Goal: Task Accomplishment & Management: Manage account settings

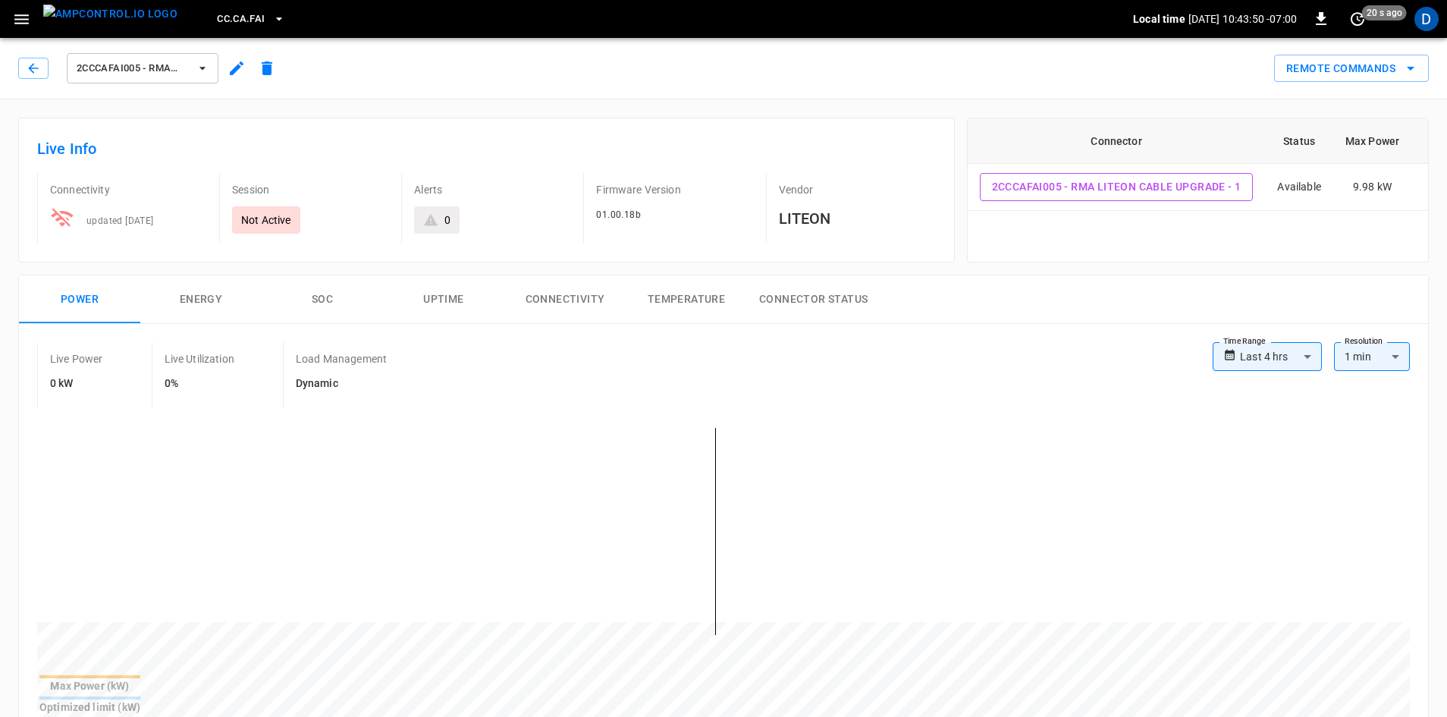
click at [237, 73] on icon "button" at bounding box center [237, 68] width 18 height 18
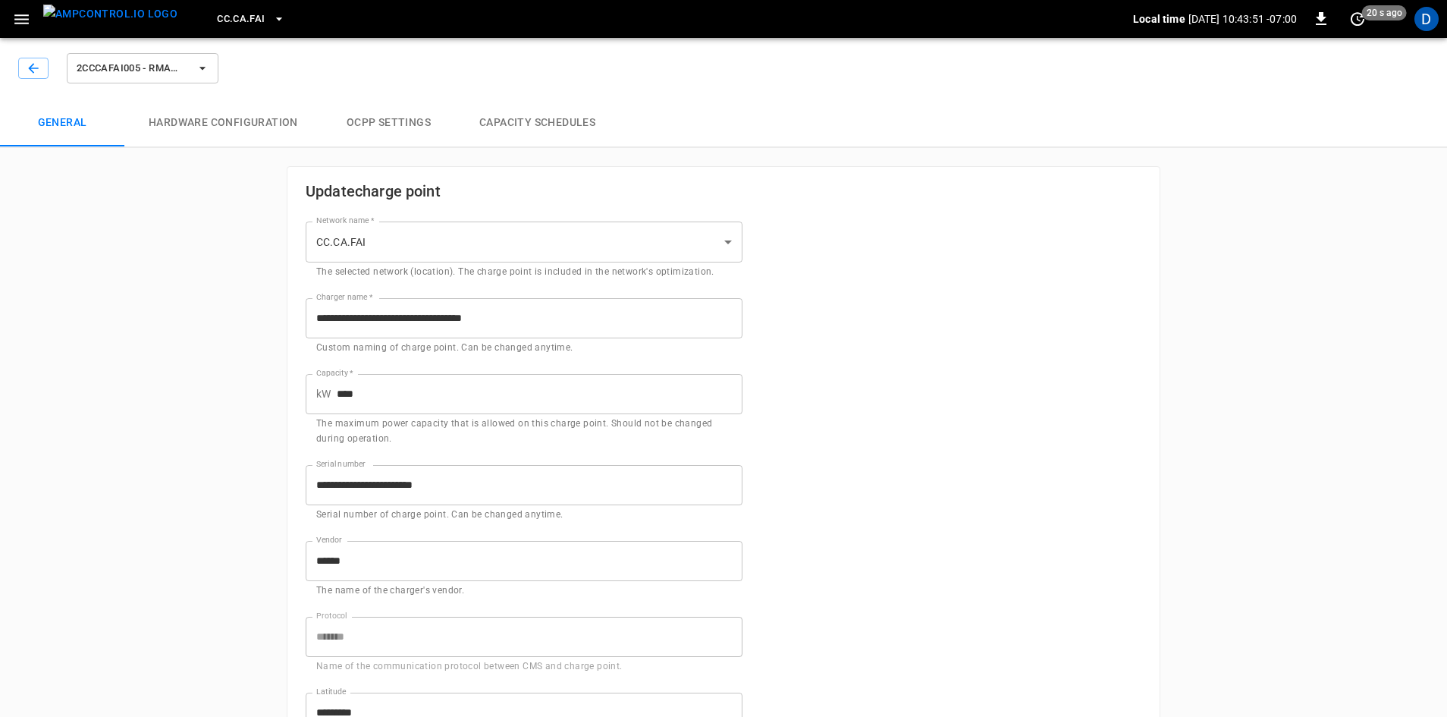
type input "**********"
click at [509, 118] on button "Capacity Schedules" at bounding box center [537, 123] width 165 height 49
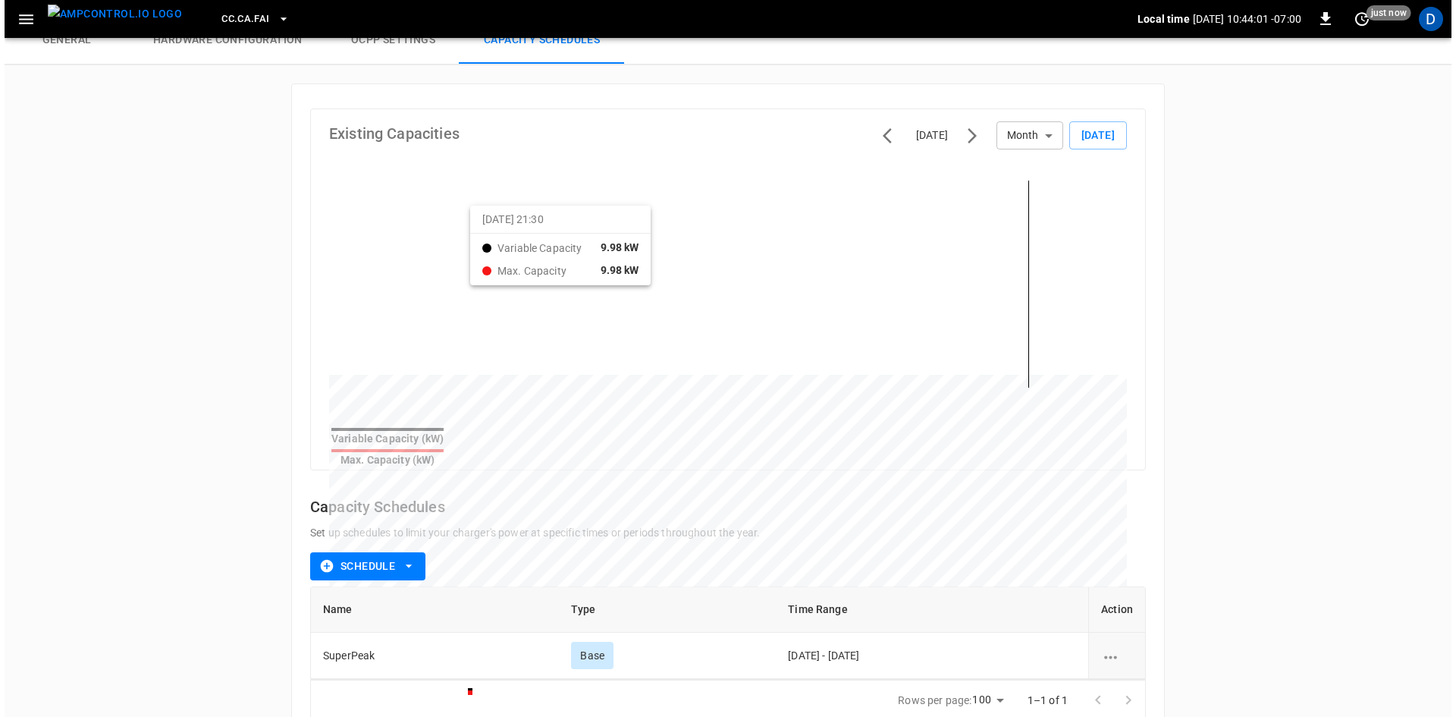
scroll to position [108, 0]
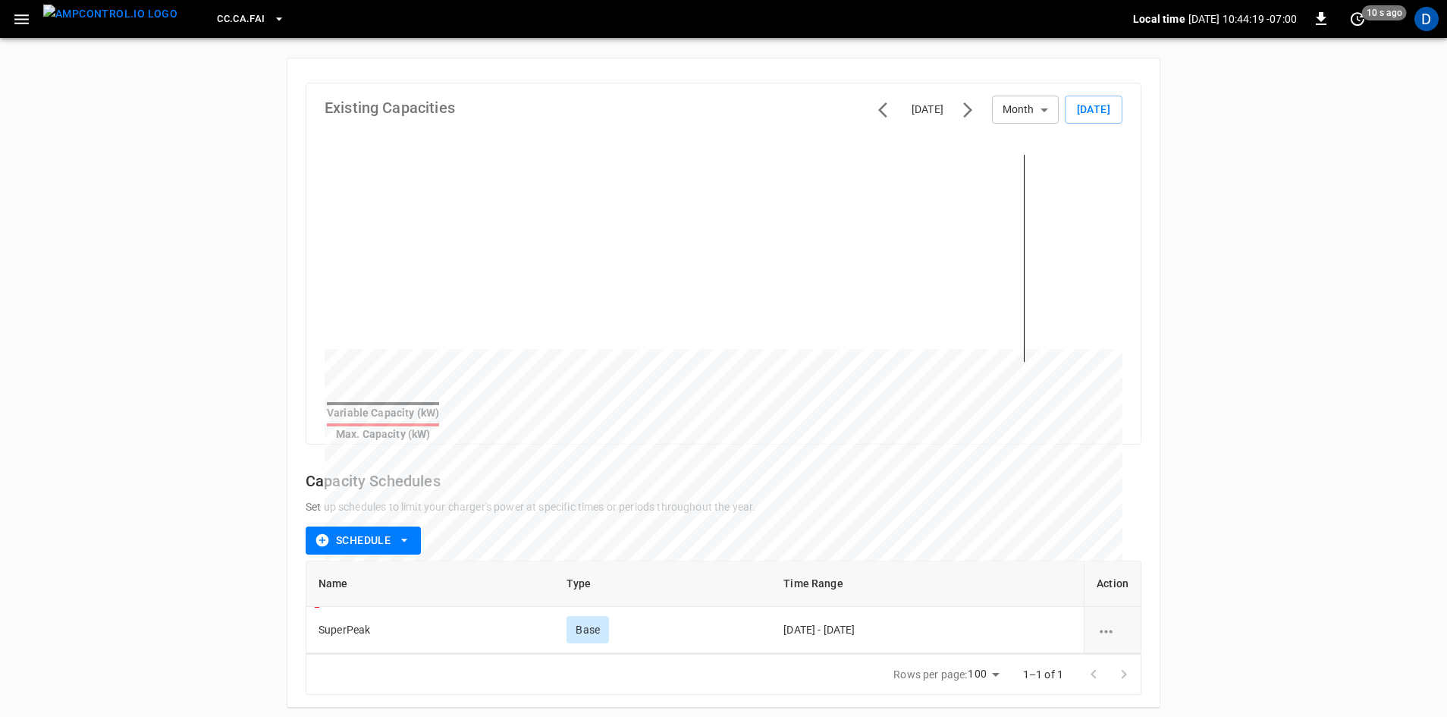
click at [19, 8] on button "button" at bounding box center [21, 19] width 31 height 28
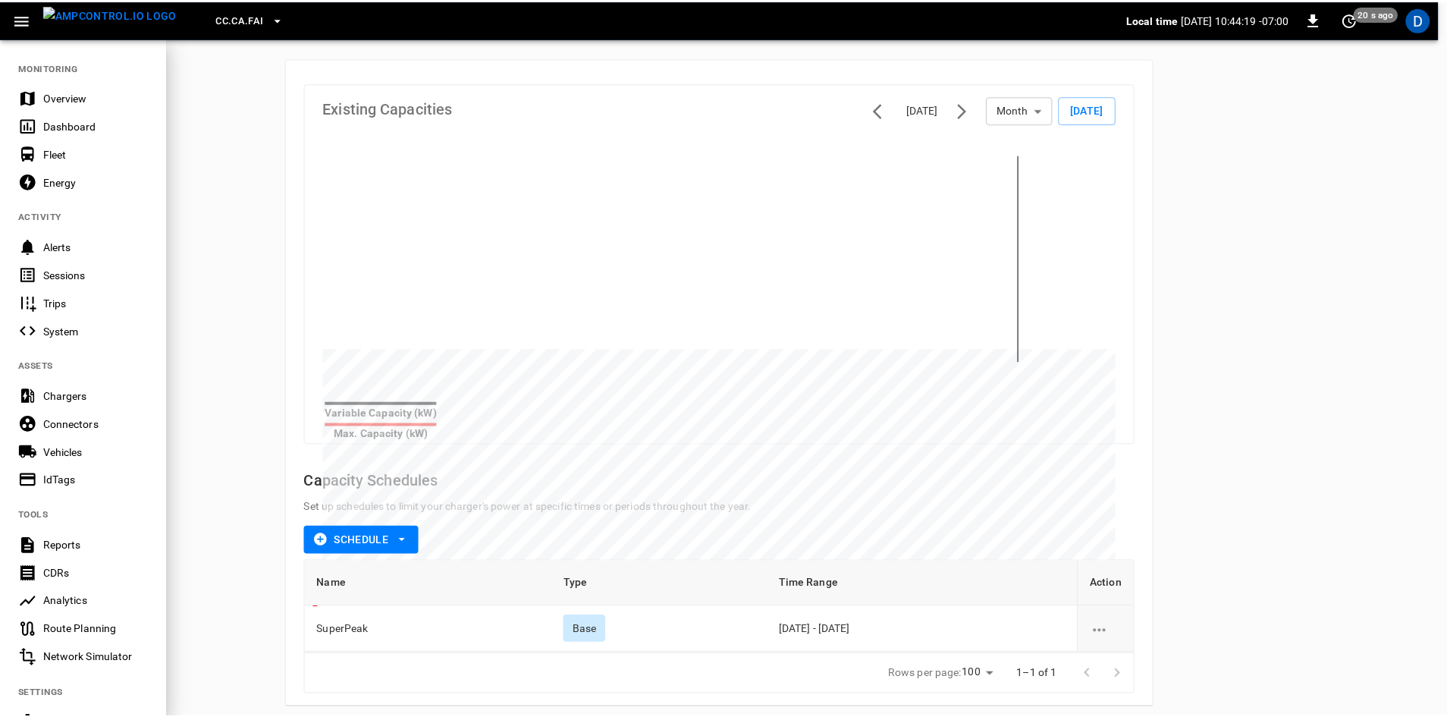
scroll to position [159, 0]
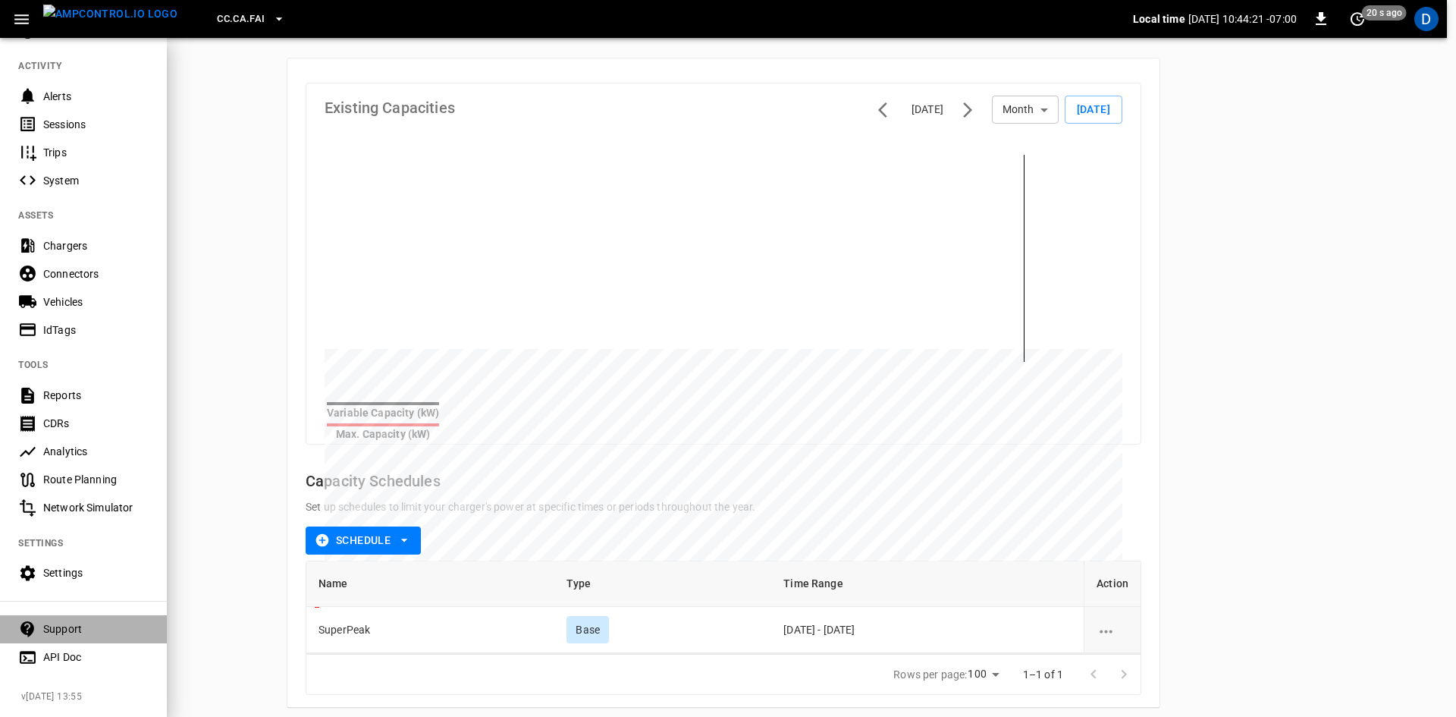
click at [71, 621] on div "Support" at bounding box center [95, 628] width 105 height 15
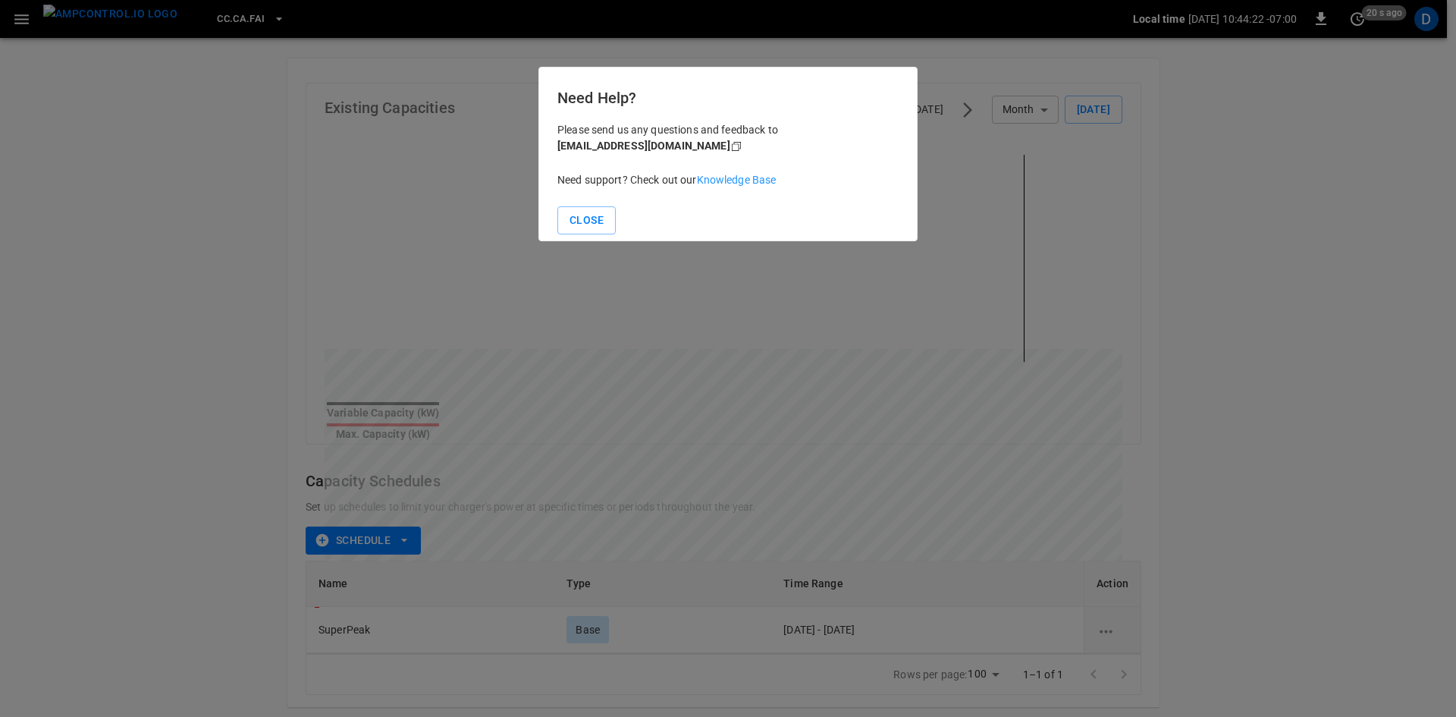
click at [727, 174] on link "Knowledge Base" at bounding box center [737, 180] width 80 height 12
click at [736, 177] on link "Knowledge Base" at bounding box center [737, 180] width 80 height 12
click at [601, 225] on button "Close" at bounding box center [587, 220] width 58 height 28
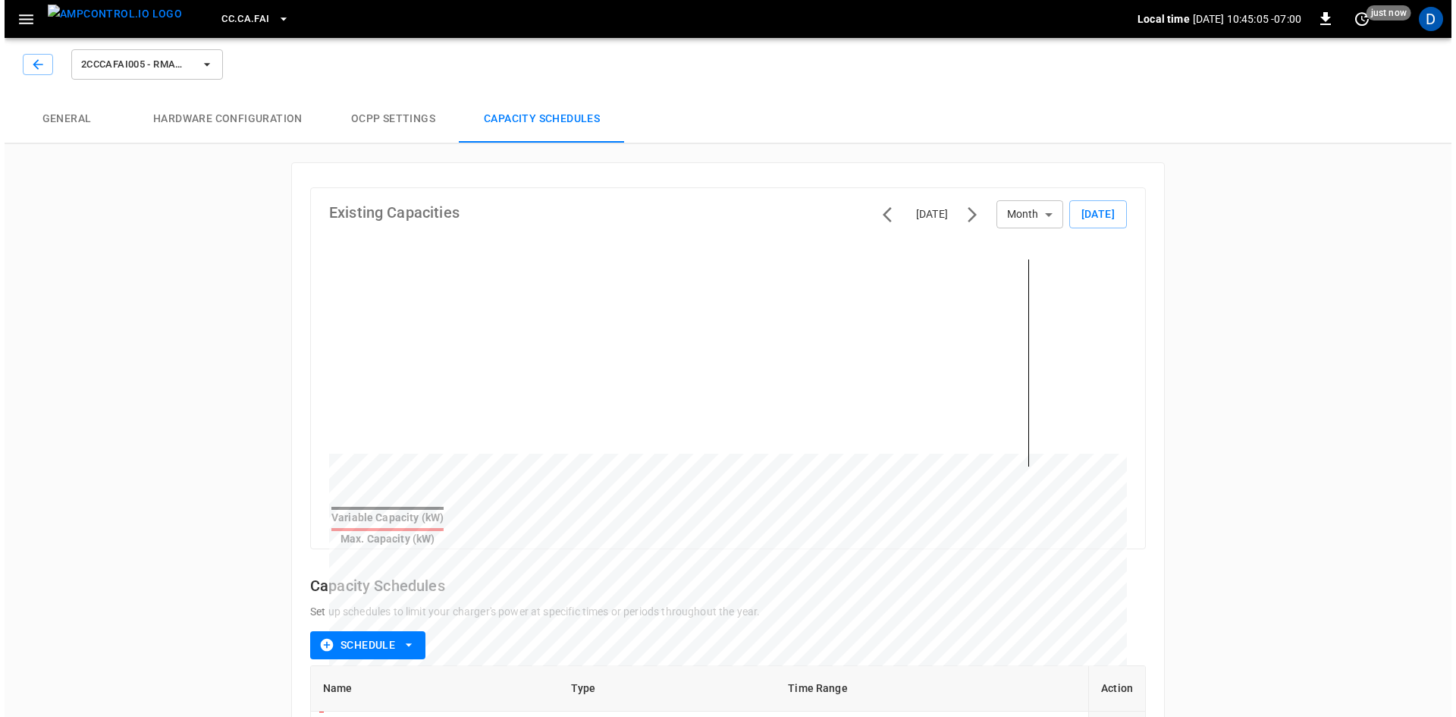
scroll to position [0, 0]
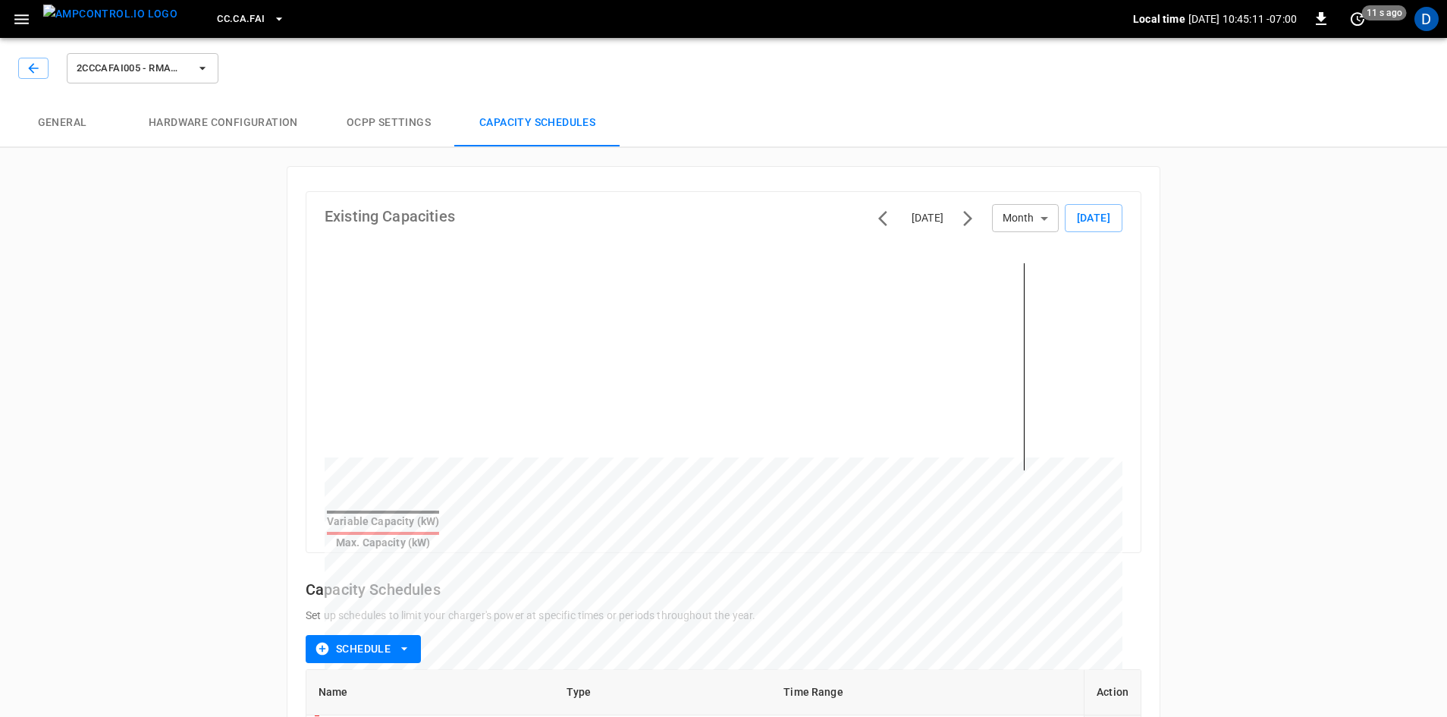
click at [217, 15] on span "CC.CA.FAI" at bounding box center [241, 19] width 48 height 17
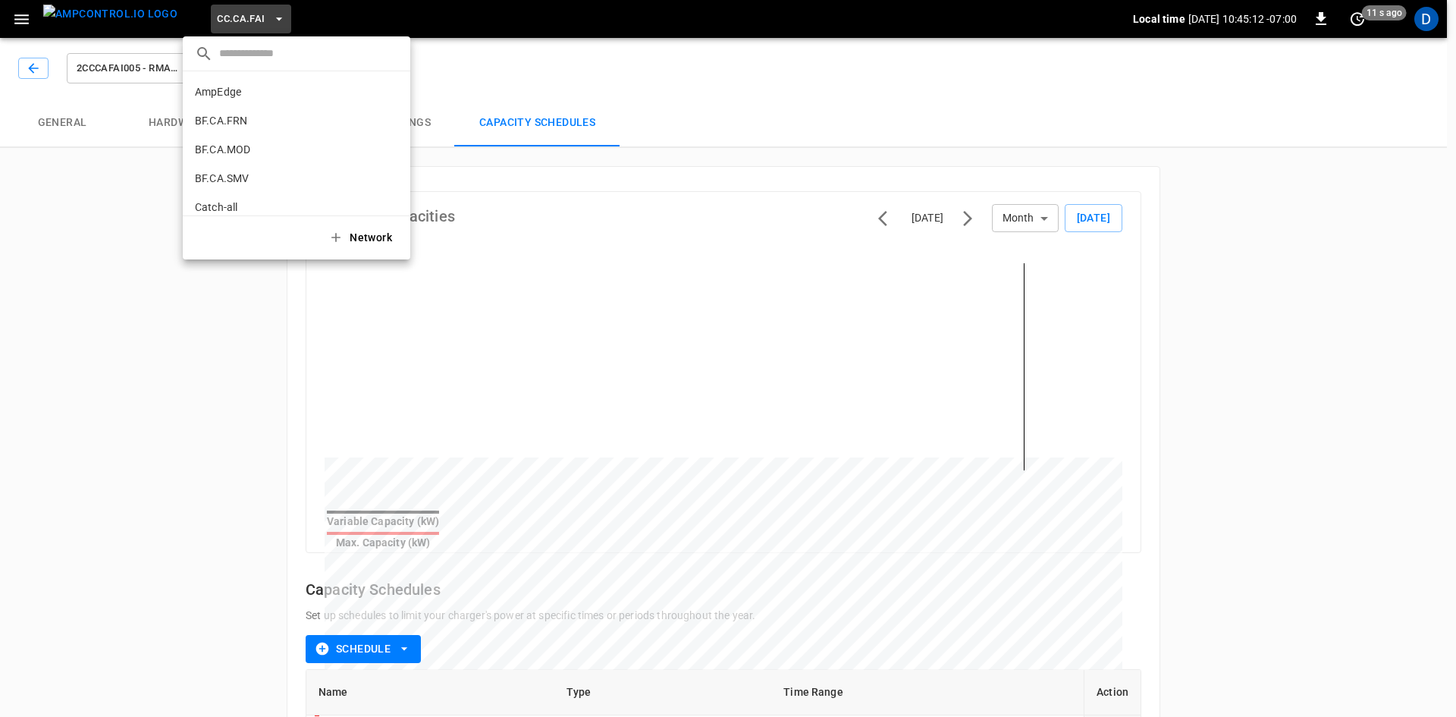
scroll to position [168, 0]
click at [243, 127] on p "CC.CA.OAK" at bounding box center [269, 125] width 148 height 15
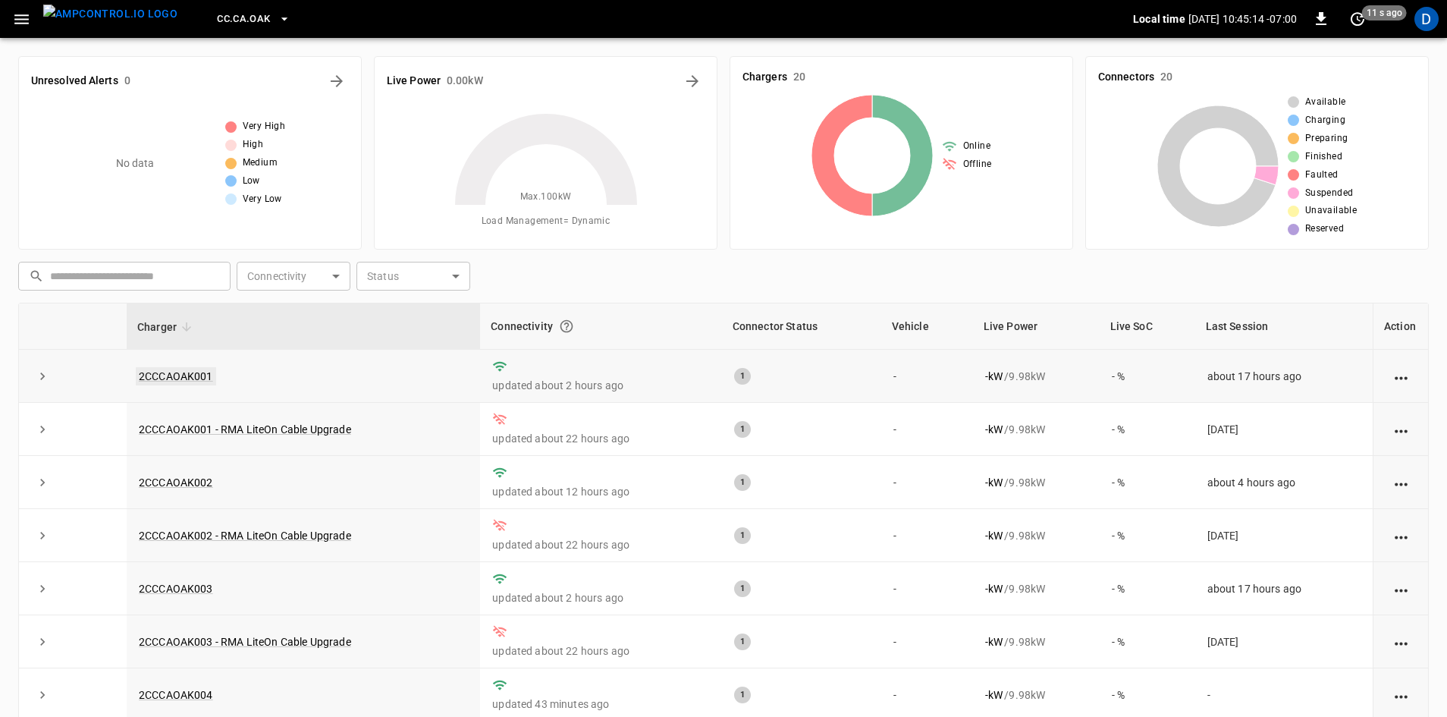
click at [169, 379] on link "2CCCAOAK001" at bounding box center [176, 376] width 80 height 18
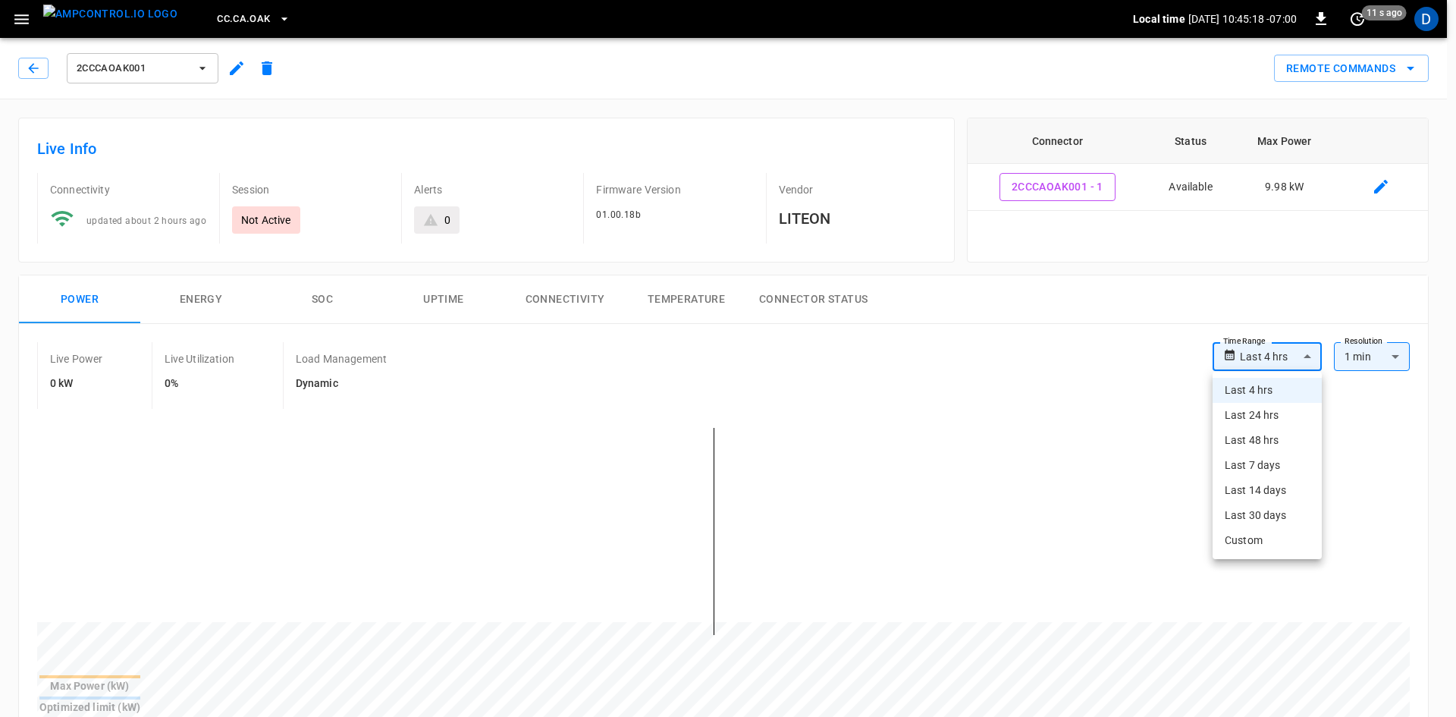
click at [1247, 434] on li "Last 48 hrs" at bounding box center [1267, 440] width 109 height 25
type input "**********"
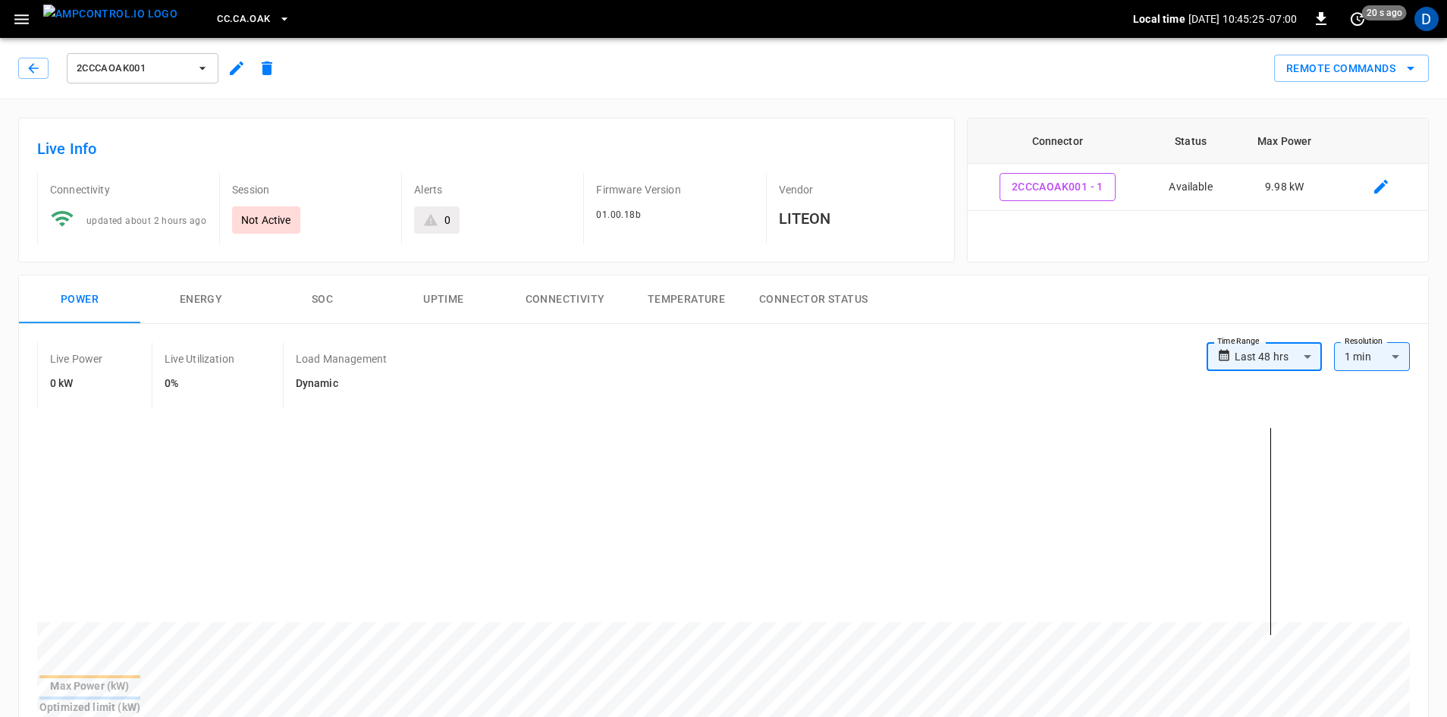
click at [162, 70] on span "2CCCAOAK001" at bounding box center [133, 68] width 112 height 17
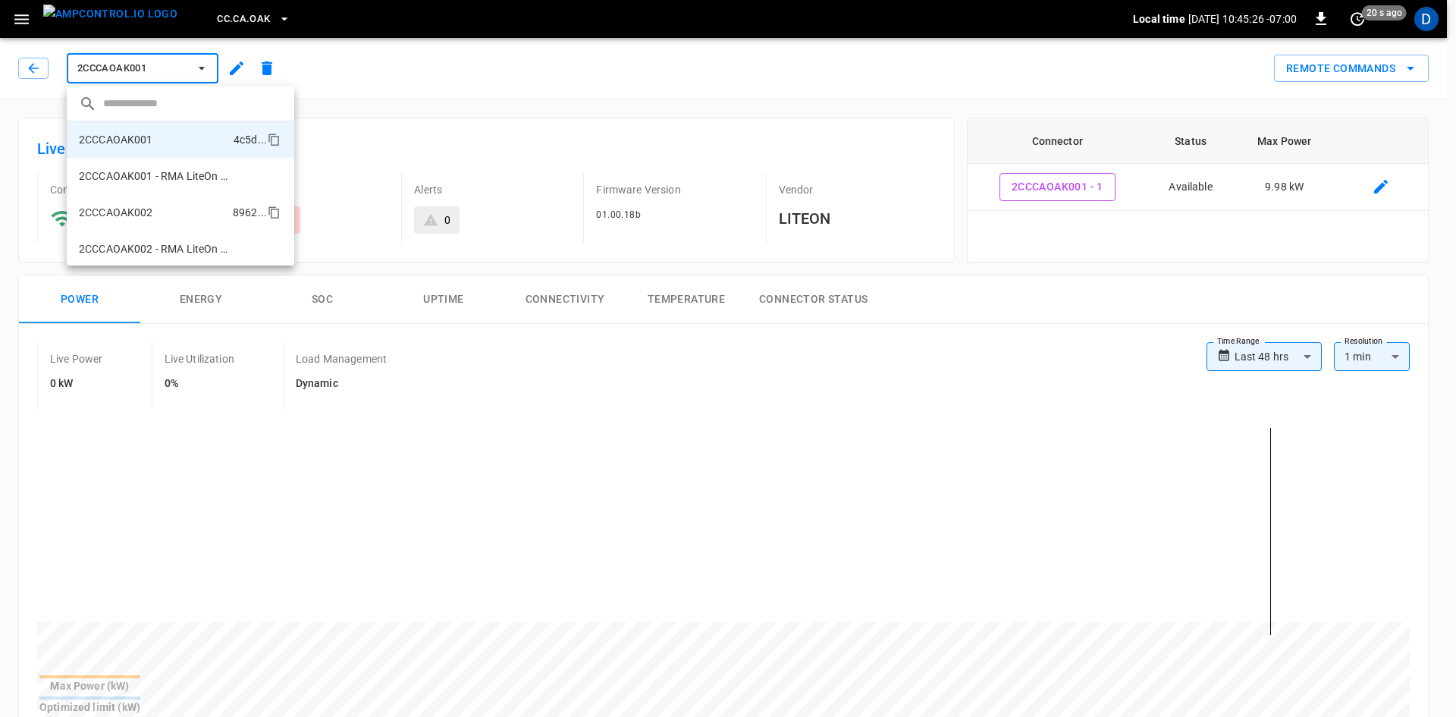
click at [184, 202] on li "2CCCAOAK002 8962 ..." at bounding box center [181, 212] width 228 height 36
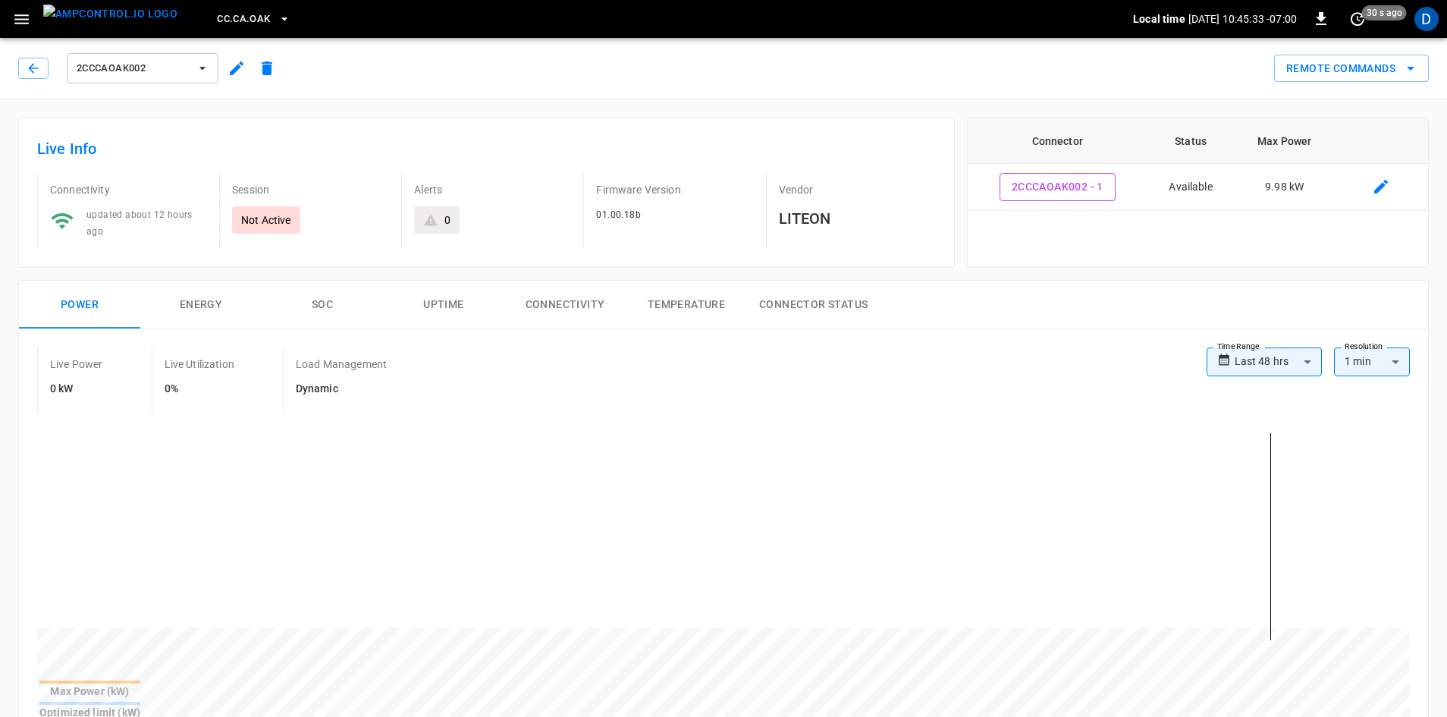
click at [159, 49] on div "2CCCAOAK002" at bounding box center [147, 65] width 270 height 42
click at [163, 66] on span "2CCCAOAK002" at bounding box center [133, 68] width 112 height 17
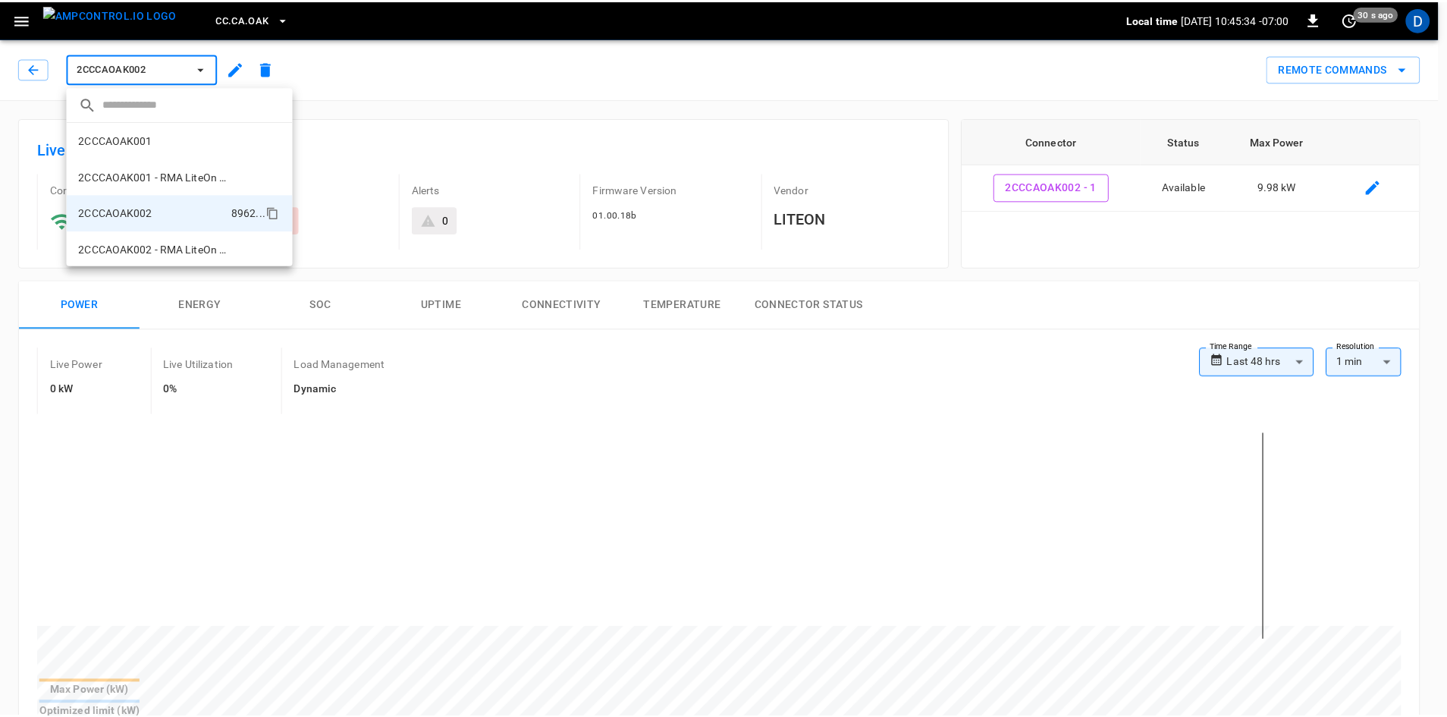
scroll to position [62, 0]
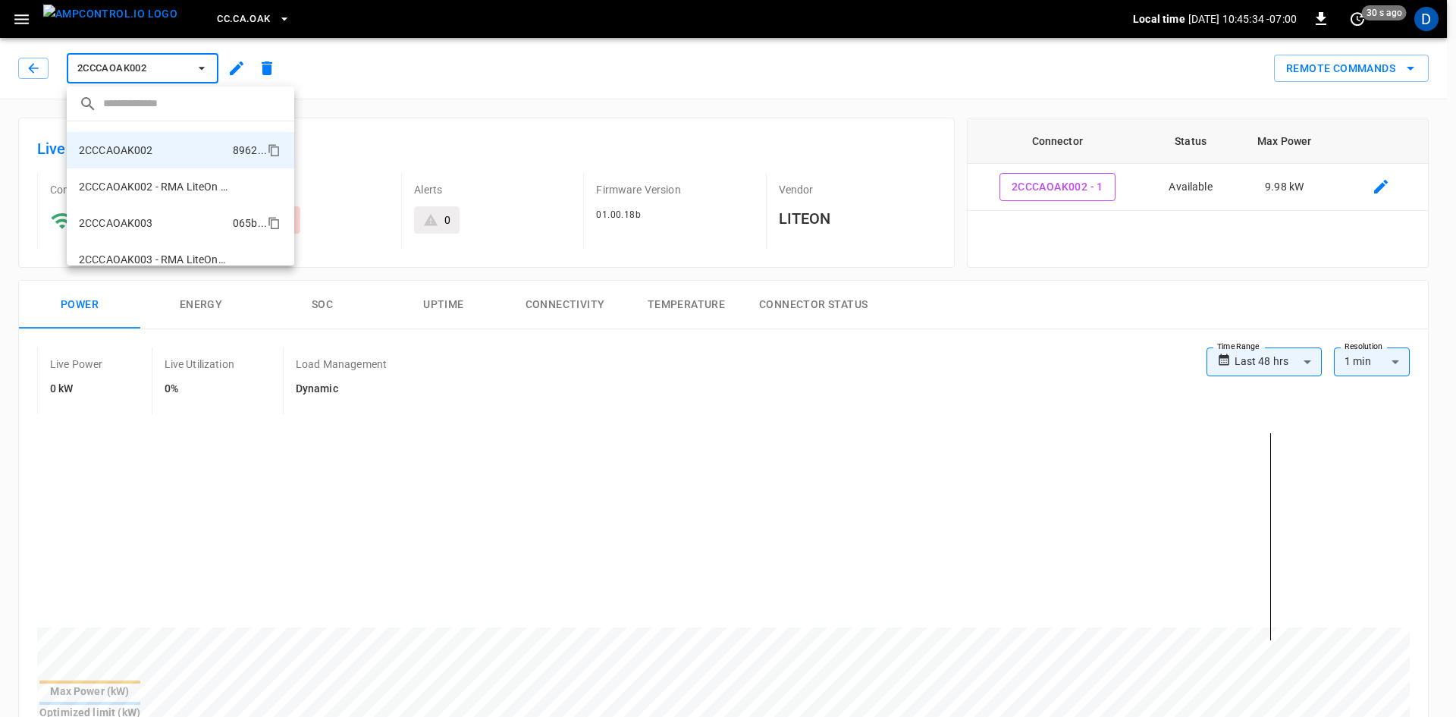
click at [144, 223] on p "2CCCAOAK003" at bounding box center [116, 222] width 74 height 15
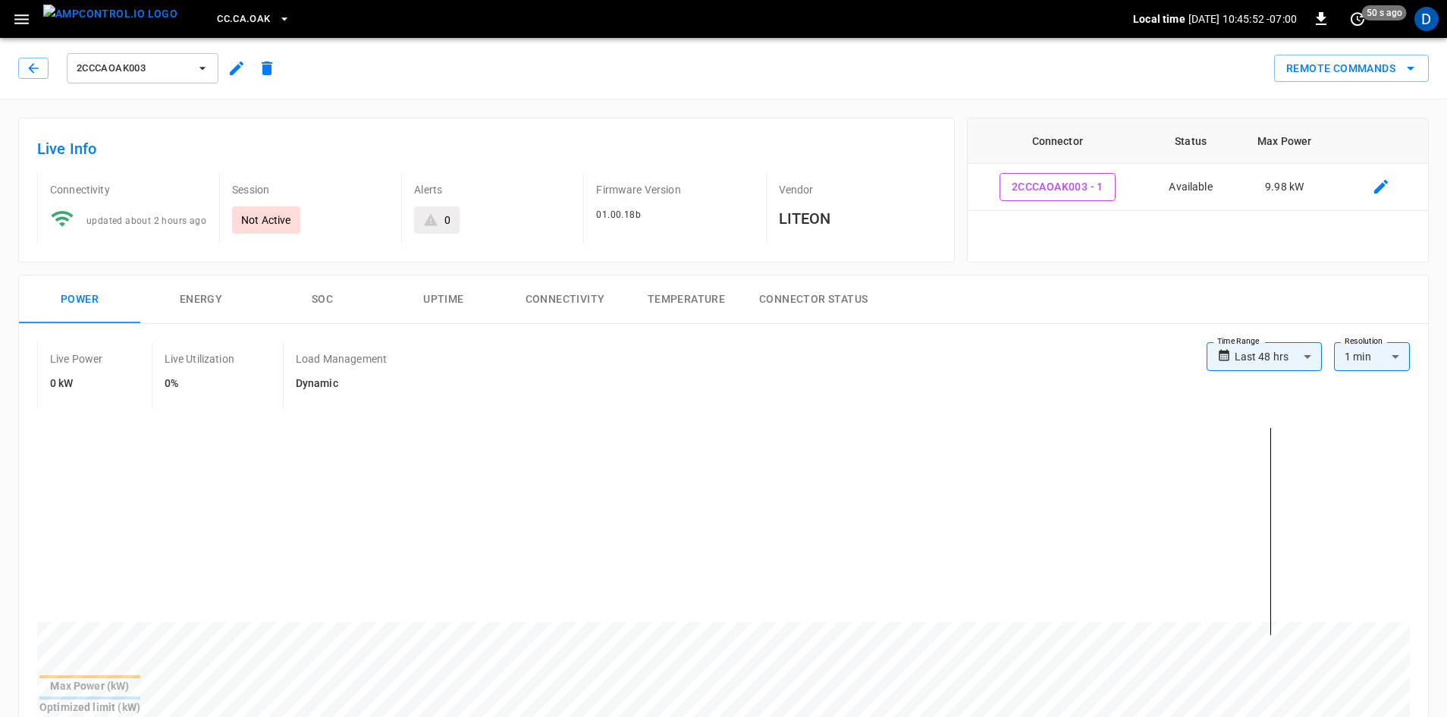
click at [147, 60] on span "2CCCAOAK003" at bounding box center [133, 68] width 112 height 17
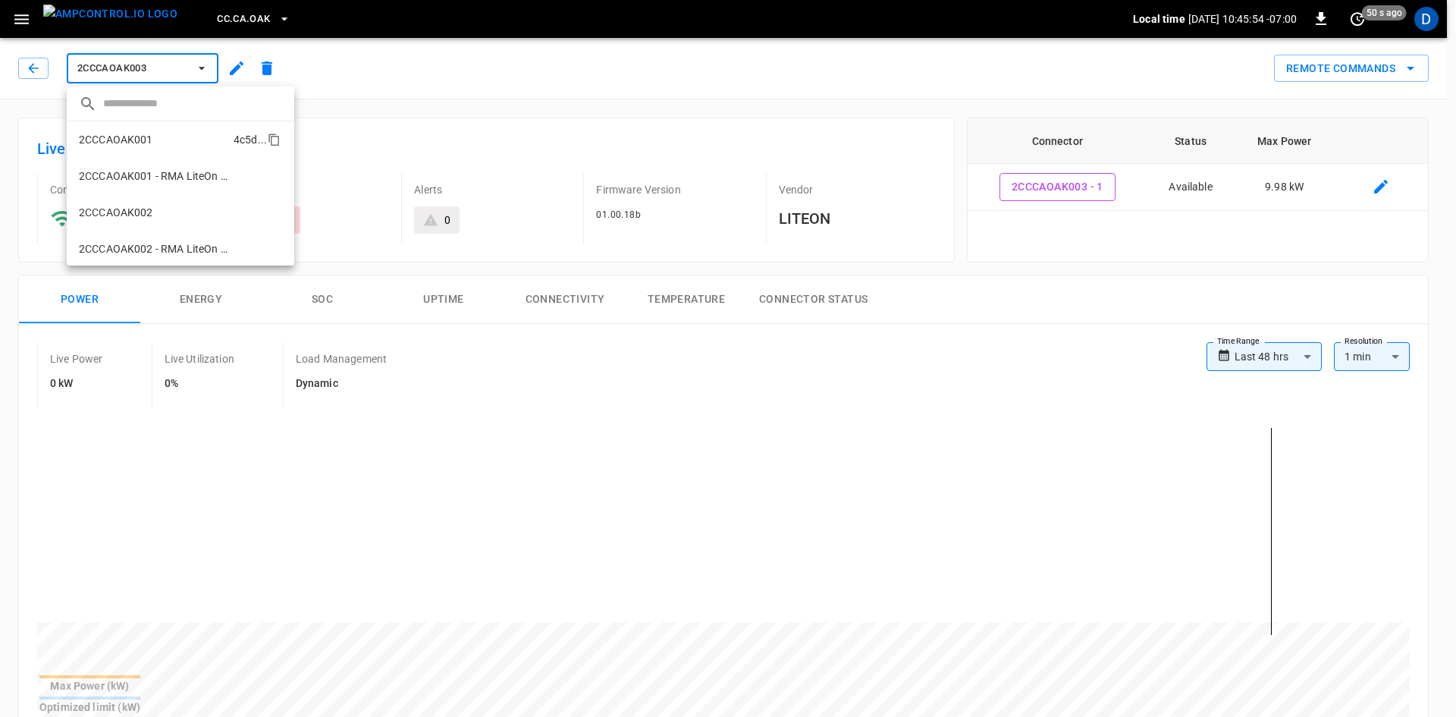
click at [152, 144] on li "2CCCAOAK001 4c5d ..." at bounding box center [181, 139] width 228 height 36
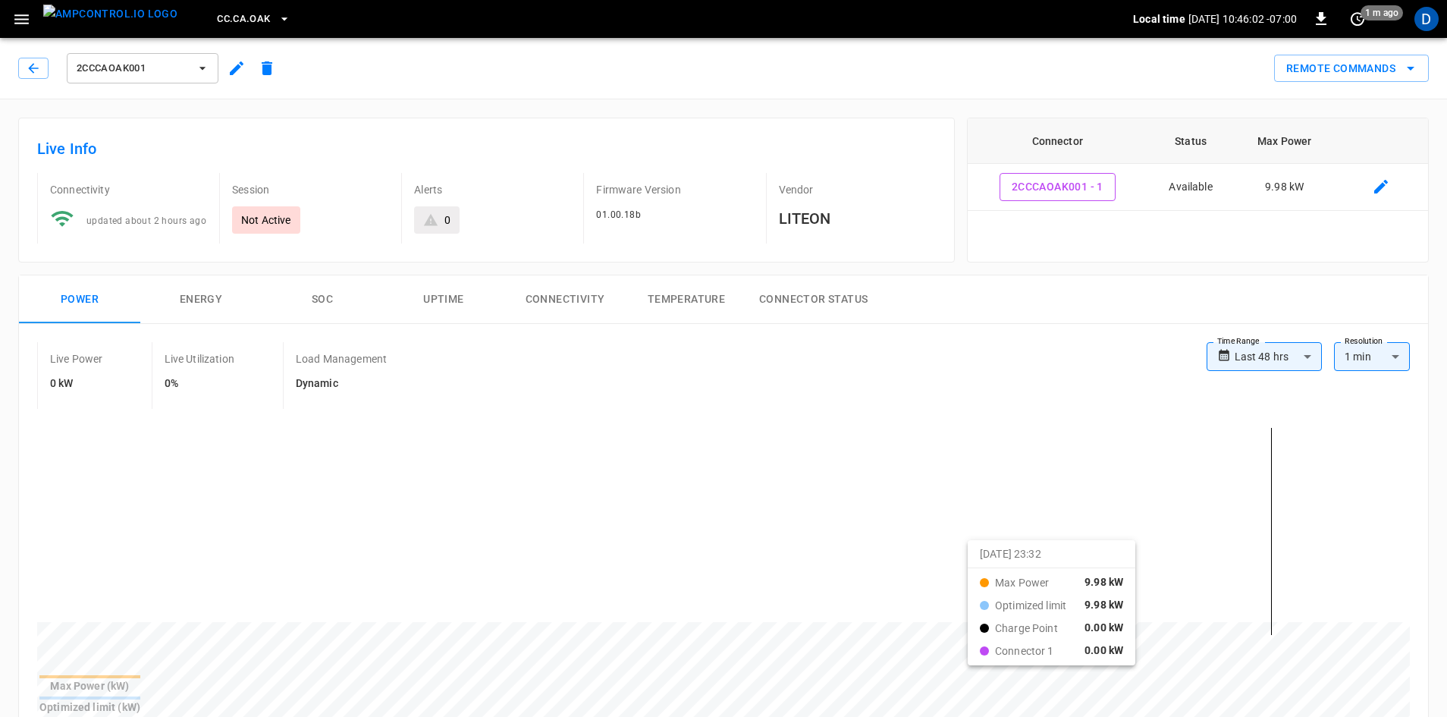
drag, startPoint x: 828, startPoint y: 534, endPoint x: 987, endPoint y: 554, distance: 159.7
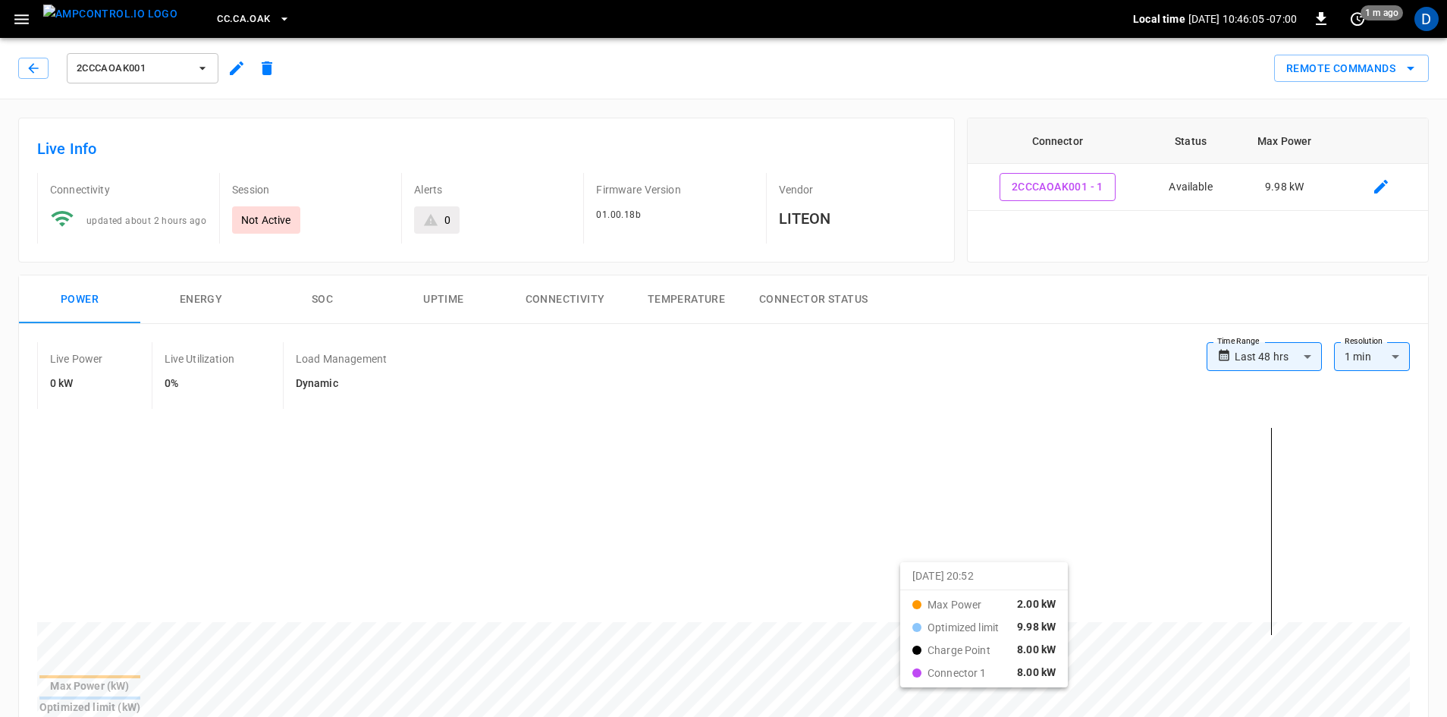
drag, startPoint x: 847, startPoint y: 576, endPoint x: 957, endPoint y: 580, distance: 110.1
click at [187, 68] on span "2CCCAOAK001" at bounding box center [133, 68] width 112 height 17
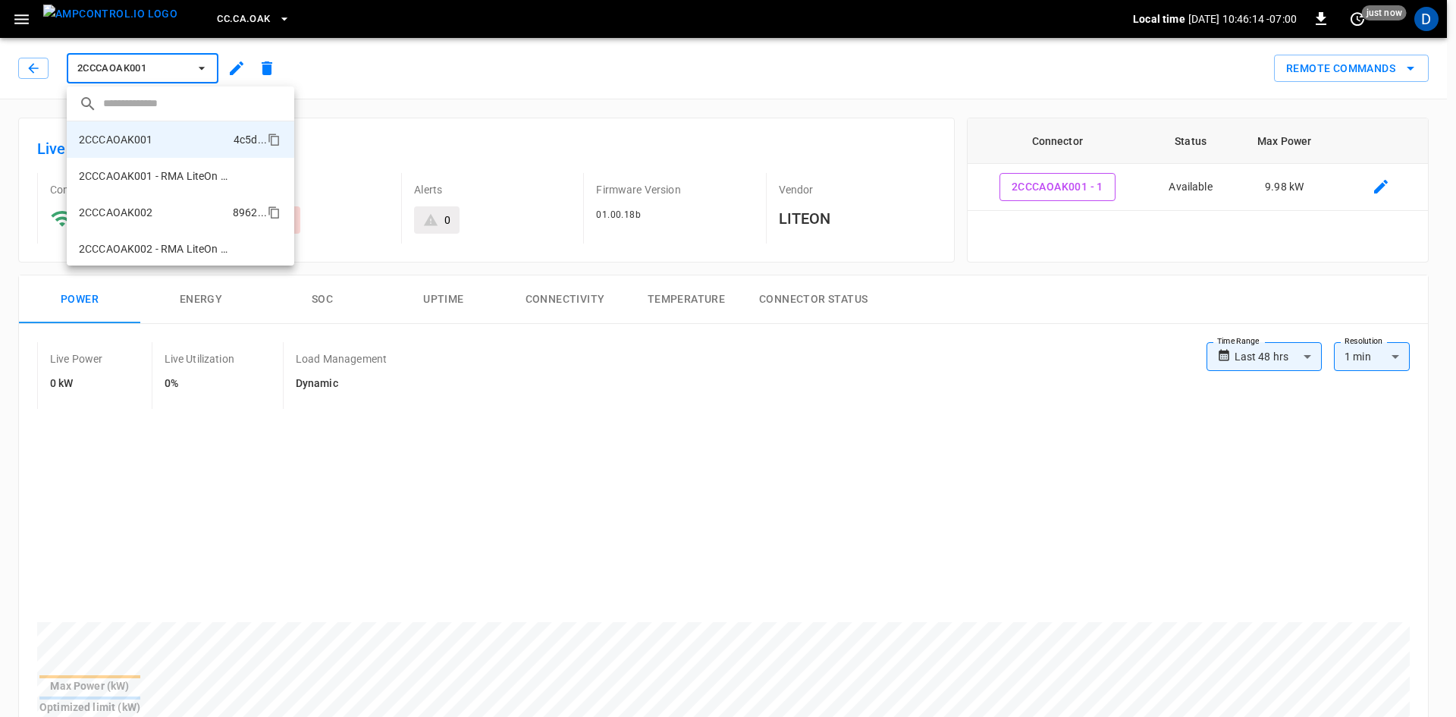
click at [118, 206] on p "2CCCAOAK002" at bounding box center [116, 212] width 74 height 15
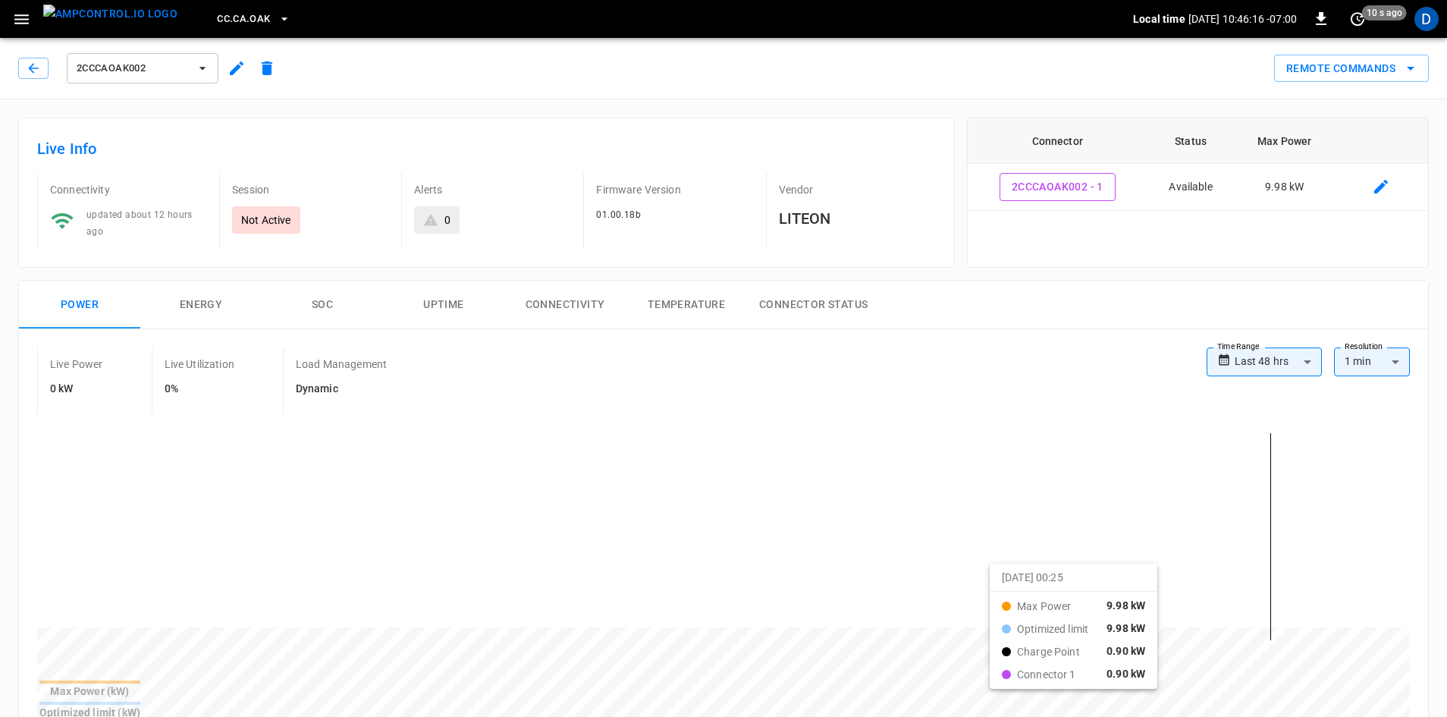
drag, startPoint x: 887, startPoint y: 576, endPoint x: 1009, endPoint y: 575, distance: 121.4
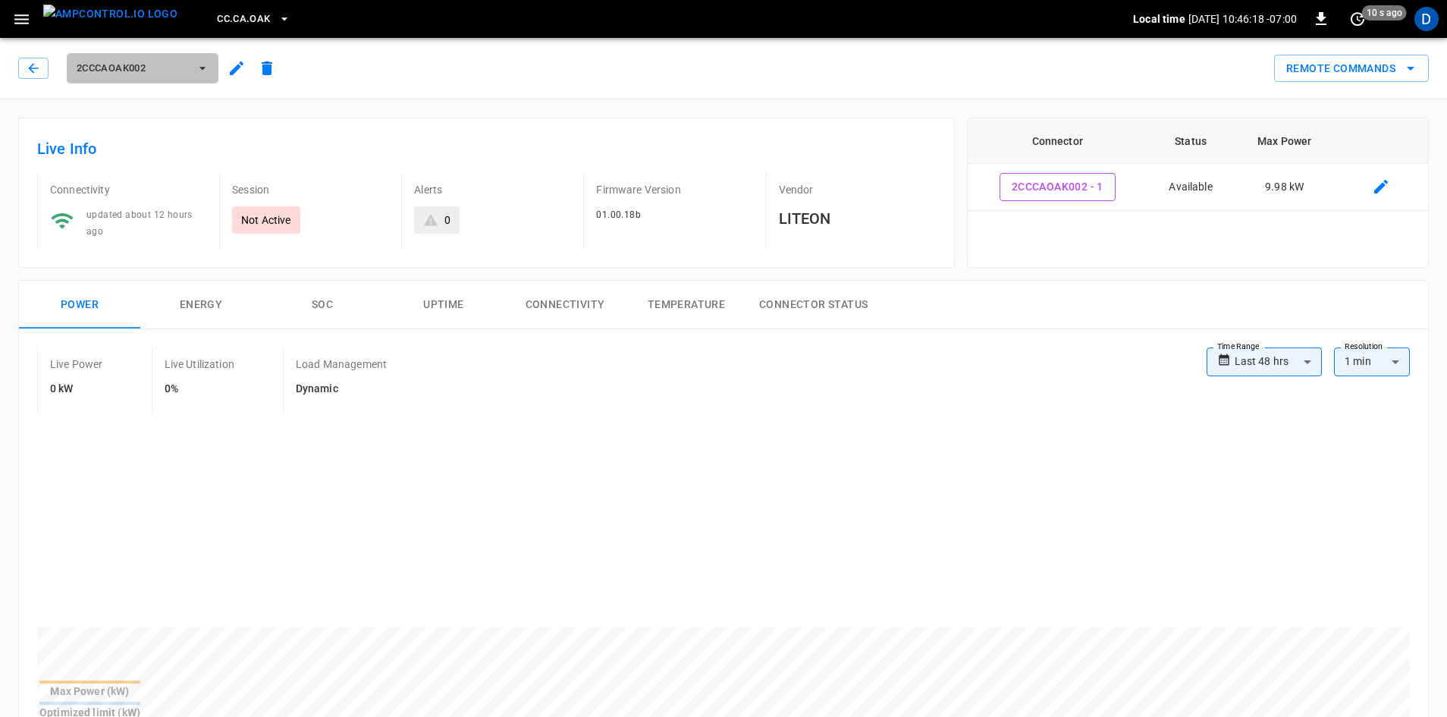
click at [137, 64] on span "2CCCAOAK002" at bounding box center [133, 68] width 112 height 17
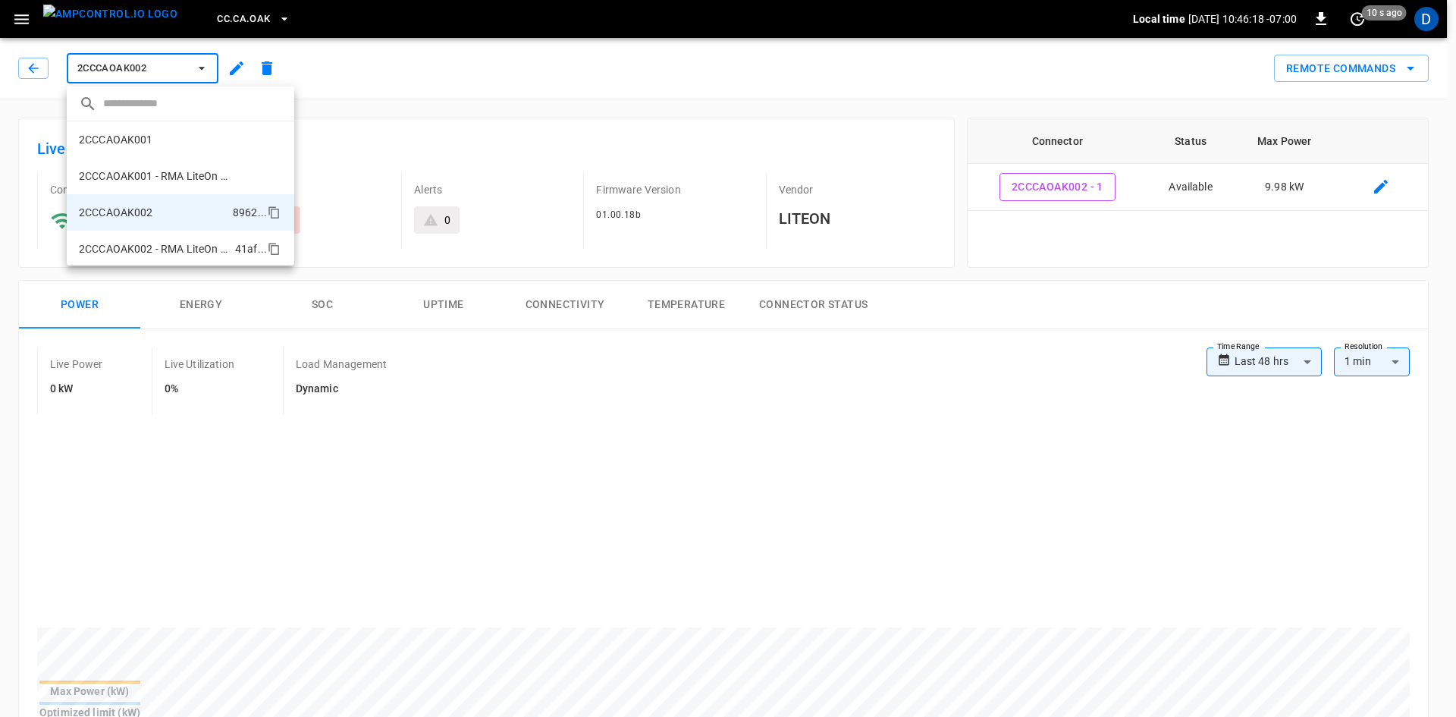
scroll to position [62, 0]
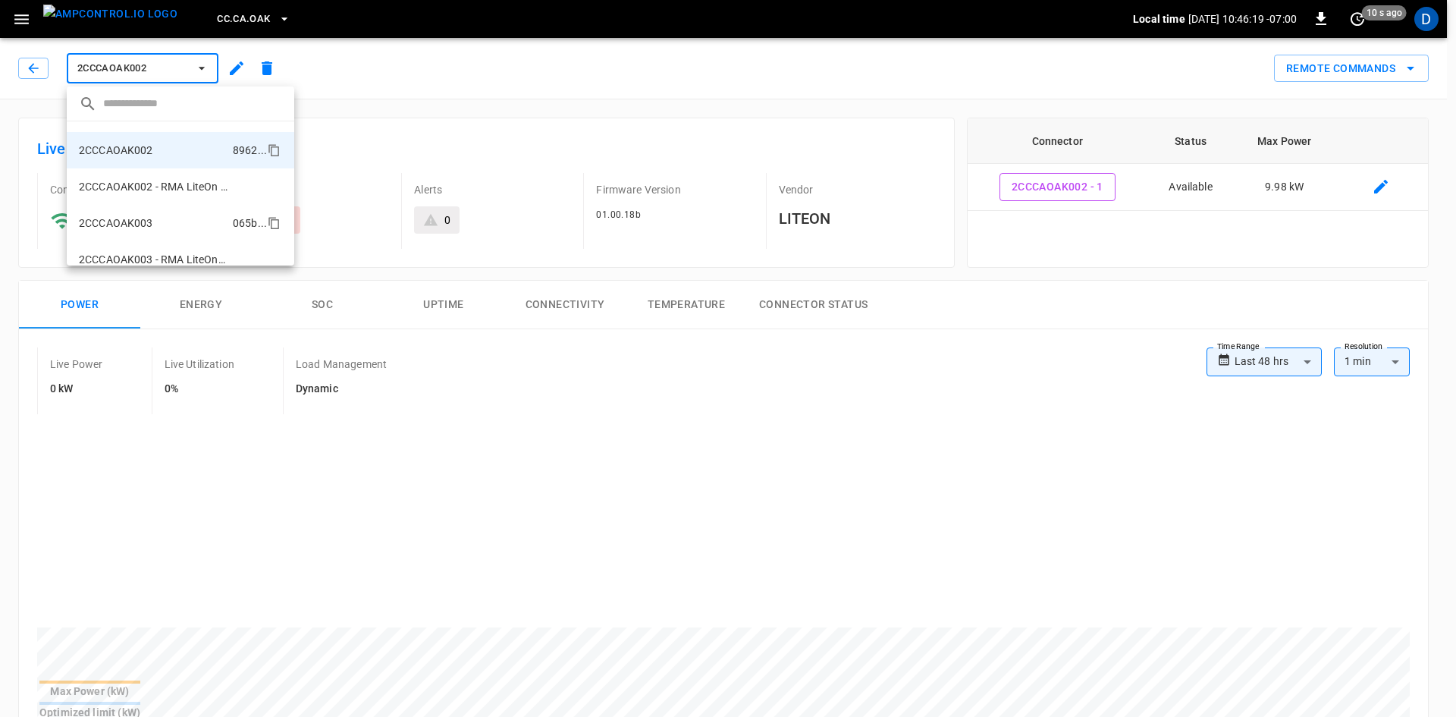
click at [149, 215] on p "2CCCAOAK003" at bounding box center [116, 222] width 74 height 15
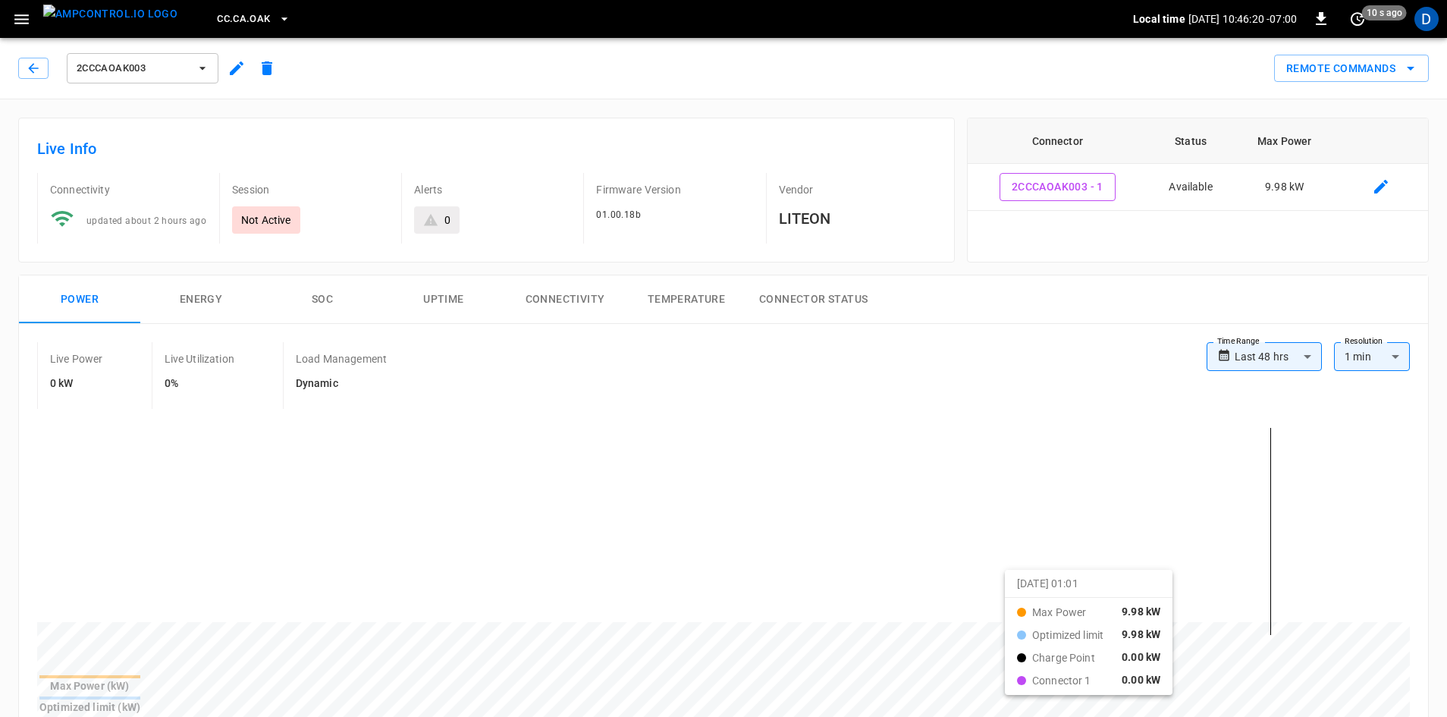
drag, startPoint x: 869, startPoint y: 578, endPoint x: 1038, endPoint y: 585, distance: 169.3
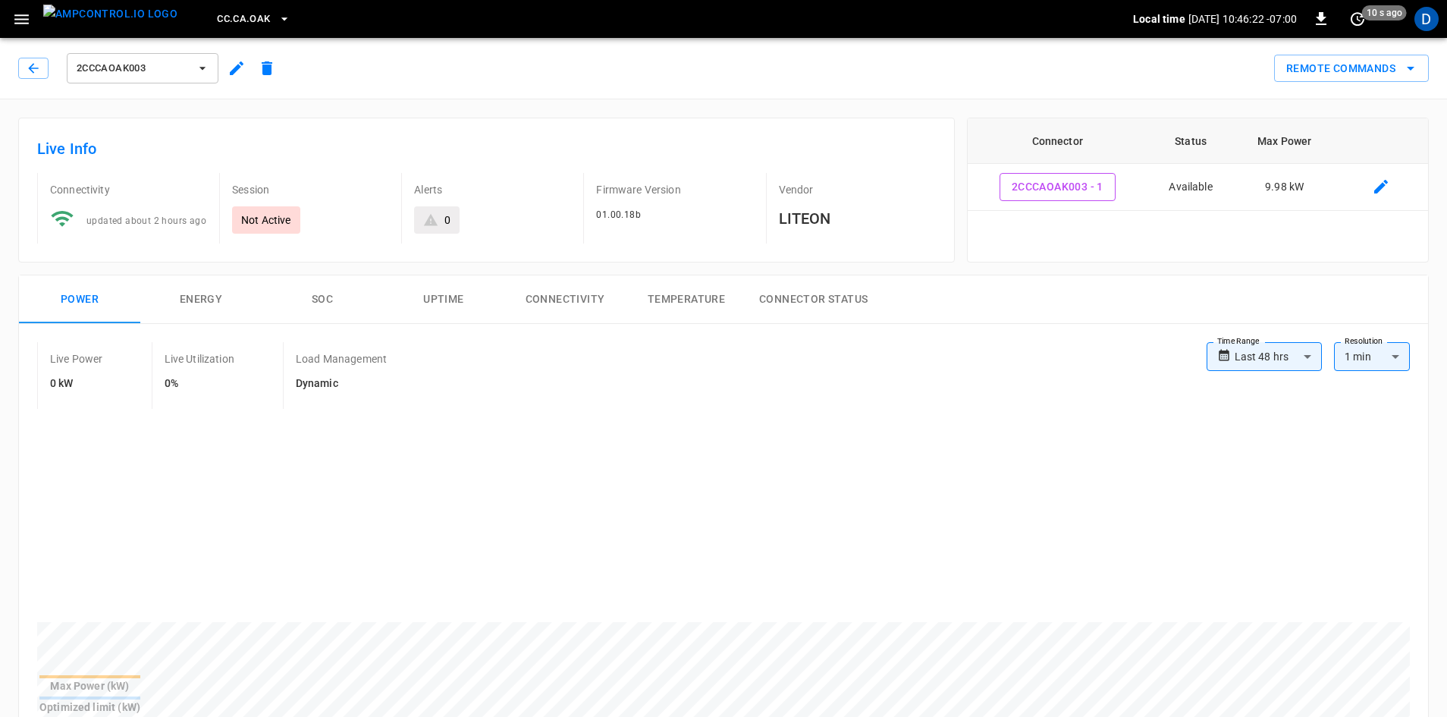
click at [130, 72] on span "2CCCAOAK003" at bounding box center [133, 68] width 112 height 17
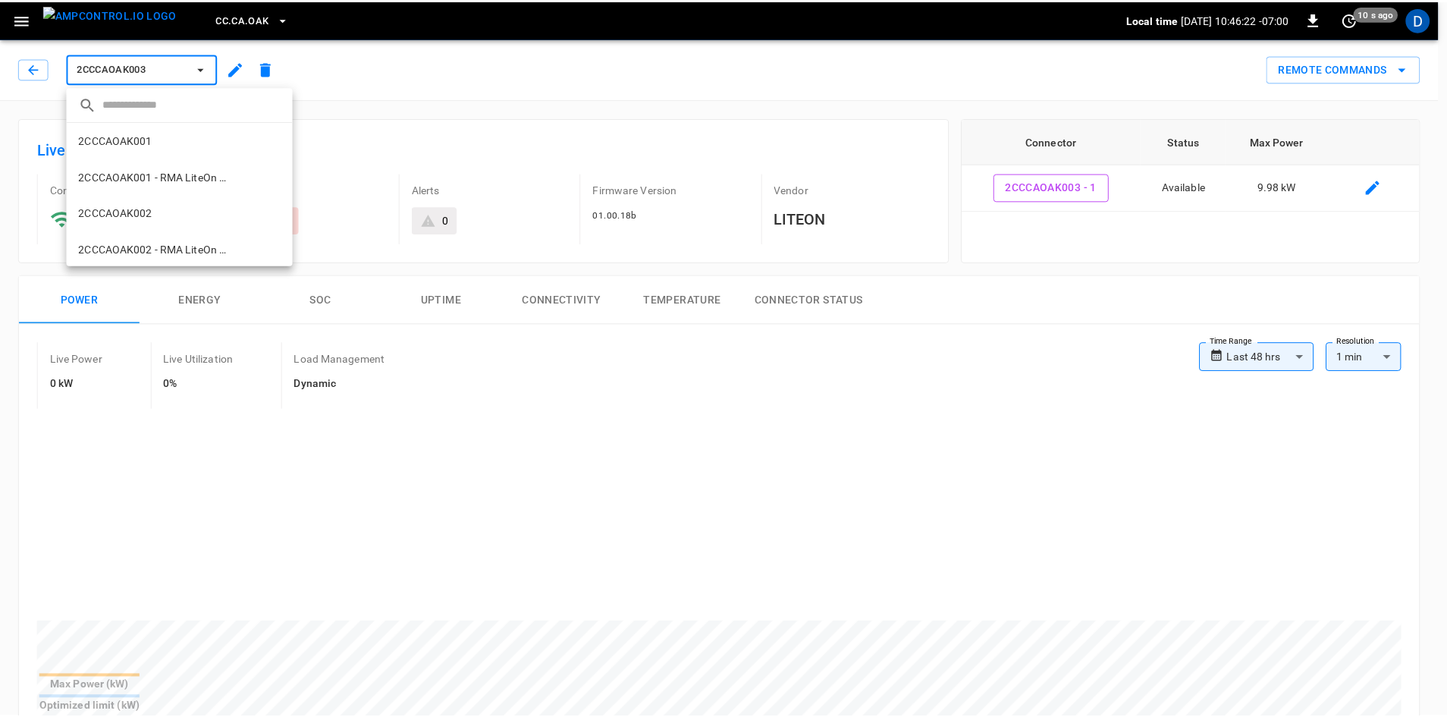
scroll to position [135, 0]
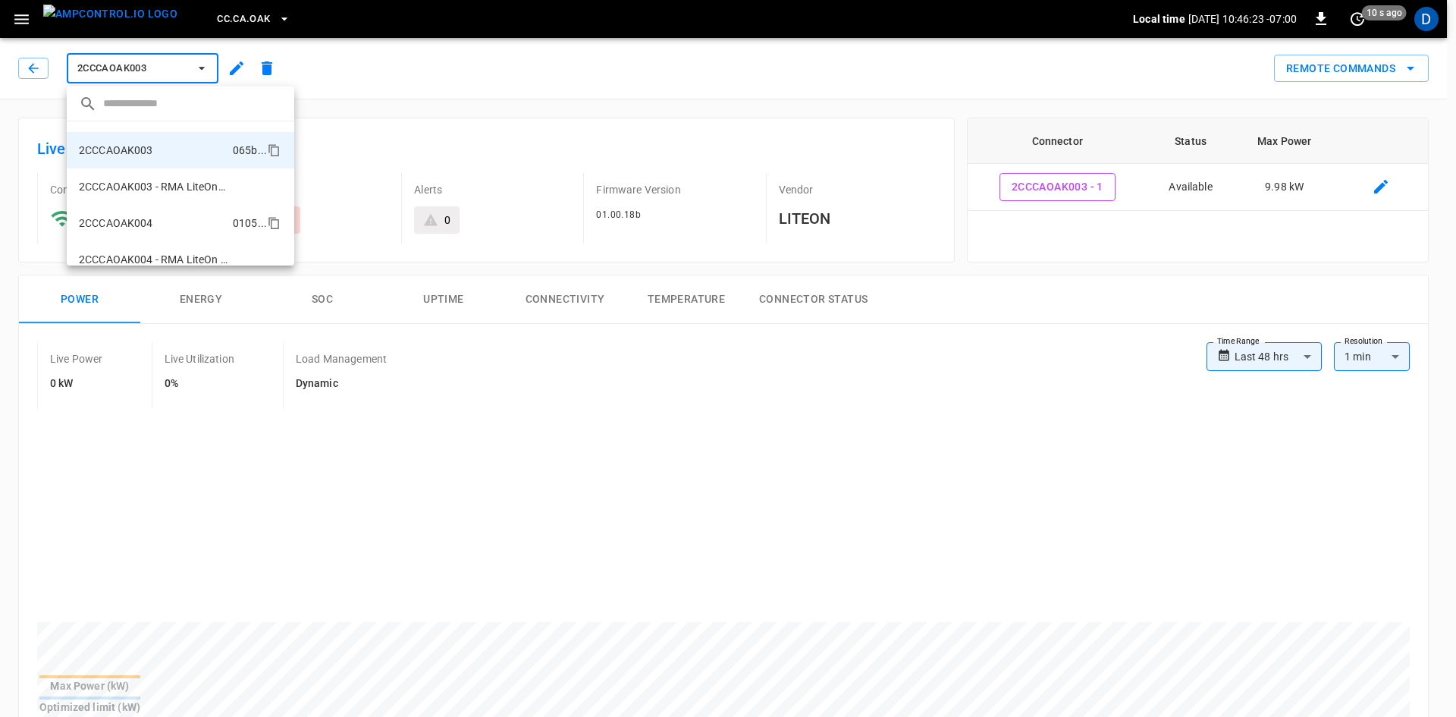
click at [149, 212] on li "2CCCAOAK004 0105 ..." at bounding box center [181, 223] width 228 height 36
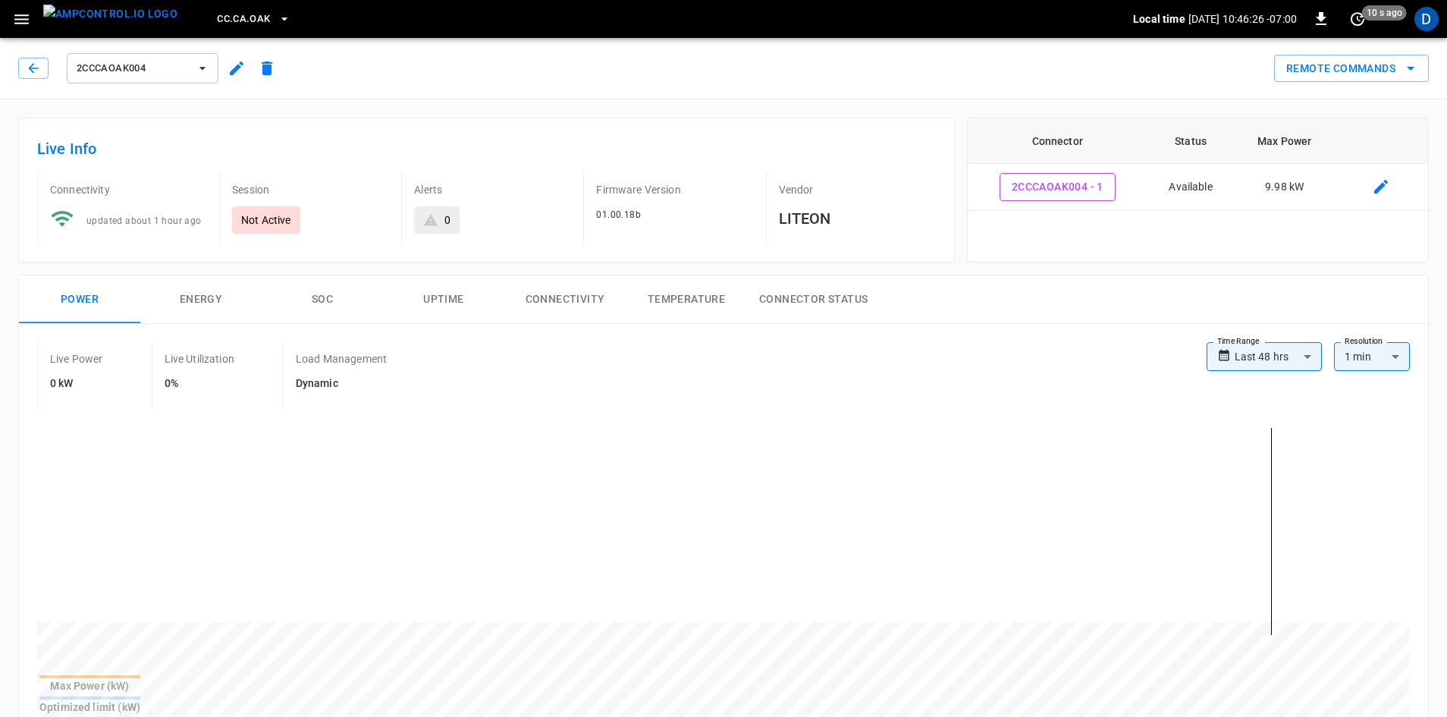
click at [133, 68] on span "2CCCAOAK004" at bounding box center [133, 68] width 112 height 17
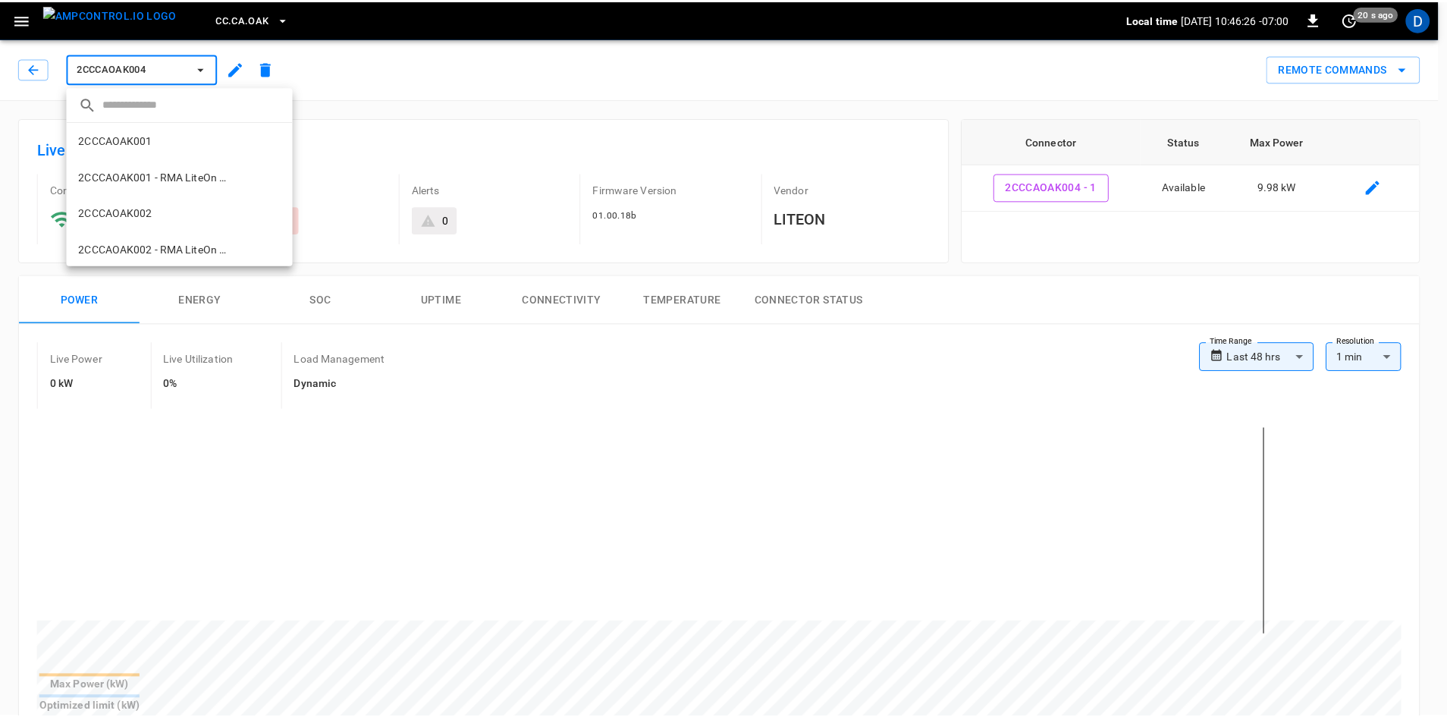
scroll to position [208, 0]
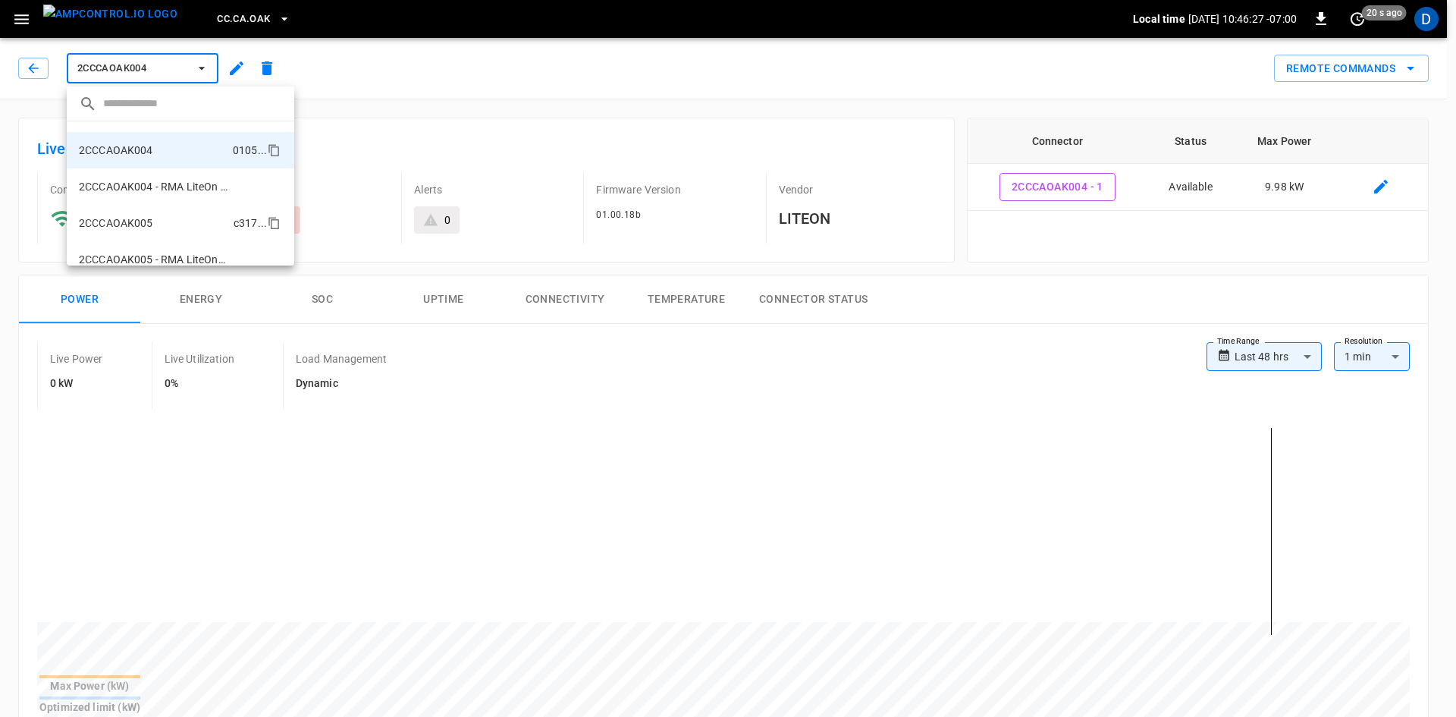
click at [132, 214] on li "2CCCAOAK005 c317 ..." at bounding box center [181, 223] width 228 height 36
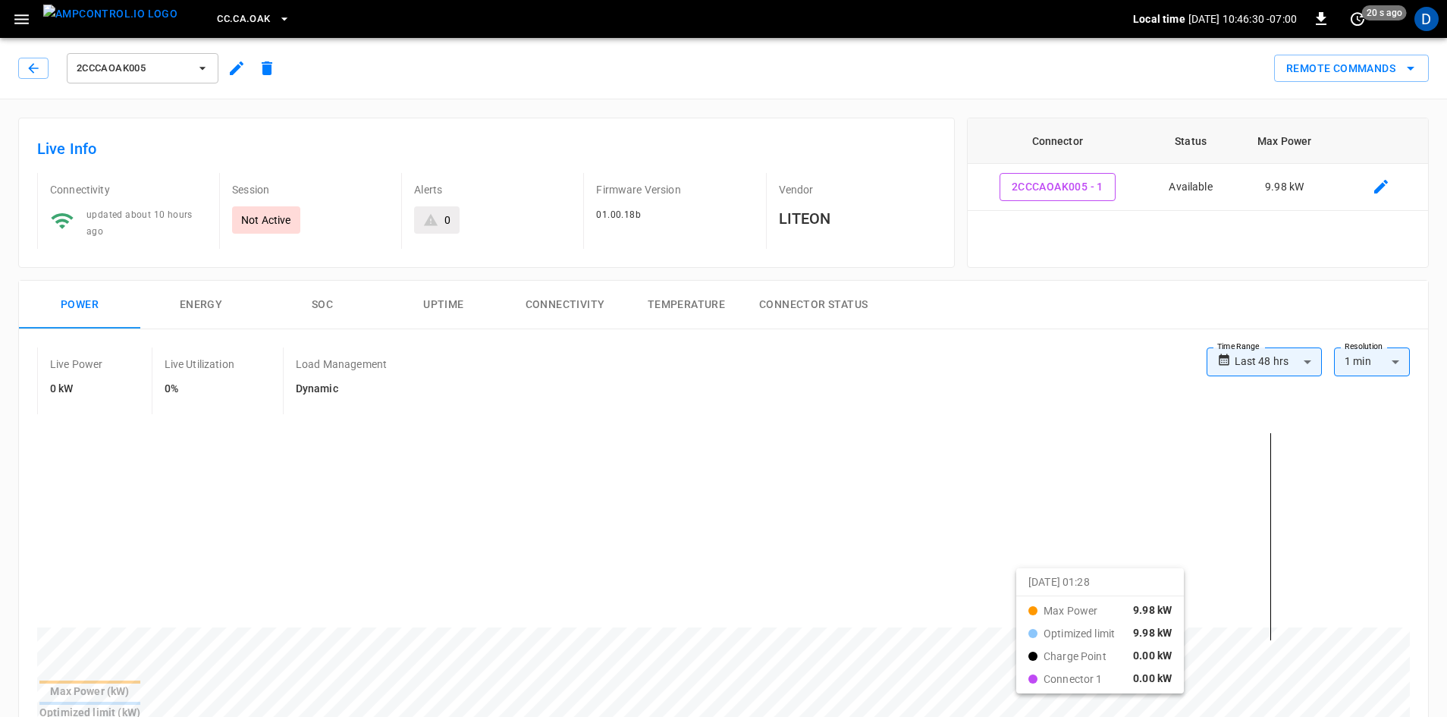
drag, startPoint x: 891, startPoint y: 577, endPoint x: 1035, endPoint y: 579, distance: 144.1
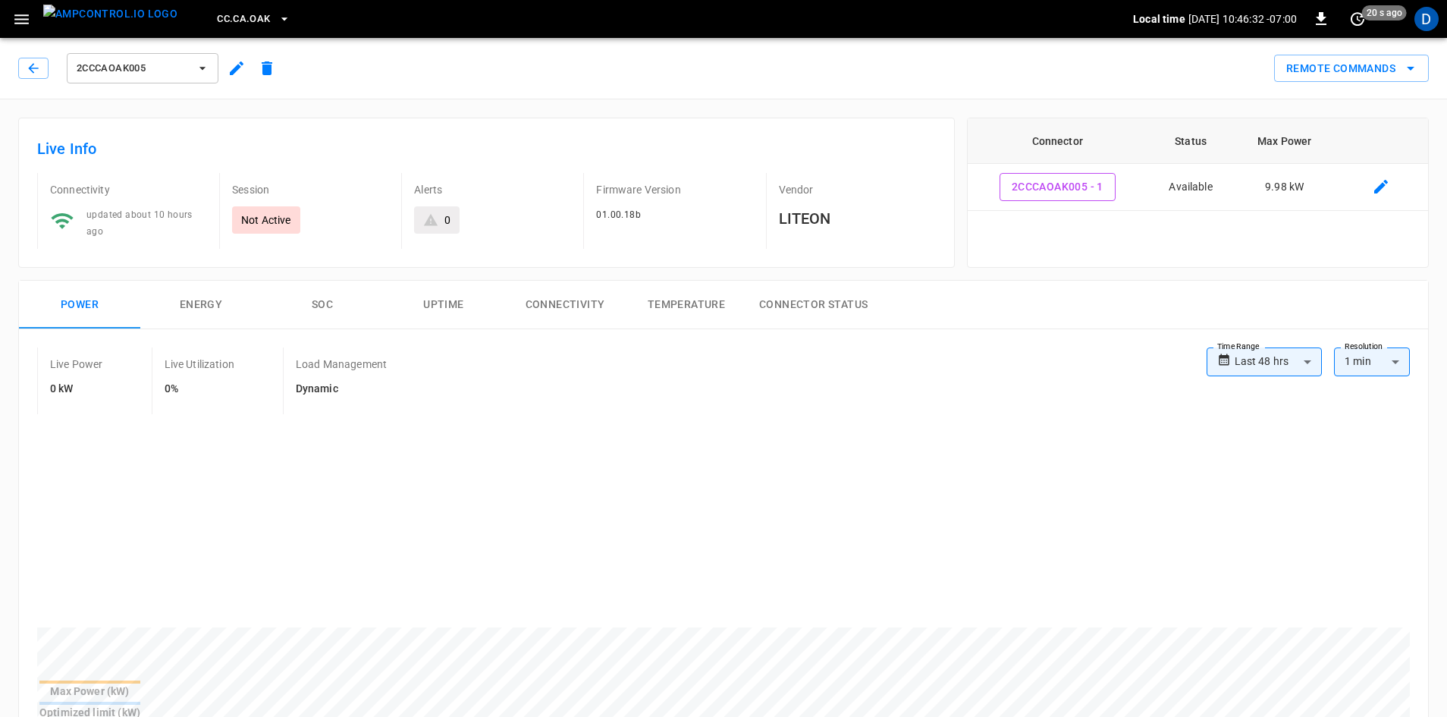
click at [125, 73] on span "2CCCAOAK005" at bounding box center [133, 68] width 112 height 17
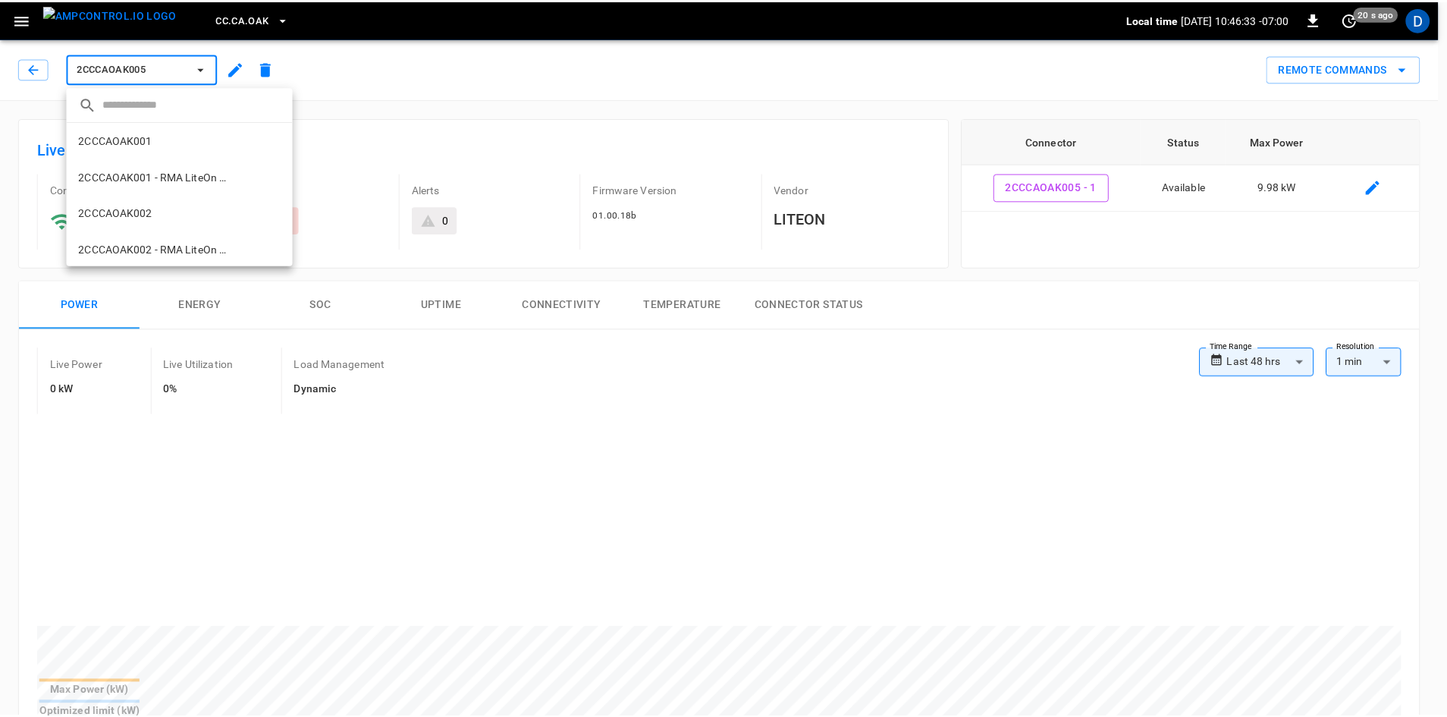
scroll to position [281, 0]
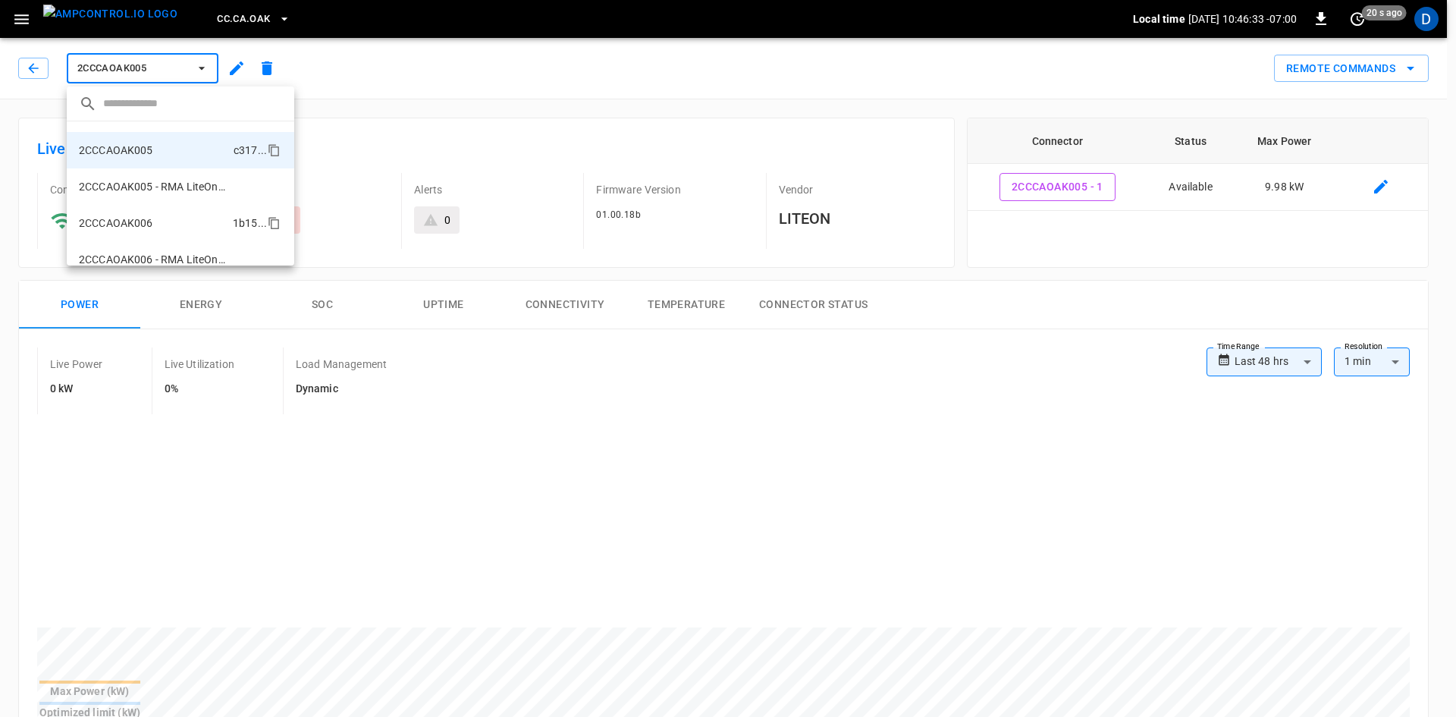
click at [147, 219] on p "2CCCAOAK006" at bounding box center [116, 222] width 74 height 15
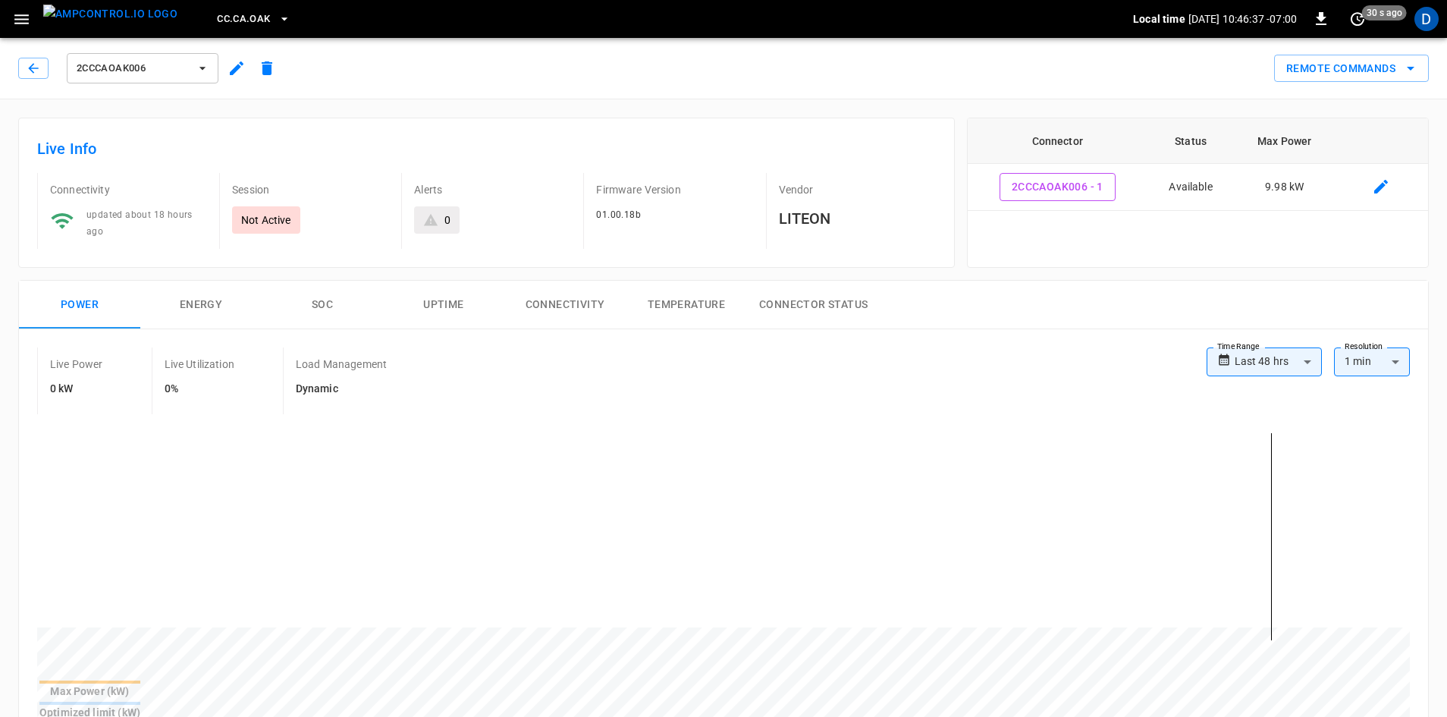
click at [165, 70] on span "2CCCAOAK006" at bounding box center [133, 68] width 112 height 17
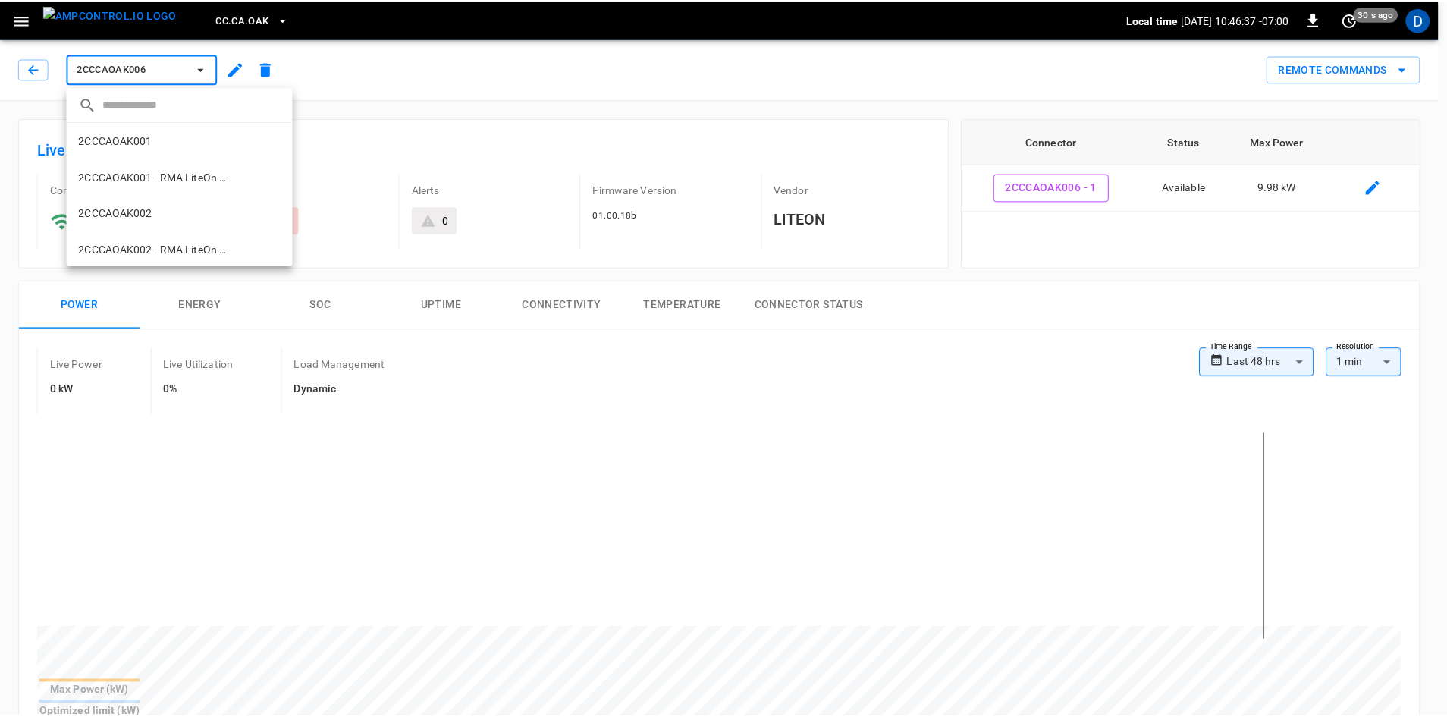
scroll to position [353, 0]
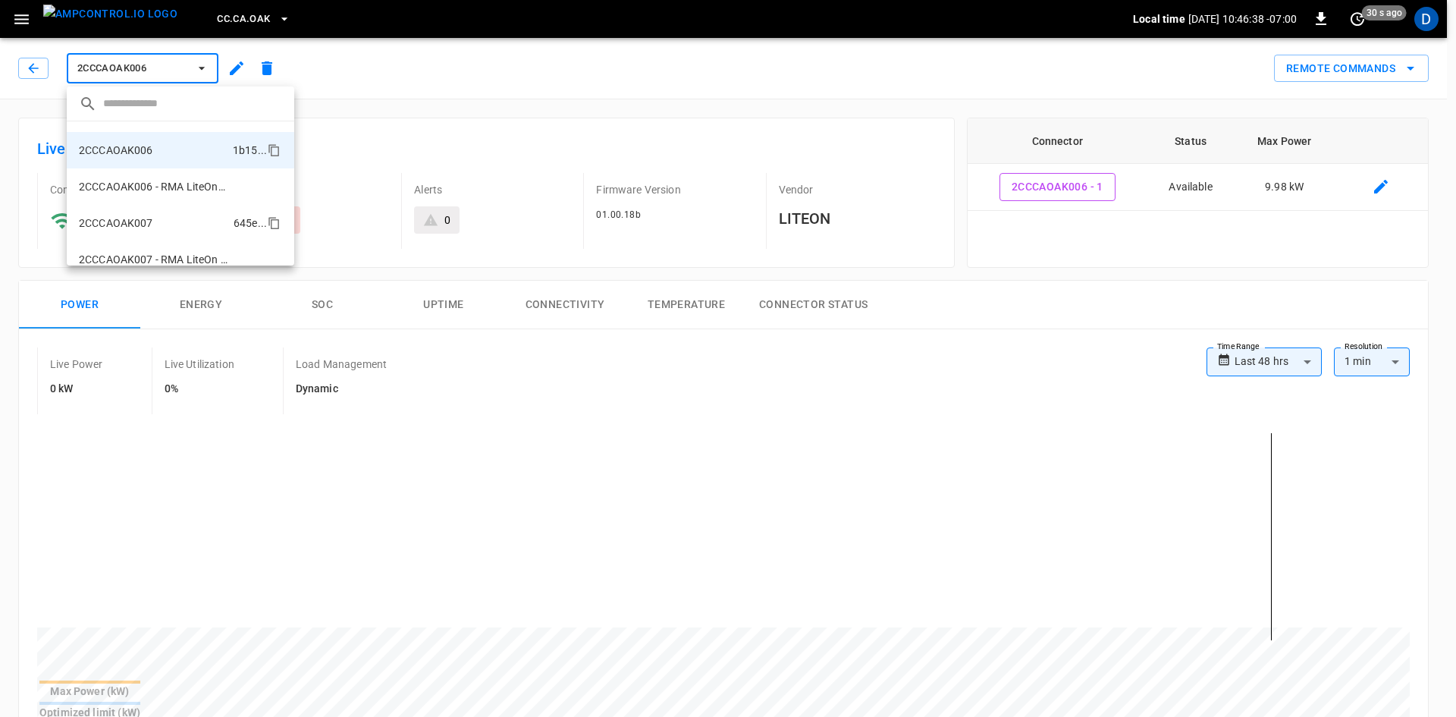
click at [129, 212] on li "2CCCAOAK007 645e ..." at bounding box center [181, 223] width 228 height 36
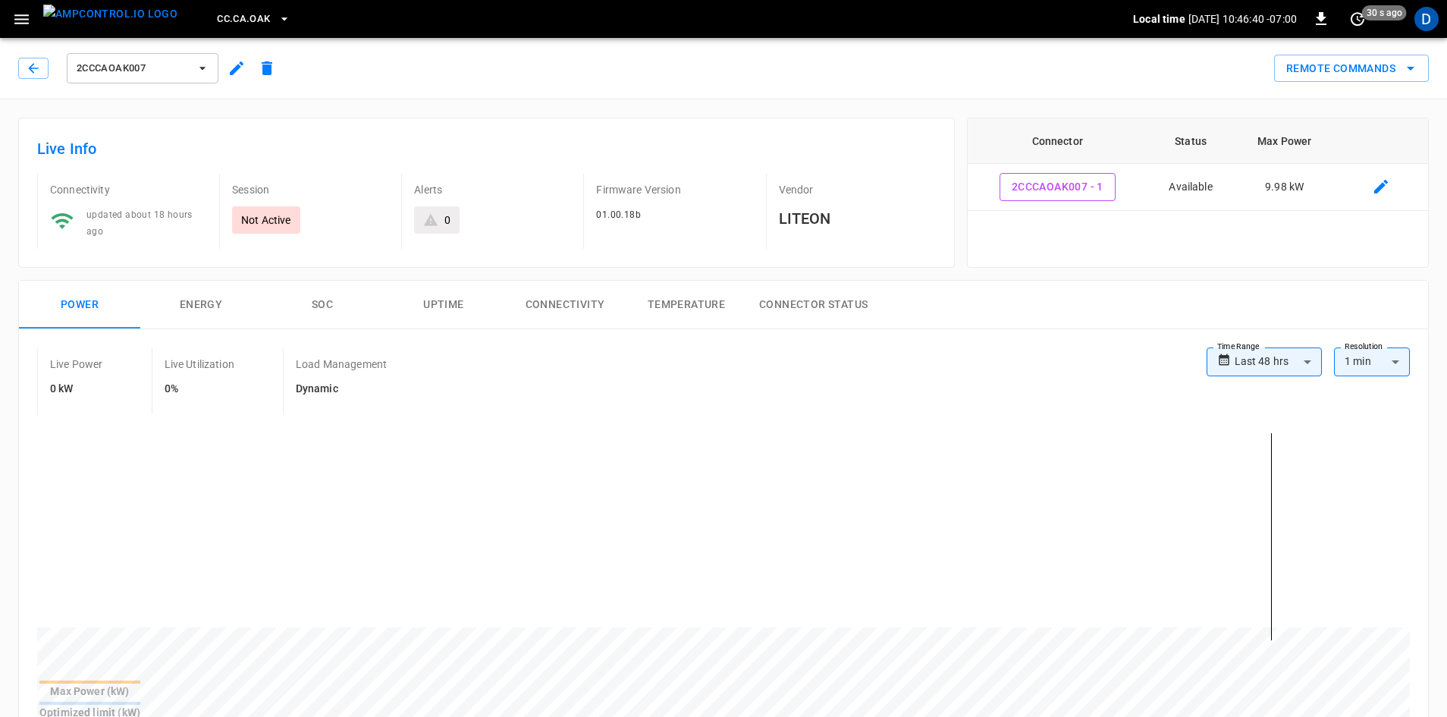
click at [152, 64] on span "2CCCAOAK007" at bounding box center [133, 68] width 112 height 17
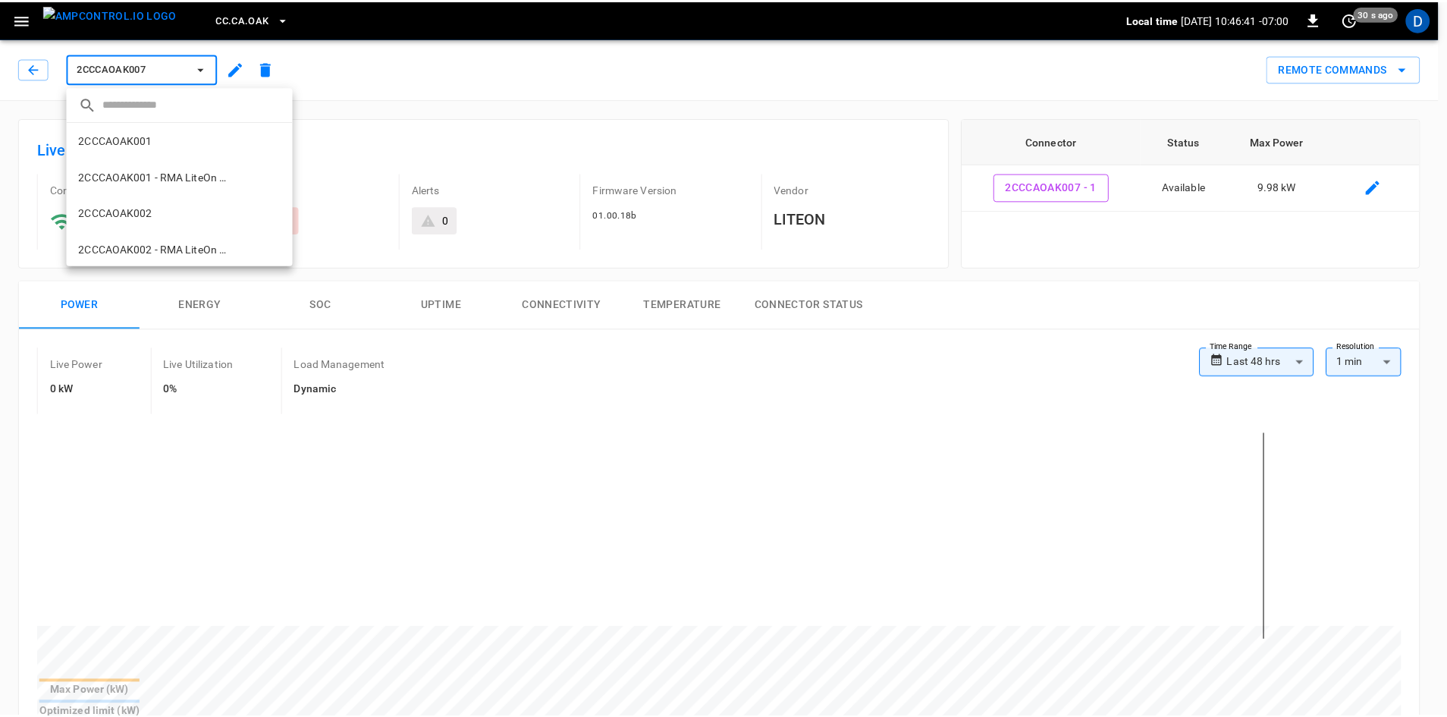
scroll to position [426, 0]
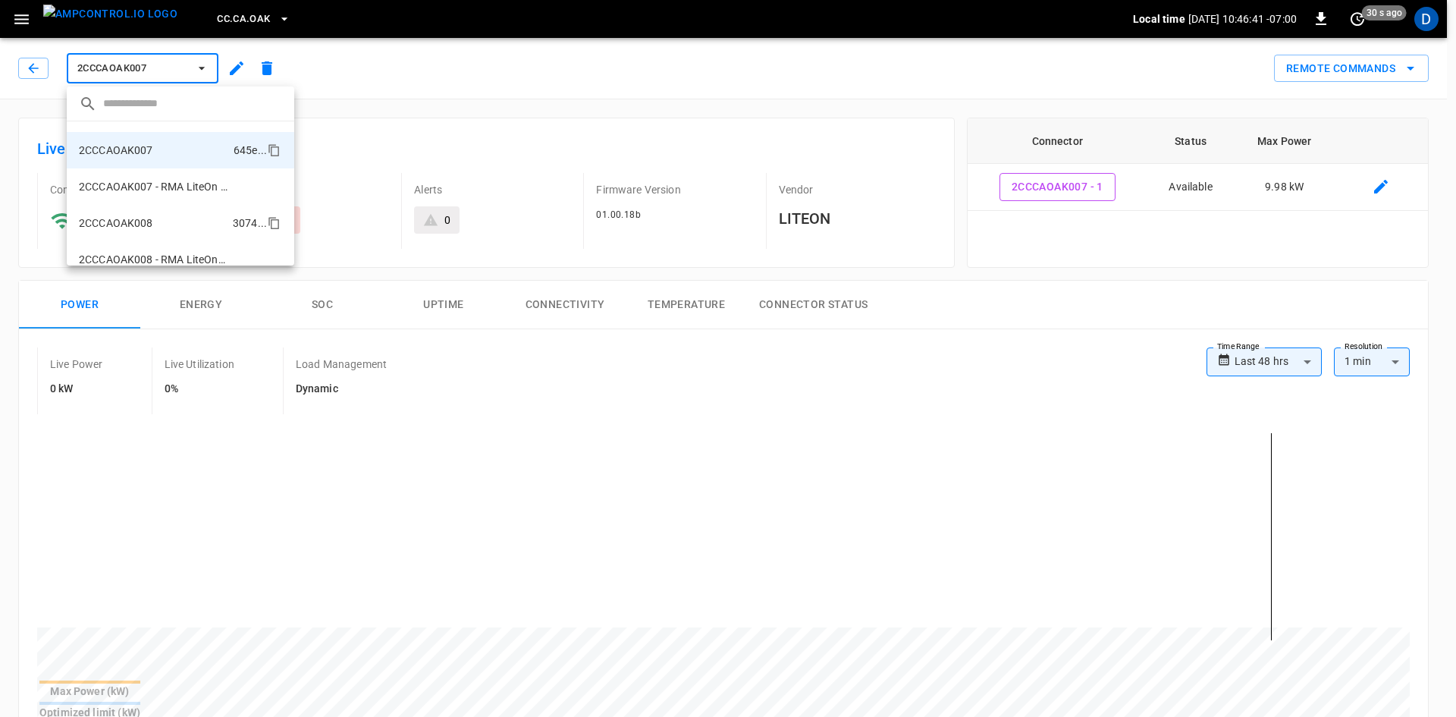
click at [125, 217] on p "2CCCAOAK008" at bounding box center [116, 222] width 74 height 15
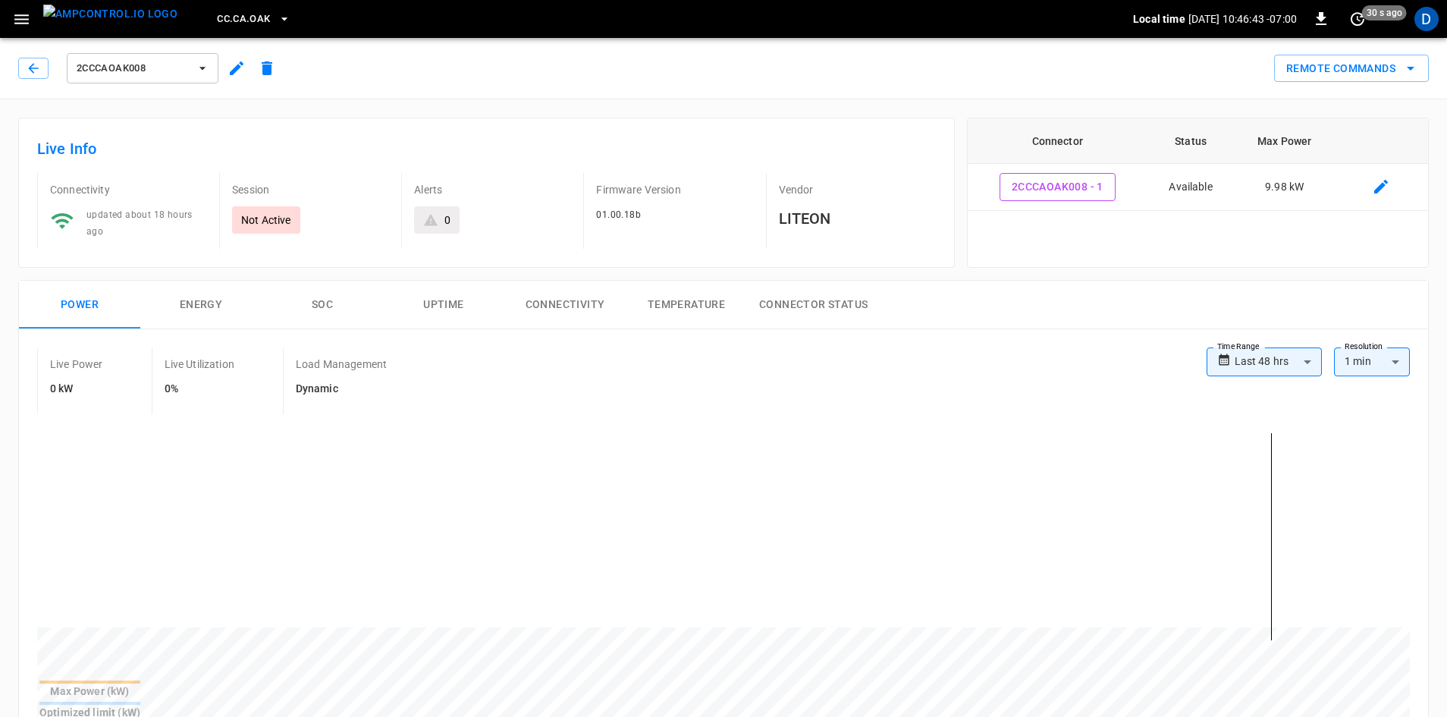
click at [140, 66] on span "2CCCAOAK008" at bounding box center [133, 68] width 112 height 17
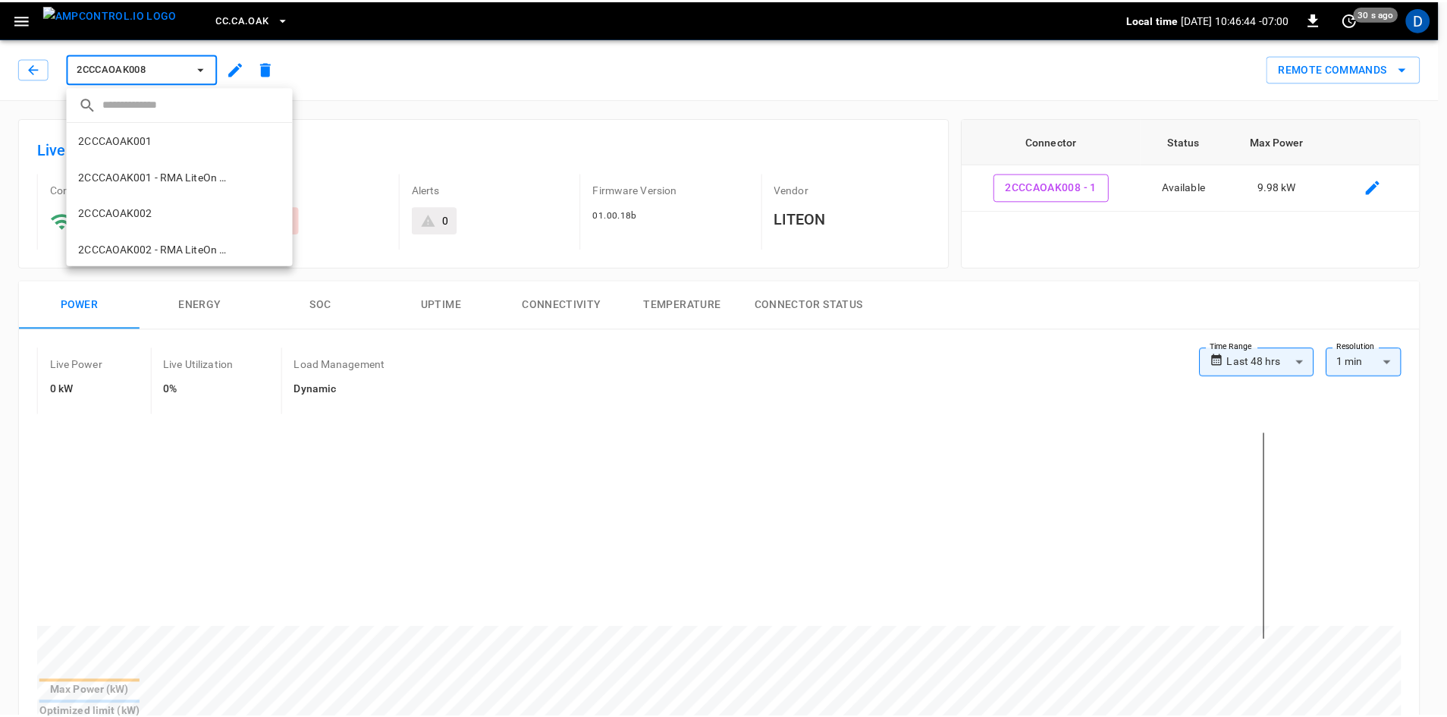
scroll to position [499, 0]
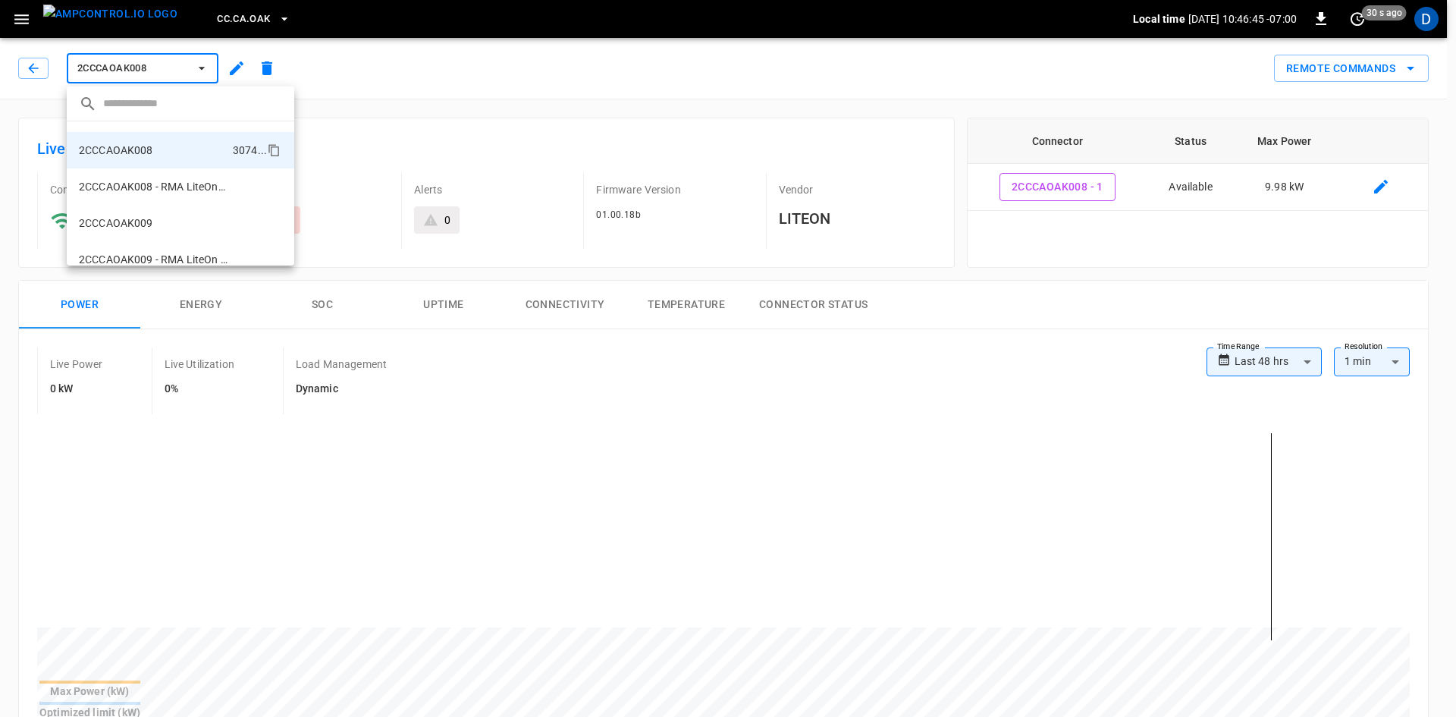
click at [571, 426] on div at bounding box center [728, 358] width 1456 height 717
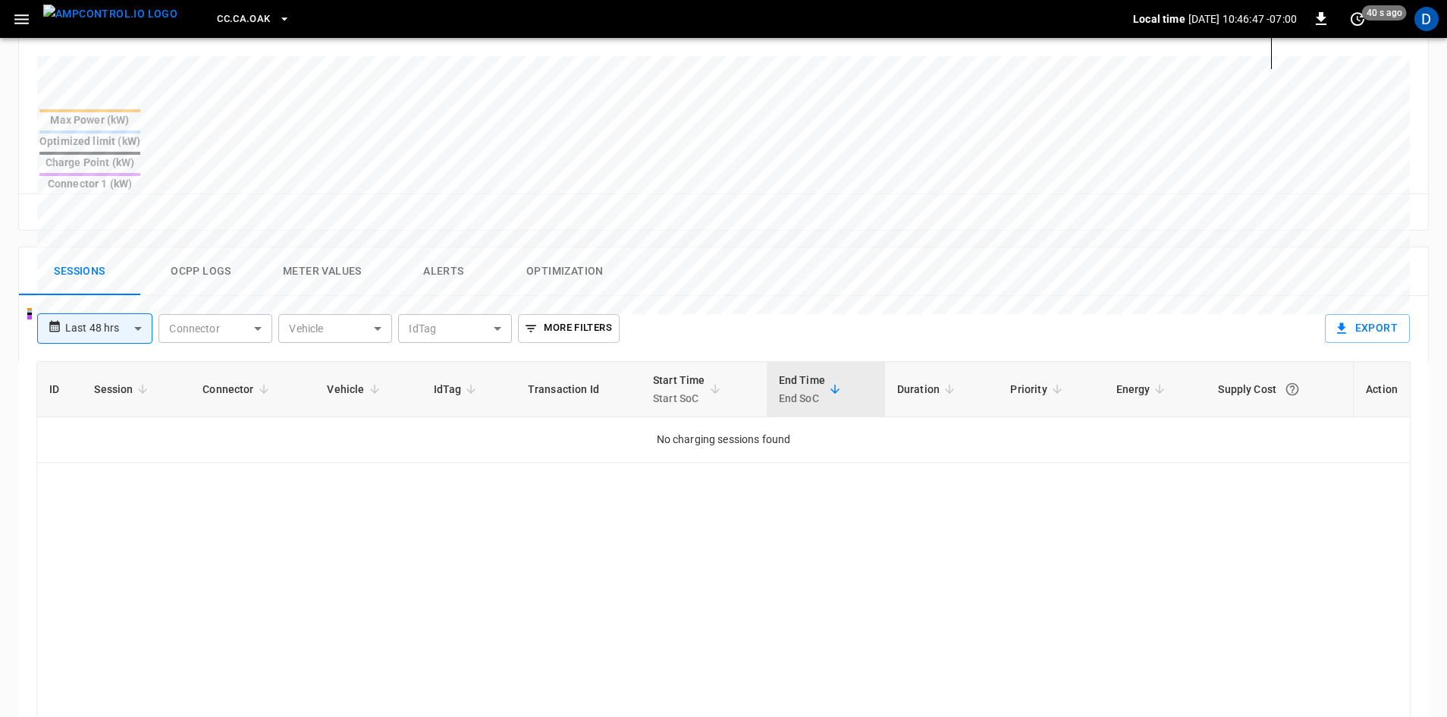
scroll to position [531, 0]
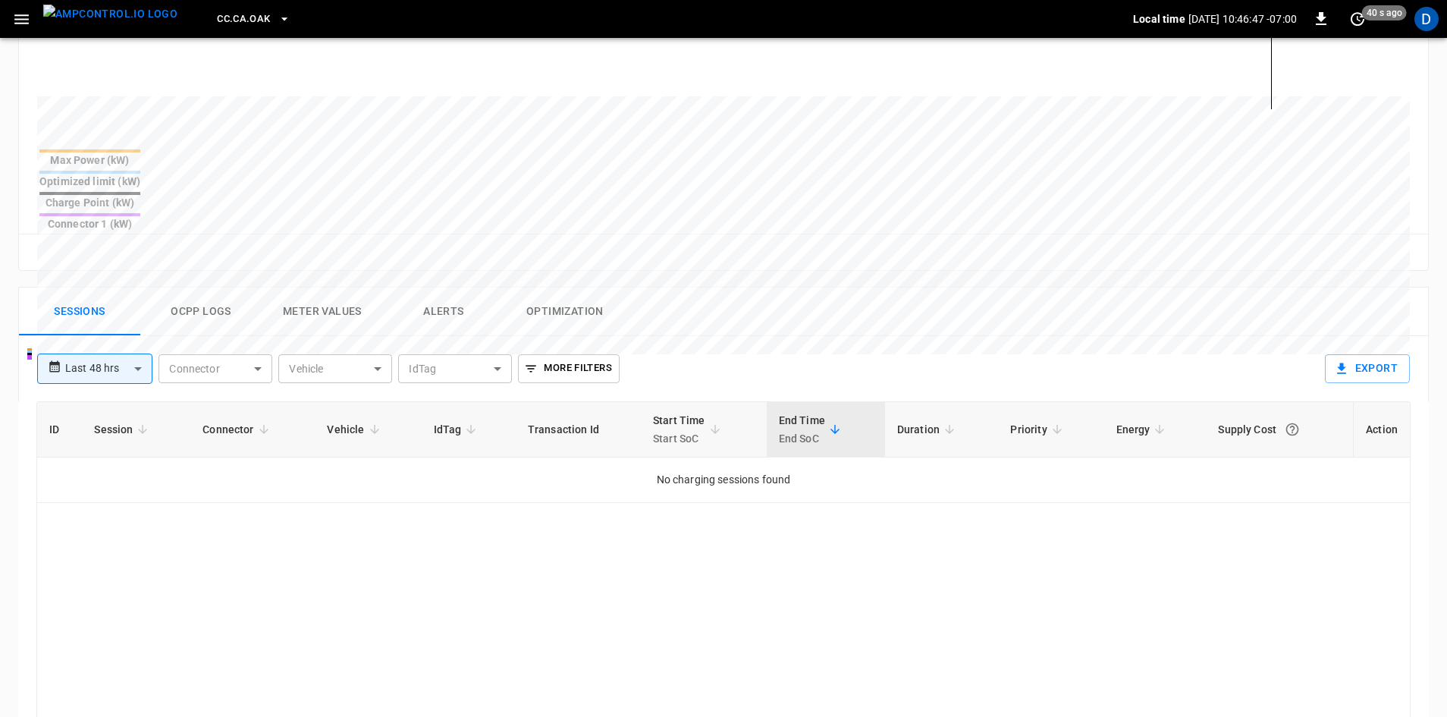
click at [200, 287] on button "Ocpp logs" at bounding box center [200, 311] width 121 height 49
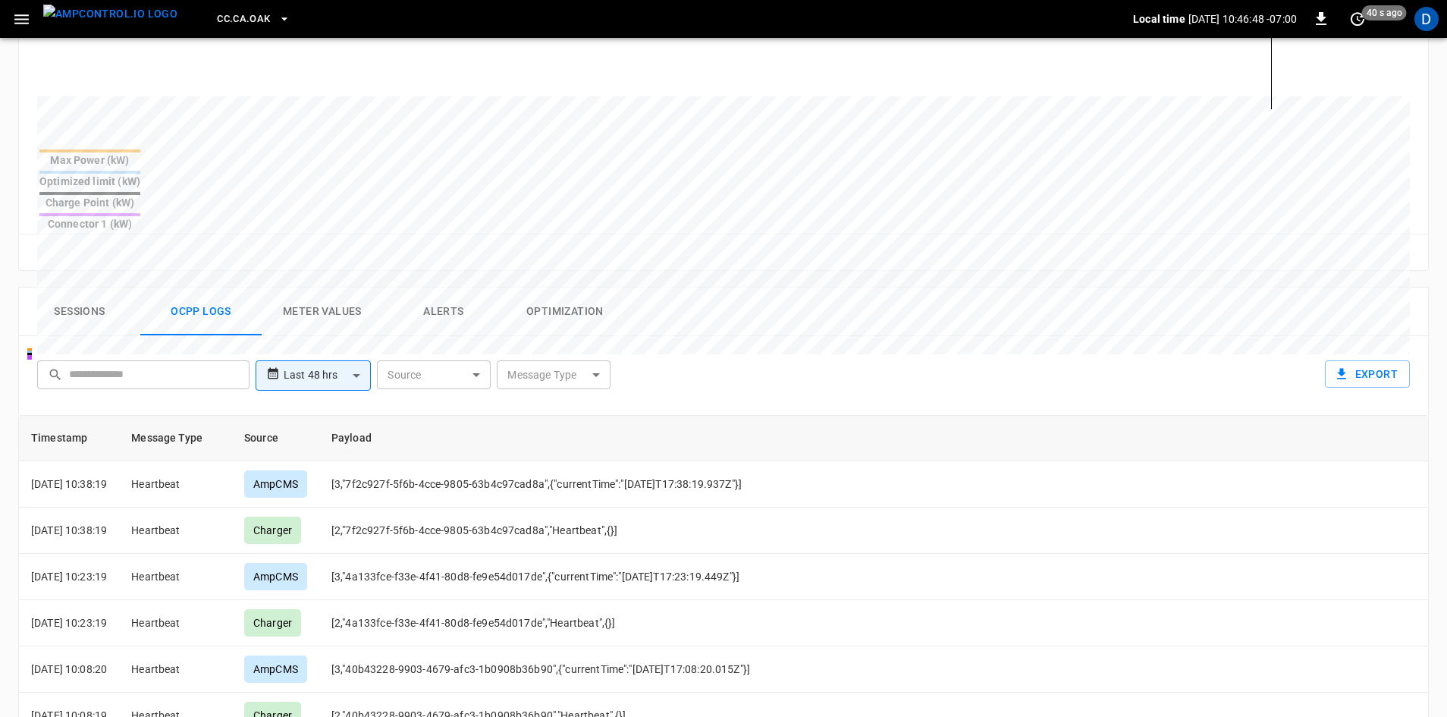
click at [319, 287] on button "Meter Values" at bounding box center [322, 311] width 121 height 49
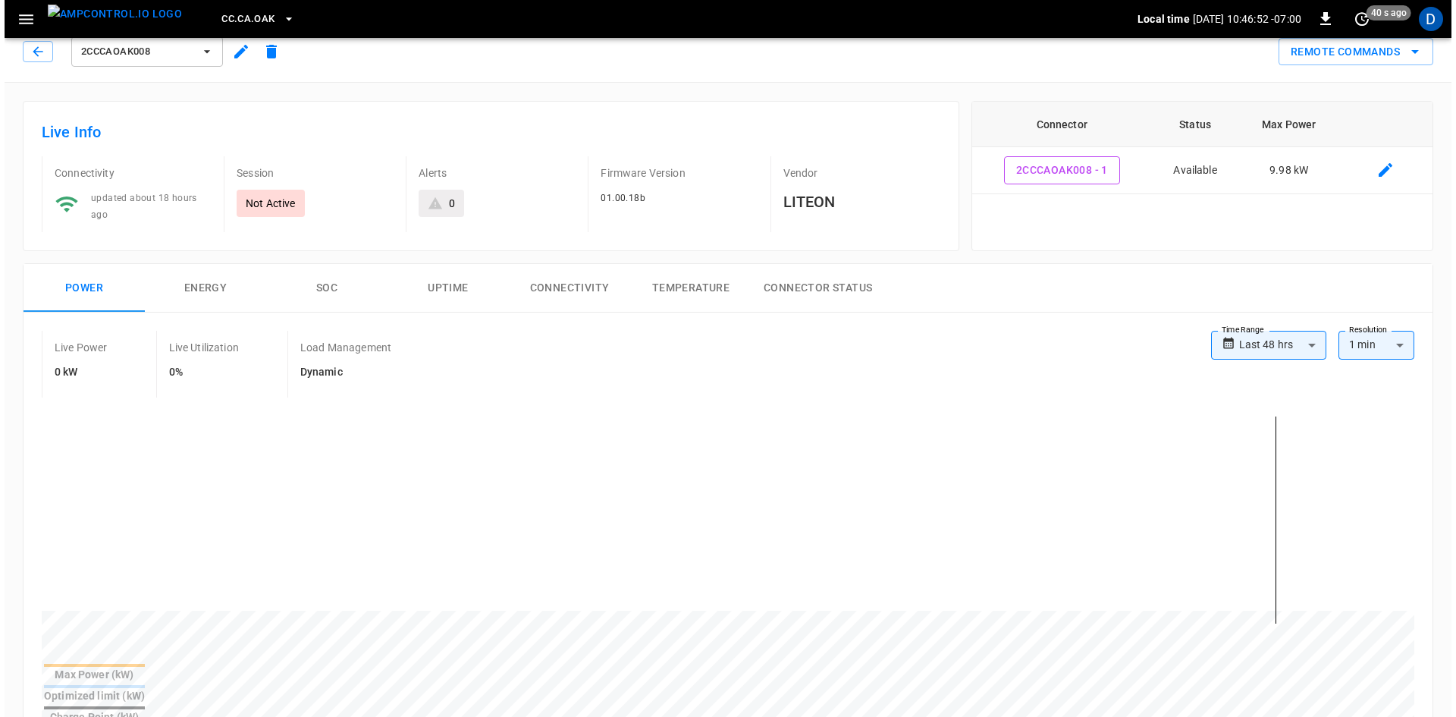
scroll to position [0, 0]
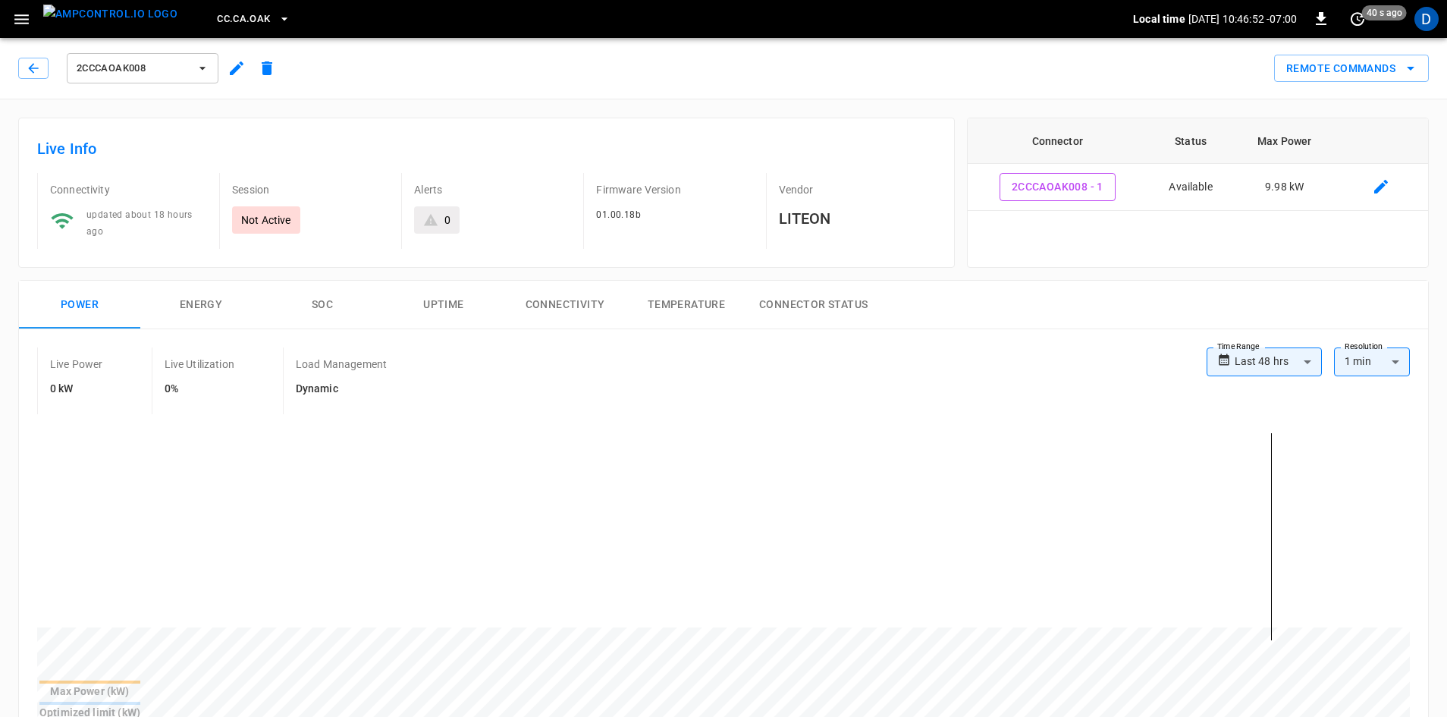
click at [105, 70] on span "2CCCAOAK008" at bounding box center [133, 68] width 112 height 17
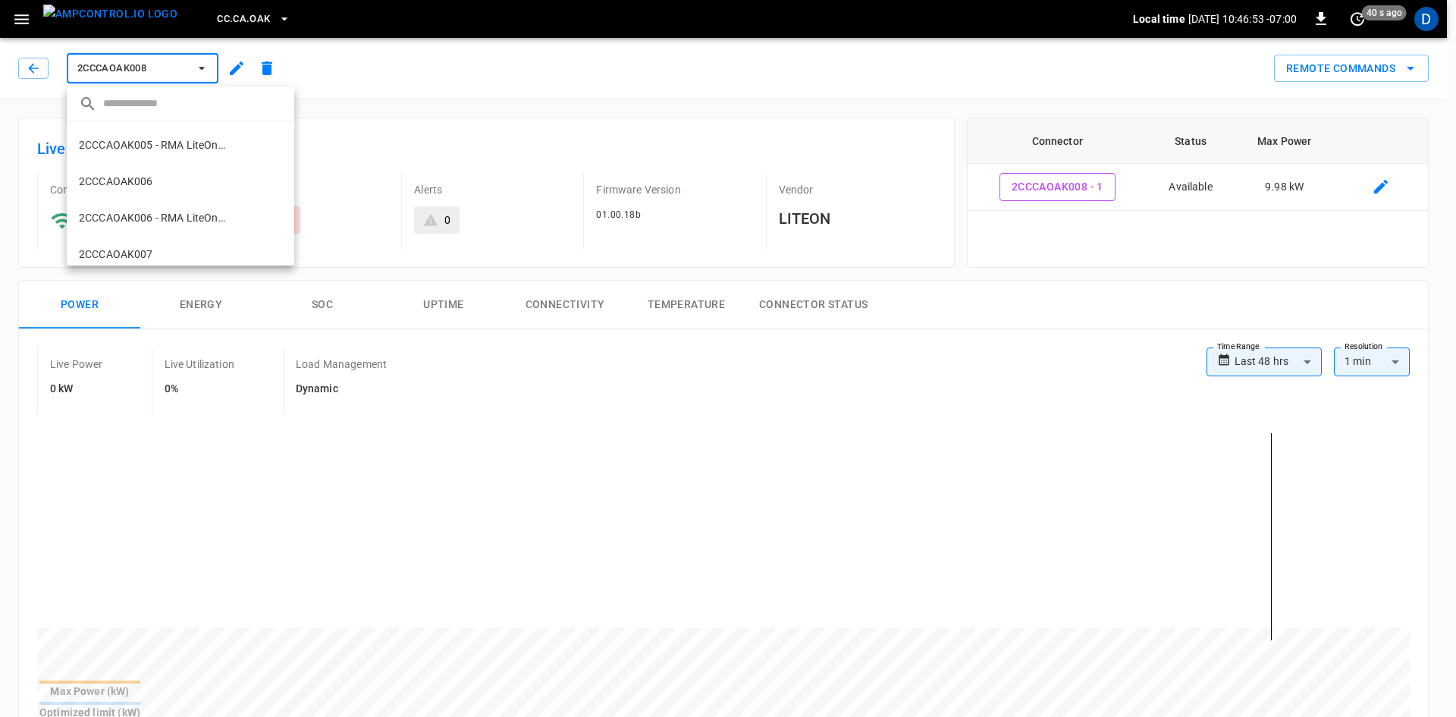
scroll to position [272, 0]
click at [140, 234] on p "2CCCAOAK006" at bounding box center [116, 232] width 74 height 15
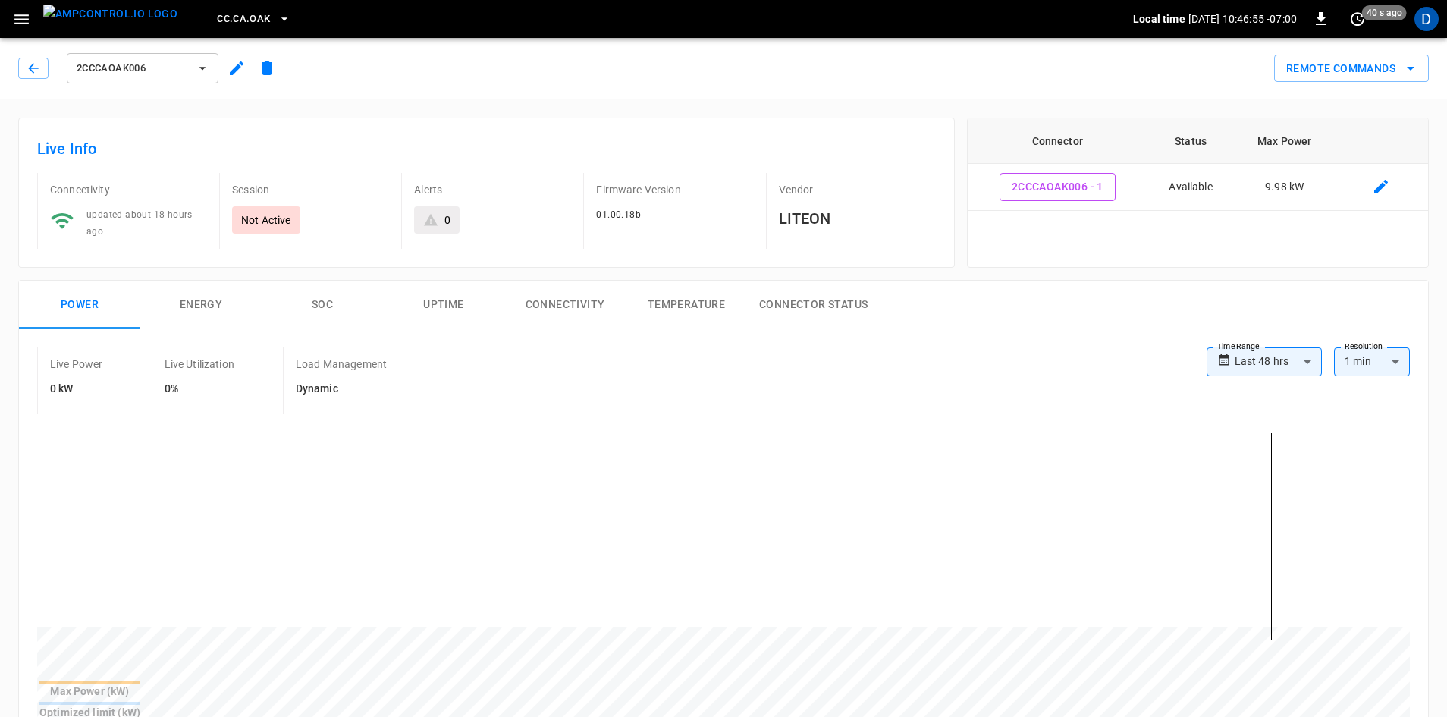
click at [131, 78] on button "2CCCAOAK006" at bounding box center [143, 68] width 152 height 30
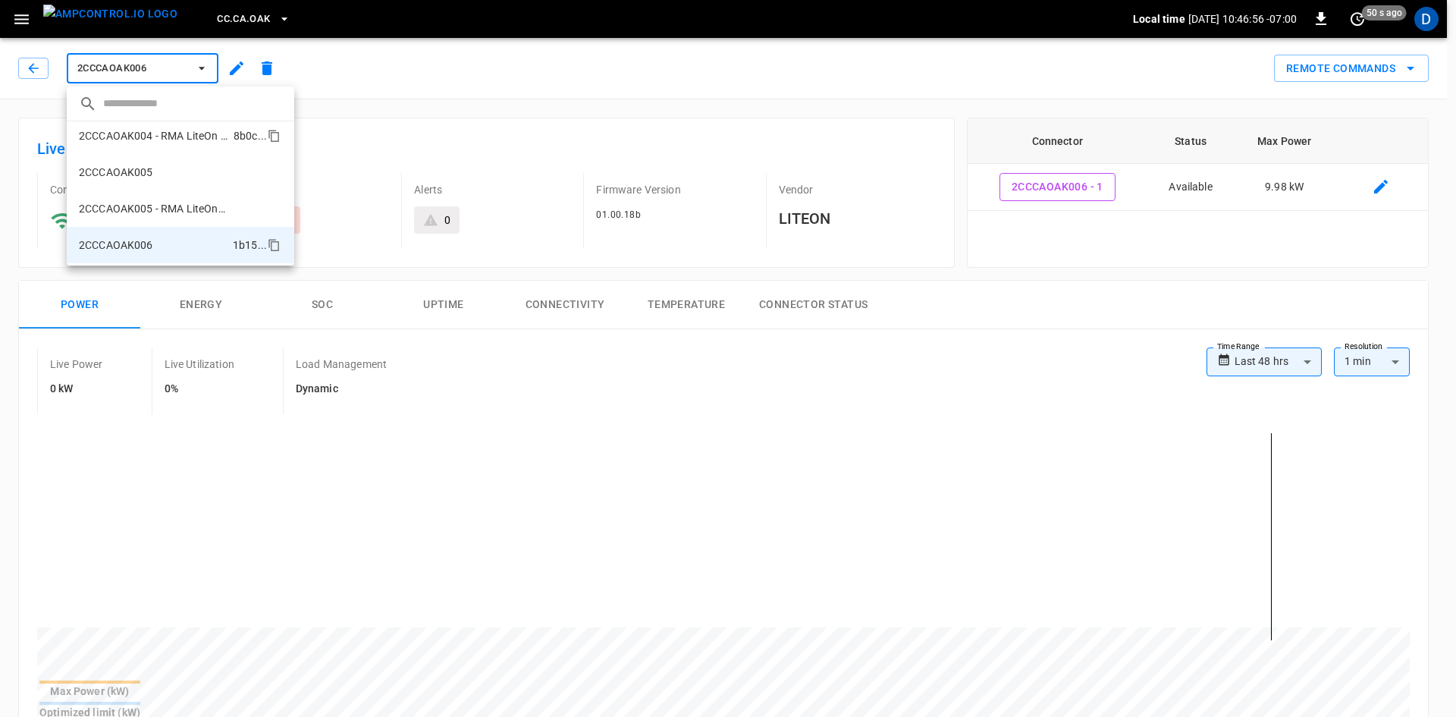
scroll to position [202, 0]
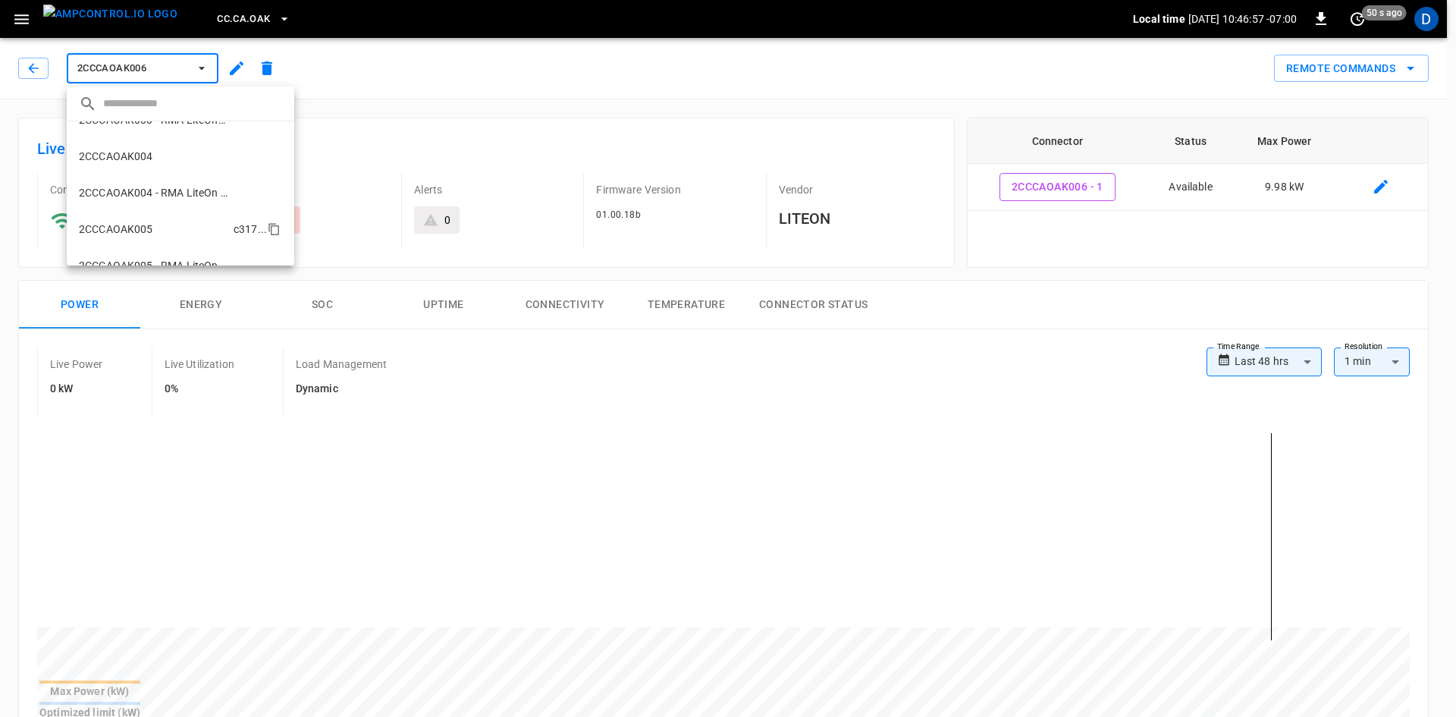
click at [122, 235] on p "2CCCAOAK005" at bounding box center [116, 228] width 74 height 15
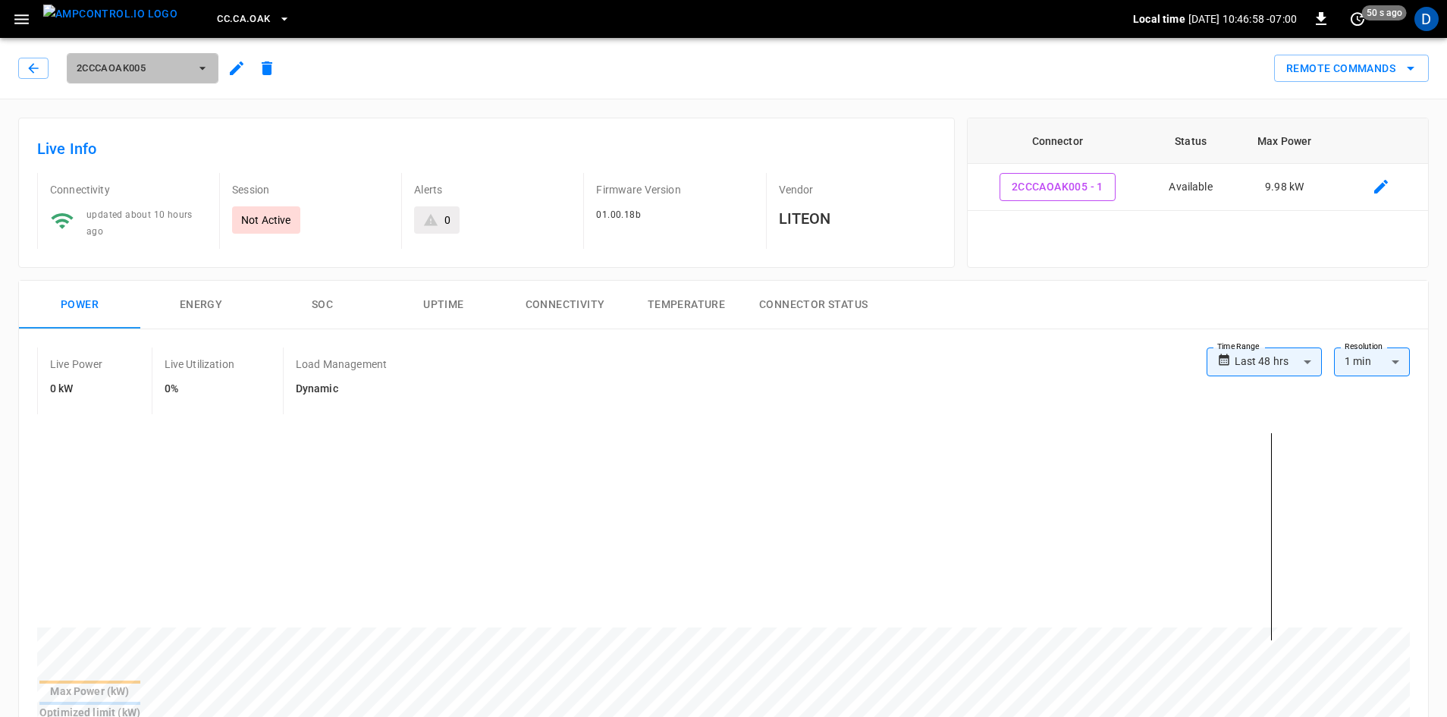
click at [144, 71] on span "2CCCAOAK005" at bounding box center [133, 68] width 112 height 17
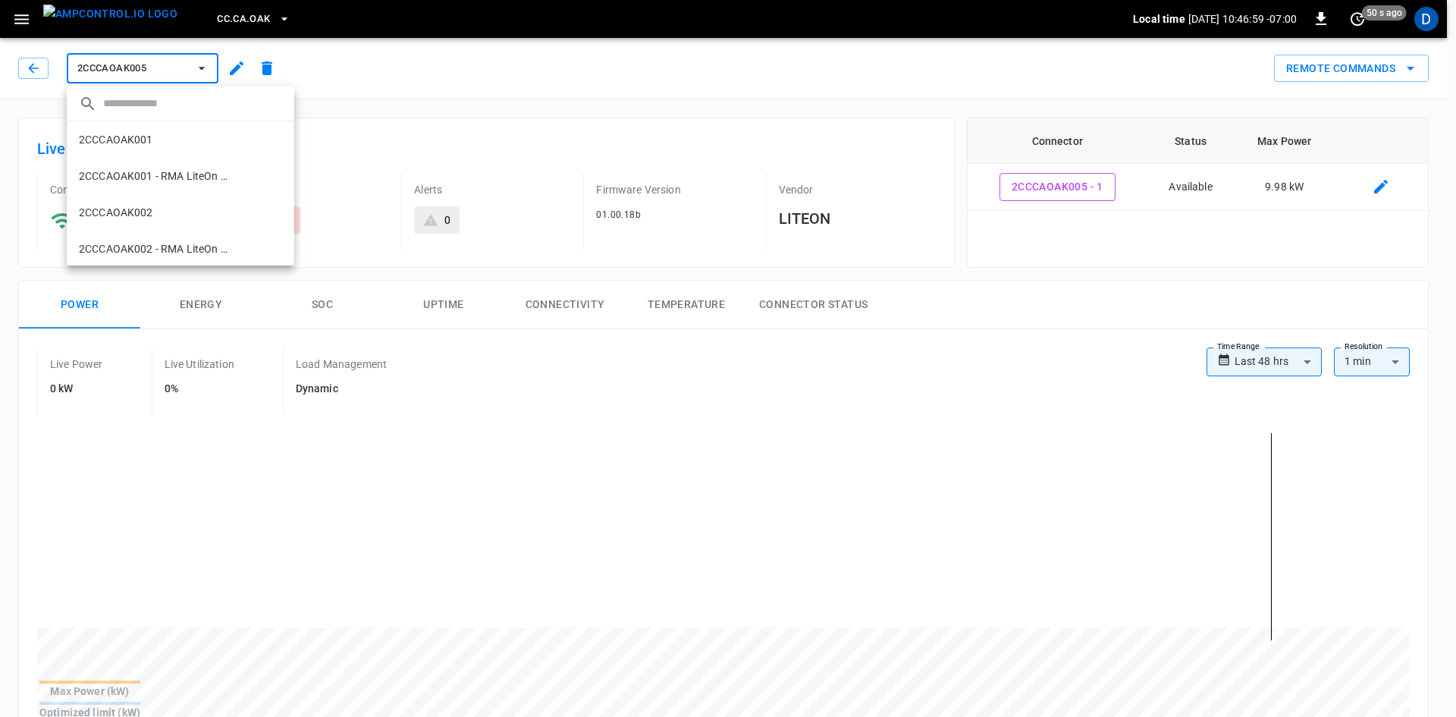
scroll to position [281, 0]
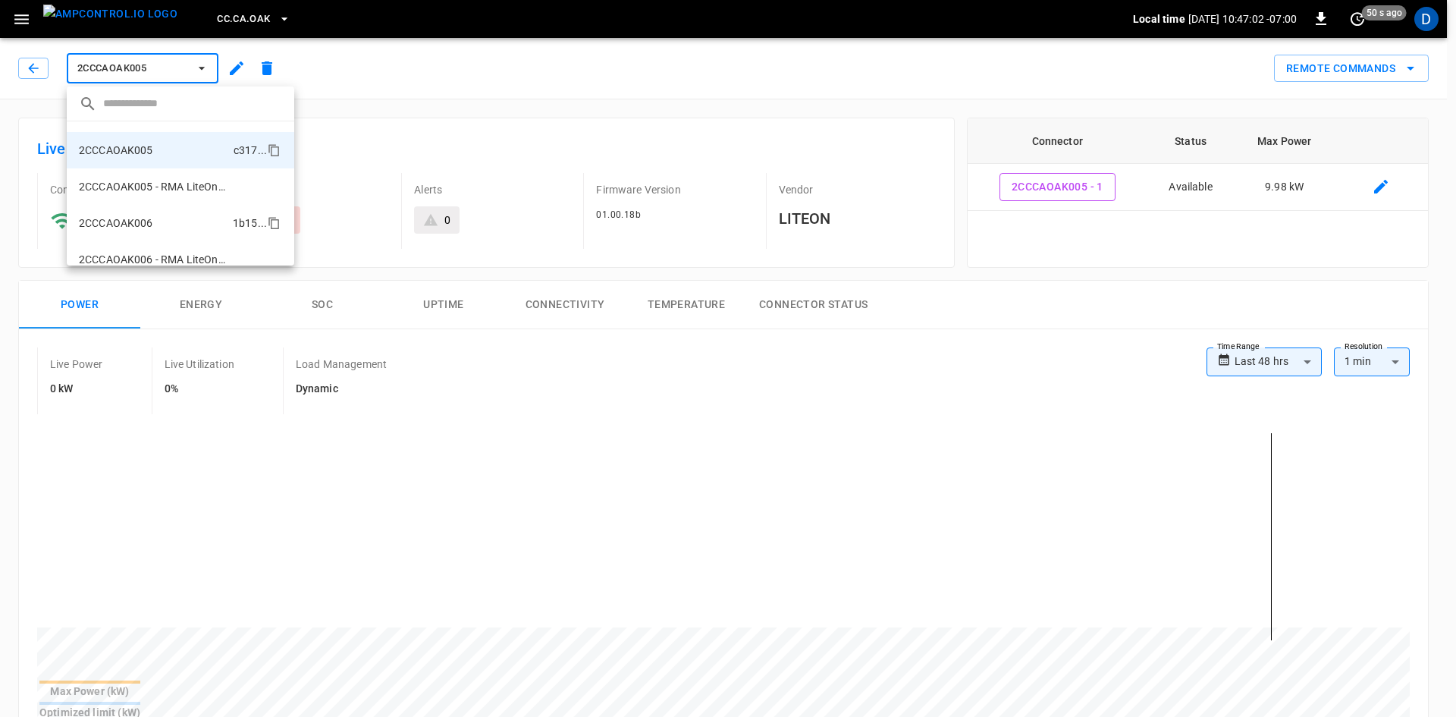
click at [137, 226] on p "2CCCAOAK006" at bounding box center [116, 222] width 74 height 15
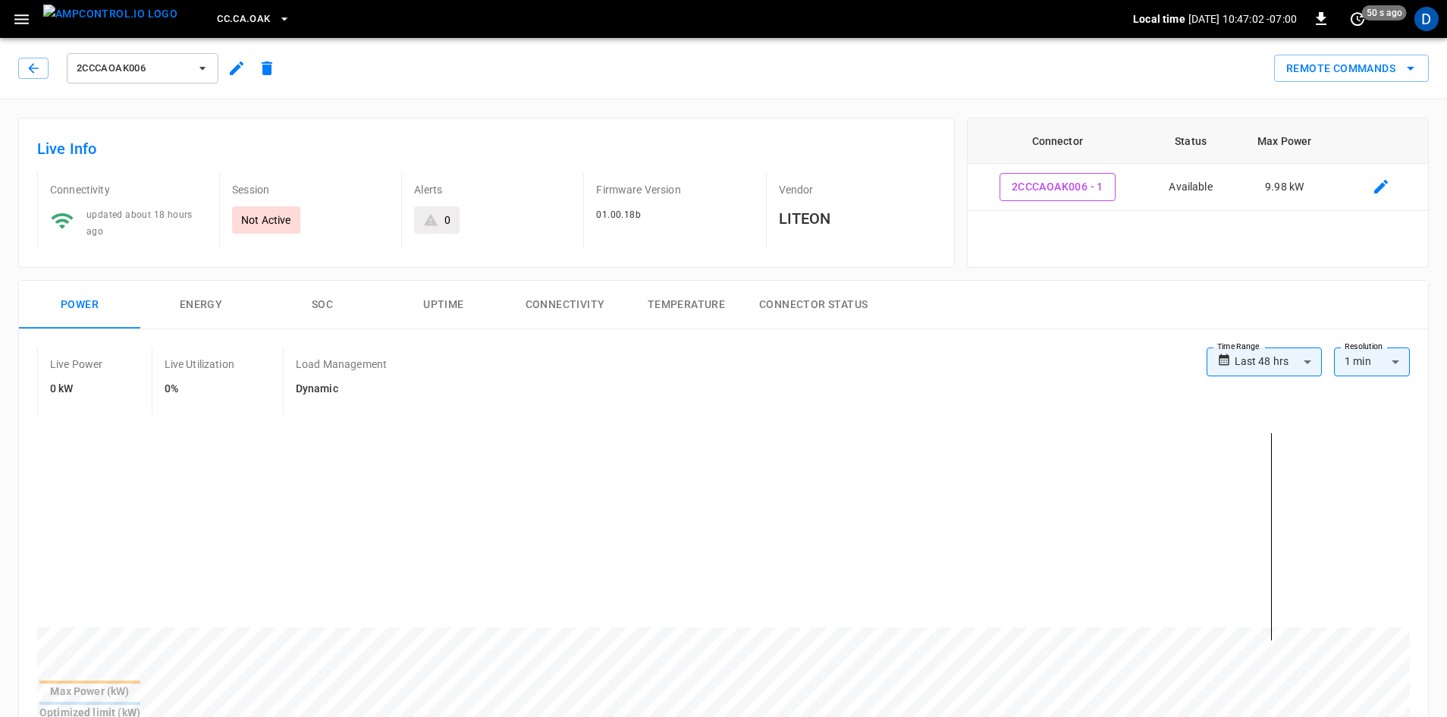
click at [158, 74] on span "2CCCAOAK006" at bounding box center [133, 68] width 112 height 17
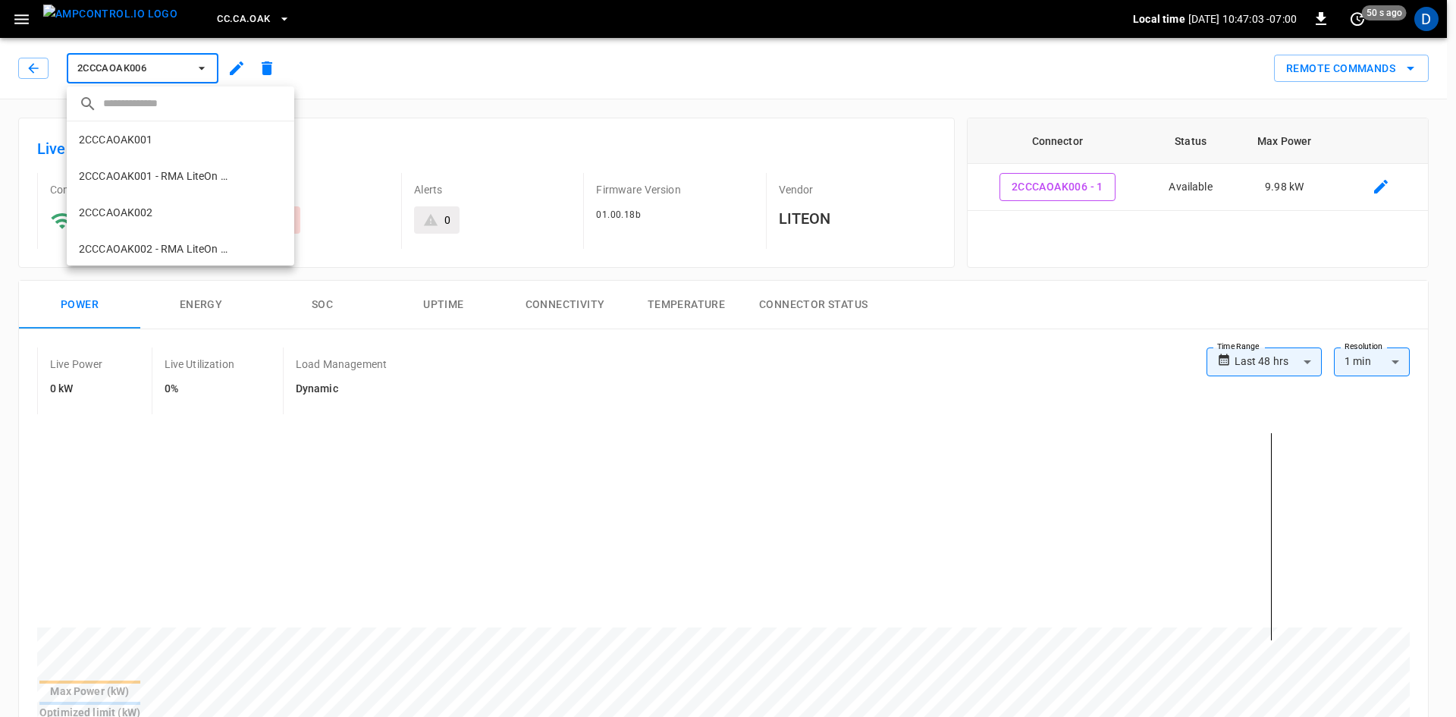
scroll to position [353, 0]
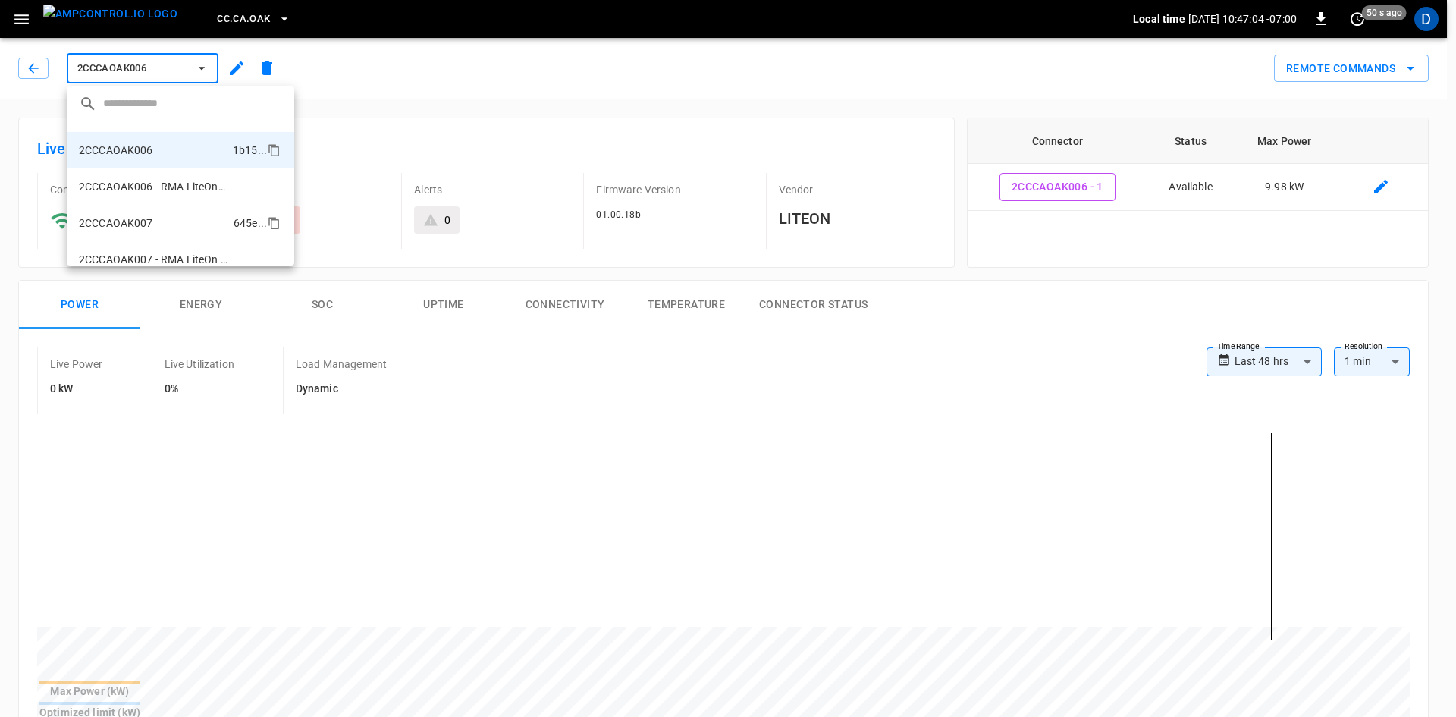
click at [146, 218] on p "2CCCAOAK007" at bounding box center [116, 222] width 74 height 15
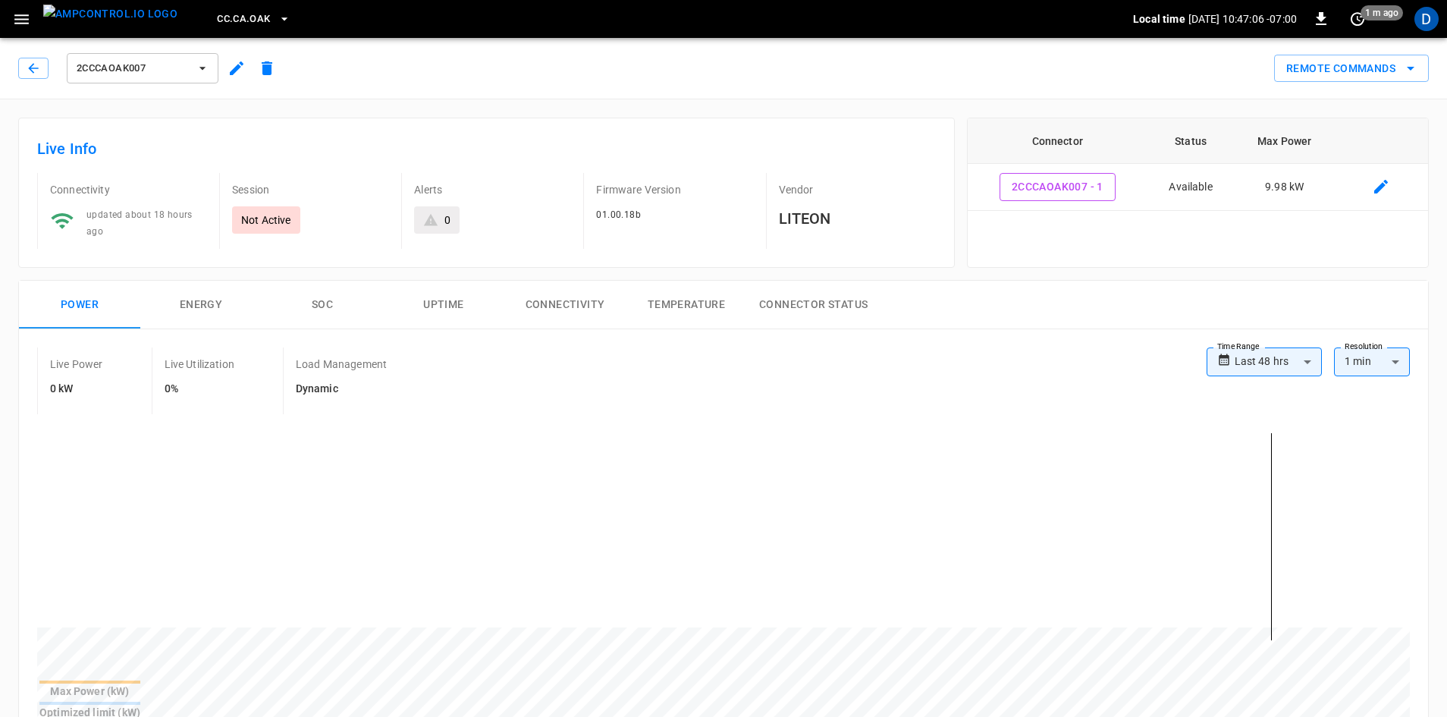
click at [146, 62] on span "2CCCAOAK007" at bounding box center [133, 68] width 112 height 17
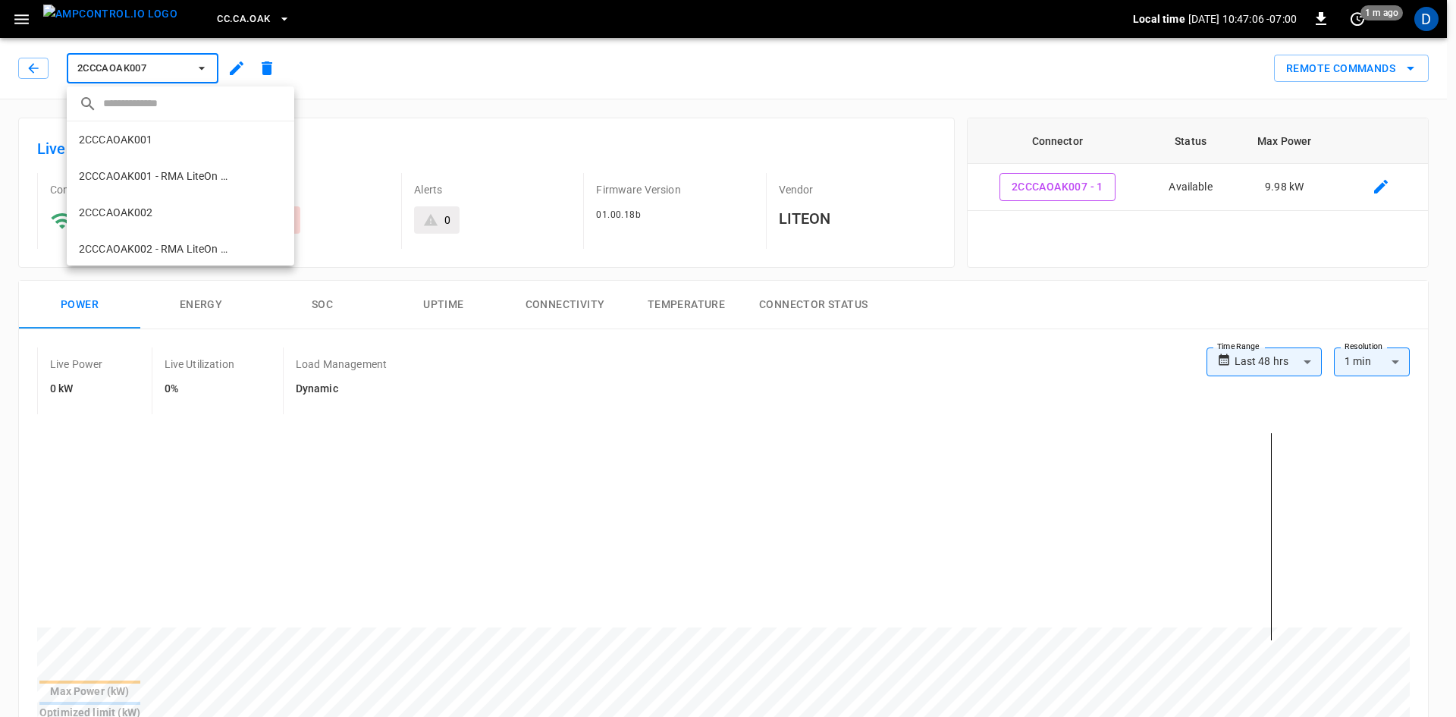
scroll to position [426, 0]
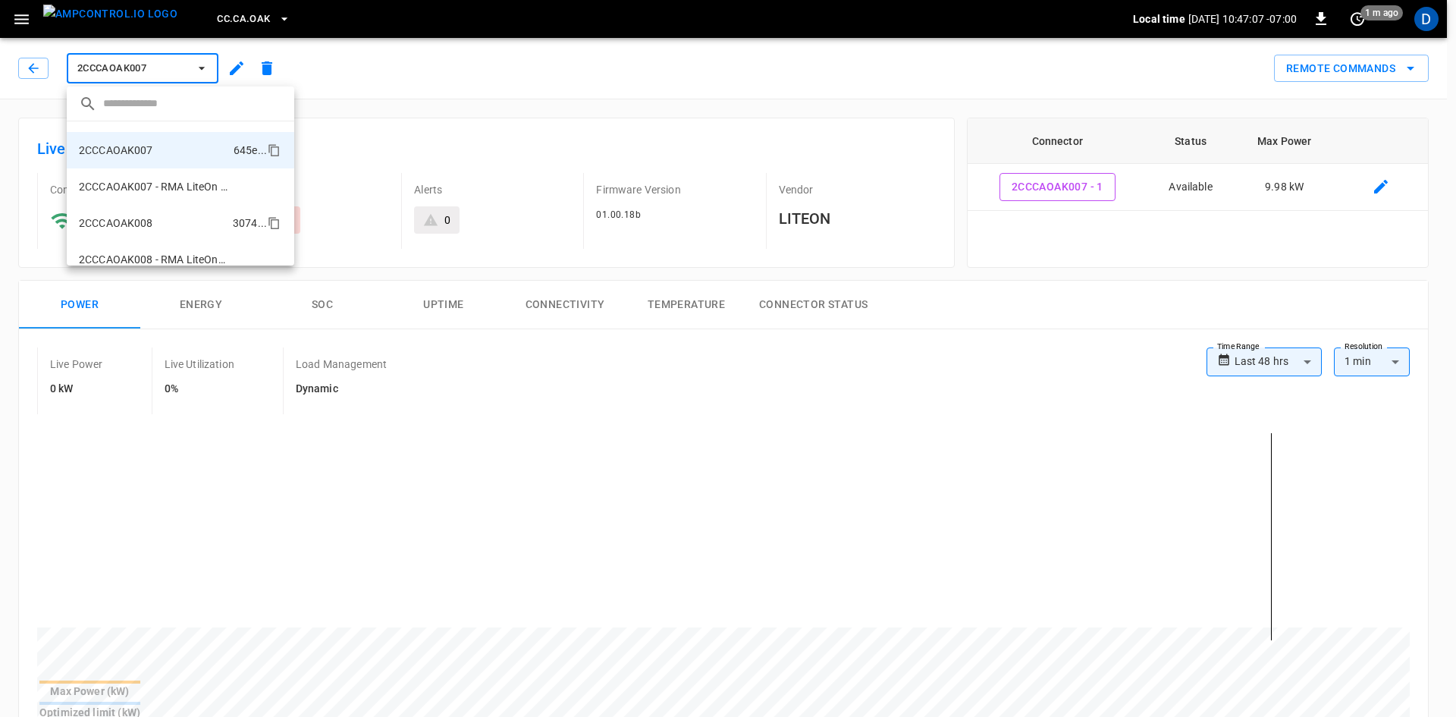
click at [122, 222] on p "2CCCAOAK008" at bounding box center [116, 222] width 74 height 15
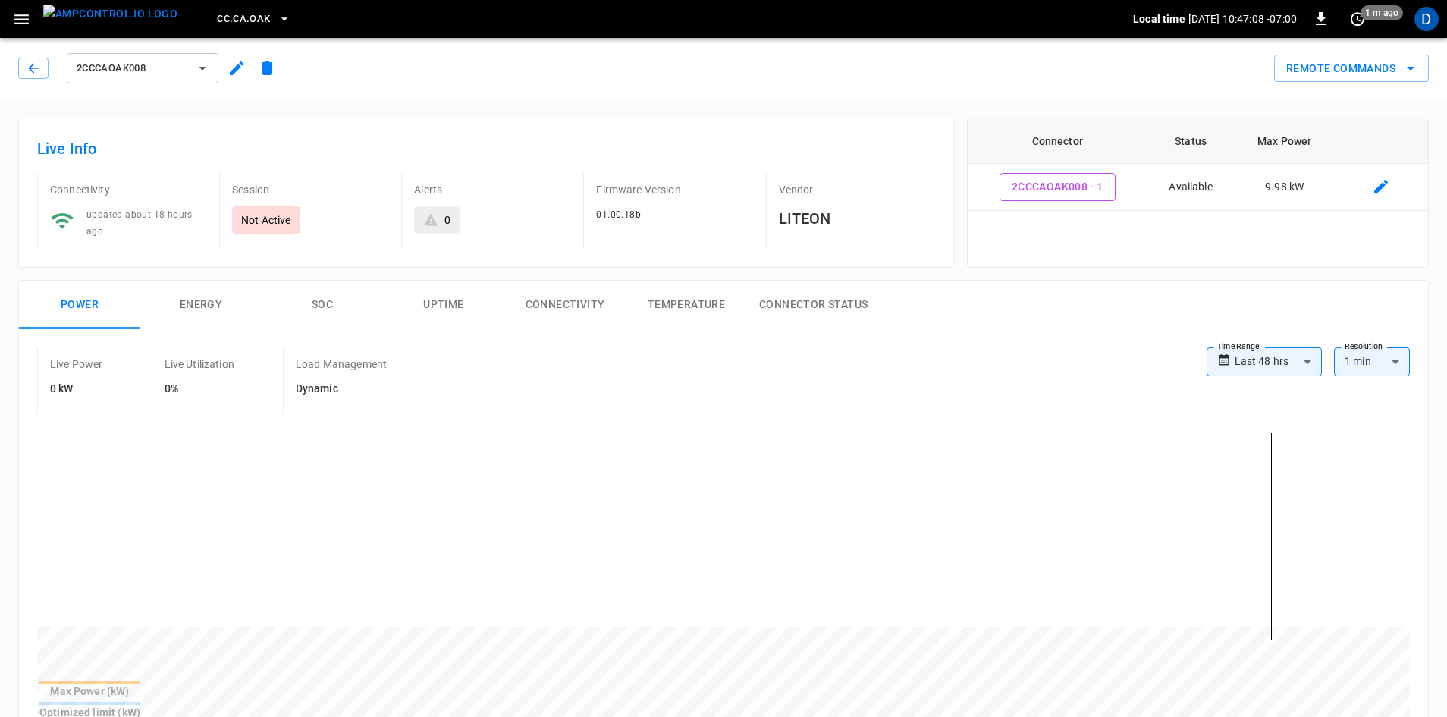
click at [140, 61] on span "2CCCAOAK008" at bounding box center [133, 68] width 112 height 17
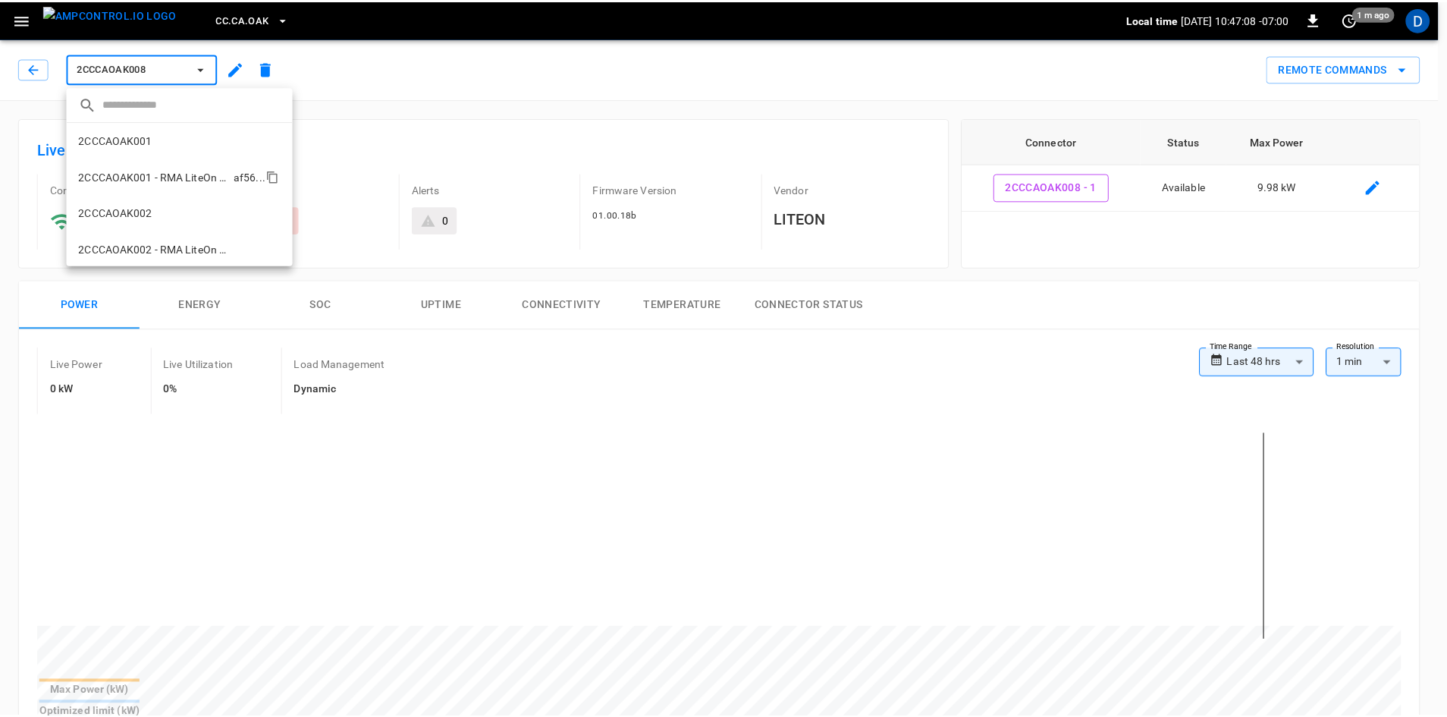
scroll to position [499, 0]
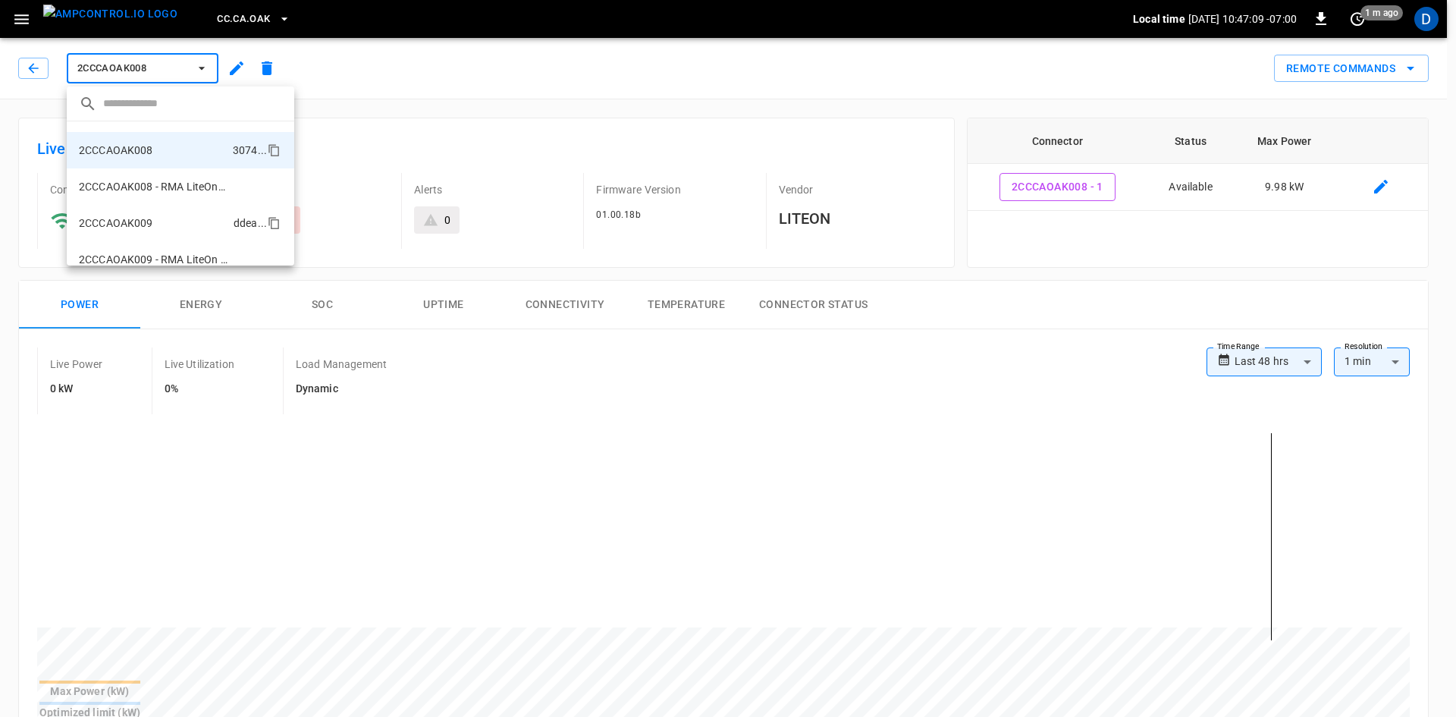
click at [149, 234] on li "2CCCAOAK009 ddea ..." at bounding box center [181, 223] width 228 height 36
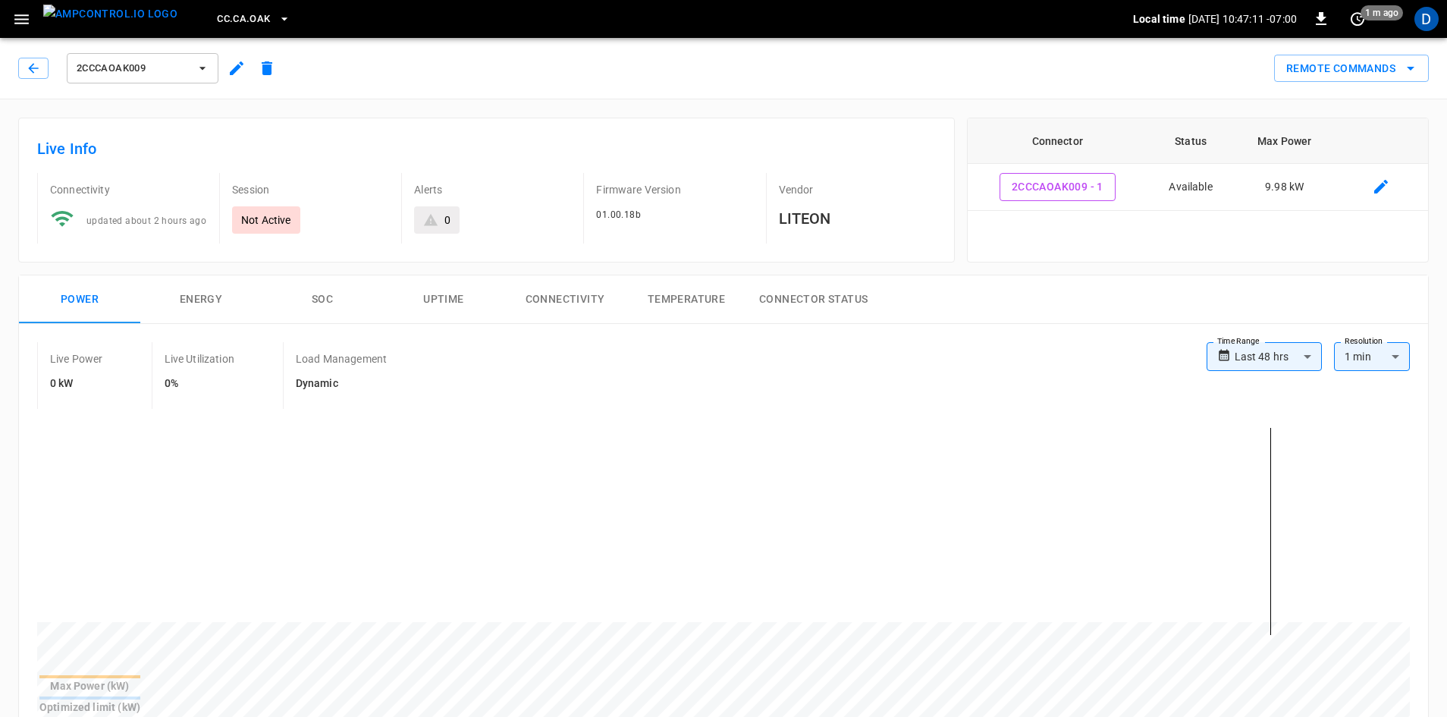
click at [155, 71] on span "2CCCAOAK009" at bounding box center [133, 68] width 112 height 17
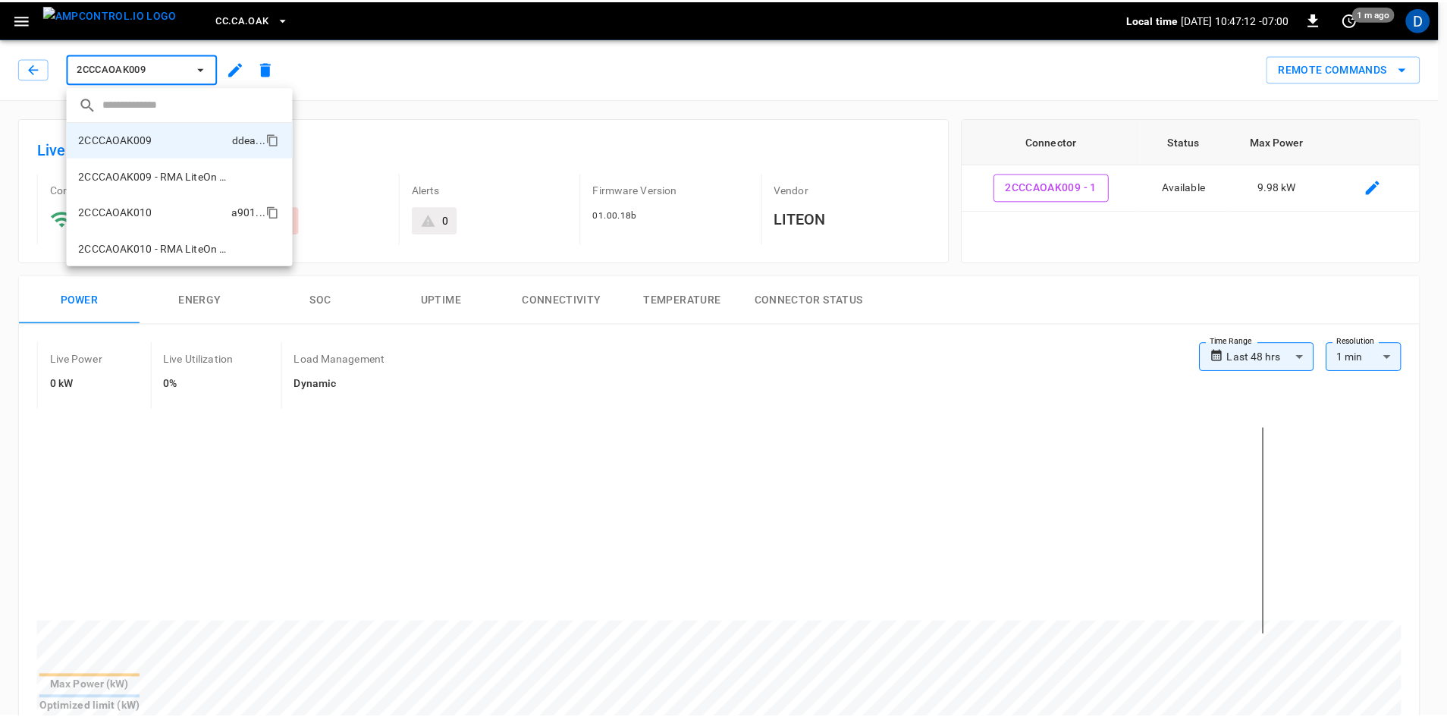
scroll to position [584, 0]
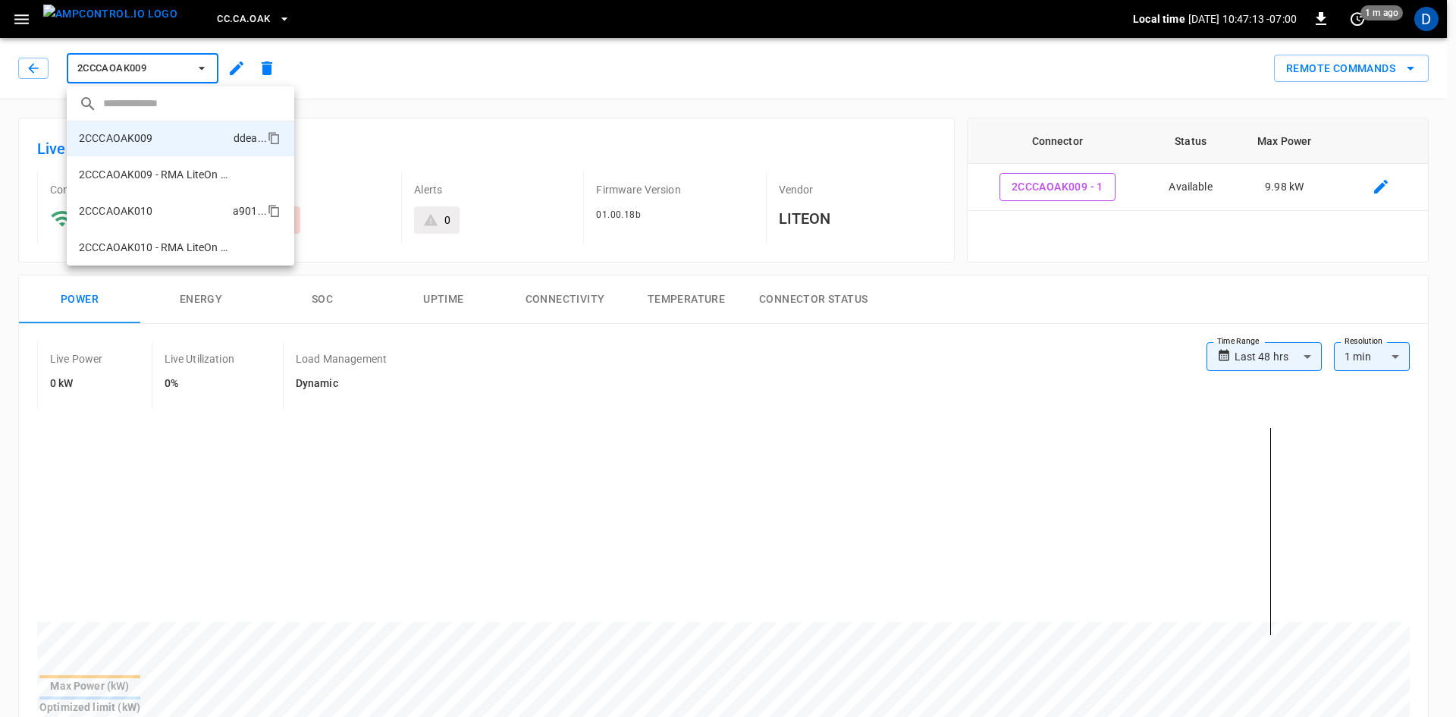
click at [127, 205] on p "2CCCAOAK010" at bounding box center [116, 210] width 74 height 15
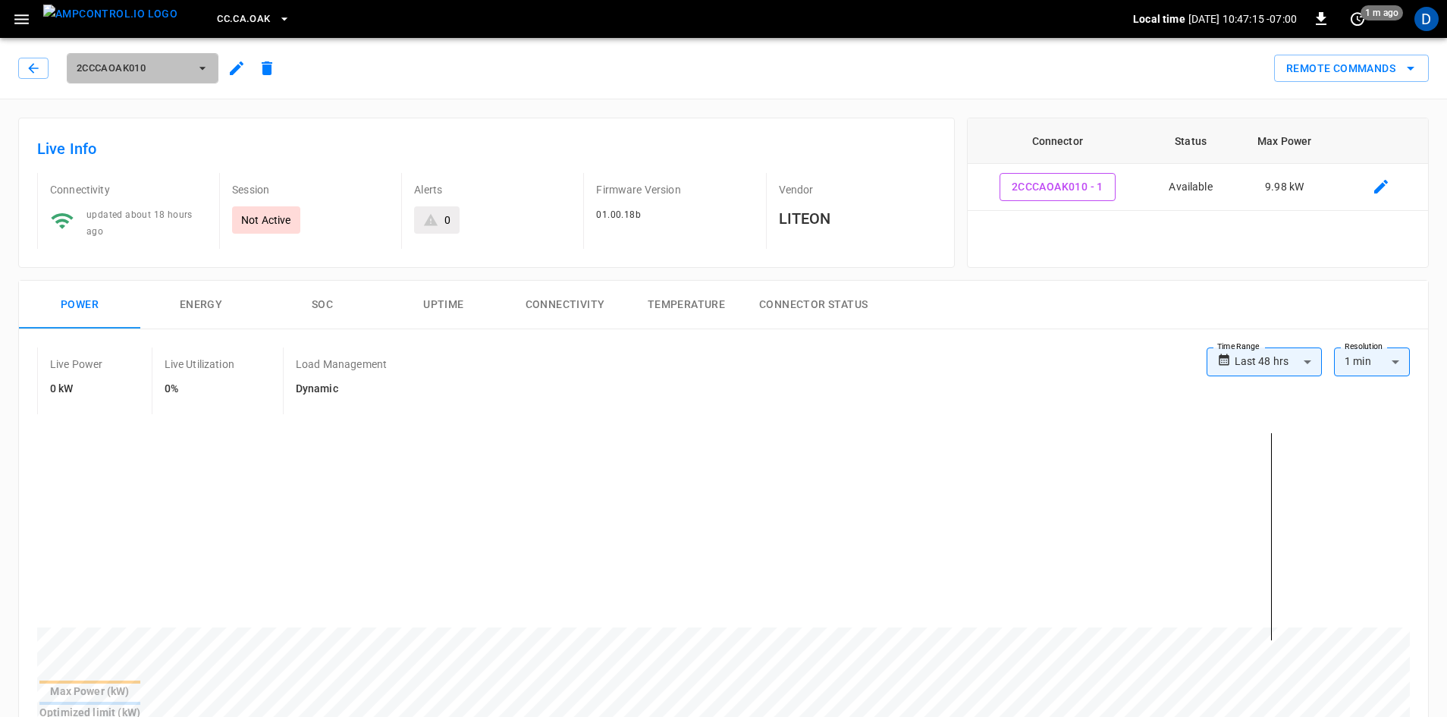
click at [149, 68] on span "2CCCAOAK010" at bounding box center [133, 68] width 112 height 17
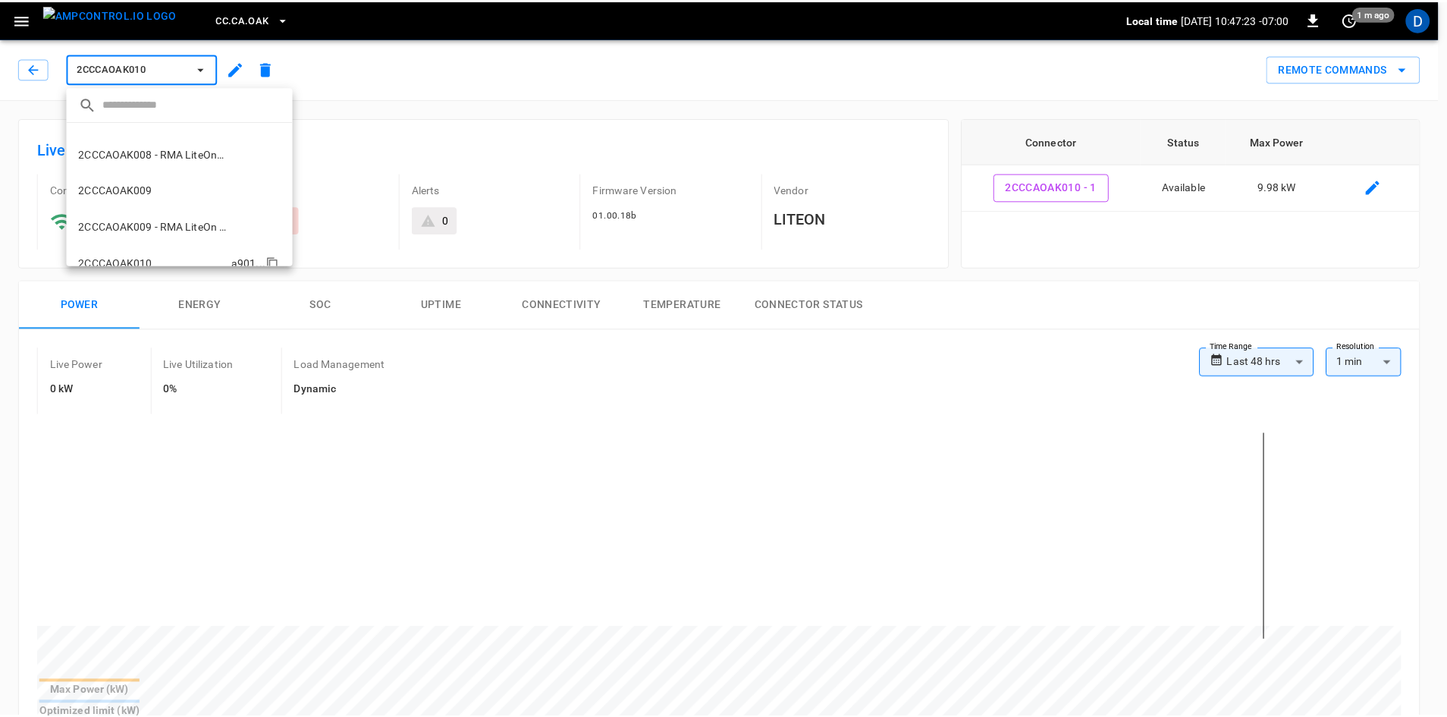
scroll to position [584, 0]
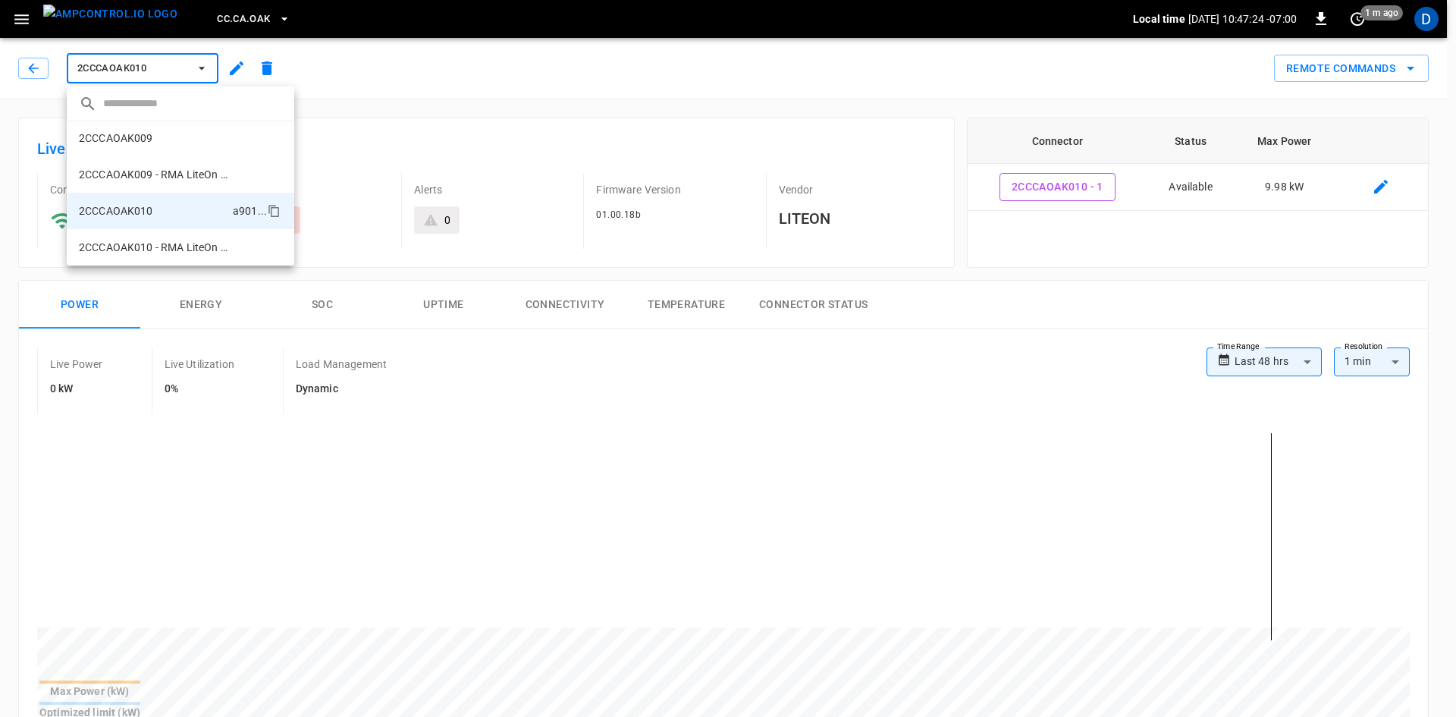
click at [621, 76] on div at bounding box center [728, 358] width 1456 height 717
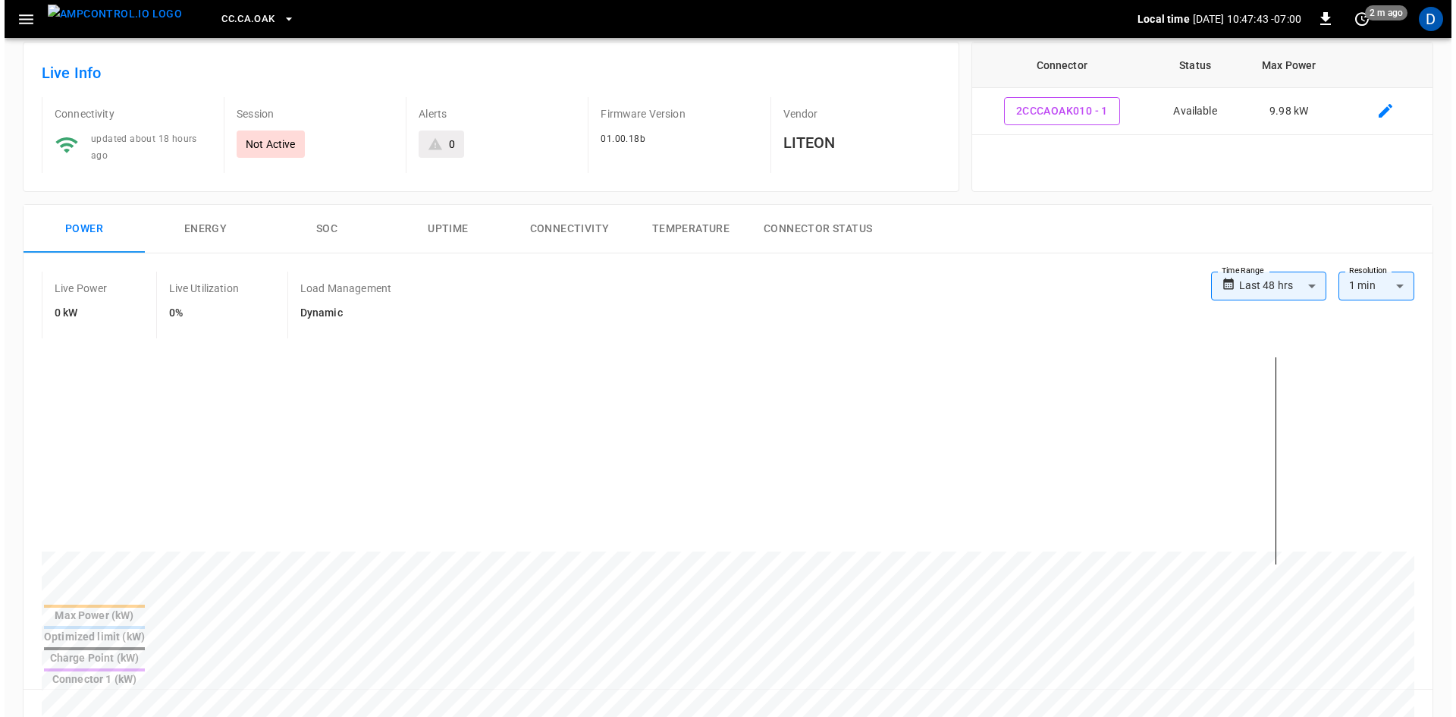
scroll to position [0, 0]
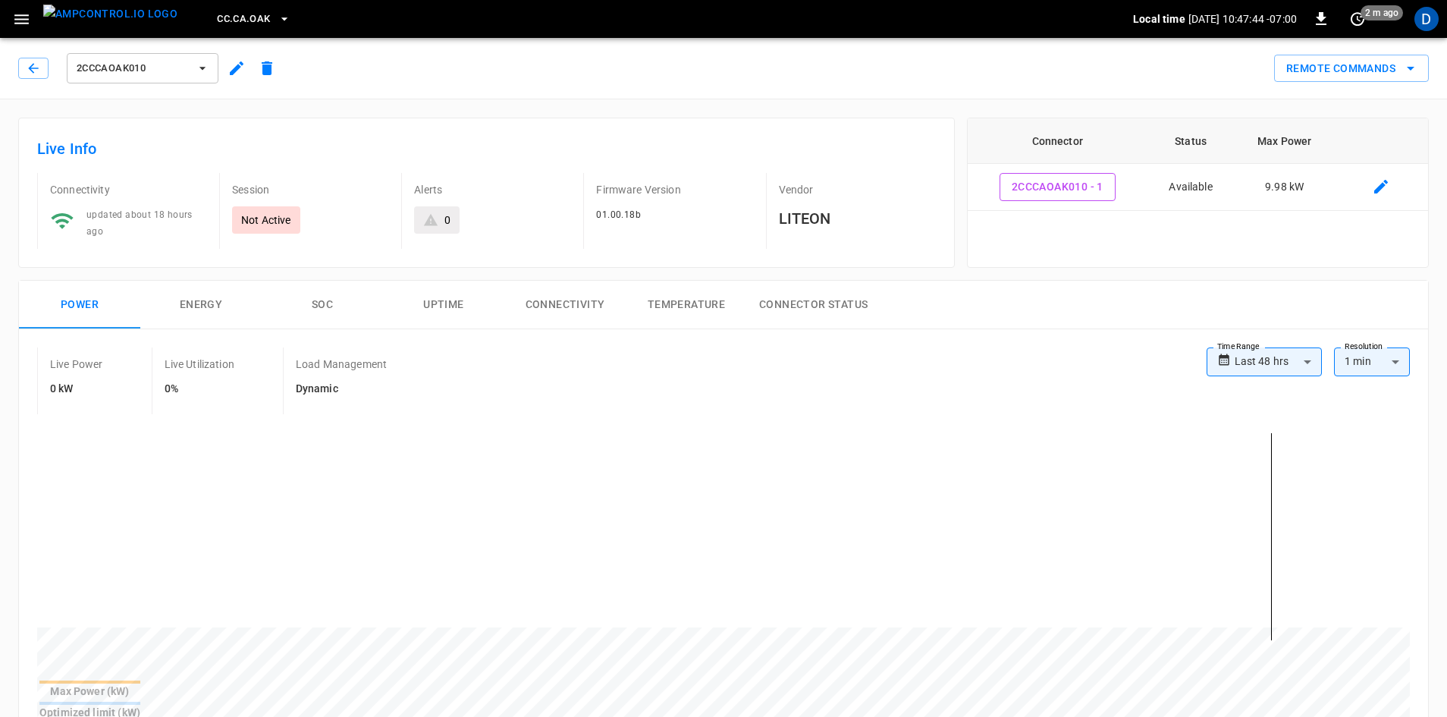
click at [152, 61] on span "2CCCAOAK010" at bounding box center [133, 68] width 112 height 17
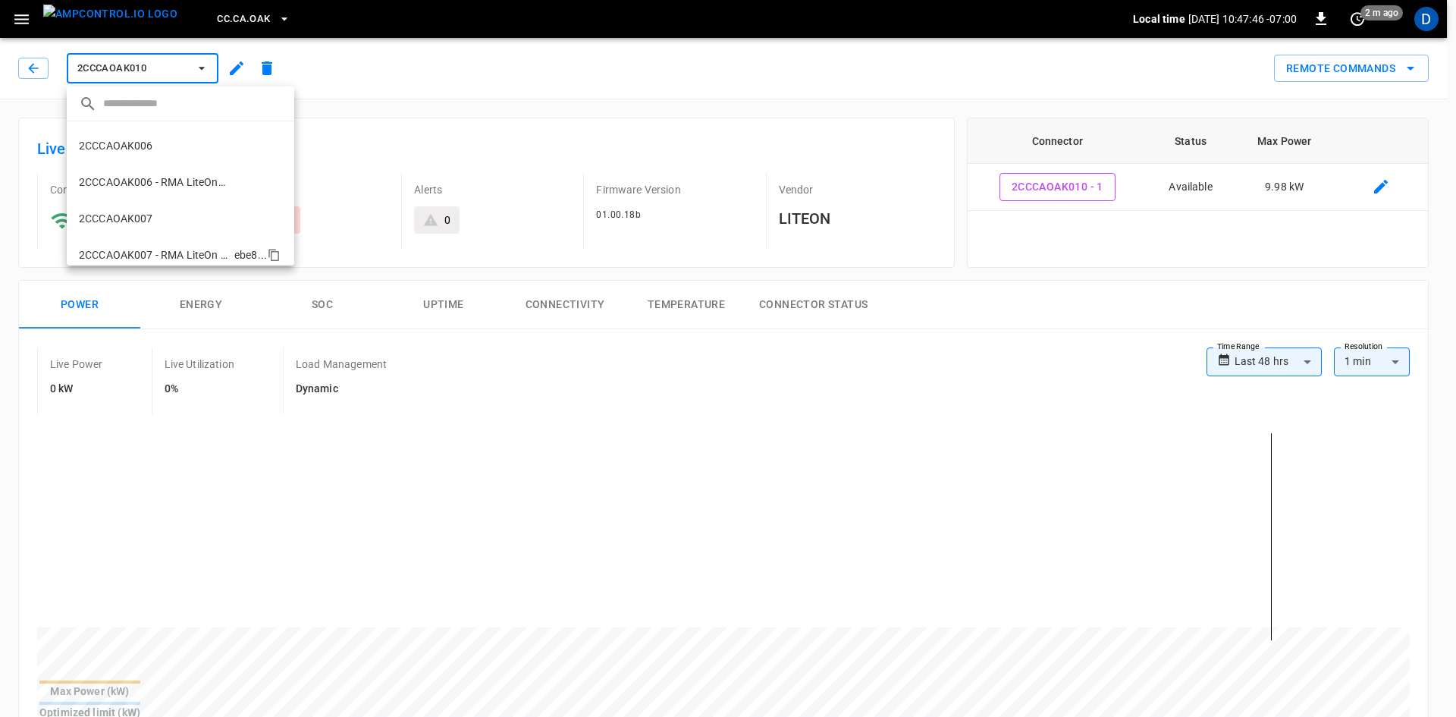
scroll to position [356, 0]
click at [410, 74] on div at bounding box center [728, 358] width 1456 height 717
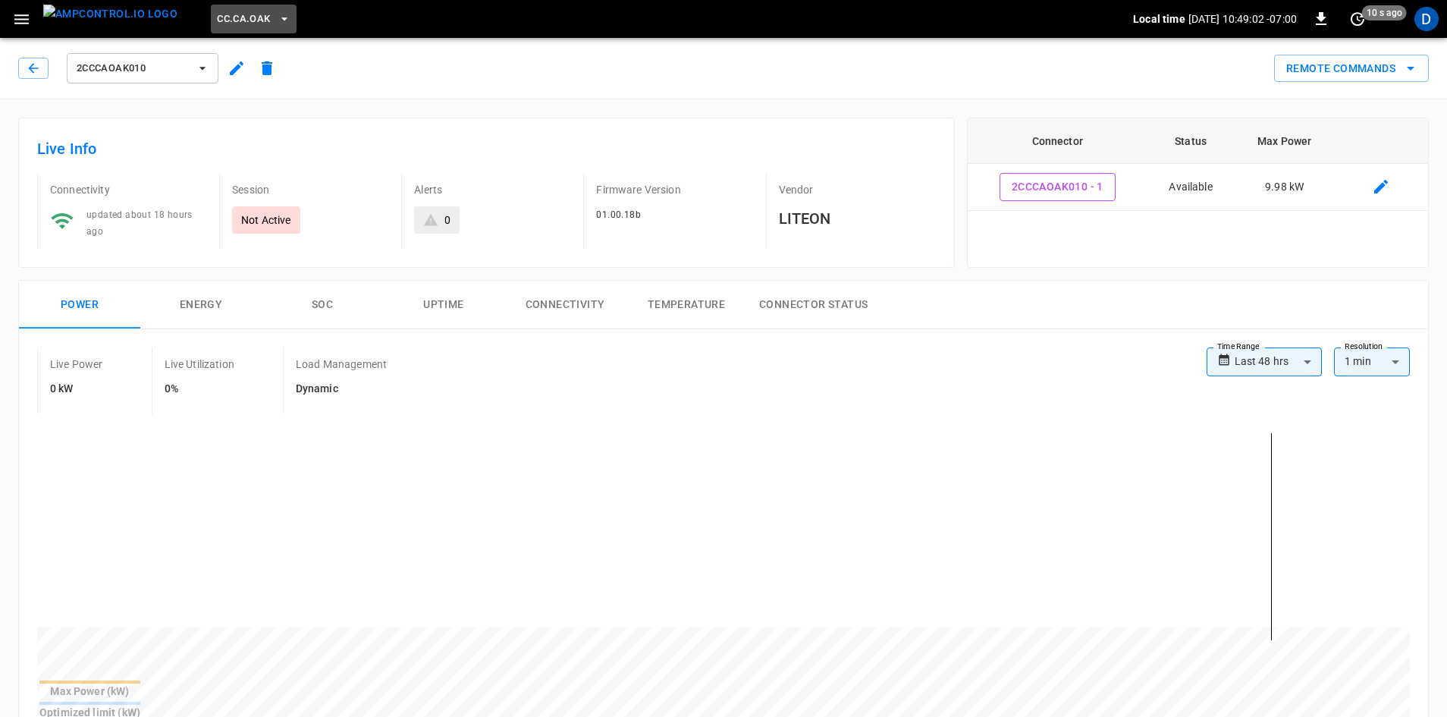
click at [231, 16] on span "CC.CA.OAK" at bounding box center [243, 19] width 53 height 17
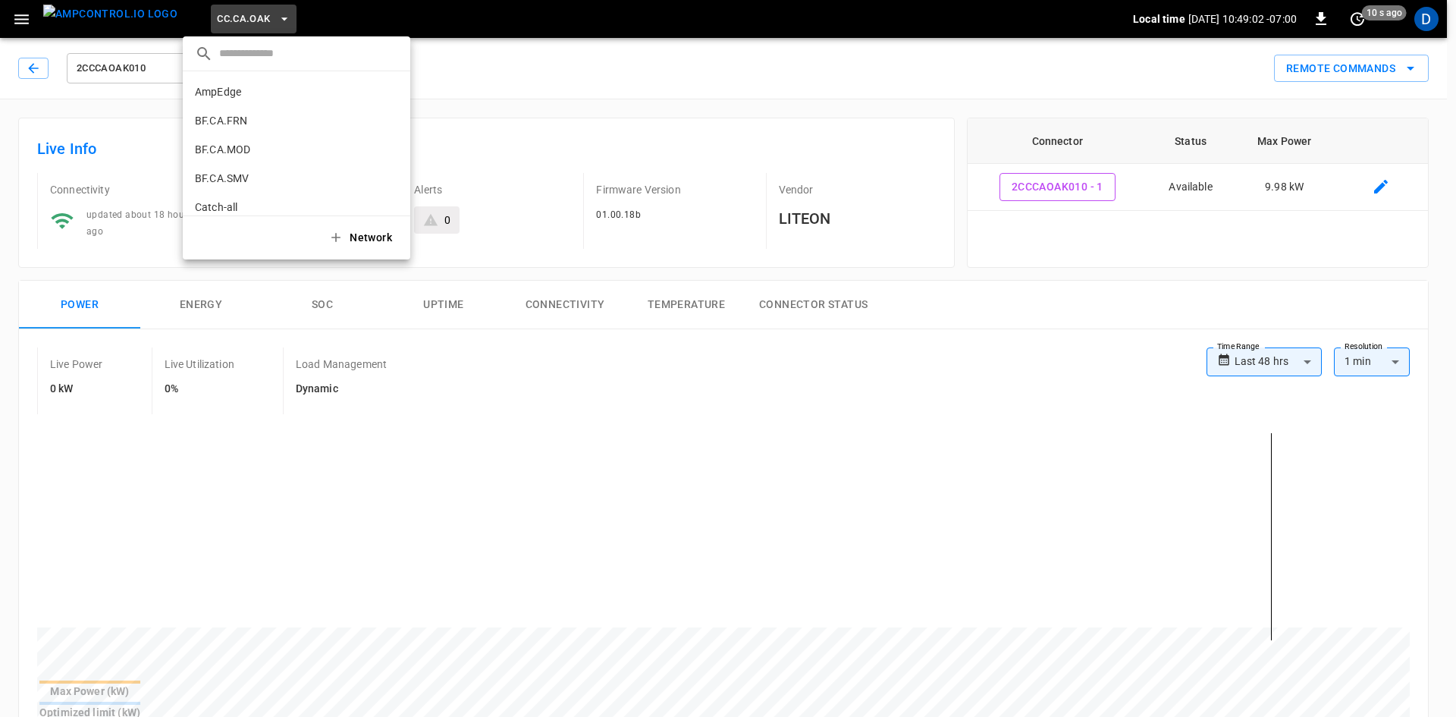
scroll to position [197, 0]
click at [264, 115] on li "CC.CA.RIC 998c ..." at bounding box center [297, 125] width 228 height 29
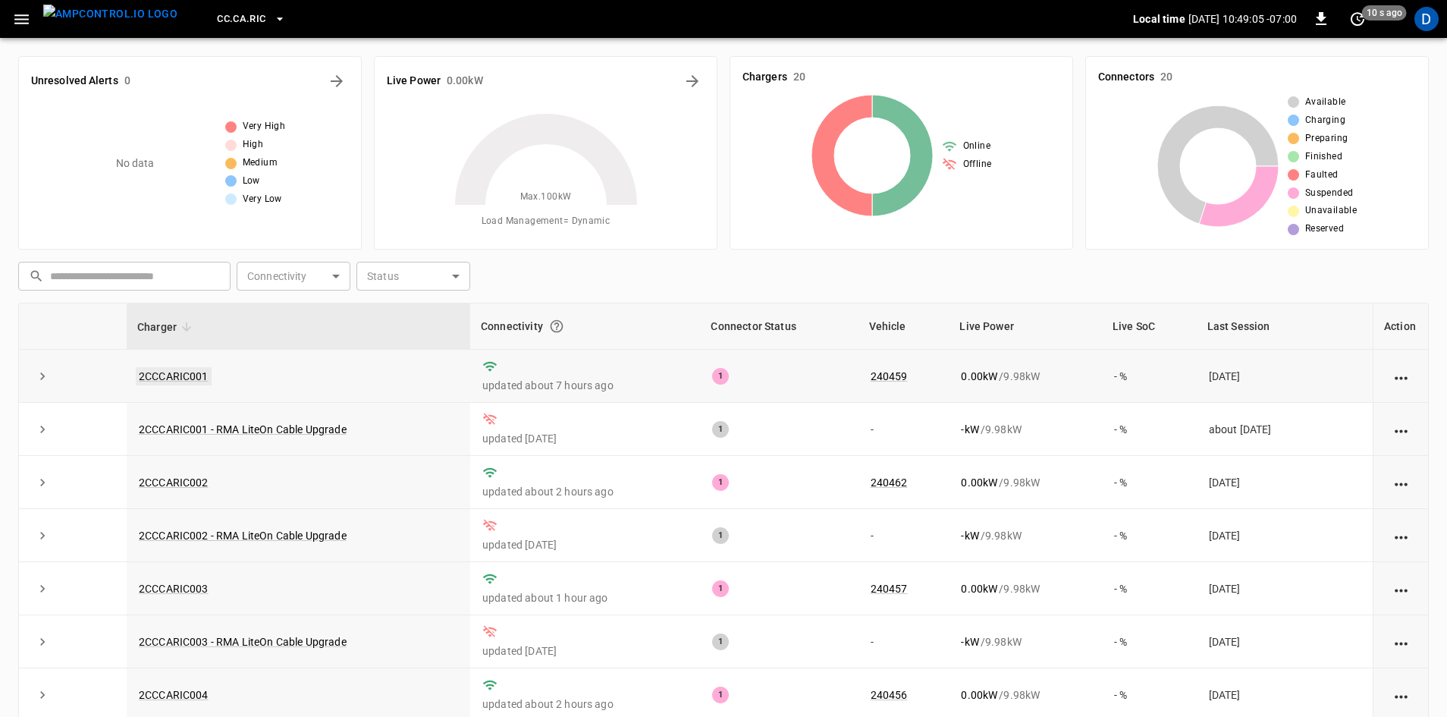
click at [179, 376] on link "2CCCARIC001" at bounding box center [174, 376] width 76 height 18
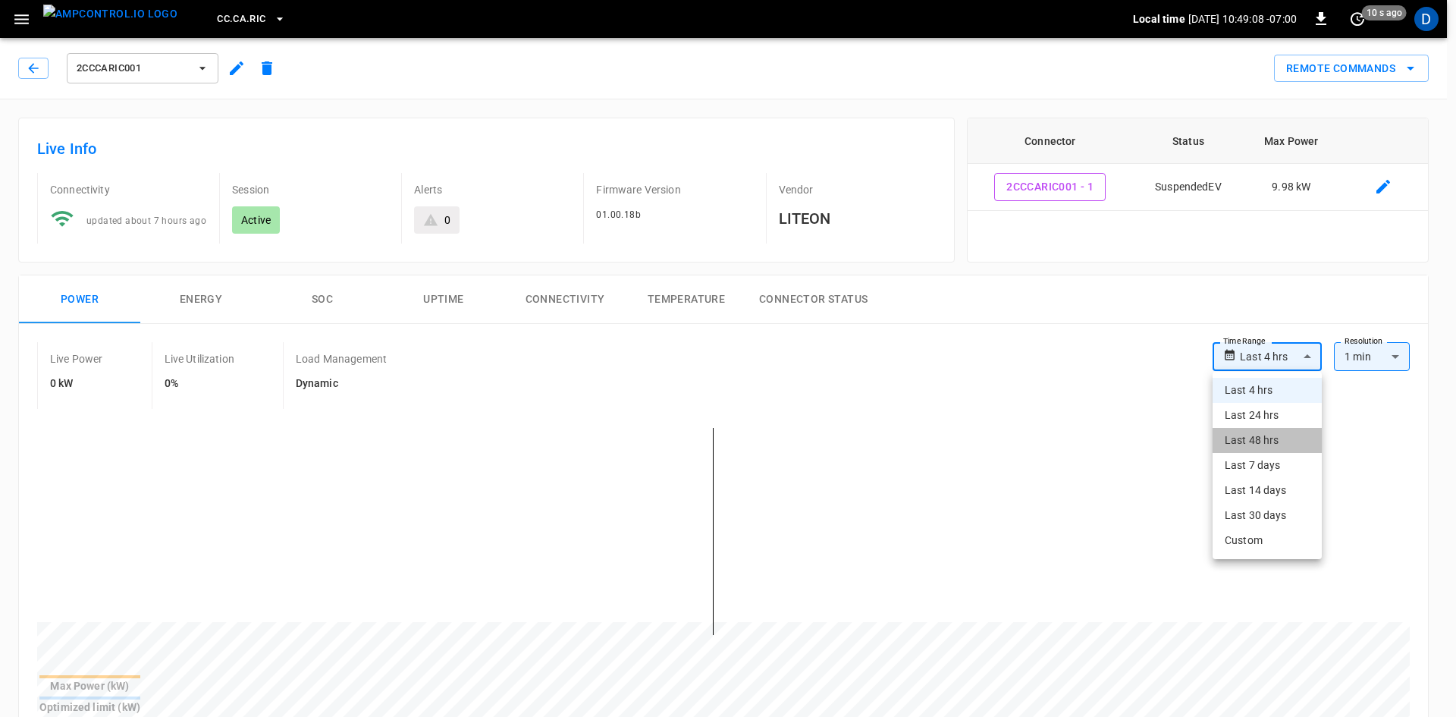
click at [1236, 431] on li "Last 48 hrs" at bounding box center [1267, 440] width 109 height 25
type input "**********"
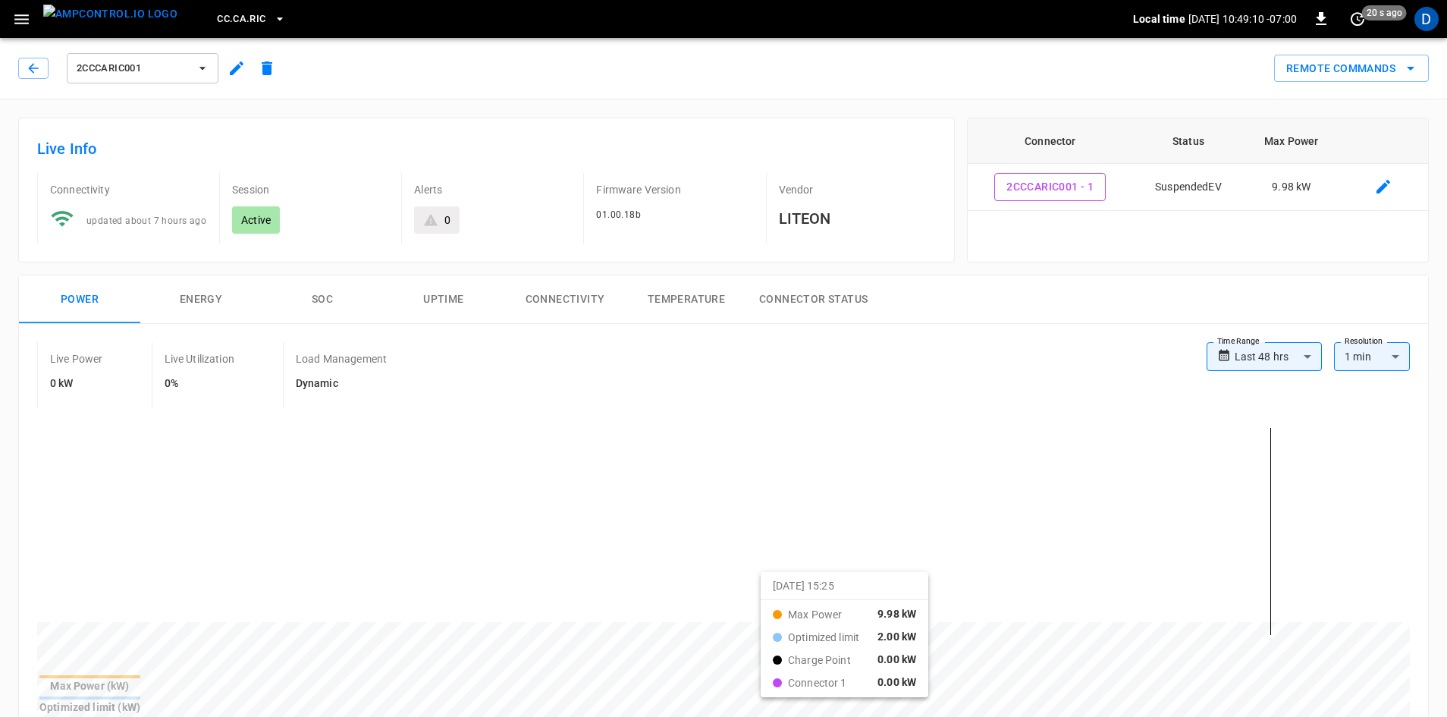
drag, startPoint x: 829, startPoint y: 586, endPoint x: 1043, endPoint y: 606, distance: 214.9
click at [177, 71] on span "2CCCARIC001" at bounding box center [133, 68] width 112 height 17
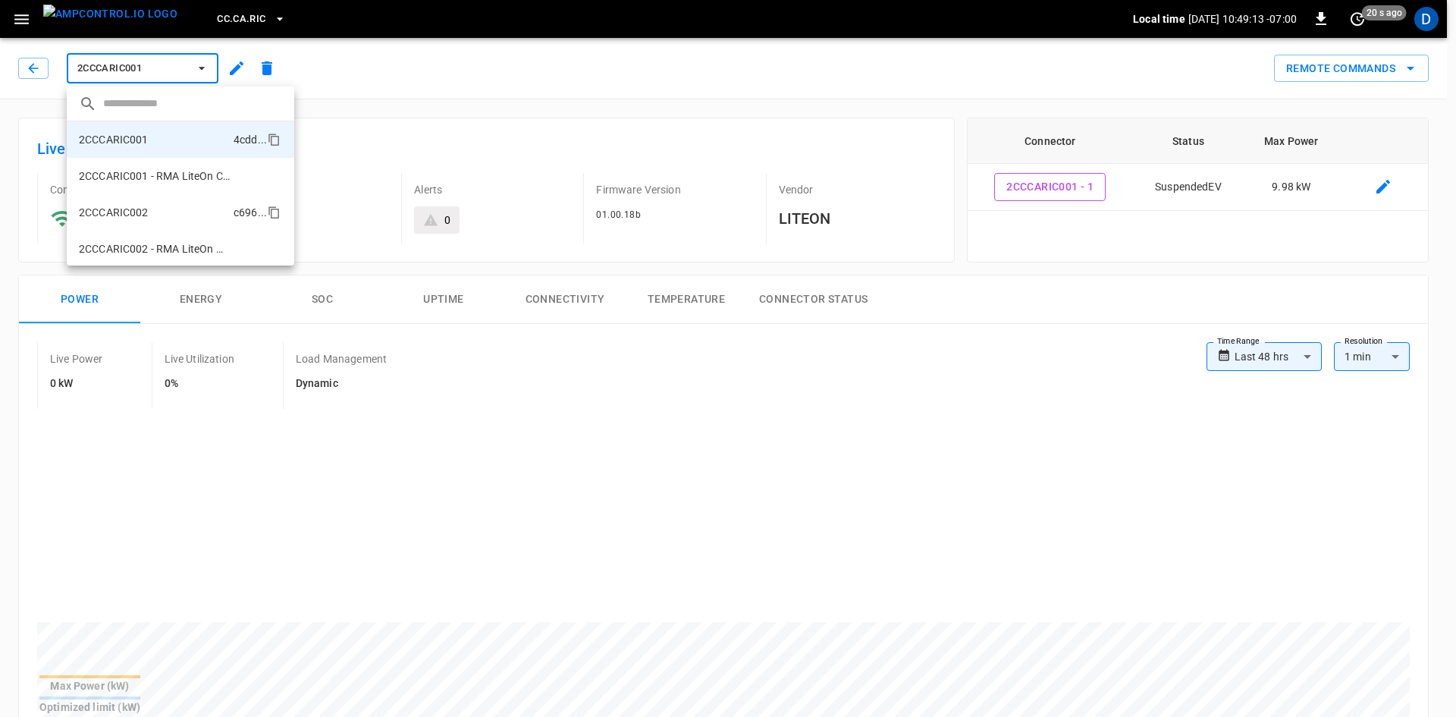
click at [137, 211] on p "2CCCARIC002" at bounding box center [114, 212] width 70 height 15
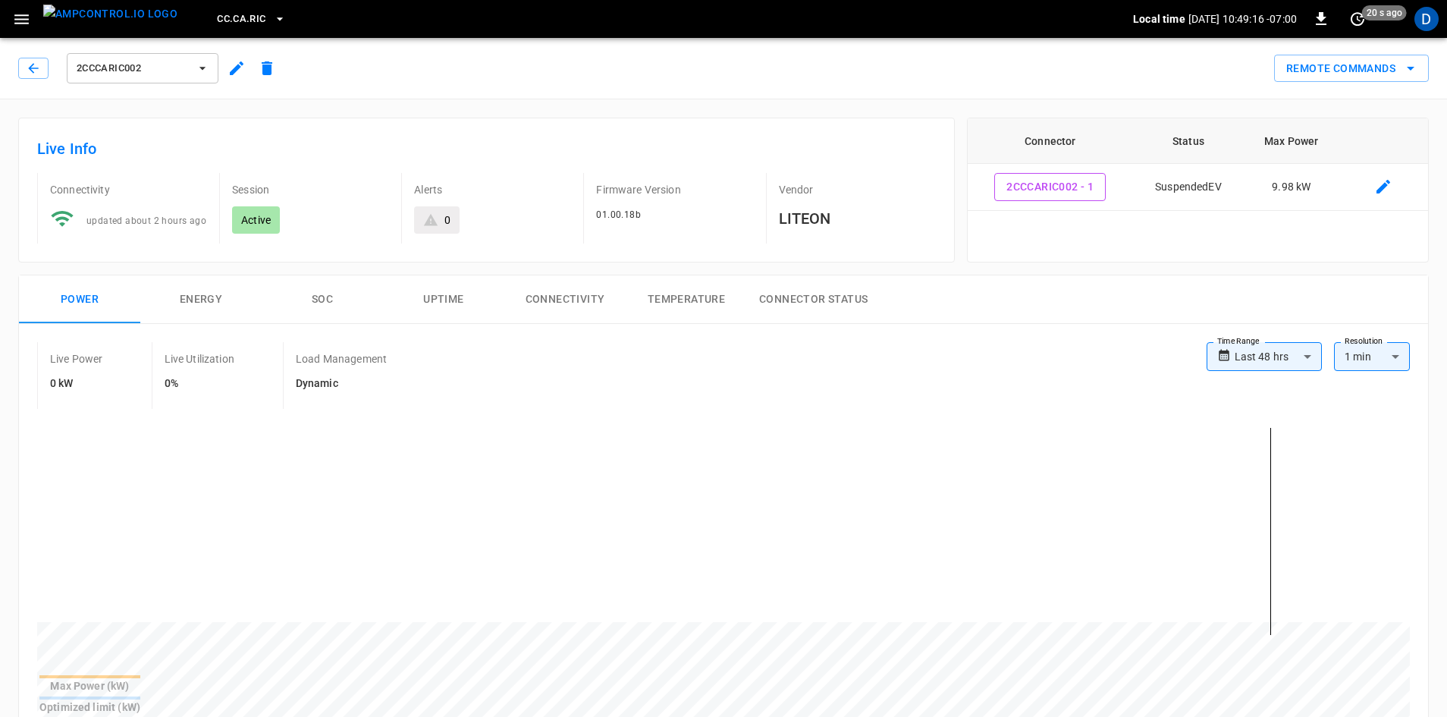
click at [127, 63] on span "2CCCARIC002" at bounding box center [133, 68] width 112 height 17
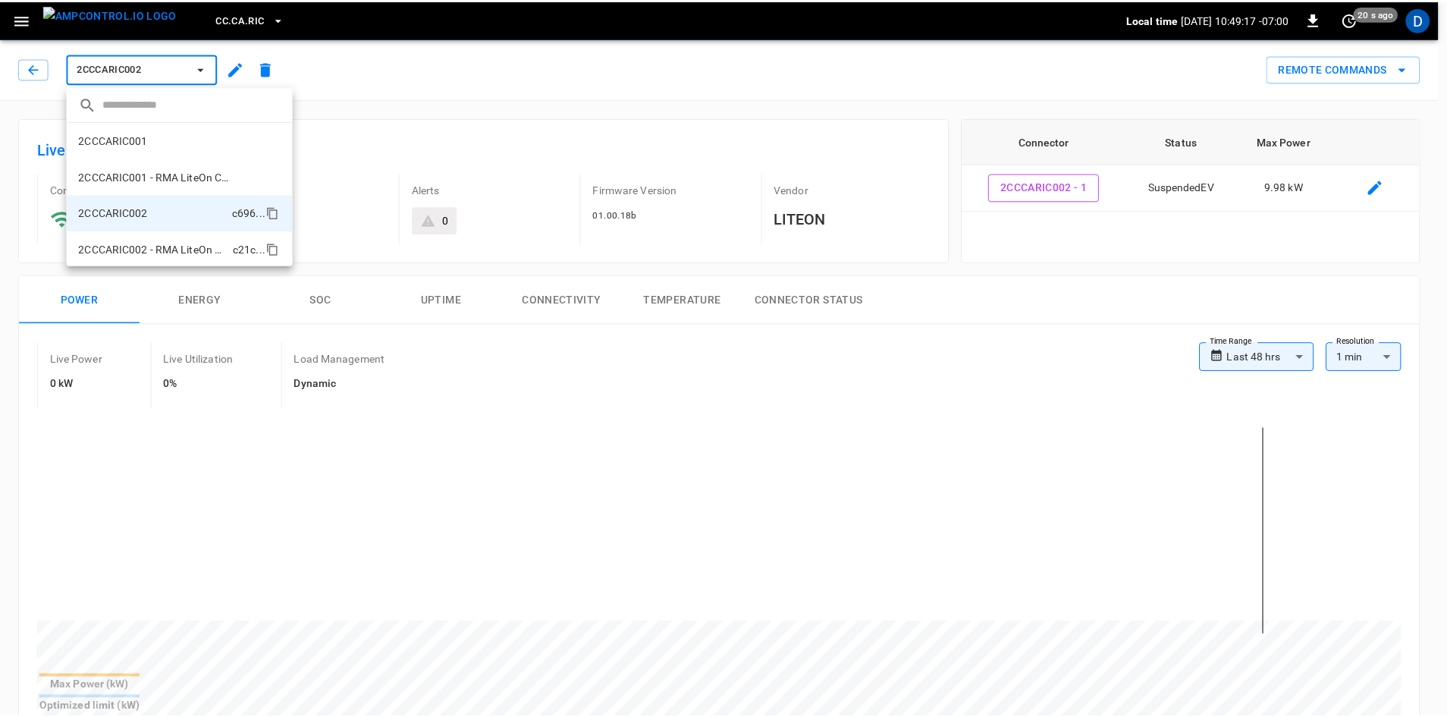
scroll to position [62, 0]
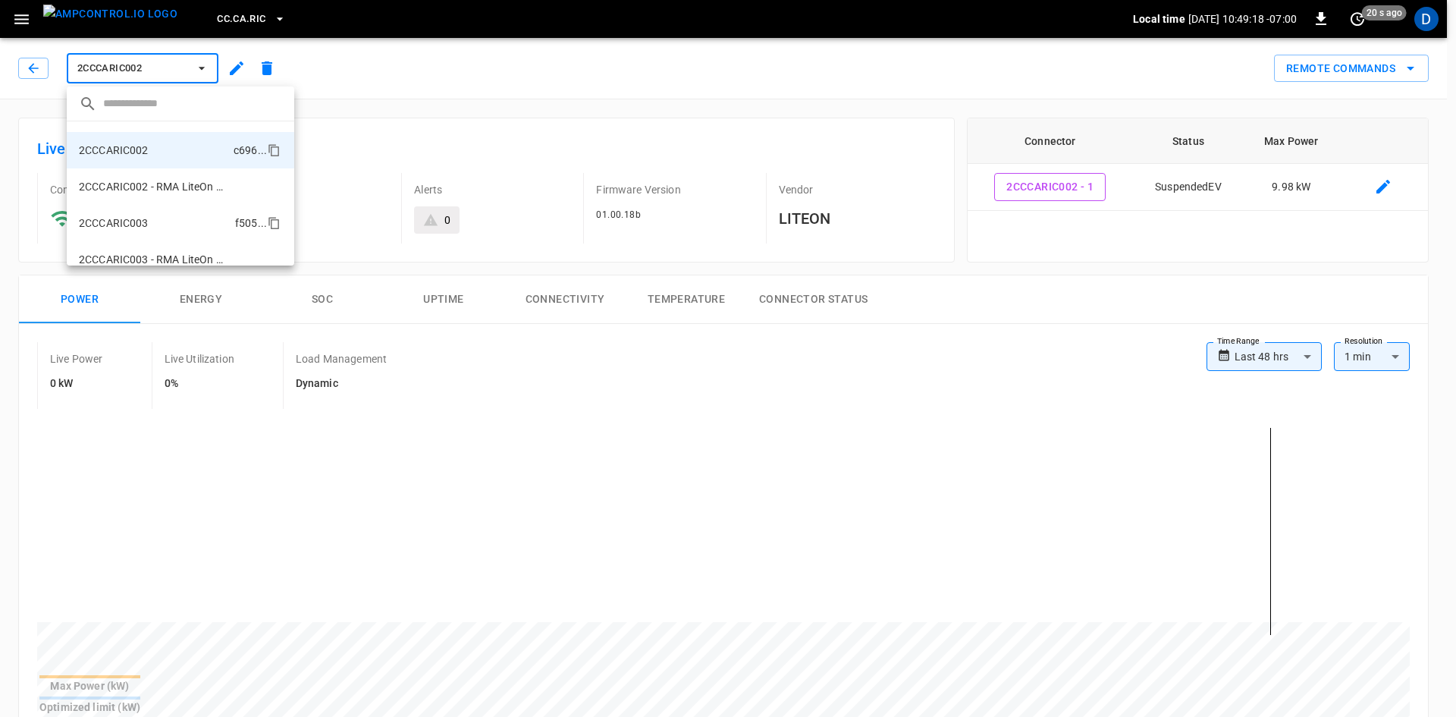
click at [124, 214] on li "2CCCARIC003 f505 ..." at bounding box center [181, 223] width 228 height 36
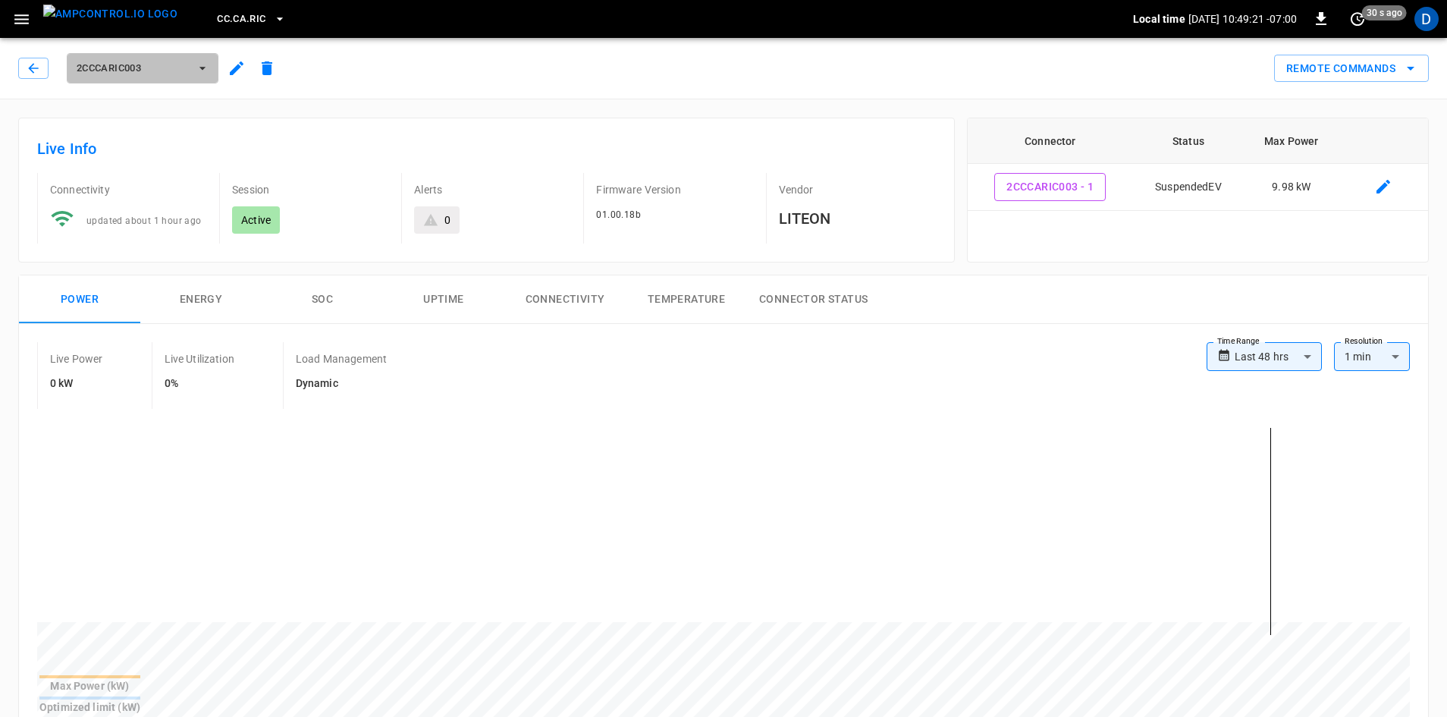
click at [149, 72] on span "2CCCARIC003" at bounding box center [133, 68] width 112 height 17
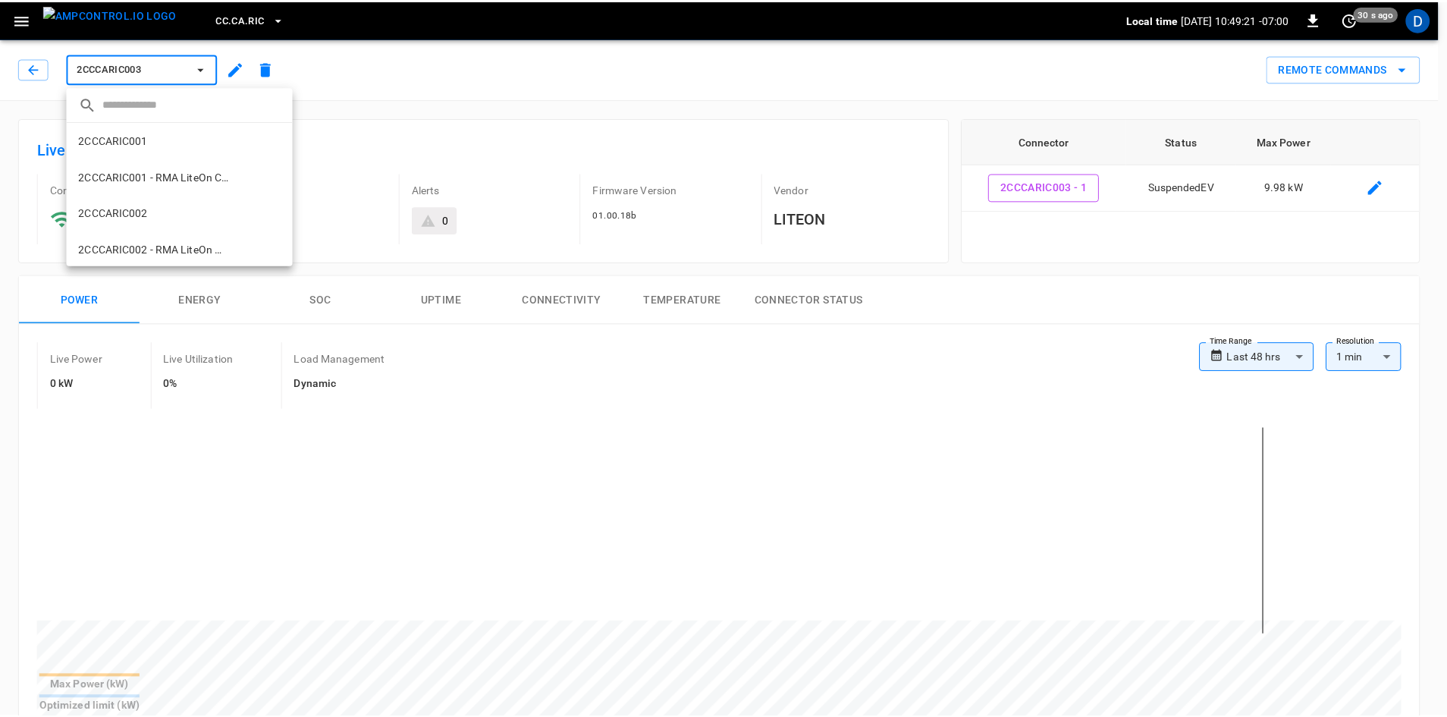
scroll to position [135, 0]
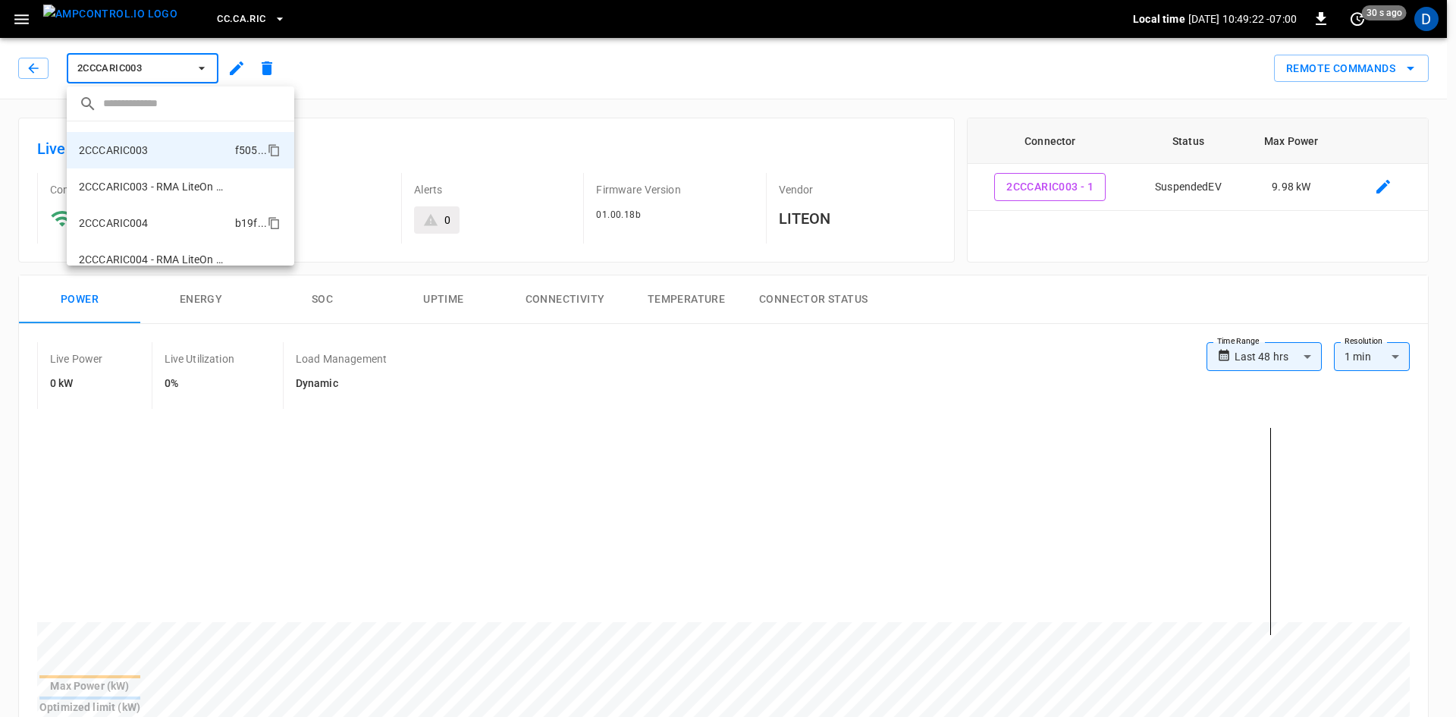
click at [131, 212] on li "2CCCARIC004 b19f ..." at bounding box center [181, 223] width 228 height 36
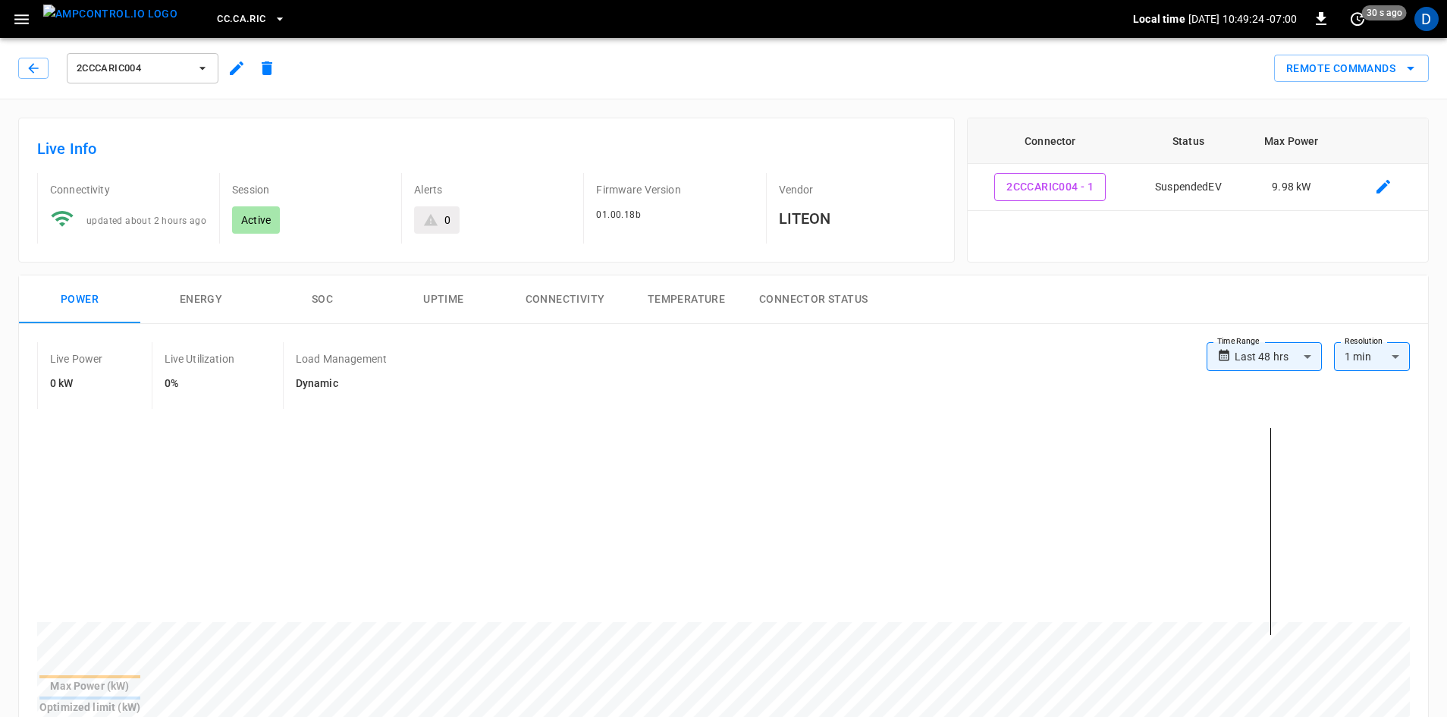
click at [155, 71] on span "2CCCARIC004" at bounding box center [133, 68] width 112 height 17
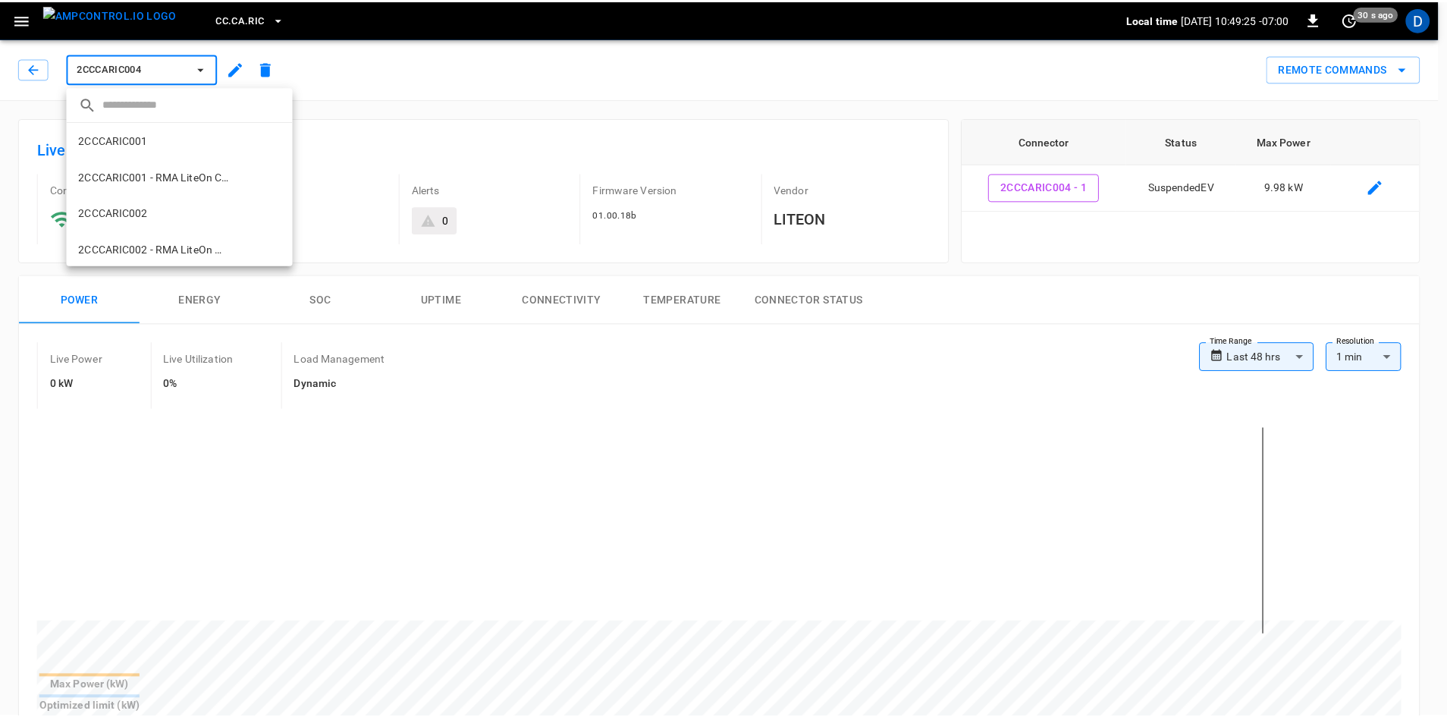
scroll to position [208, 0]
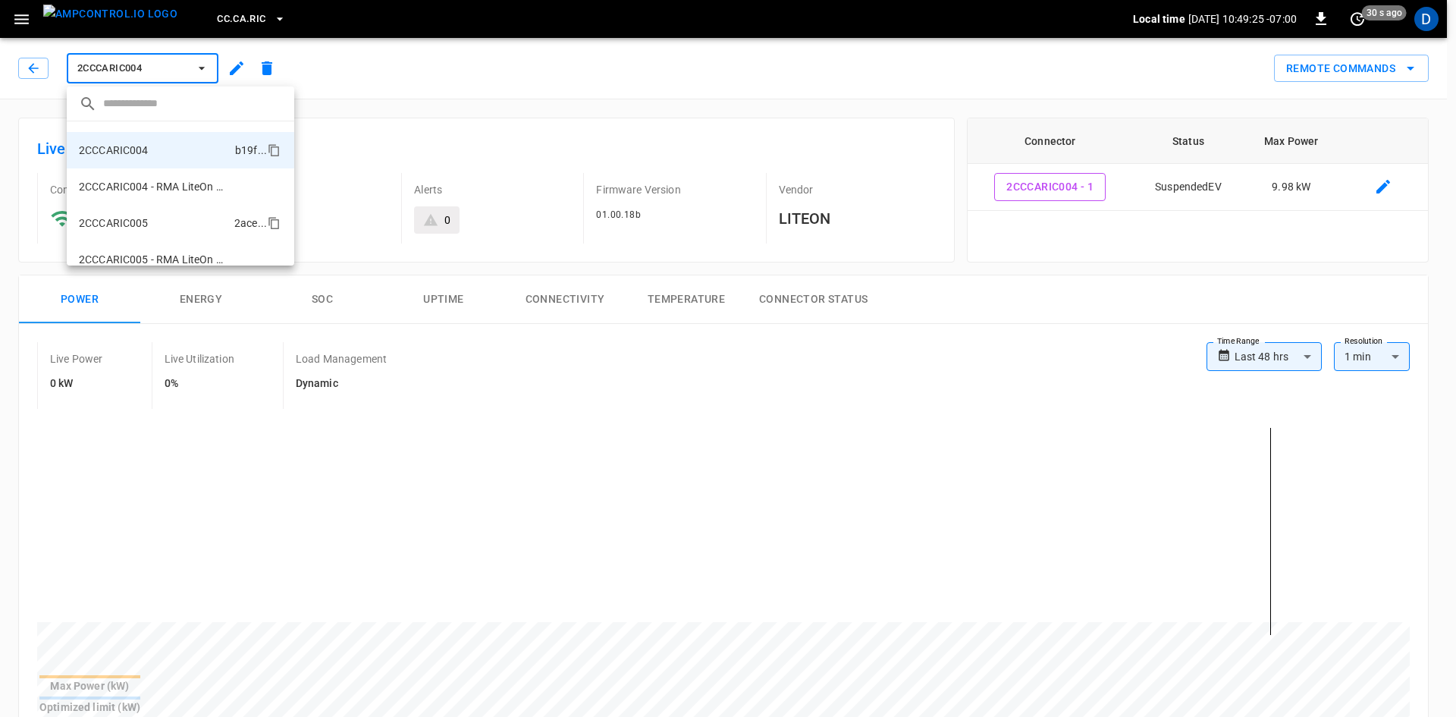
click at [128, 220] on p "2CCCARIC005" at bounding box center [114, 222] width 70 height 15
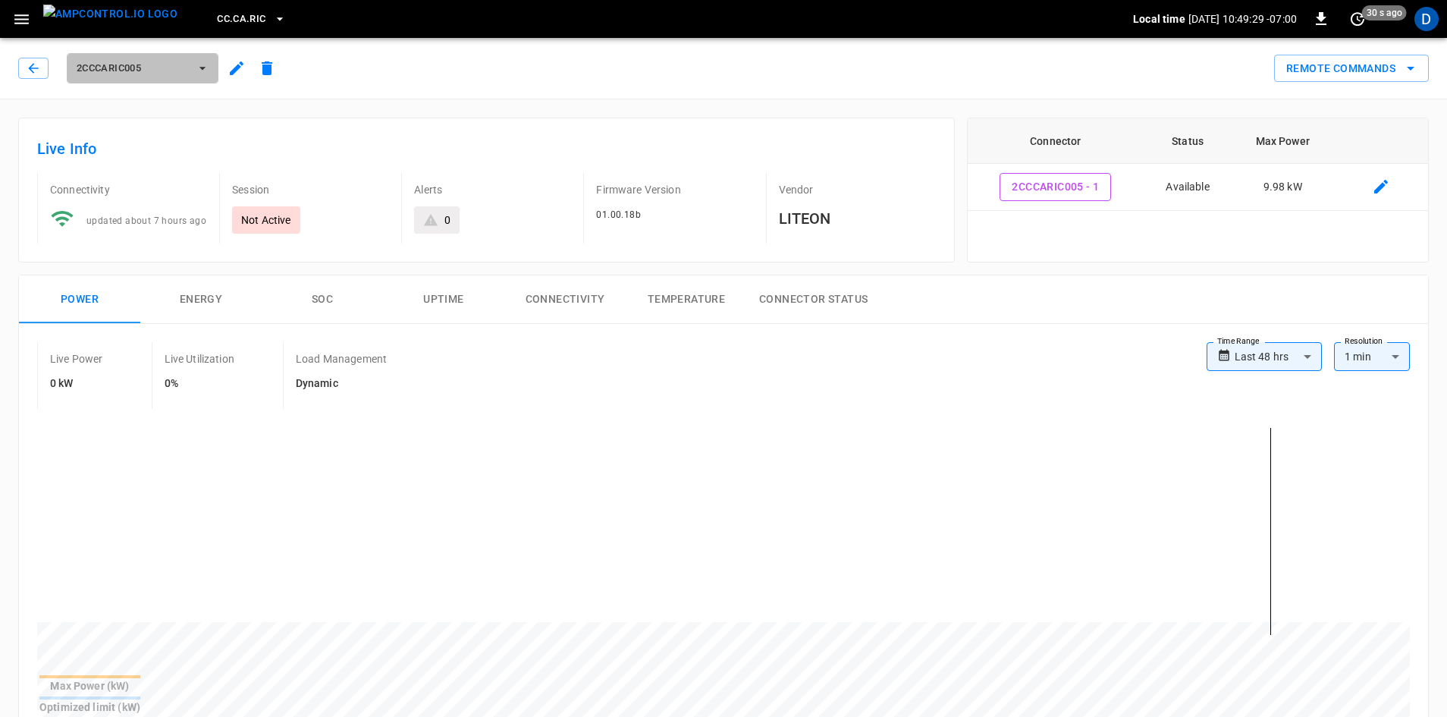
click at [138, 70] on span "2CCCARIC005" at bounding box center [133, 68] width 112 height 17
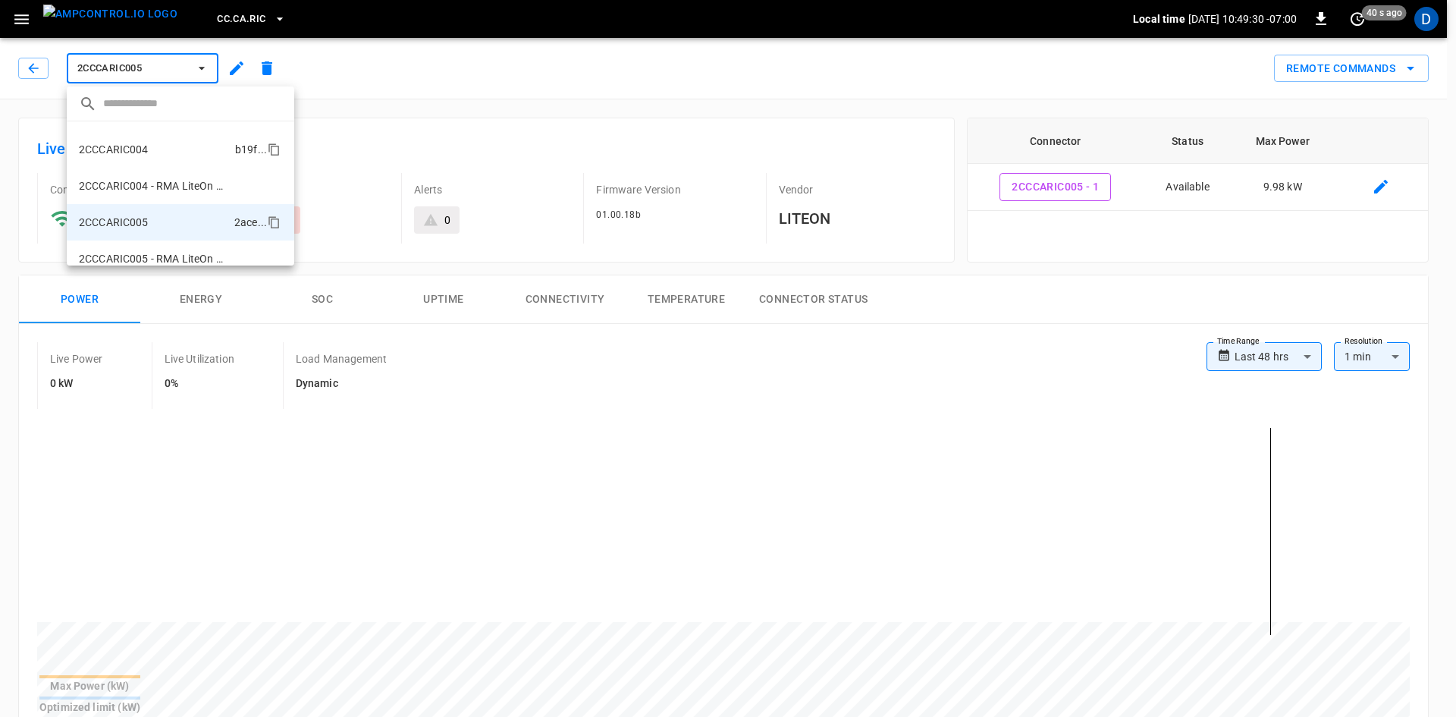
scroll to position [205, 0]
click at [147, 163] on li "2CCCARIC004 b19f ..." at bounding box center [181, 153] width 228 height 36
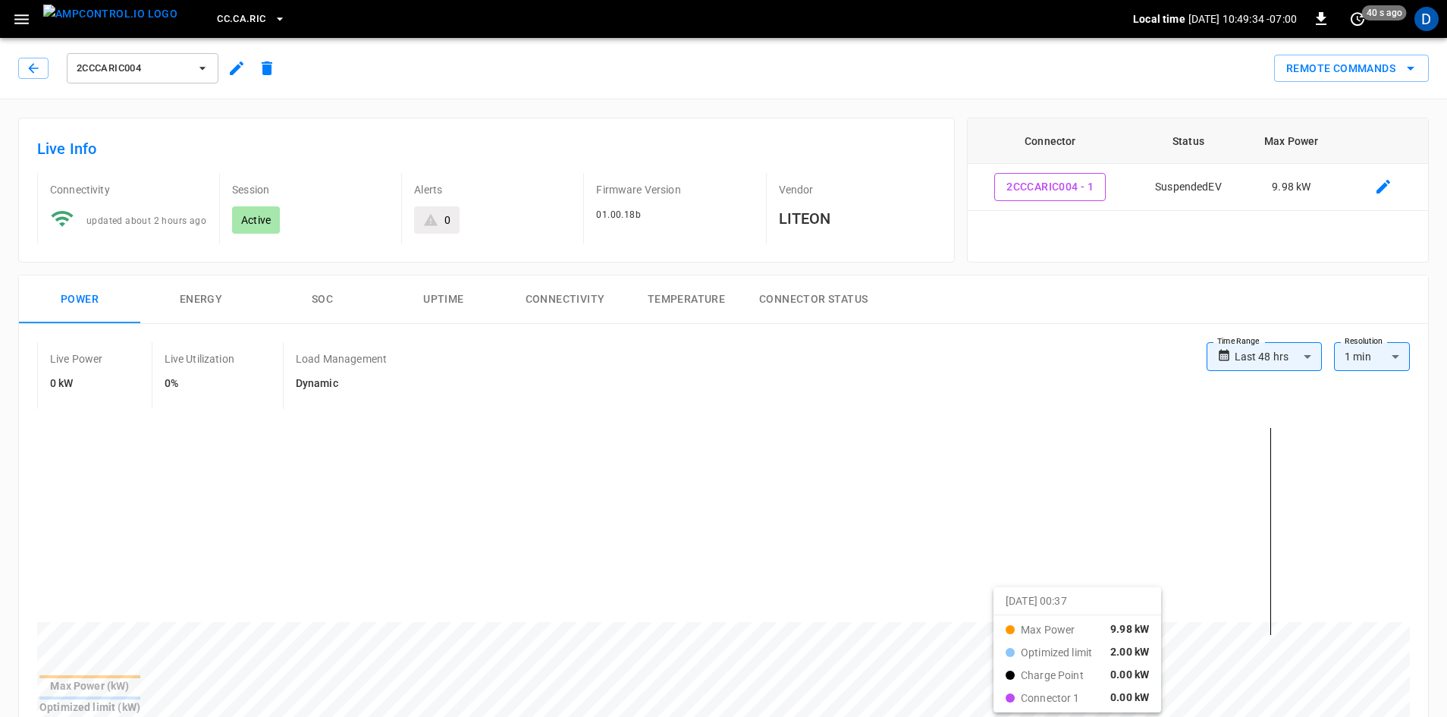
drag, startPoint x: 908, startPoint y: 607, endPoint x: 1013, endPoint y: 601, distance: 104.8
click at [147, 61] on span "2CCCARIC004" at bounding box center [133, 68] width 112 height 17
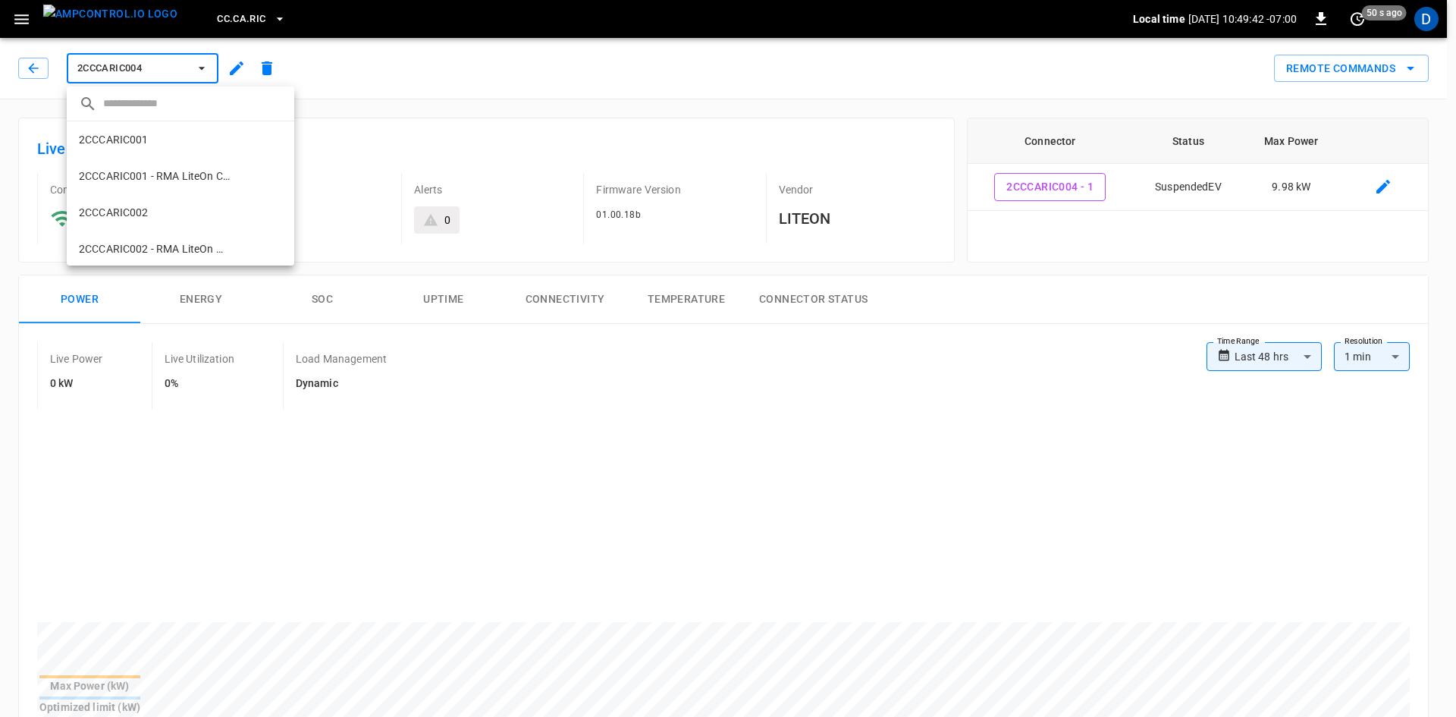
scroll to position [208, 0]
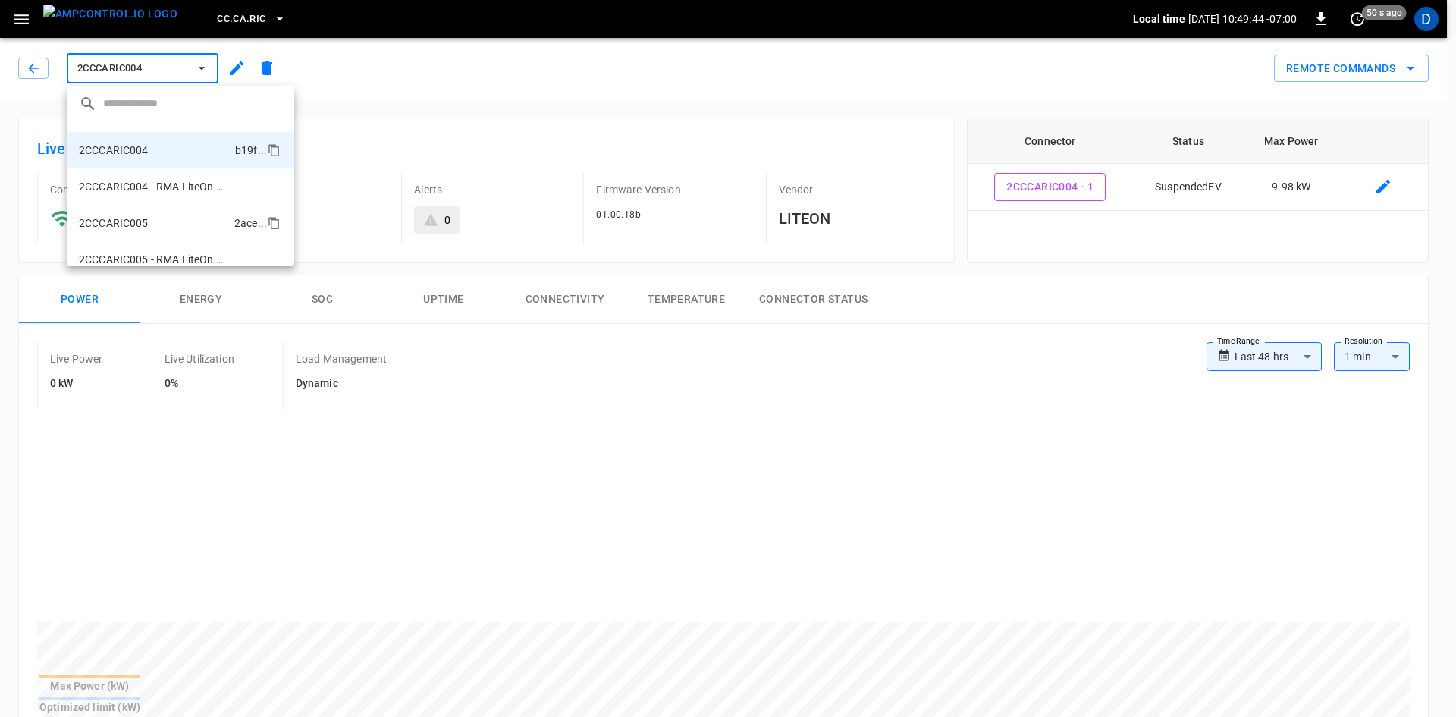
click at [159, 219] on li "2CCCARIC005 2ace ..." at bounding box center [181, 223] width 228 height 36
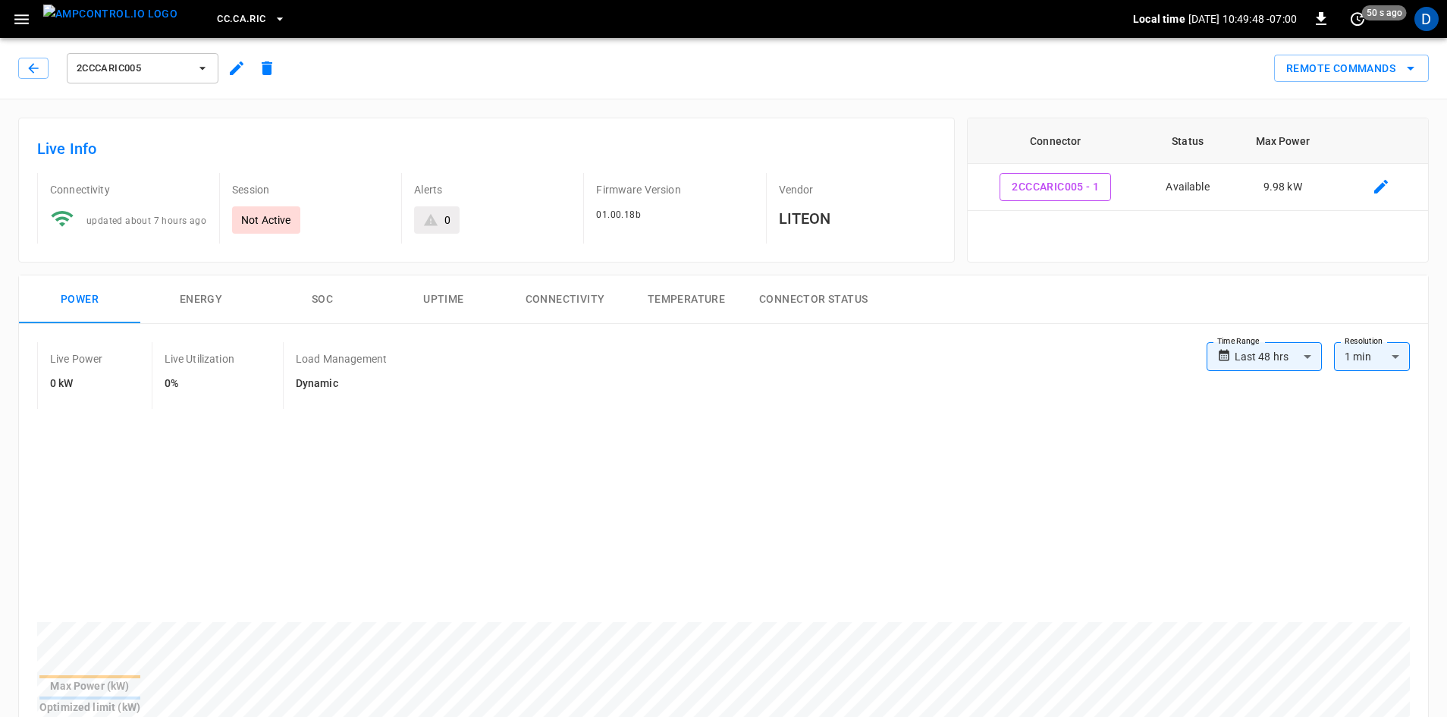
click at [149, 74] on span "2CCCARIC005" at bounding box center [133, 68] width 112 height 17
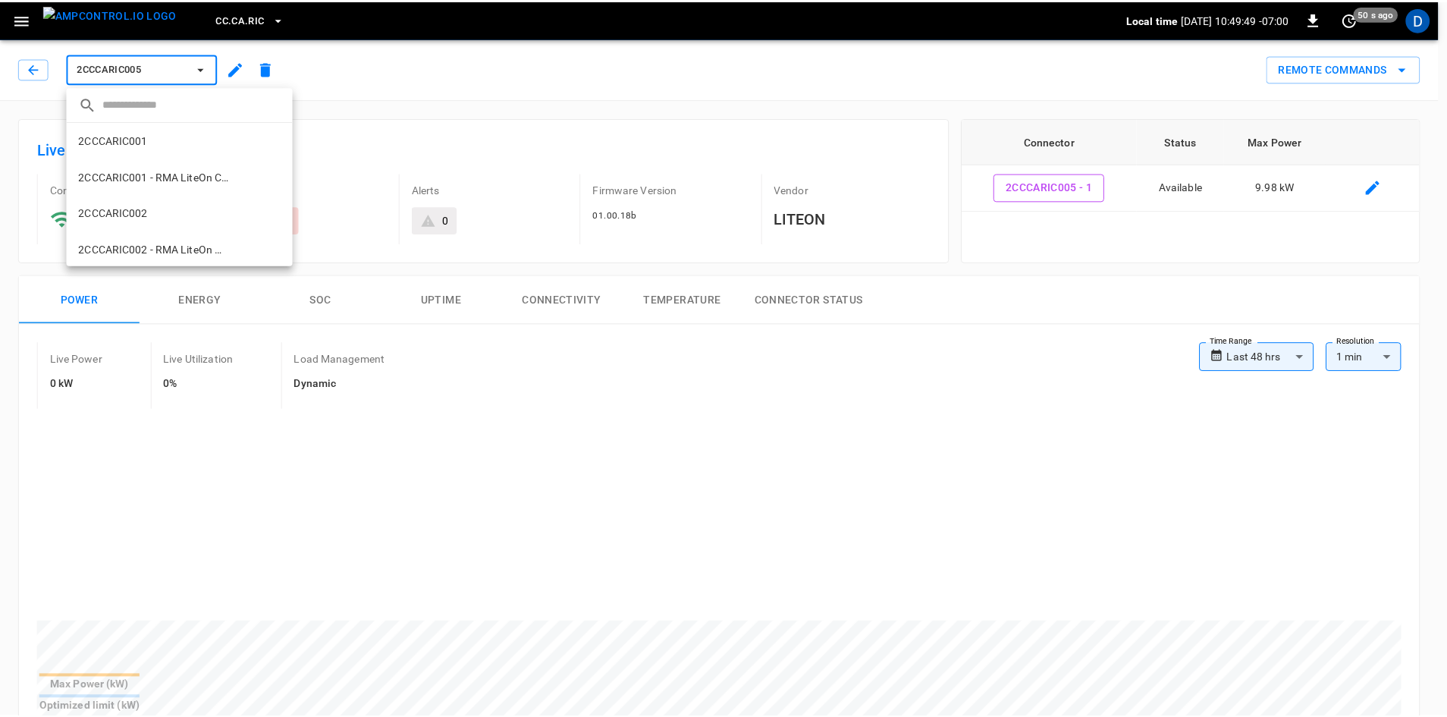
scroll to position [281, 0]
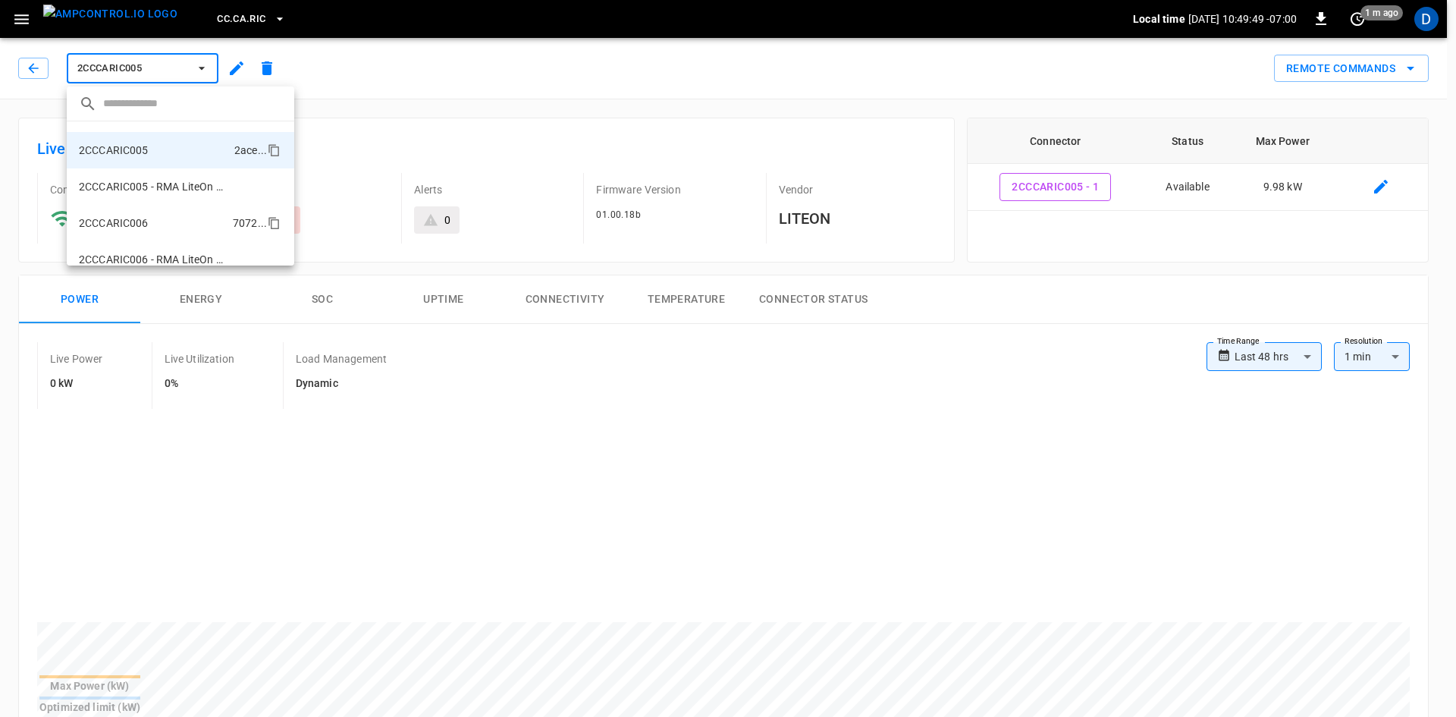
click at [141, 218] on p "2CCCARIC006" at bounding box center [114, 222] width 70 height 15
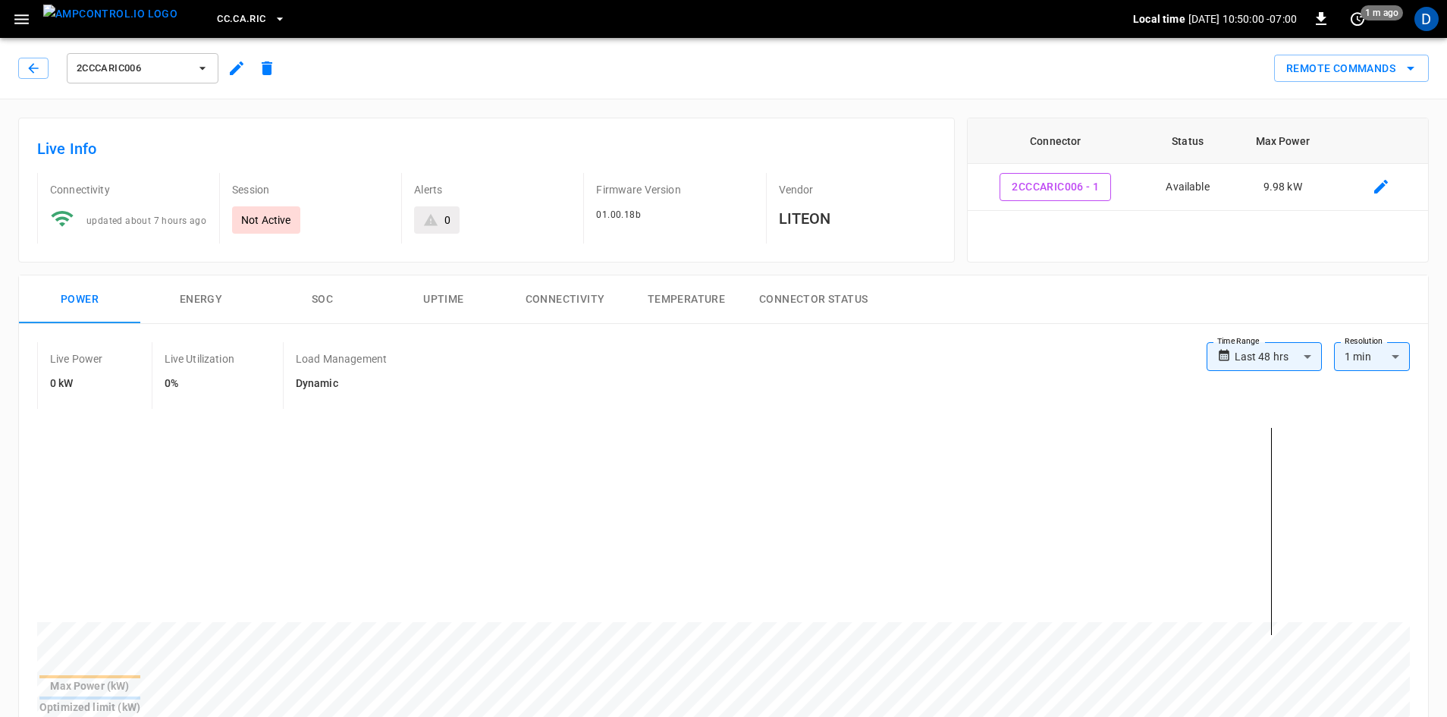
click at [174, 71] on span "2CCCARIC006" at bounding box center [133, 68] width 112 height 17
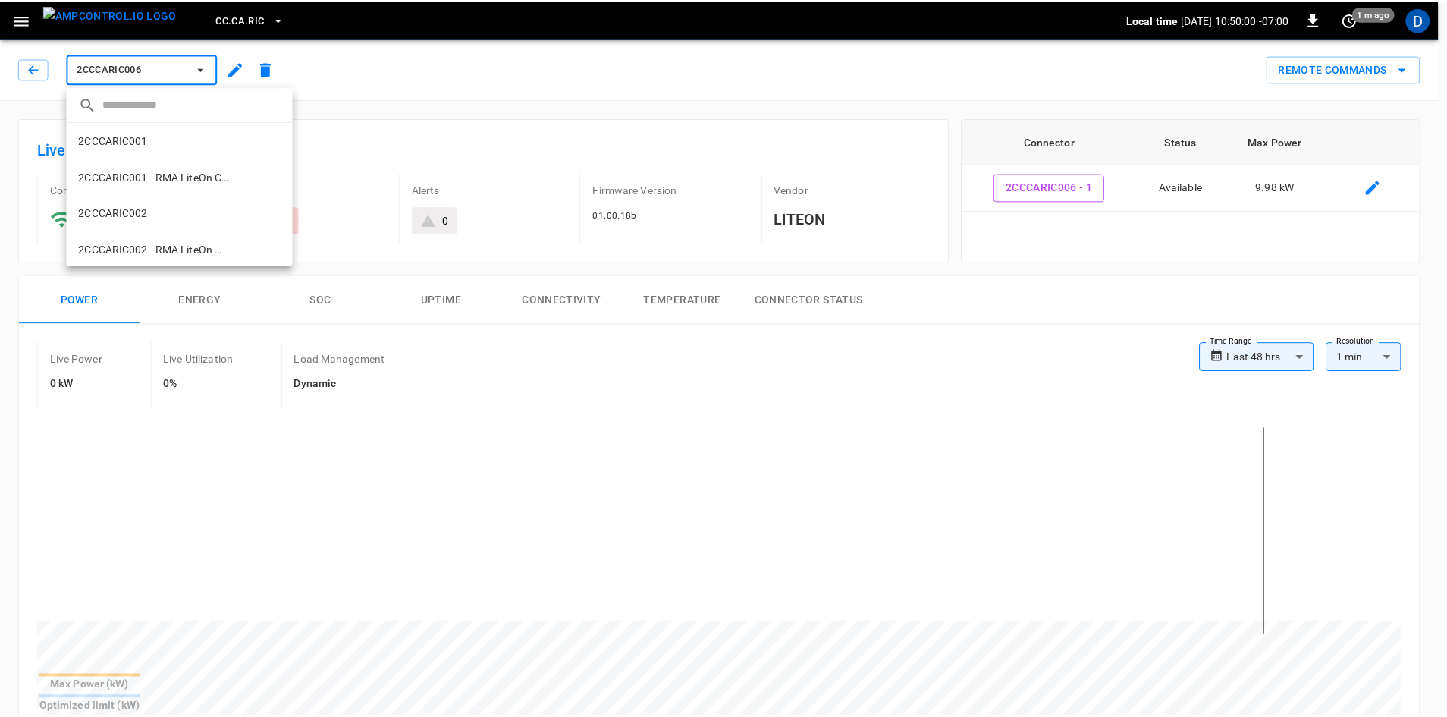
scroll to position [353, 0]
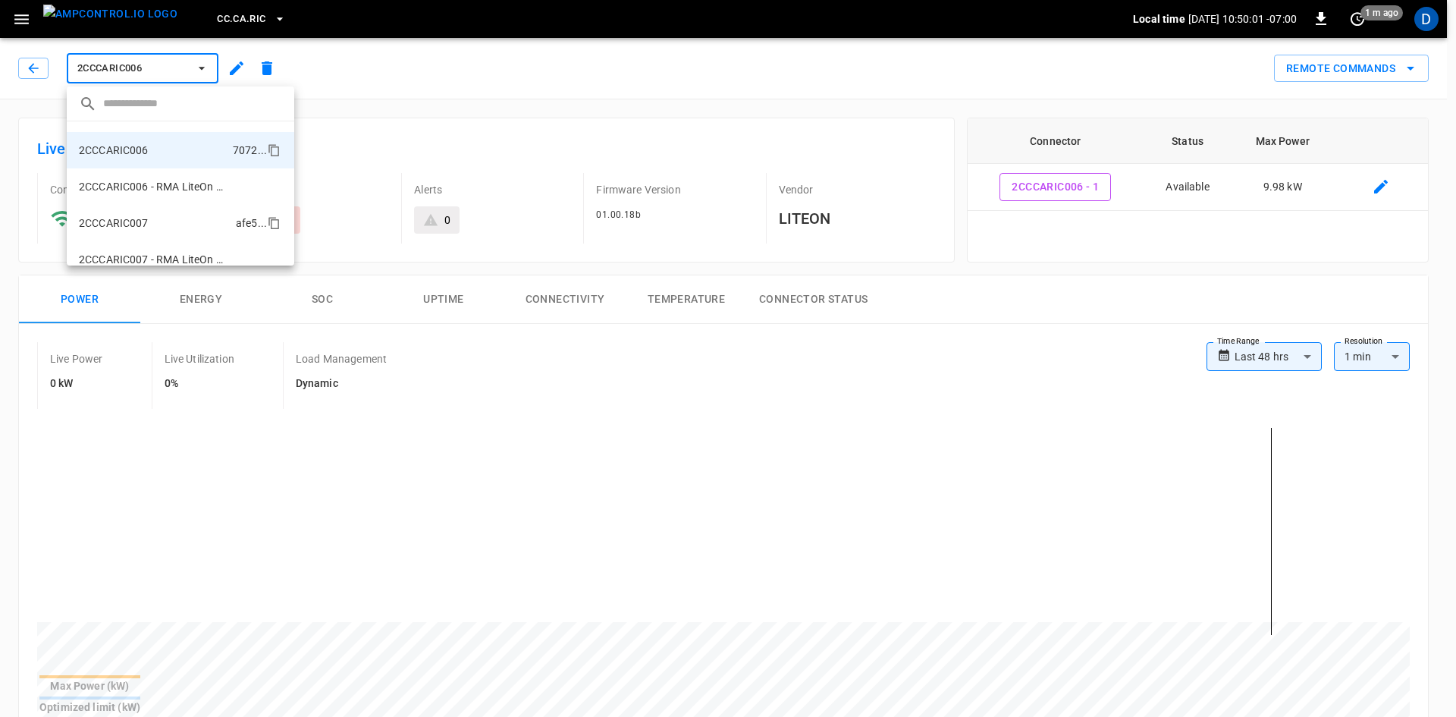
click at [143, 214] on li "2CCCARIC007 afe5 ..." at bounding box center [181, 223] width 228 height 36
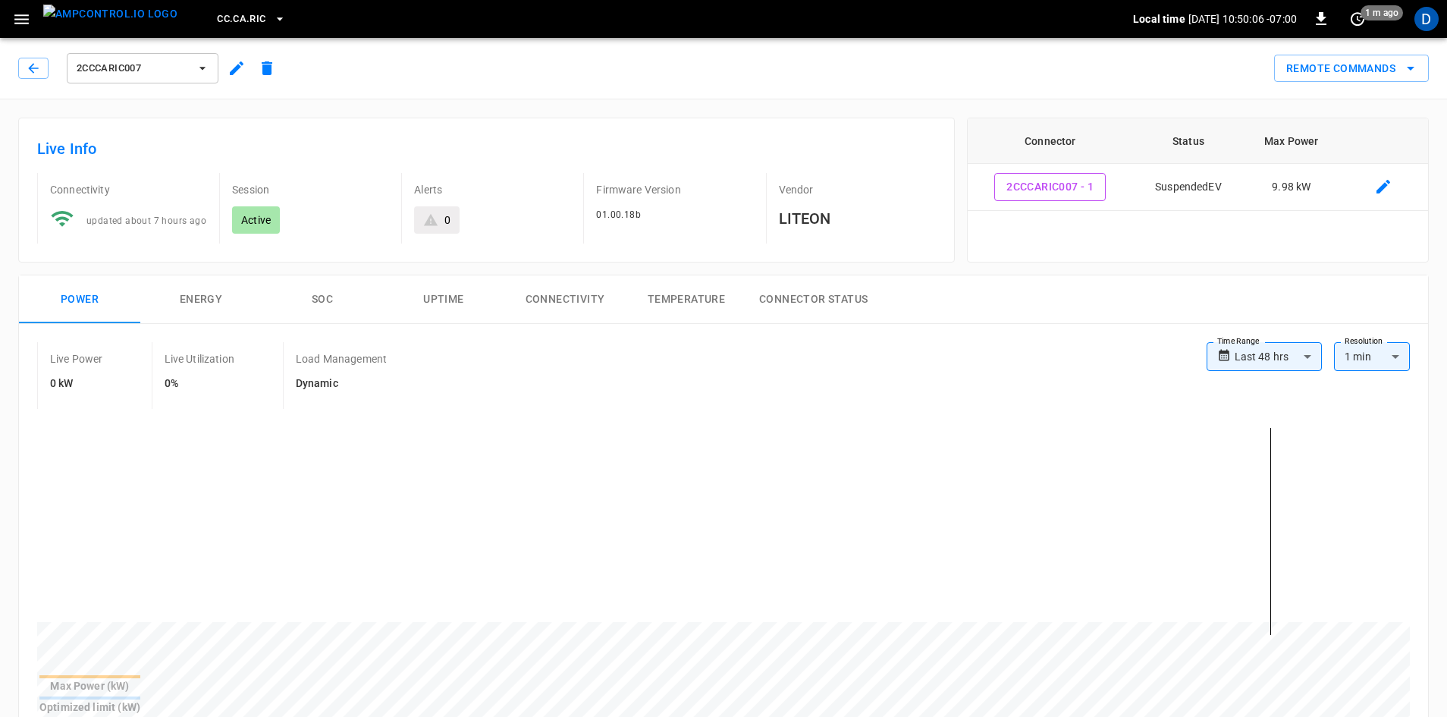
click at [170, 68] on span "2CCCARIC007" at bounding box center [133, 68] width 112 height 17
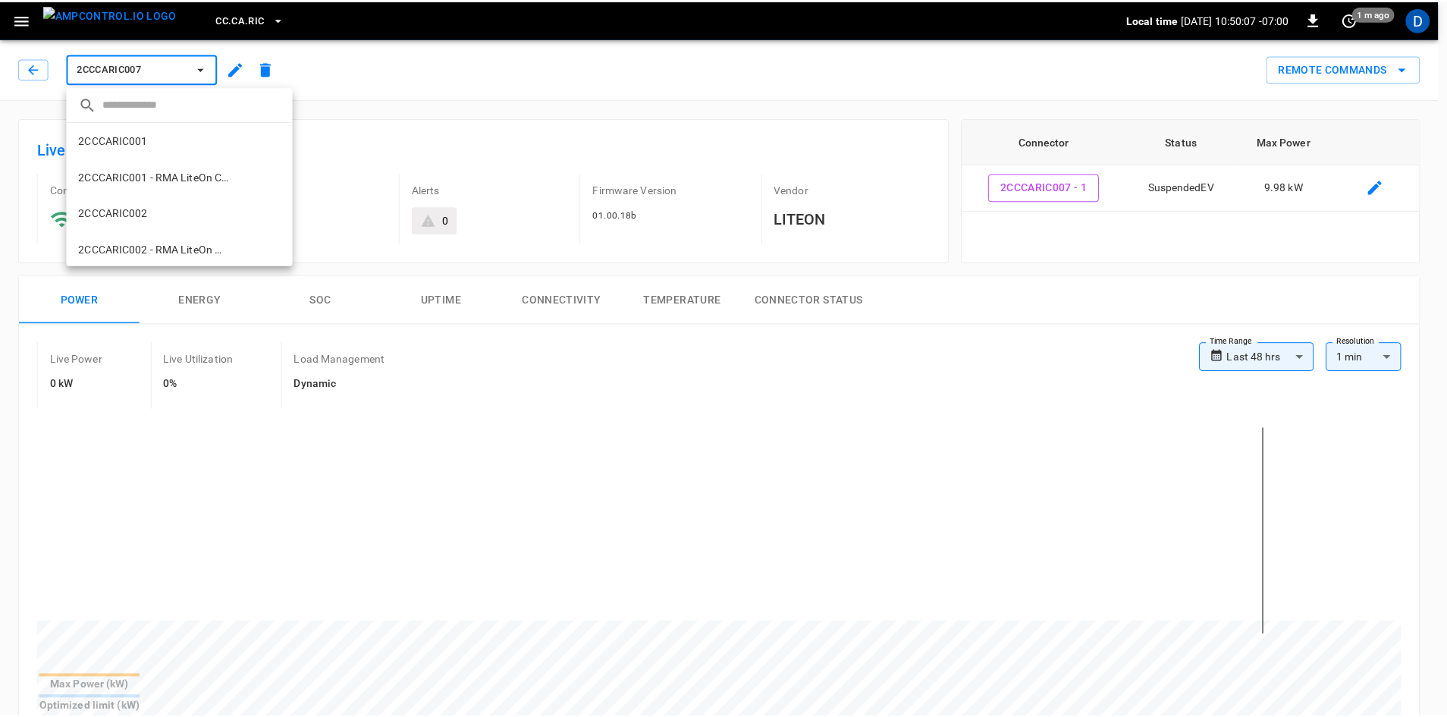
scroll to position [426, 0]
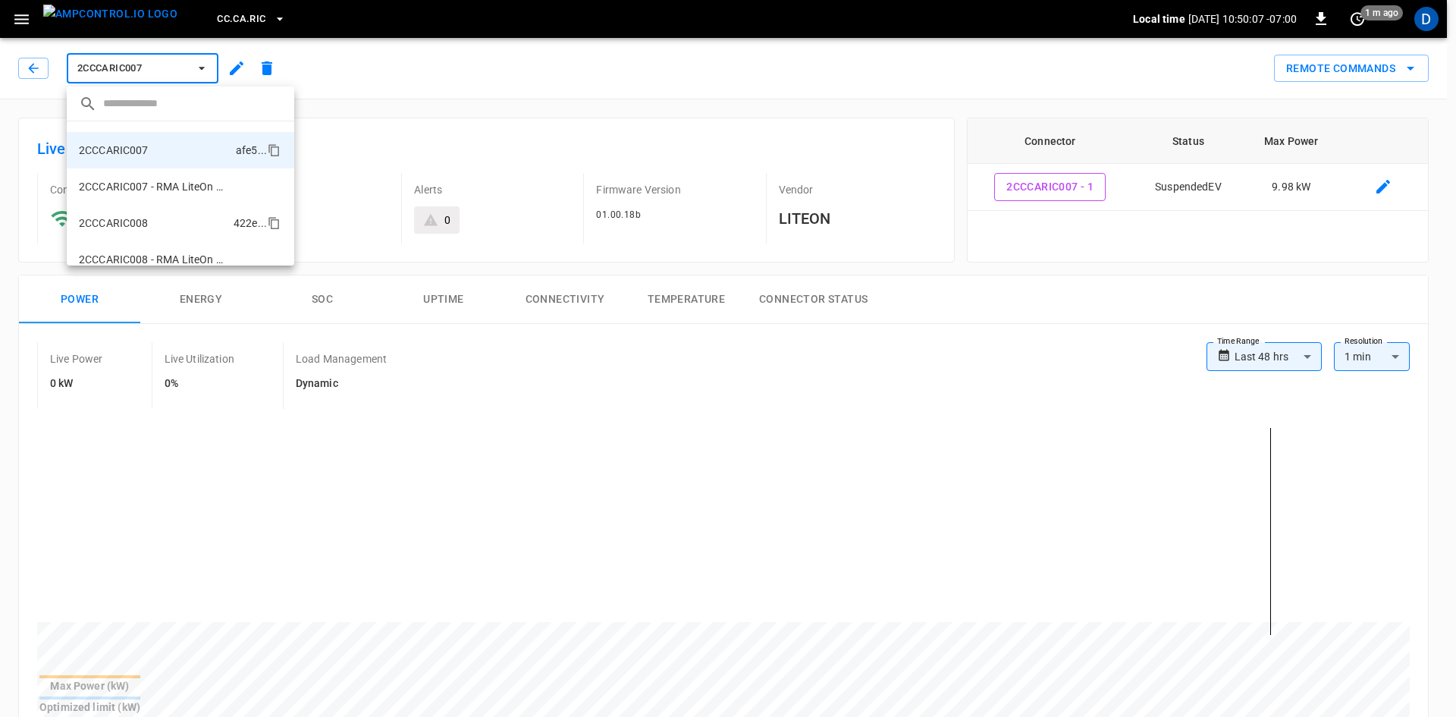
click at [151, 227] on li "2CCCARIC008 422e ..." at bounding box center [181, 223] width 228 height 36
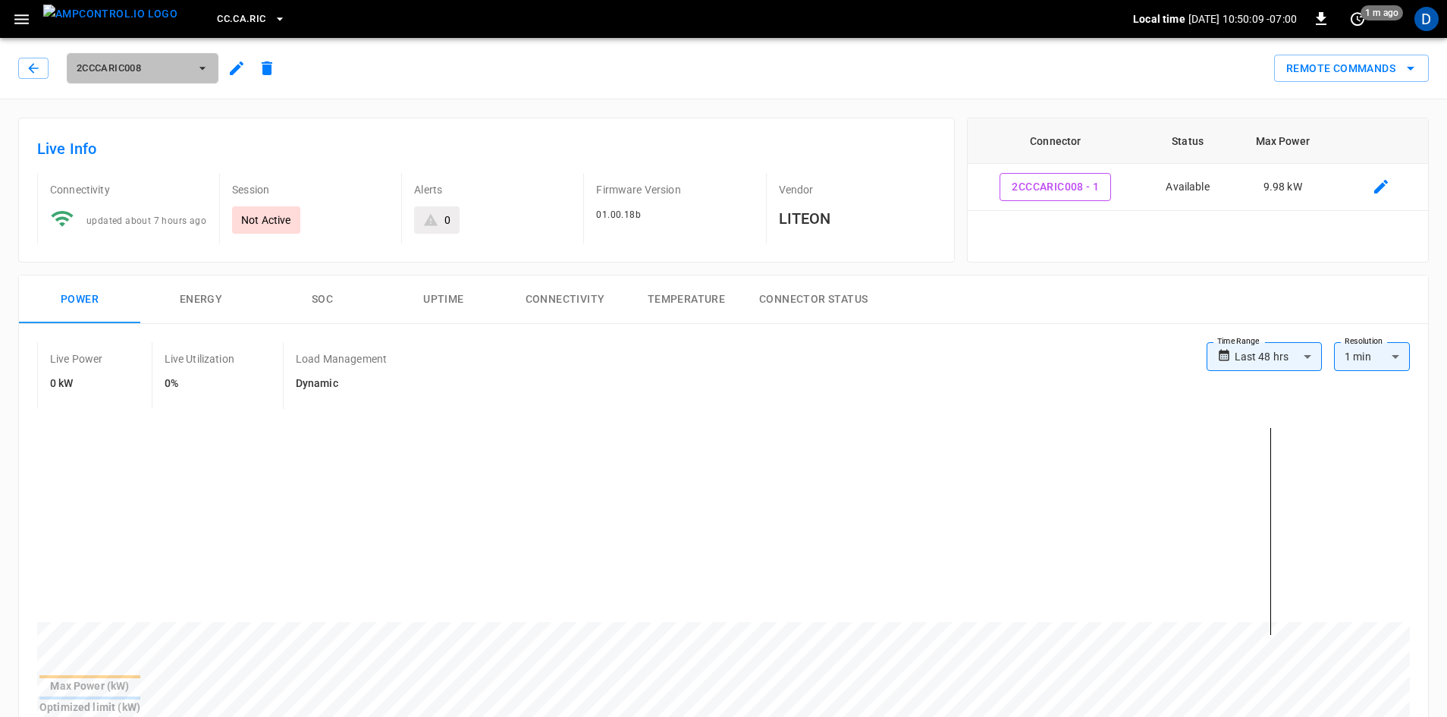
click at [153, 65] on span "2CCCARIC008" at bounding box center [133, 68] width 112 height 17
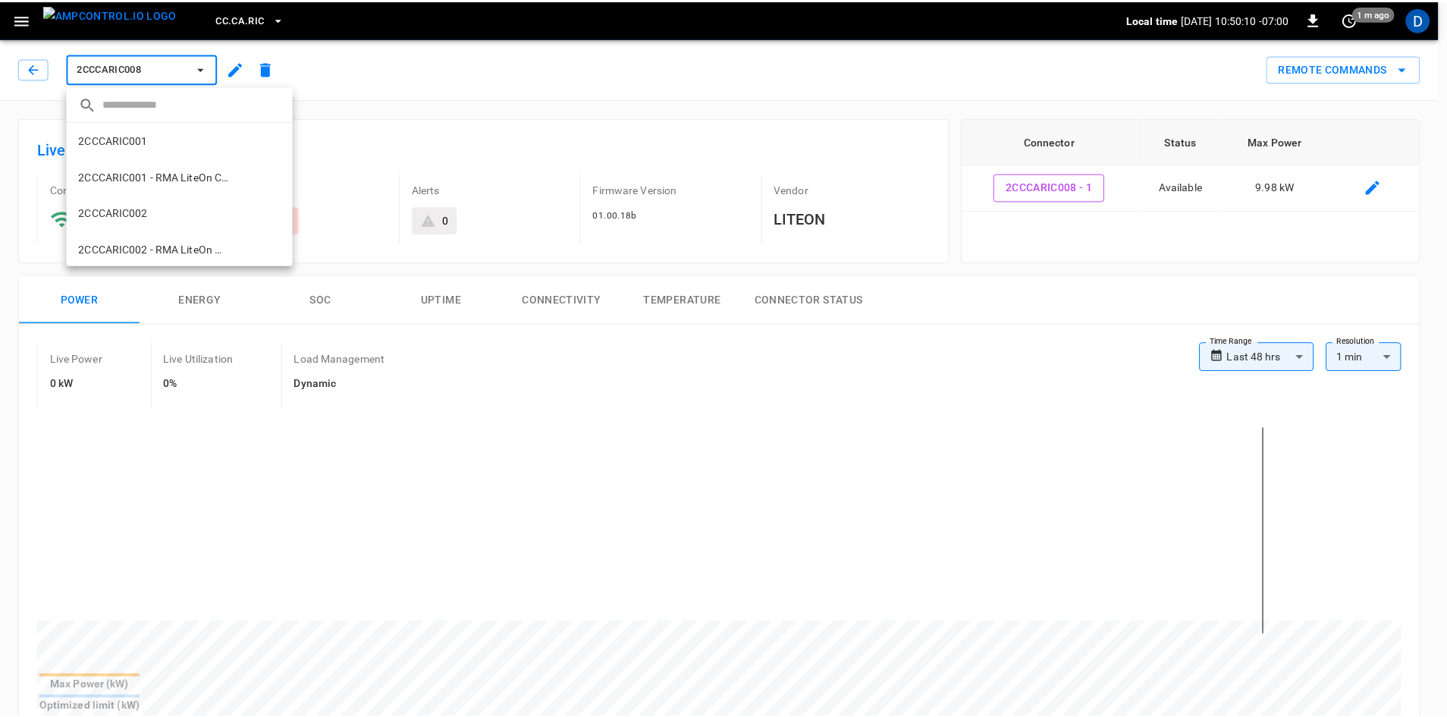
scroll to position [499, 0]
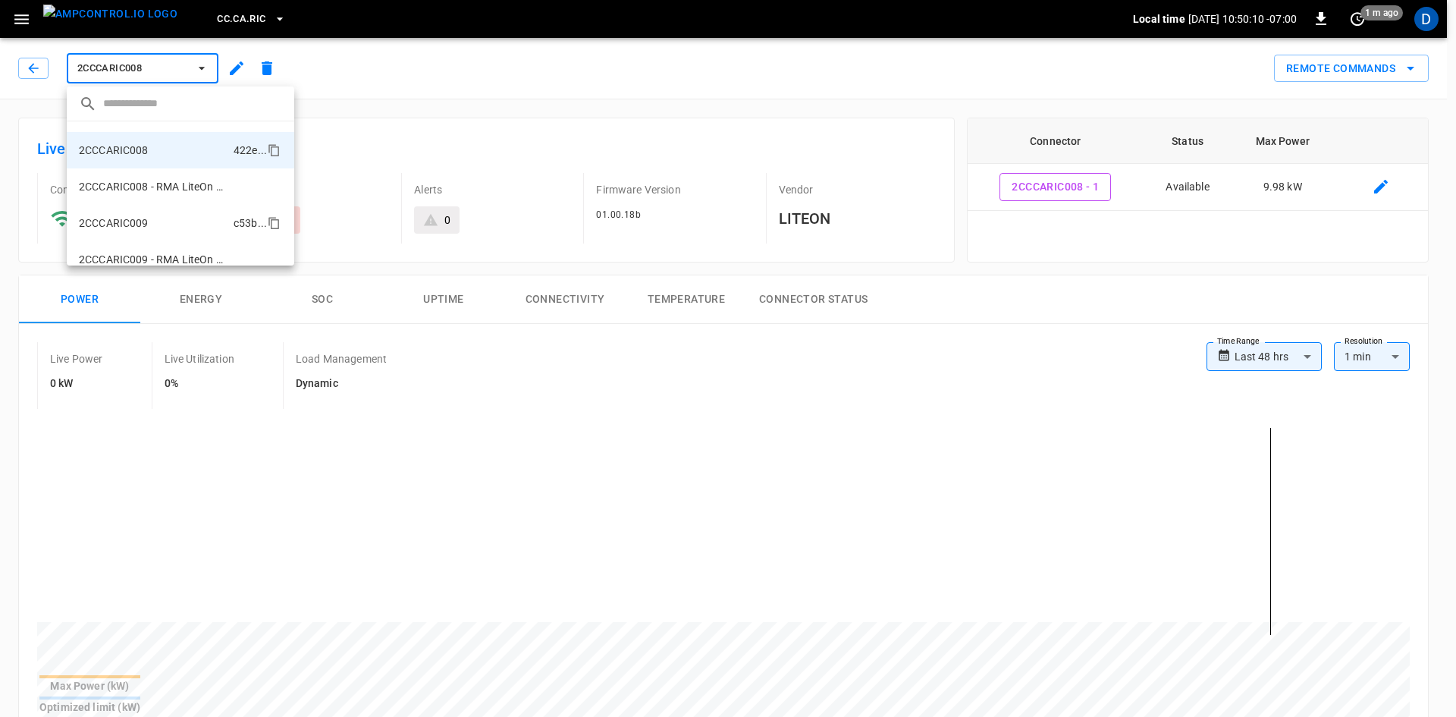
click at [127, 216] on p "2CCCARIC009" at bounding box center [114, 222] width 70 height 15
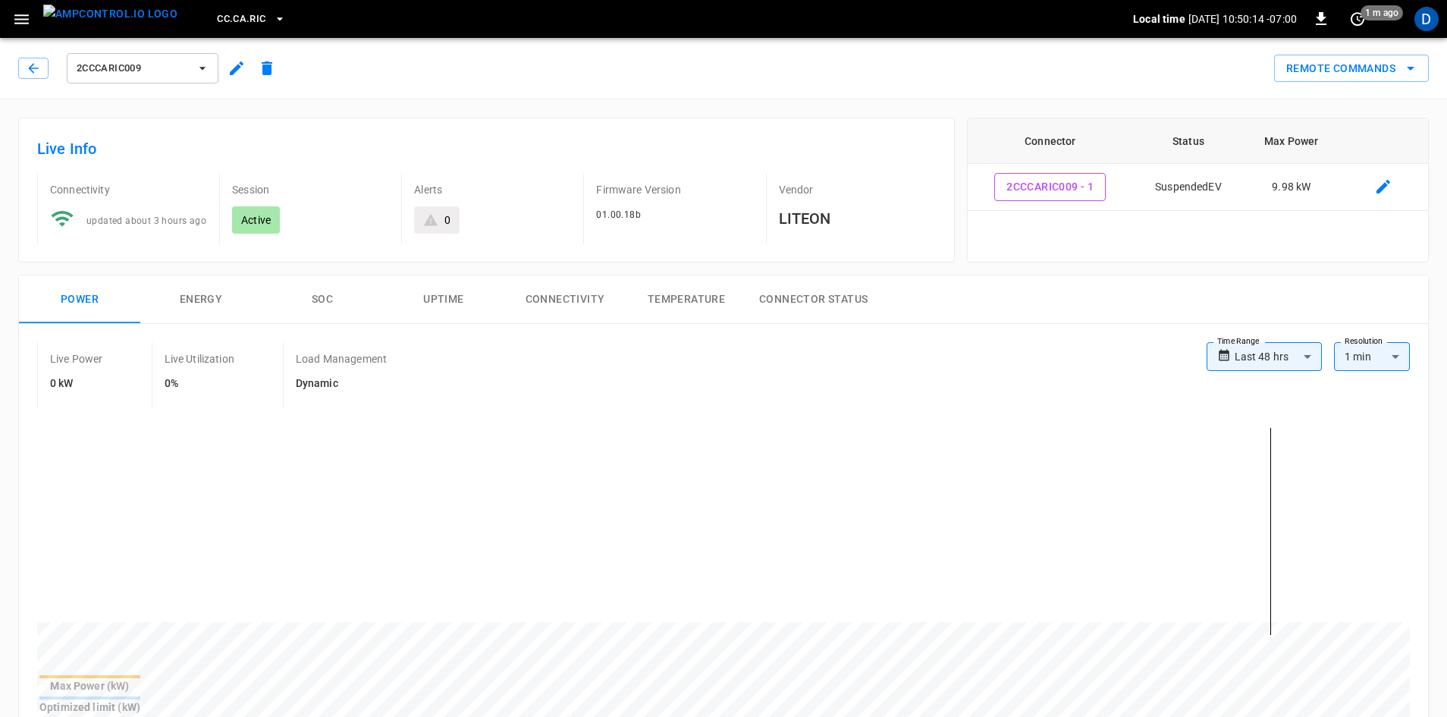
click at [155, 60] on span "2CCCARIC009" at bounding box center [133, 68] width 112 height 17
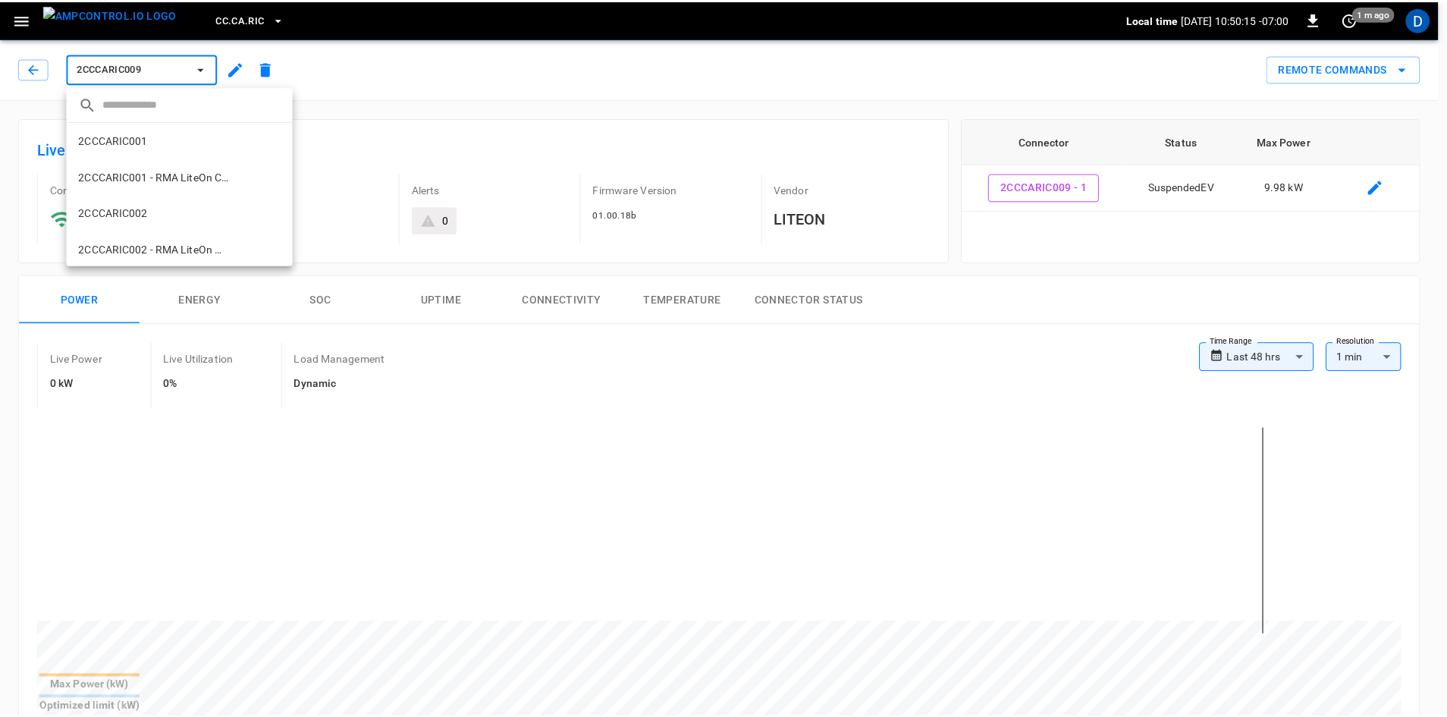
scroll to position [572, 0]
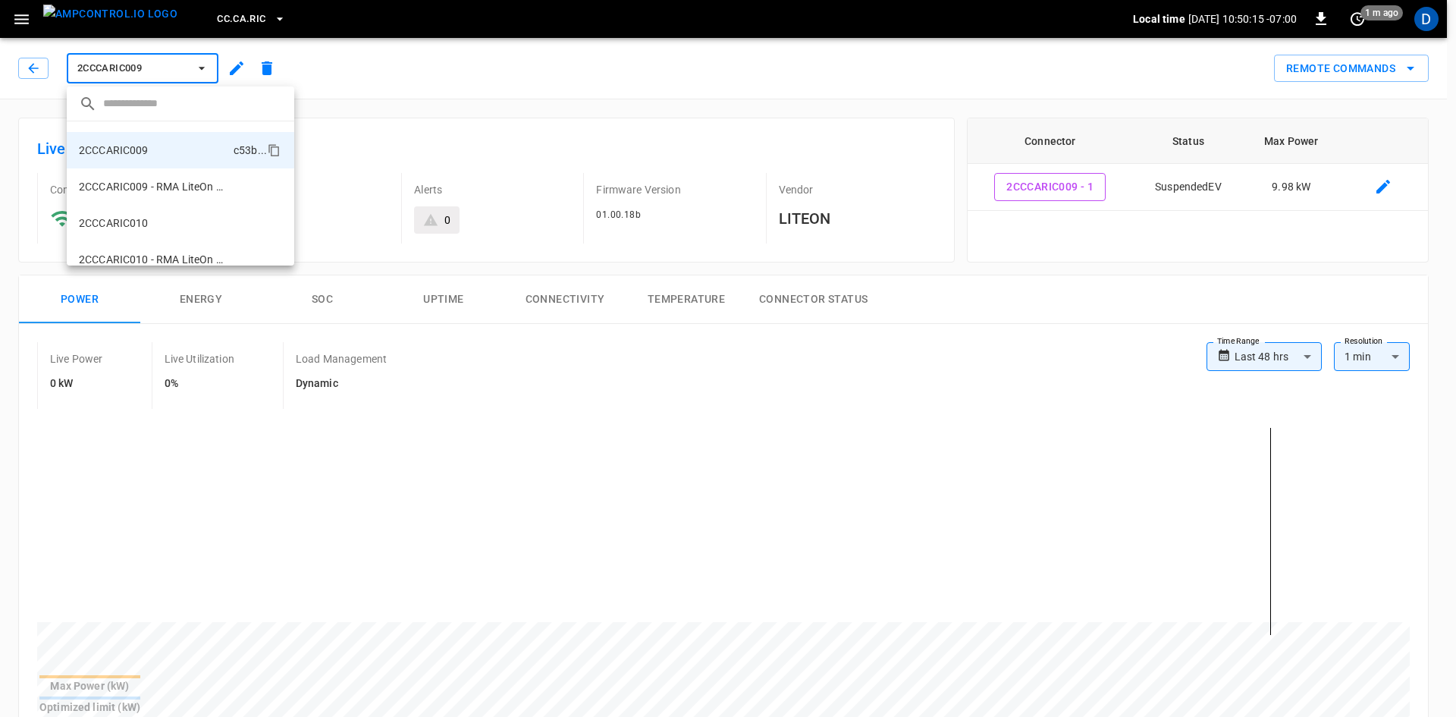
click at [136, 231] on li "2CCCARIC010 2dcd ..." at bounding box center [181, 223] width 228 height 36
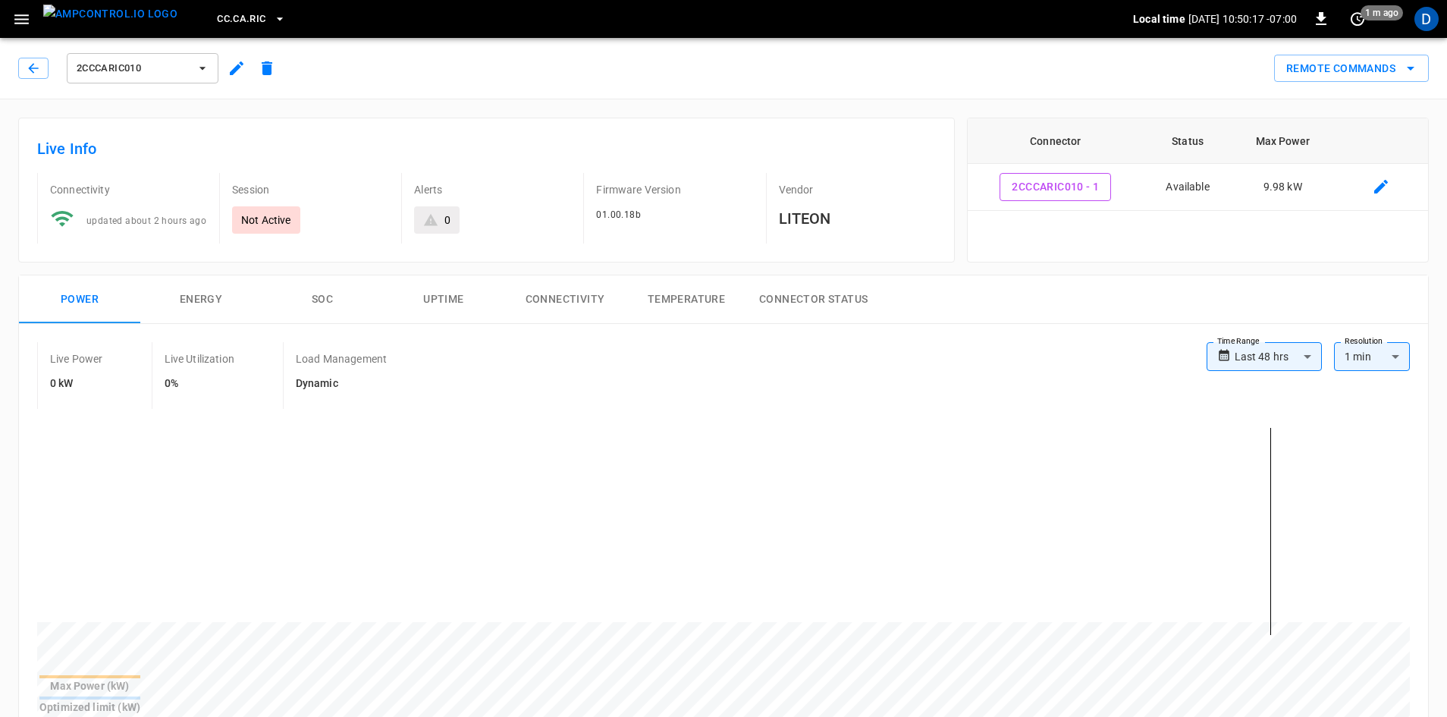
scroll to position [76, 0]
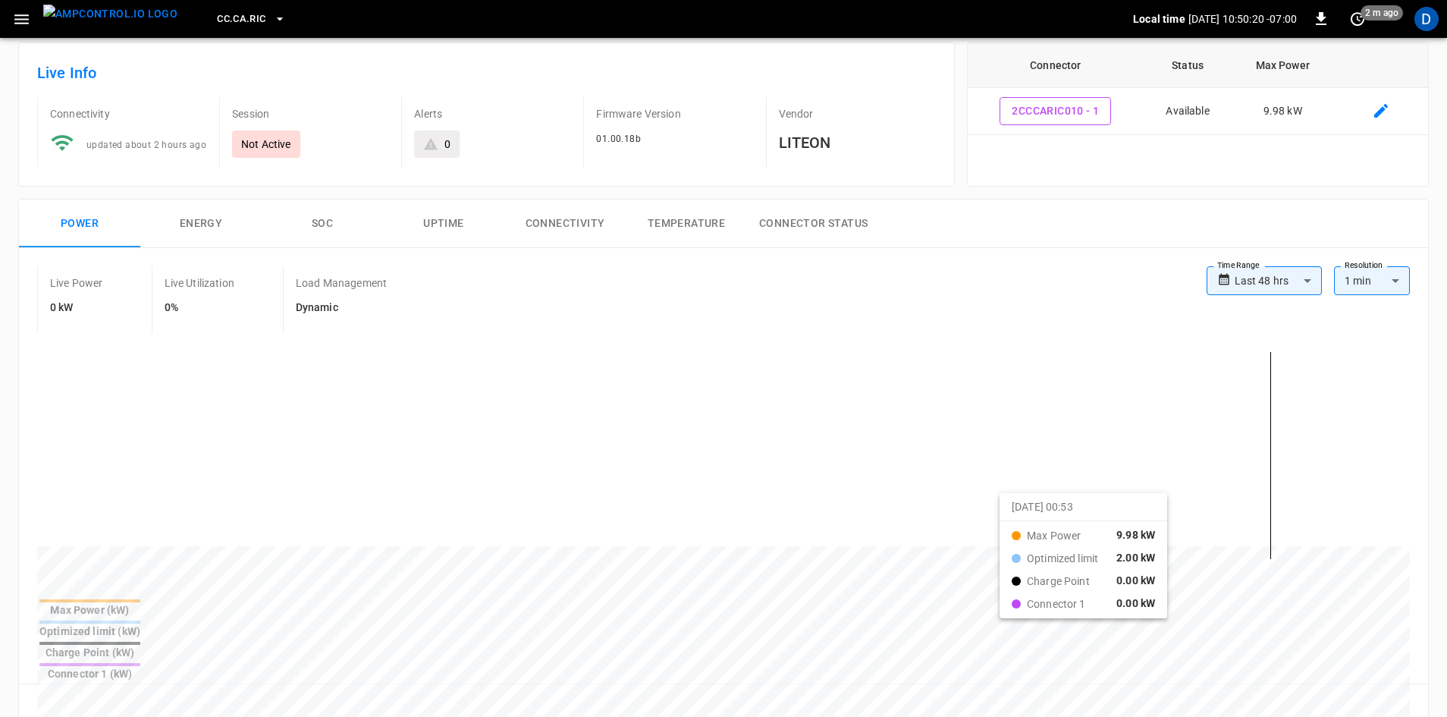
drag, startPoint x: 897, startPoint y: 497, endPoint x: 1021, endPoint y: 507, distance: 124.8
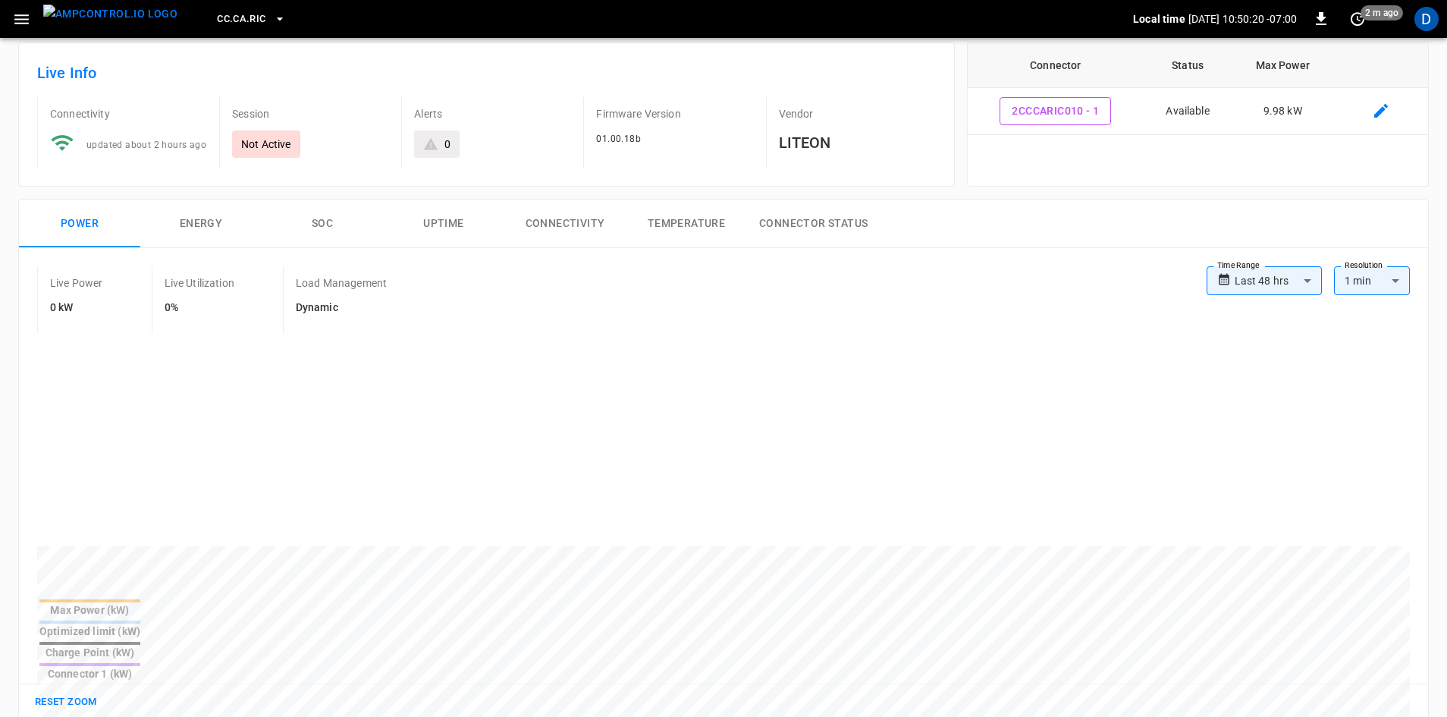
drag, startPoint x: 824, startPoint y: 647, endPoint x: 762, endPoint y: 678, distance: 69.5
drag, startPoint x: 762, startPoint y: 678, endPoint x: 391, endPoint y: 289, distance: 537.6
click at [391, 289] on div "Load Management Dynamic" at bounding box center [359, 299] width 152 height 67
click at [1256, 284] on body "**********" at bounding box center [723, 667] width 1447 height 1487
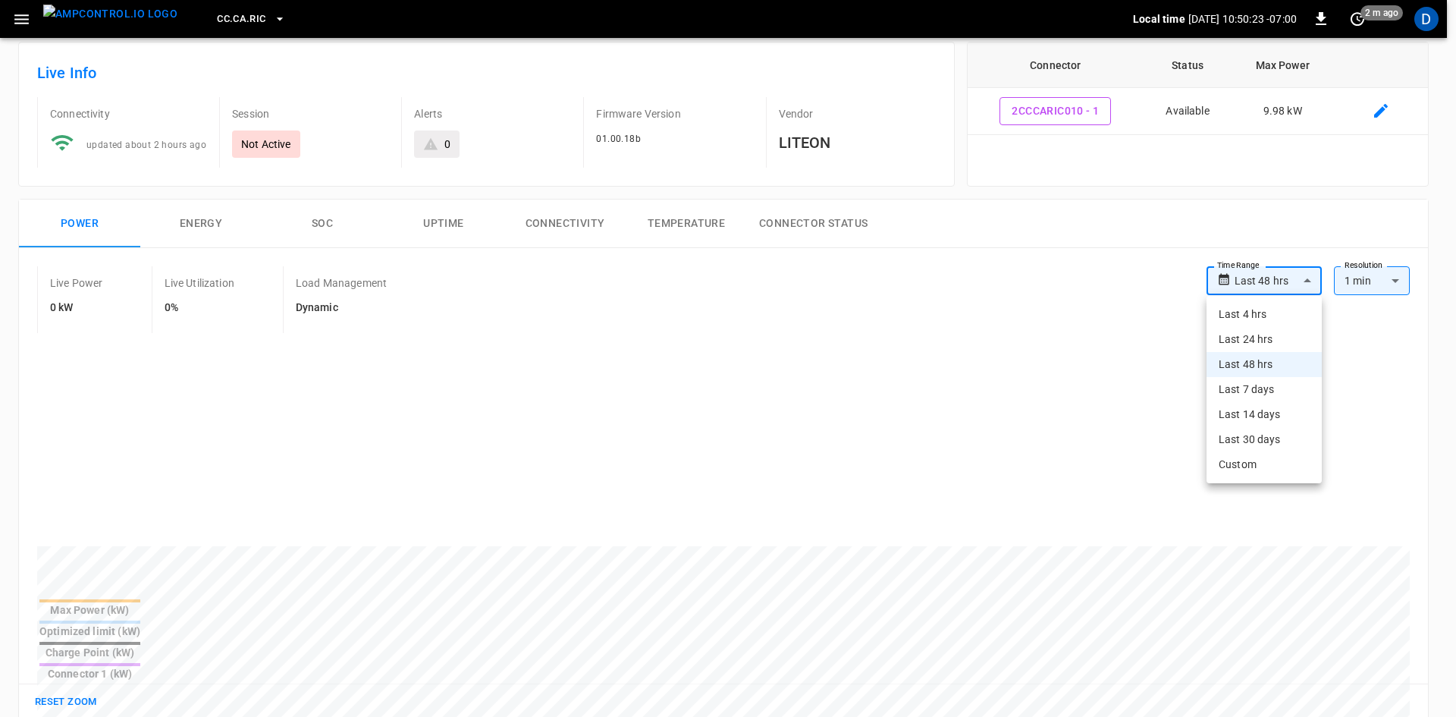
click at [1257, 345] on li "Last 24 hrs" at bounding box center [1264, 339] width 115 height 25
type input "**********"
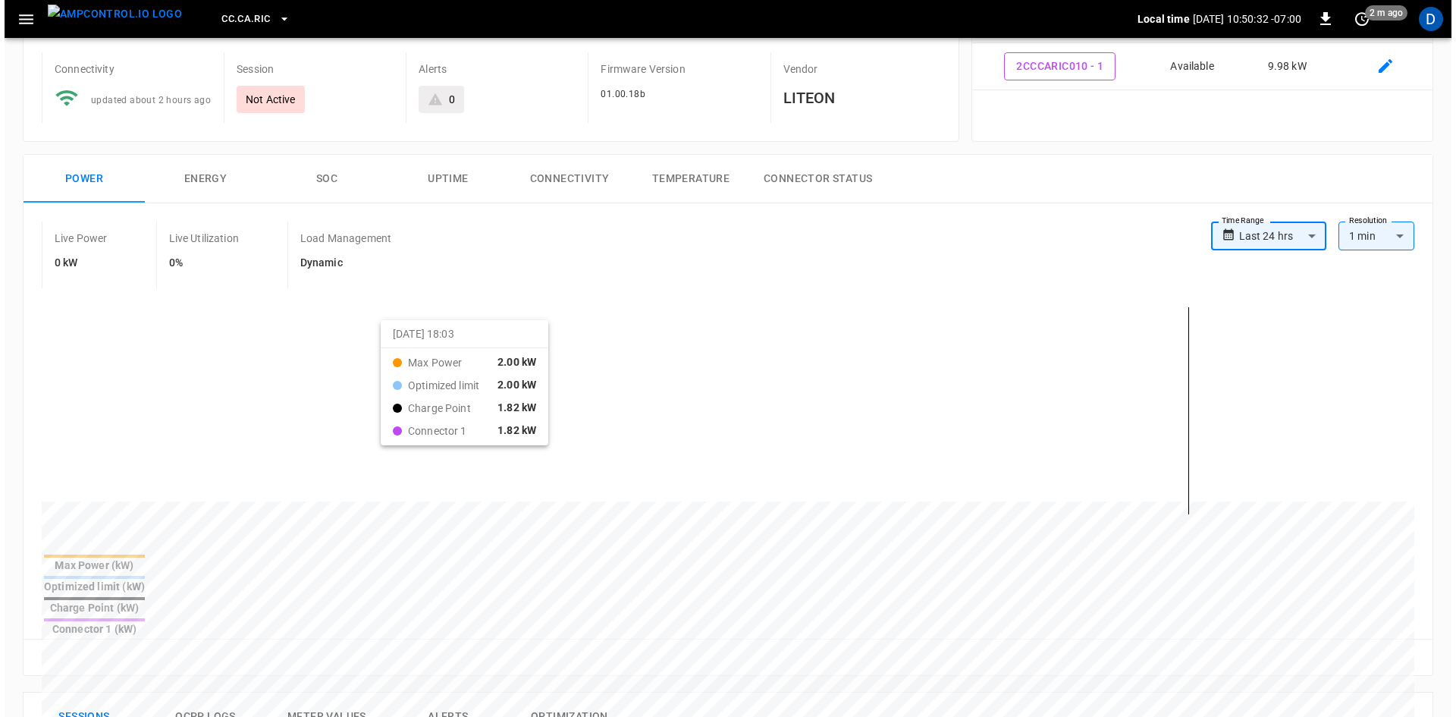
scroll to position [228, 0]
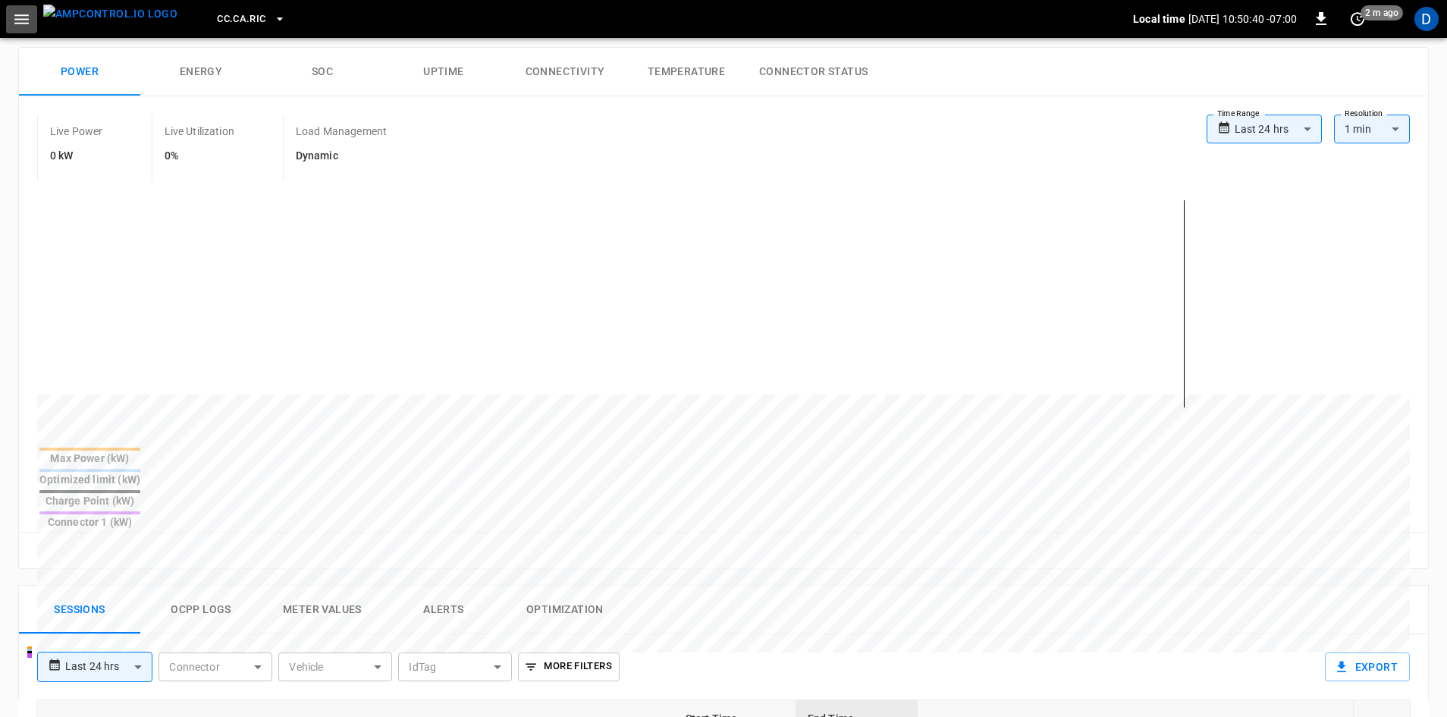
click at [30, 23] on icon "button" at bounding box center [21, 19] width 19 height 19
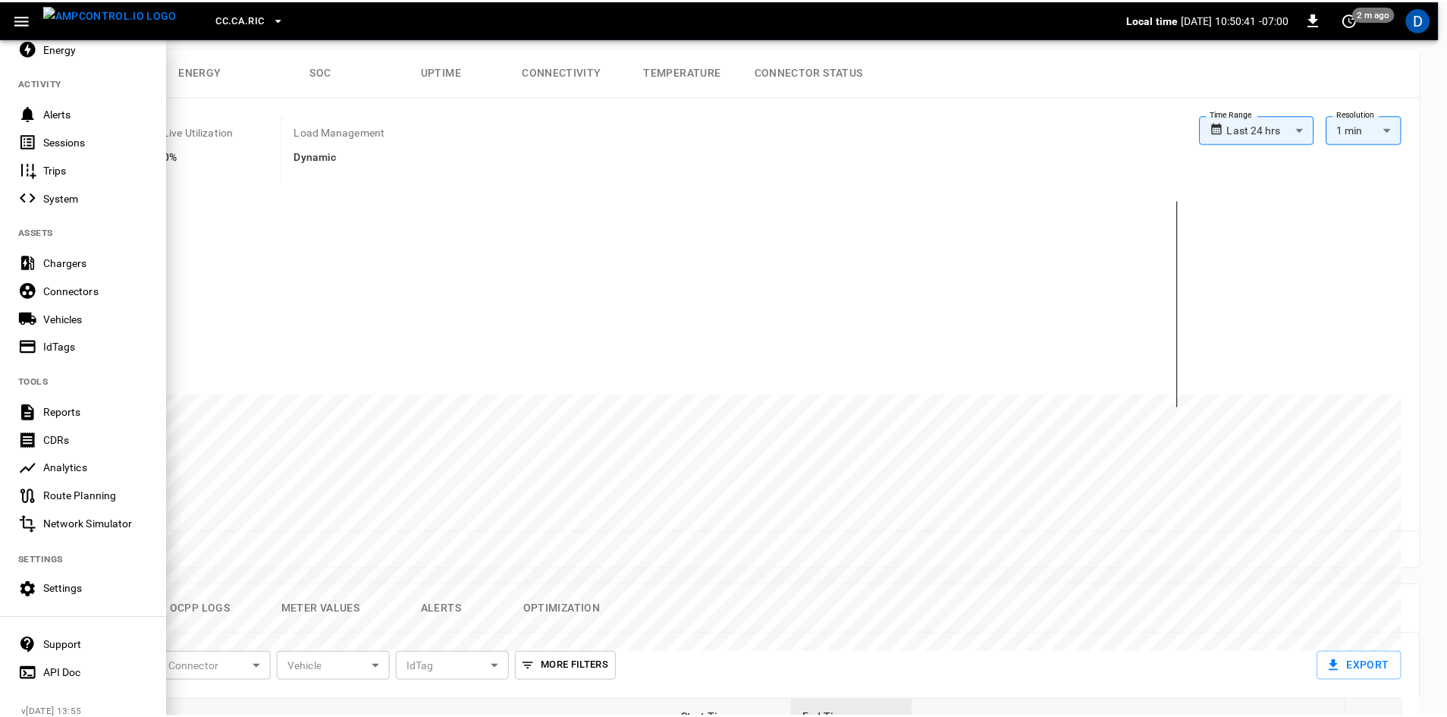
scroll to position [159, 0]
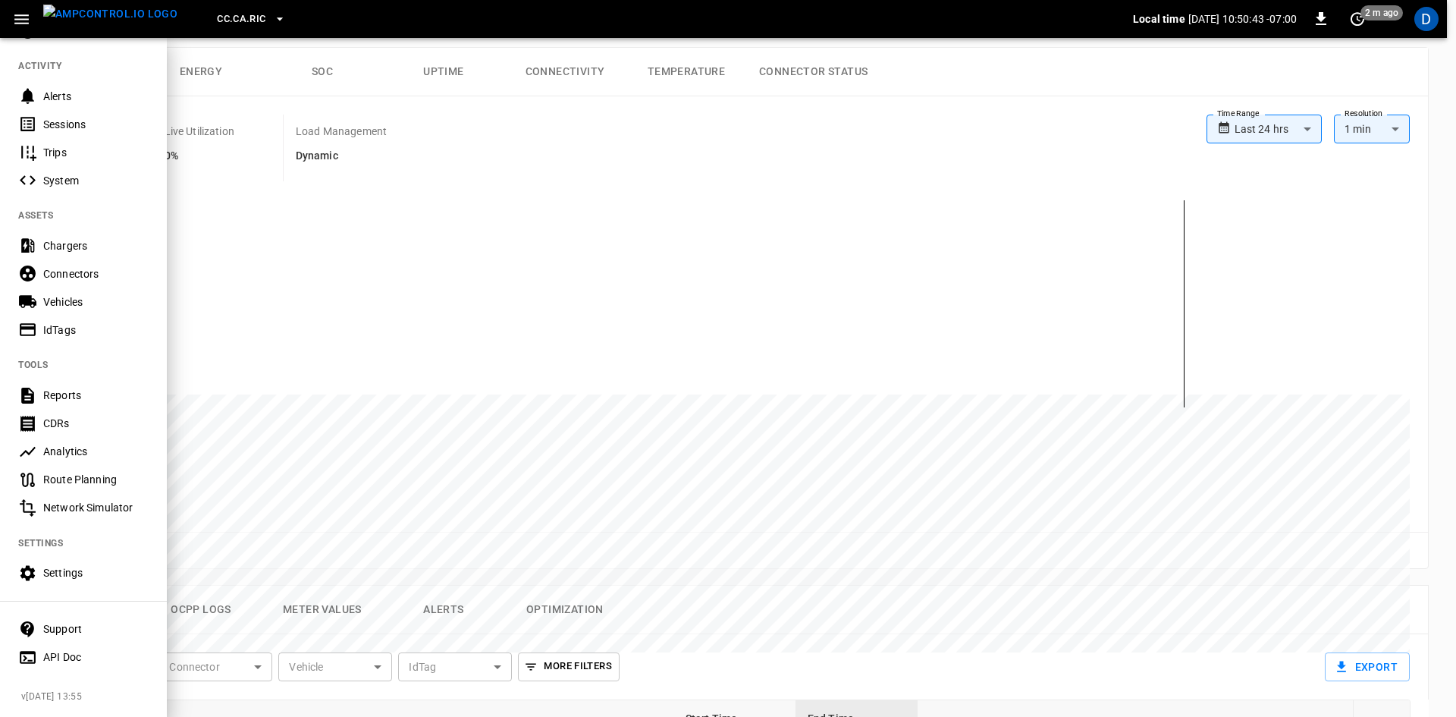
click at [62, 615] on div "Support" at bounding box center [83, 629] width 167 height 28
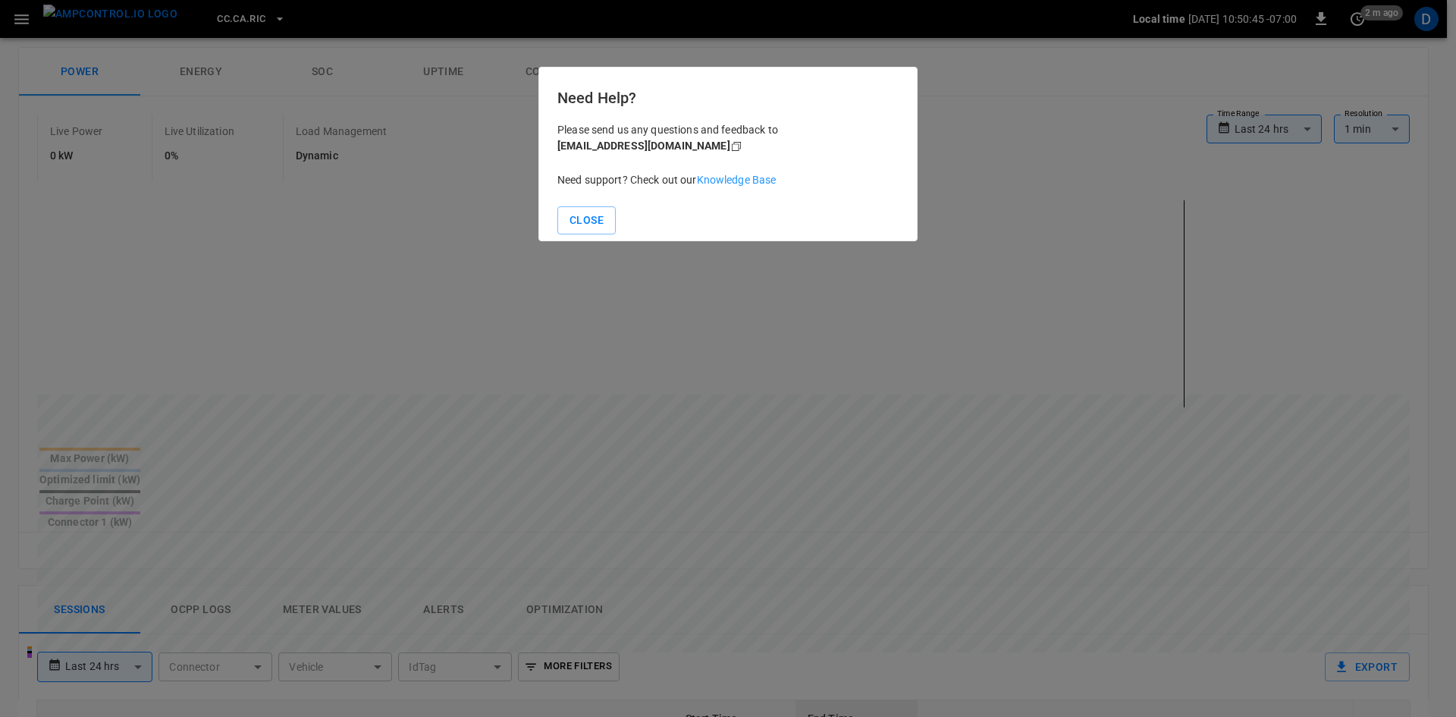
click at [733, 178] on link "Knowledge Base" at bounding box center [737, 180] width 80 height 12
click at [576, 222] on button "Close" at bounding box center [587, 220] width 58 height 28
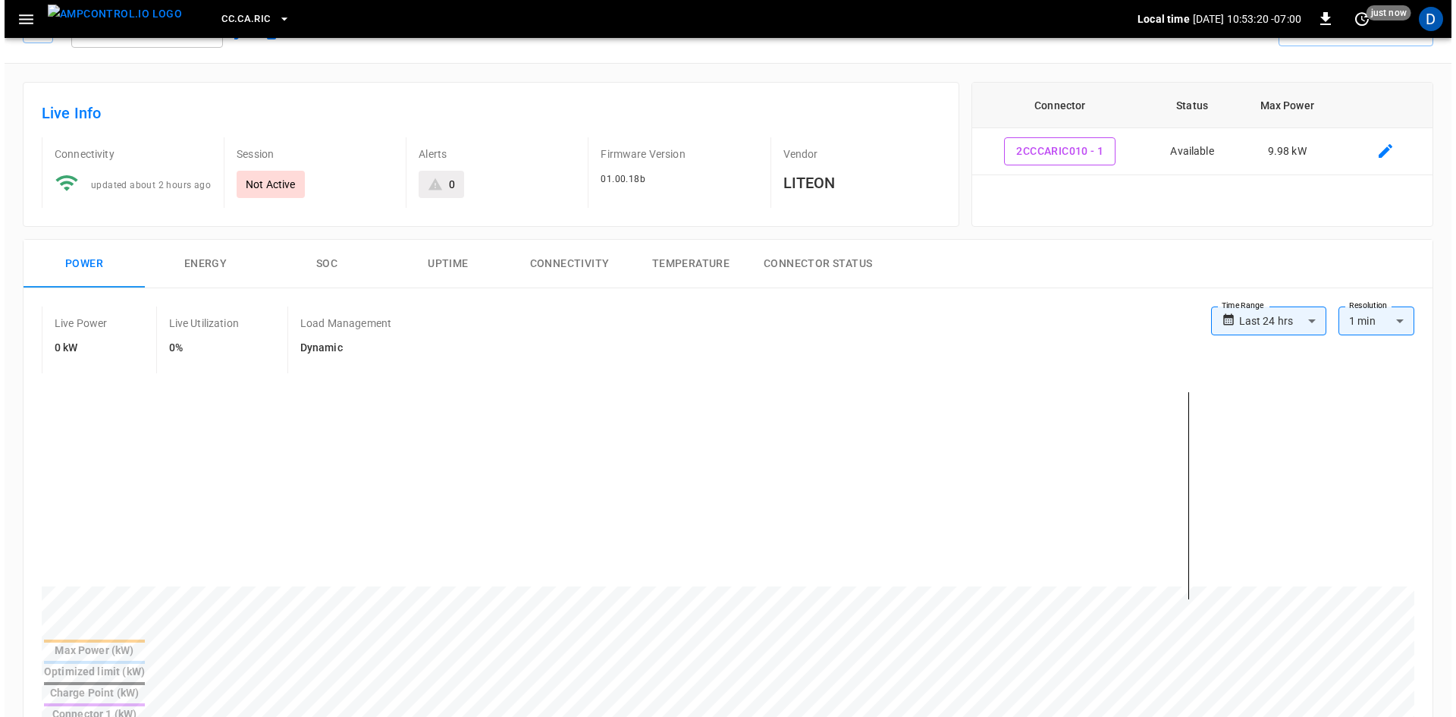
scroll to position [0, 0]
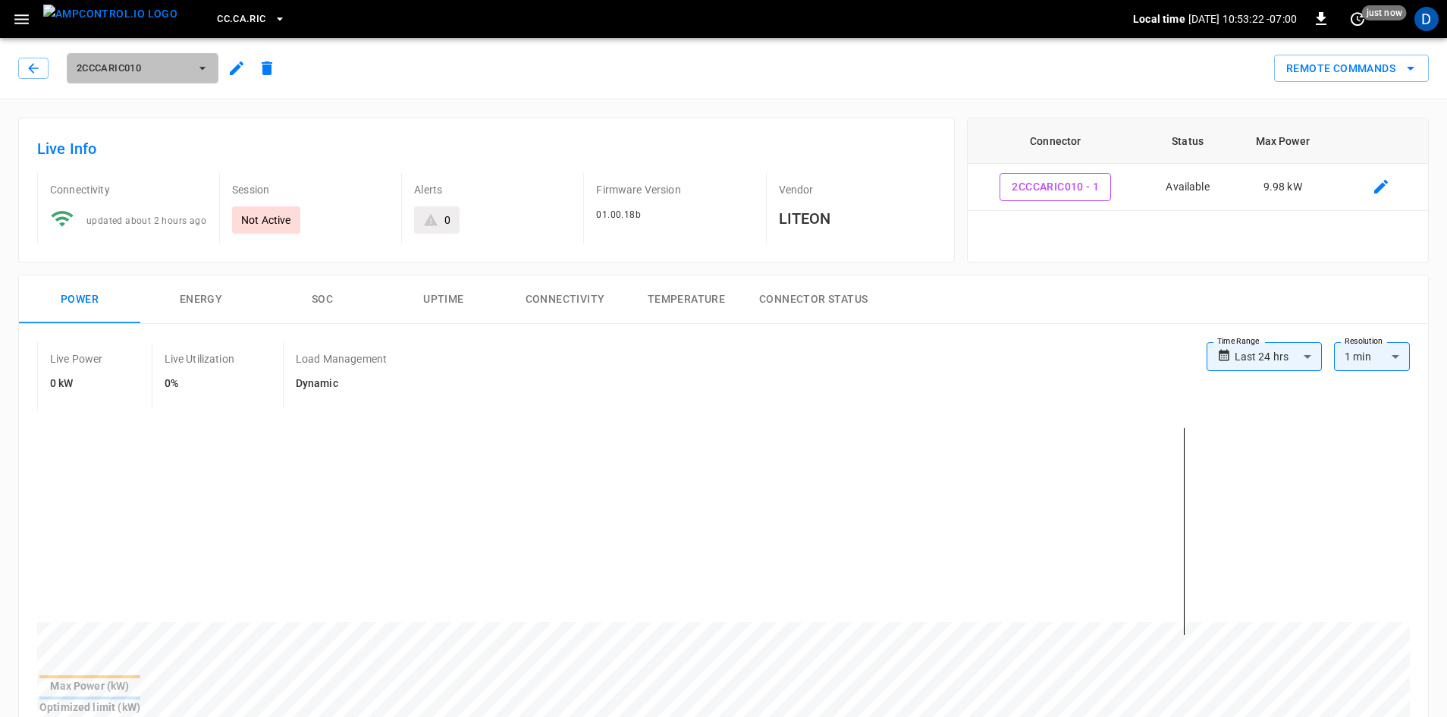
click at [124, 73] on span "2CCCARIC010" at bounding box center [133, 68] width 112 height 17
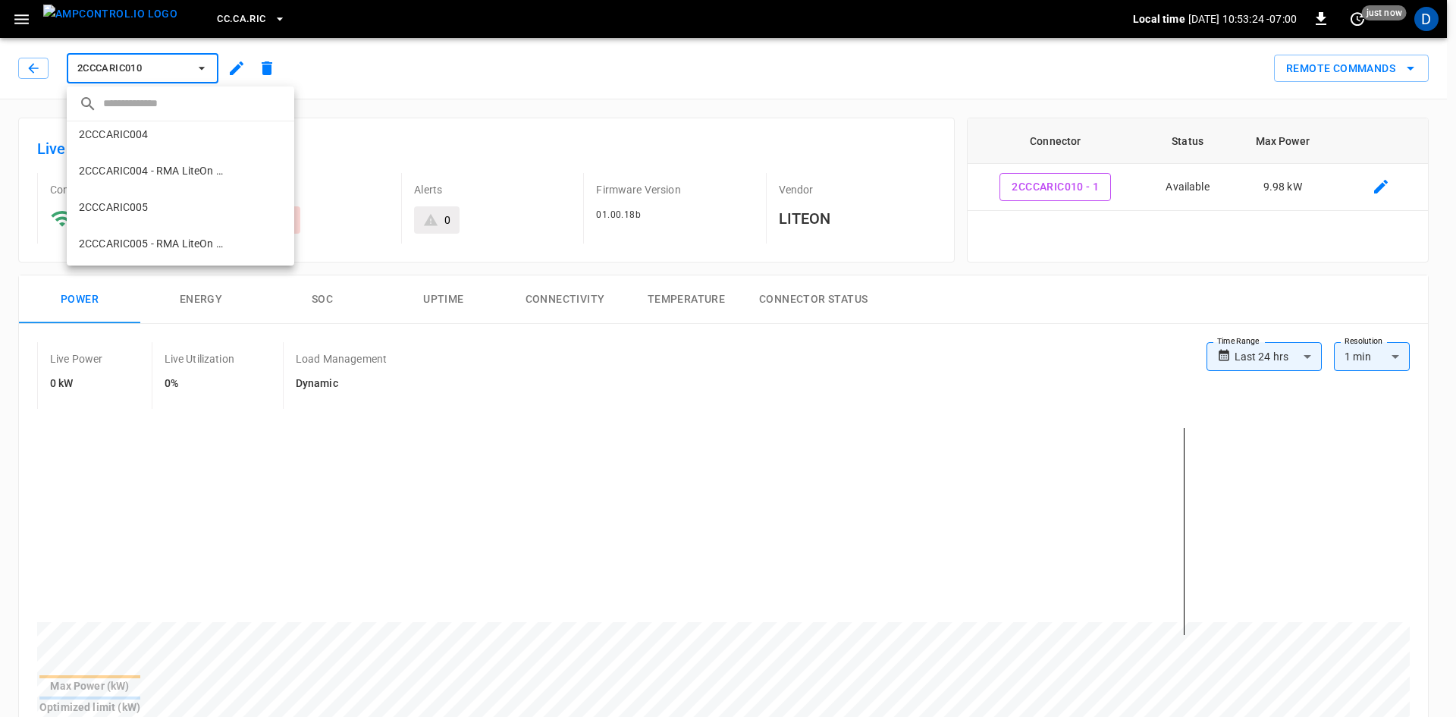
scroll to position [129, 0]
click at [225, 11] on div at bounding box center [728, 358] width 1456 height 717
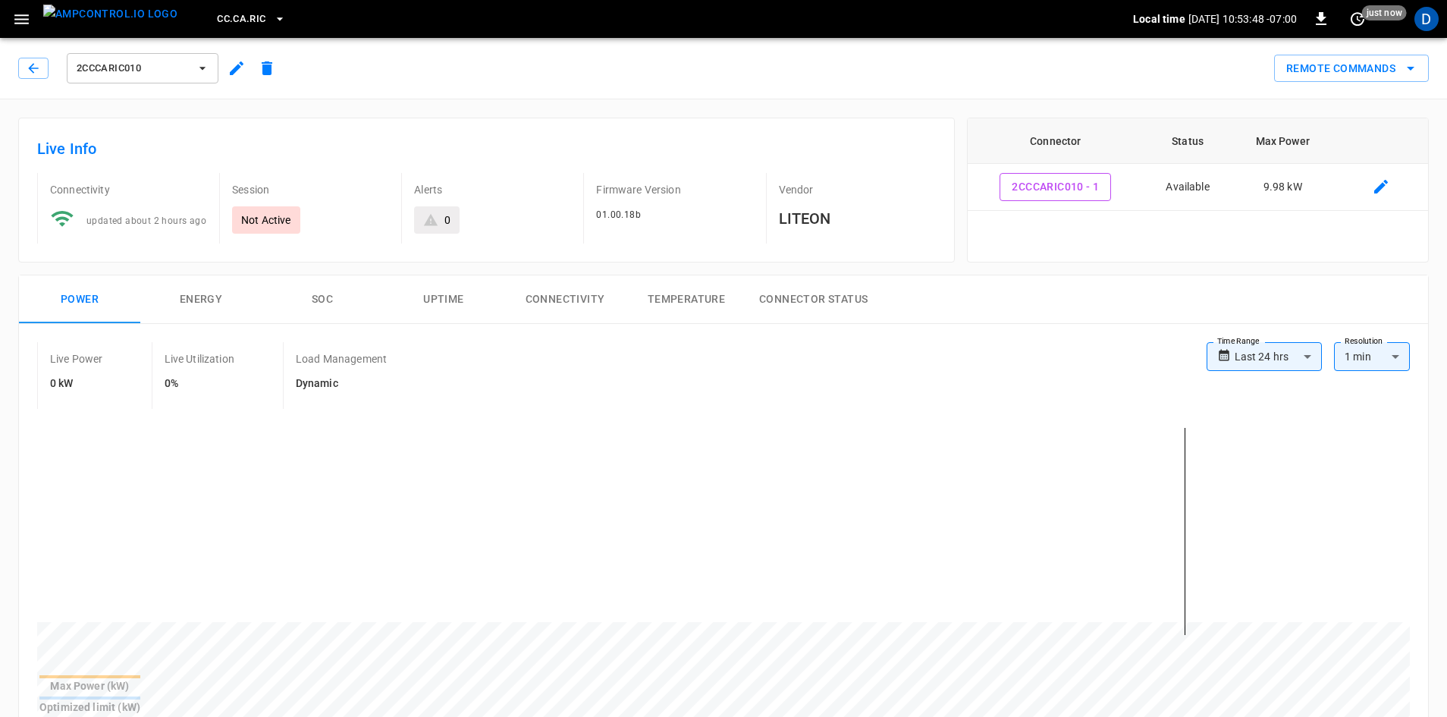
click at [223, 23] on span "CC.CA.RIC" at bounding box center [241, 19] width 49 height 17
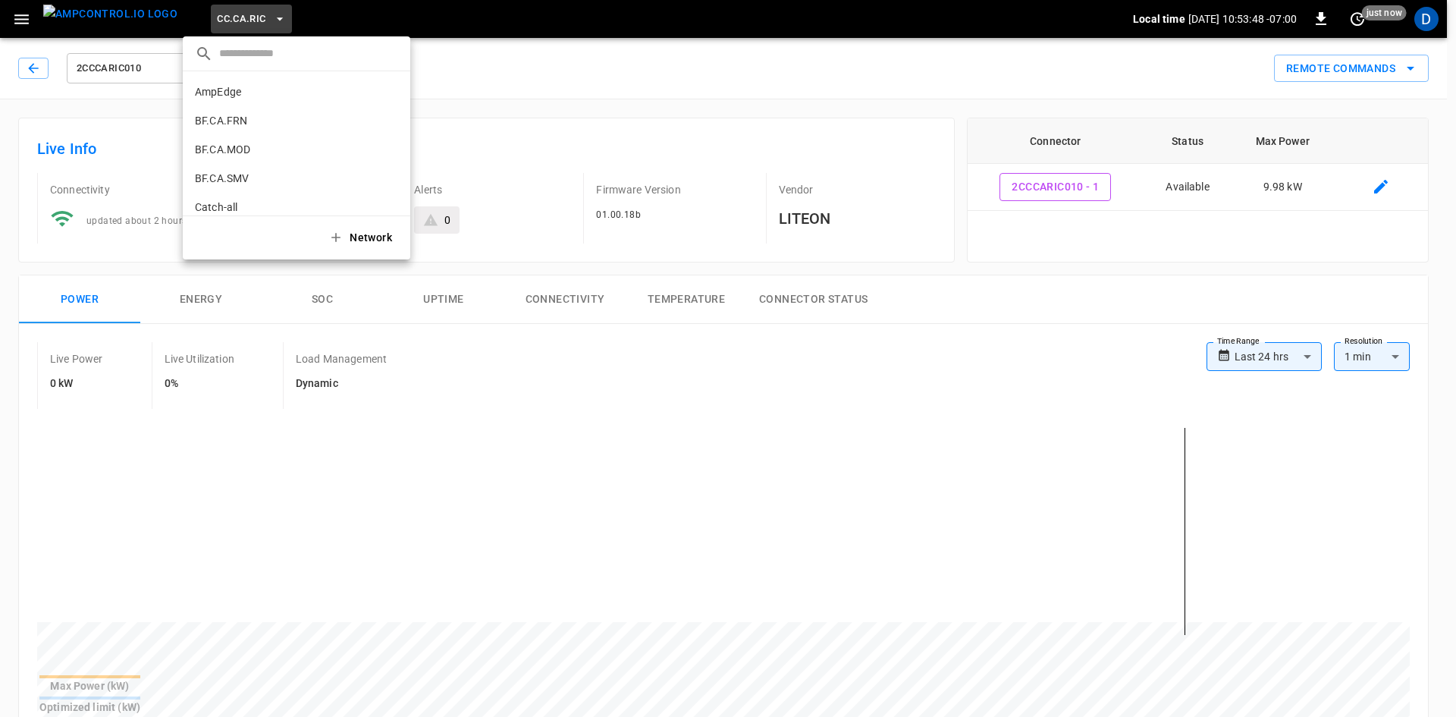
scroll to position [226, 0]
click at [290, 162] on li "CC.CA.SJO 7dd7 ..." at bounding box center [297, 154] width 228 height 29
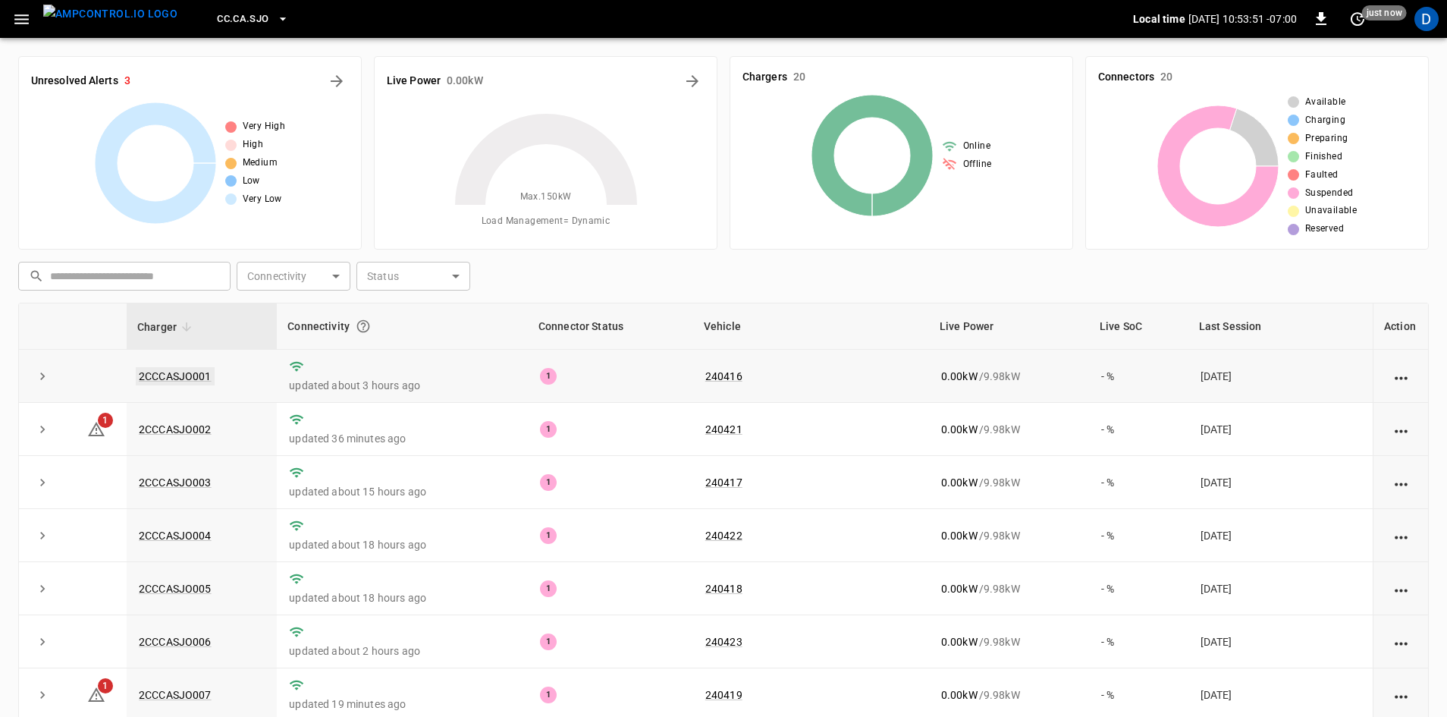
click at [184, 372] on link "2CCCASJO001" at bounding box center [175, 376] width 79 height 18
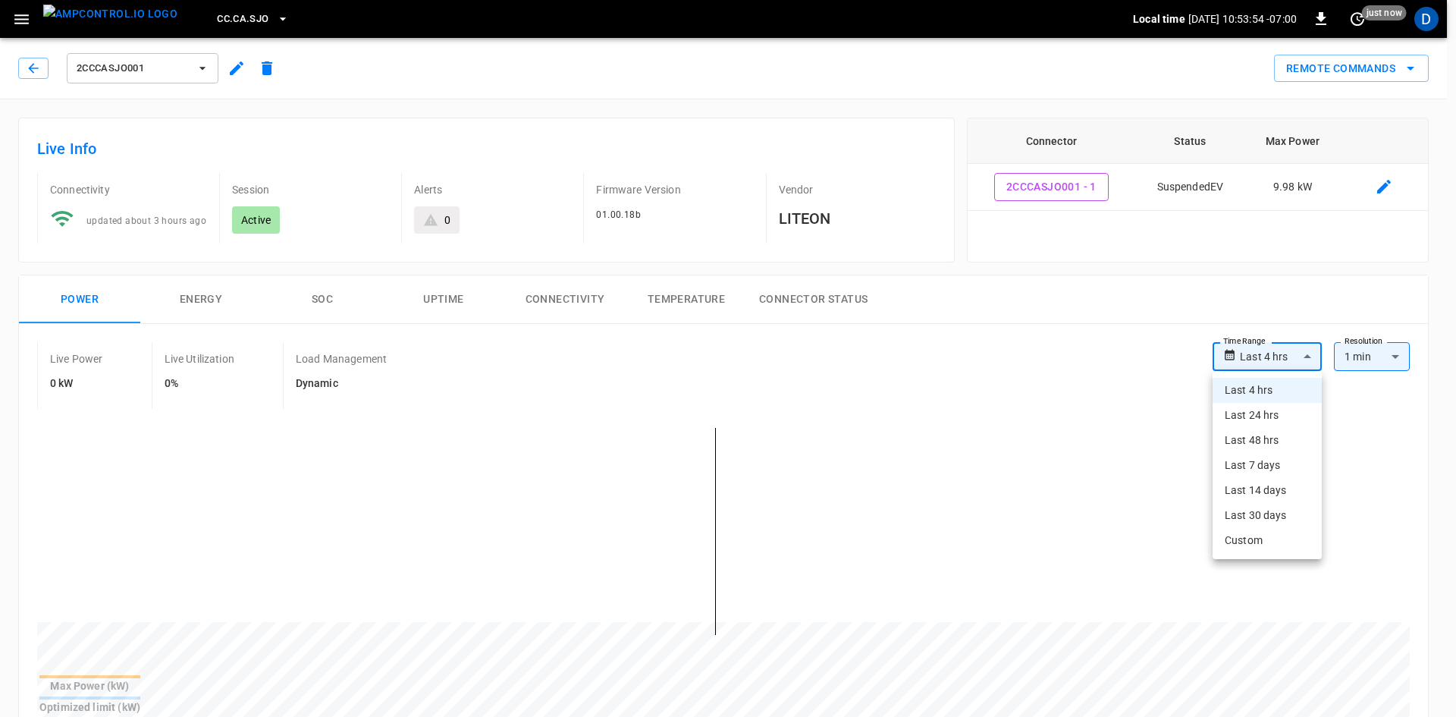
click at [1245, 446] on li "Last 48 hrs" at bounding box center [1267, 440] width 109 height 25
type input "**********"
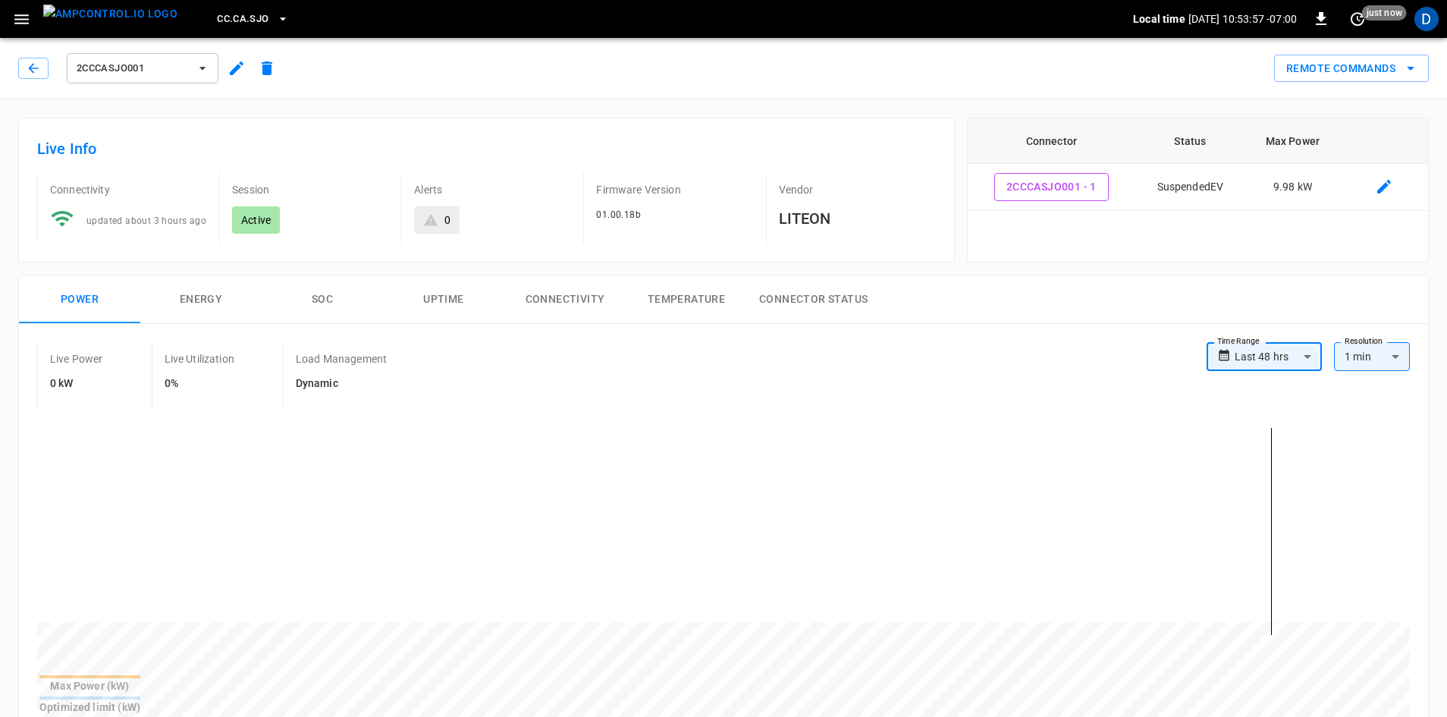
click at [178, 72] on span "2CCCASJO001" at bounding box center [133, 68] width 112 height 17
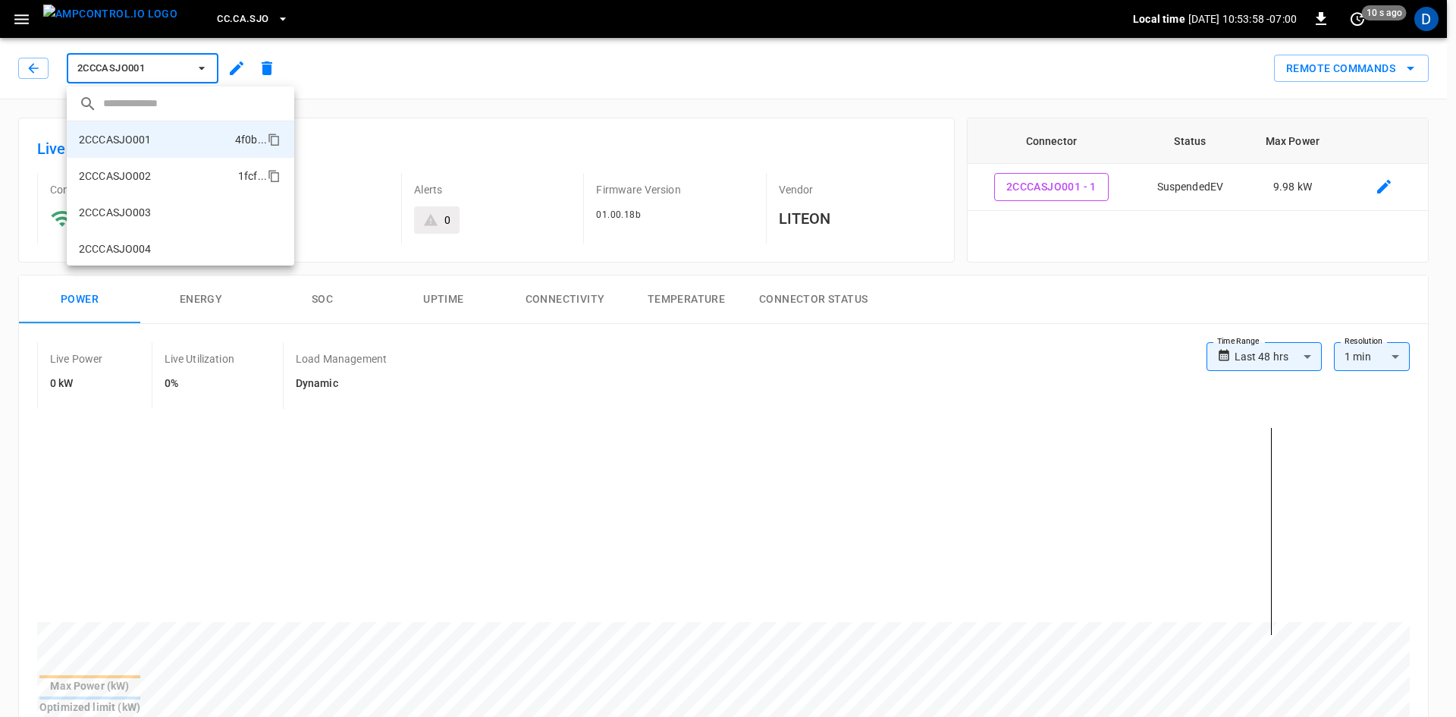
click at [140, 168] on p "2CCCASJO002" at bounding box center [115, 175] width 73 height 15
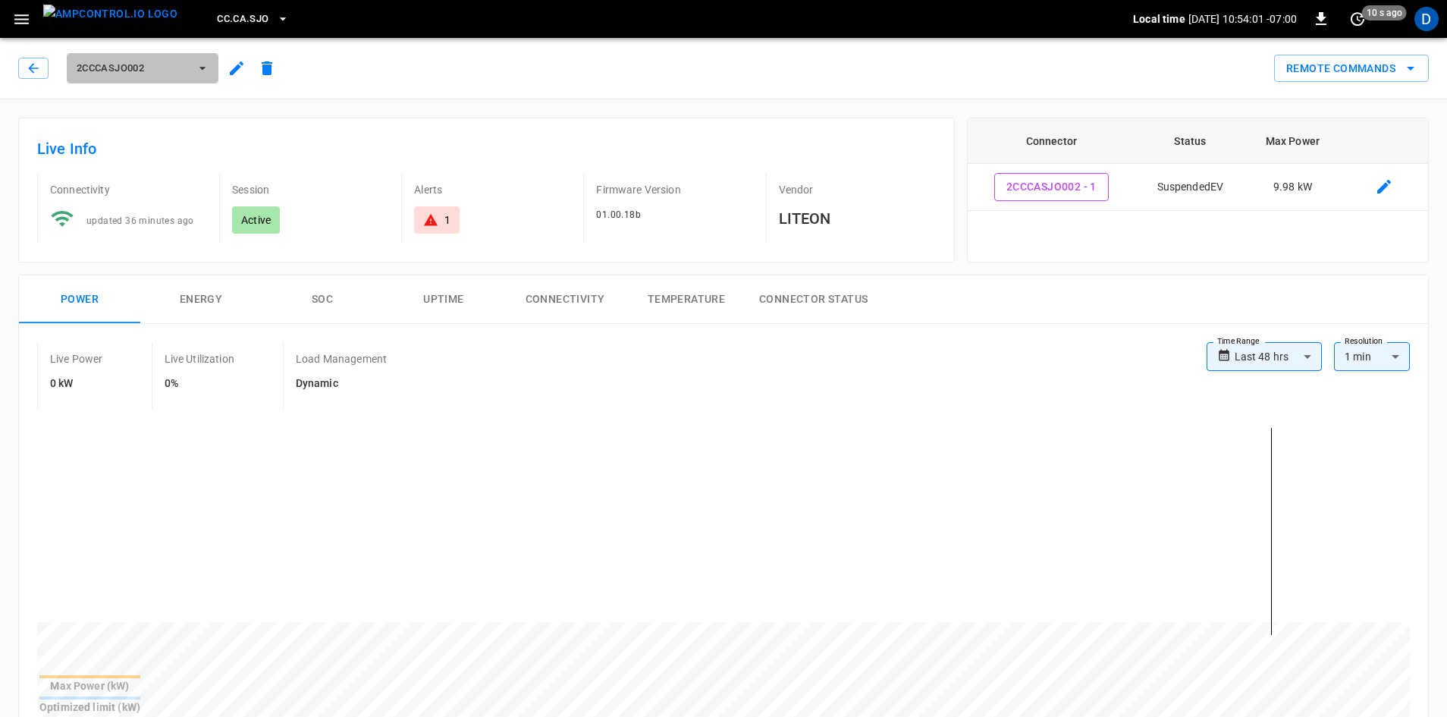
click at [115, 68] on span "2CCCASJO002" at bounding box center [133, 68] width 112 height 17
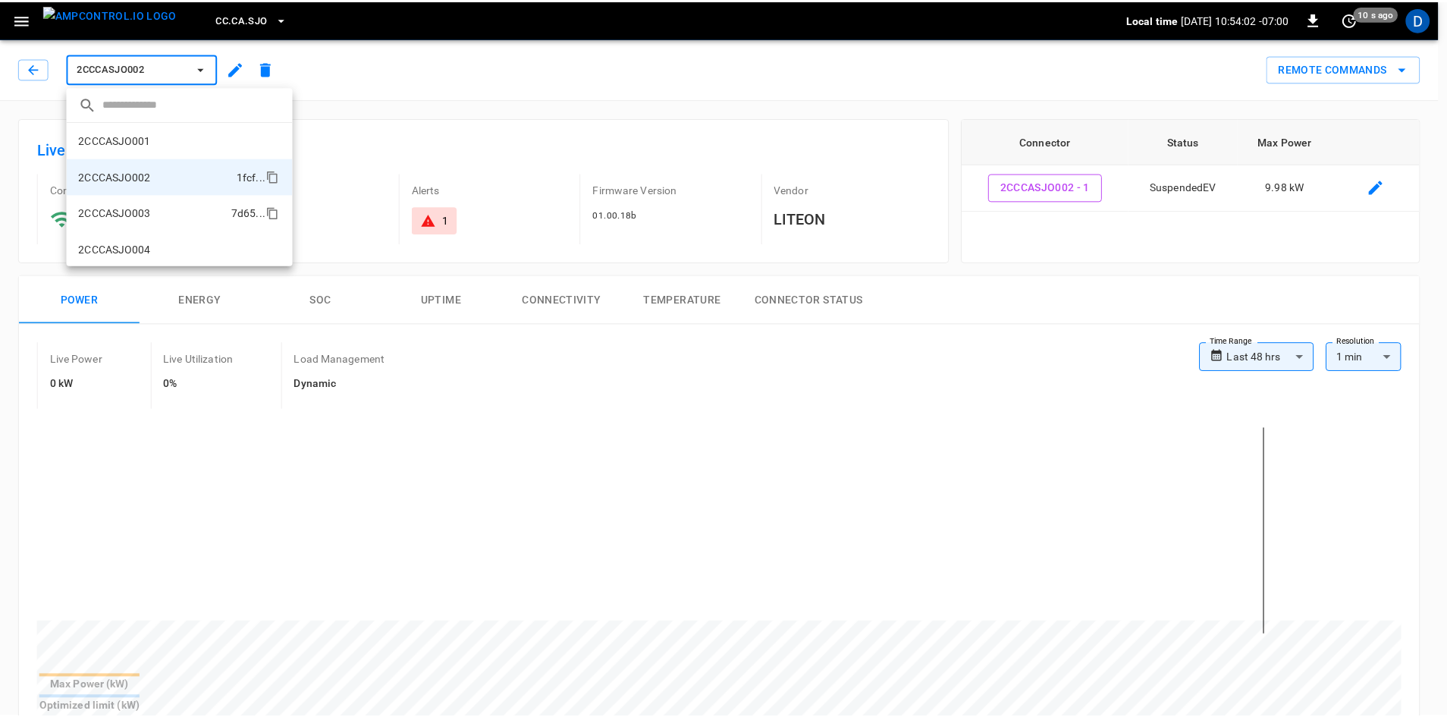
scroll to position [26, 0]
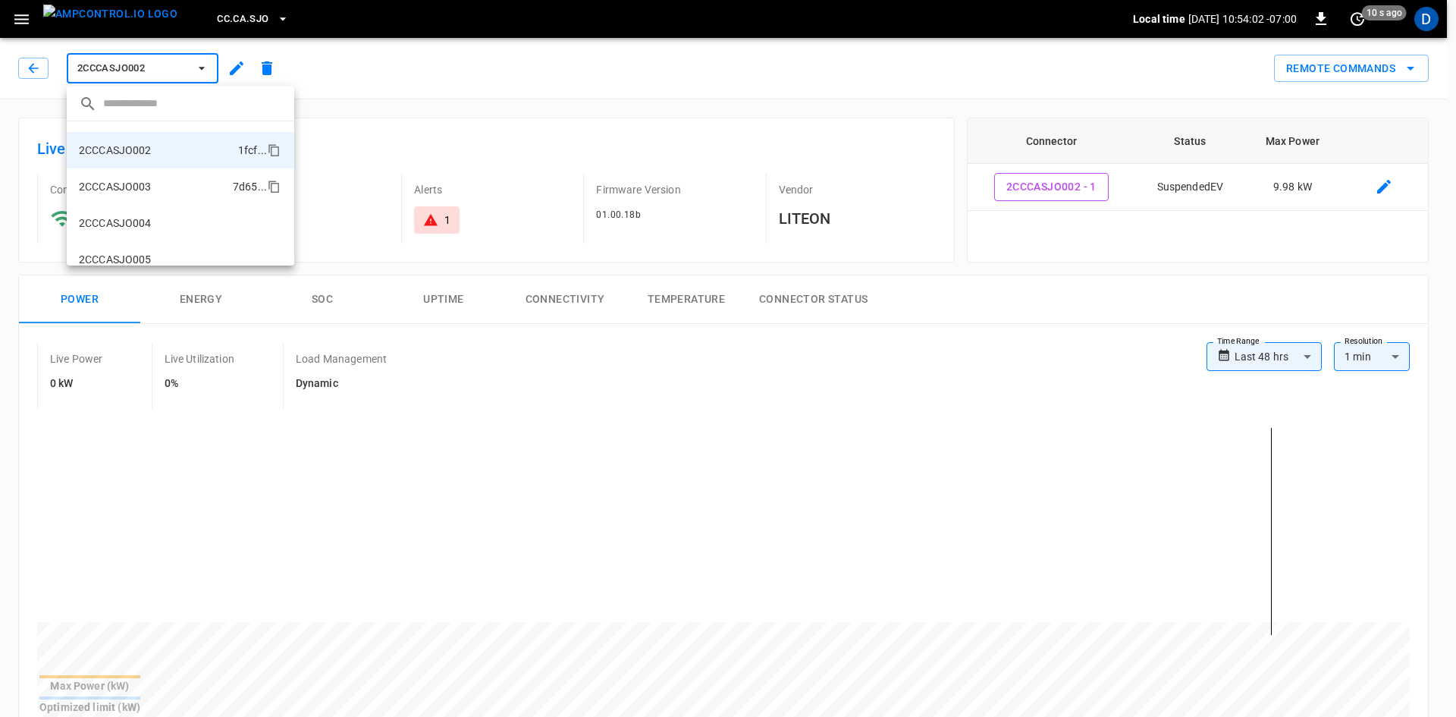
click at [143, 185] on p "2CCCASJO003" at bounding box center [115, 186] width 73 height 15
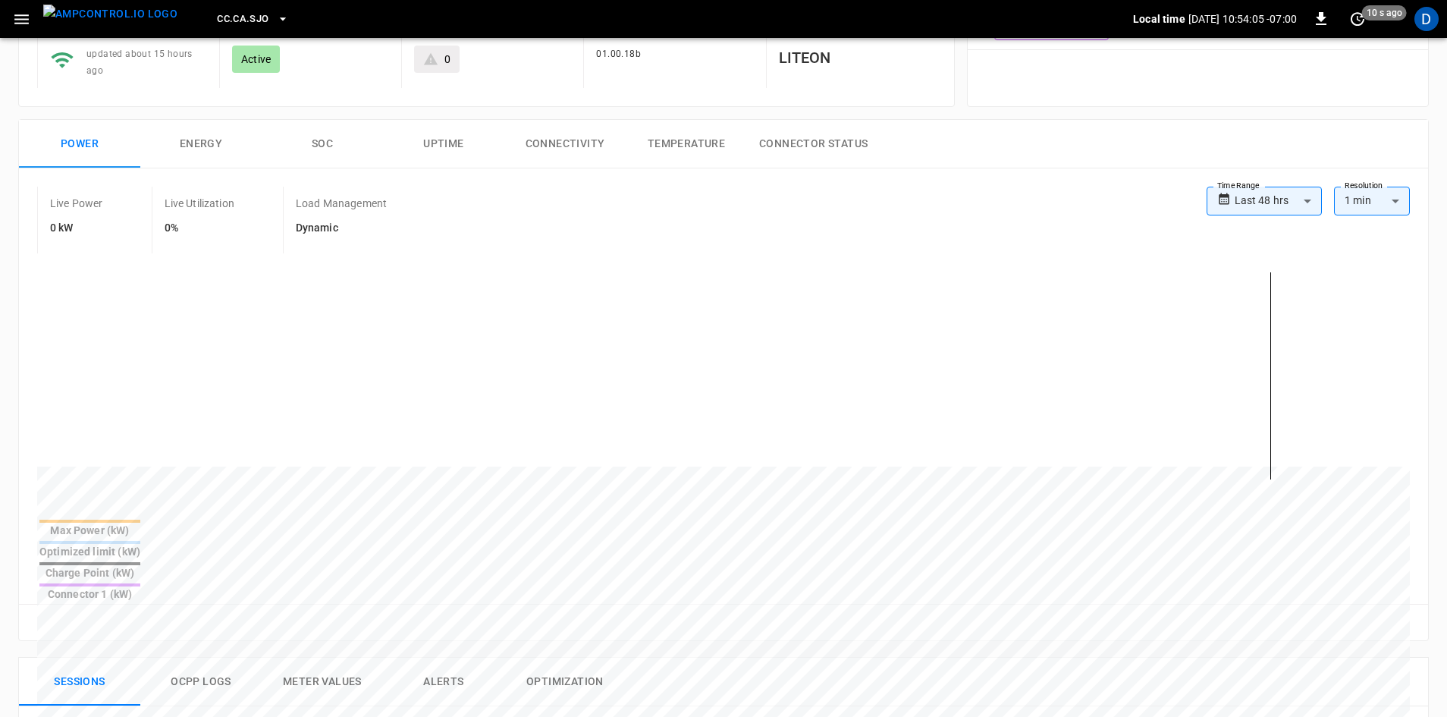
scroll to position [303, 0]
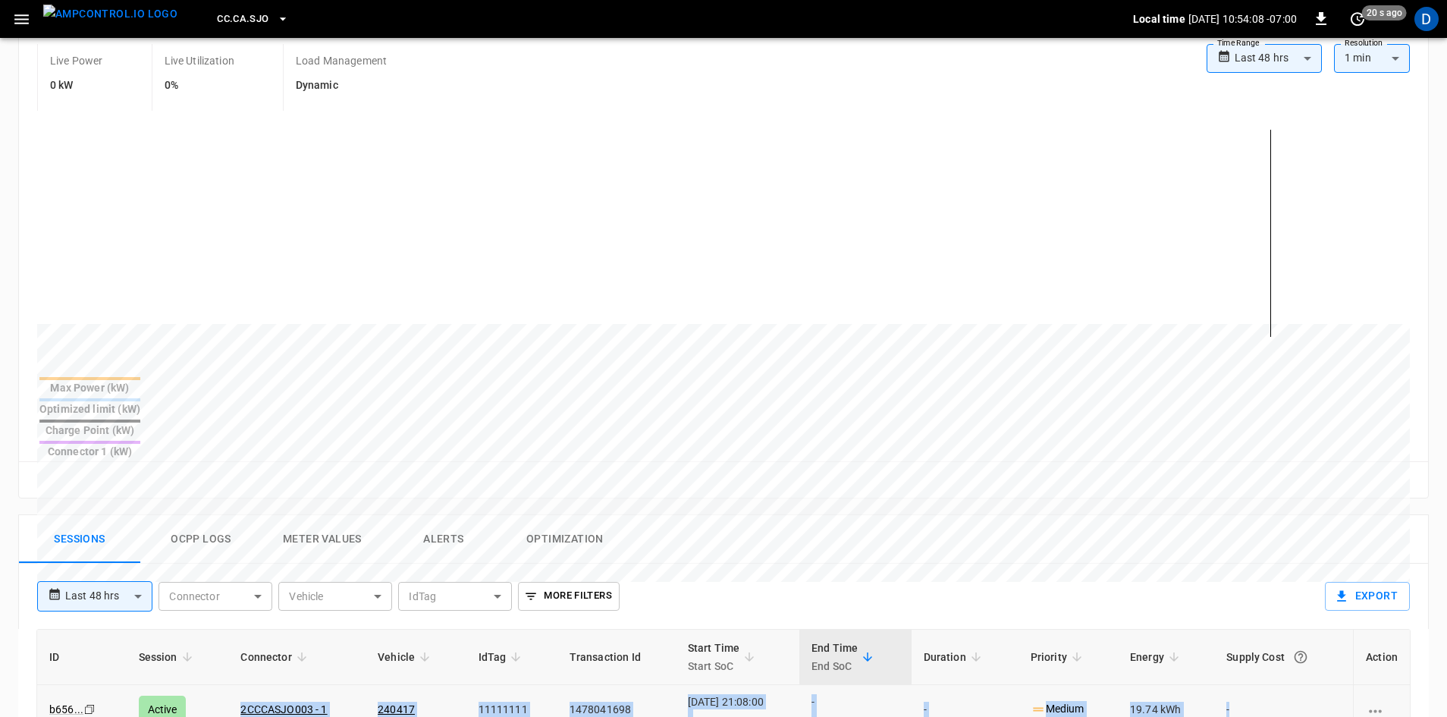
drag, startPoint x: 212, startPoint y: 655, endPoint x: 1239, endPoint y: 649, distance: 1027.8
click at [1239, 685] on tr "b656 ... Copy Active 2CCCASJO003 - 1 240417 11111111 1478041698 [DATE] 21:08:00…" at bounding box center [723, 709] width 1373 height 49
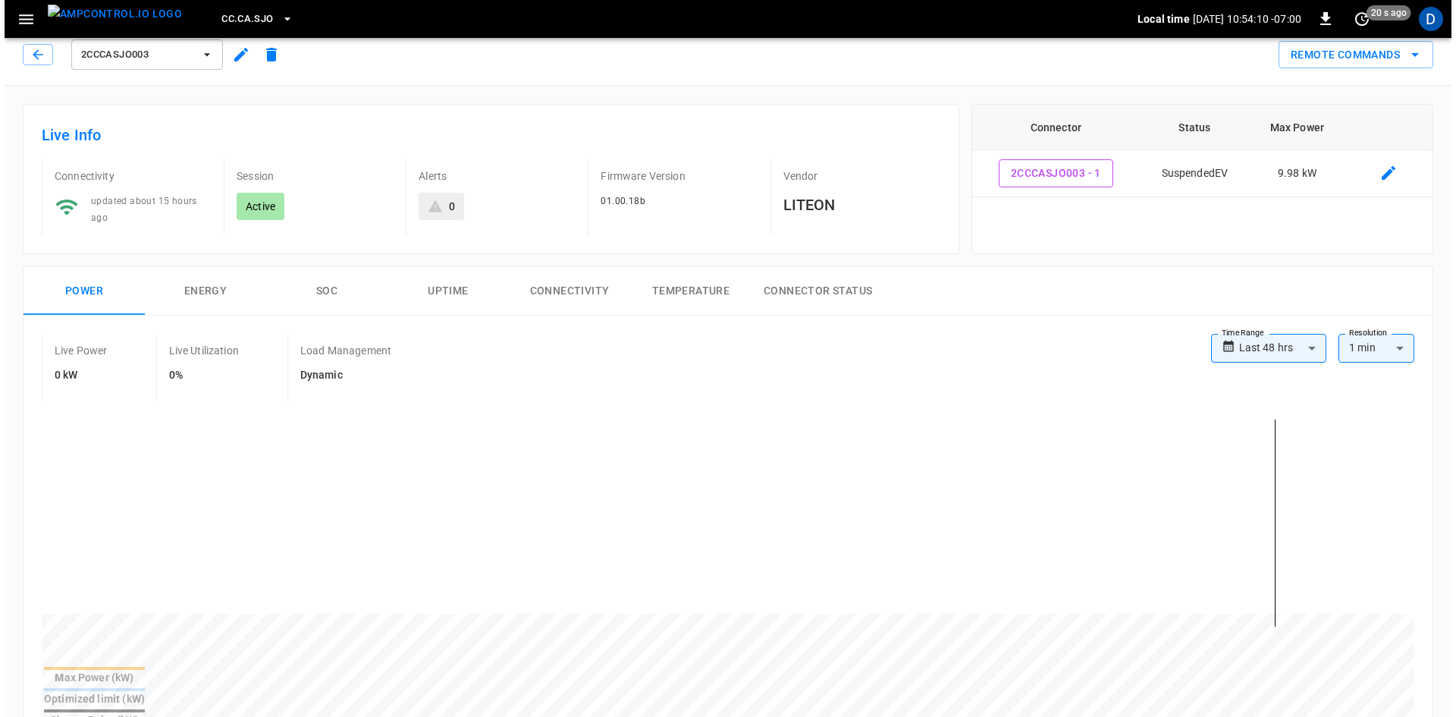
scroll to position [0, 0]
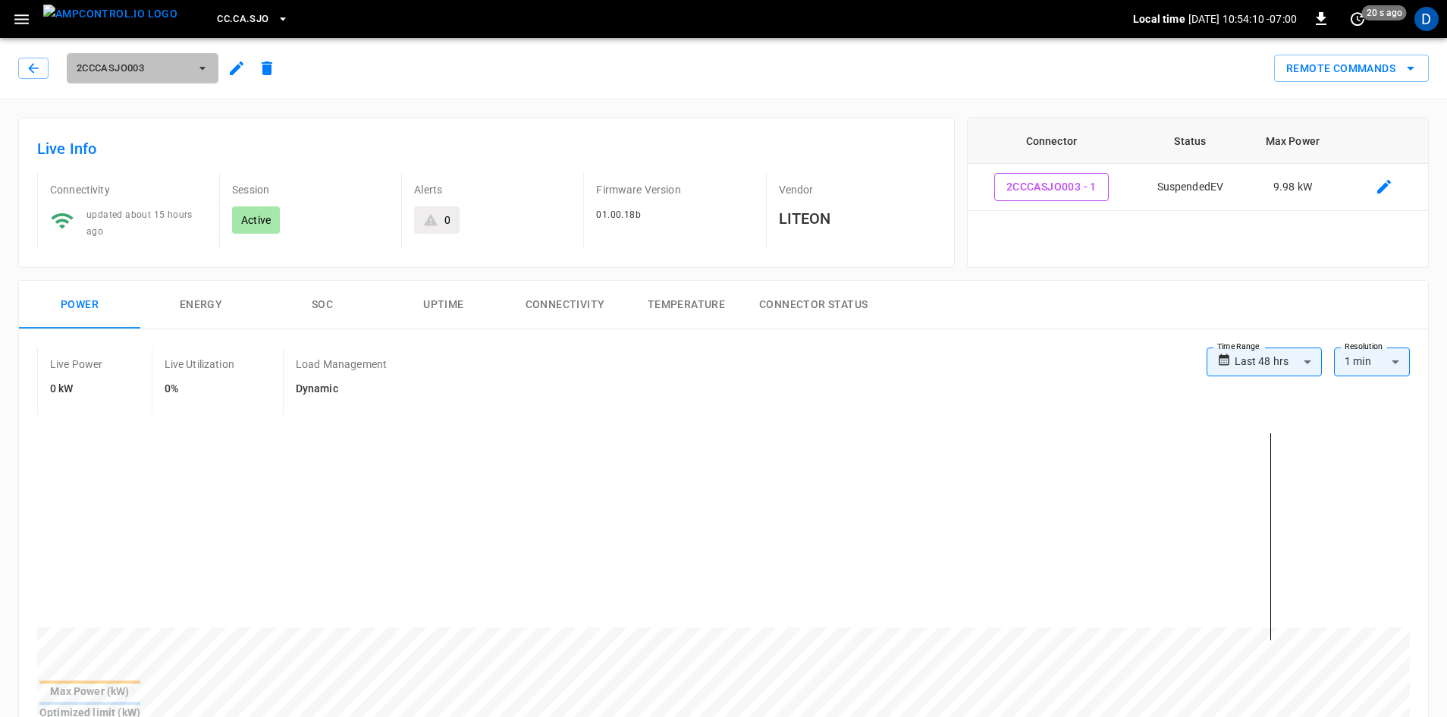
click at [174, 68] on span "2CCCASJO003" at bounding box center [133, 68] width 112 height 17
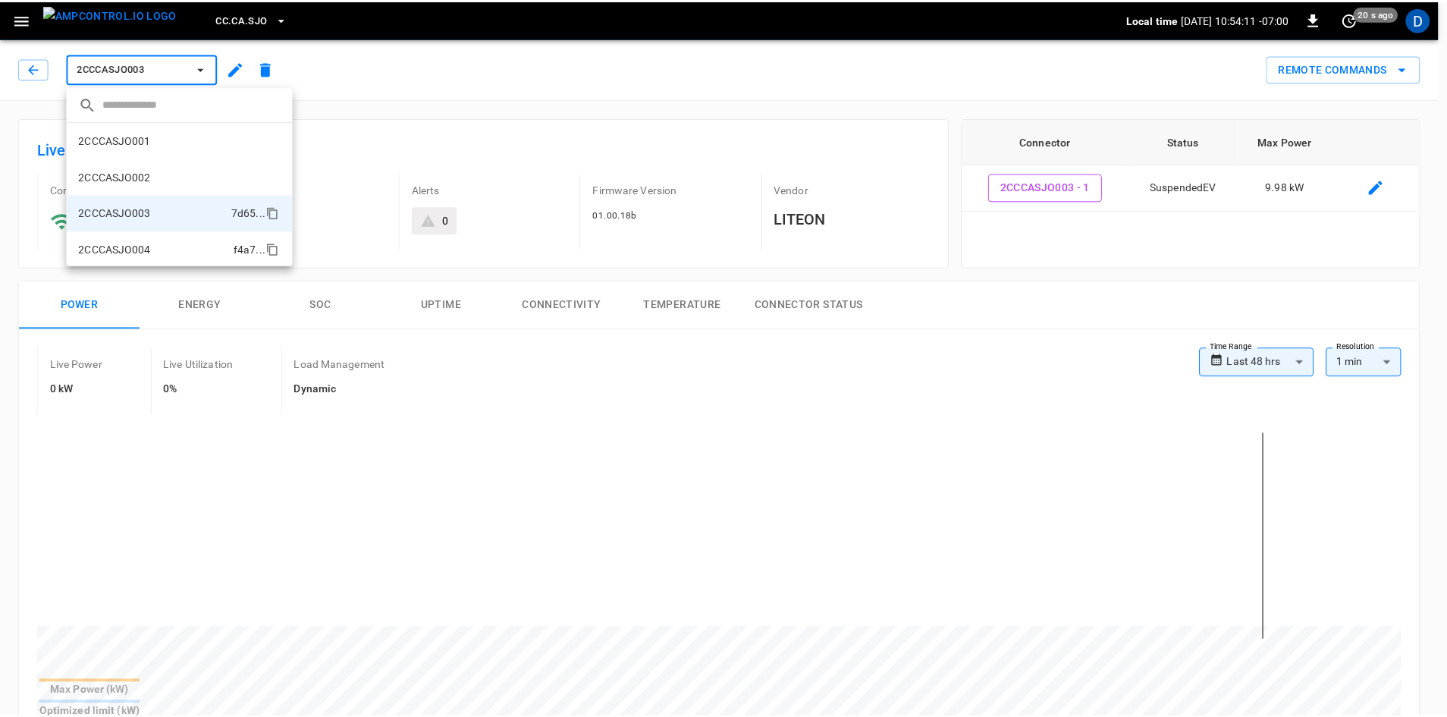
scroll to position [62, 0]
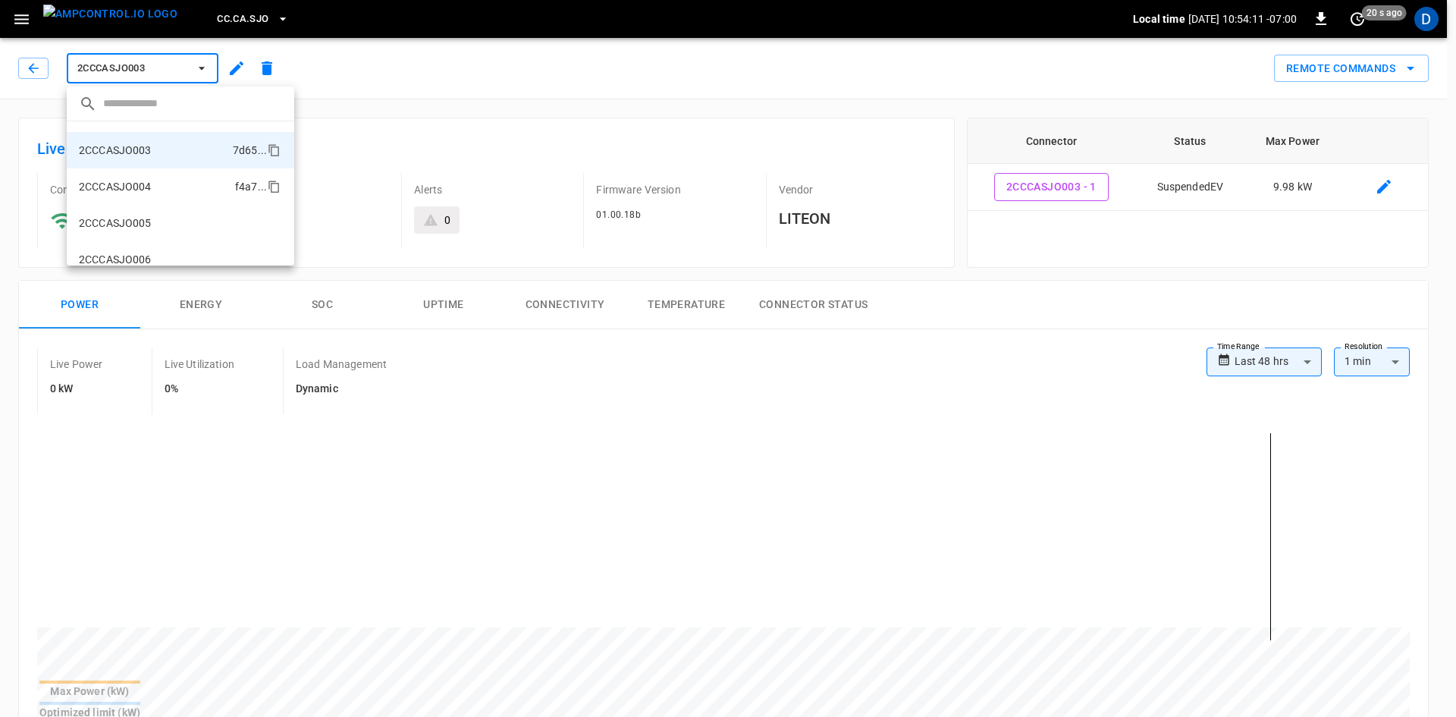
click at [121, 190] on p "2CCCASJO004" at bounding box center [115, 186] width 73 height 15
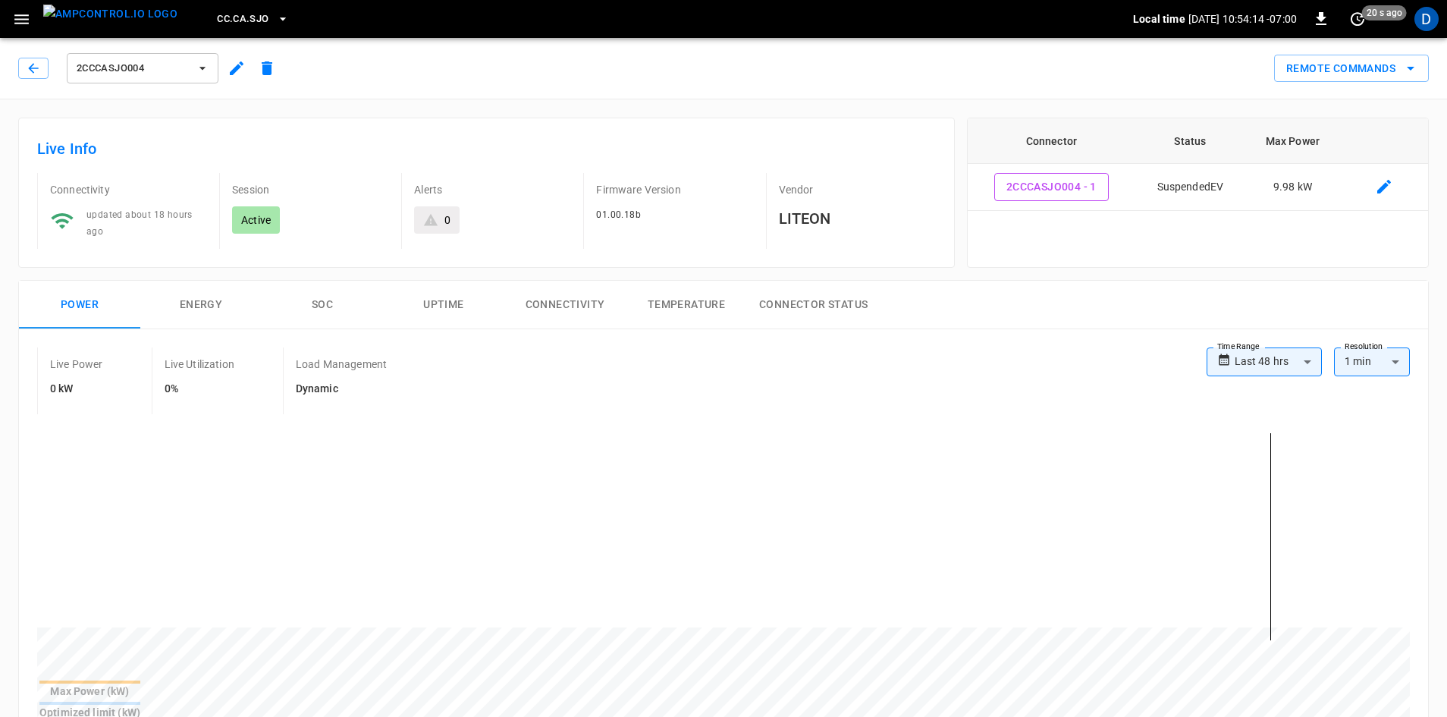
click at [121, 73] on span "2CCCASJO004" at bounding box center [133, 68] width 112 height 17
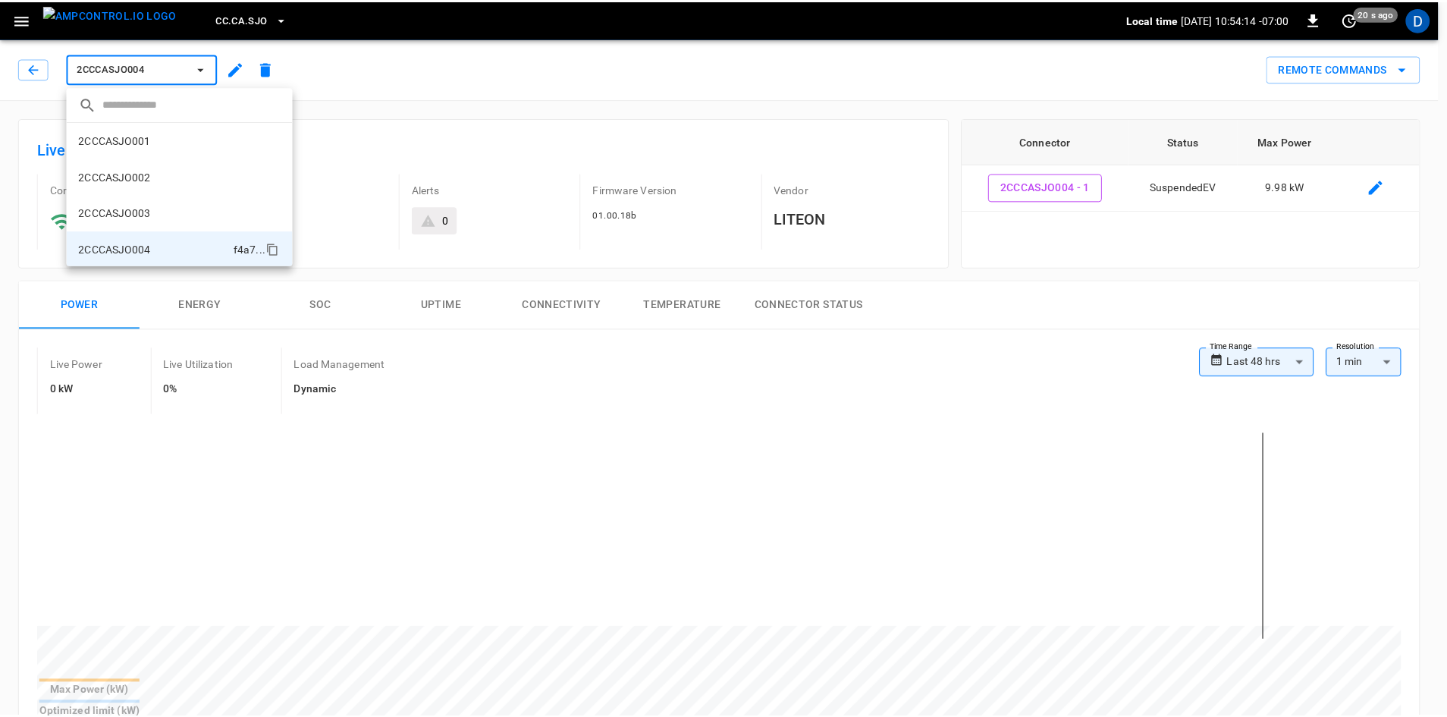
scroll to position [99, 0]
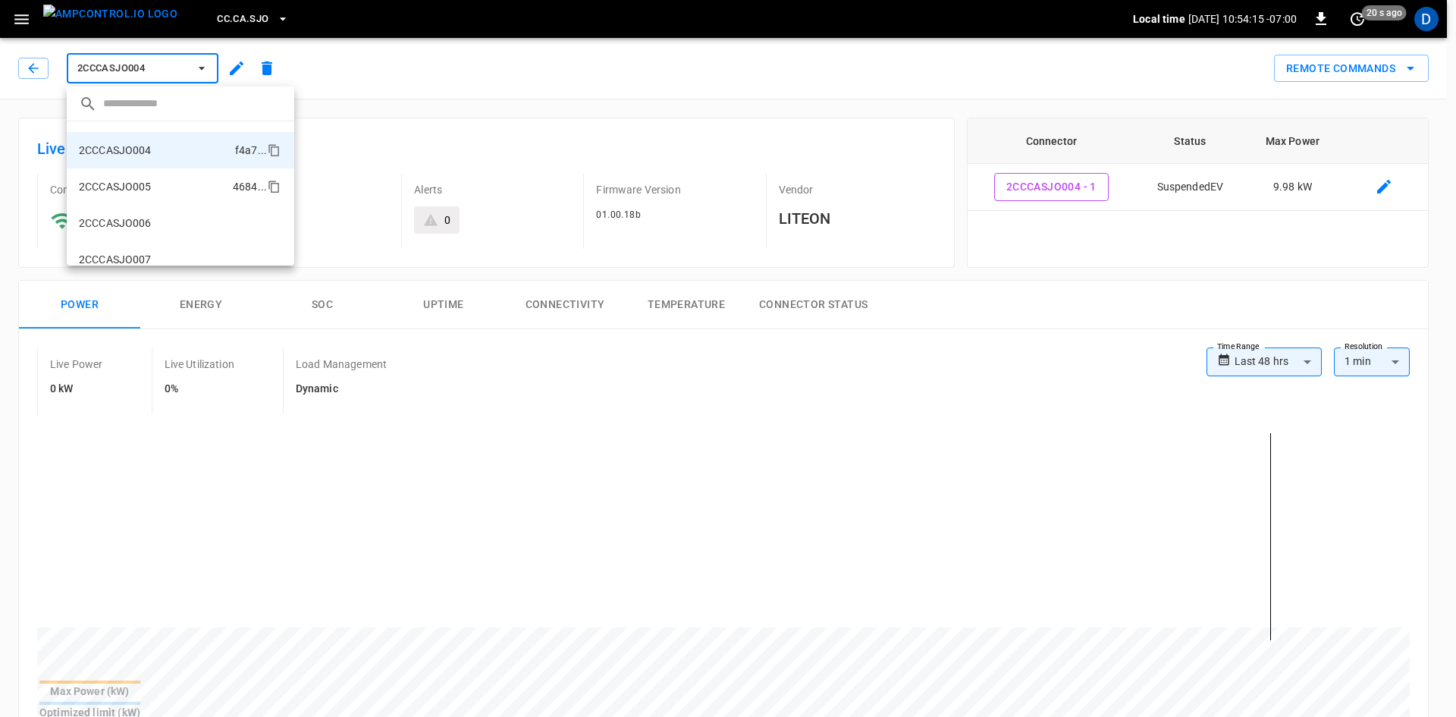
click at [119, 190] on p "2CCCASJO005" at bounding box center [115, 186] width 73 height 15
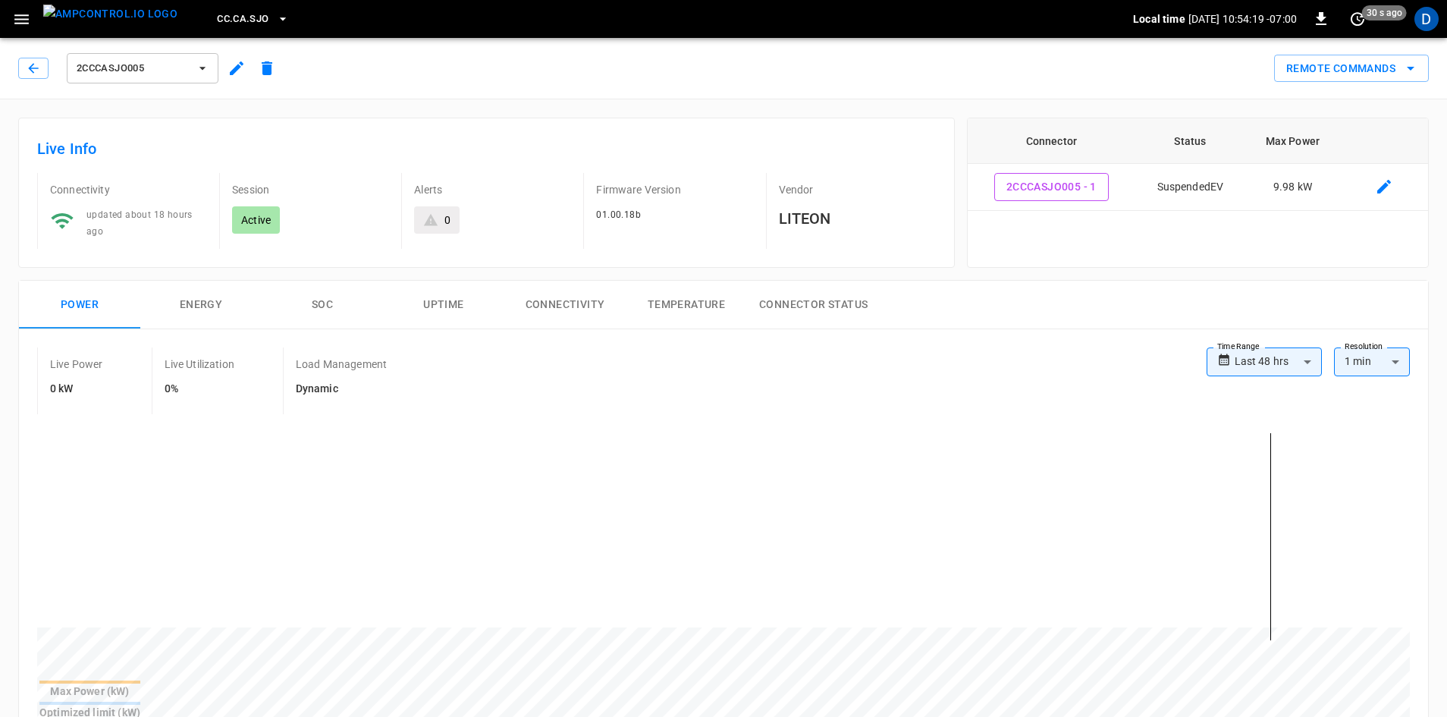
click at [153, 79] on button "2CCCASJO005" at bounding box center [143, 68] width 152 height 30
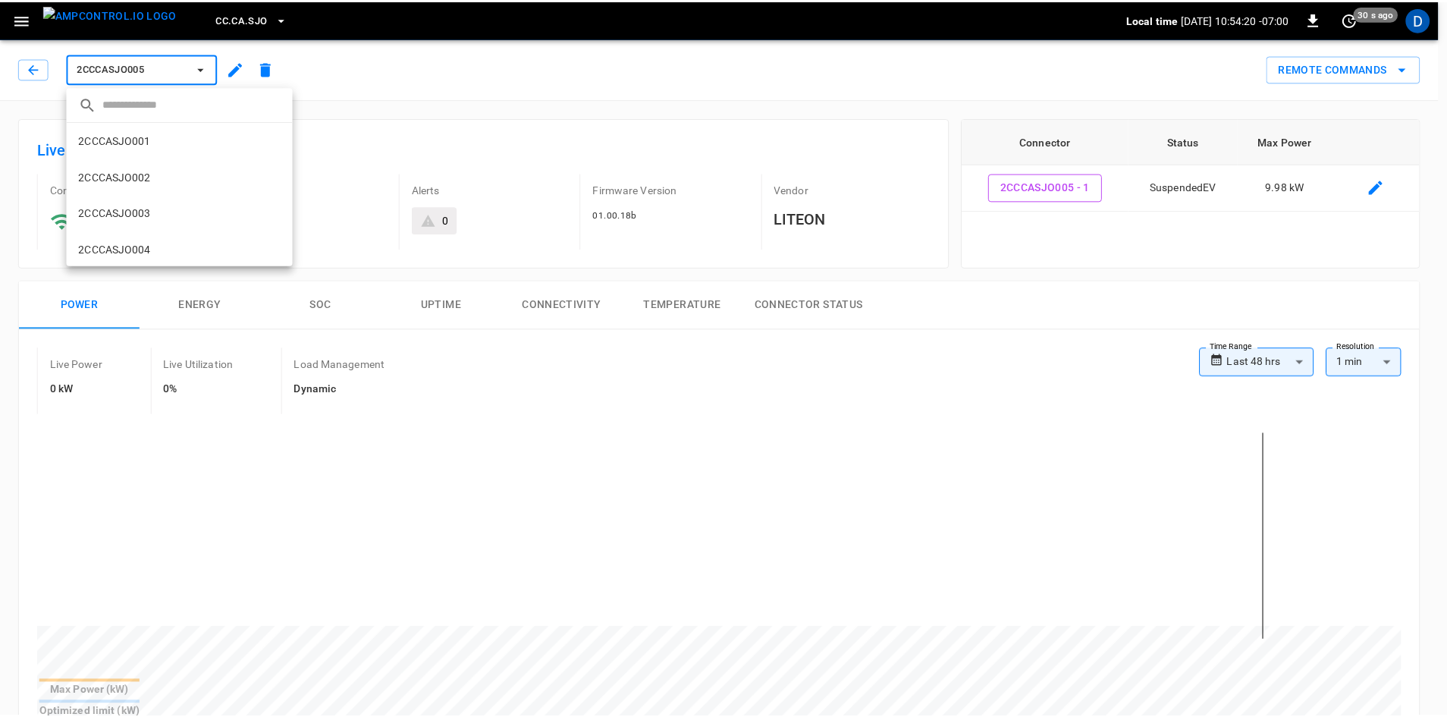
scroll to position [135, 0]
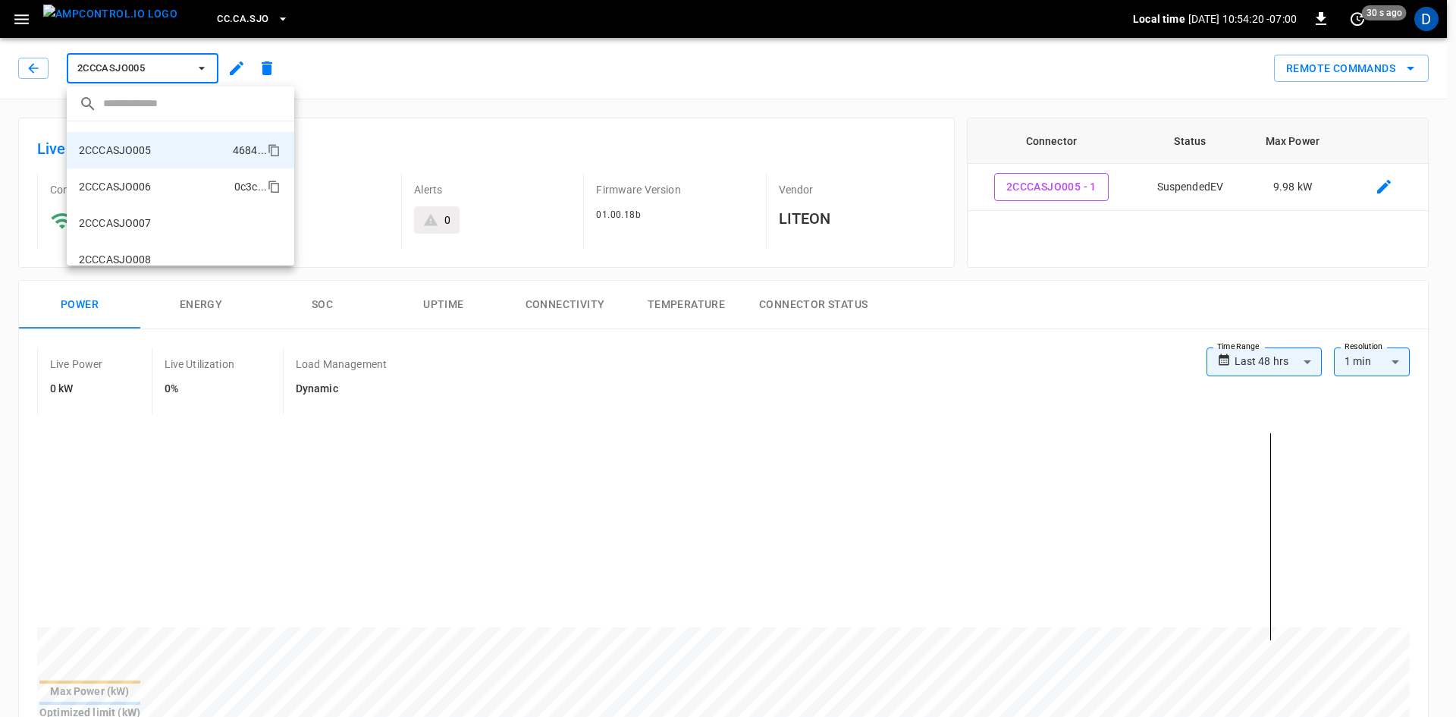
click at [152, 182] on li "2CCCASJO006 0c3c ..." at bounding box center [181, 186] width 228 height 36
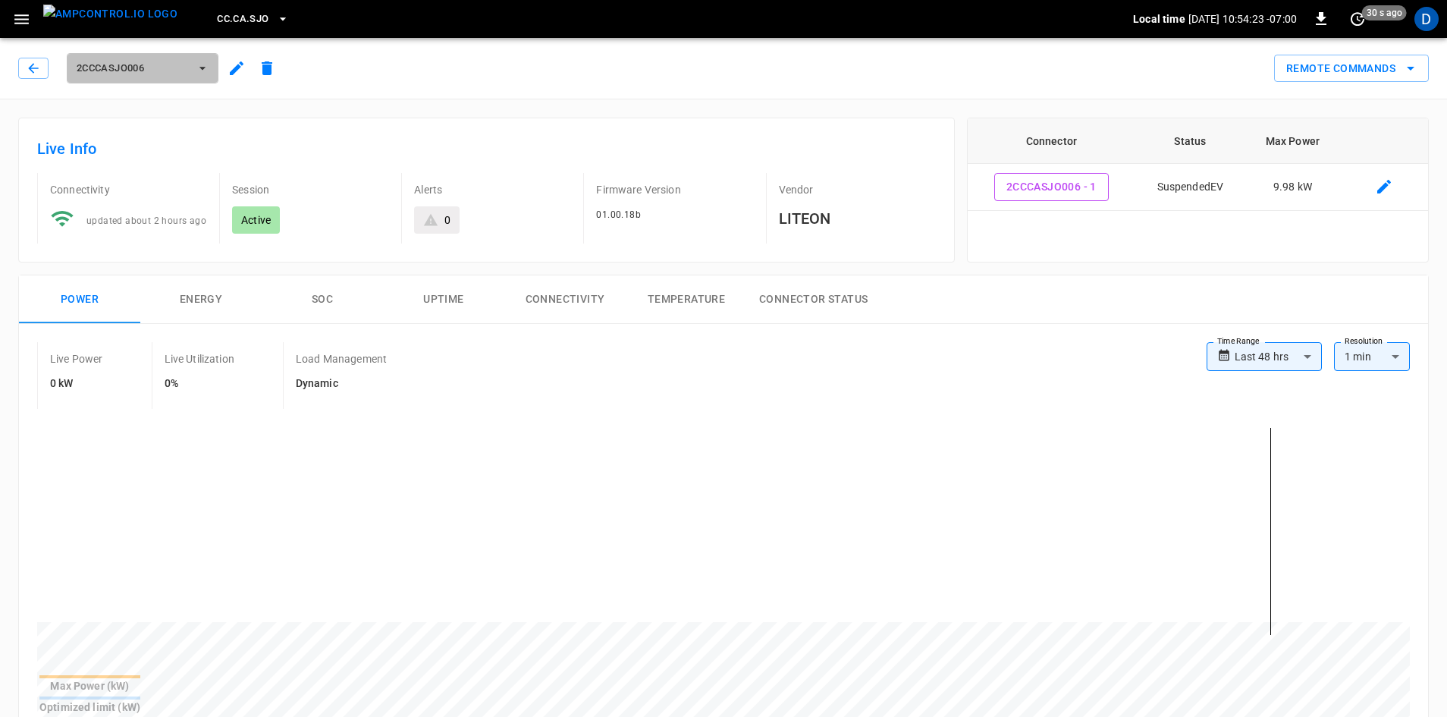
click at [127, 68] on span "2CCCASJO006" at bounding box center [133, 68] width 112 height 17
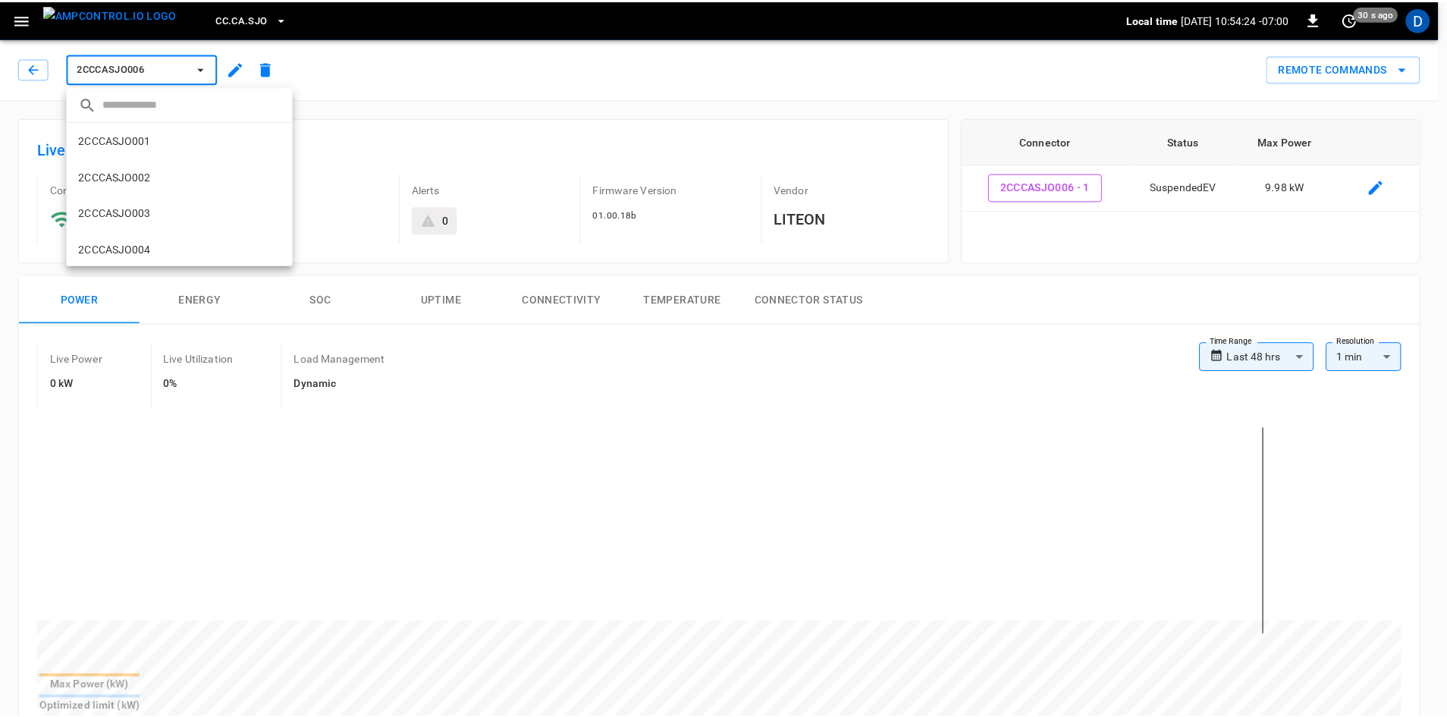
scroll to position [171, 0]
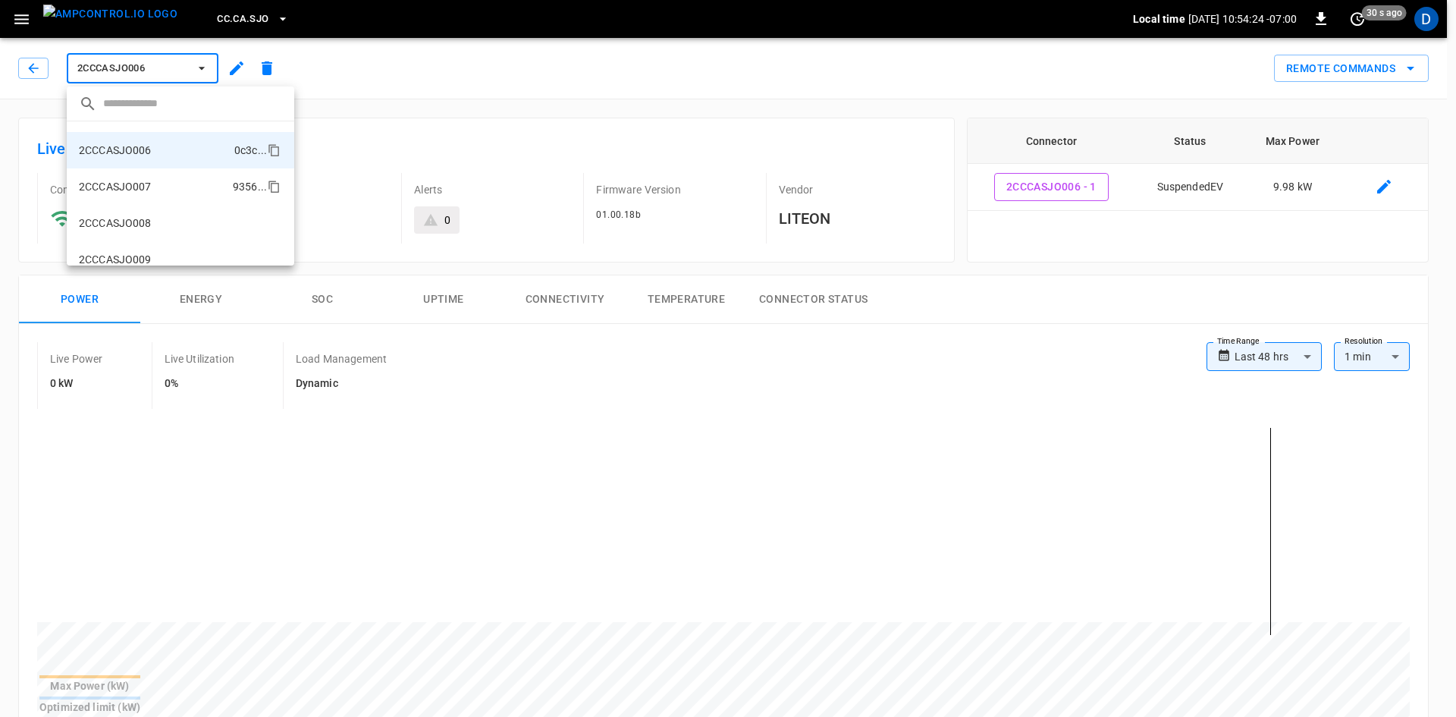
click at [116, 200] on li "2CCCASJO007 9356 ..." at bounding box center [181, 186] width 228 height 36
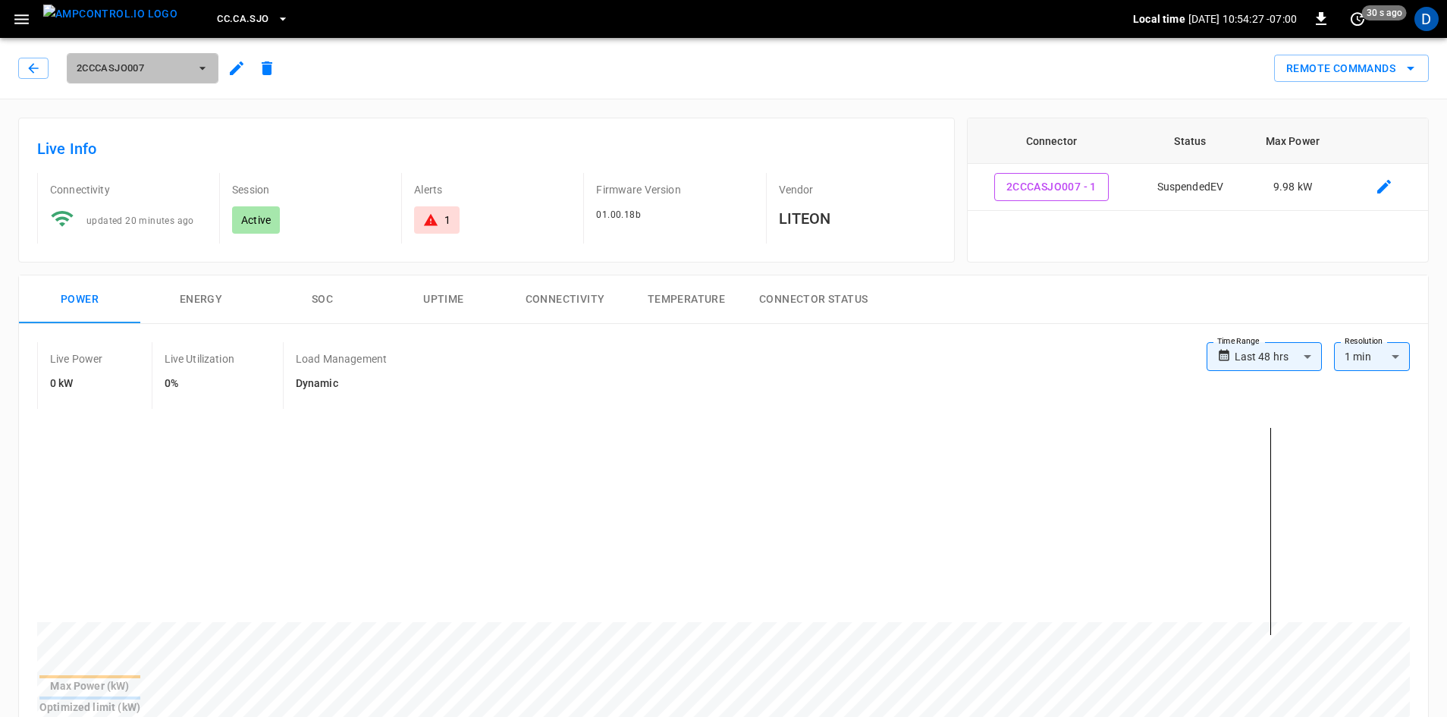
click at [106, 60] on span "2CCCASJO007" at bounding box center [133, 68] width 112 height 17
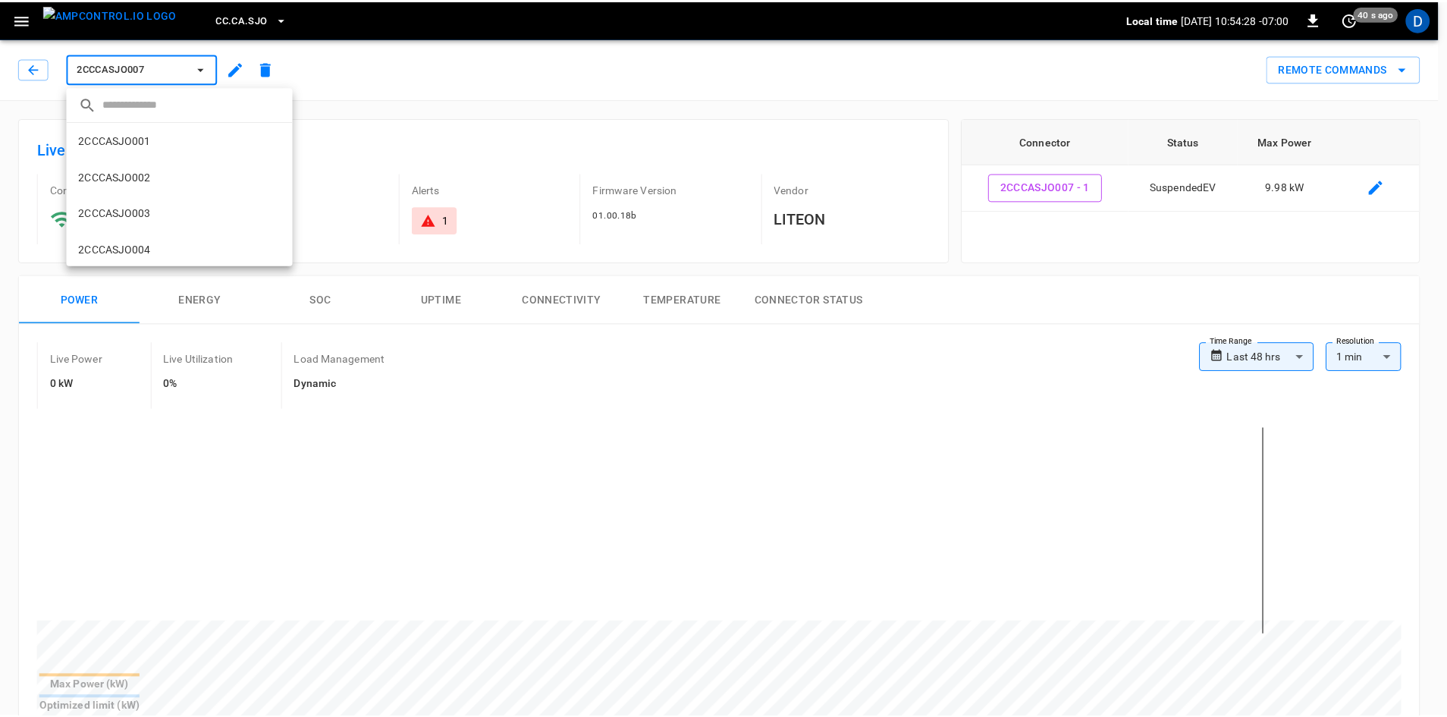
scroll to position [208, 0]
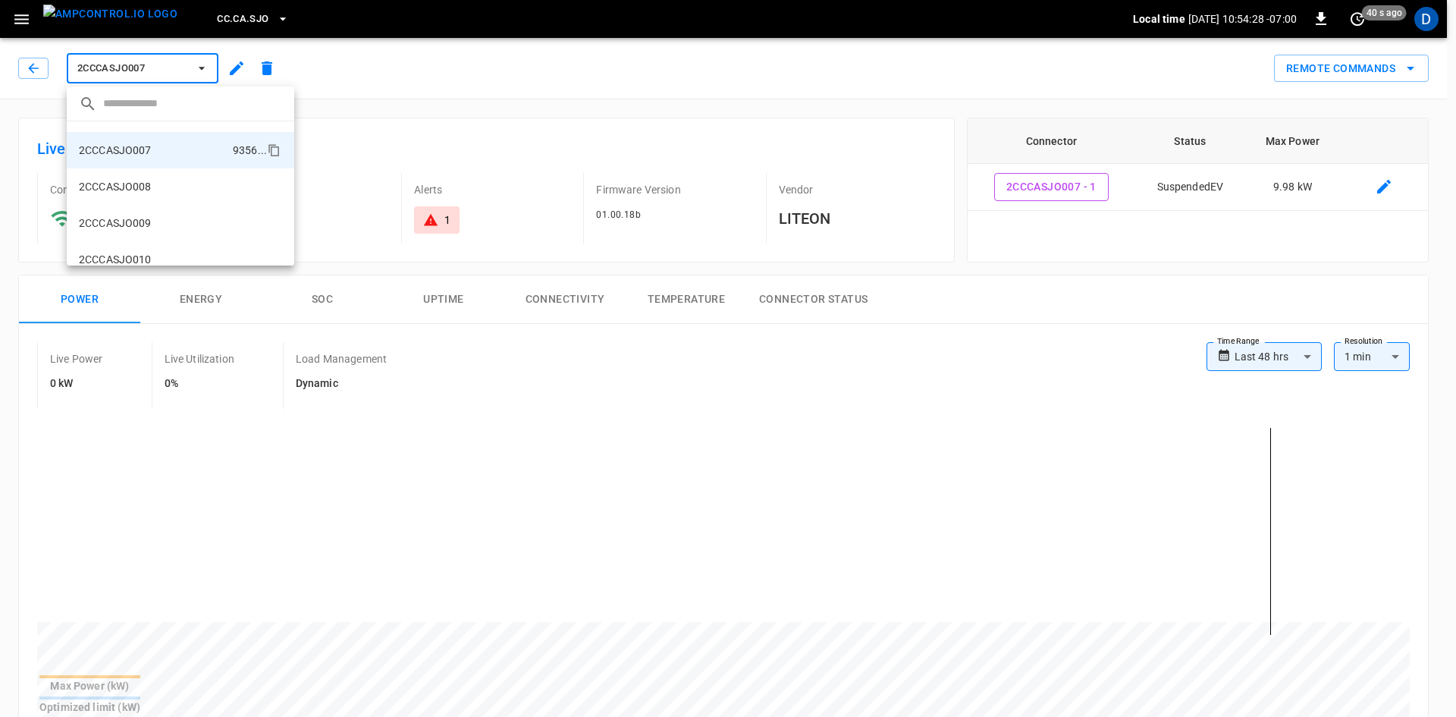
click at [114, 187] on p "2CCCASJO008" at bounding box center [115, 186] width 73 height 15
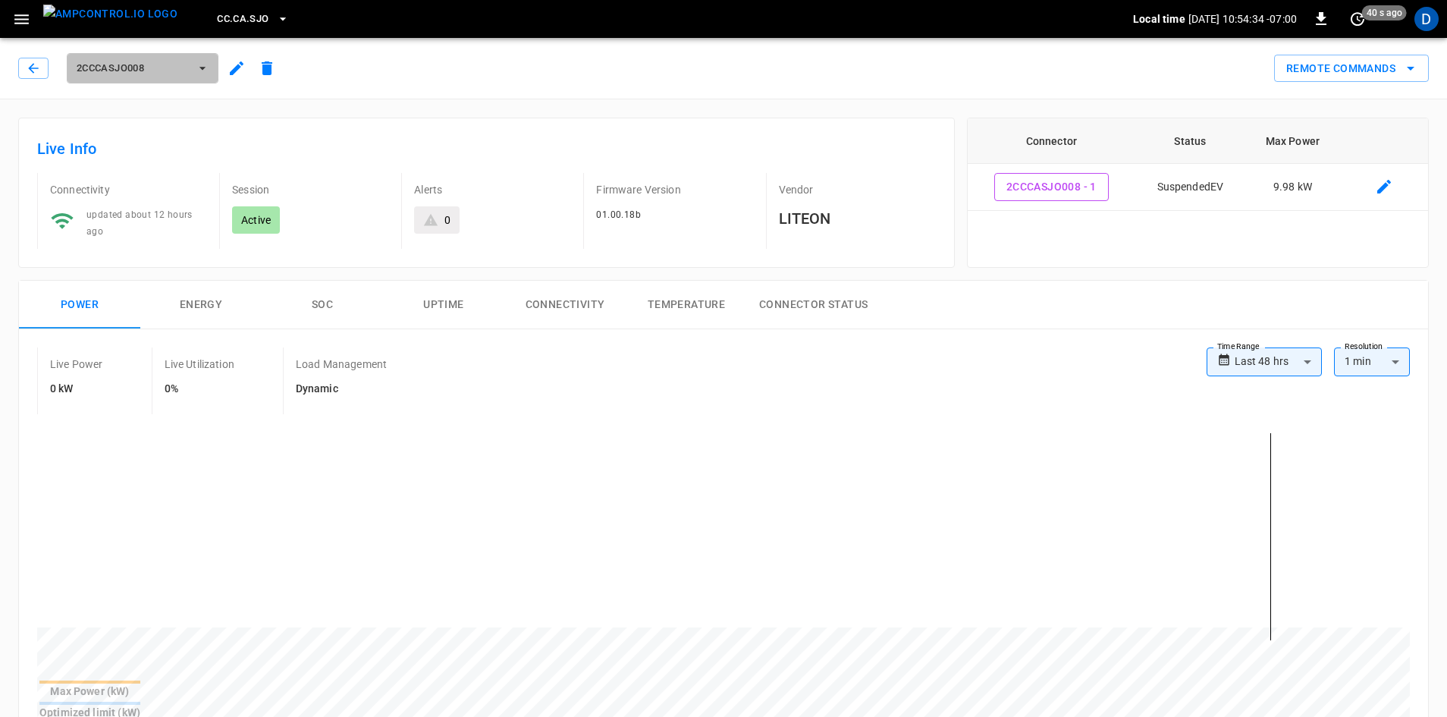
click at [165, 69] on span "2CCCASJO008" at bounding box center [133, 68] width 112 height 17
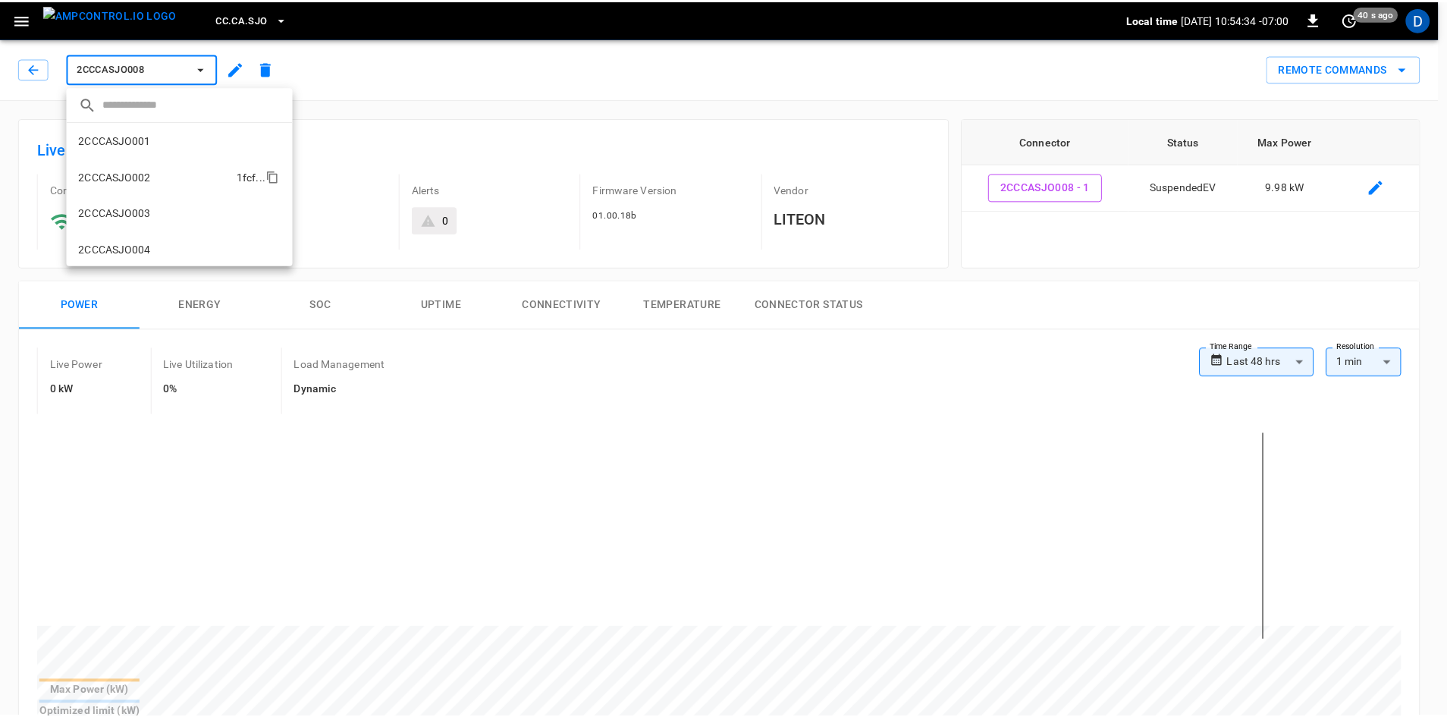
scroll to position [244, 0]
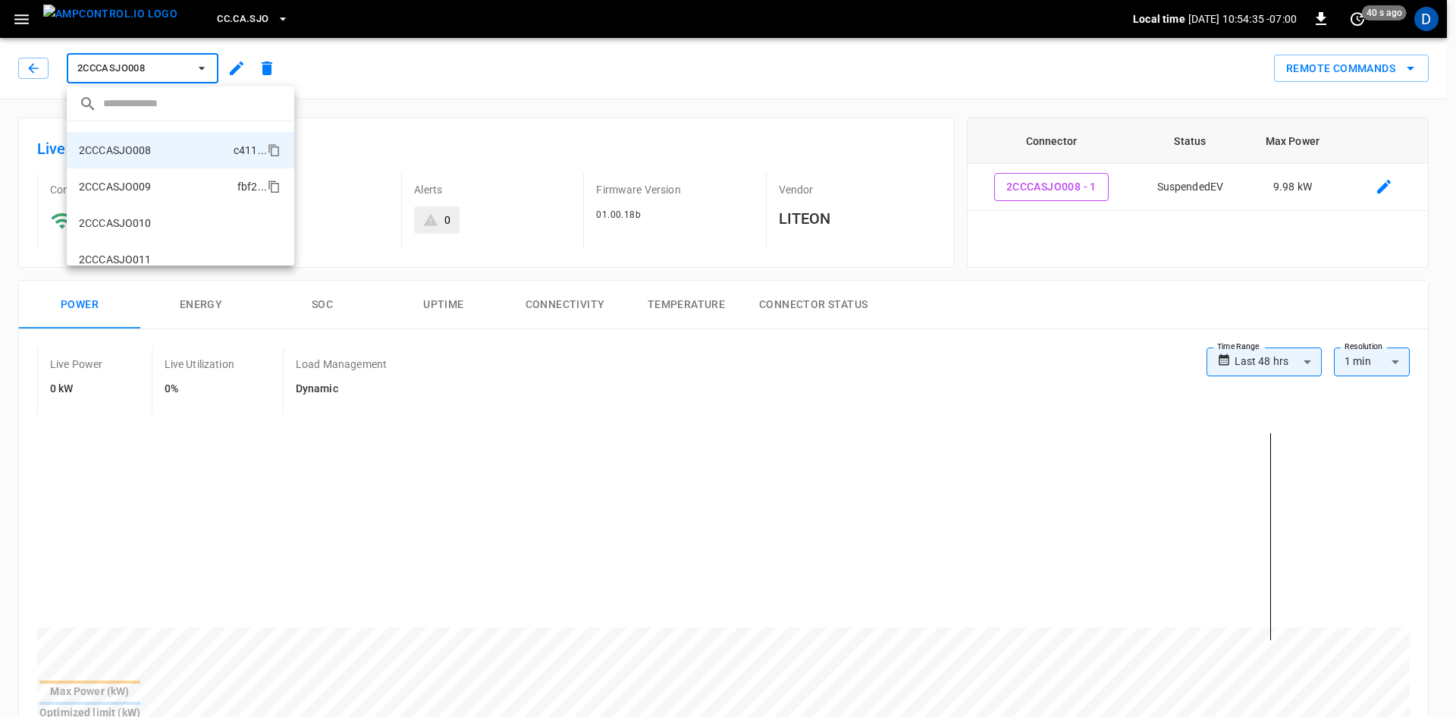
click at [150, 182] on p "2CCCASJO009" at bounding box center [115, 186] width 73 height 15
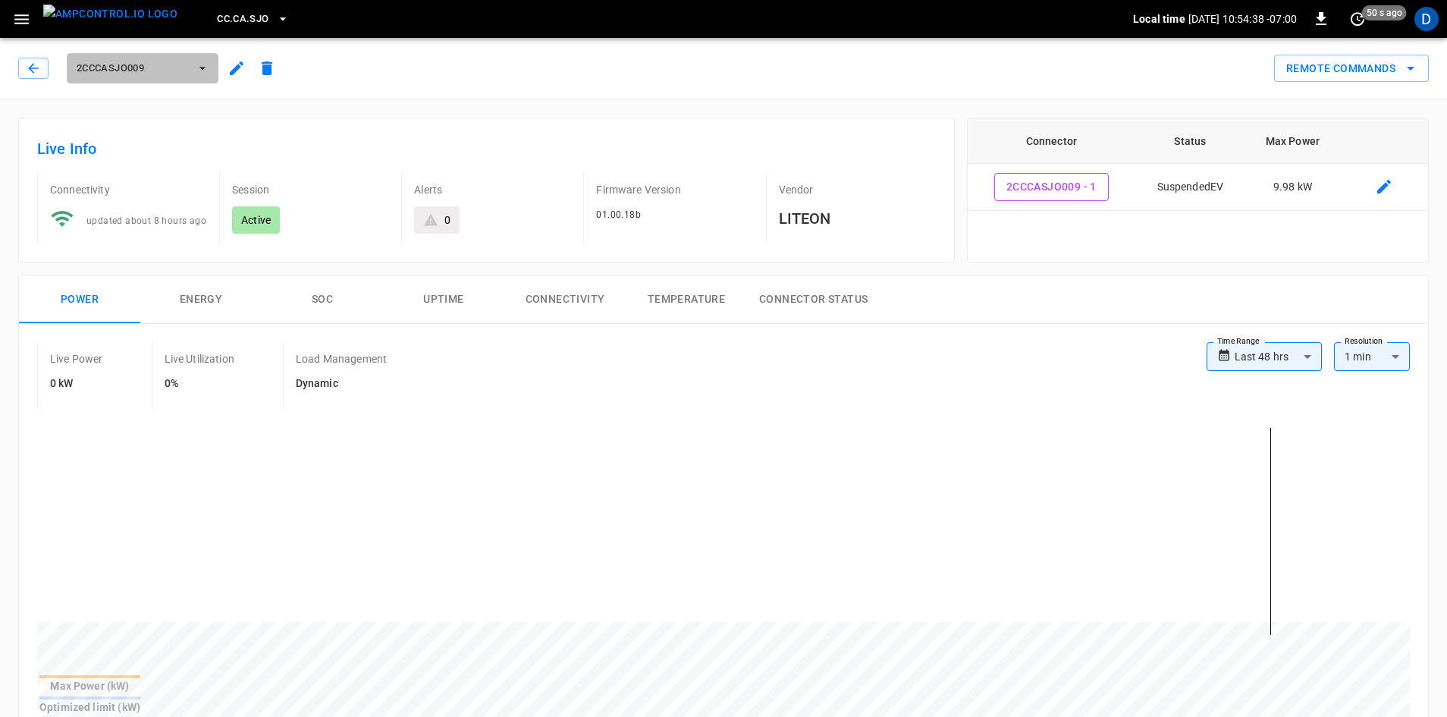
click at [182, 74] on span "2CCCASJO009" at bounding box center [133, 68] width 112 height 17
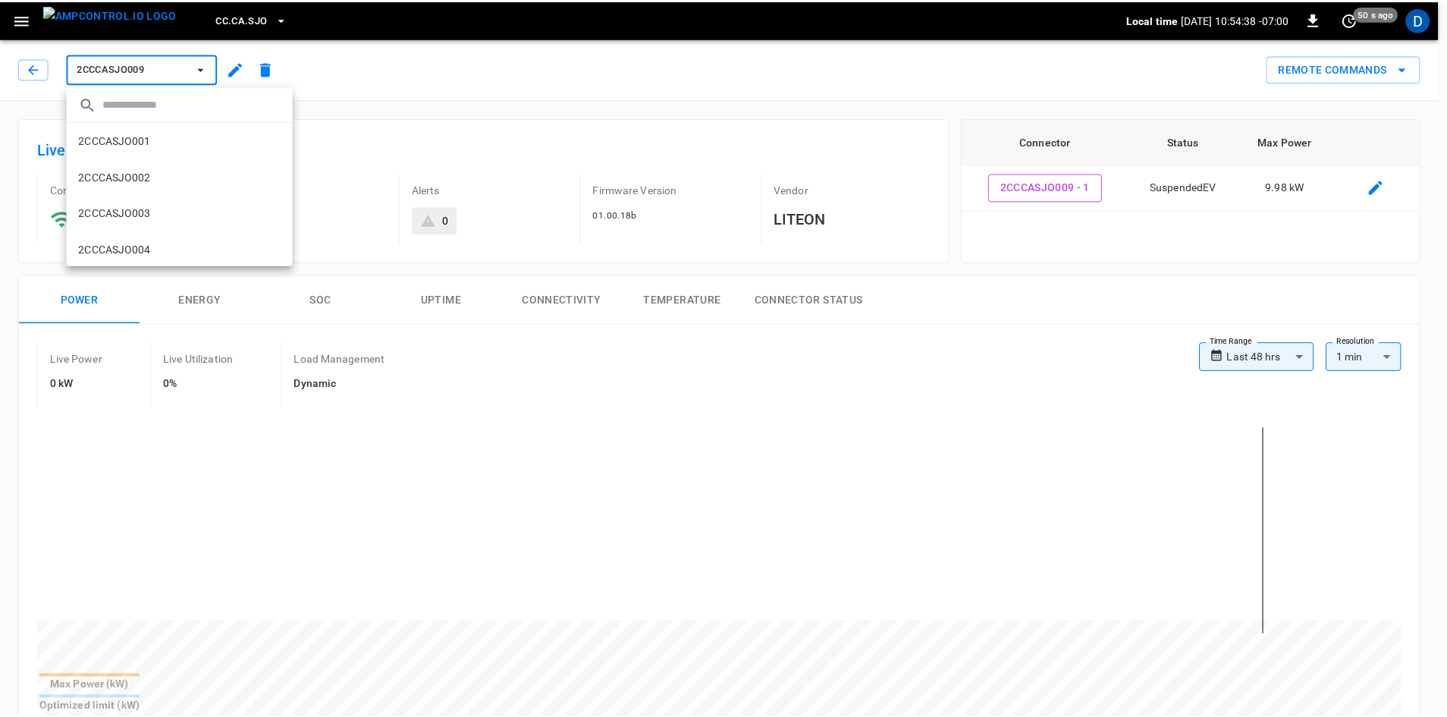
scroll to position [281, 0]
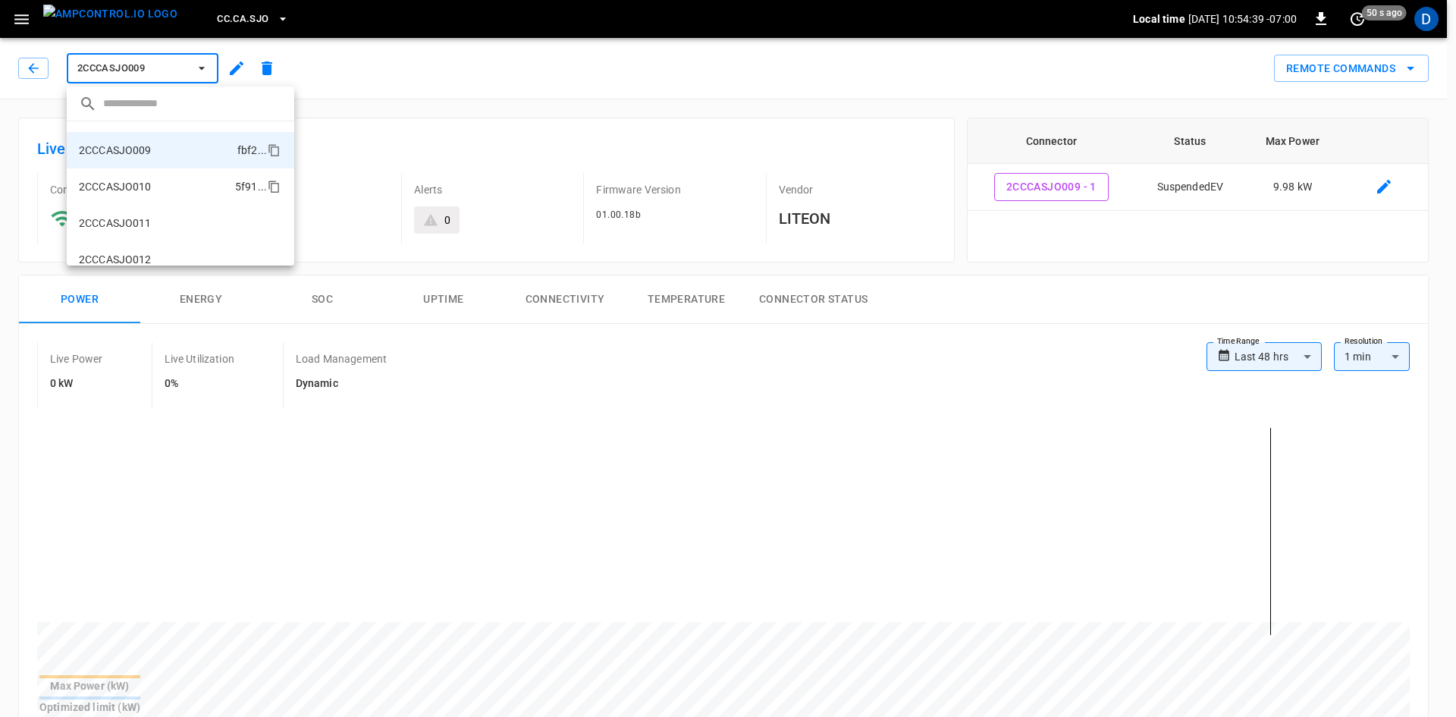
click at [122, 192] on p "2CCCASJO010" at bounding box center [115, 186] width 73 height 15
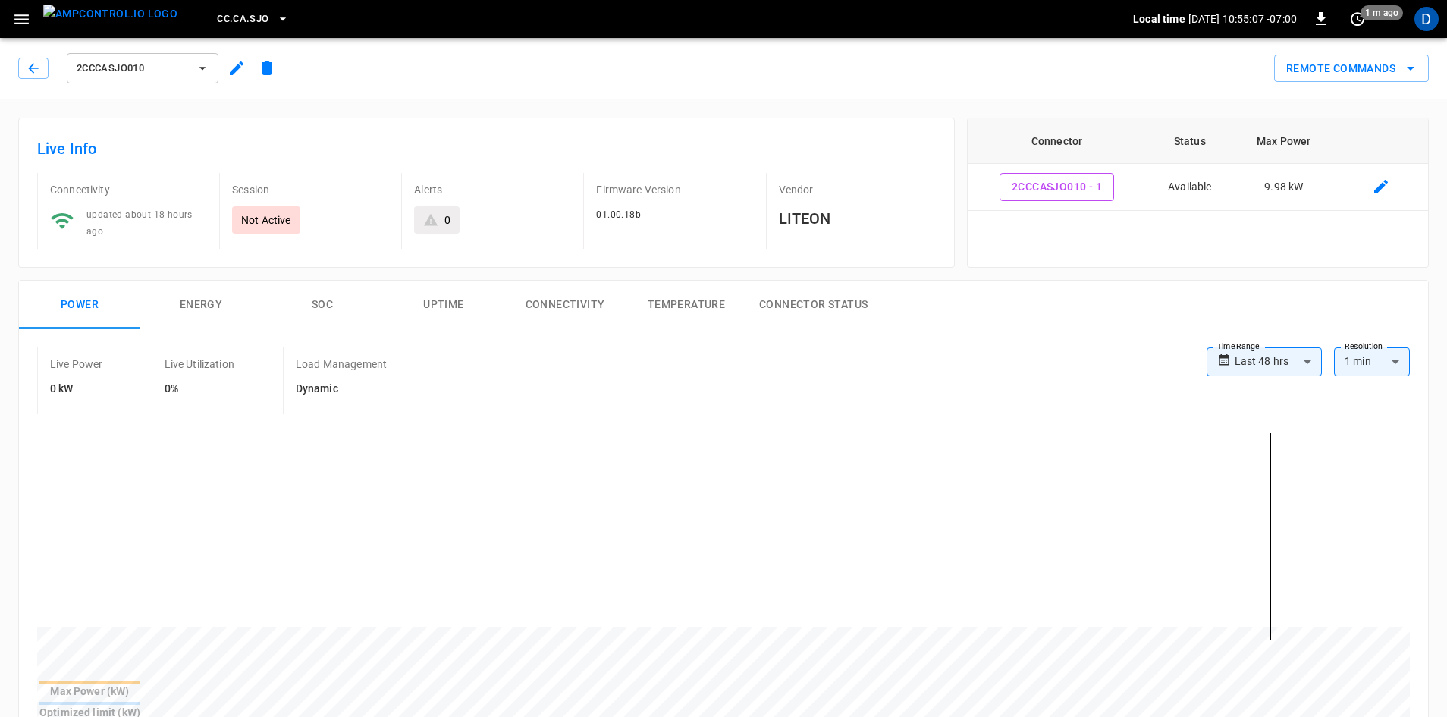
click at [27, 19] on icon "button" at bounding box center [21, 19] width 14 height 10
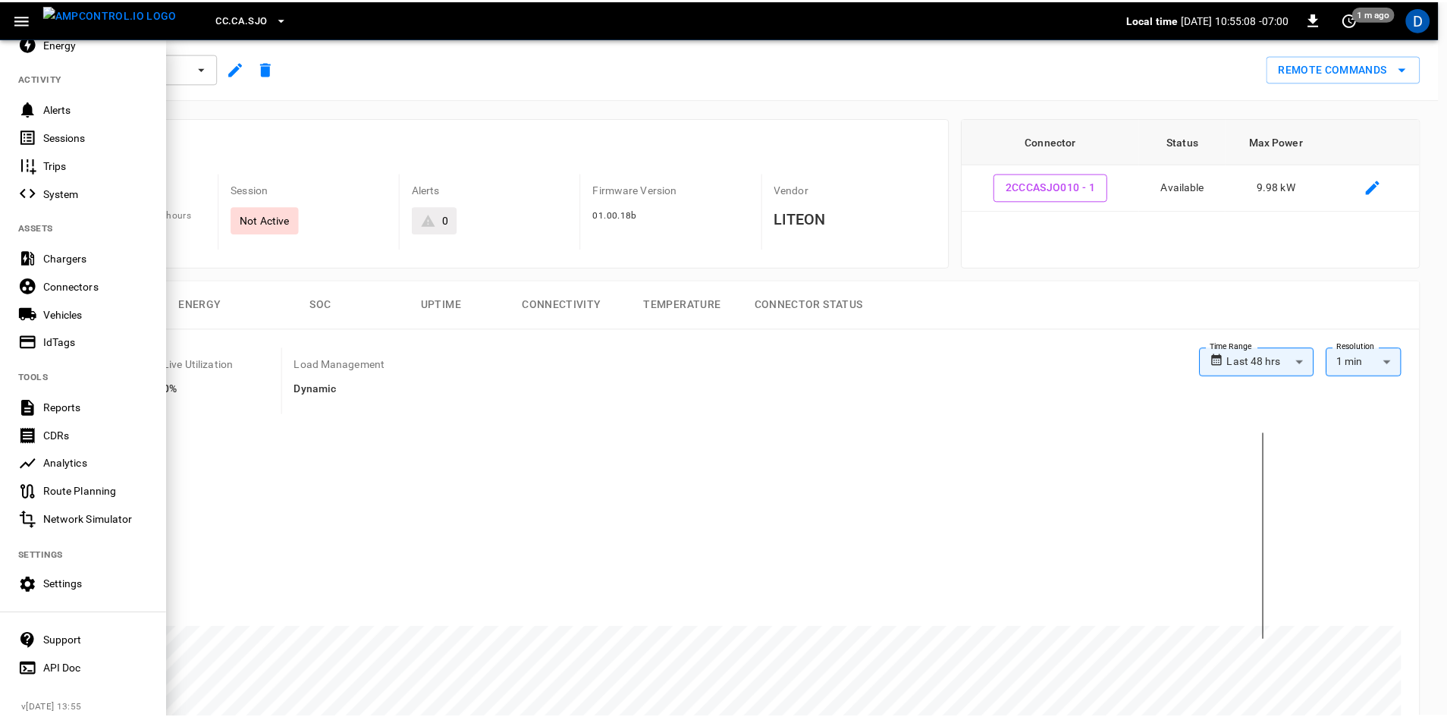
scroll to position [159, 0]
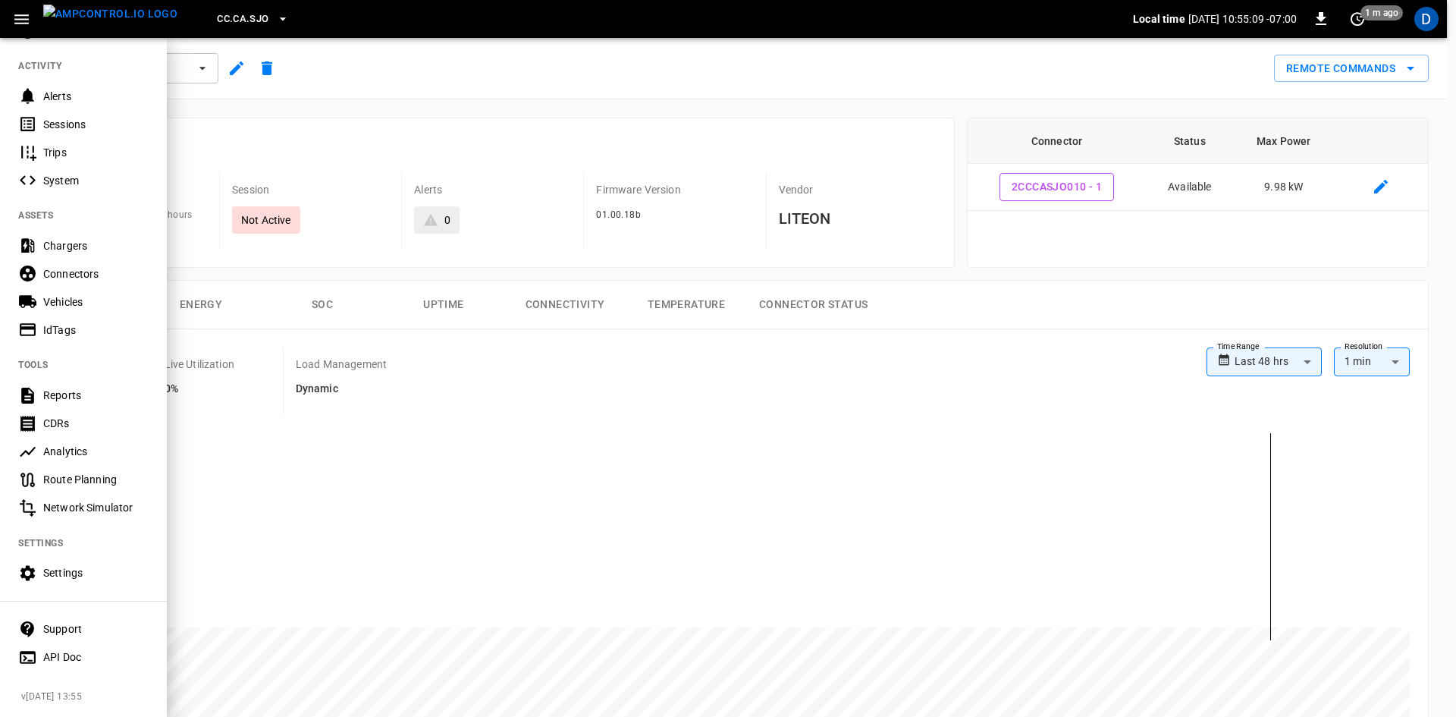
click at [71, 565] on div "Settings" at bounding box center [95, 572] width 105 height 15
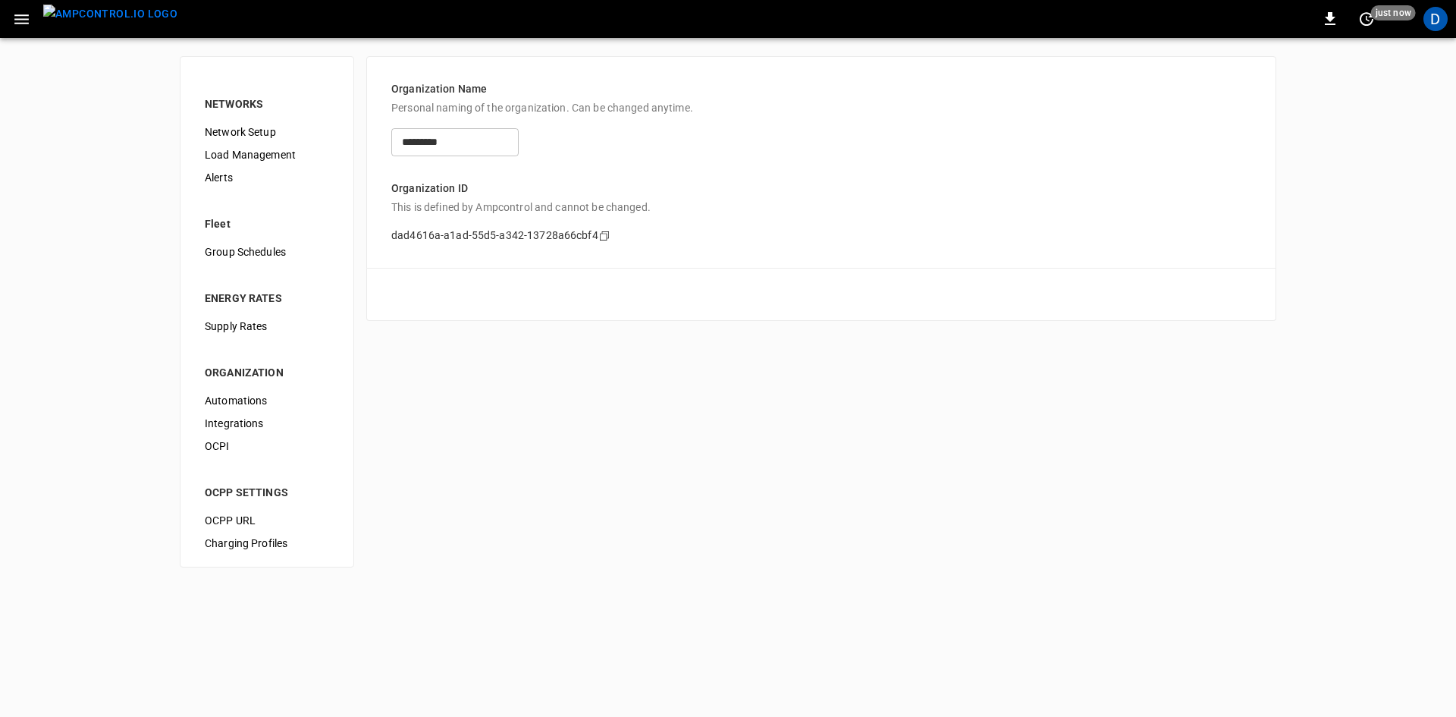
click at [234, 147] on span "Load Management" at bounding box center [267, 155] width 124 height 16
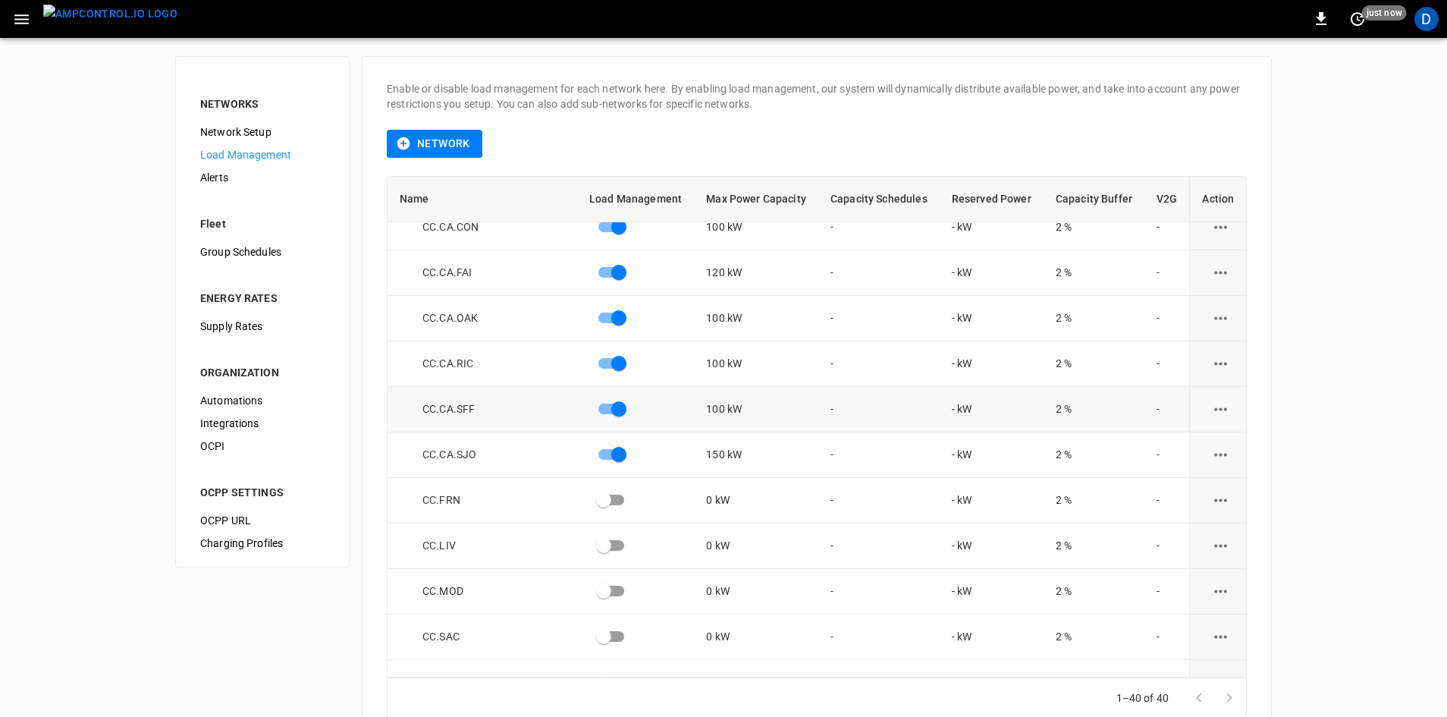
scroll to position [228, 0]
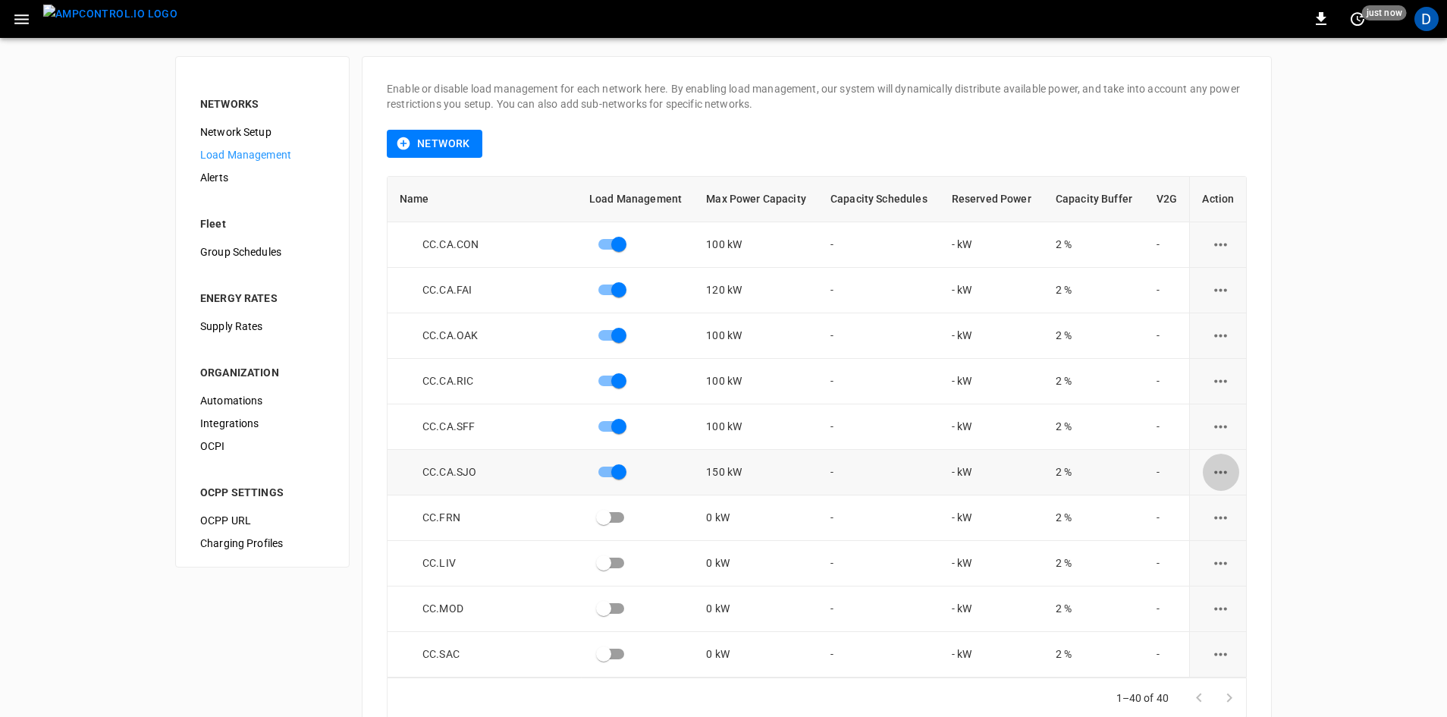
click at [1214, 470] on icon "load management options" at bounding box center [1220, 472] width 19 height 19
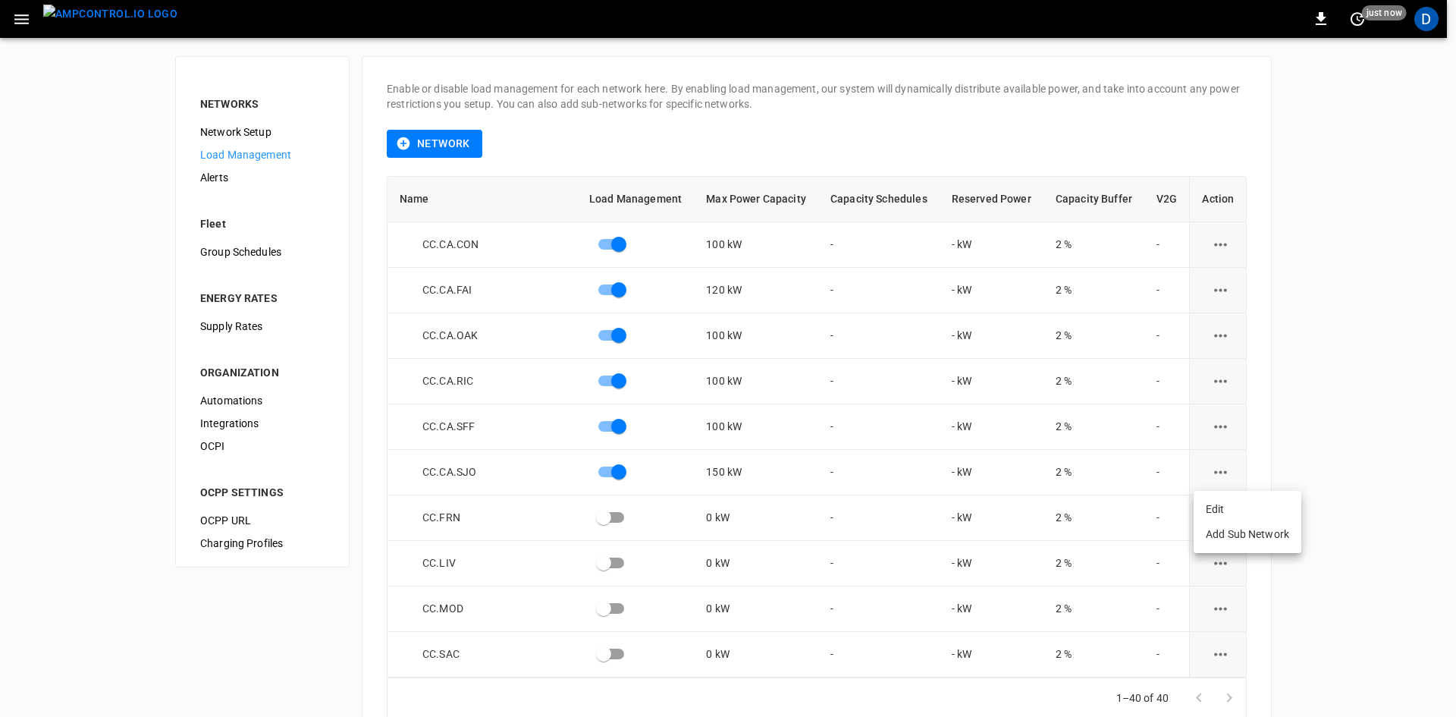
click at [1212, 501] on li "Edit" at bounding box center [1248, 509] width 108 height 25
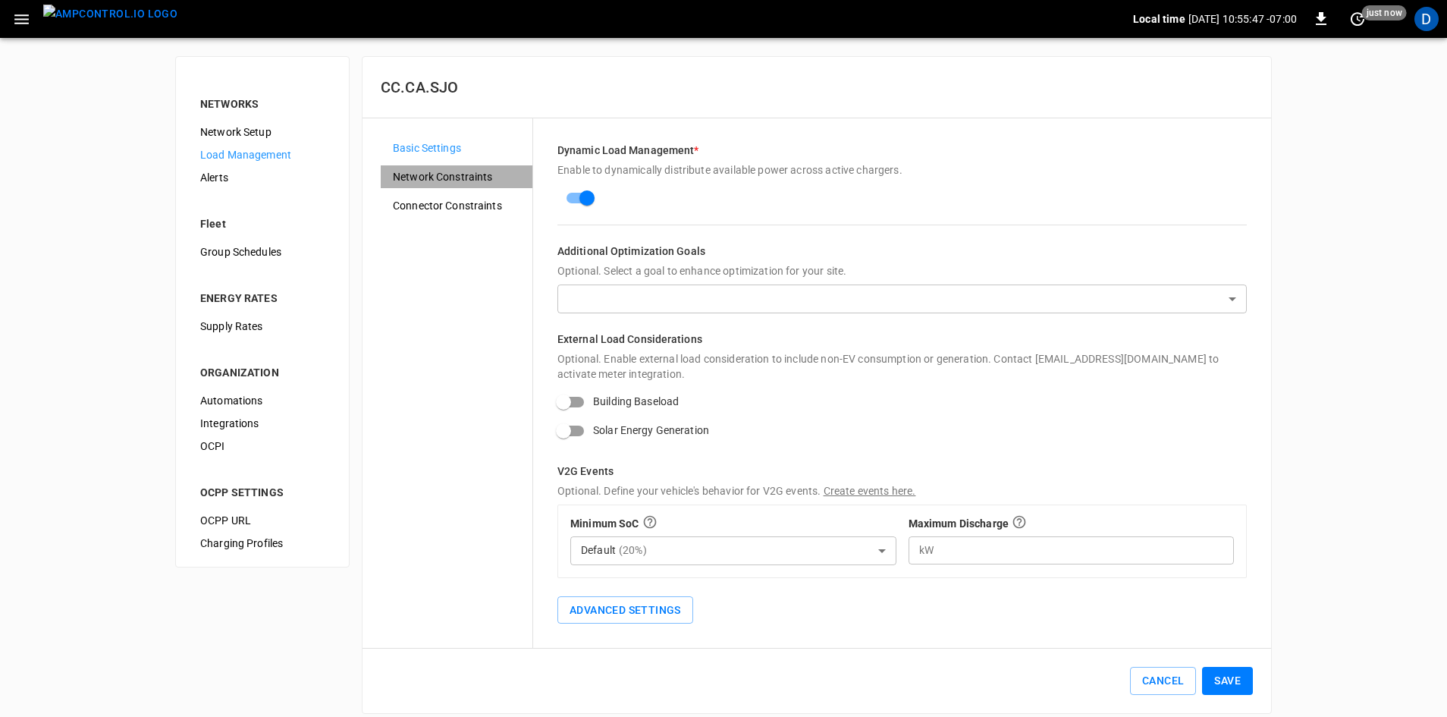
click at [441, 178] on span "Network Constraints" at bounding box center [456, 177] width 127 height 16
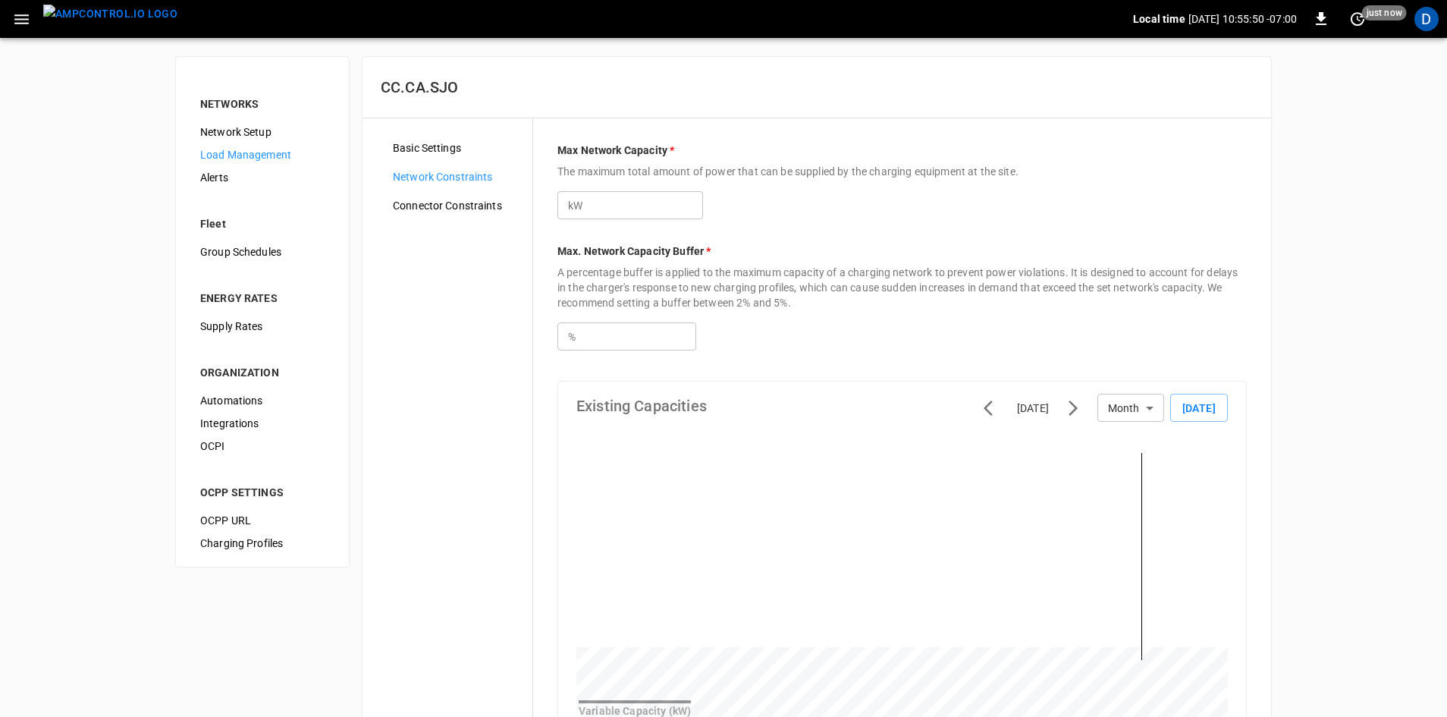
click at [461, 203] on span "Connector Constraints" at bounding box center [456, 206] width 127 height 16
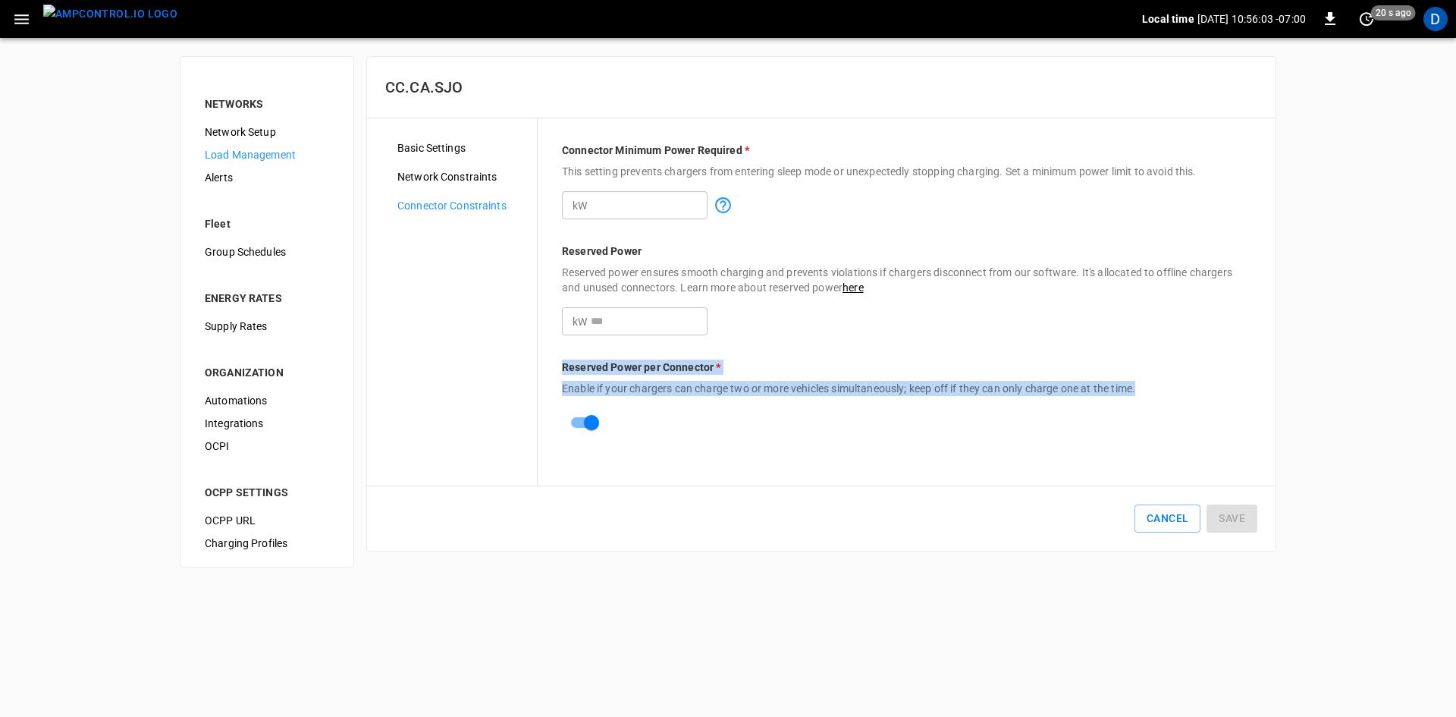
drag, startPoint x: 565, startPoint y: 363, endPoint x: 860, endPoint y: 403, distance: 297.7
click at [860, 403] on div "Reserved Power per Connector * Enable if your chargers can charge two or more v…" at bounding box center [906, 398] width 689 height 77
click at [417, 138] on div "Basic Settings" at bounding box center [461, 148] width 152 height 23
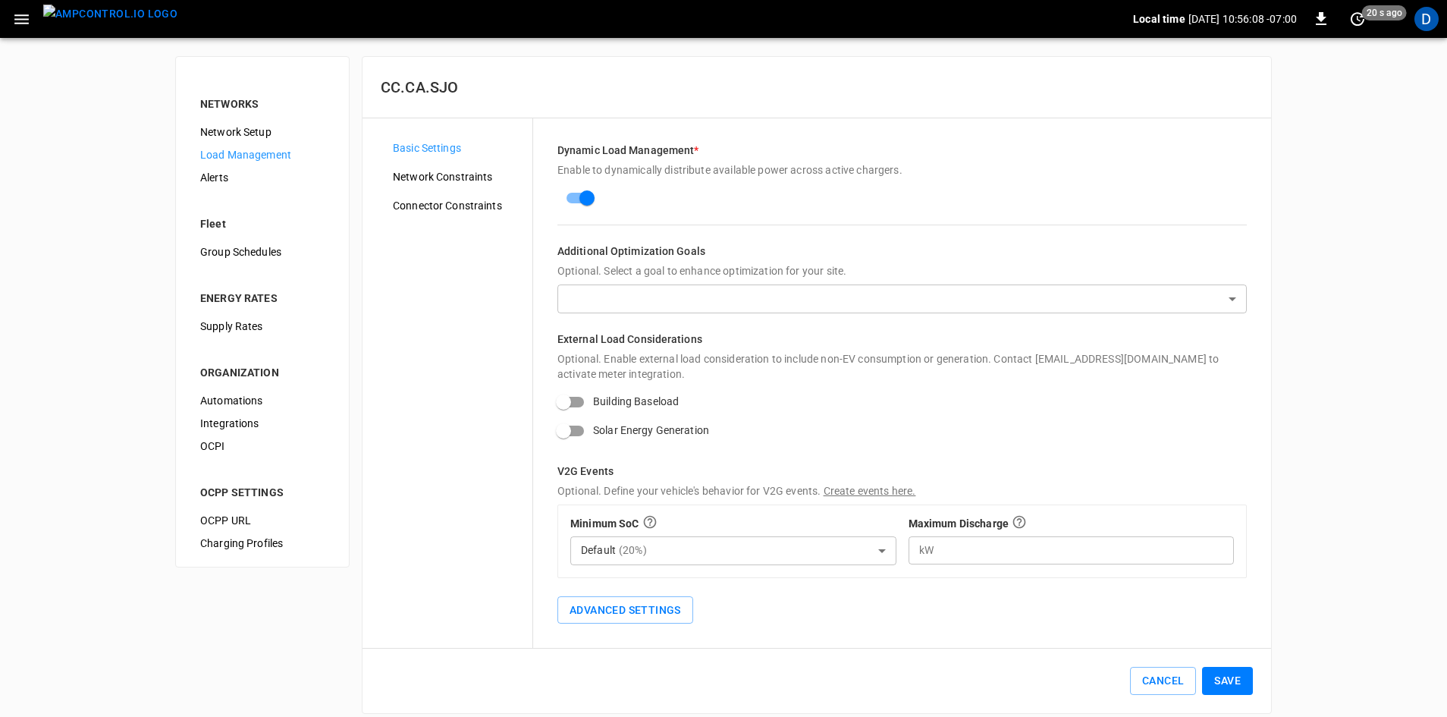
click at [434, 210] on span "Connector Constraints" at bounding box center [456, 206] width 127 height 16
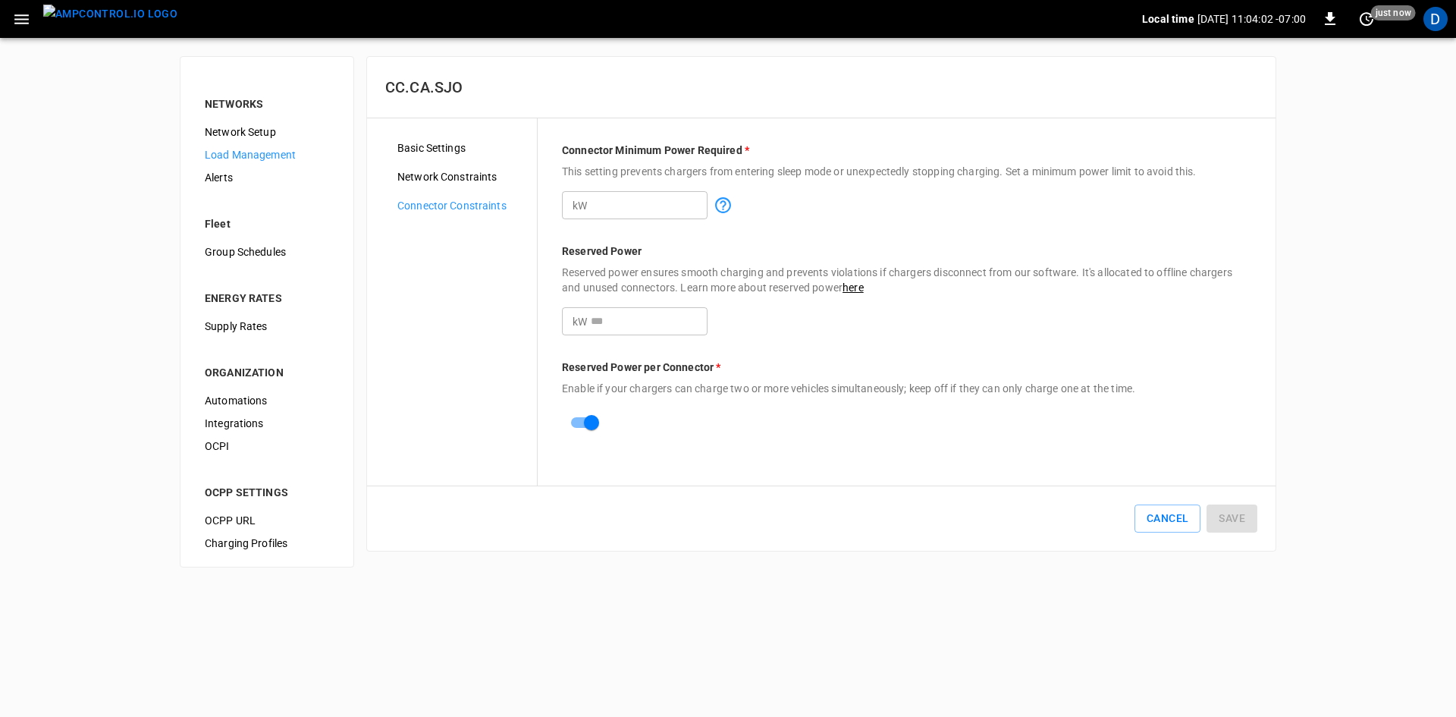
click at [25, 11] on icon "button" at bounding box center [21, 19] width 19 height 19
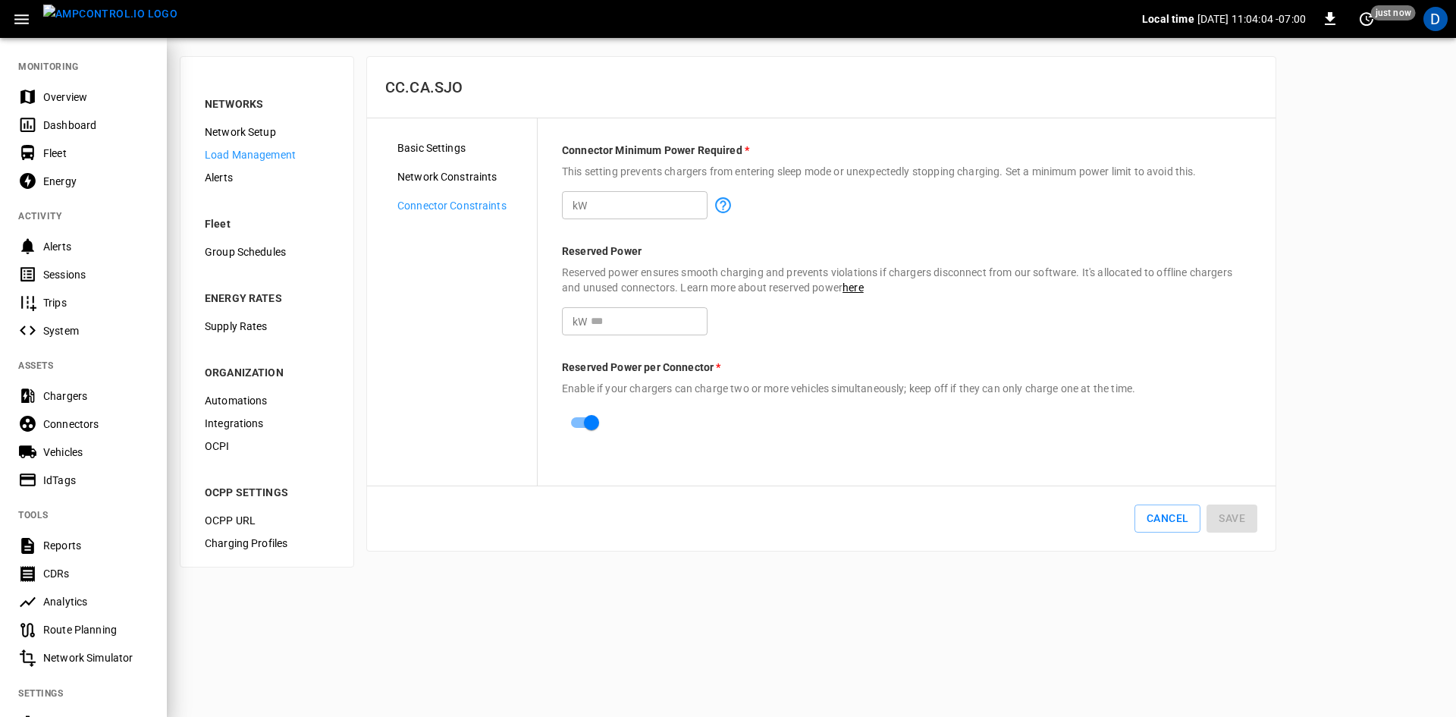
click at [79, 100] on div "Overview" at bounding box center [95, 97] width 105 height 15
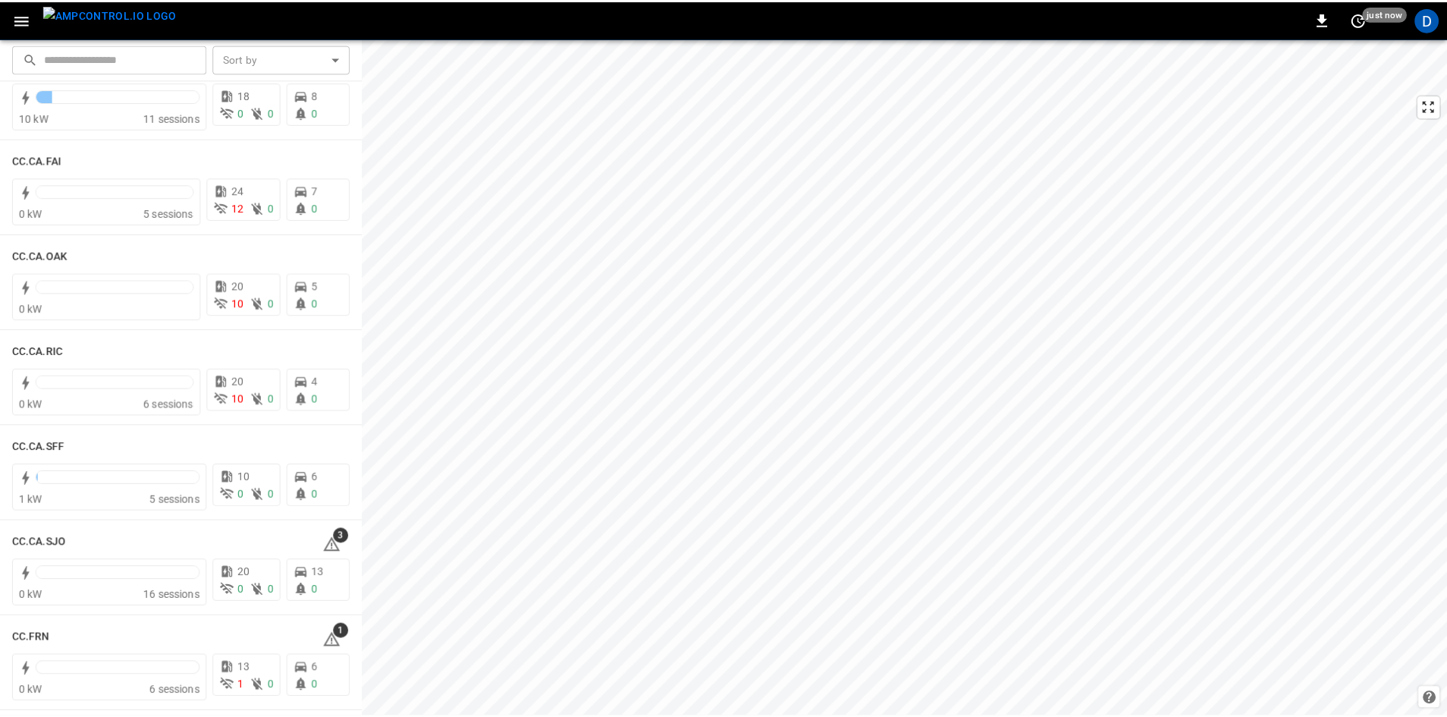
scroll to position [455, 0]
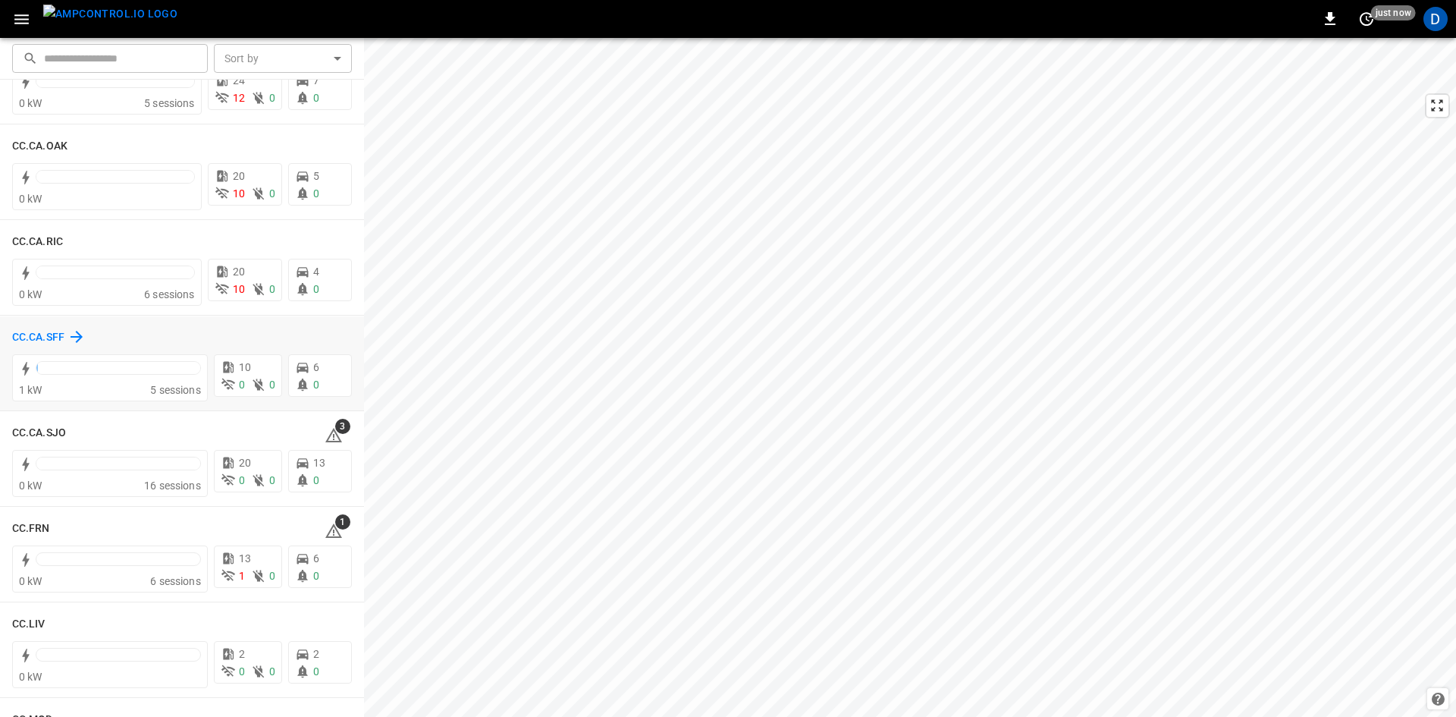
click at [33, 337] on h6 "CC.CA.SFF" at bounding box center [38, 337] width 52 height 17
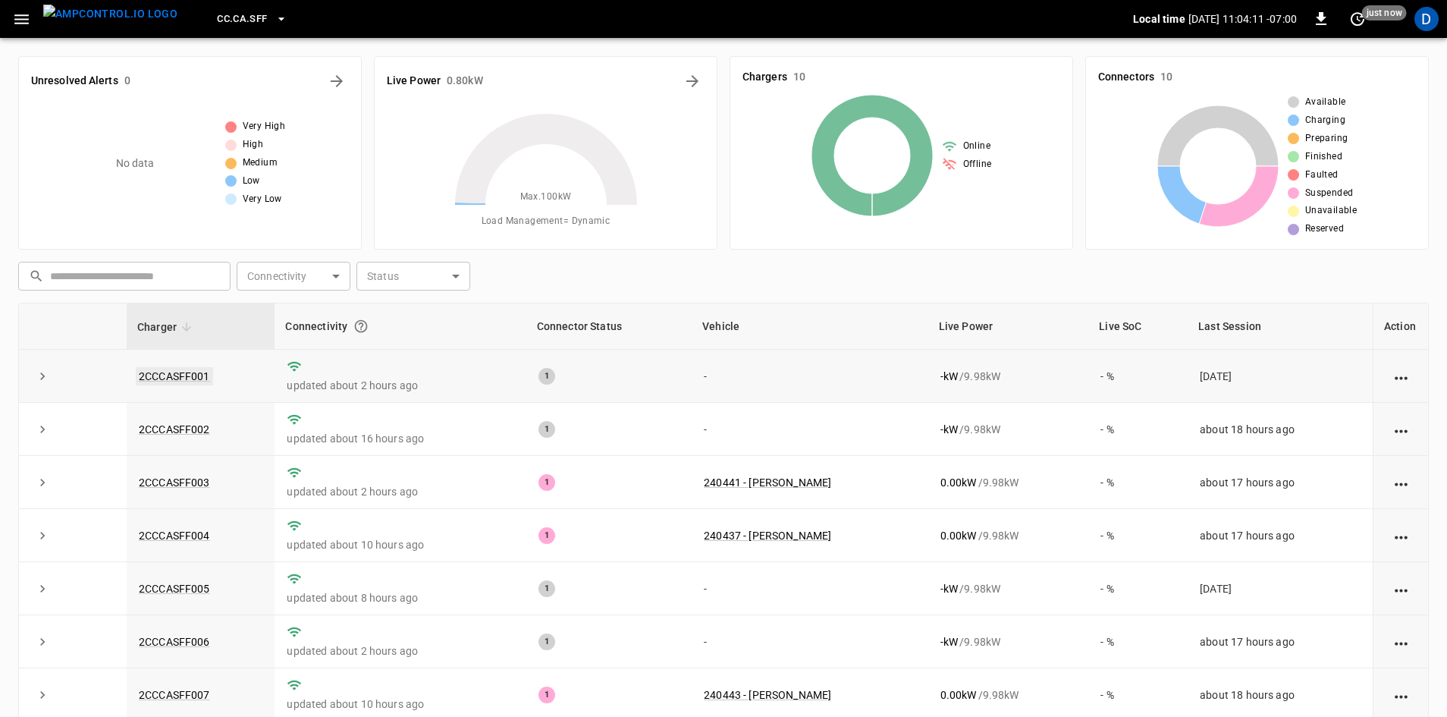
click at [171, 378] on link "2CCCASFF001" at bounding box center [174, 376] width 77 height 18
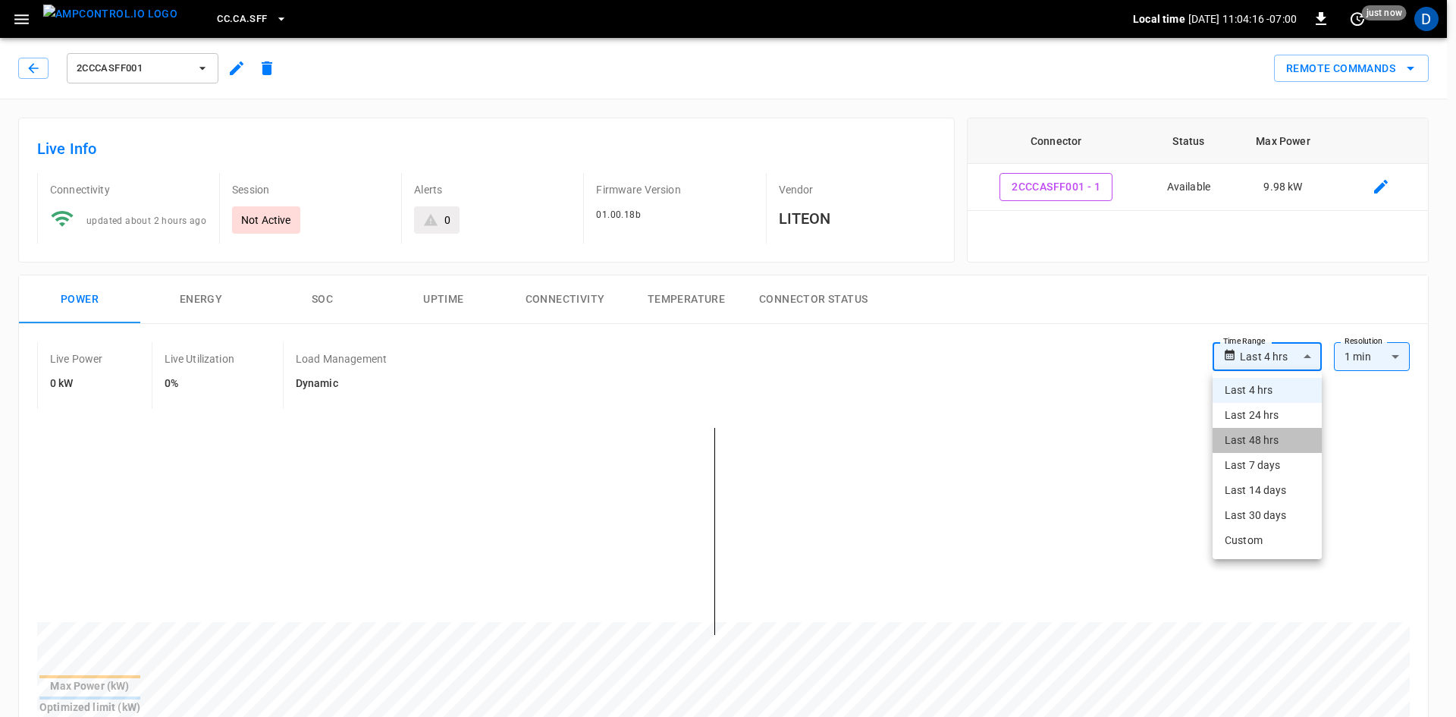
click at [1245, 436] on li "Last 48 hrs" at bounding box center [1267, 440] width 109 height 25
type input "**********"
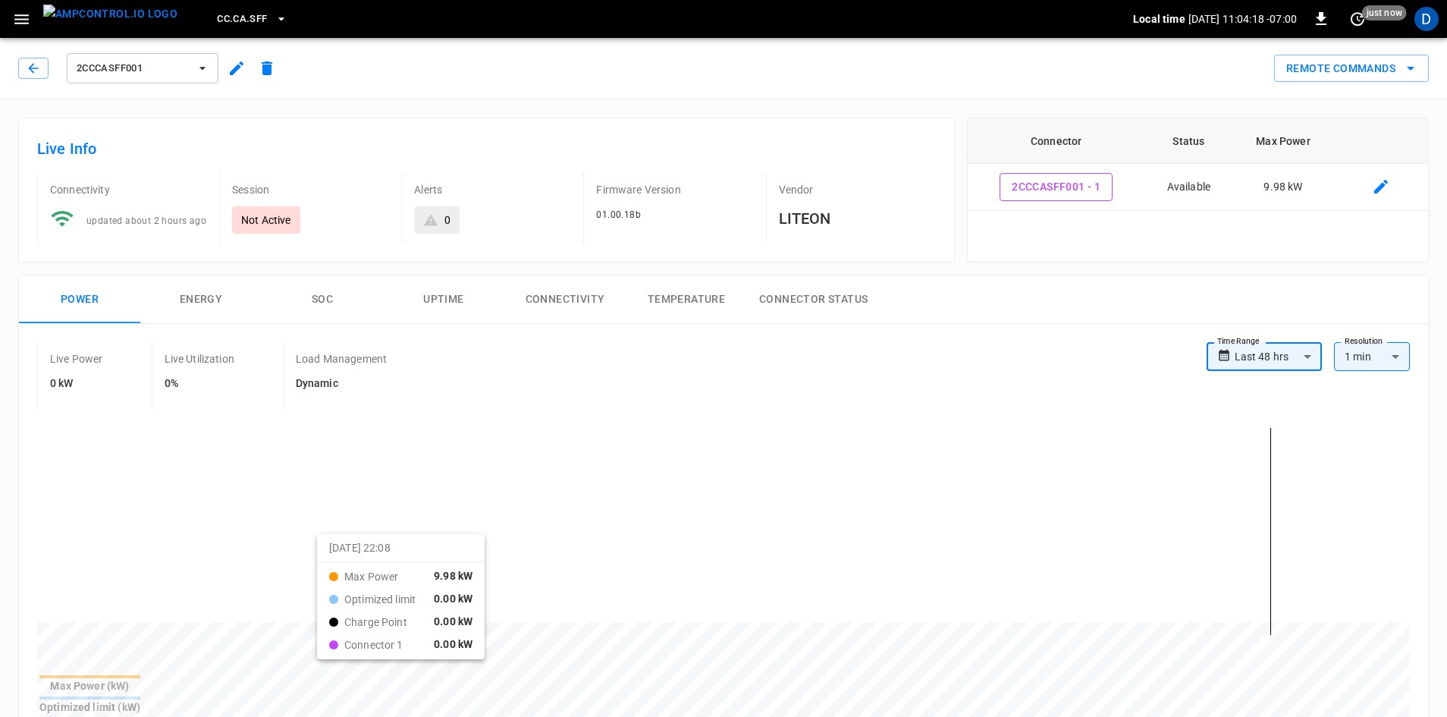
drag, startPoint x: 362, startPoint y: 548, endPoint x: 1098, endPoint y: 563, distance: 736.6
click at [107, 66] on span "2CCCASFF001" at bounding box center [133, 68] width 112 height 17
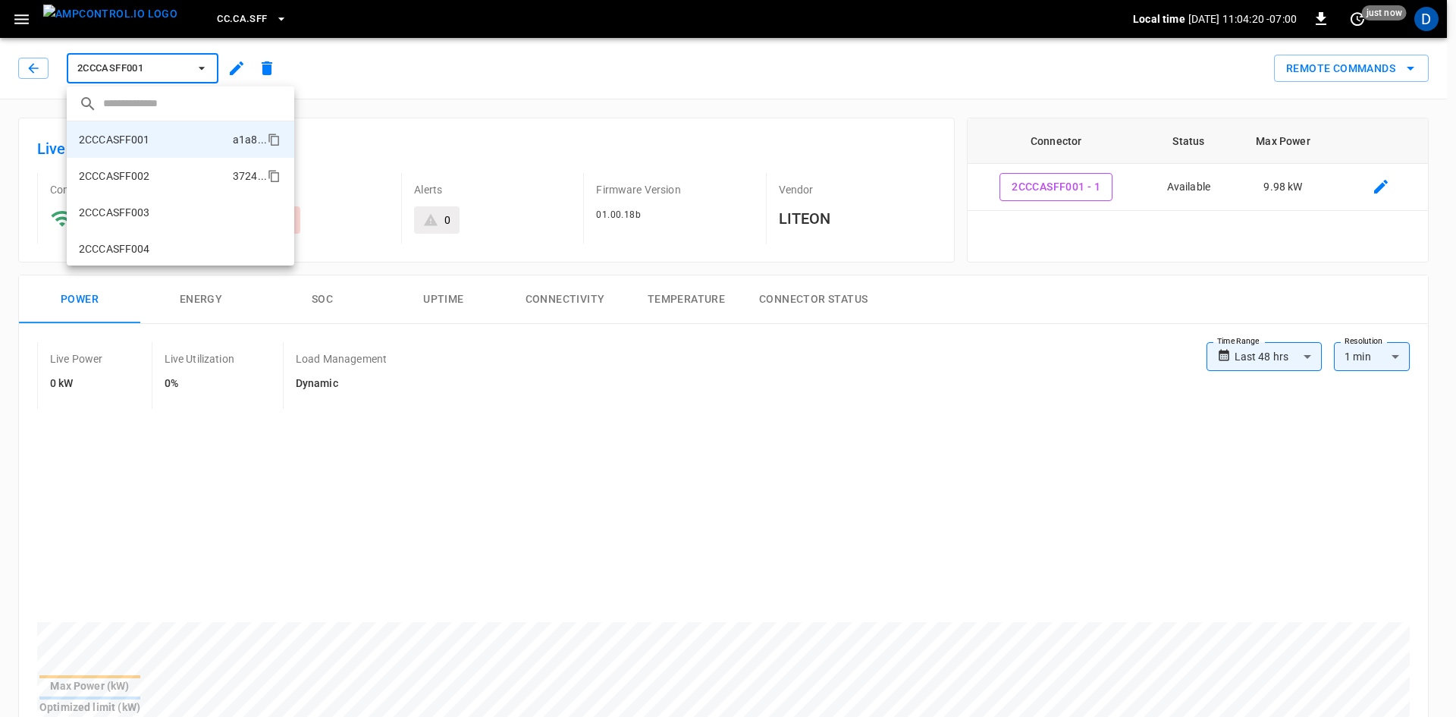
click at [137, 180] on p "2CCCASFF002" at bounding box center [114, 175] width 71 height 15
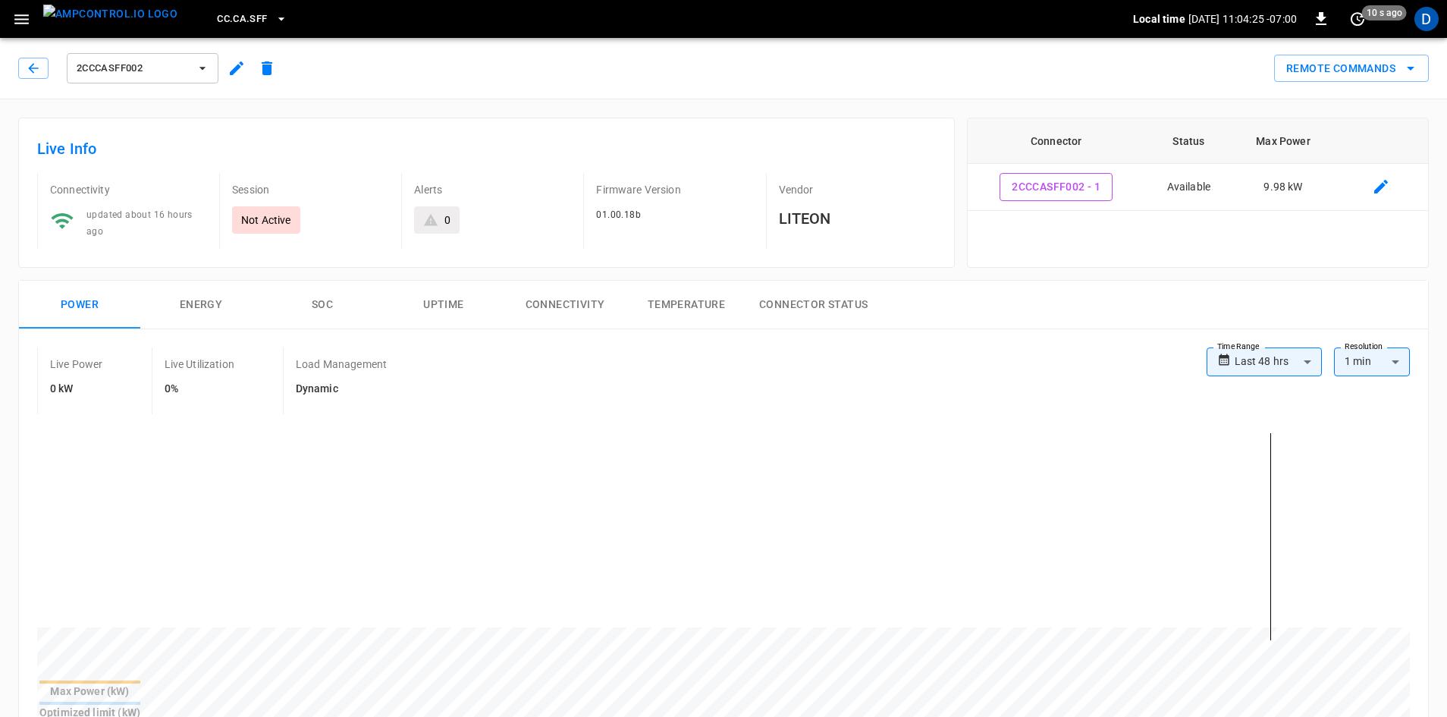
click at [157, 66] on span "2CCCASFF002" at bounding box center [133, 68] width 112 height 17
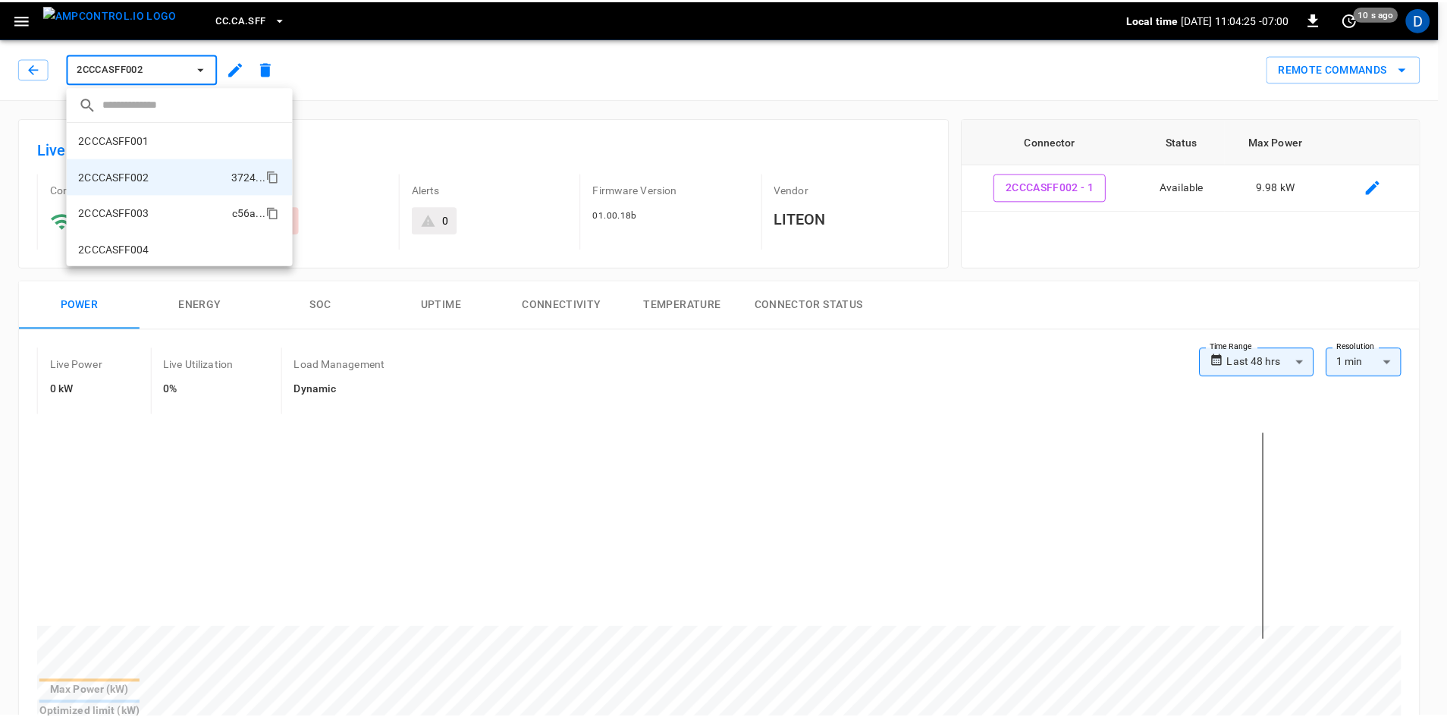
scroll to position [26, 0]
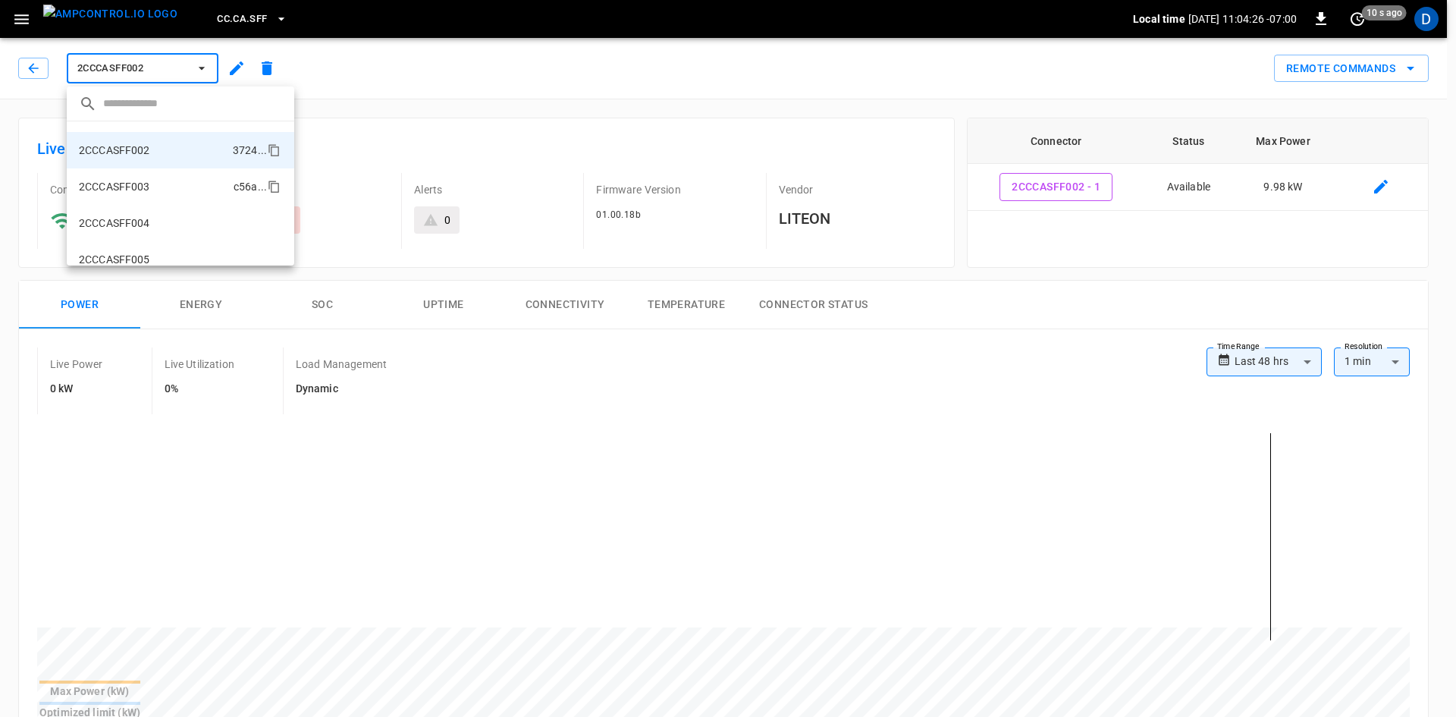
click at [146, 188] on p "2CCCASFF003" at bounding box center [114, 186] width 71 height 15
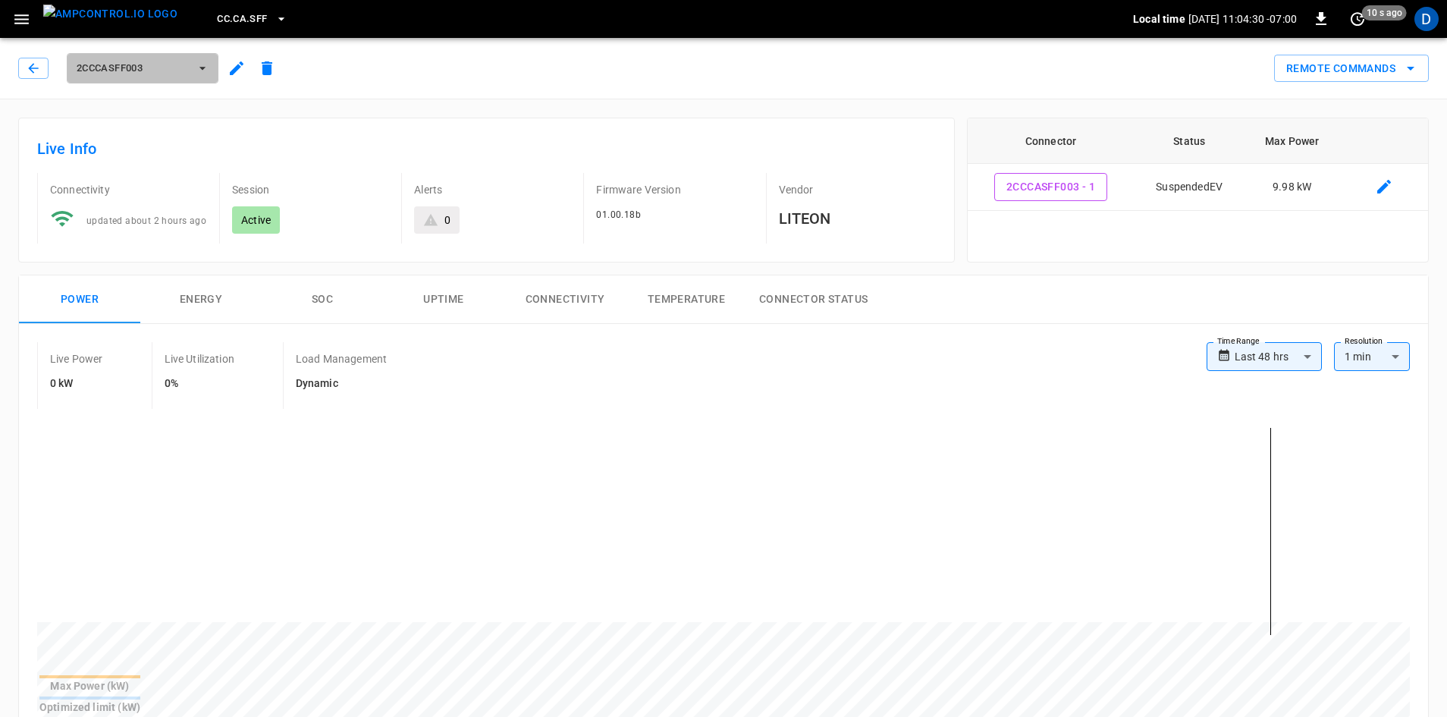
click at [149, 65] on span "2CCCASFF003" at bounding box center [133, 68] width 112 height 17
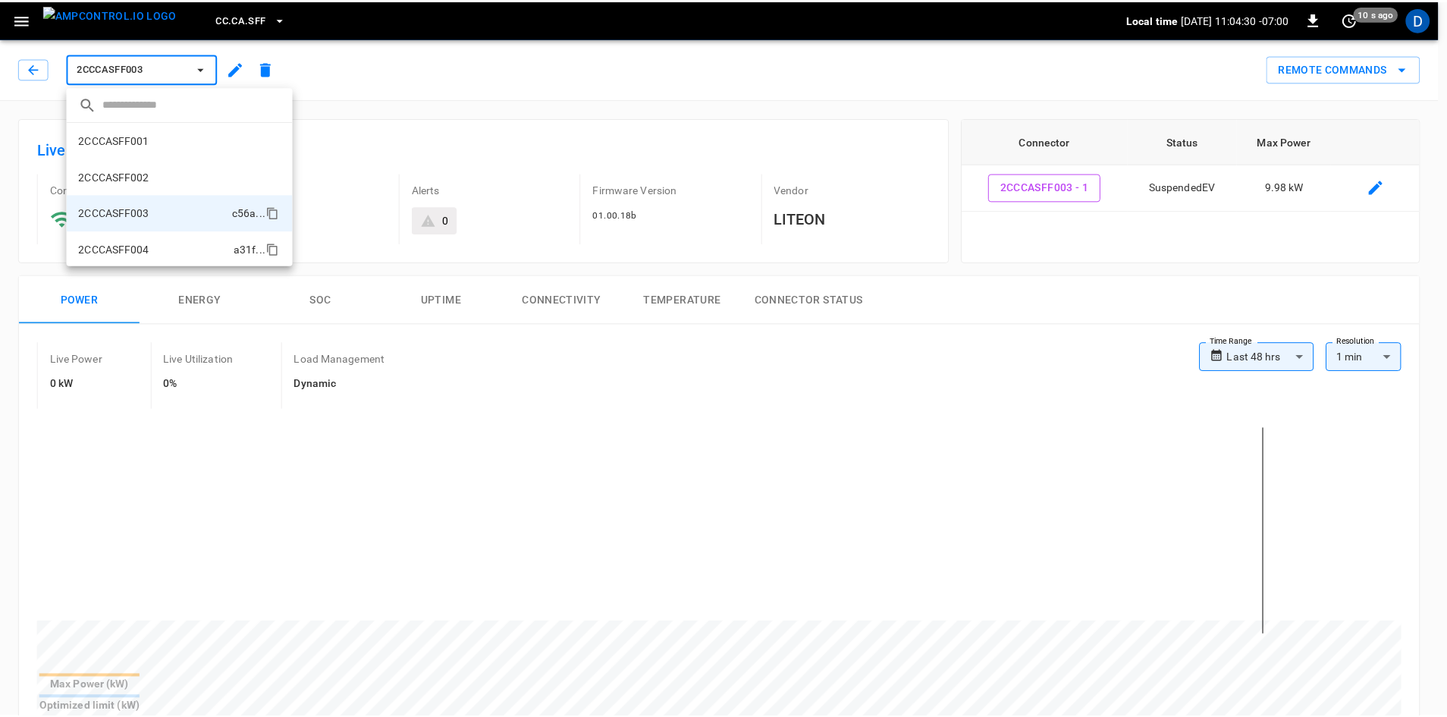
scroll to position [62, 0]
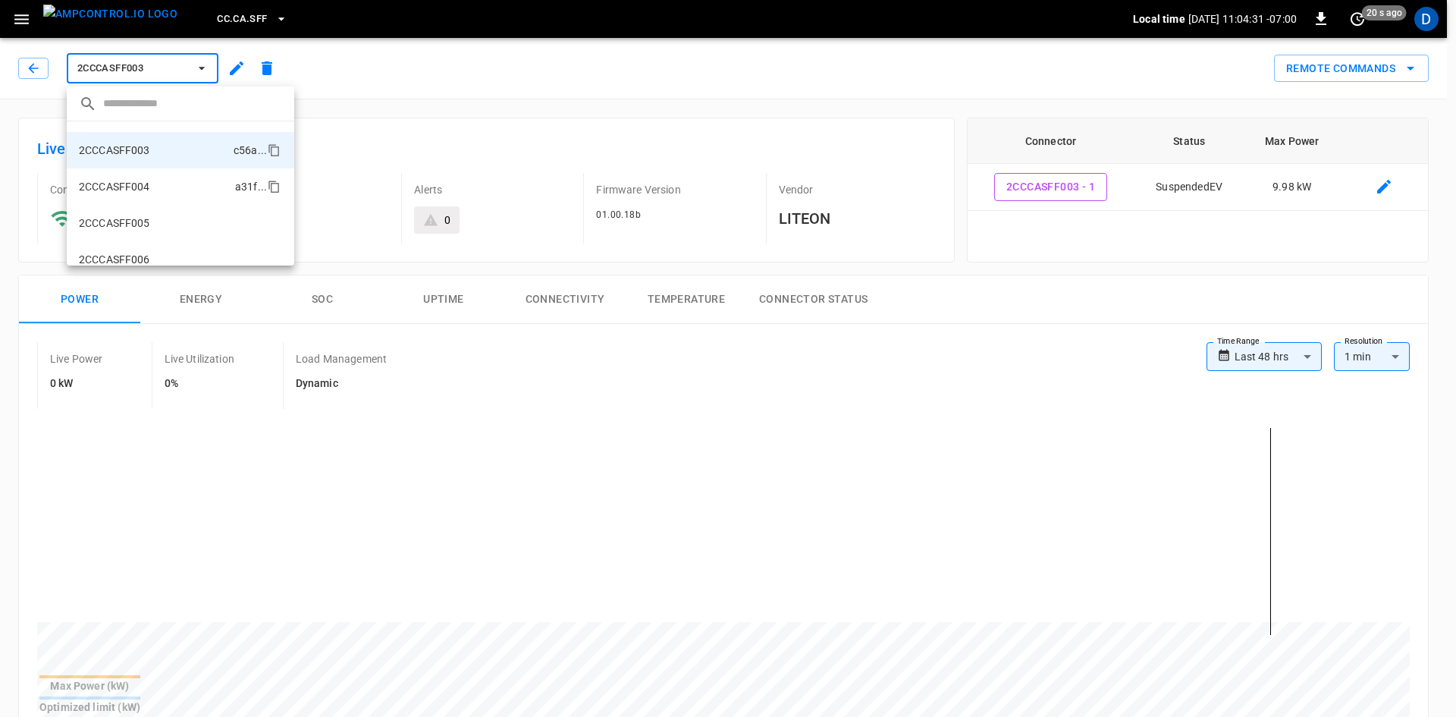
click at [151, 193] on li "2CCCASFF004 a31f ..." at bounding box center [181, 186] width 228 height 36
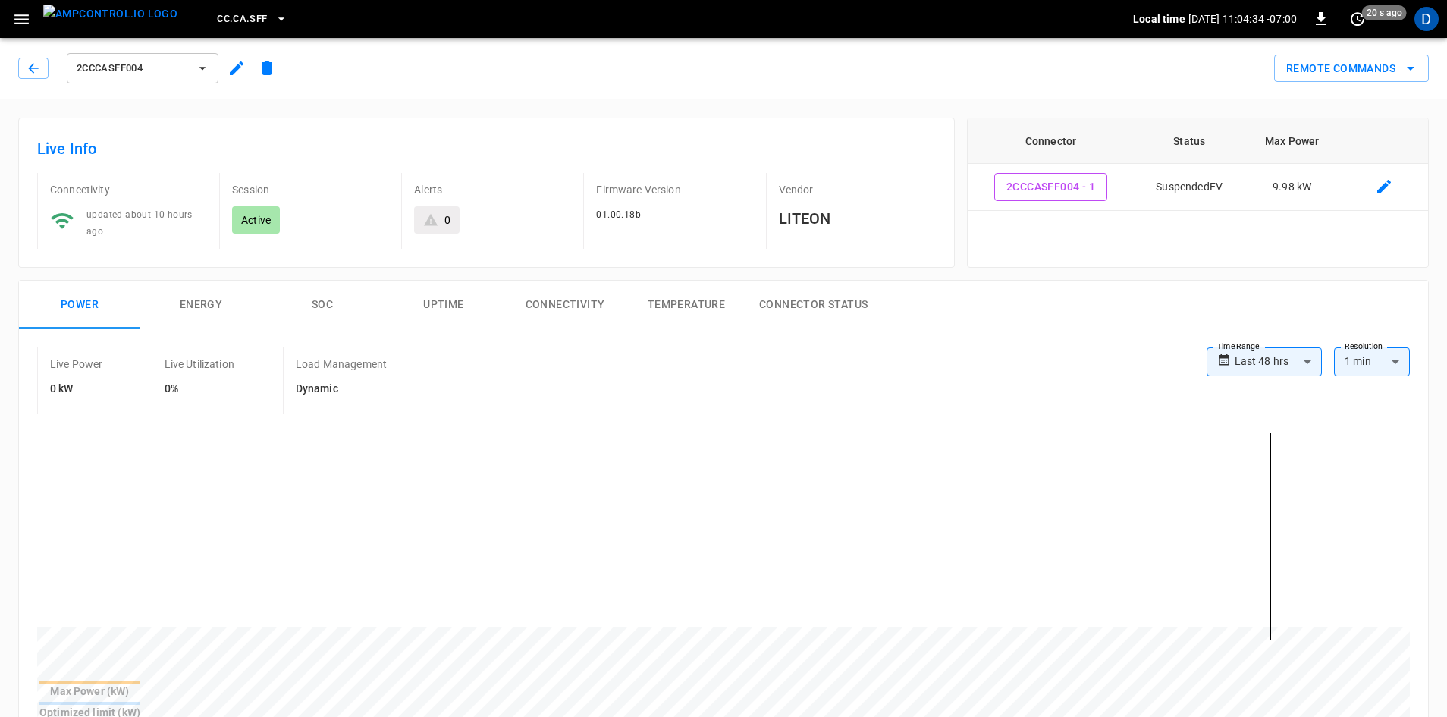
click at [165, 73] on span "2CCCASFF004" at bounding box center [133, 68] width 112 height 17
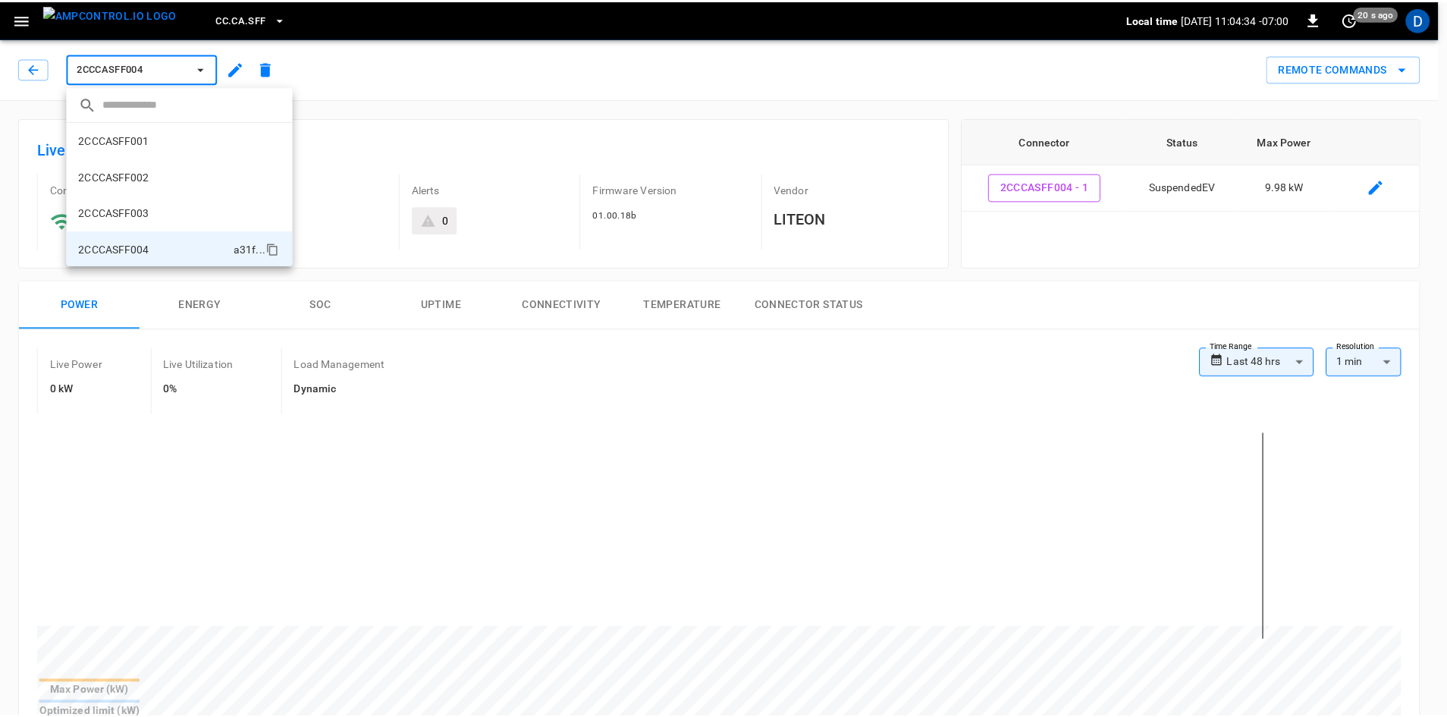
scroll to position [99, 0]
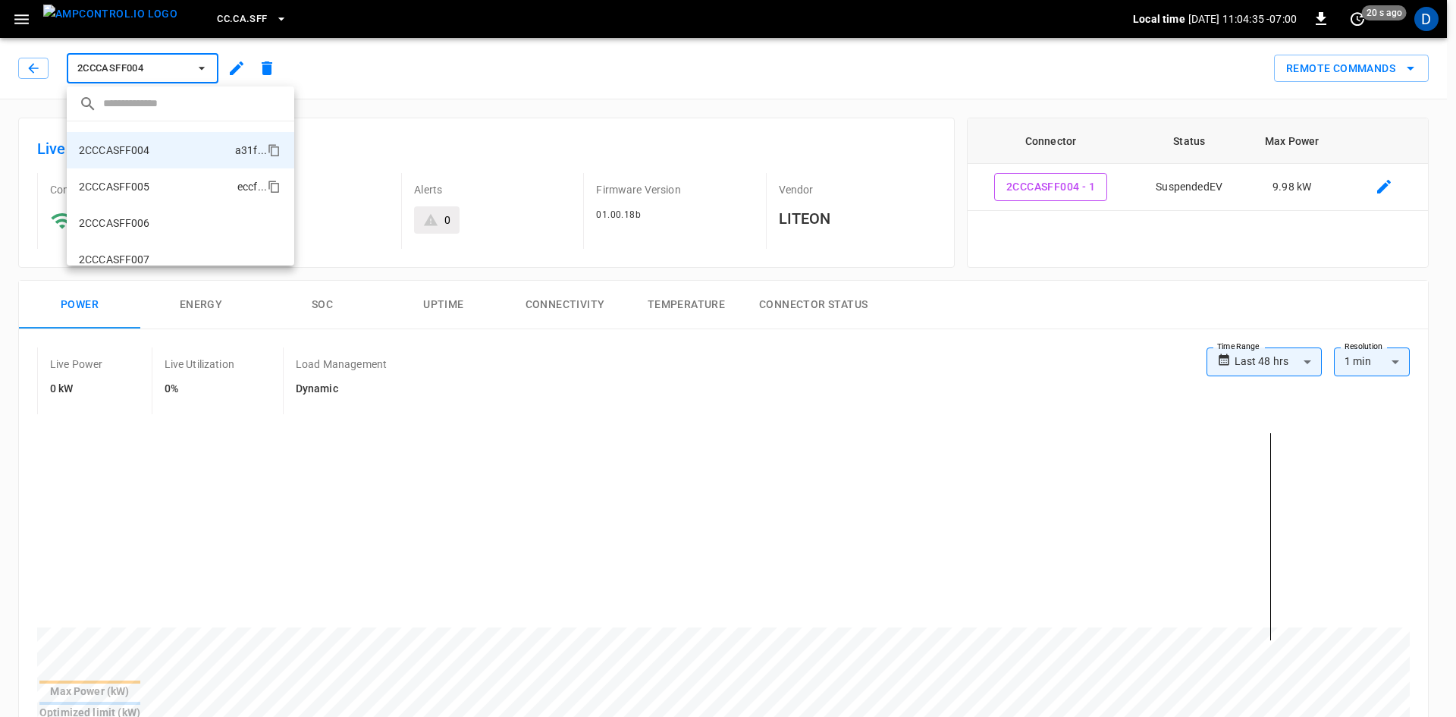
click at [155, 180] on li "2CCCASFF005 eccf ..." at bounding box center [181, 186] width 228 height 36
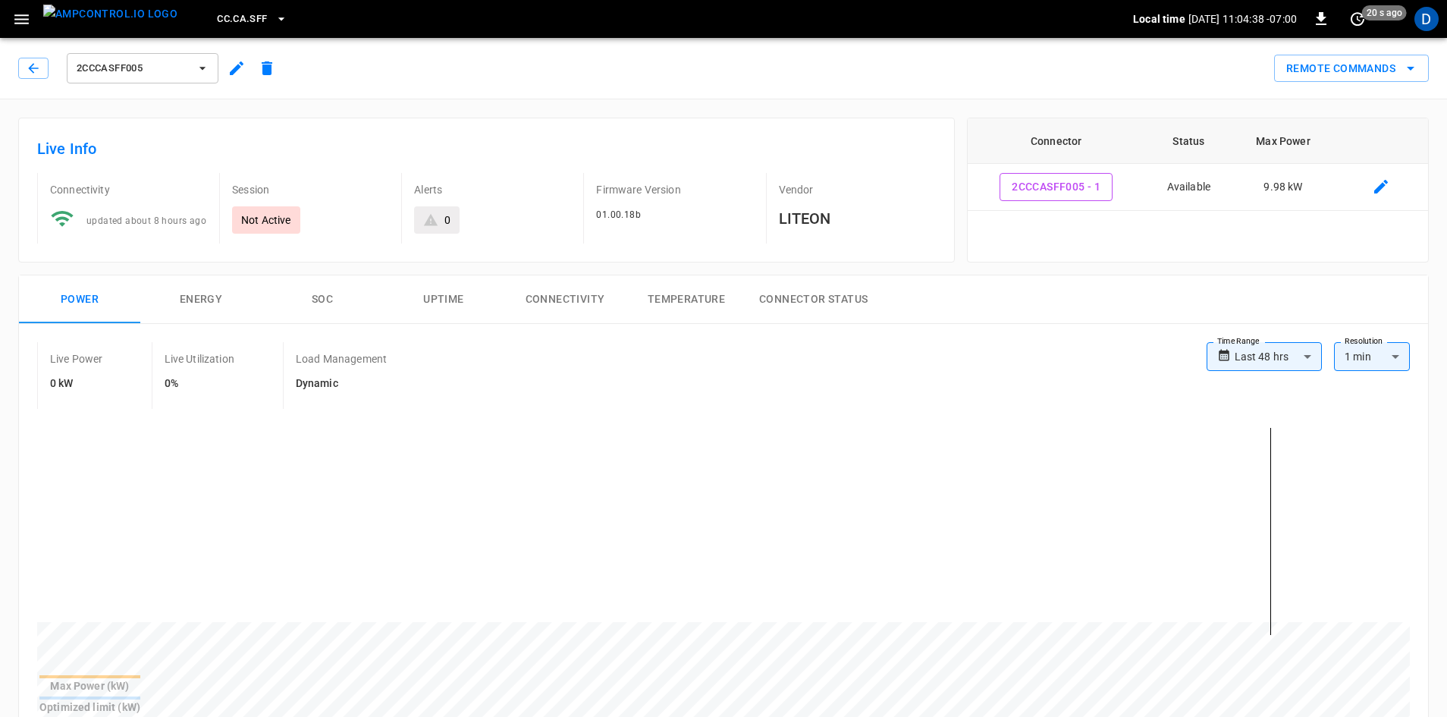
click at [150, 70] on span "2CCCASFF005" at bounding box center [133, 68] width 112 height 17
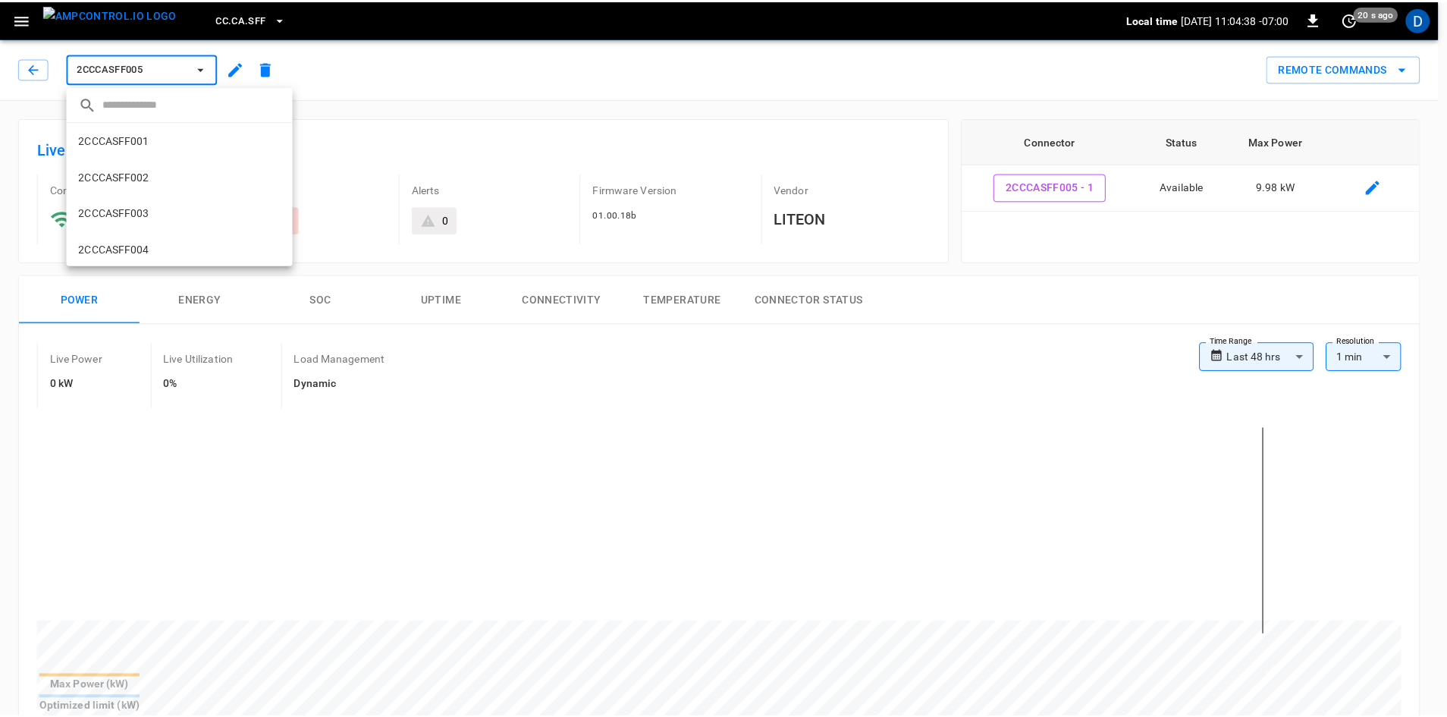
scroll to position [135, 0]
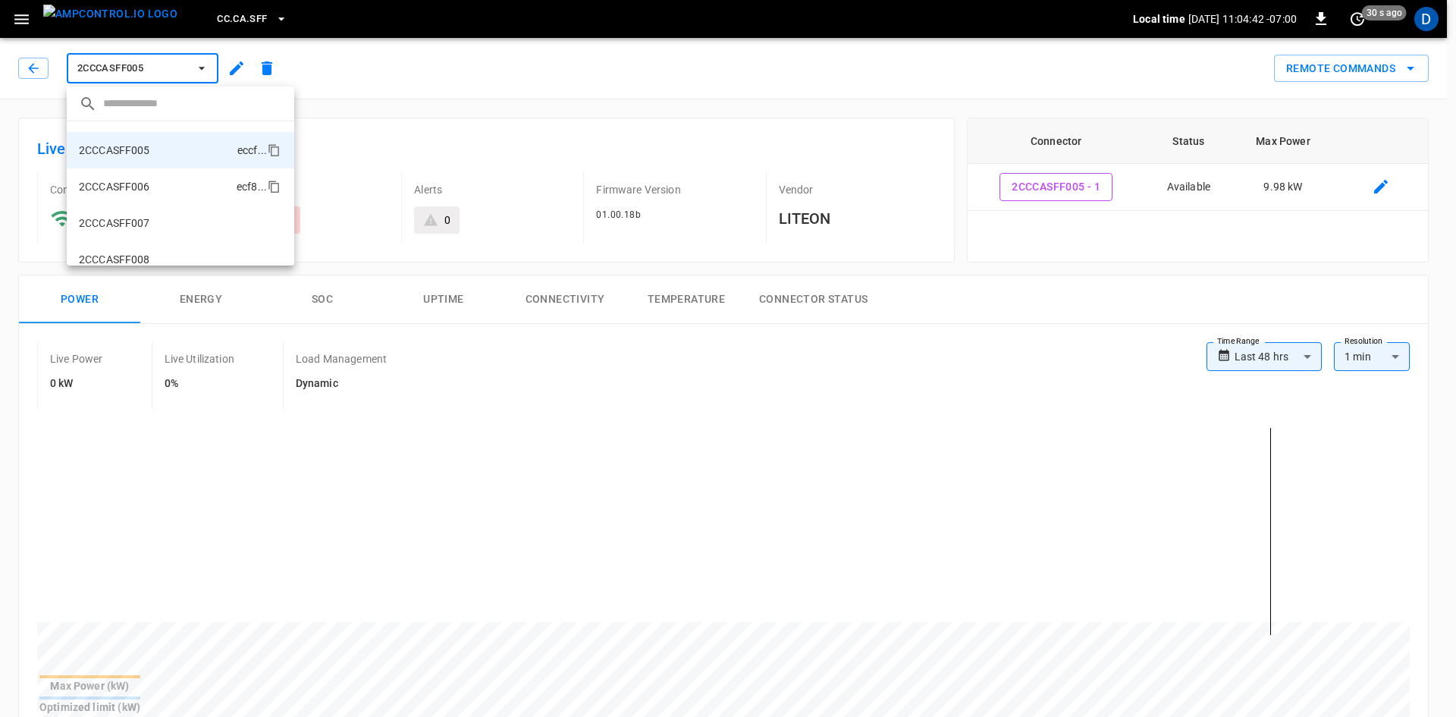
click at [143, 189] on p "2CCCASFF006" at bounding box center [114, 186] width 71 height 15
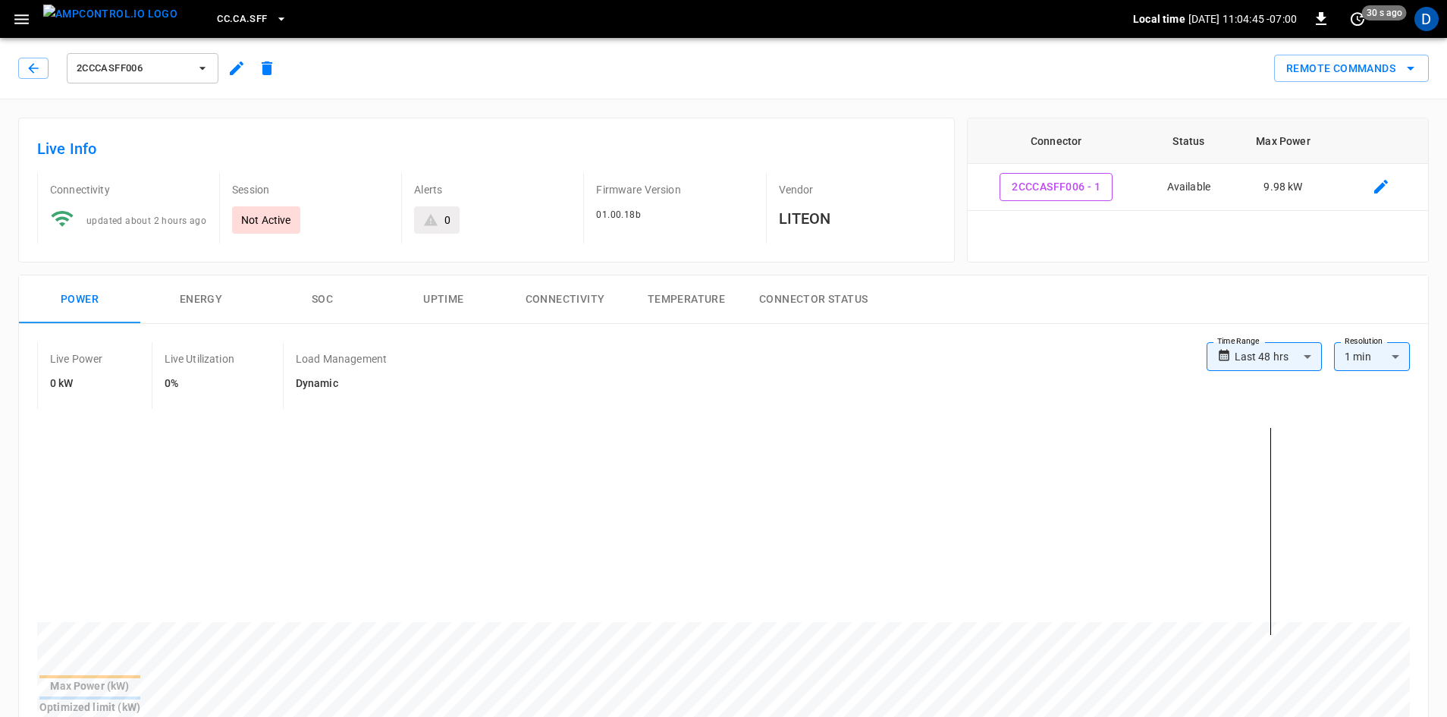
click at [143, 84] on div "2CCCASFF006" at bounding box center [143, 68] width 158 height 36
click at [142, 75] on span "2CCCASFF006" at bounding box center [133, 68] width 112 height 17
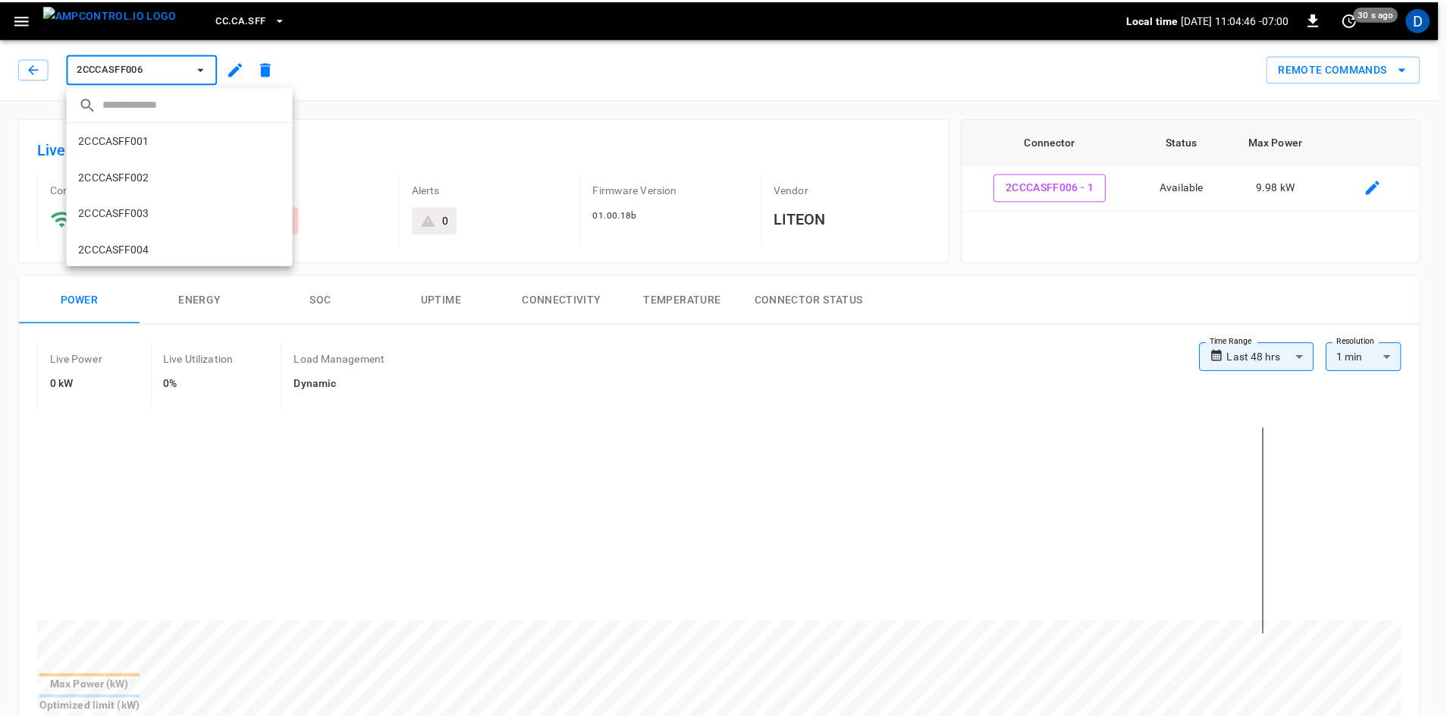
scroll to position [171, 0]
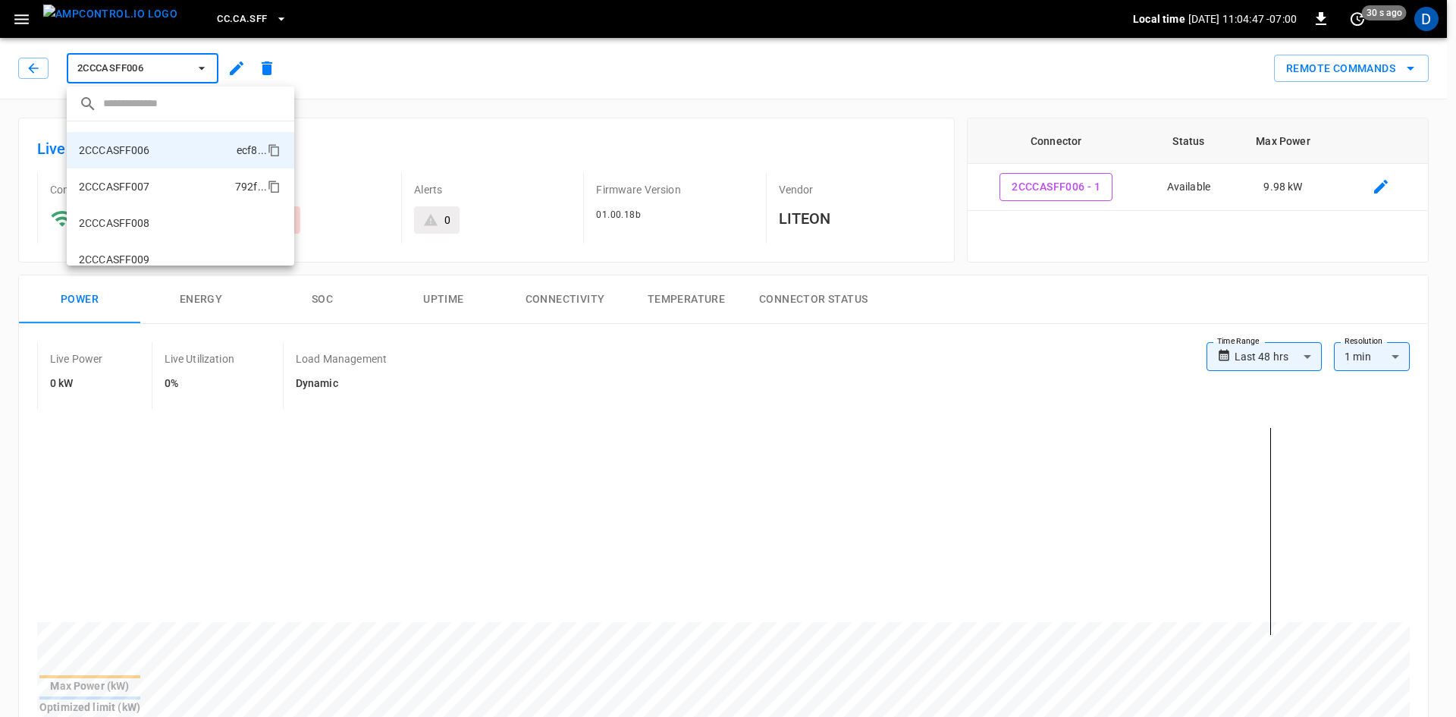
click at [121, 199] on li "2CCCASFF007 792f ..." at bounding box center [181, 186] width 228 height 36
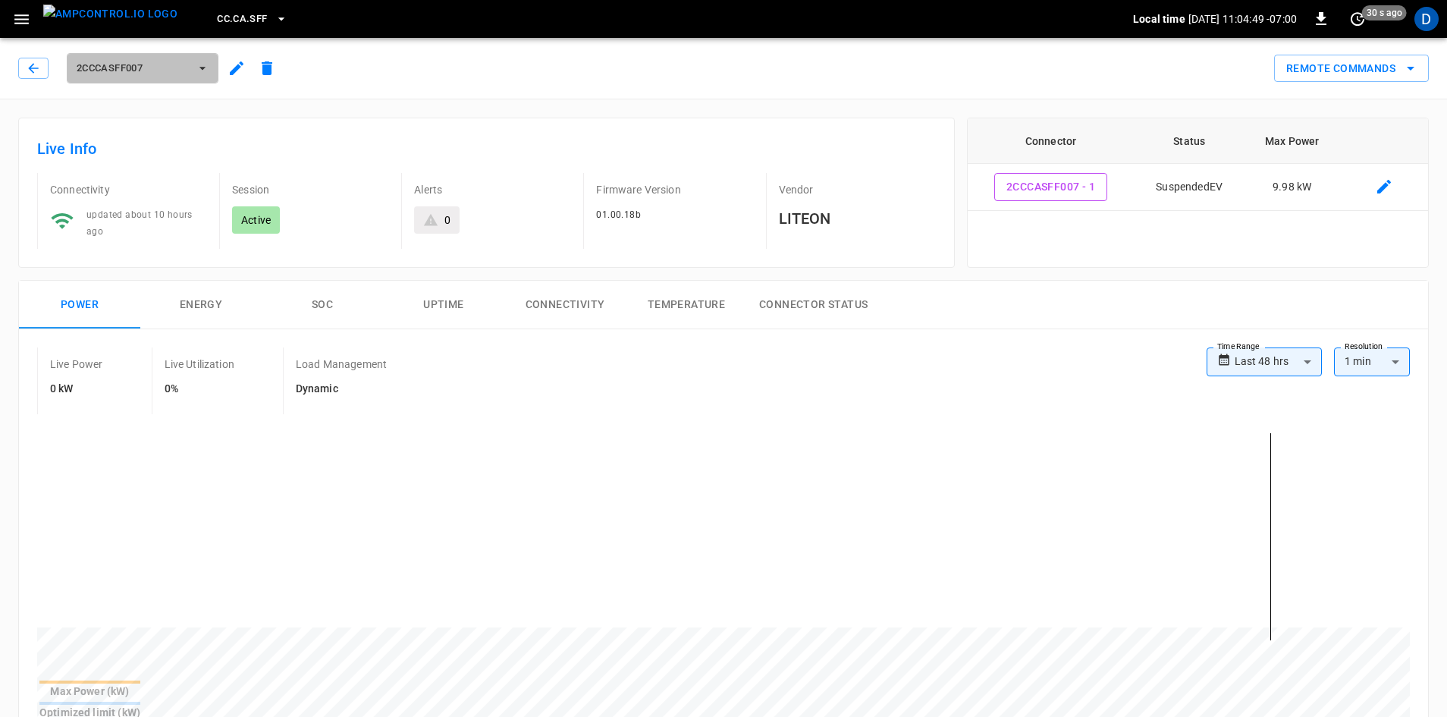
click at [143, 64] on span "2CCCASFF007" at bounding box center [133, 68] width 112 height 17
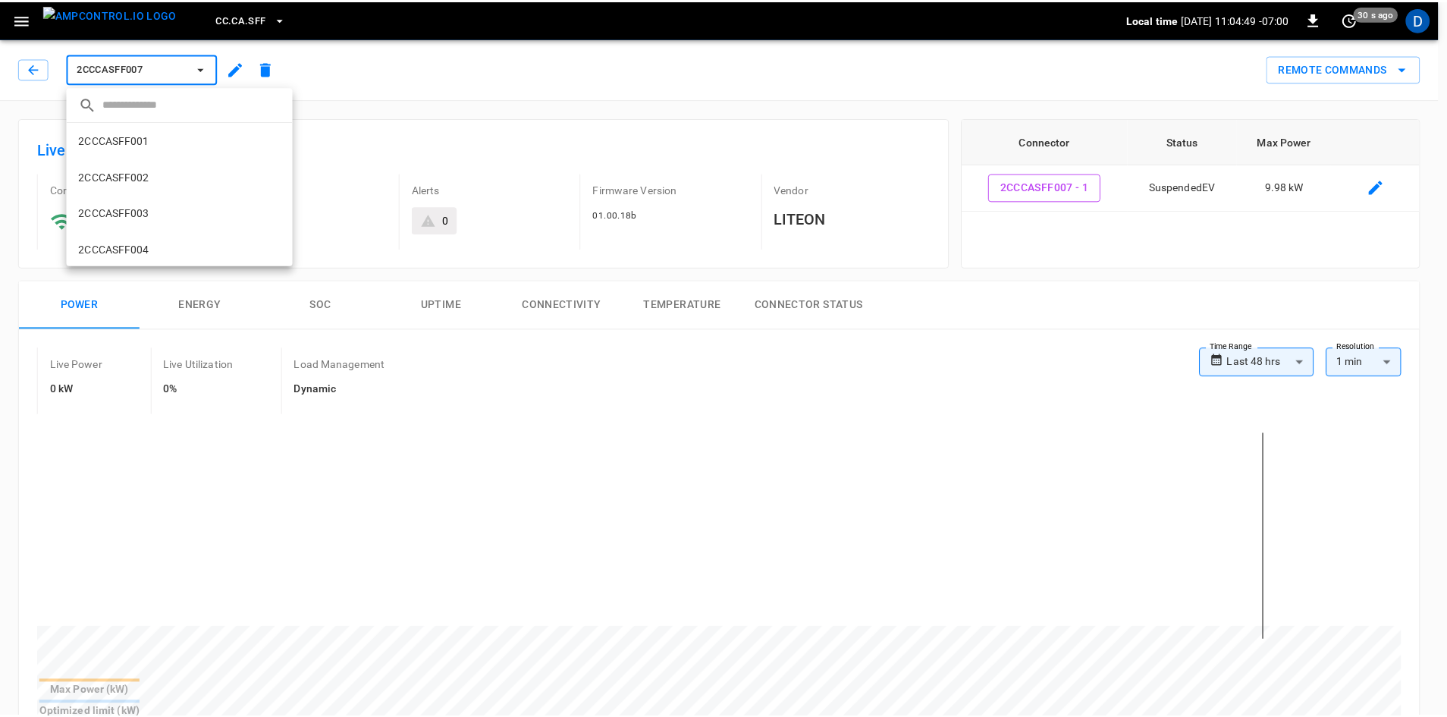
scroll to position [208, 0]
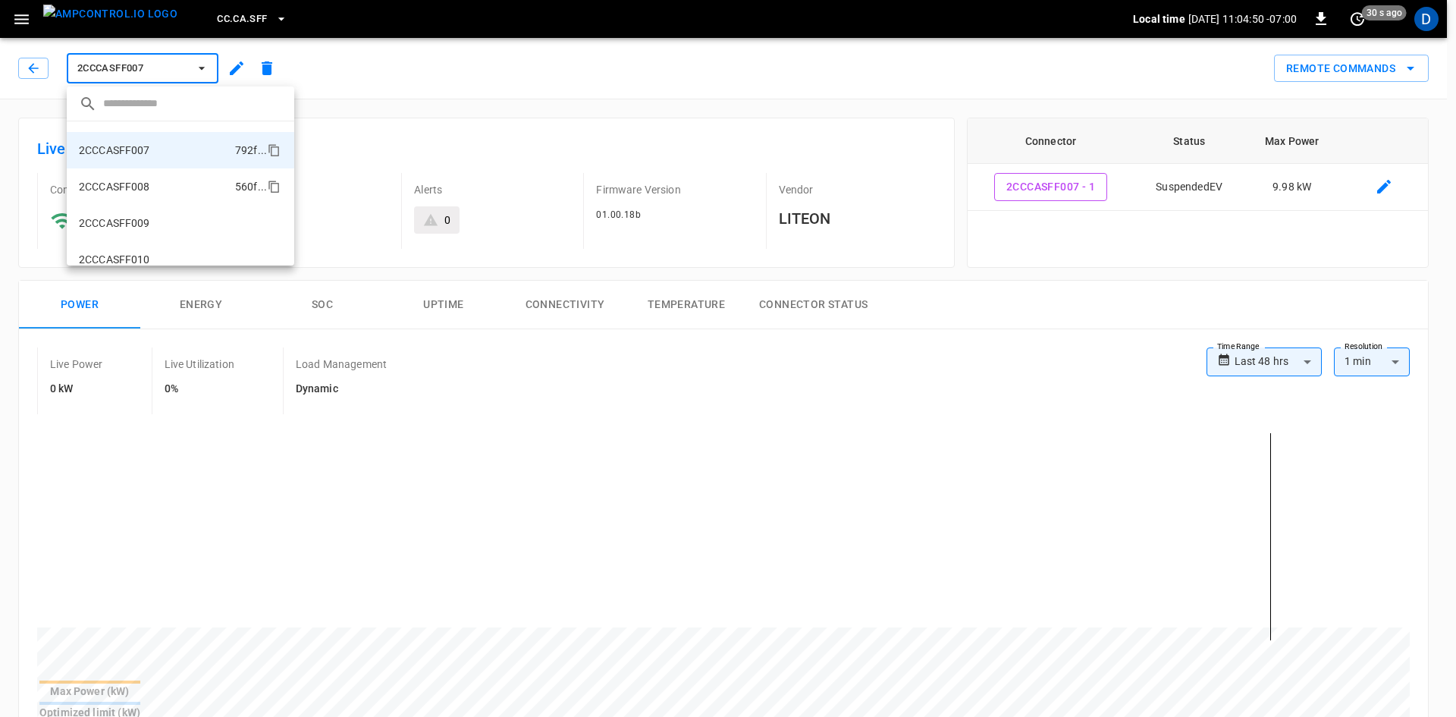
click at [143, 195] on li "2CCCASFF008 560f ..." at bounding box center [181, 186] width 228 height 36
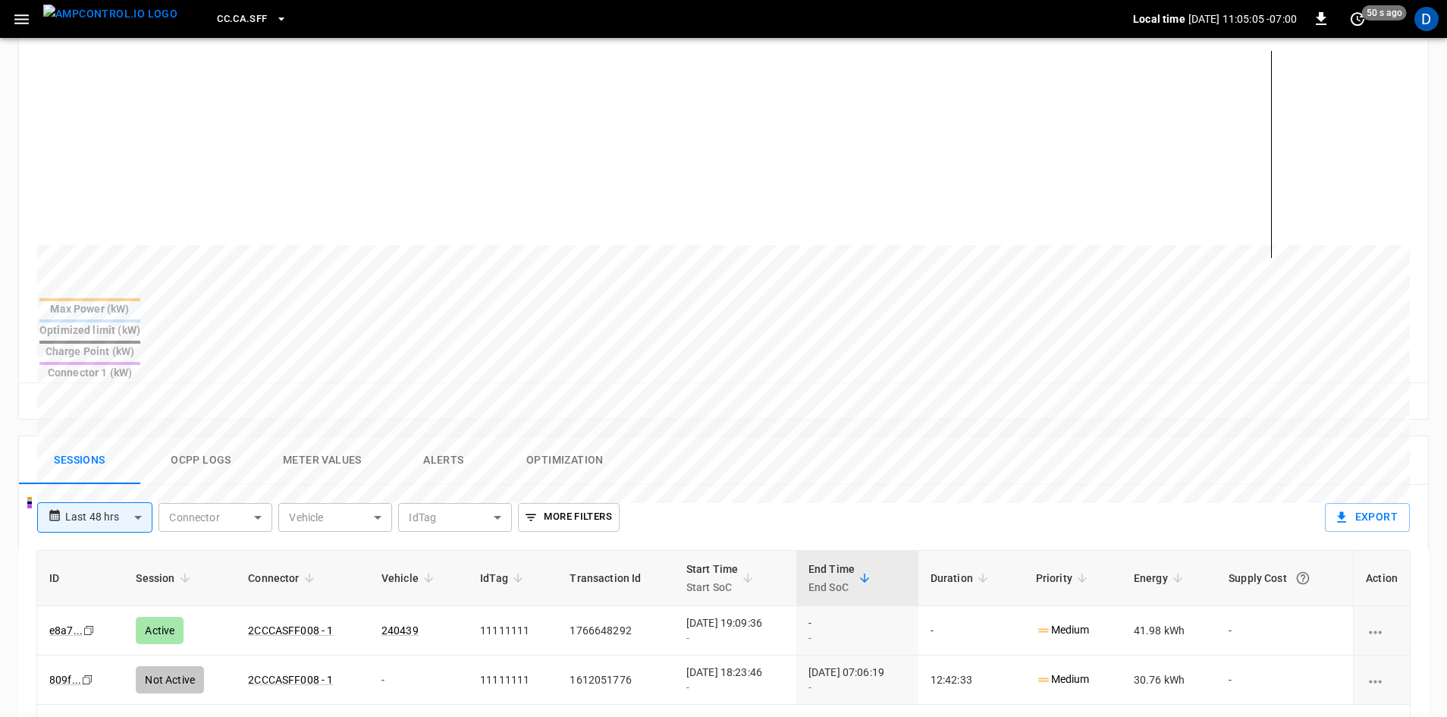
scroll to position [379, 0]
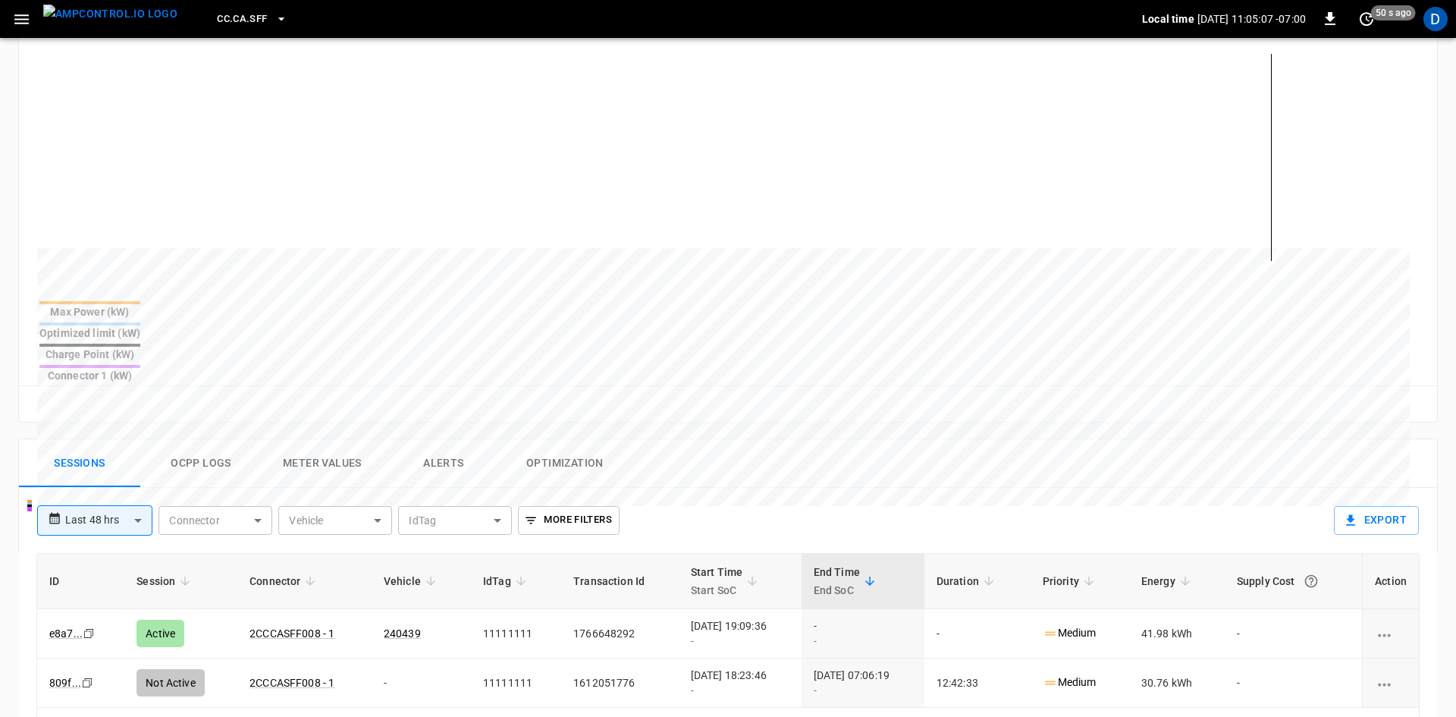
click at [129, 466] on body "**********" at bounding box center [728, 367] width 1456 height 1493
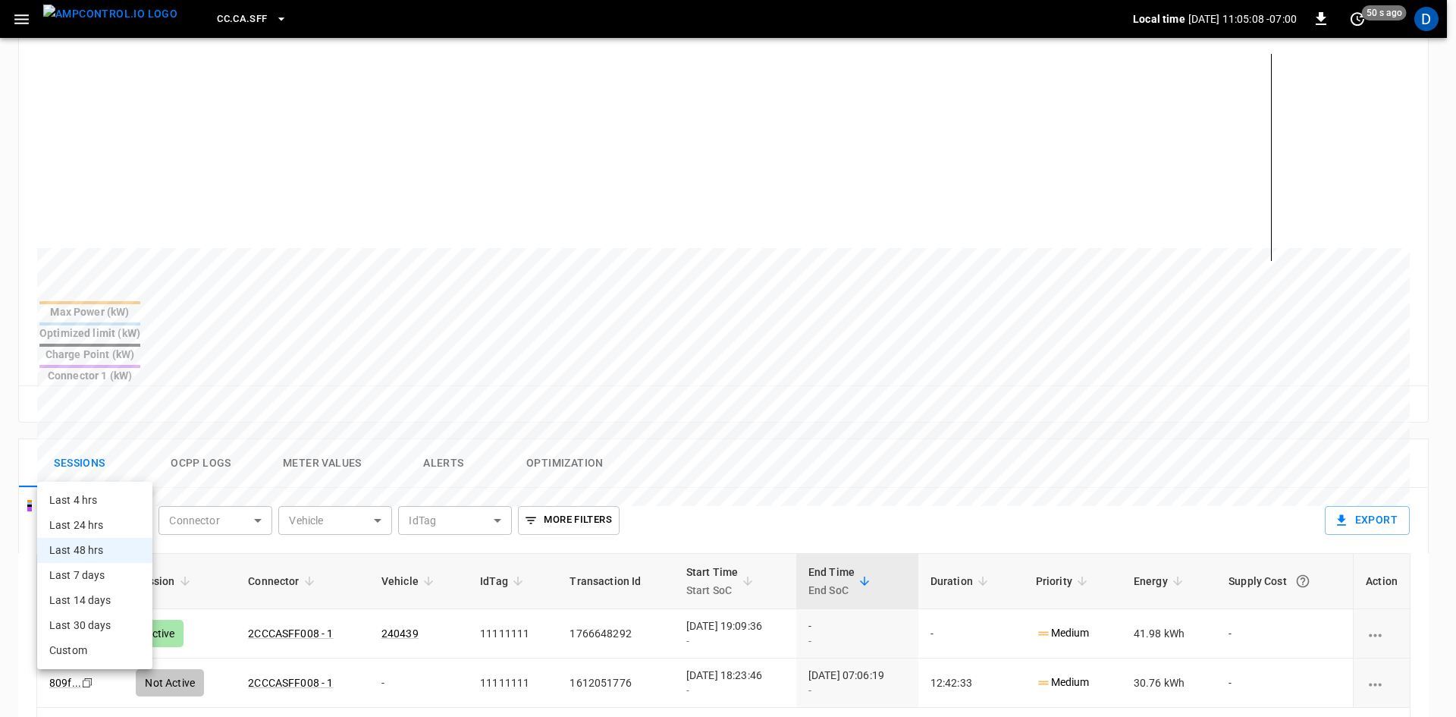
click at [129, 466] on div at bounding box center [728, 358] width 1456 height 717
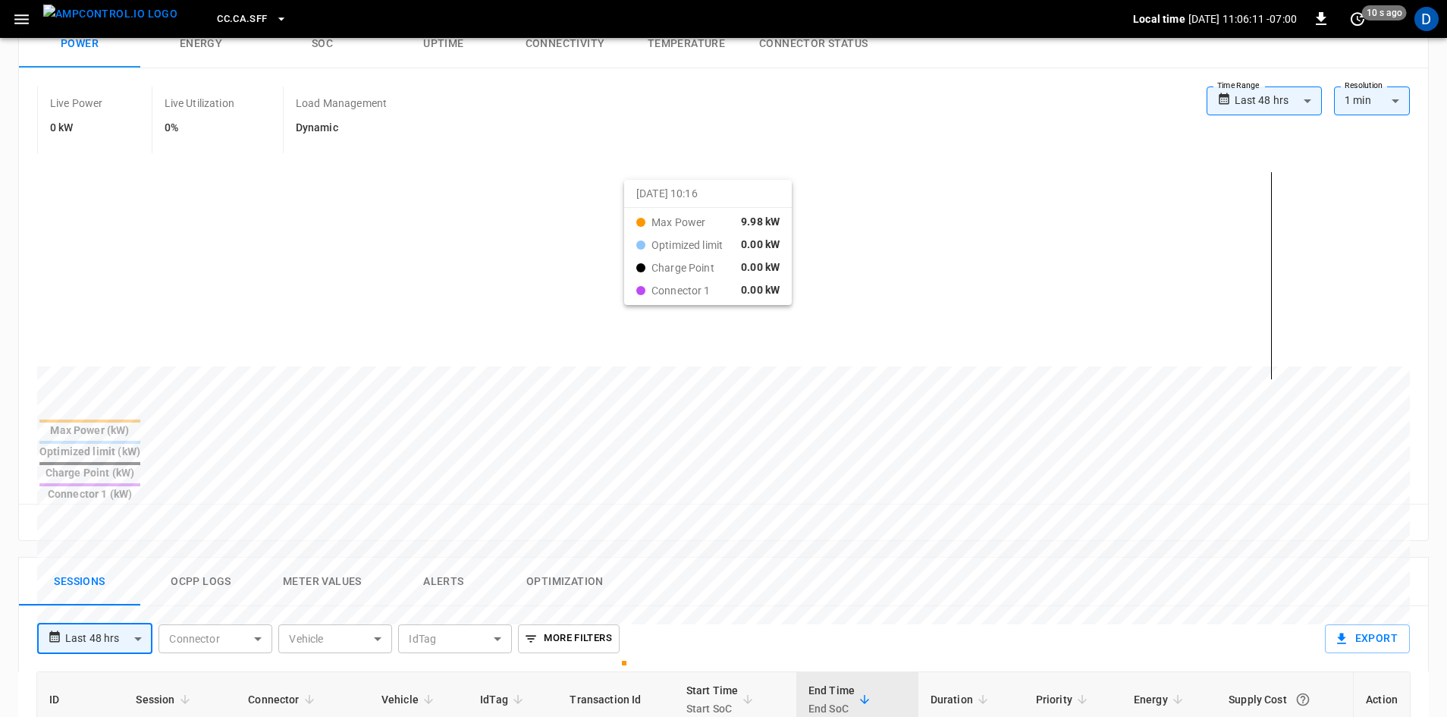
scroll to position [303, 0]
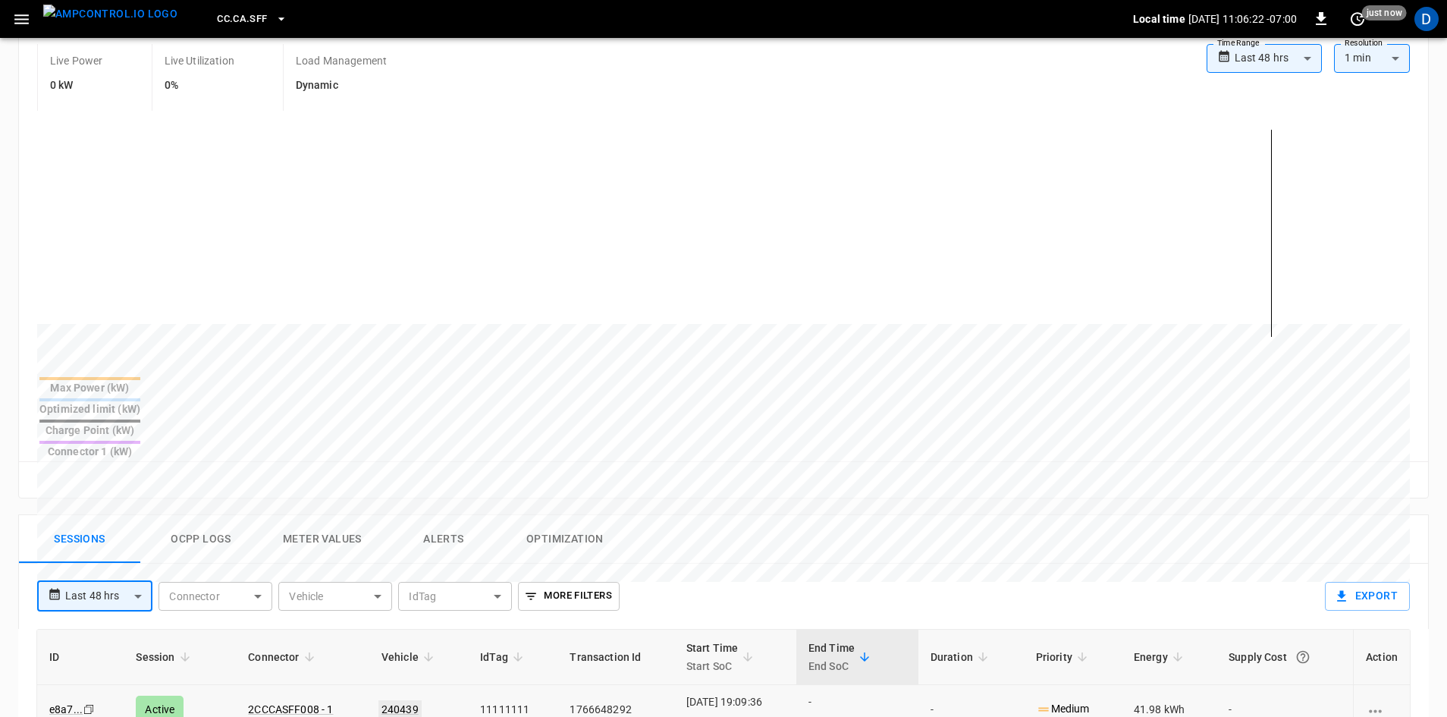
click at [379, 700] on link "240439" at bounding box center [399, 709] width 43 height 18
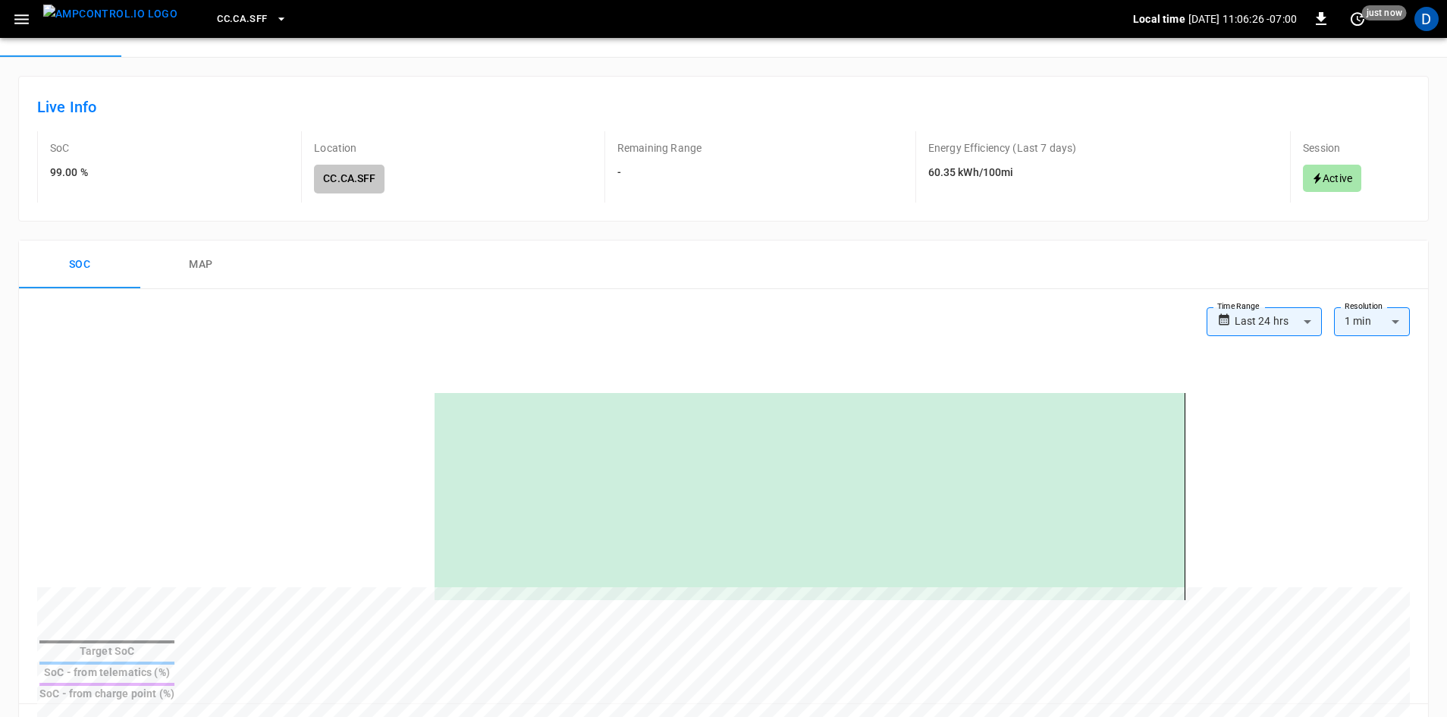
scroll to position [76, 0]
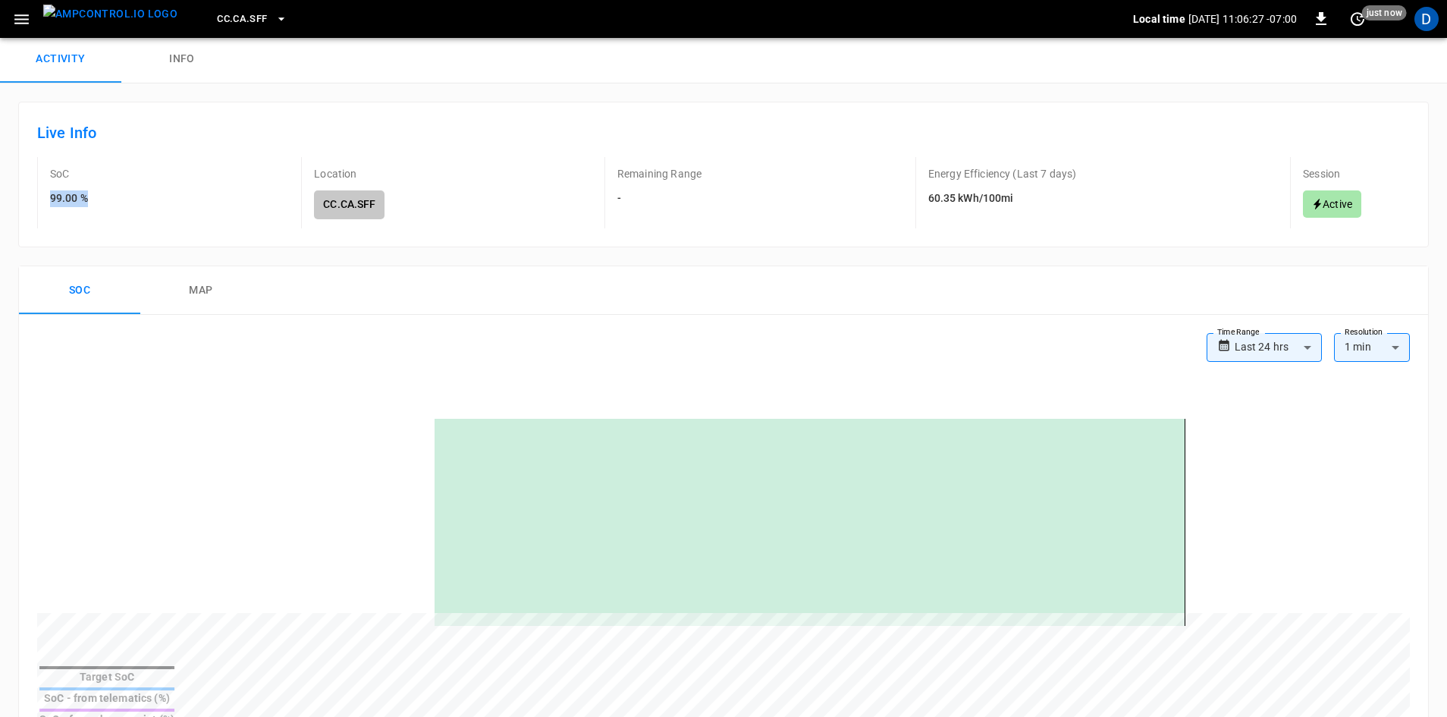
drag, startPoint x: 43, startPoint y: 202, endPoint x: 125, endPoint y: 198, distance: 82.0
click at [125, 198] on div "SoC 99.00 % Location CC.CA.SFF Remaining Range - Energy Efficiency (Last 7 days…" at bounding box center [723, 202] width 1409 height 90
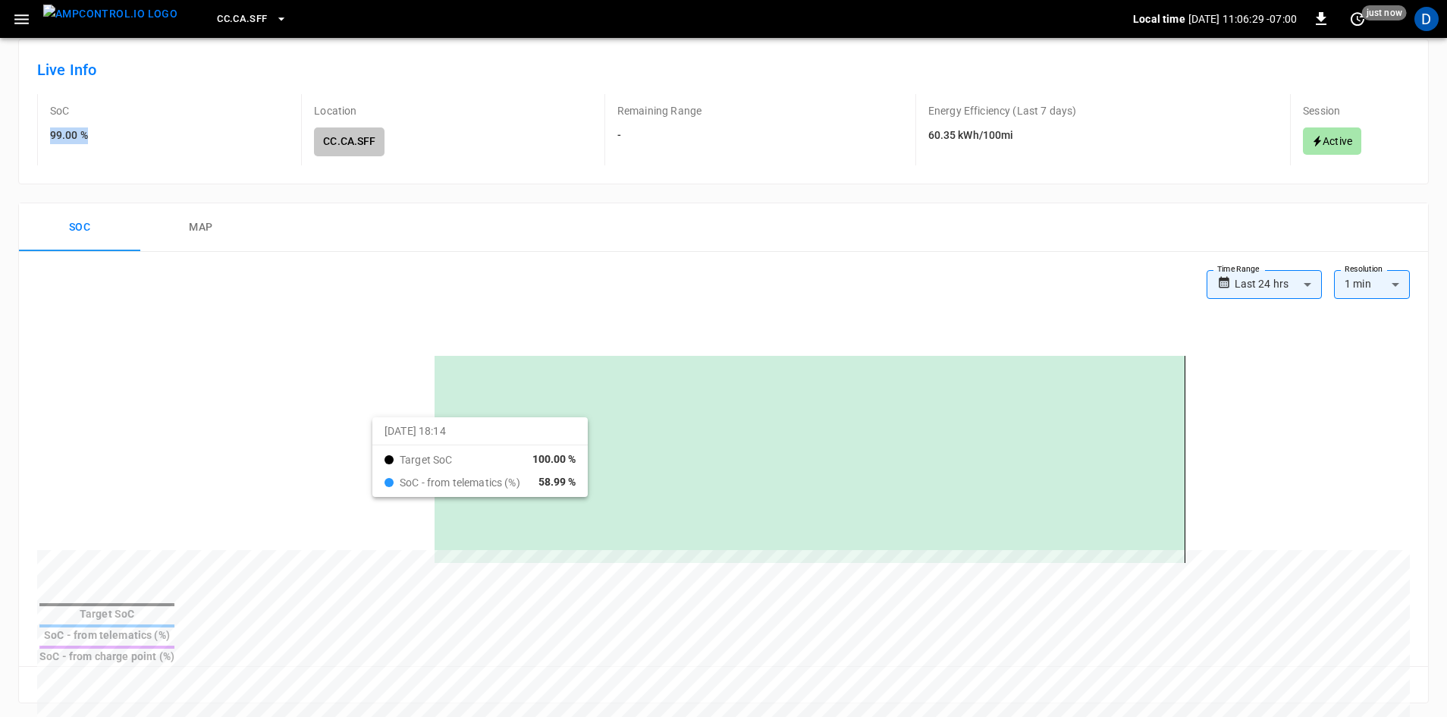
scroll to position [152, 0]
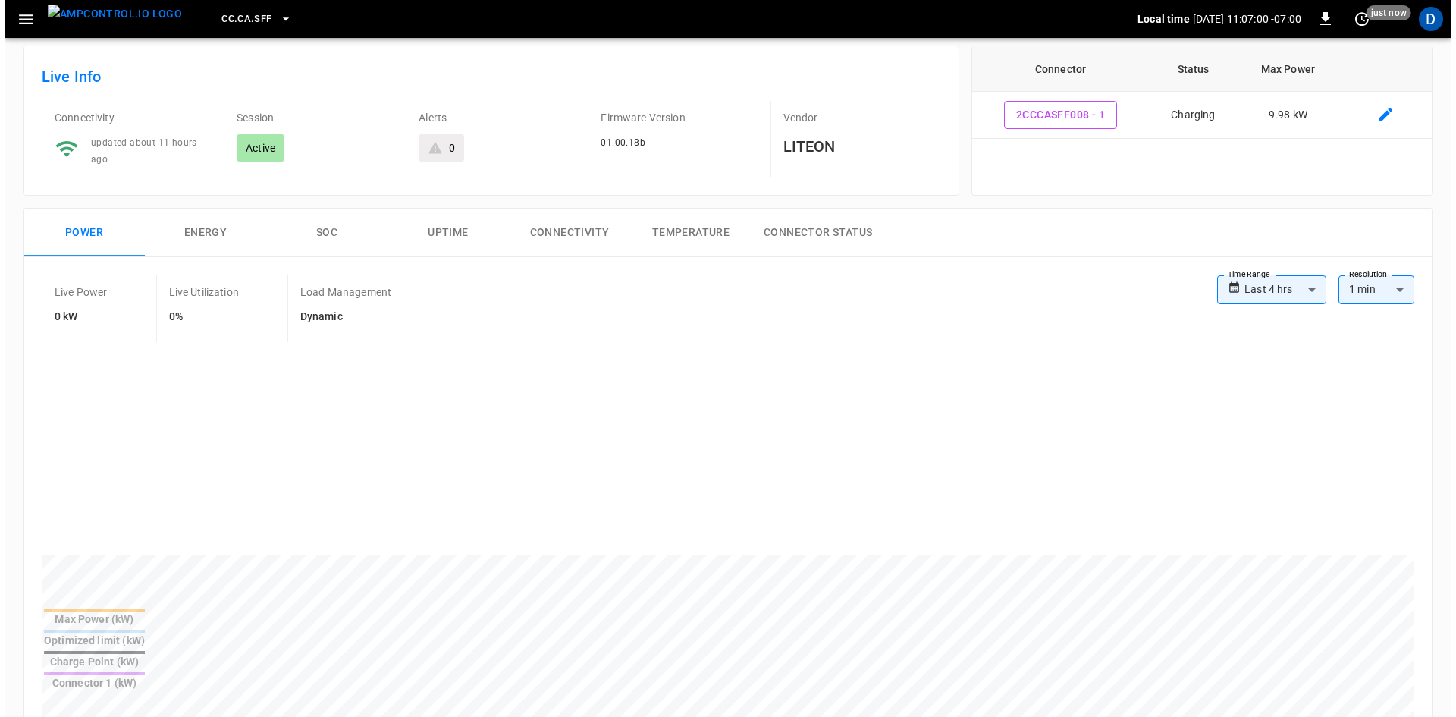
scroll to position [76, 0]
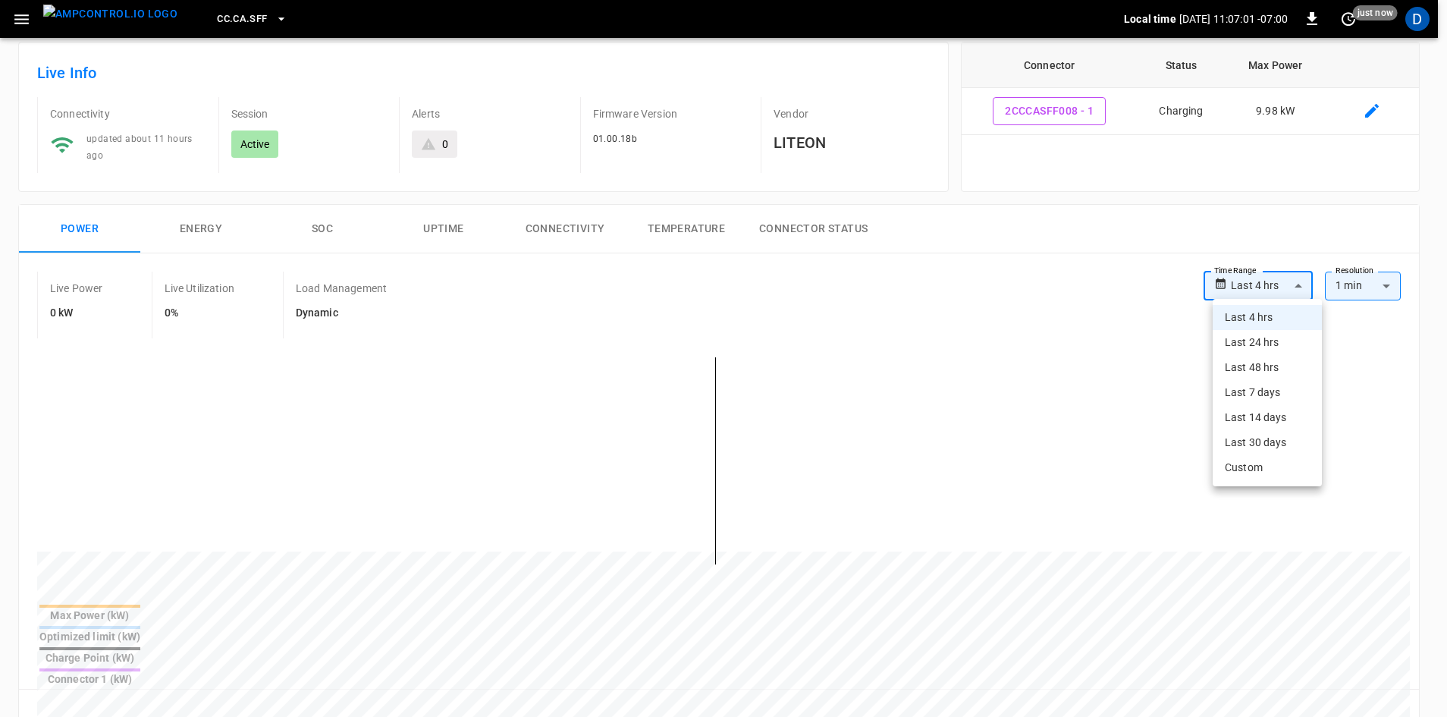
drag, startPoint x: 1284, startPoint y: 281, endPoint x: 1277, endPoint y: 300, distance: 19.7
click at [1282, 281] on body "**********" at bounding box center [723, 670] width 1447 height 1493
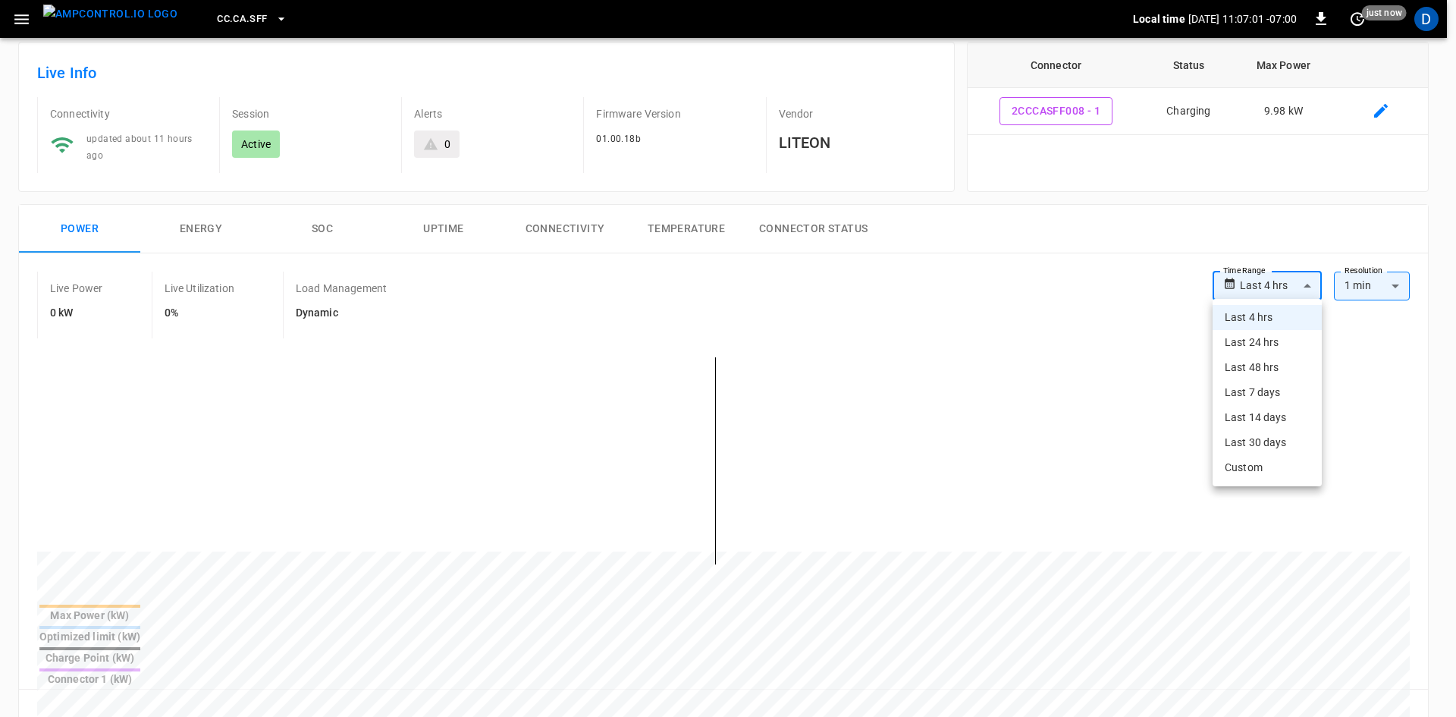
click at [1243, 374] on li "Last 48 hrs" at bounding box center [1267, 367] width 109 height 25
type input "**********"
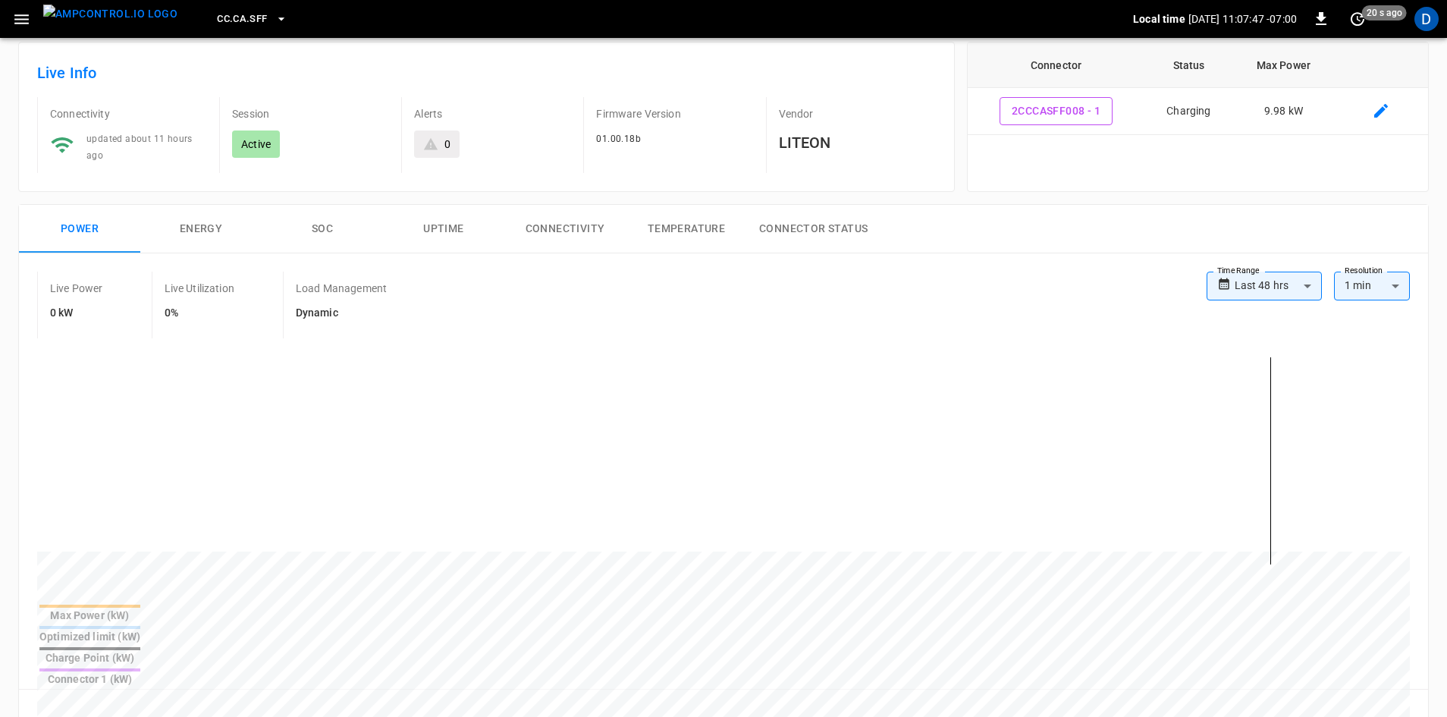
click at [16, 14] on icon "button" at bounding box center [21, 19] width 19 height 19
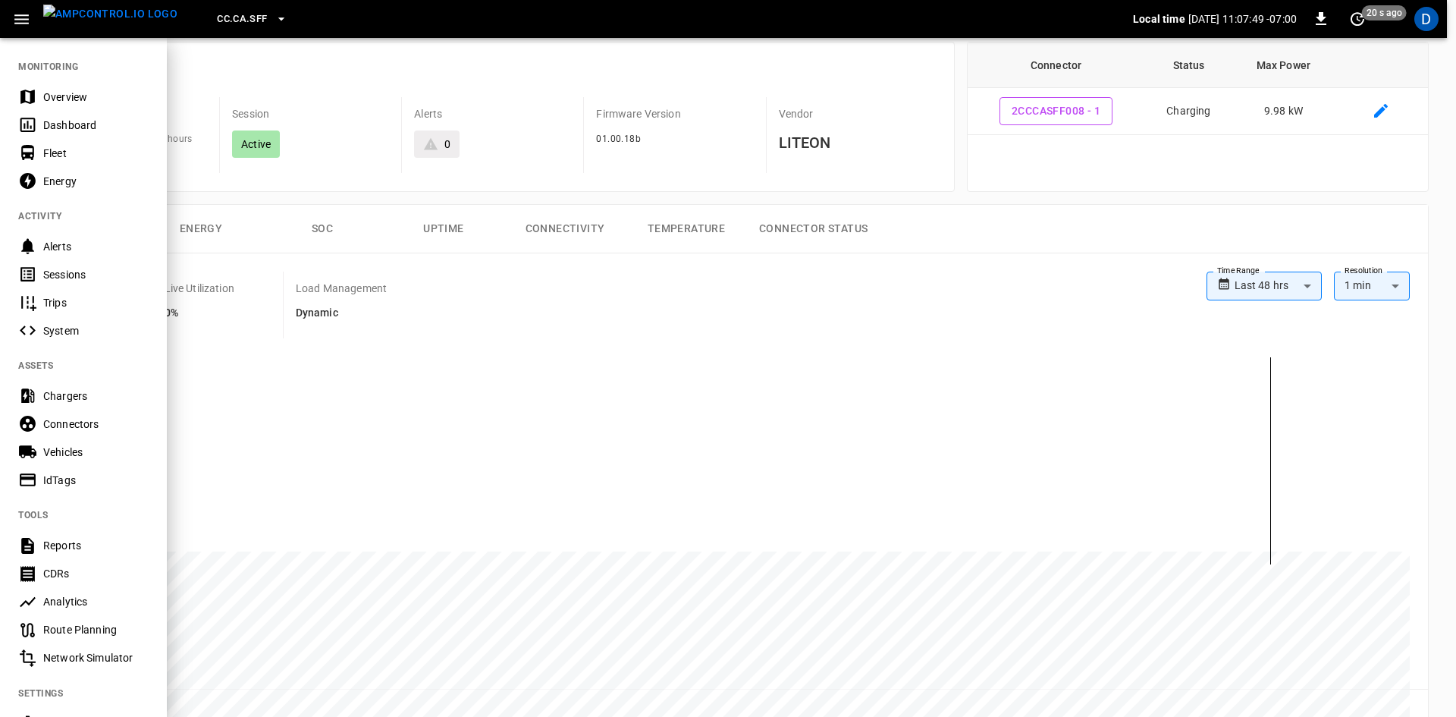
scroll to position [159, 0]
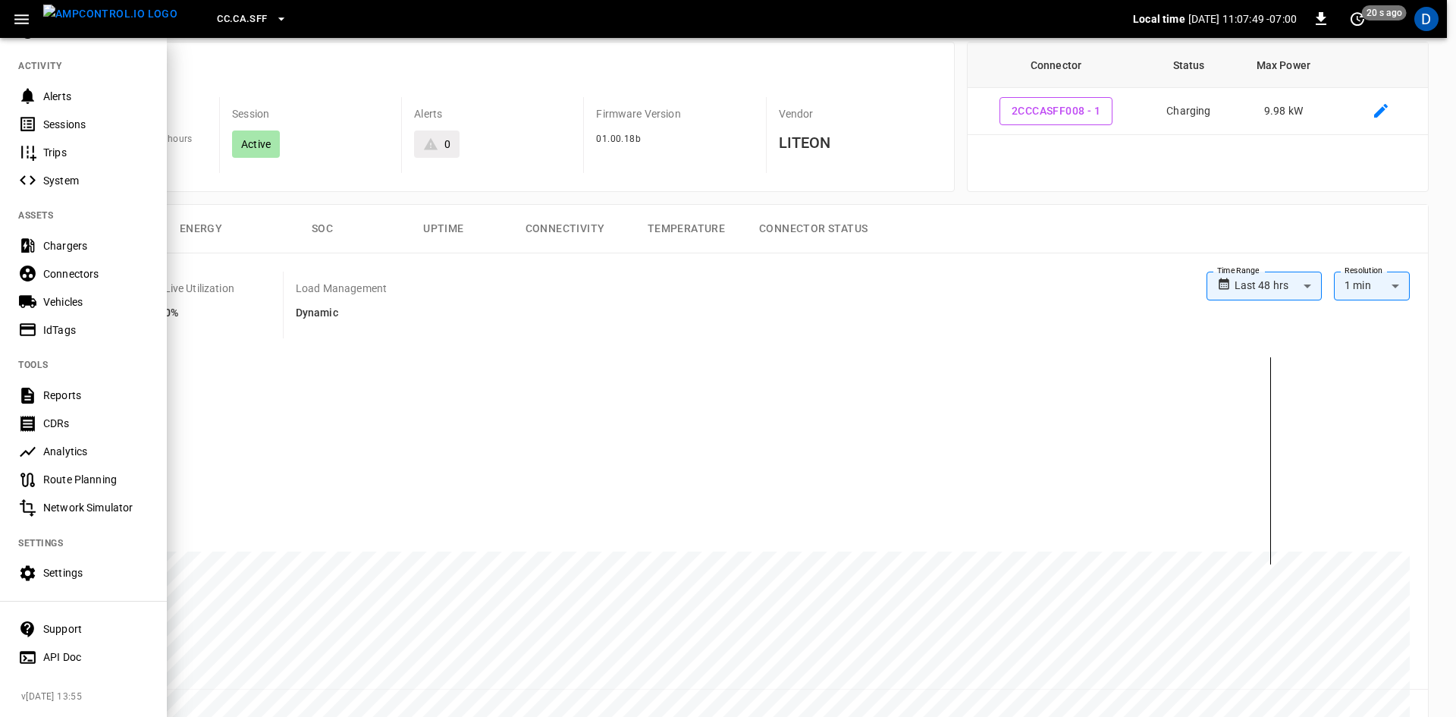
click at [86, 567] on div "Settings" at bounding box center [95, 572] width 105 height 15
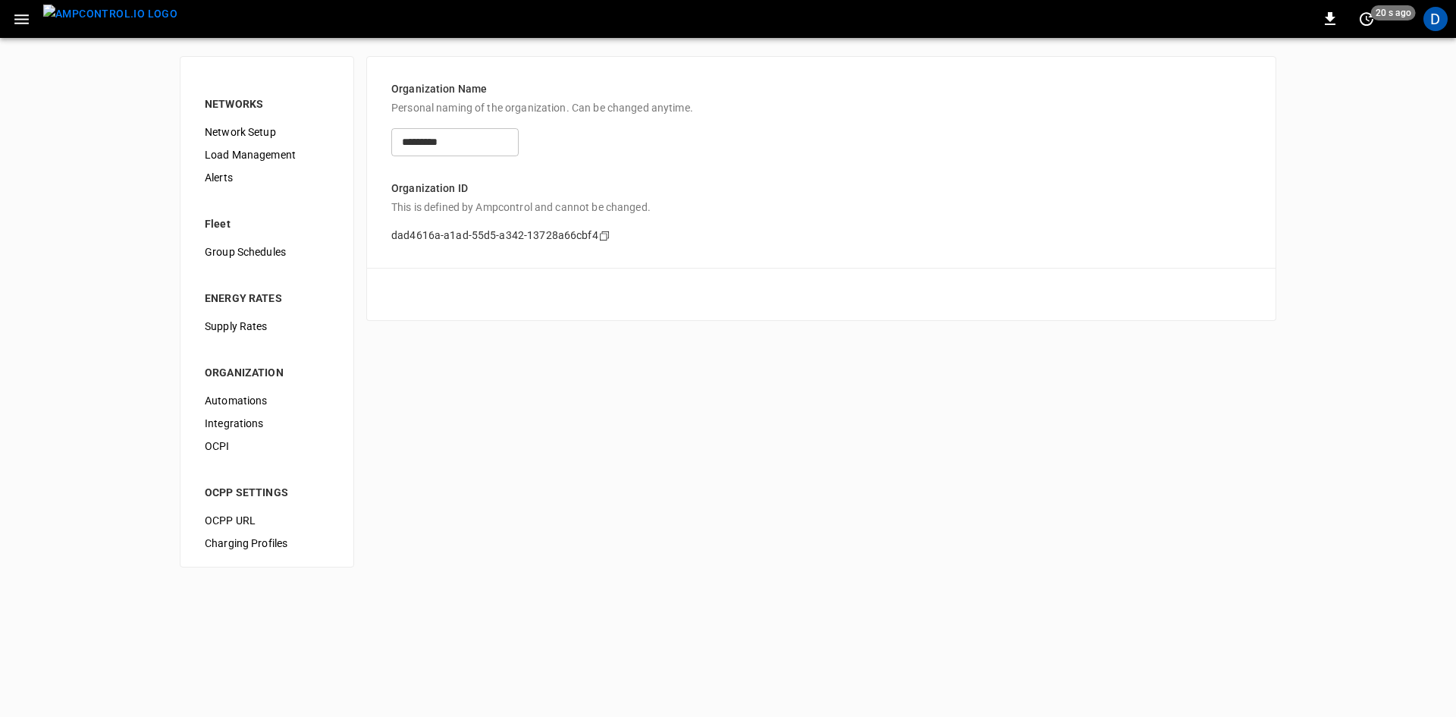
click at [235, 152] on span "Load Management" at bounding box center [267, 155] width 124 height 16
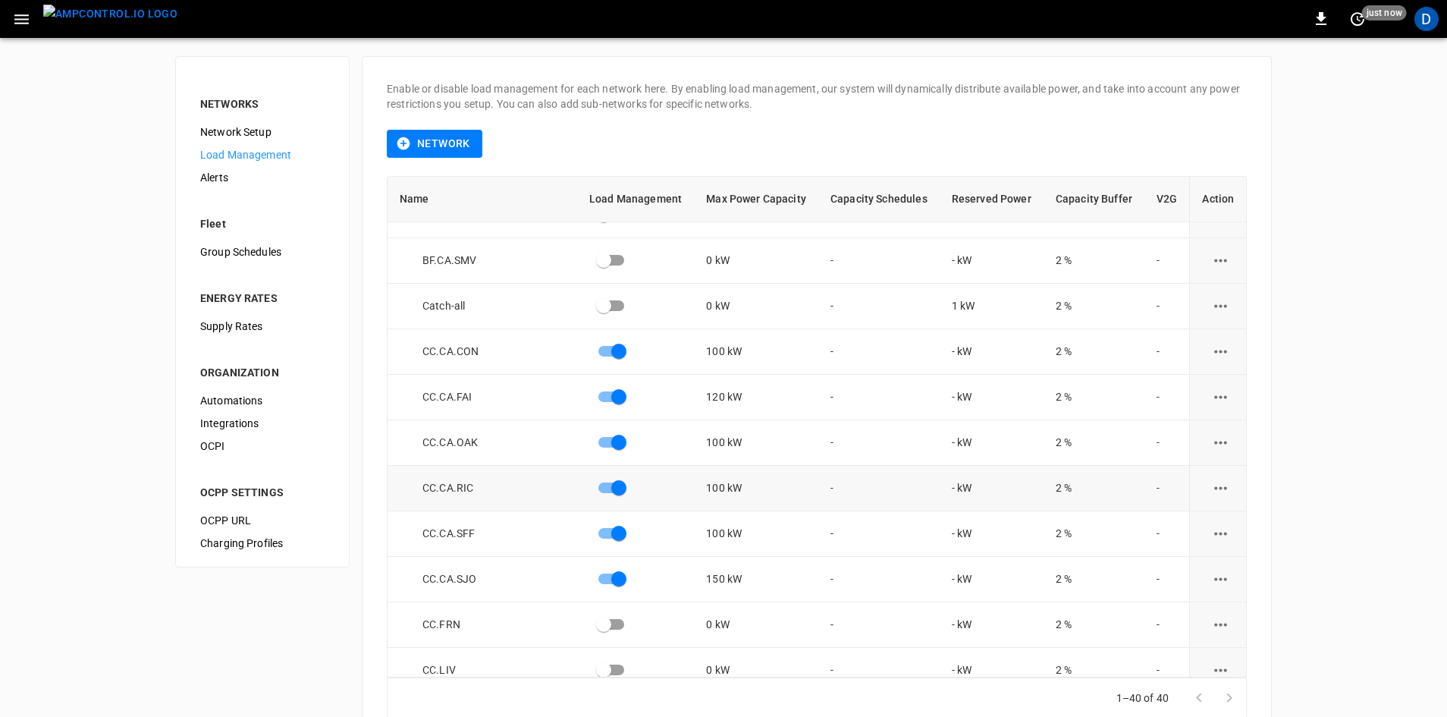
scroll to position [76, 0]
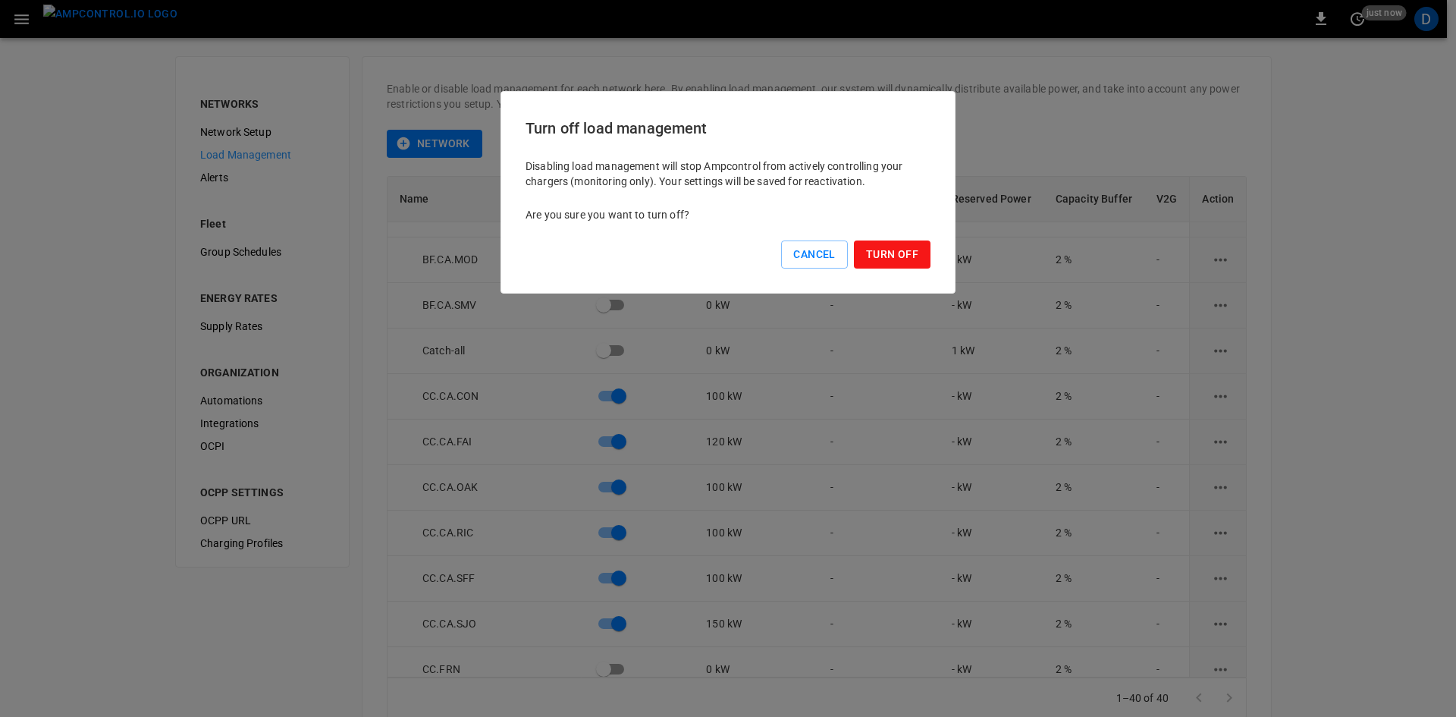
click at [884, 251] on button "Turn Off" at bounding box center [892, 254] width 77 height 28
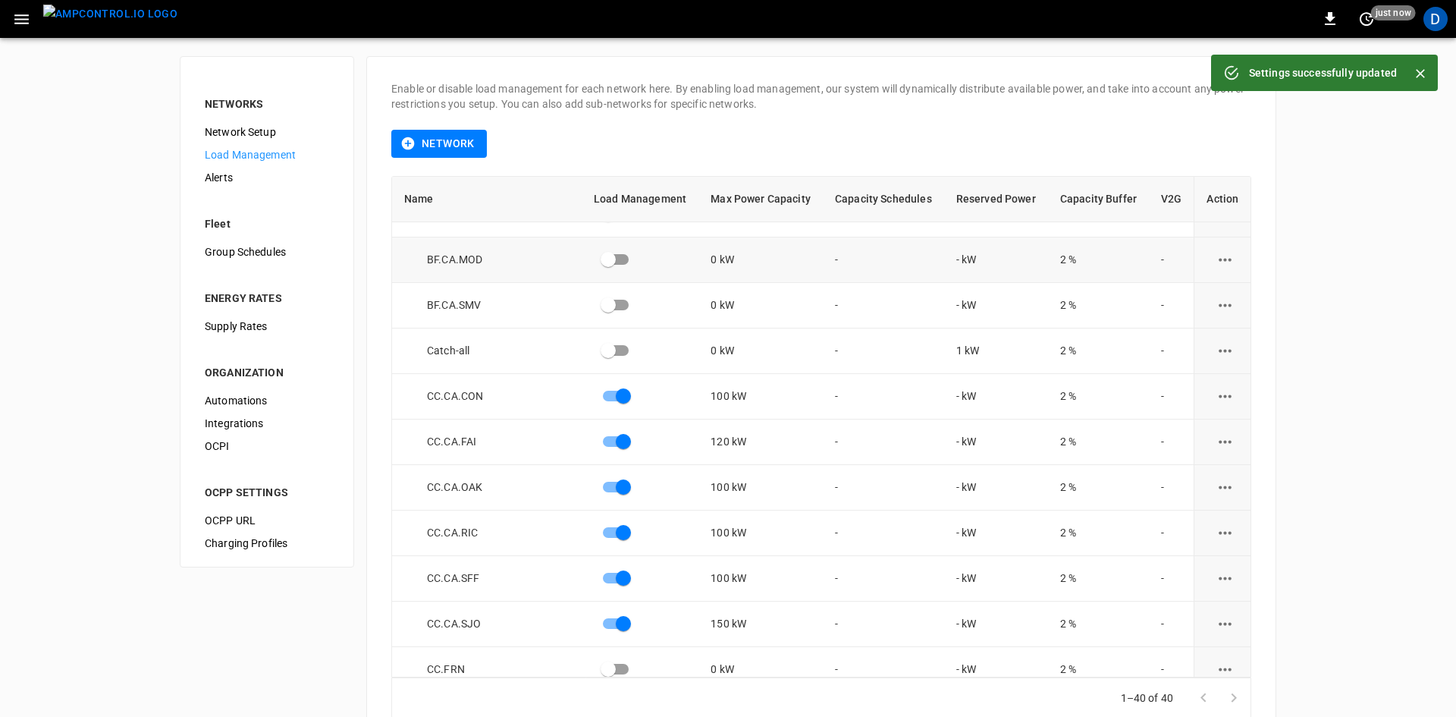
click at [888, 250] on td "-" at bounding box center [883, 260] width 121 height 46
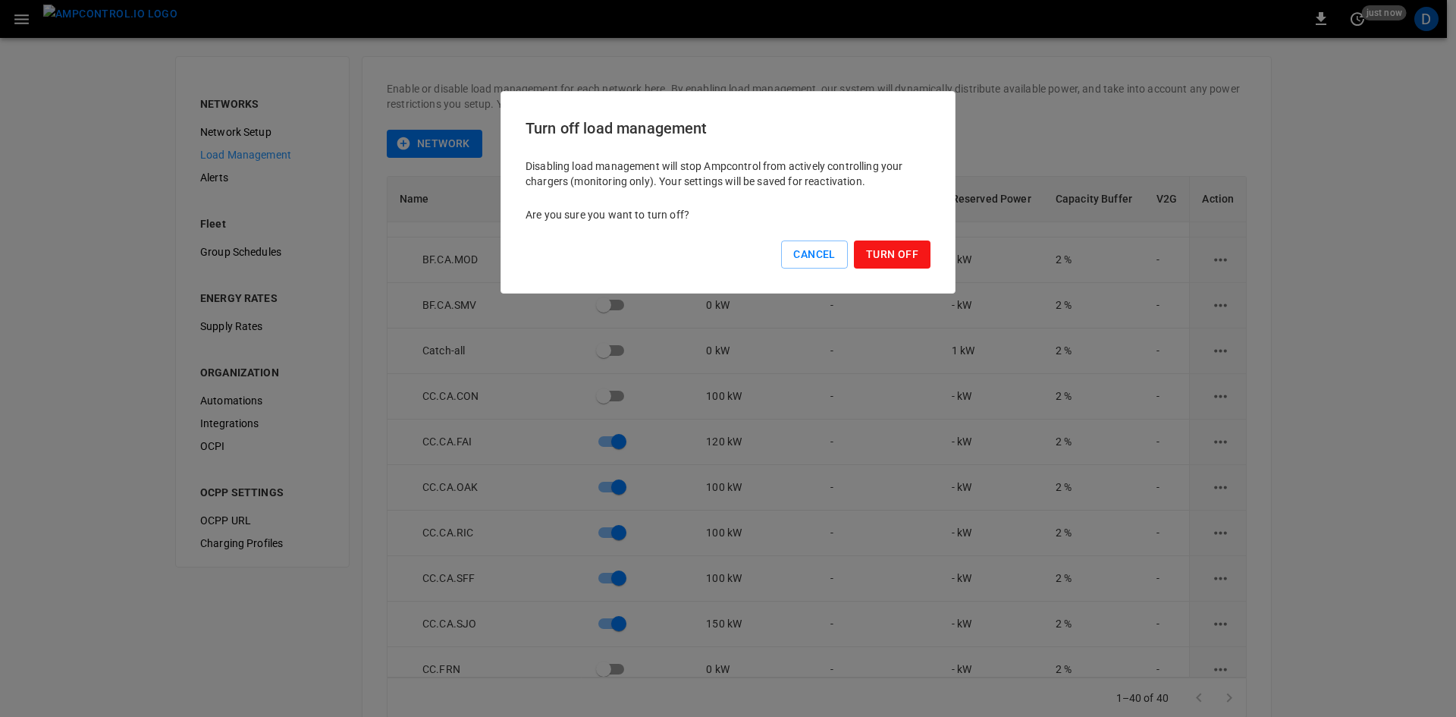
click at [893, 256] on button "Turn Off" at bounding box center [892, 254] width 77 height 28
click at [875, 262] on button "Turn Off" at bounding box center [892, 254] width 77 height 28
click at [862, 258] on button "Turn Off" at bounding box center [892, 254] width 77 height 28
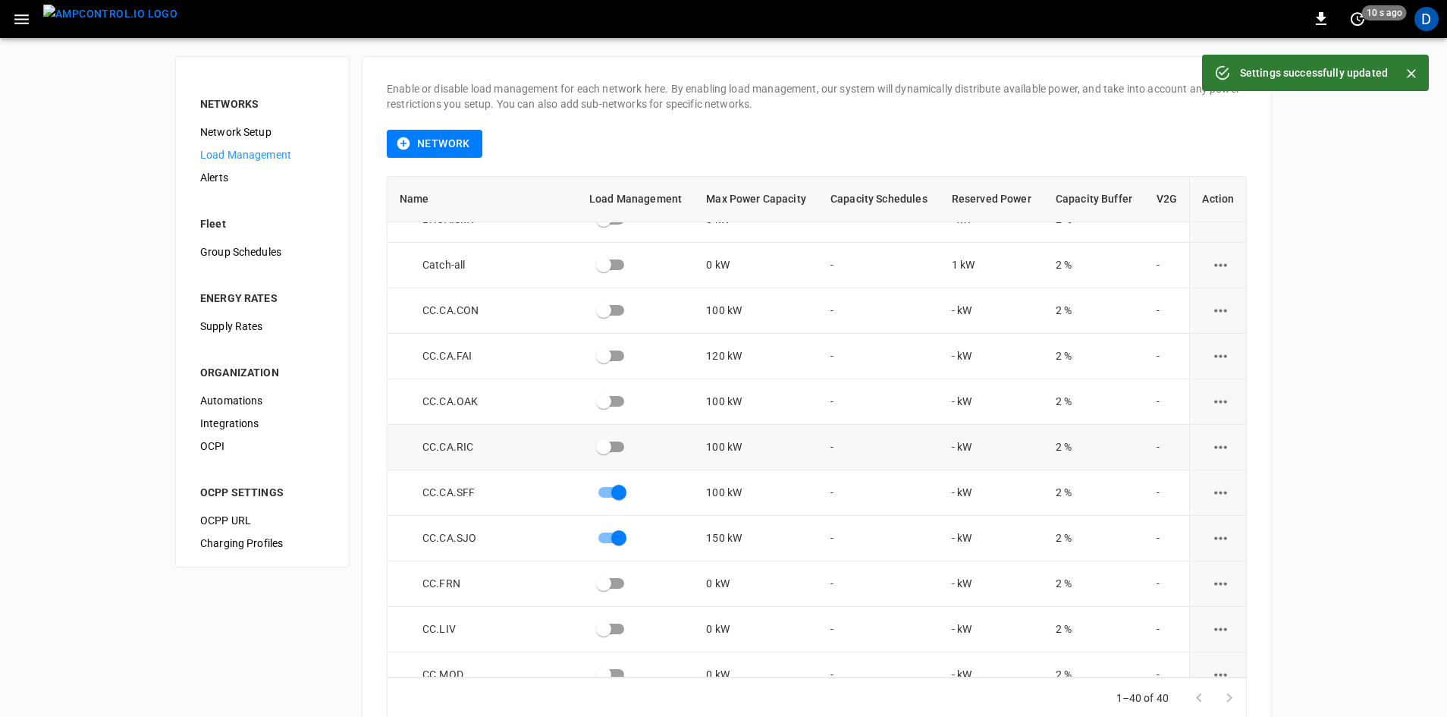
scroll to position [228, 0]
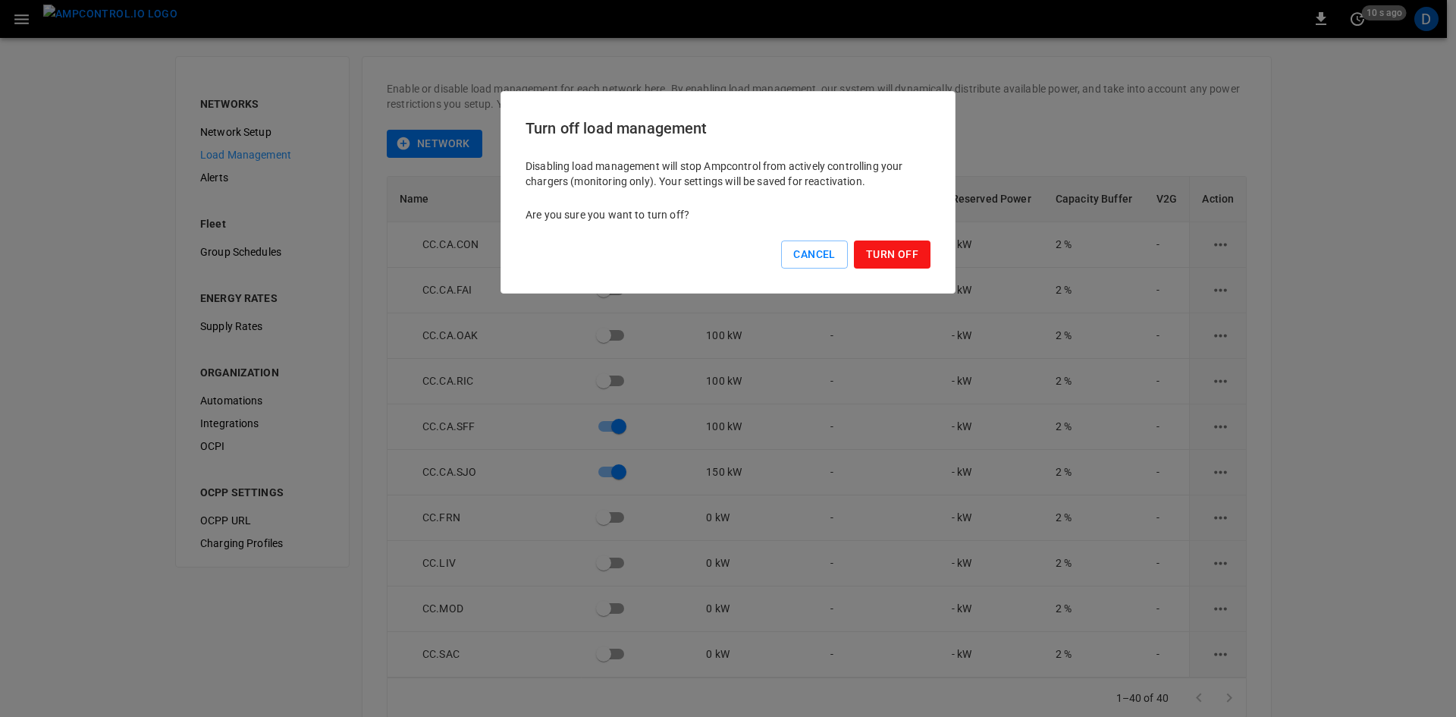
click at [898, 253] on button "Turn Off" at bounding box center [892, 254] width 77 height 28
click at [880, 249] on button "Turn Off" at bounding box center [892, 254] width 77 height 28
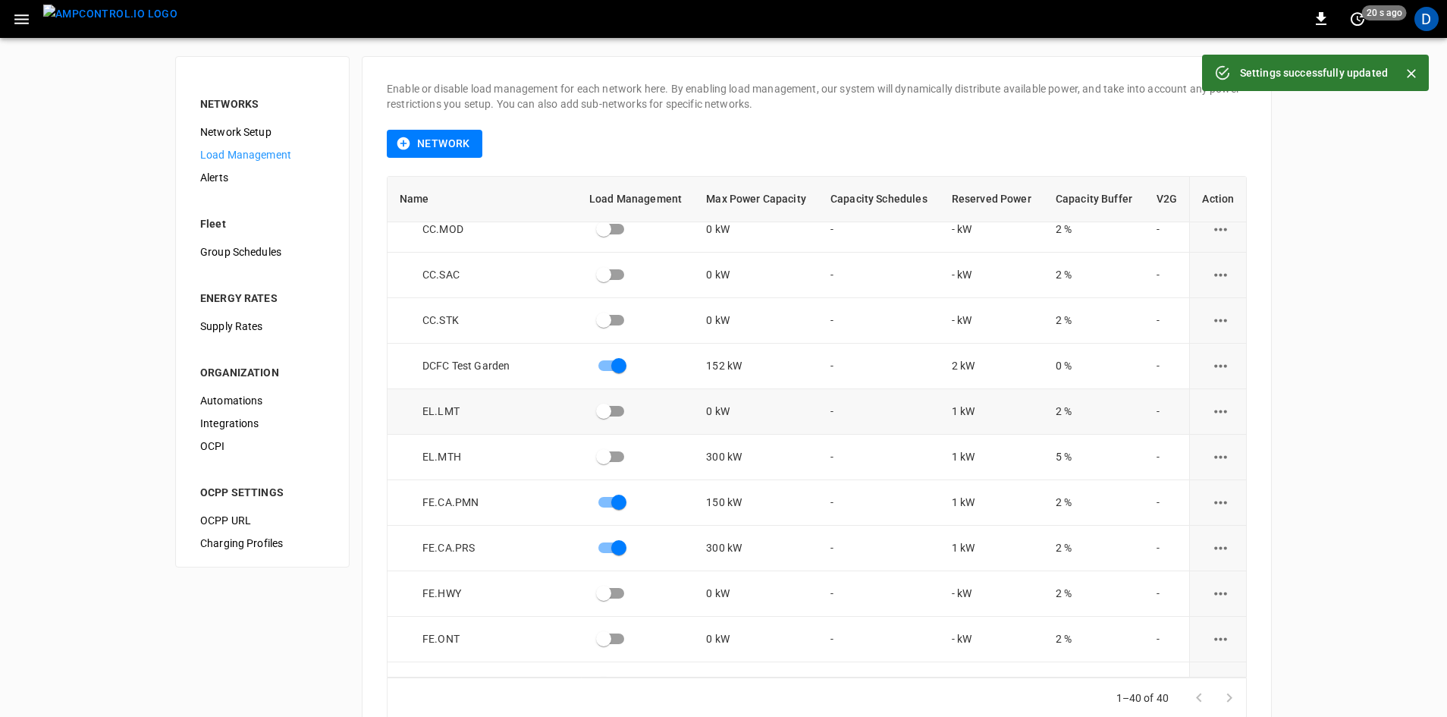
scroll to position [683, 0]
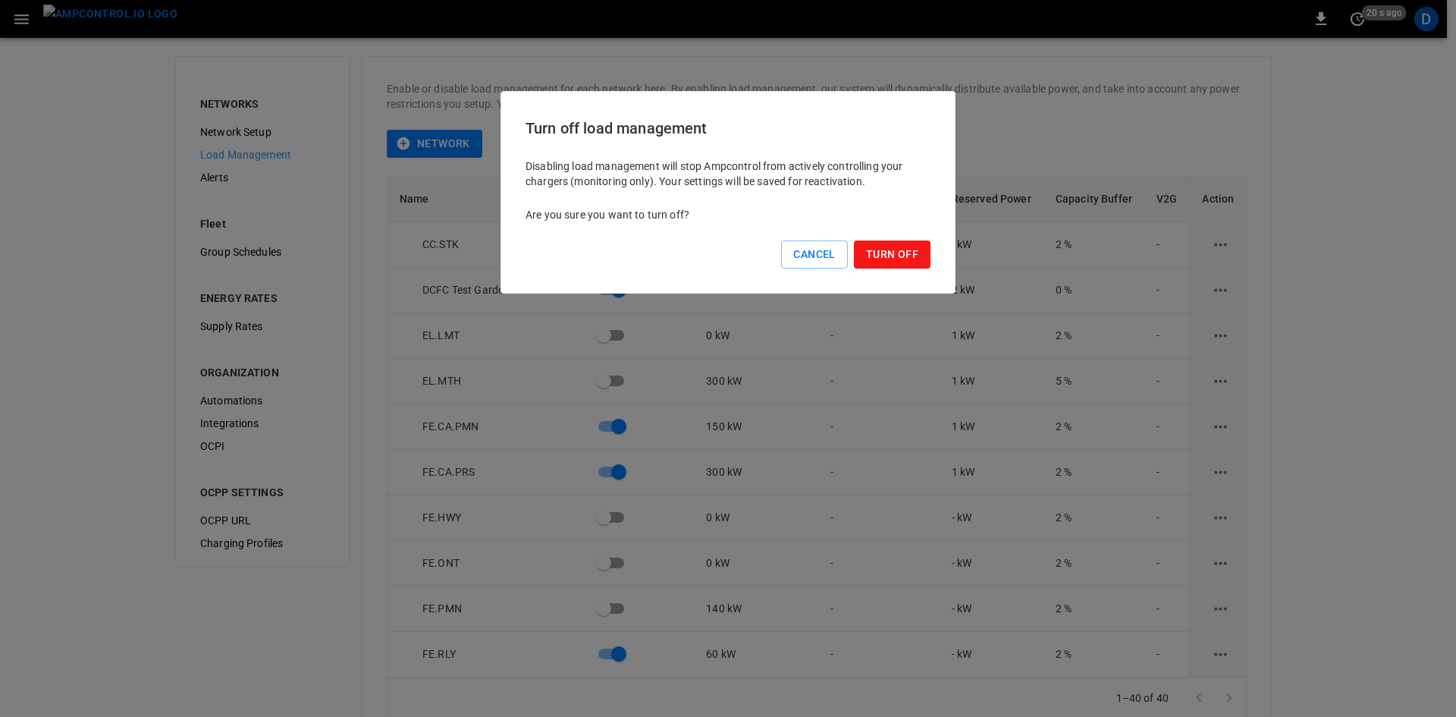
click at [904, 250] on button "Turn Off" at bounding box center [892, 254] width 77 height 28
click at [868, 254] on button "Turn Off" at bounding box center [892, 254] width 77 height 28
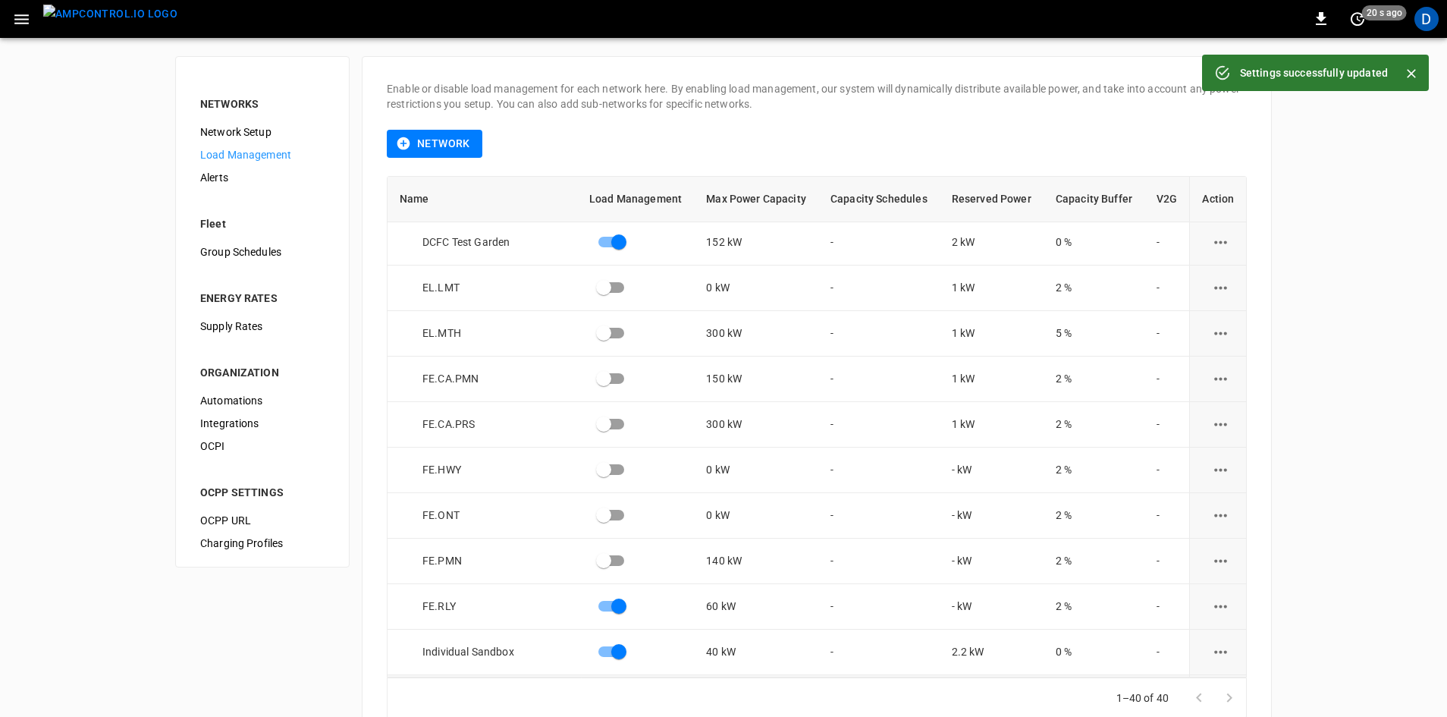
scroll to position [986, 0]
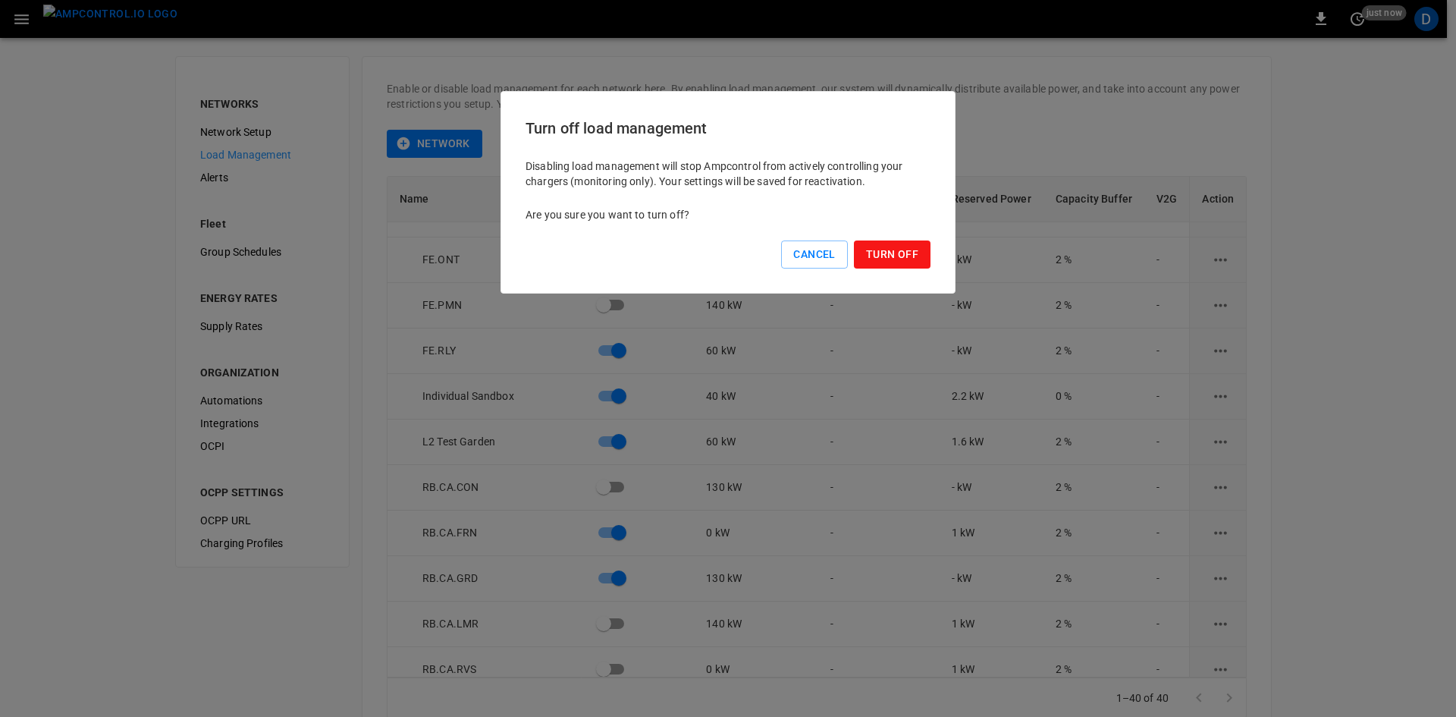
click at [874, 257] on button "Turn Off" at bounding box center [892, 254] width 77 height 28
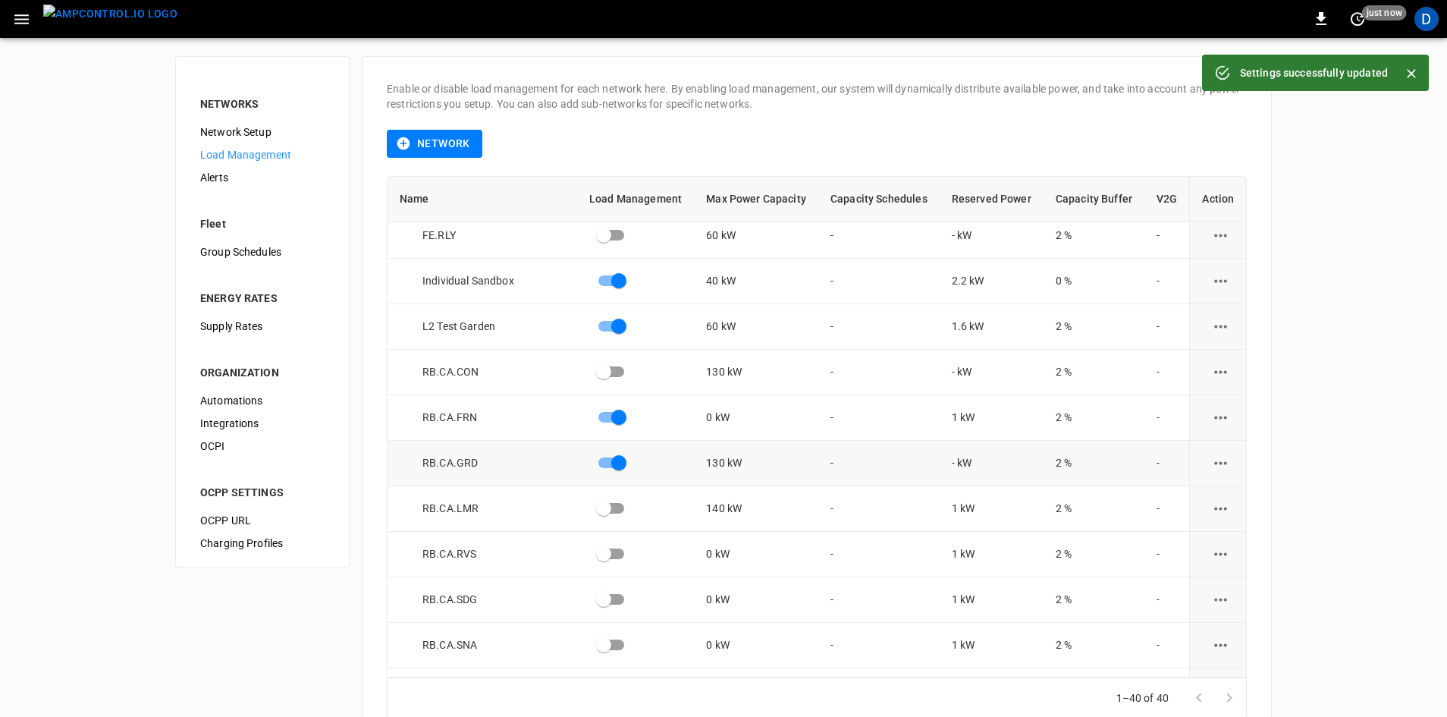
scroll to position [1138, 0]
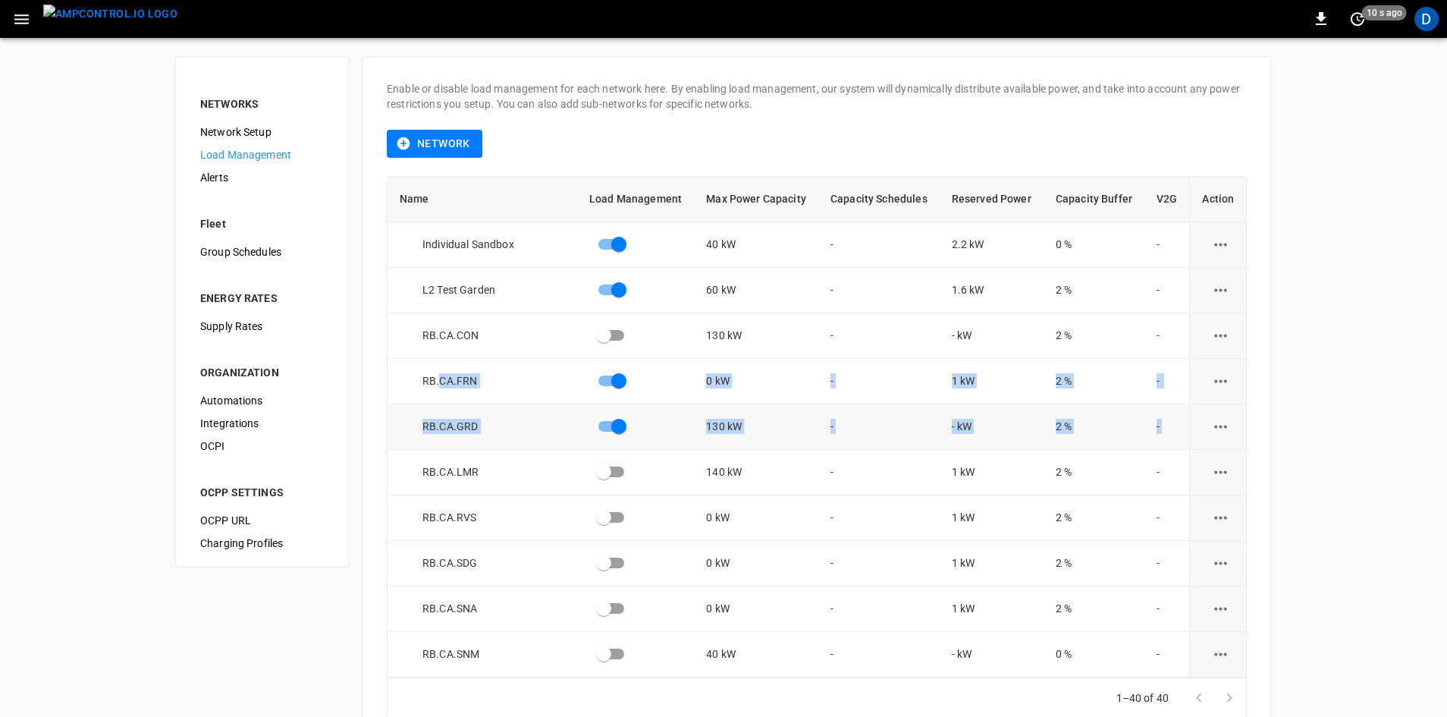
drag, startPoint x: 442, startPoint y: 372, endPoint x: 1193, endPoint y: 416, distance: 752.2
click at [1324, 415] on div "NETWORKS Network Setup Load Management Alerts Fleet Group Schedules ENERGY RATE…" at bounding box center [723, 400] width 1447 height 724
drag, startPoint x: 702, startPoint y: 425, endPoint x: 1022, endPoint y: 411, distance: 320.4
click at [1020, 411] on tr "RB.CA.GRD 130 kW - - kW 2 % -" at bounding box center [817, 427] width 859 height 46
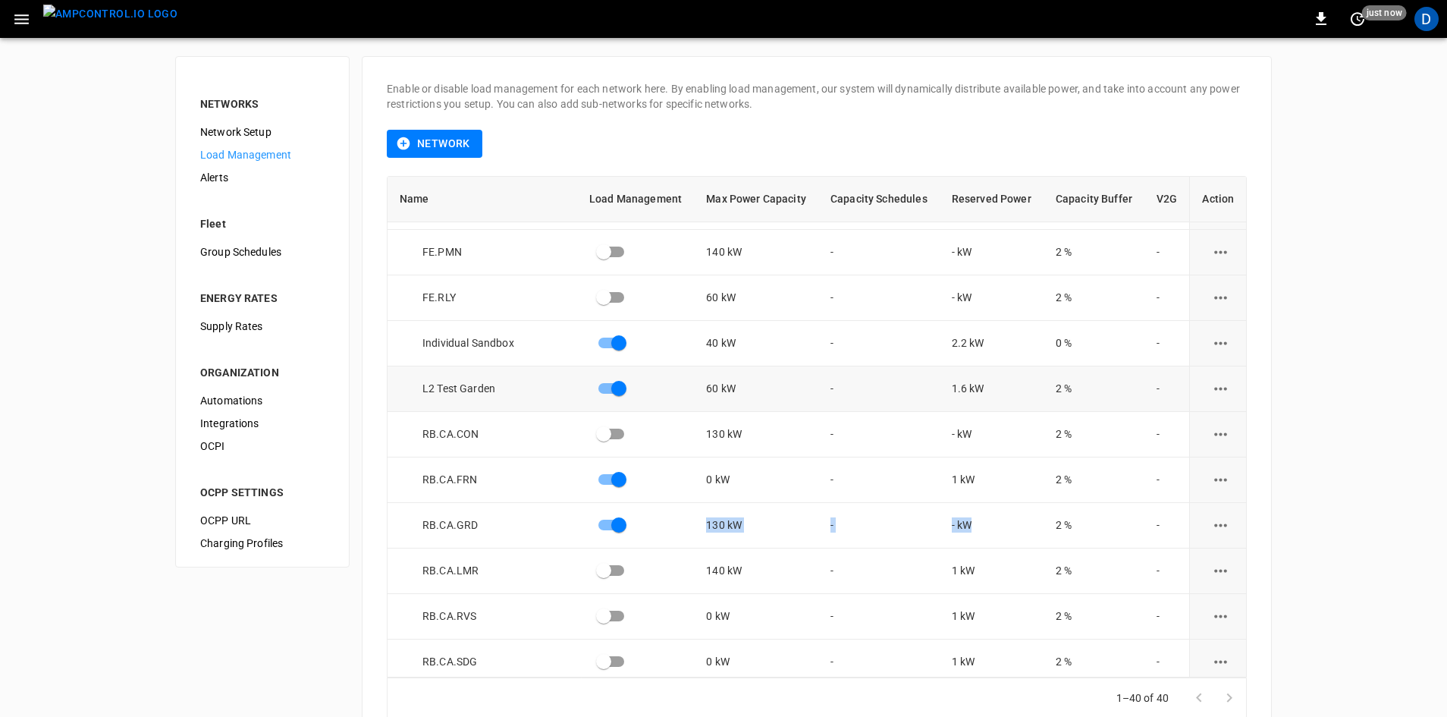
scroll to position [1071, 0]
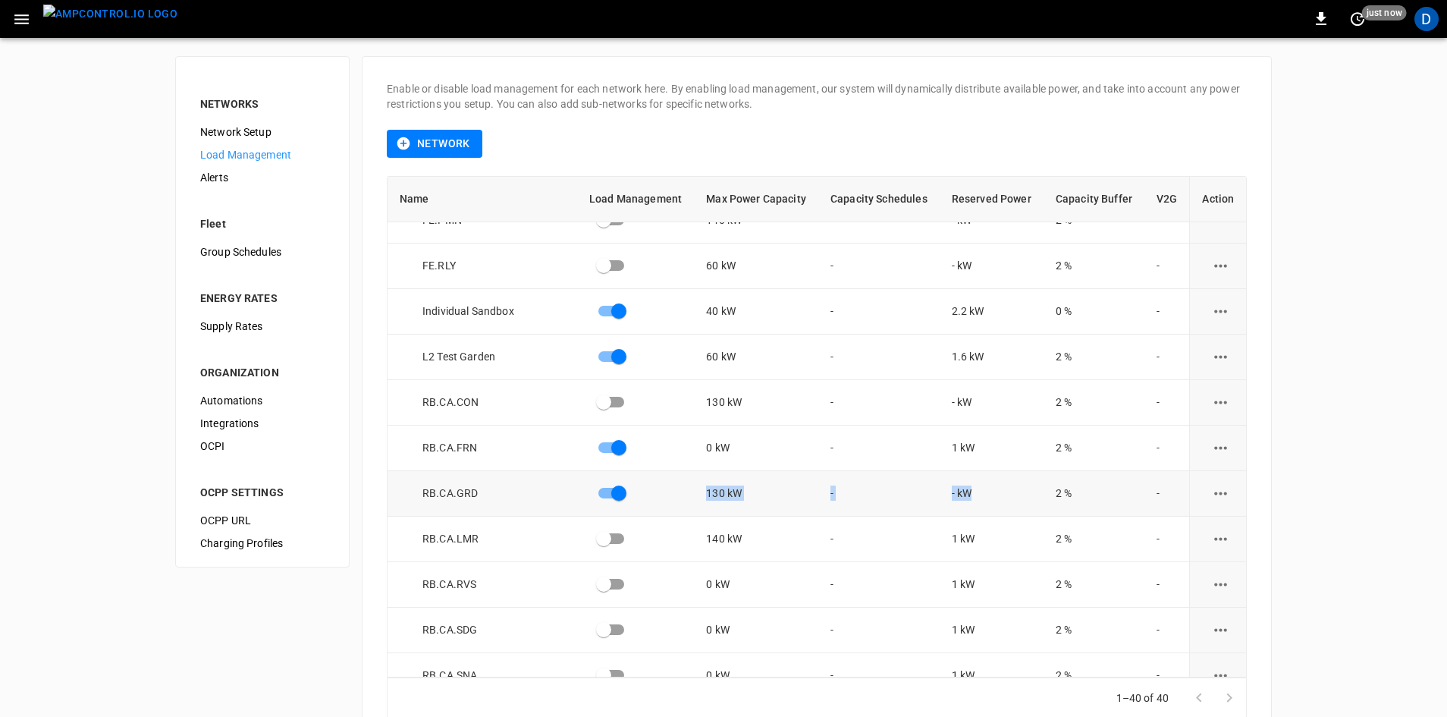
click at [507, 499] on div "RB.CA.GRD" at bounding box center [488, 492] width 177 height 15
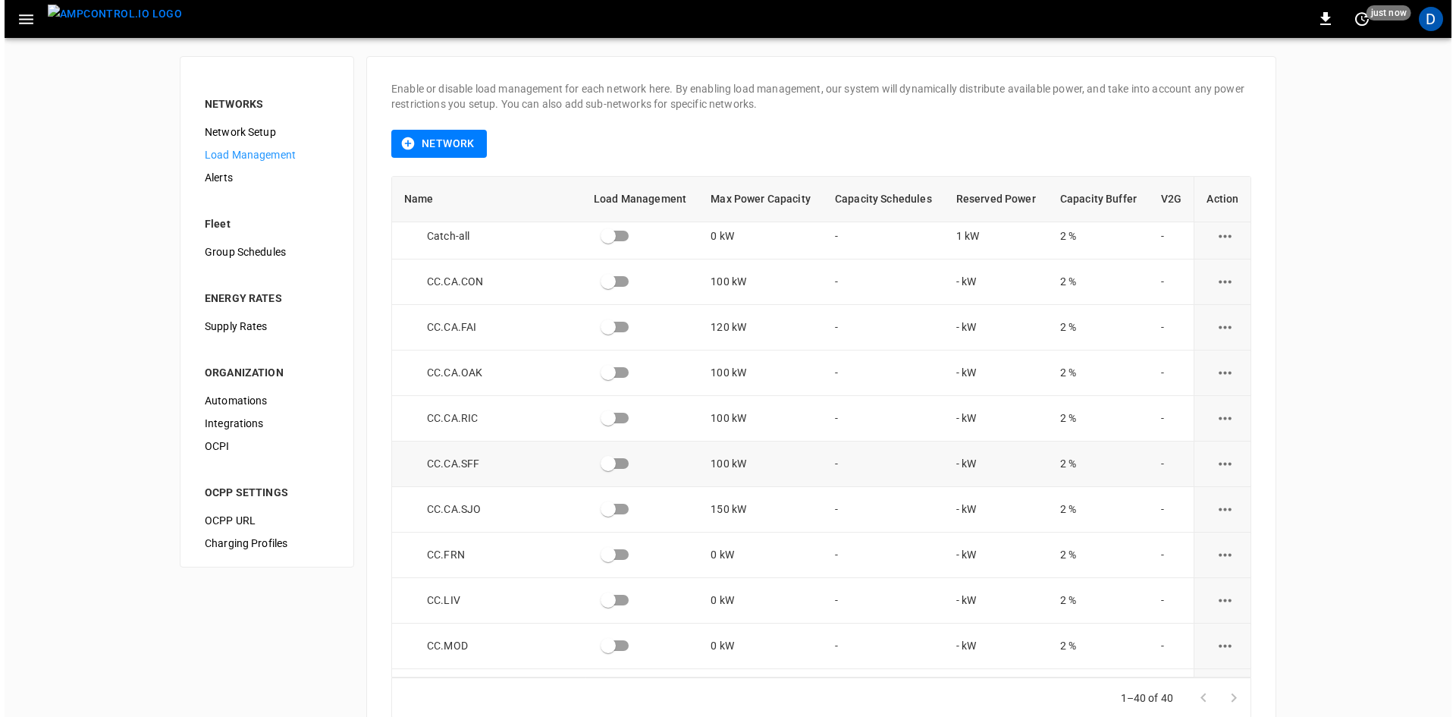
scroll to position [161, 0]
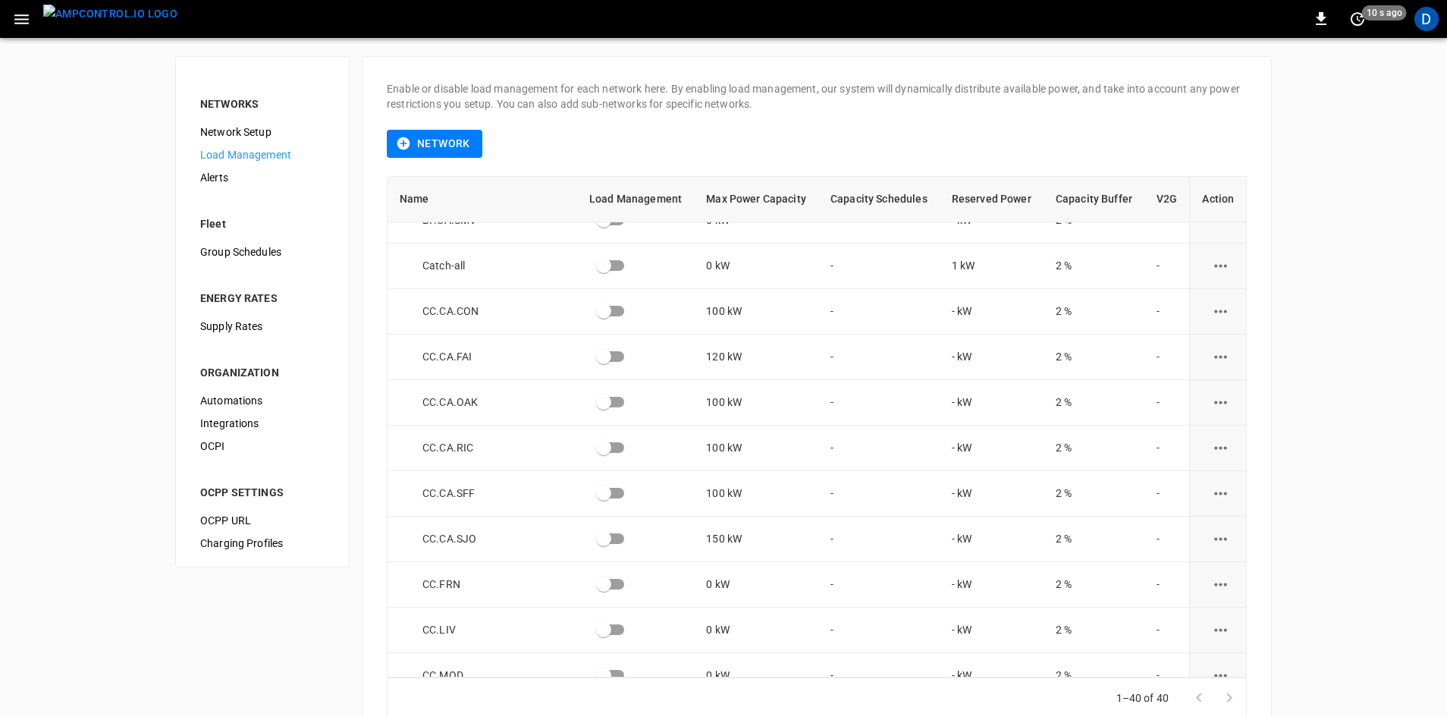
click at [14, 21] on icon "button" at bounding box center [21, 19] width 19 height 19
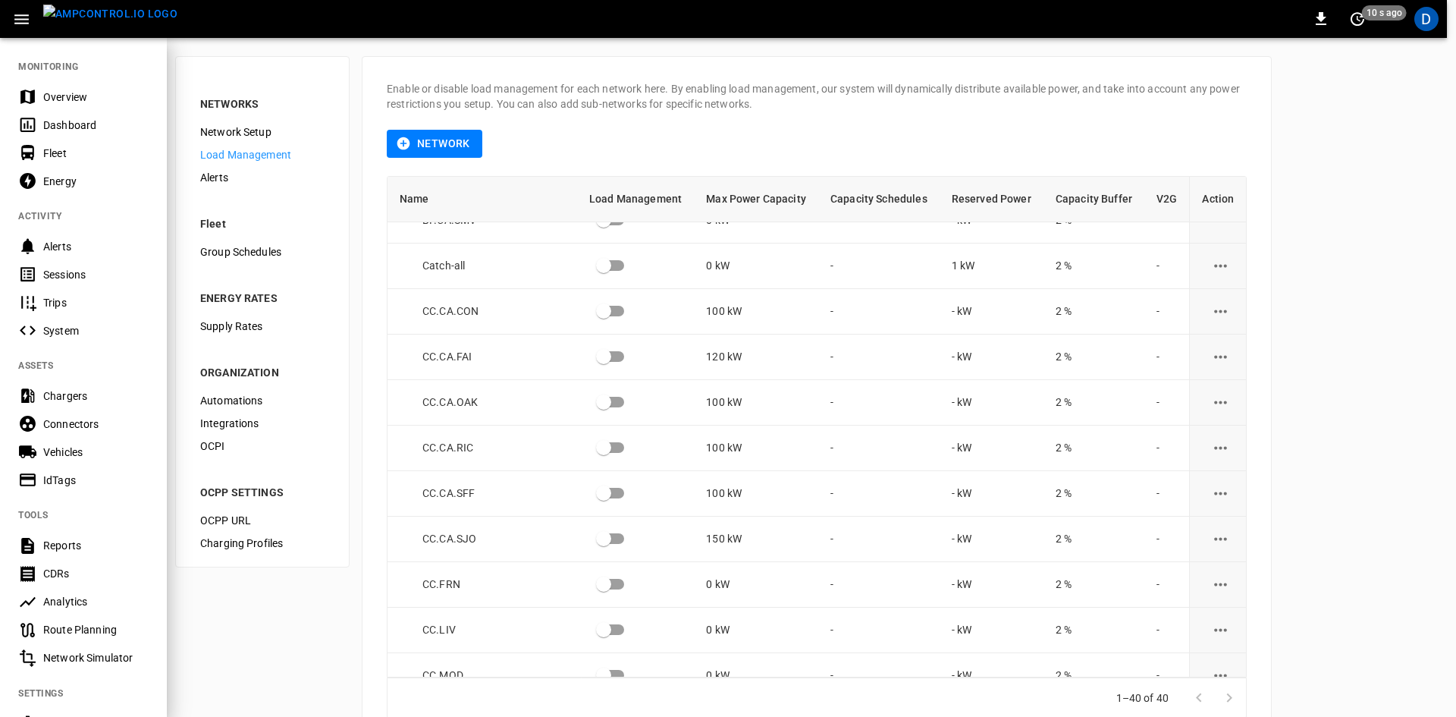
click at [58, 91] on div "Overview" at bounding box center [95, 97] width 105 height 15
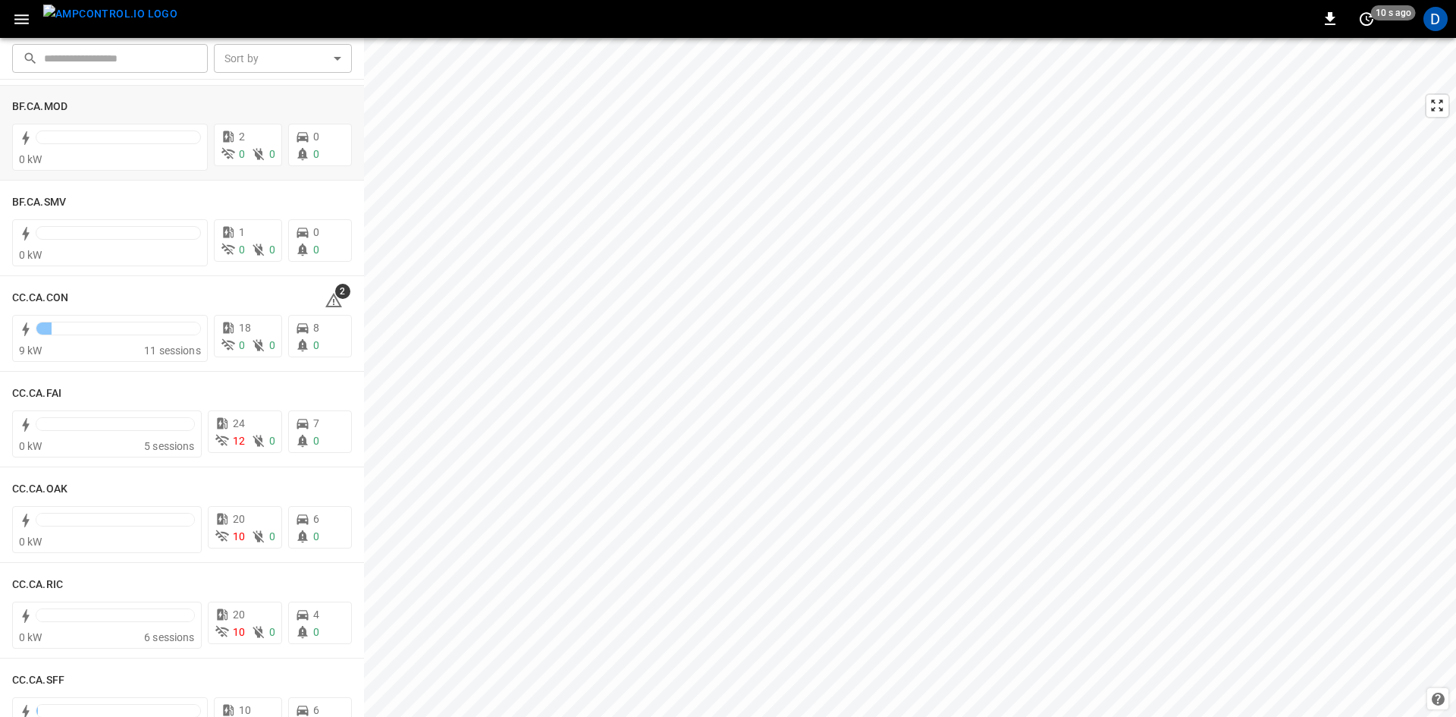
scroll to position [228, 0]
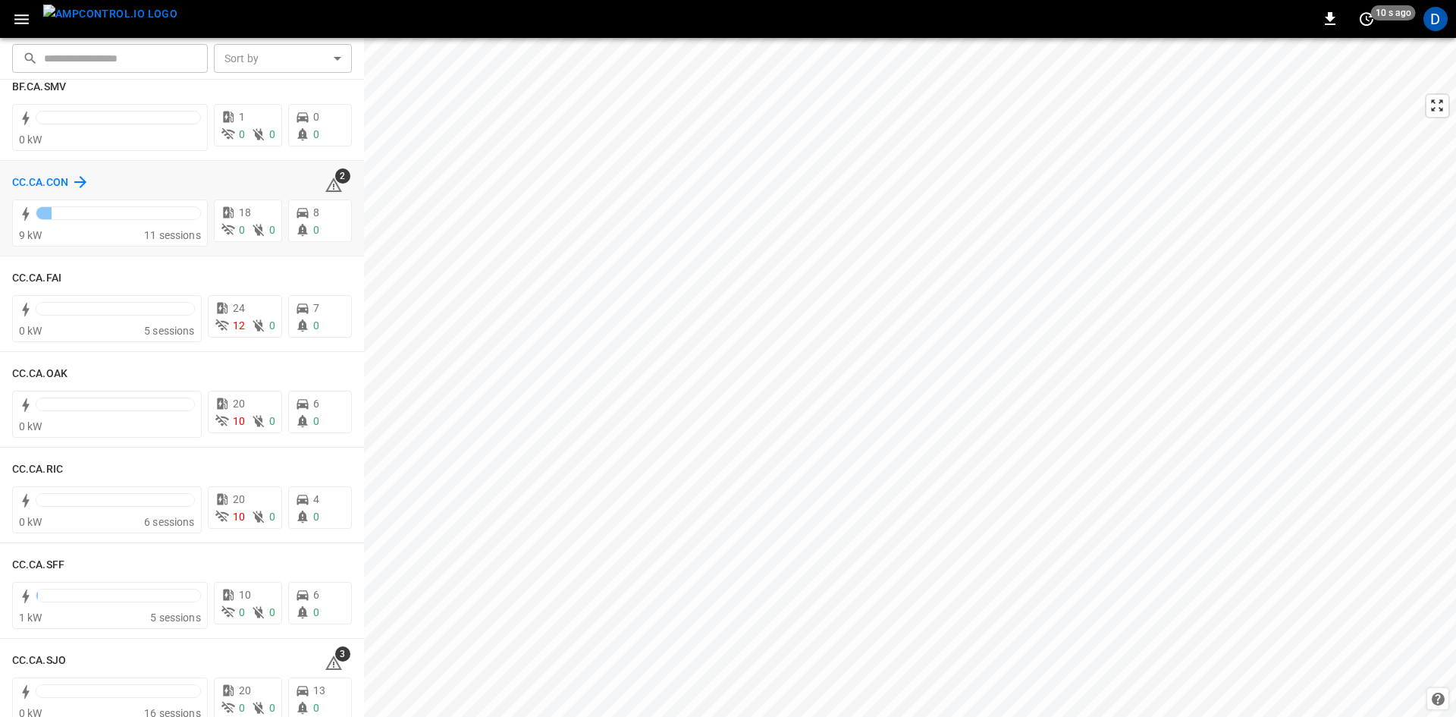
click at [53, 181] on h6 "CC.CA.CON" at bounding box center [40, 182] width 56 height 17
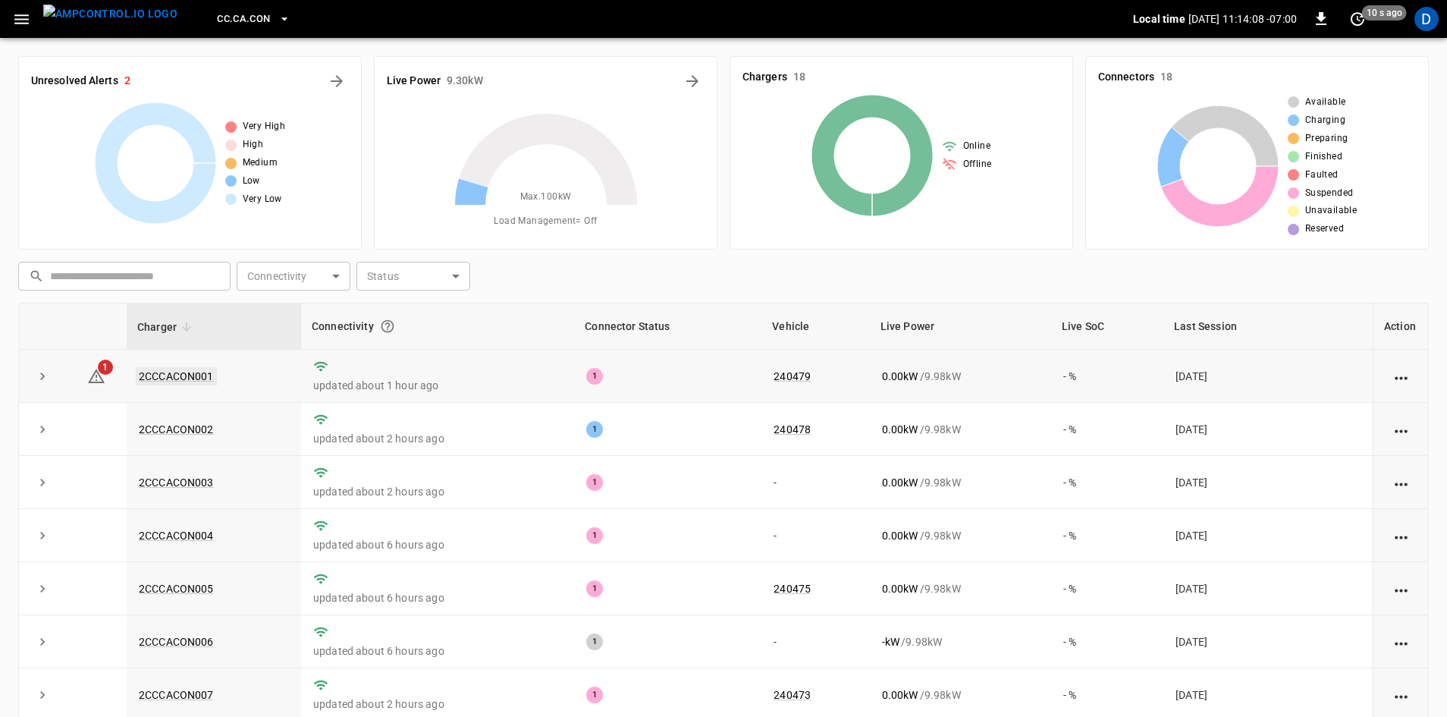
click at [196, 372] on link "2CCCACON001" at bounding box center [176, 376] width 81 height 18
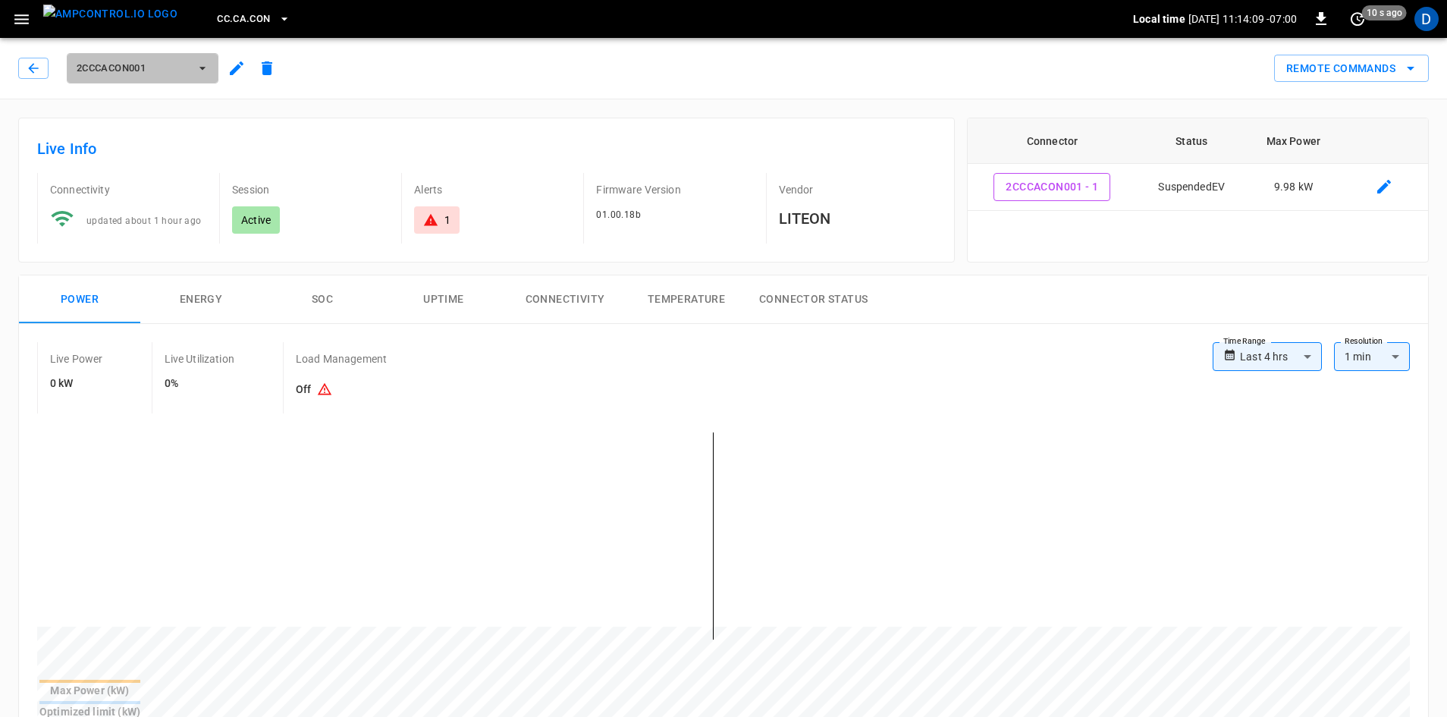
click at [193, 68] on button "2CCCACON001" at bounding box center [143, 68] width 152 height 30
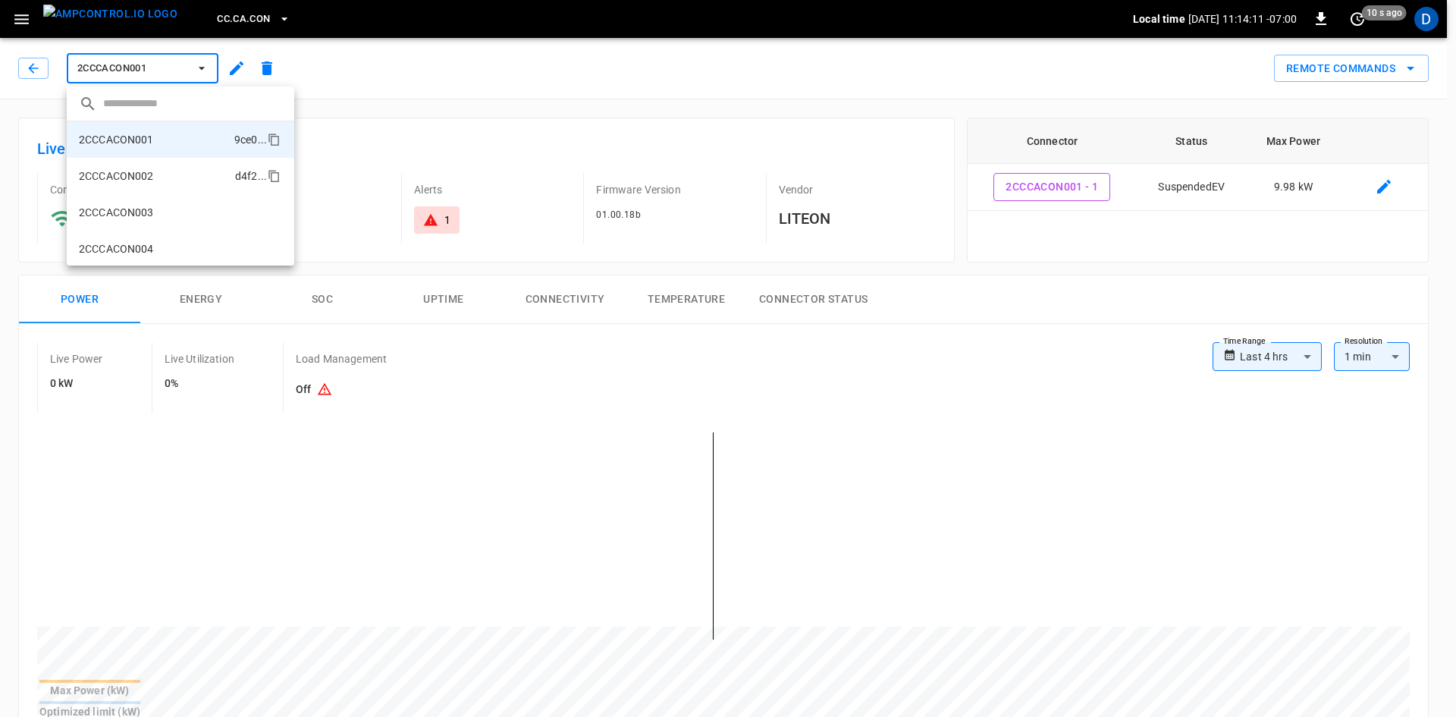
click at [137, 174] on p "2CCCACON002" at bounding box center [116, 175] width 75 height 15
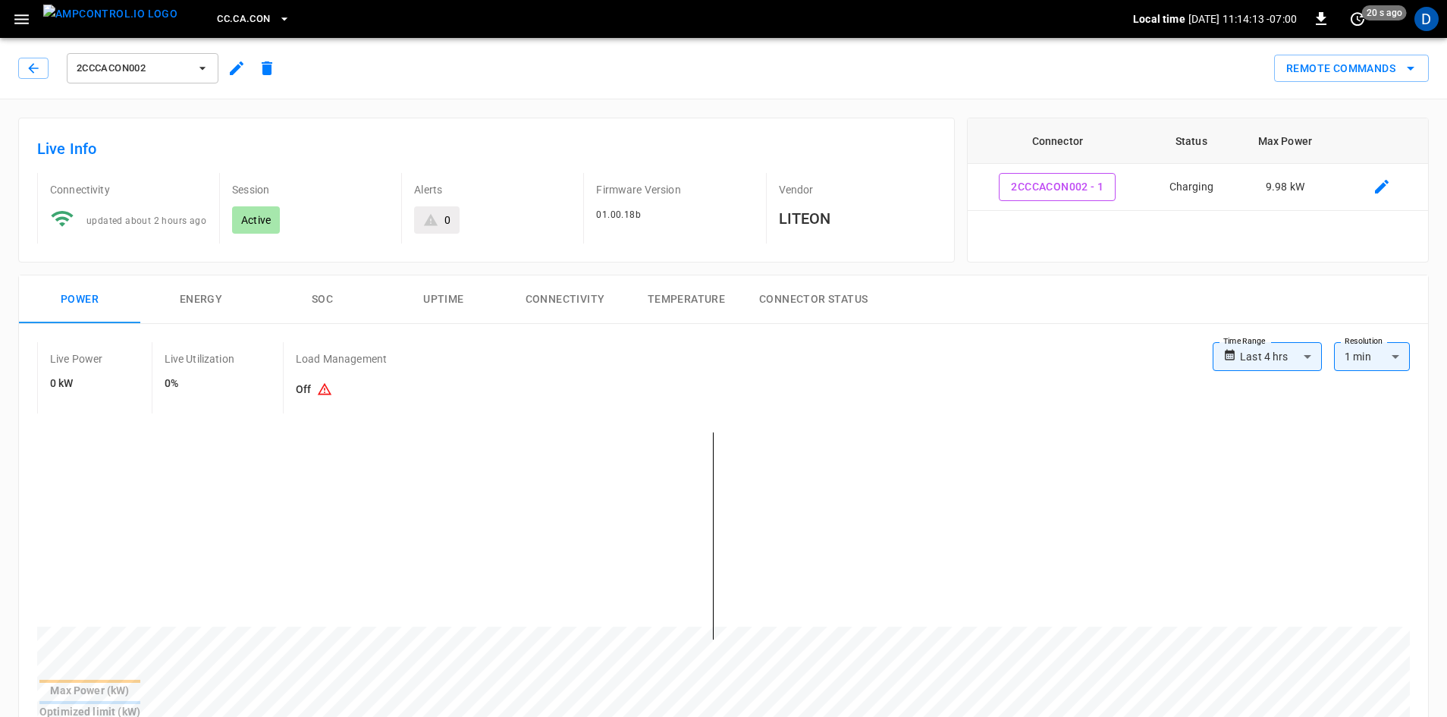
click at [134, 50] on div "2CCCACON002" at bounding box center [143, 68] width 158 height 36
click at [137, 65] on span "2CCCACON002" at bounding box center [133, 68] width 112 height 17
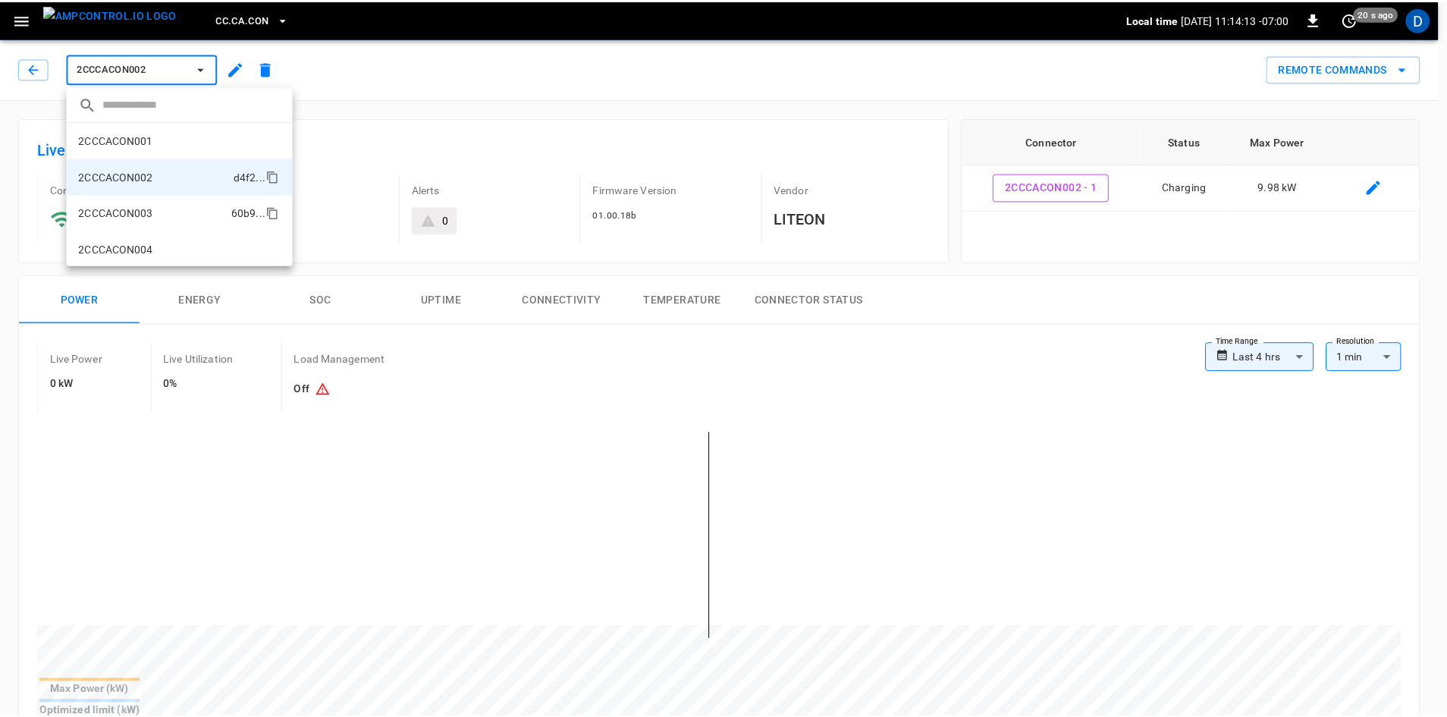
scroll to position [26, 0]
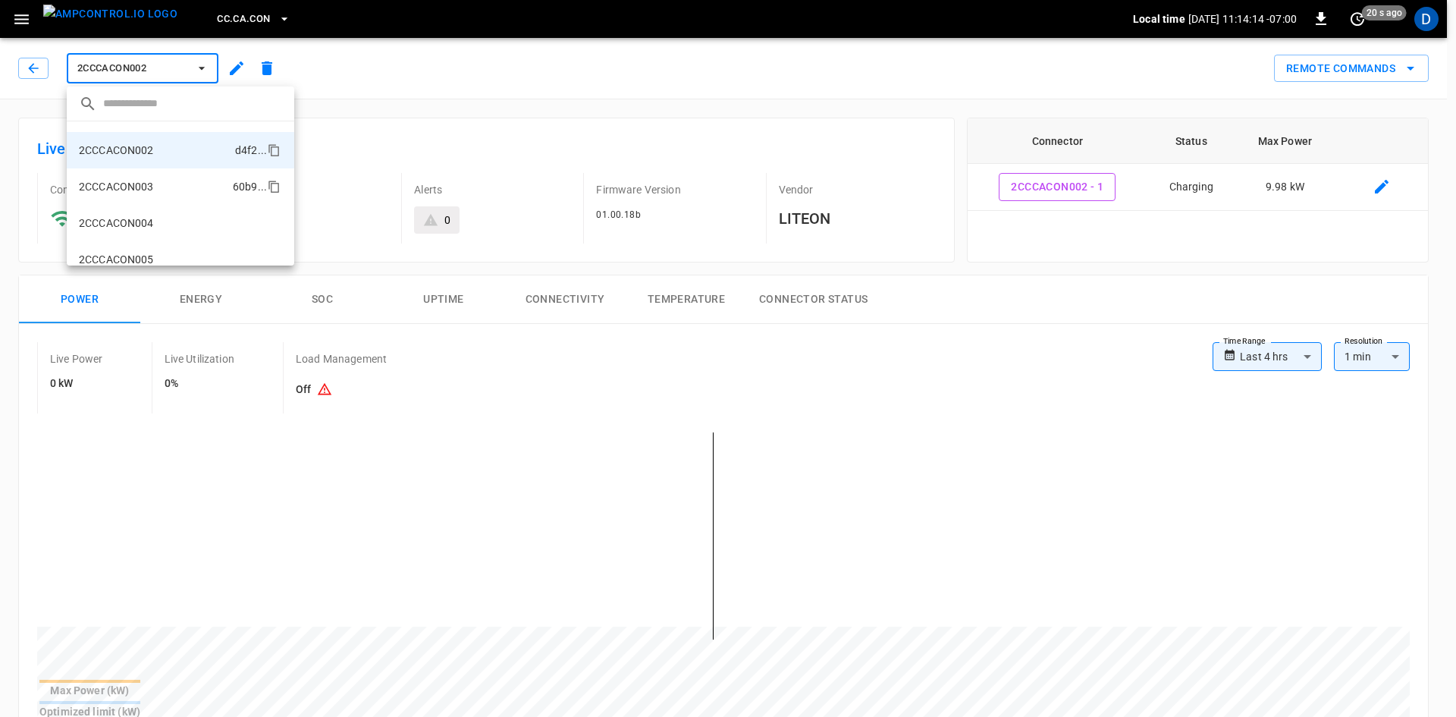
click at [143, 180] on p "2CCCACON003" at bounding box center [116, 186] width 75 height 15
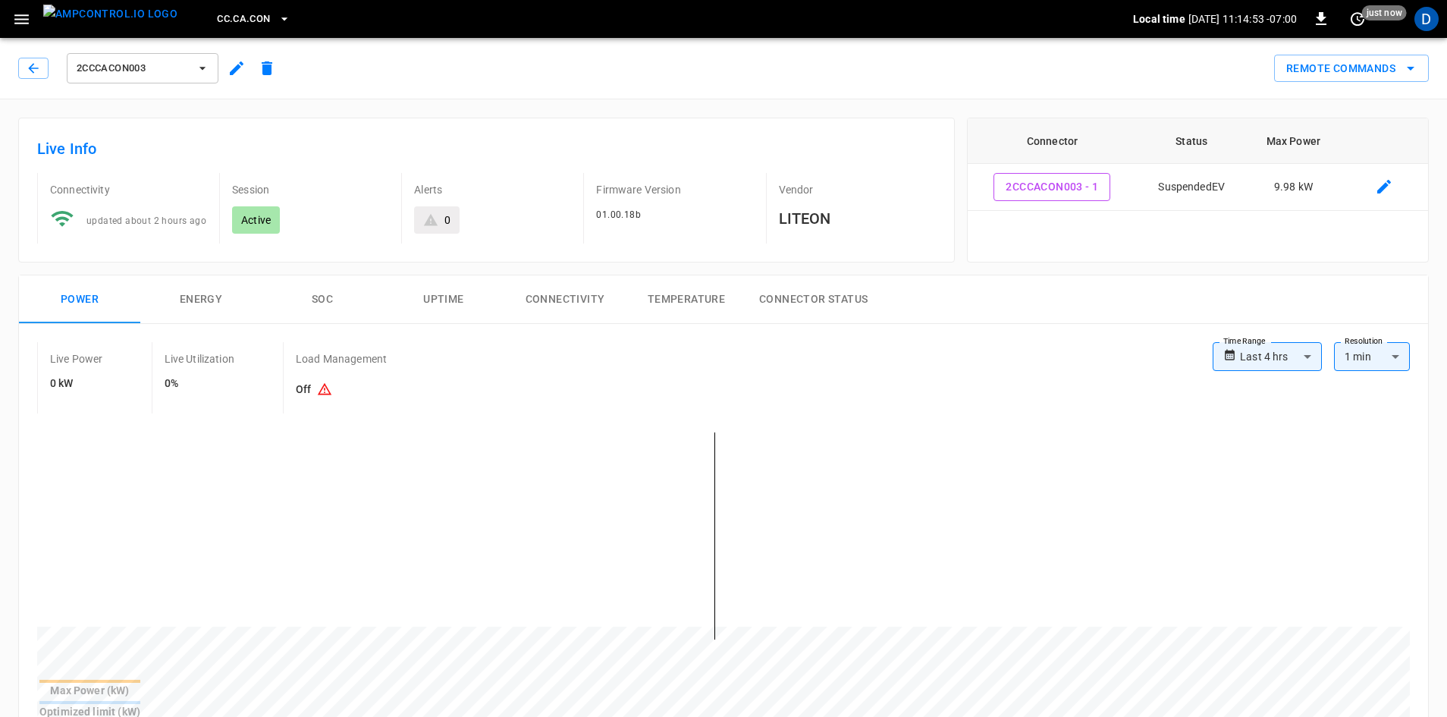
click at [152, 66] on span "2CCCACON003" at bounding box center [133, 68] width 112 height 17
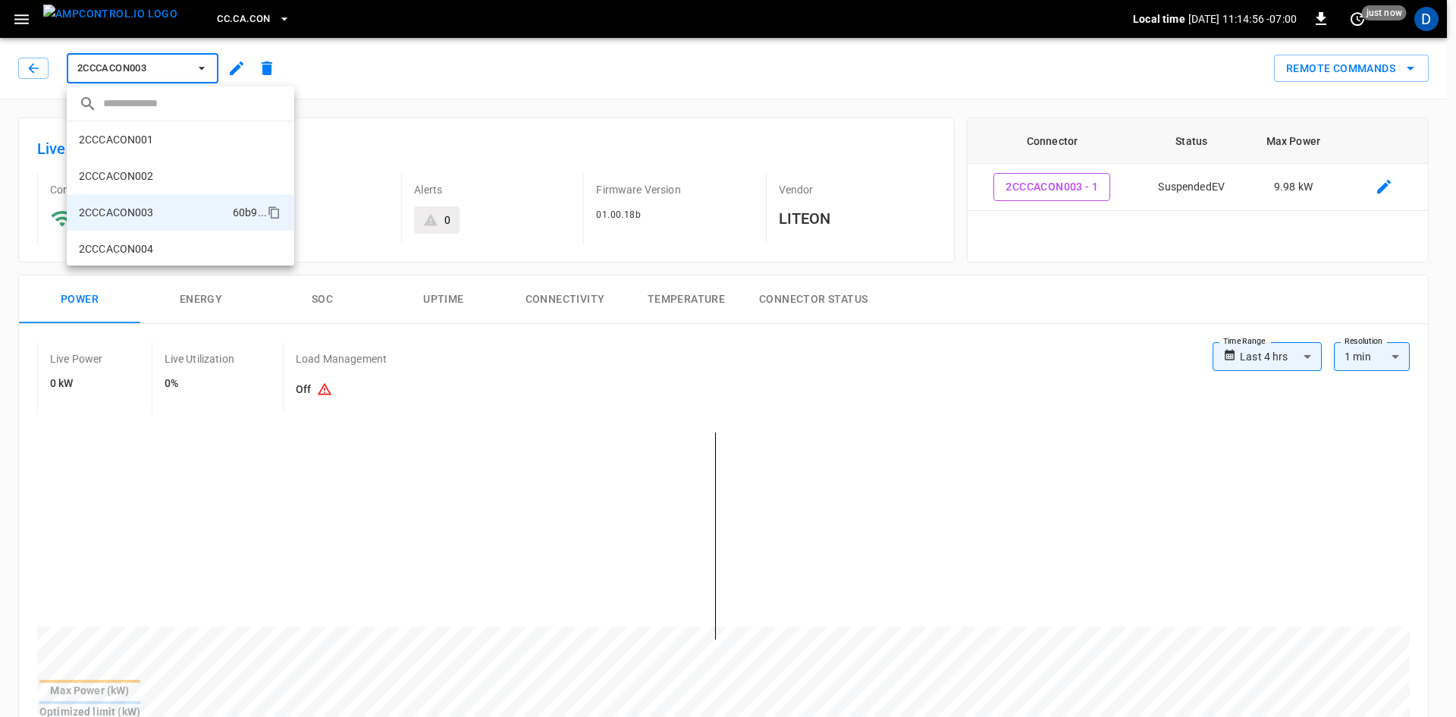
click at [230, 13] on div at bounding box center [728, 358] width 1456 height 717
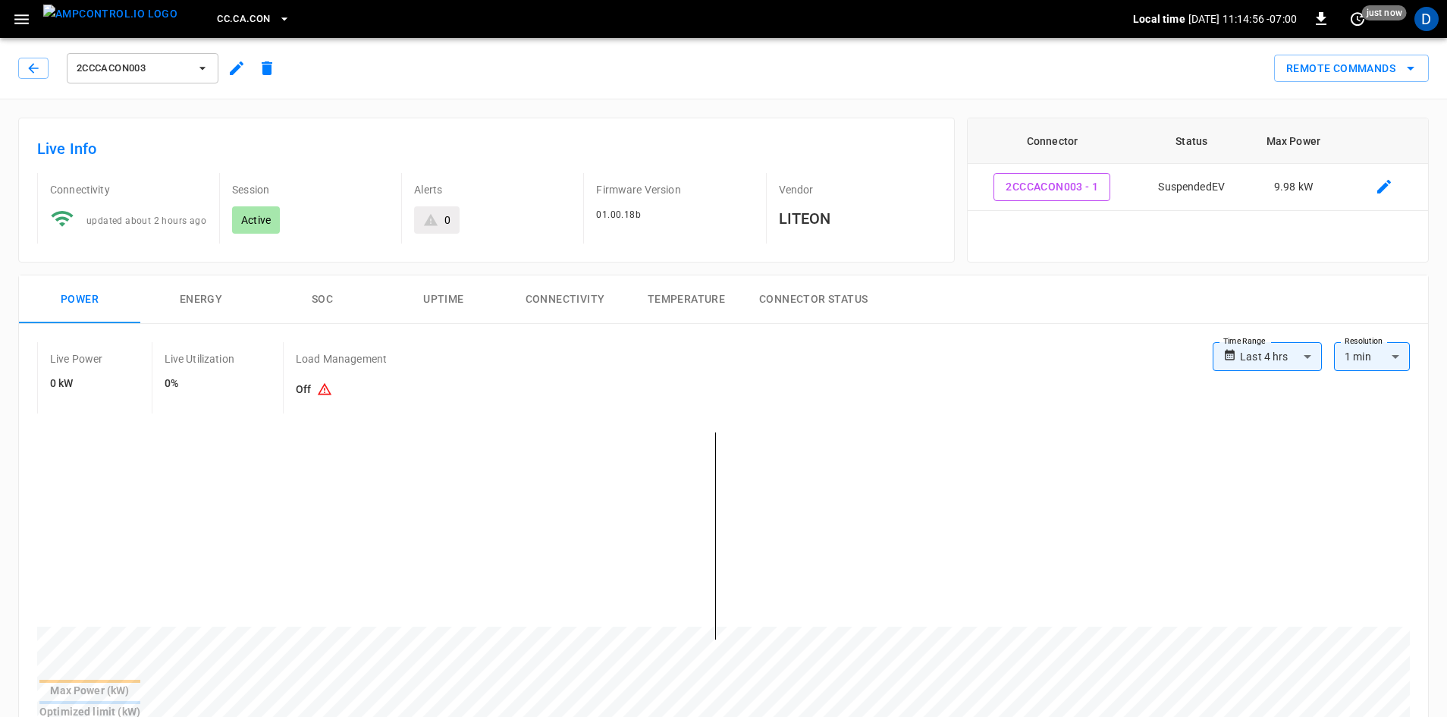
click at [230, 13] on span "CC.CA.CON" at bounding box center [243, 19] width 53 height 17
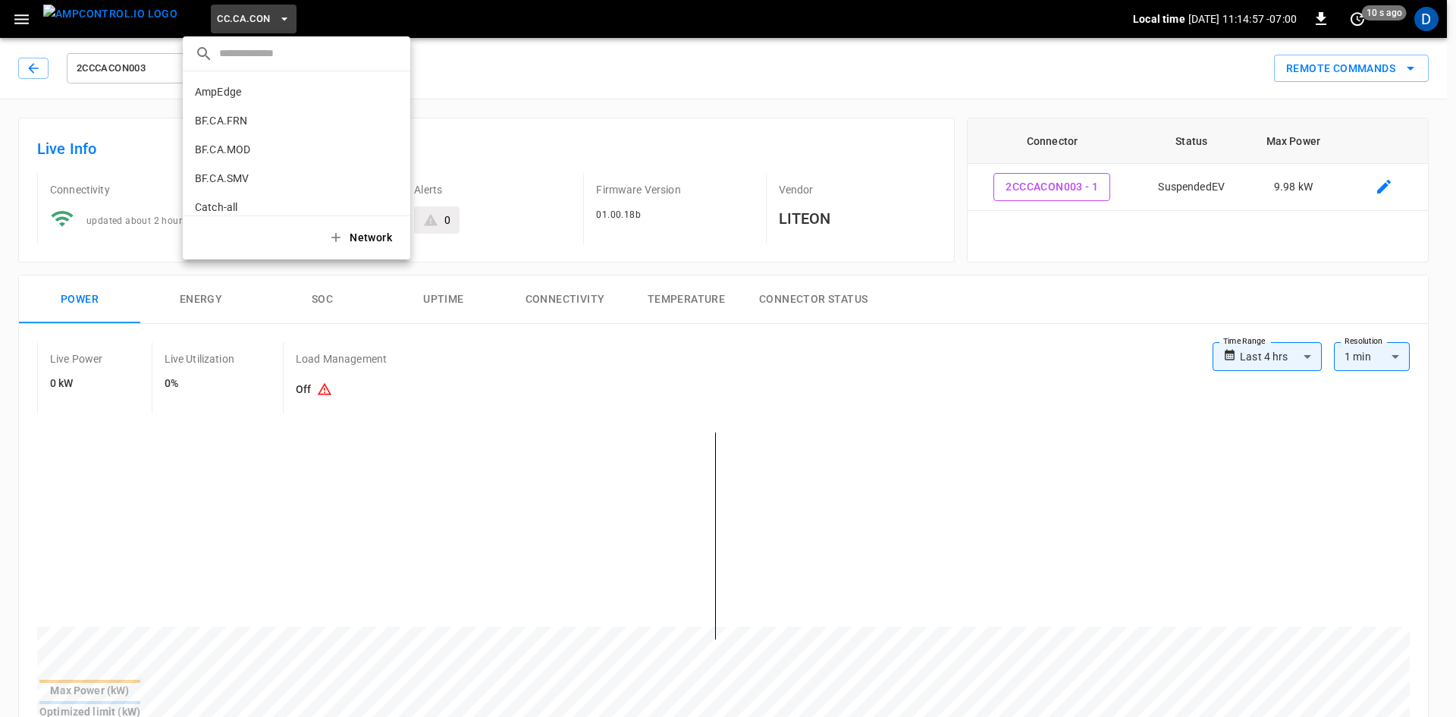
scroll to position [140, 0]
click at [27, 10] on div at bounding box center [728, 358] width 1456 height 717
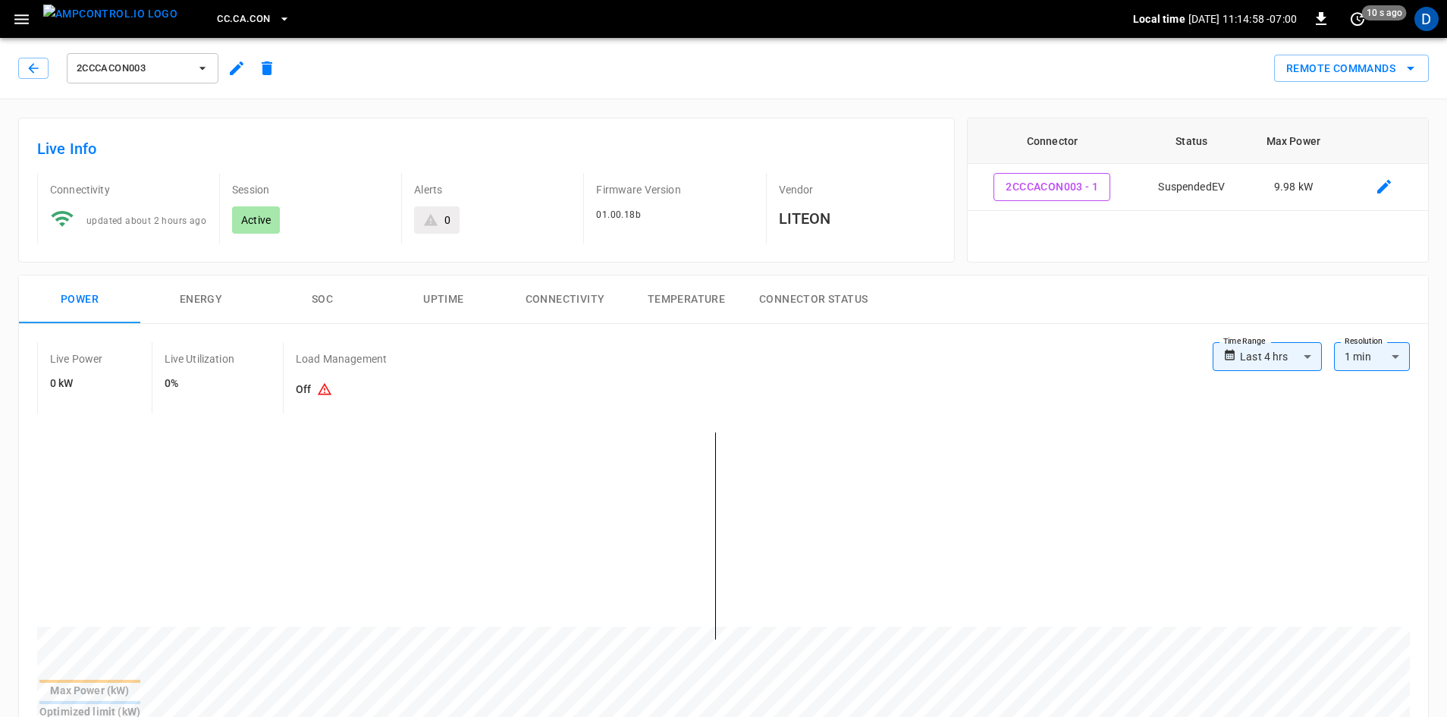
click at [21, 17] on icon "button" at bounding box center [21, 19] width 19 height 19
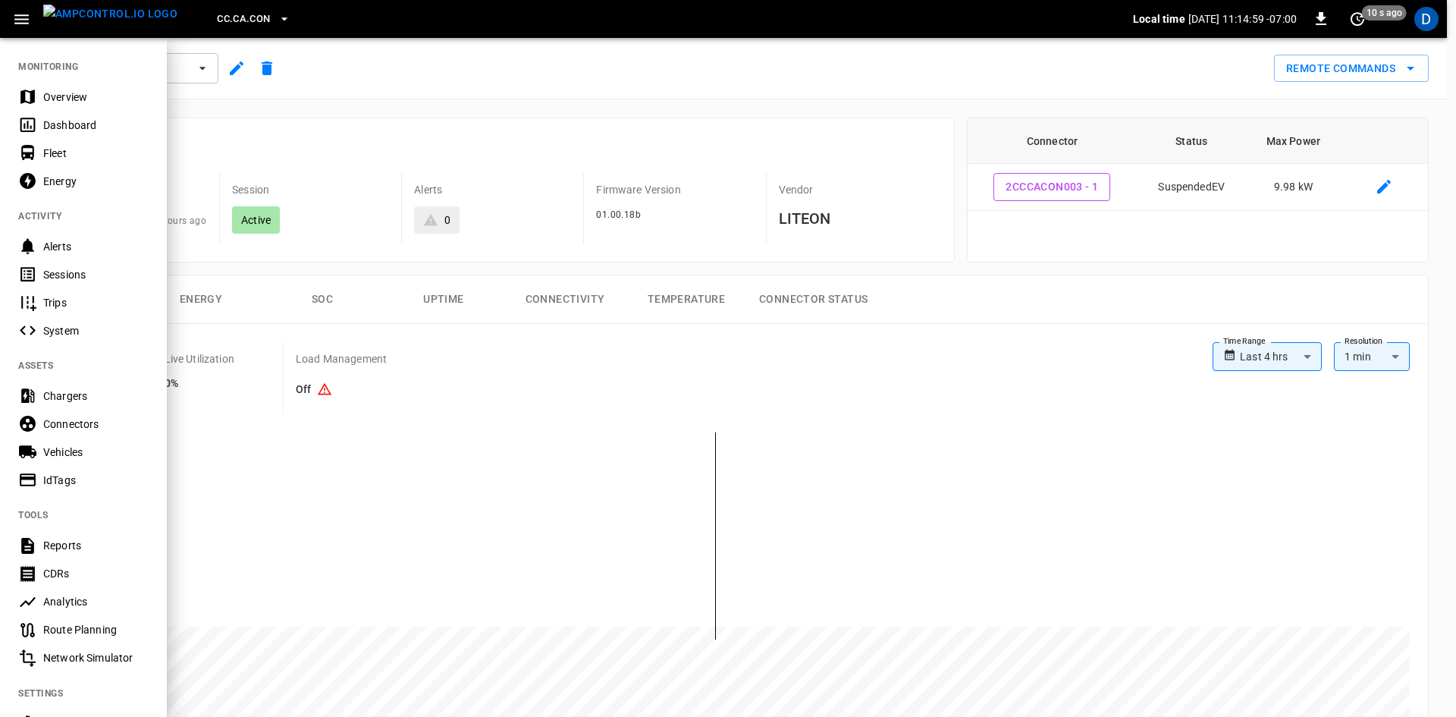
click at [68, 98] on div "Overview" at bounding box center [95, 97] width 105 height 15
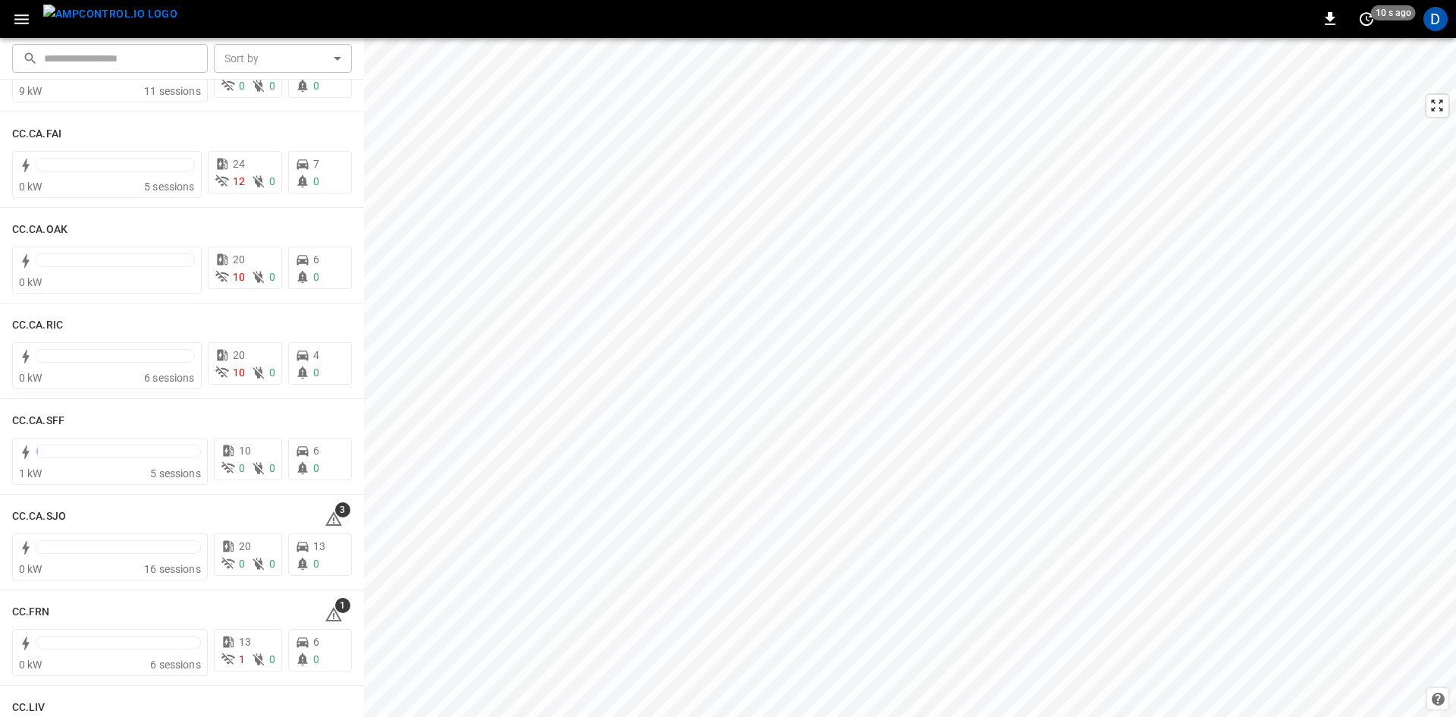
scroll to position [379, 0]
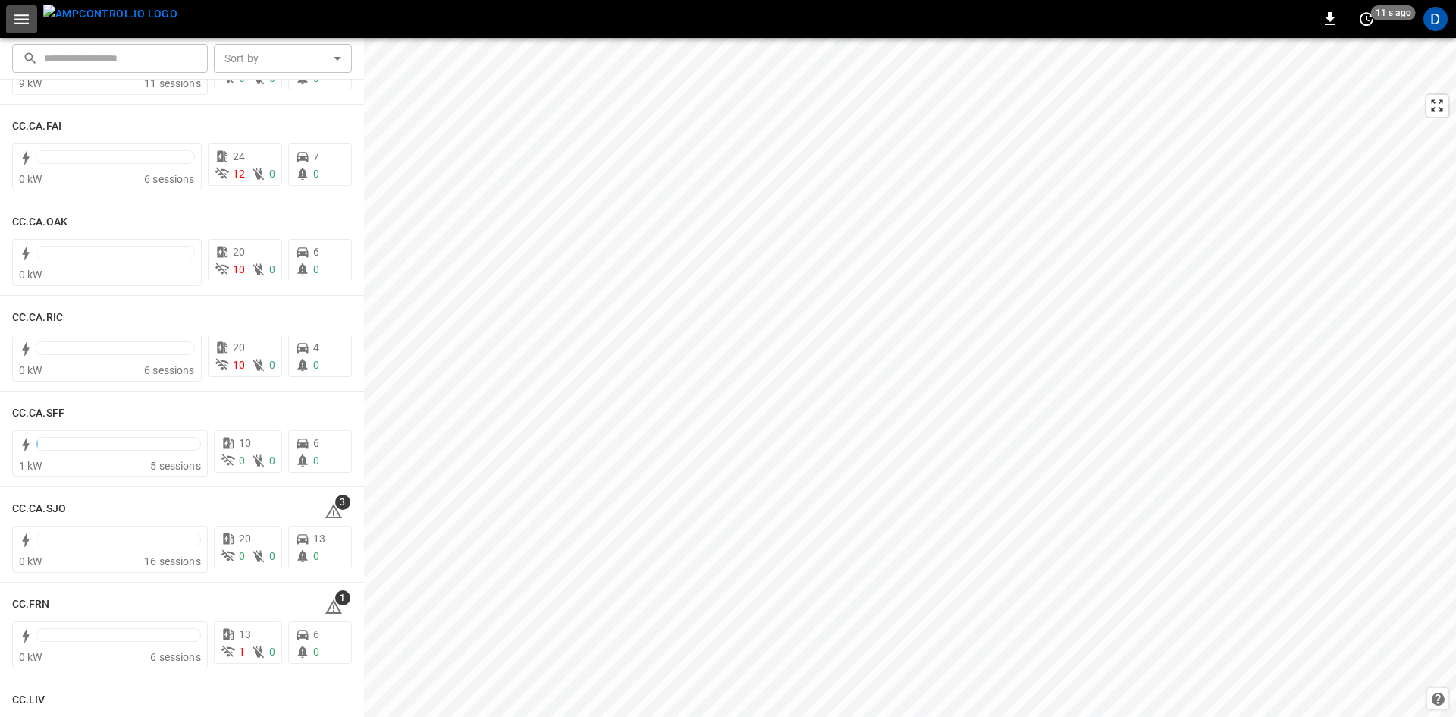
click at [22, 20] on icon "button" at bounding box center [21, 19] width 19 height 19
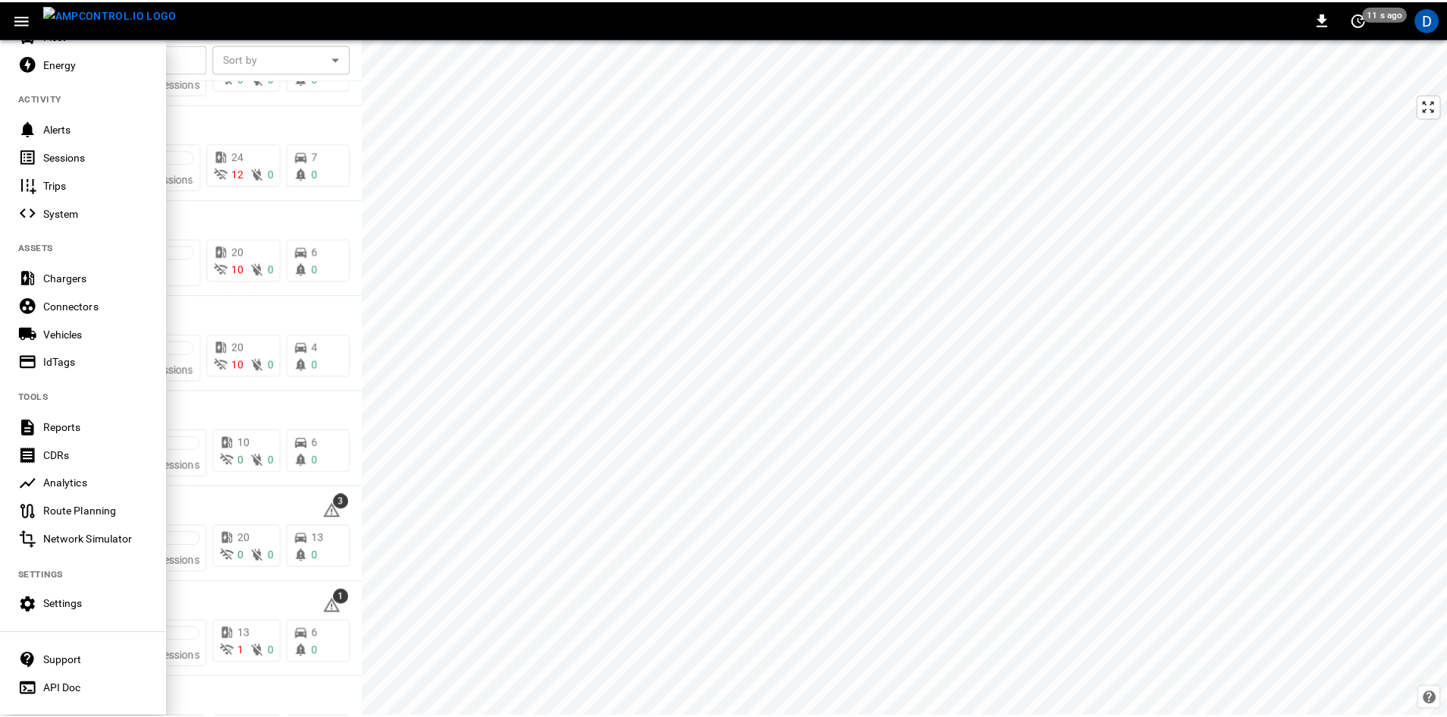
scroll to position [159, 0]
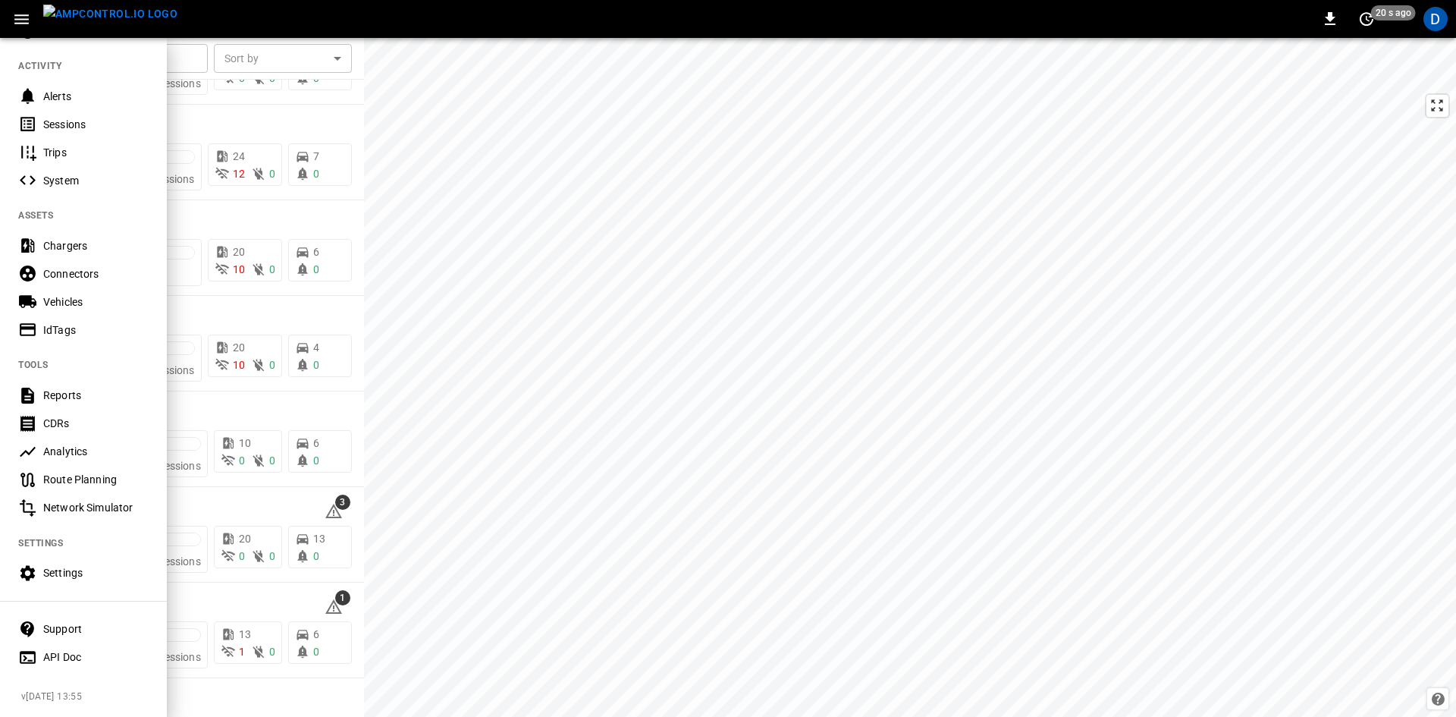
click at [74, 565] on div "Settings" at bounding box center [95, 572] width 105 height 15
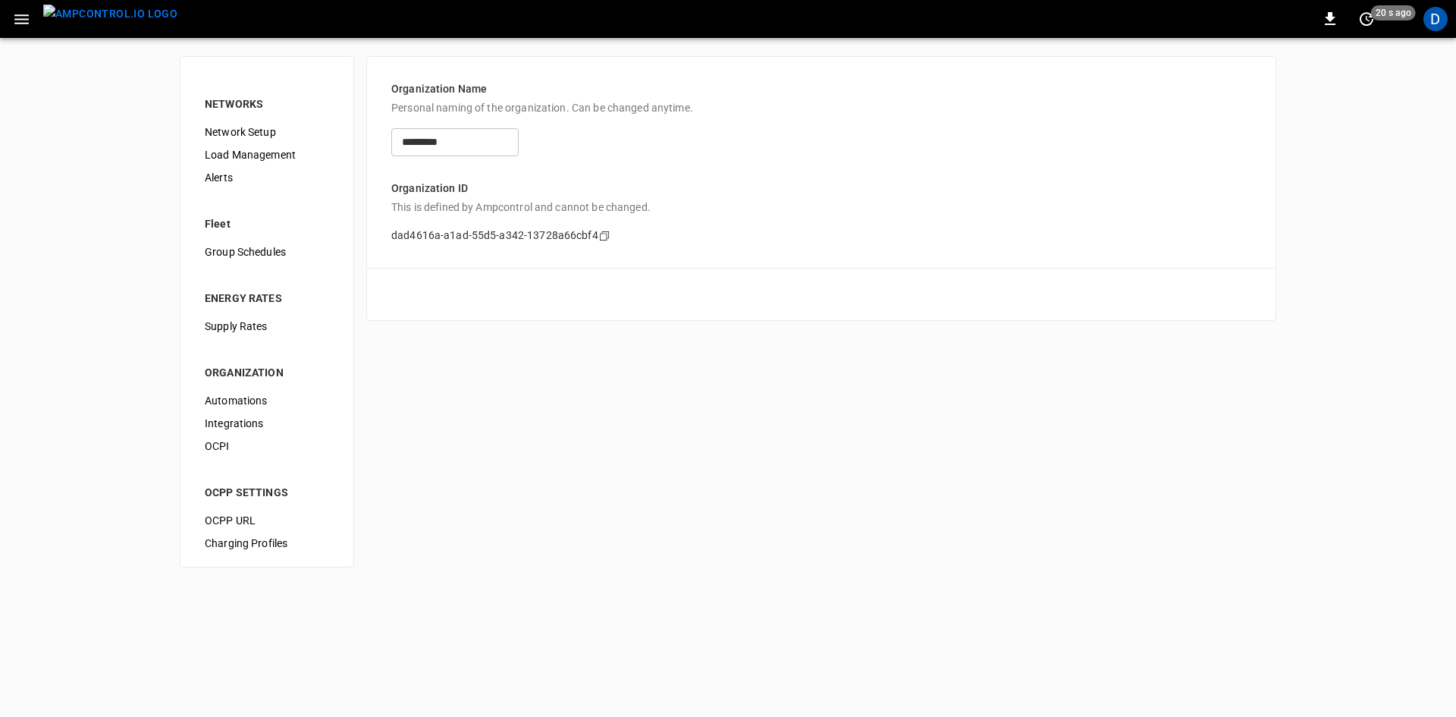
click at [249, 159] on span "Load Management" at bounding box center [267, 155] width 124 height 16
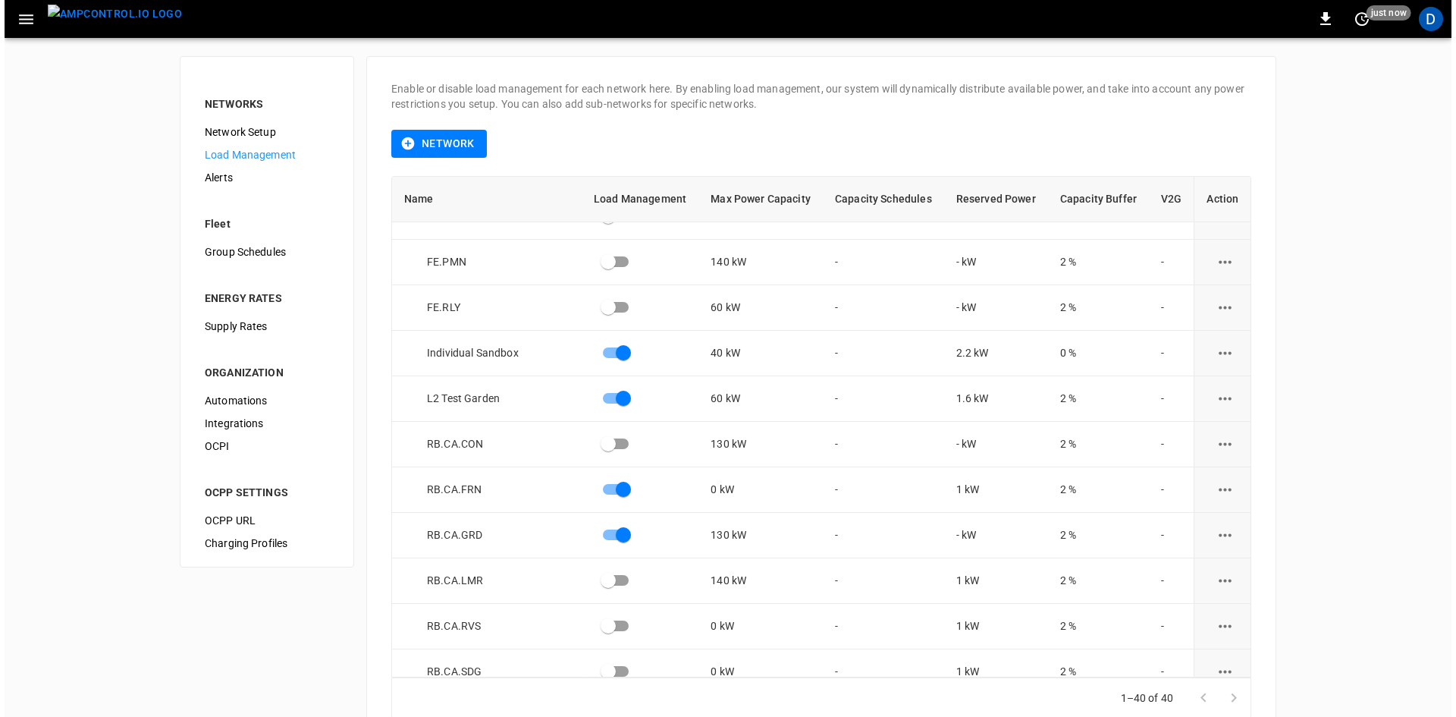
scroll to position [986, 0]
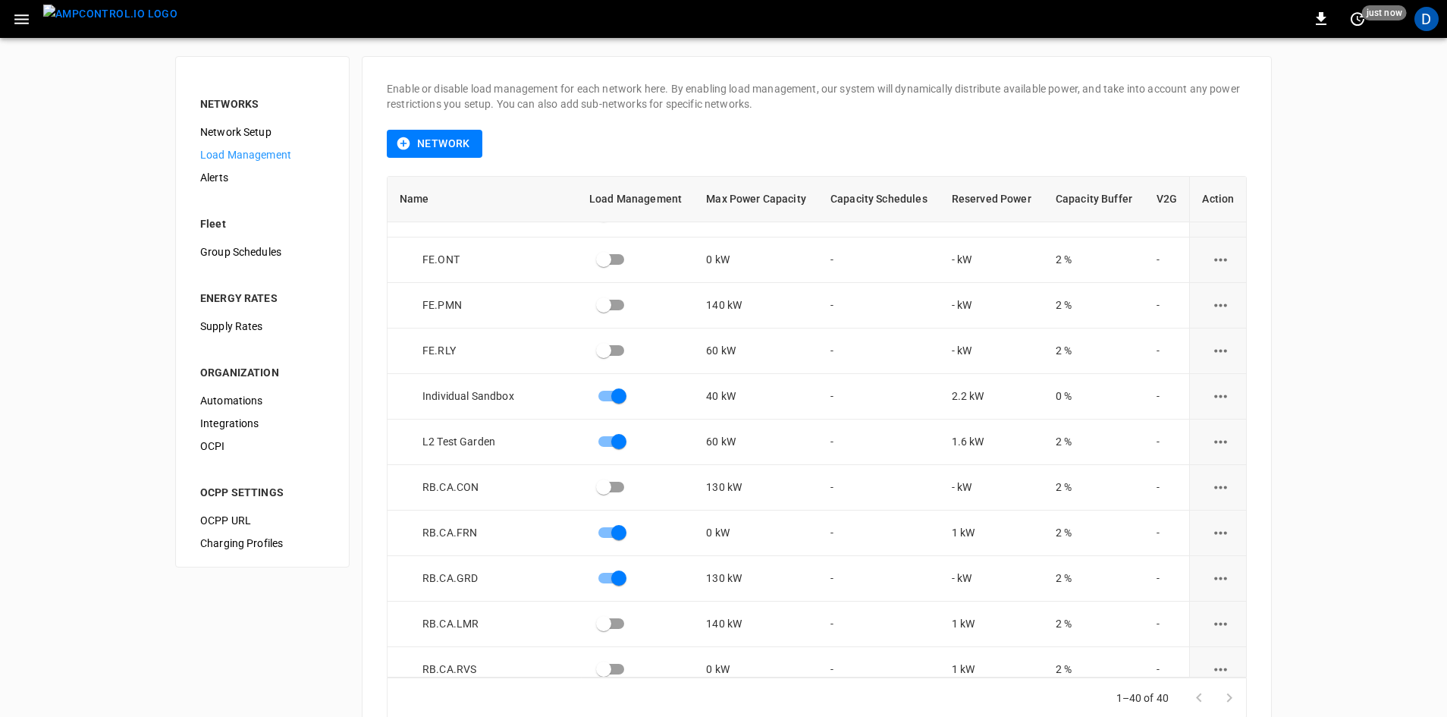
click at [22, 21] on icon "button" at bounding box center [21, 19] width 19 height 19
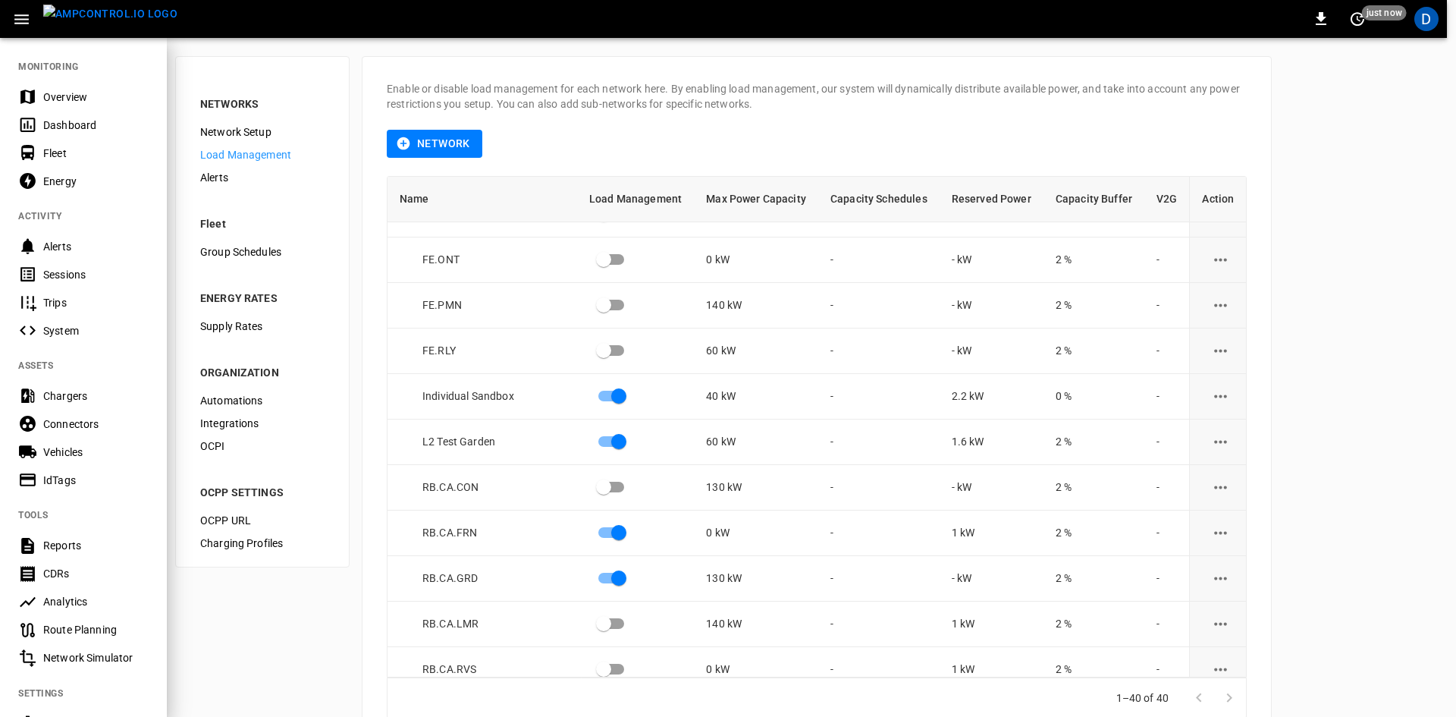
click at [60, 93] on div "Overview" at bounding box center [95, 97] width 105 height 15
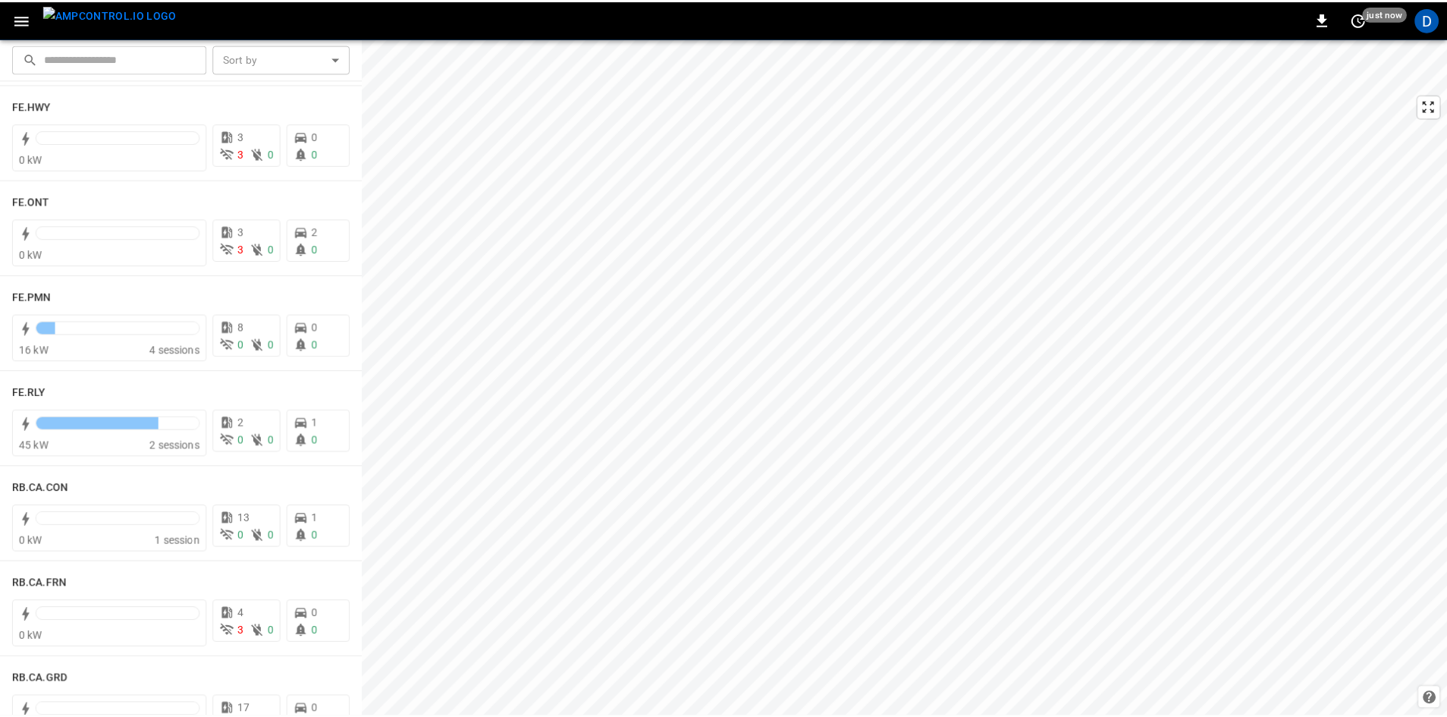
scroll to position [1745, 0]
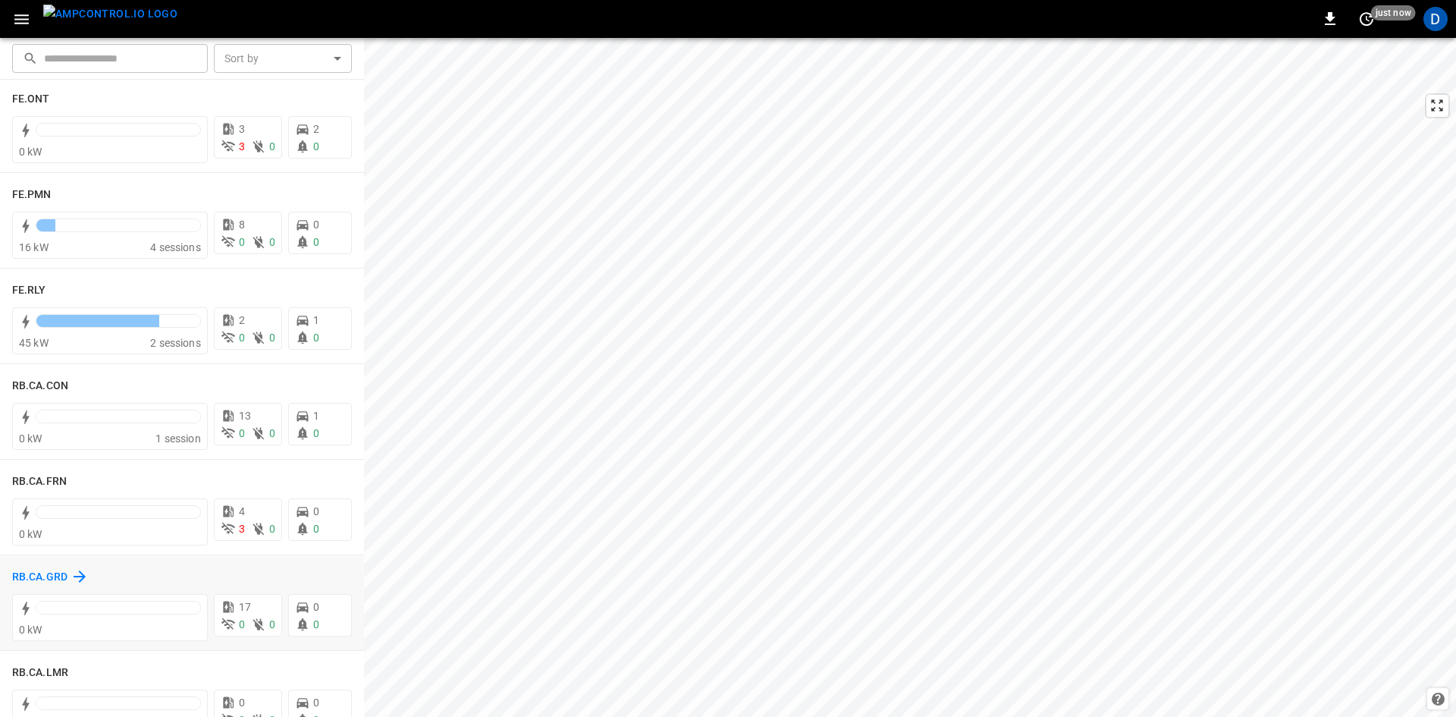
click at [42, 572] on h6 "RB.CA.GRD" at bounding box center [39, 577] width 55 height 17
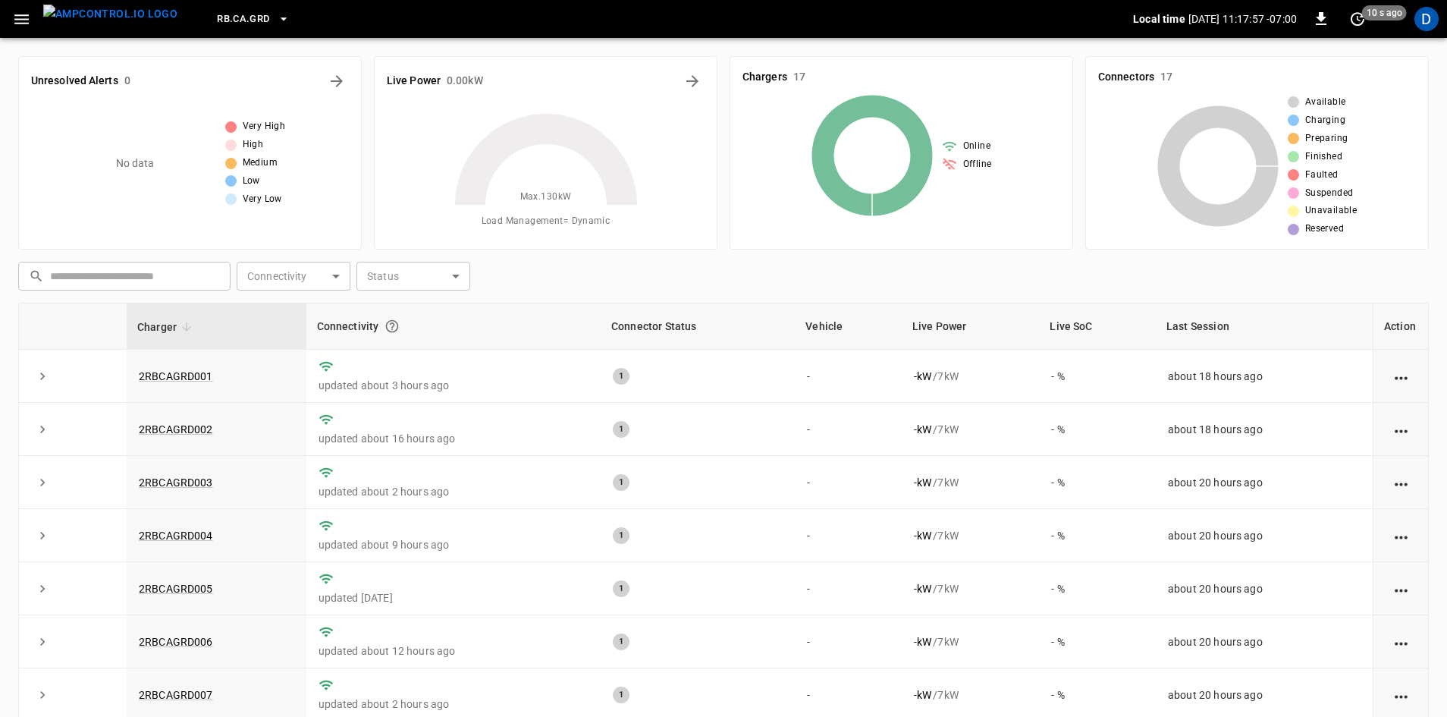
click at [16, 15] on icon "button" at bounding box center [21, 19] width 14 height 10
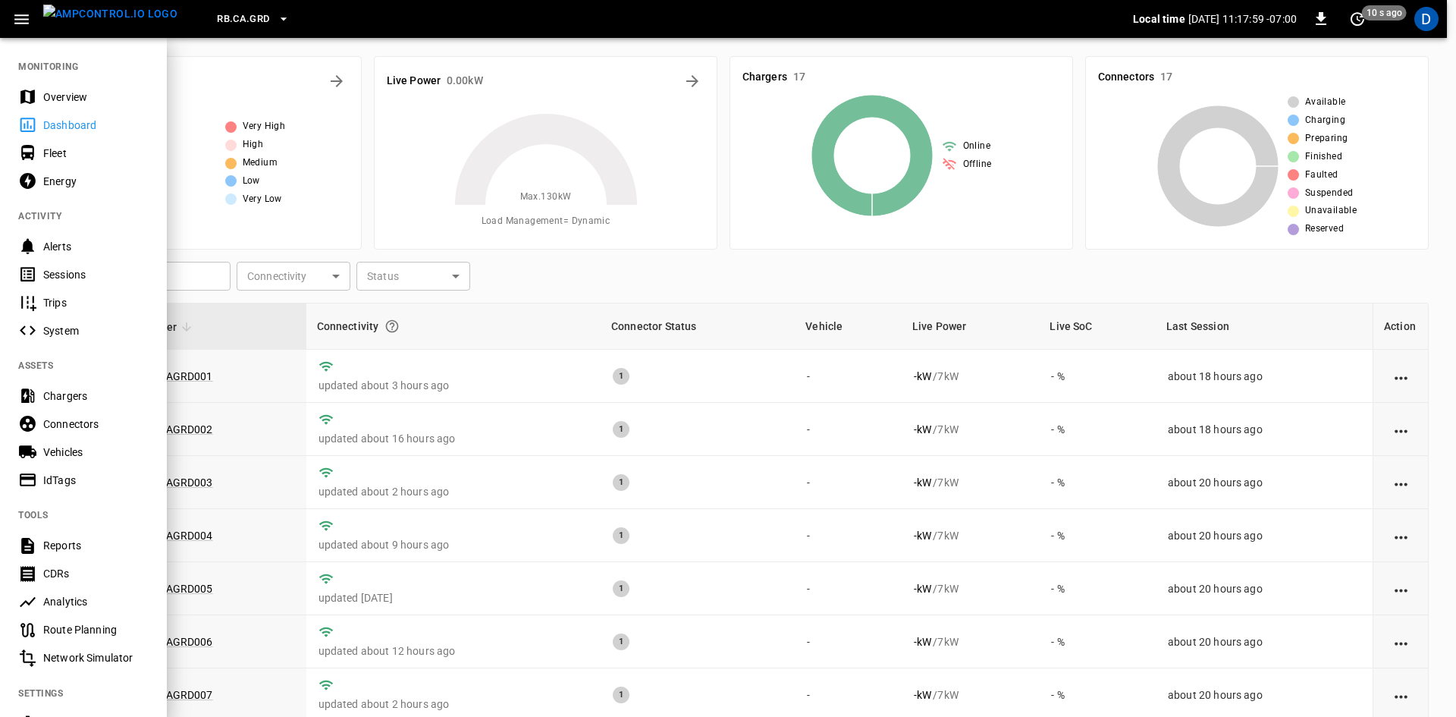
click at [62, 402] on div "Chargers" at bounding box center [95, 395] width 105 height 15
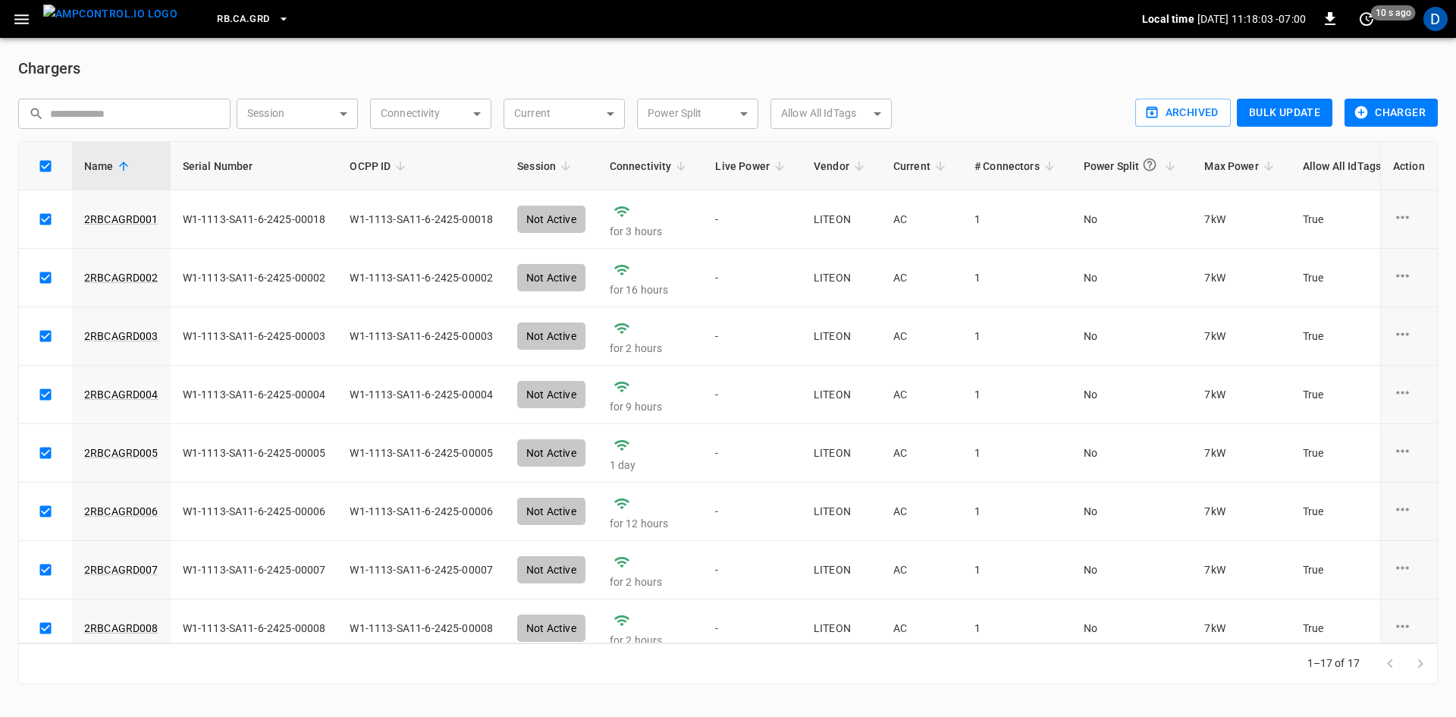
click at [1395, 115] on button "Charger" at bounding box center [1391, 113] width 93 height 28
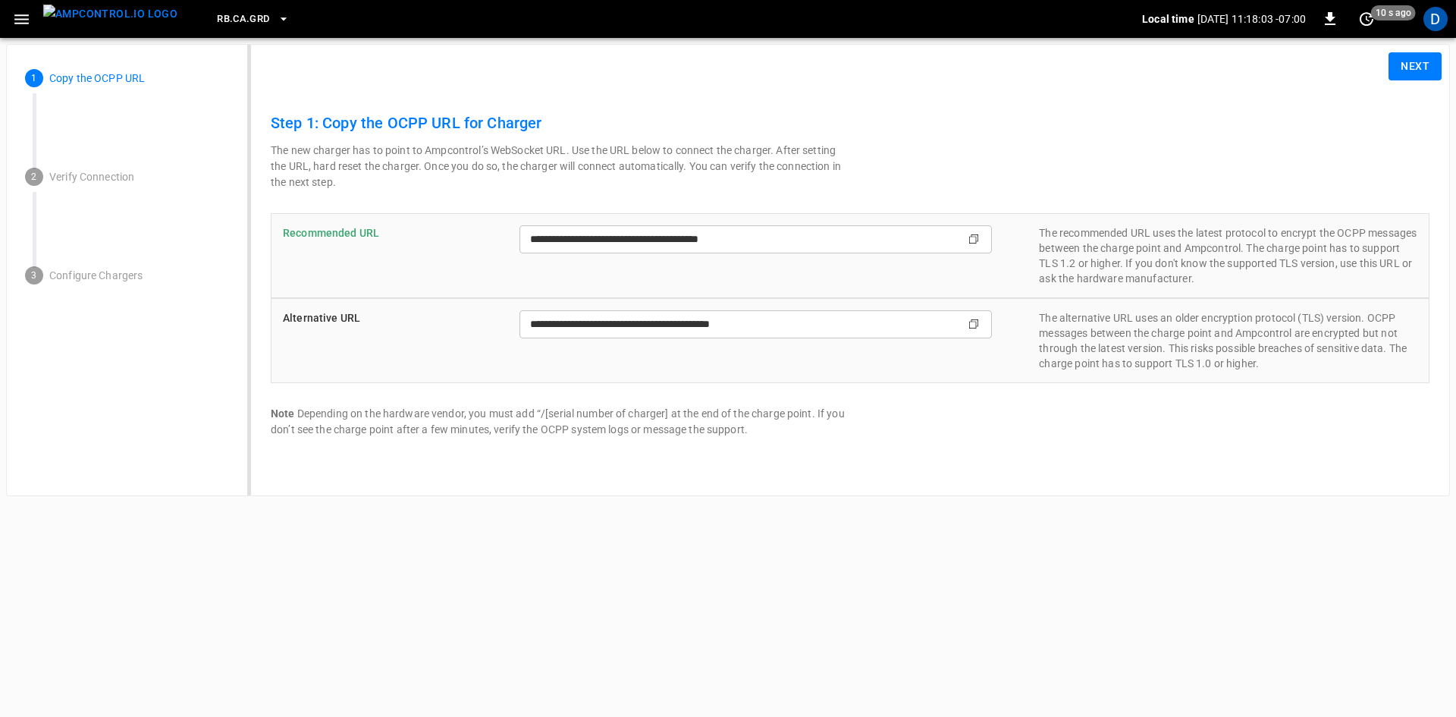
type input "**********"
click at [1414, 61] on button "Next" at bounding box center [1415, 66] width 53 height 28
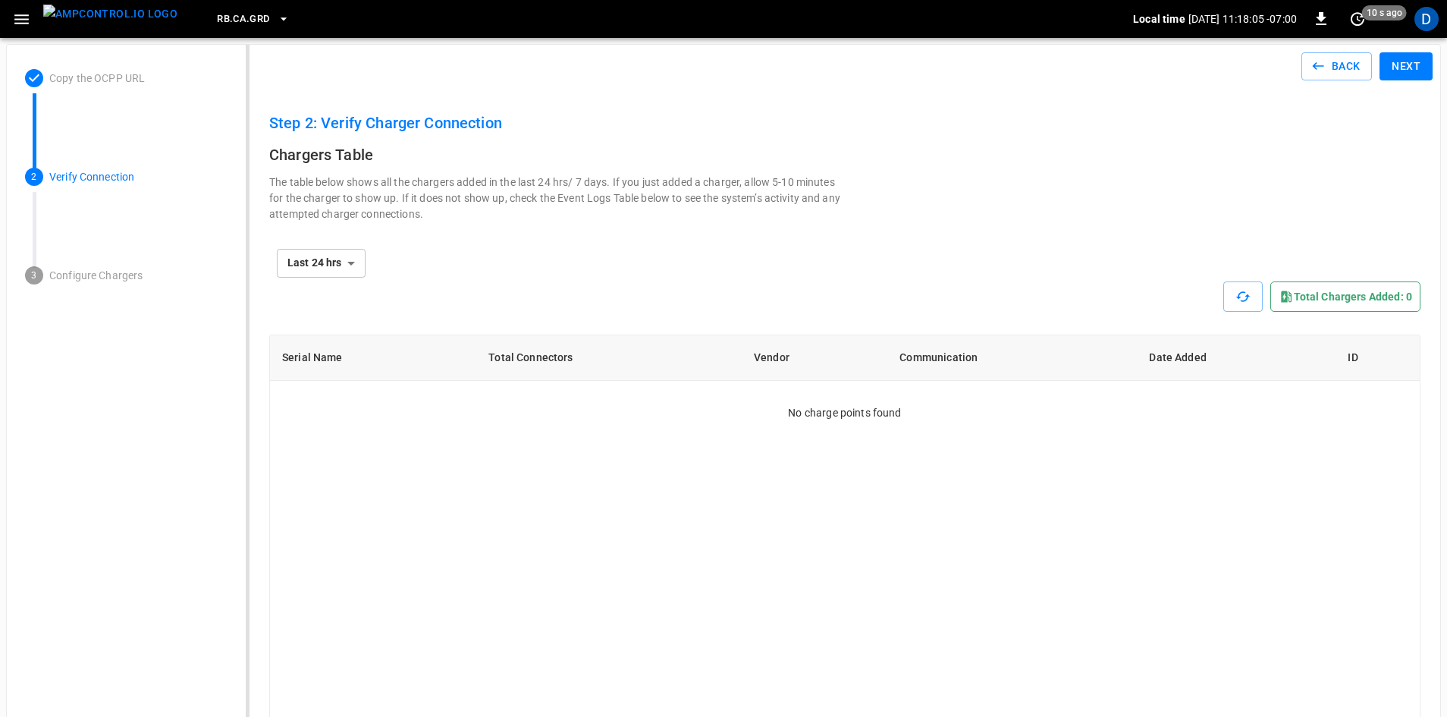
click at [1414, 61] on button "Next" at bounding box center [1406, 66] width 53 height 28
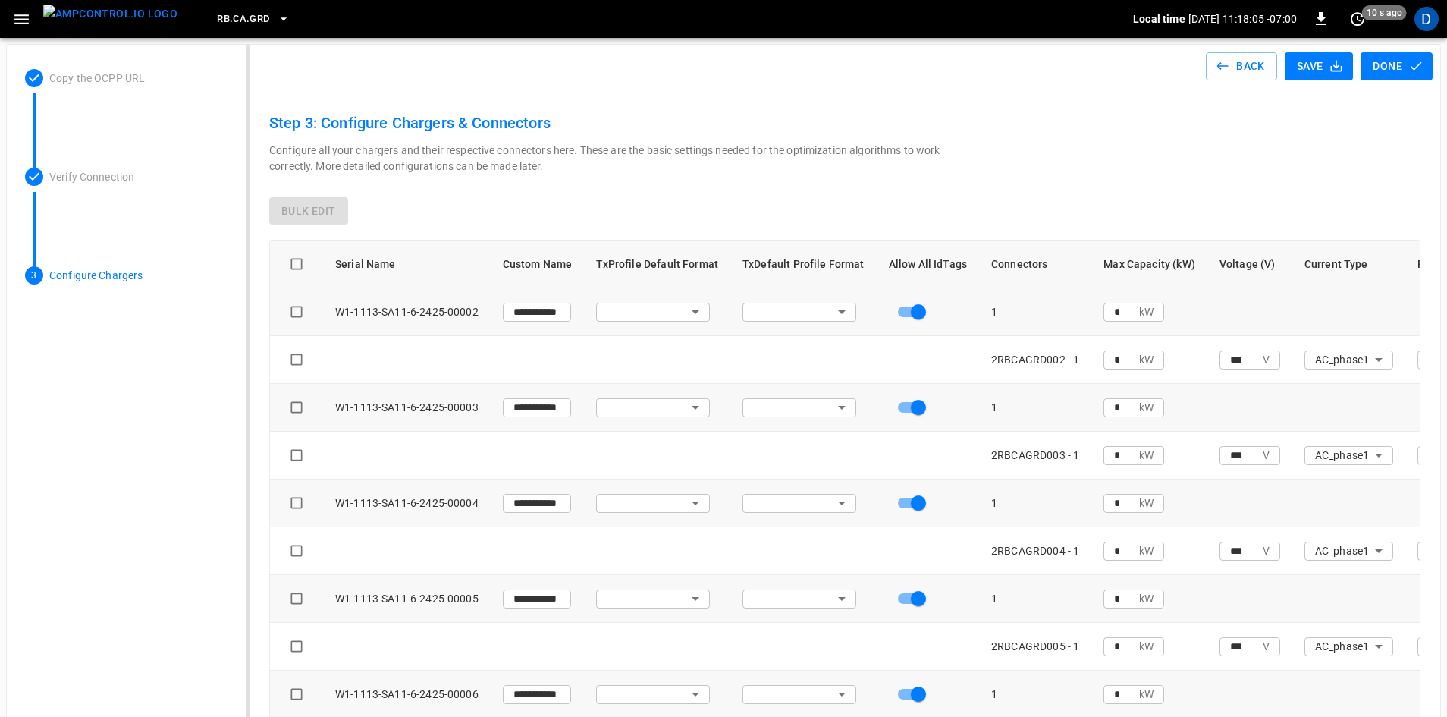
type input "**********"
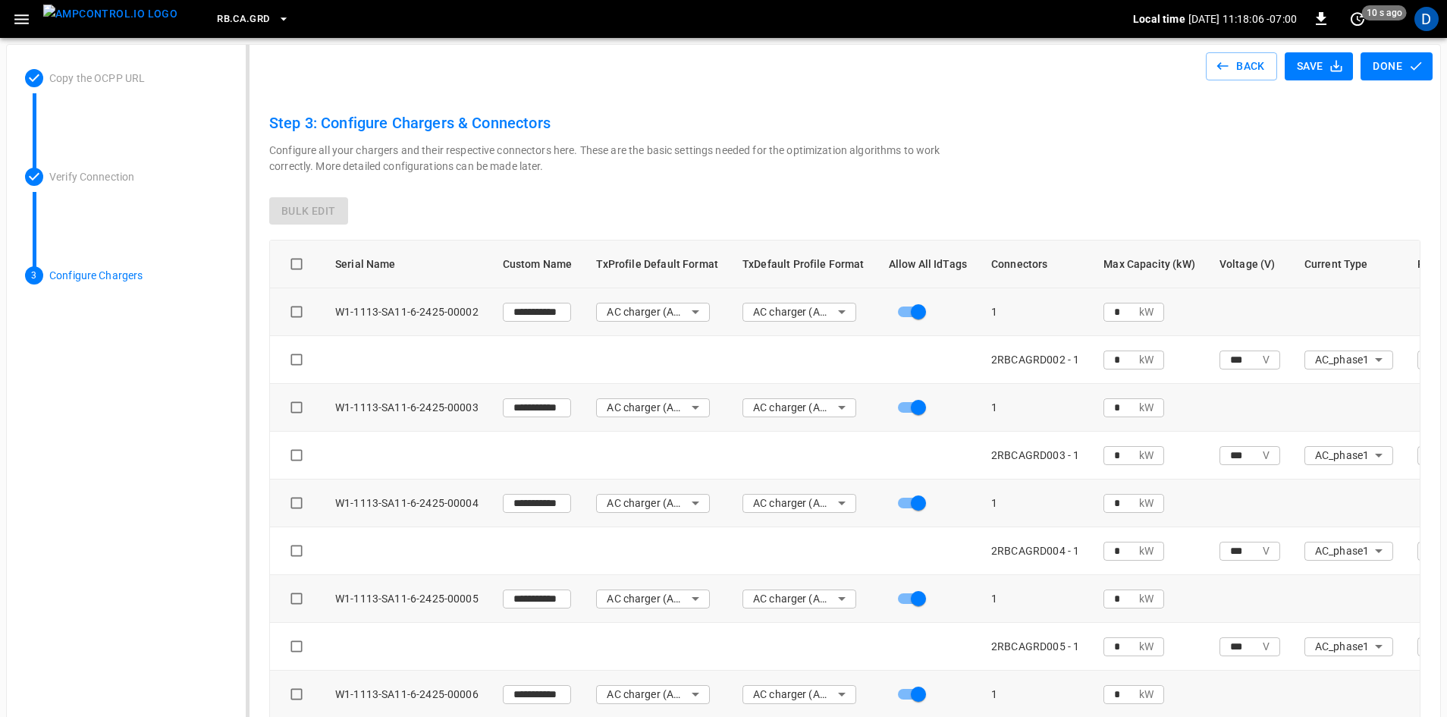
type input "**********"
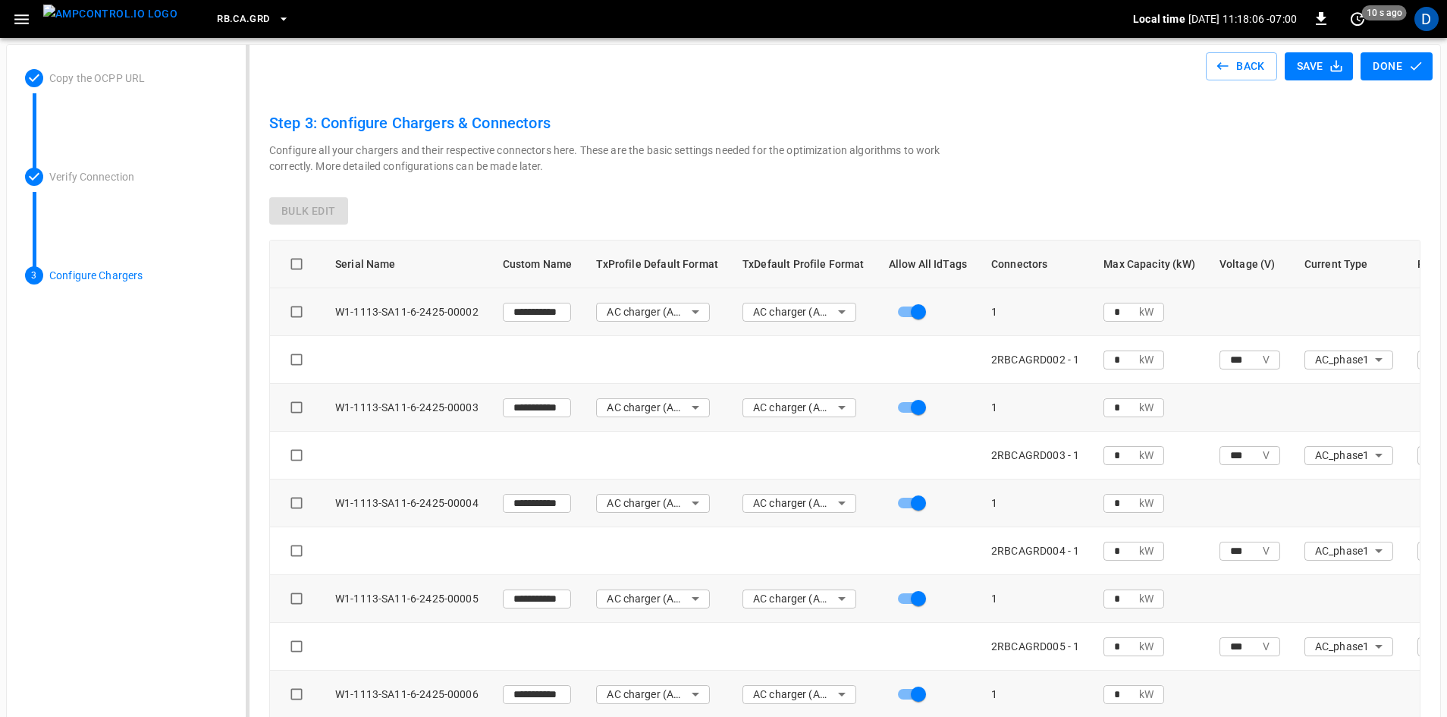
type input "**********"
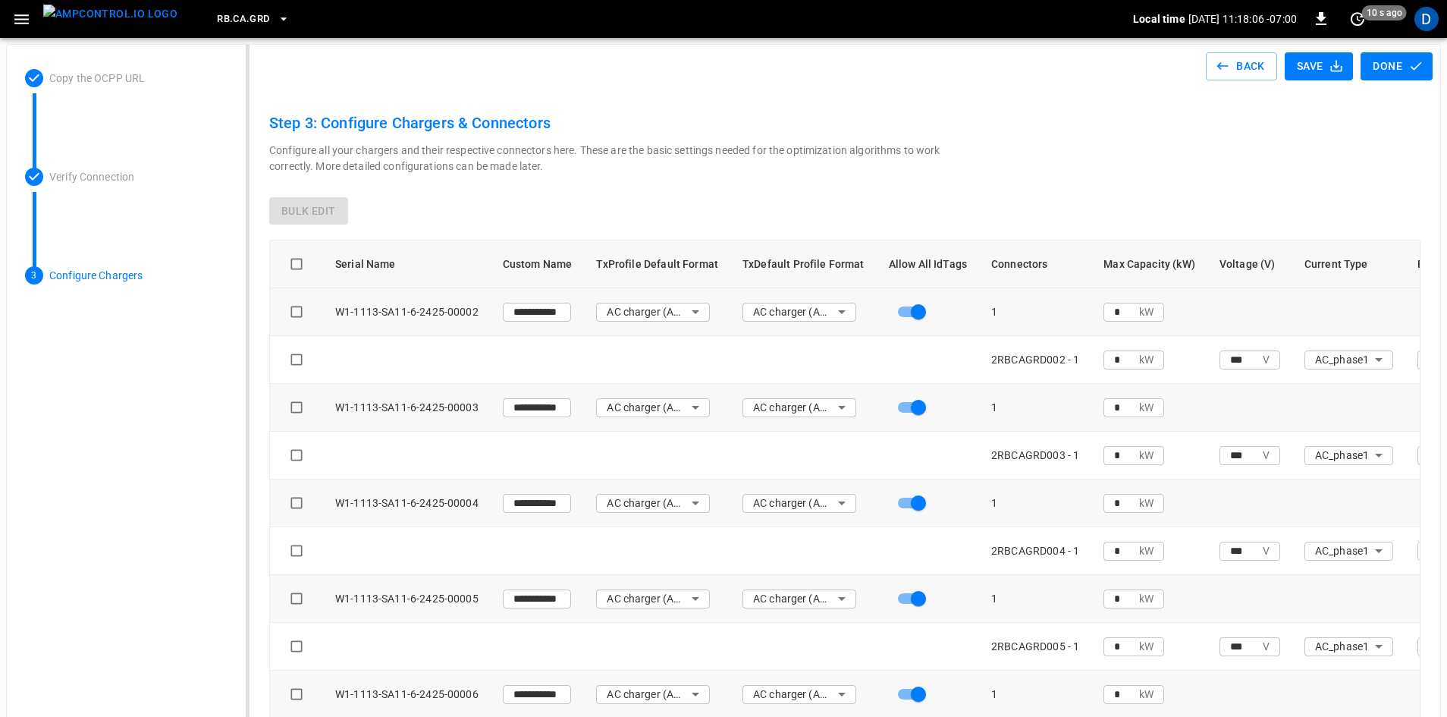
type input "**********"
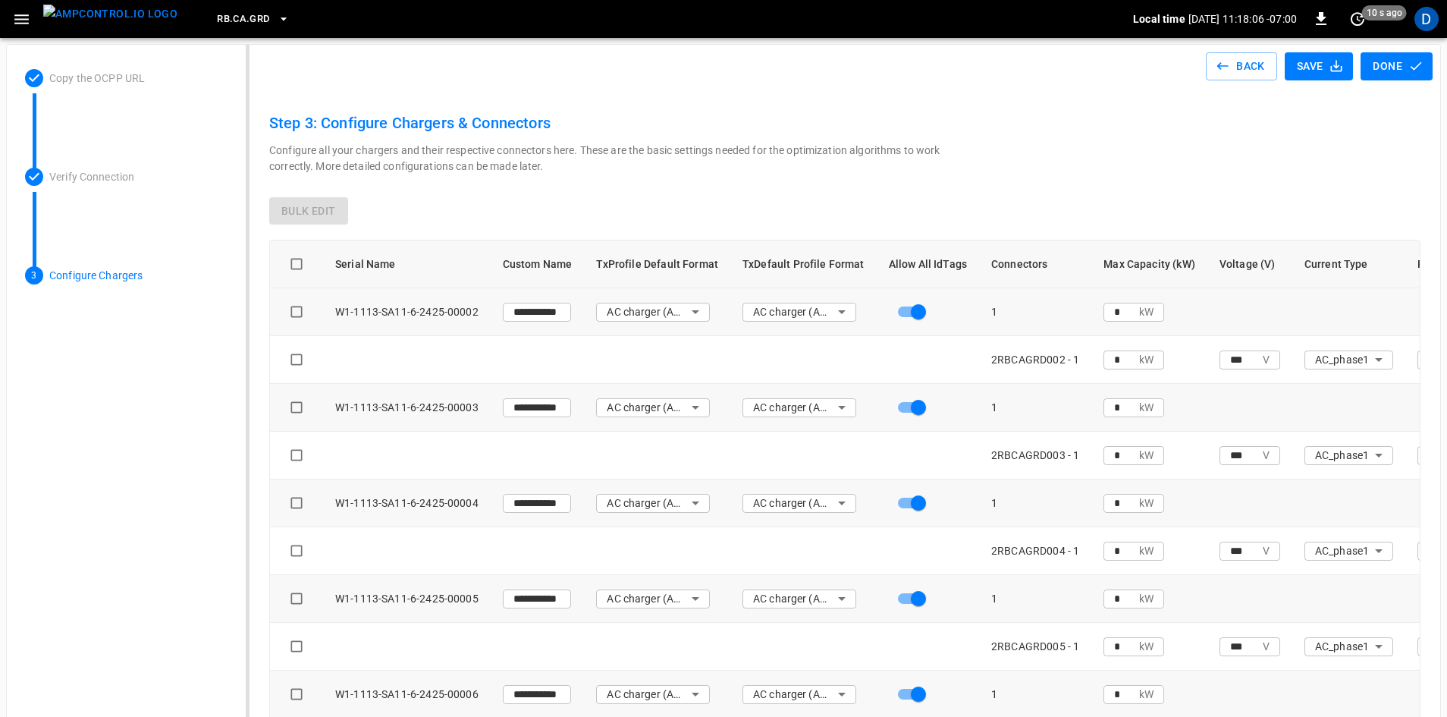
type input "**********"
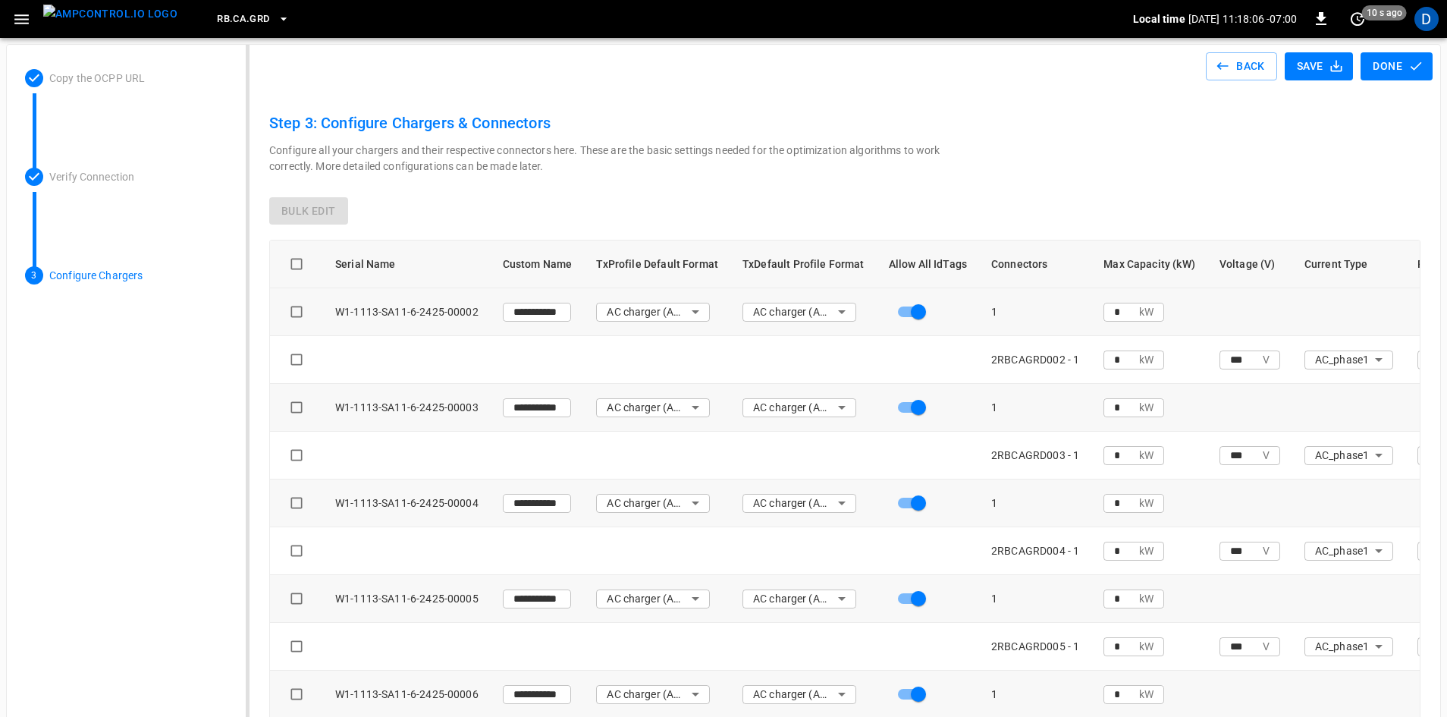
type input "**********"
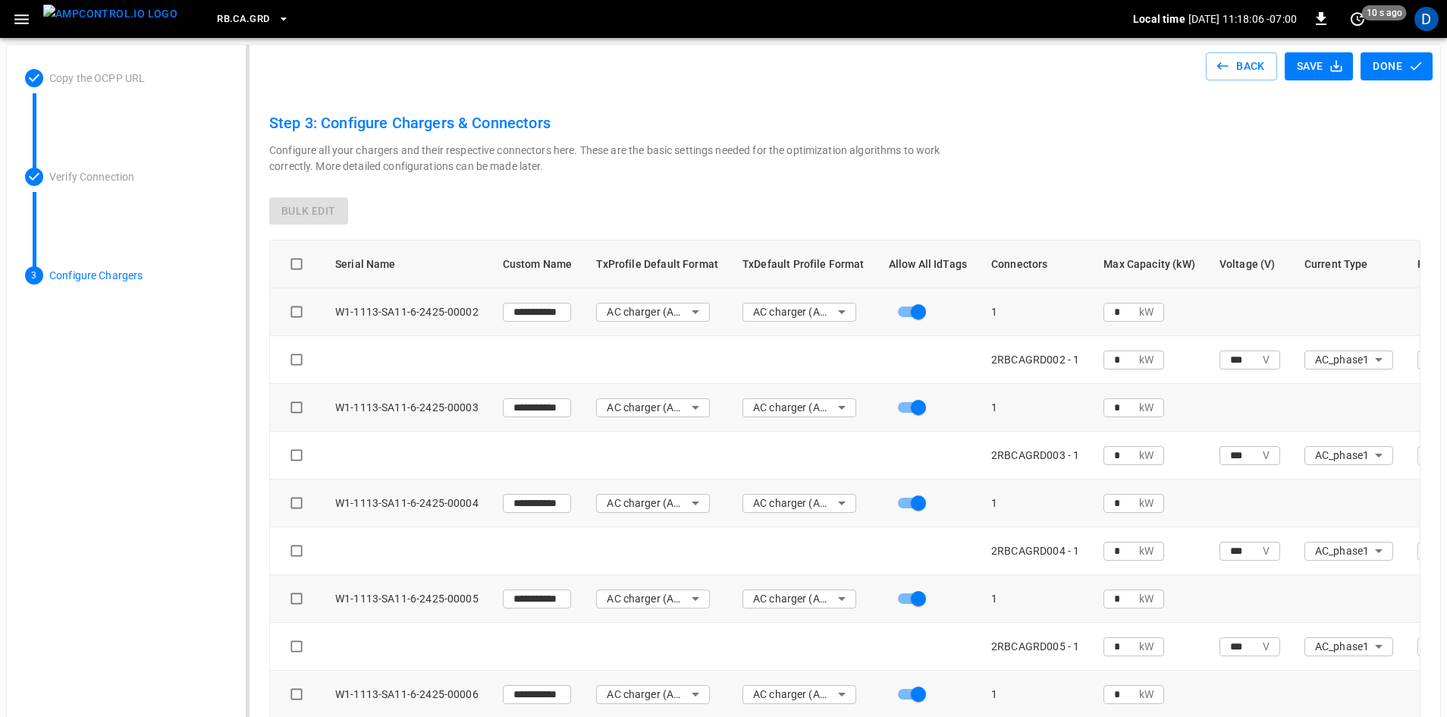
type input "**********"
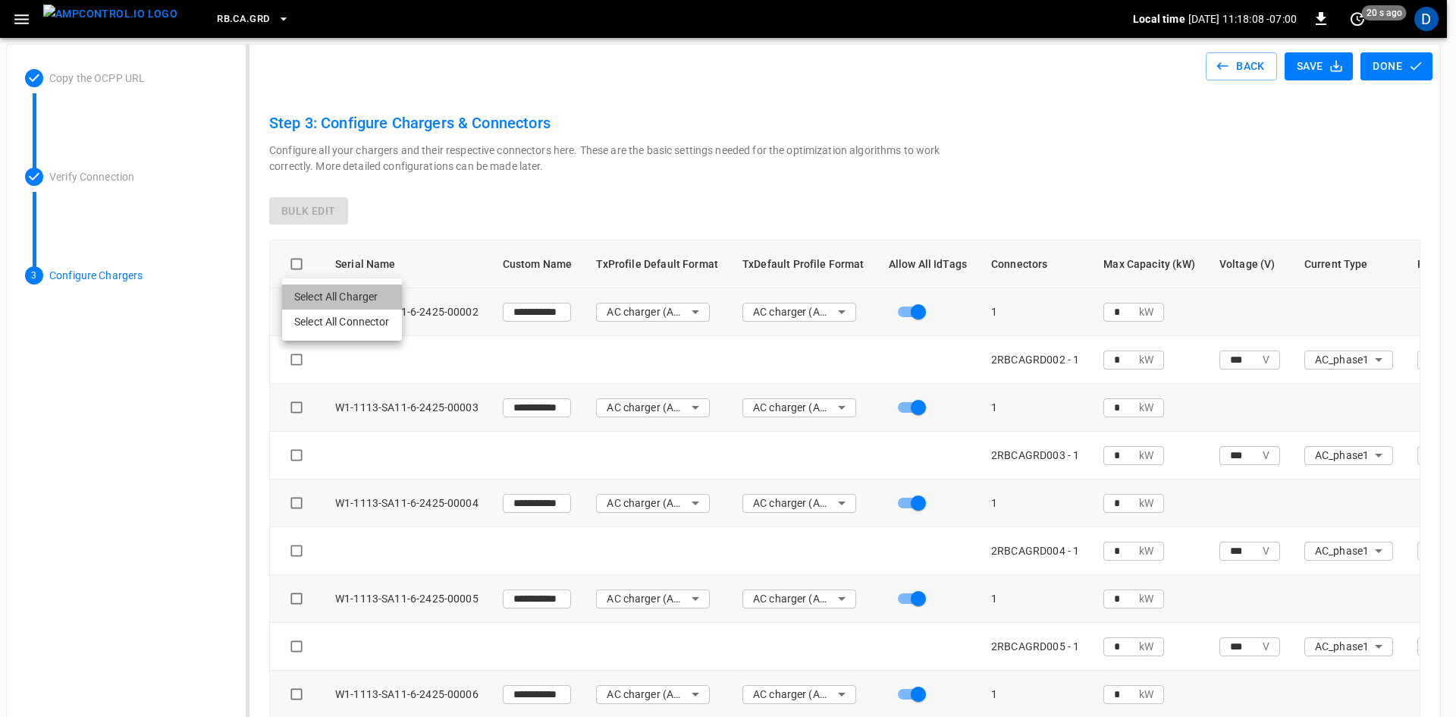
click at [331, 296] on li "Select All Charger" at bounding box center [342, 296] width 120 height 25
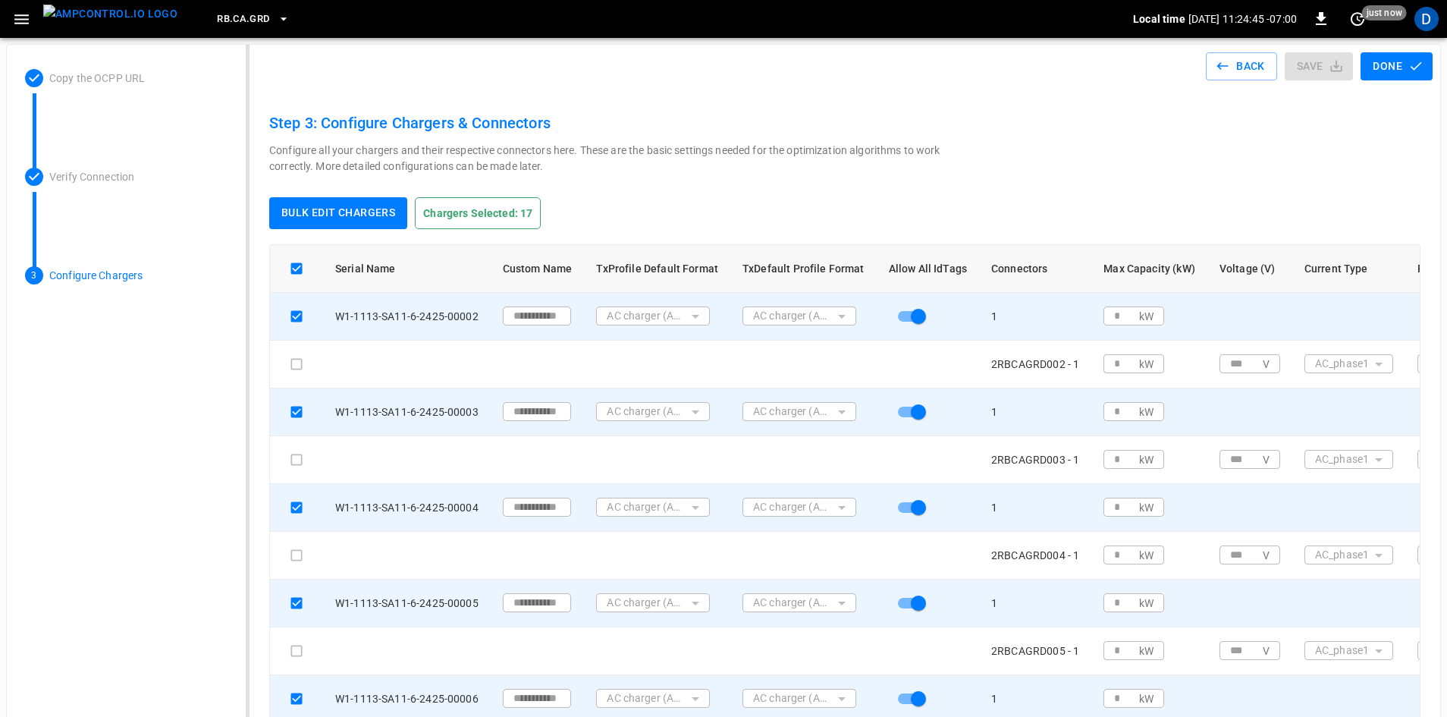
click at [359, 215] on button "Bulk edit chargers" at bounding box center [338, 213] width 138 height 32
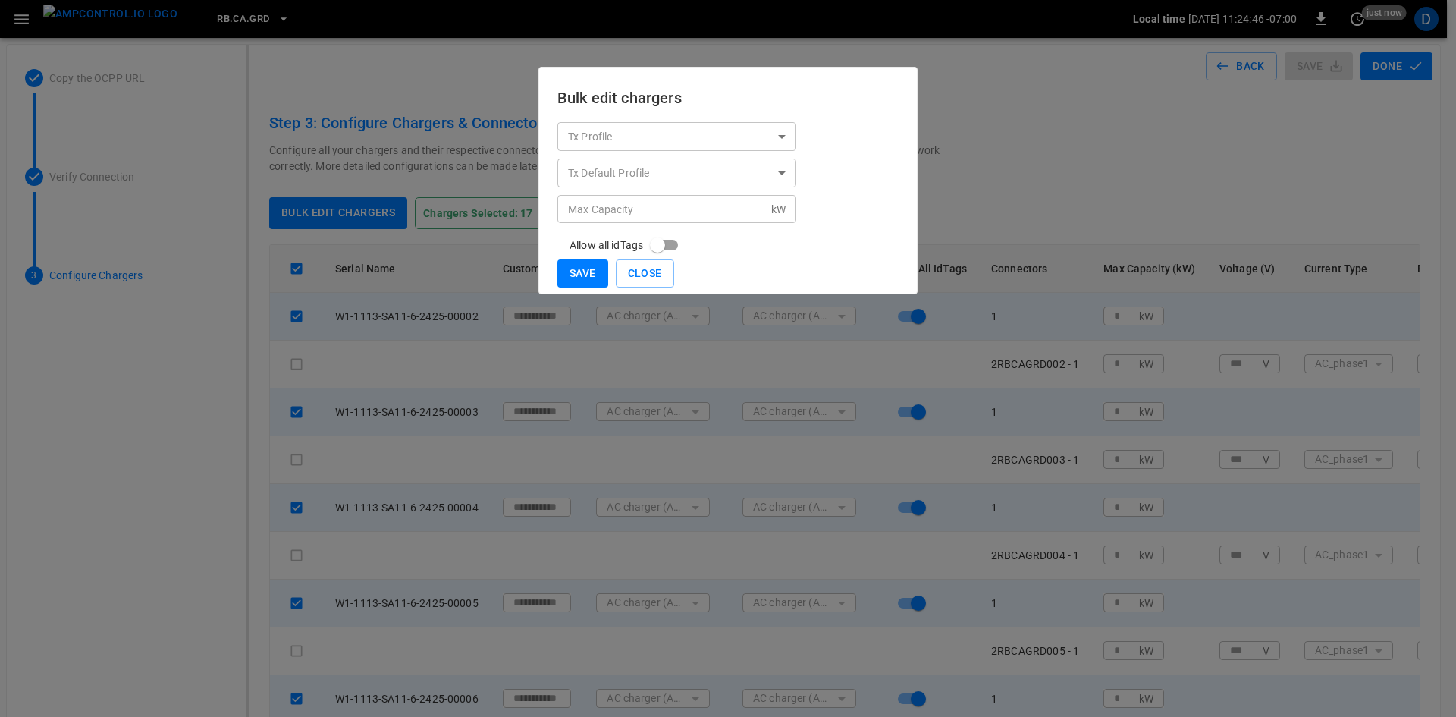
click at [586, 128] on body "**********" at bounding box center [728, 421] width 1456 height 842
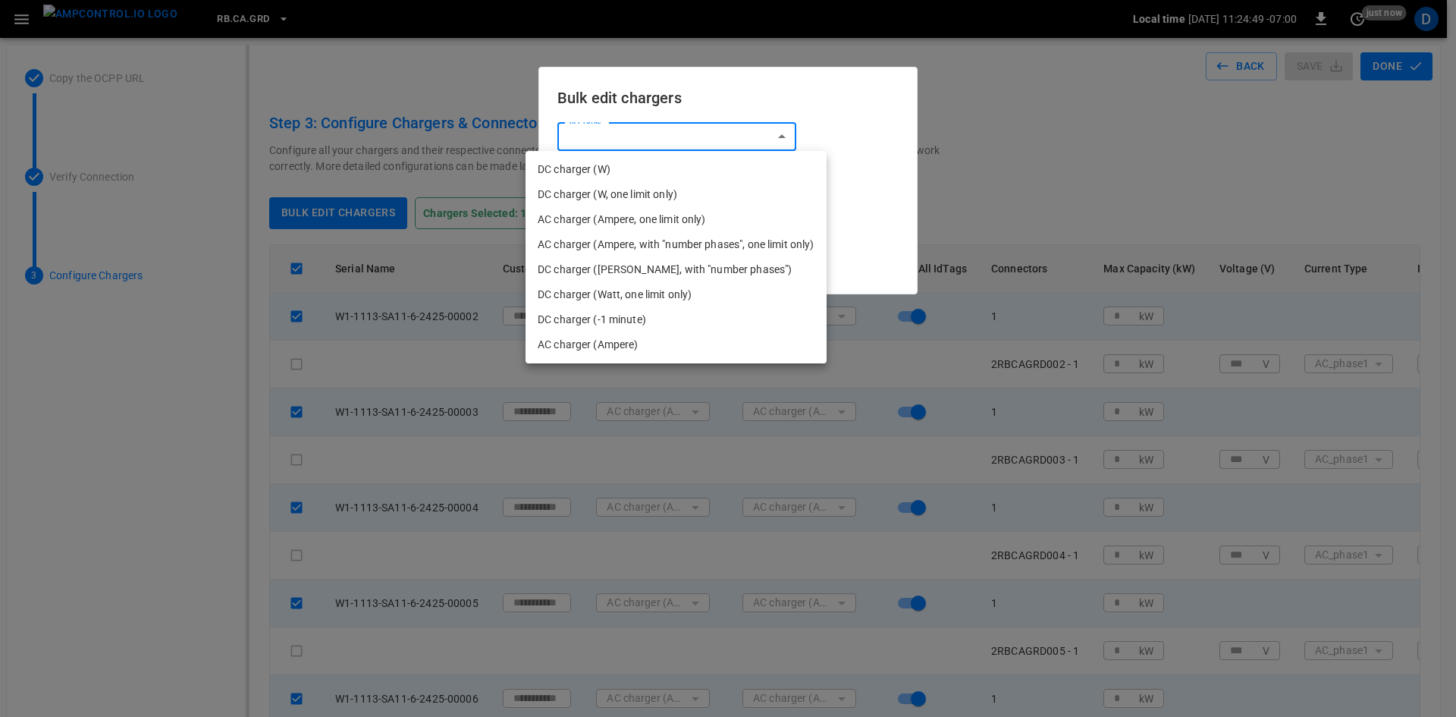
click at [559, 349] on li "AC charger (Ampere)" at bounding box center [676, 344] width 301 height 25
type input "**********"
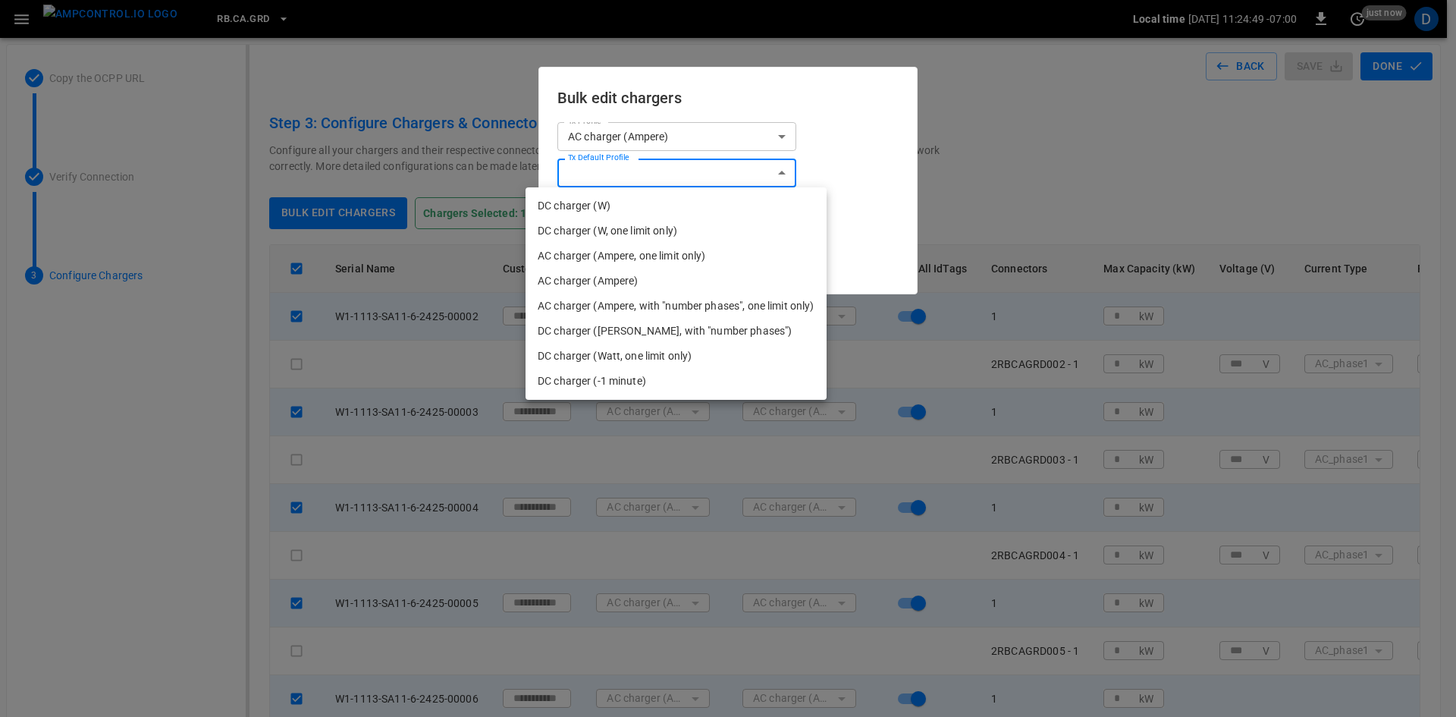
click at [603, 171] on body "**********" at bounding box center [728, 421] width 1456 height 842
click at [574, 276] on li "AC charger (Ampere)" at bounding box center [676, 281] width 301 height 25
type input "**********"
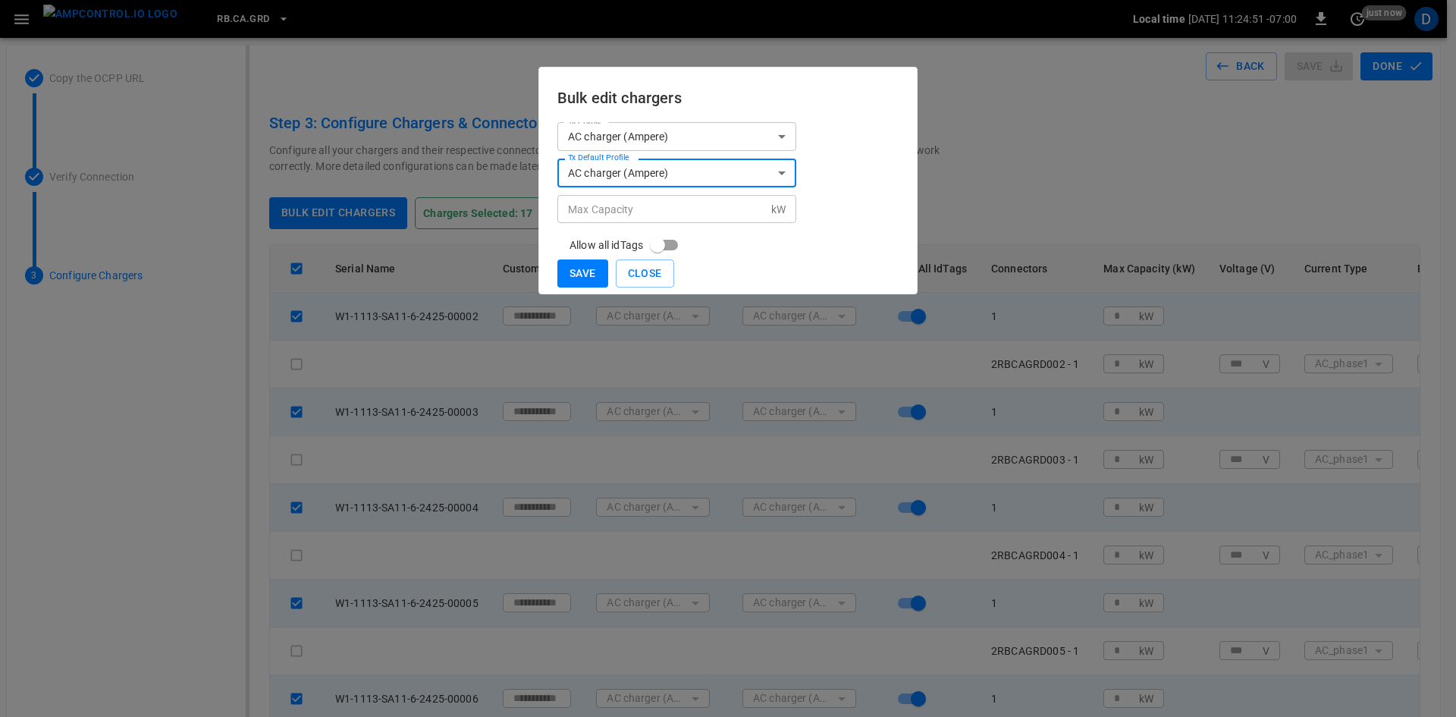
click at [598, 205] on div "Max Capacity kW Max Capacity" at bounding box center [677, 209] width 239 height 28
type input "*"
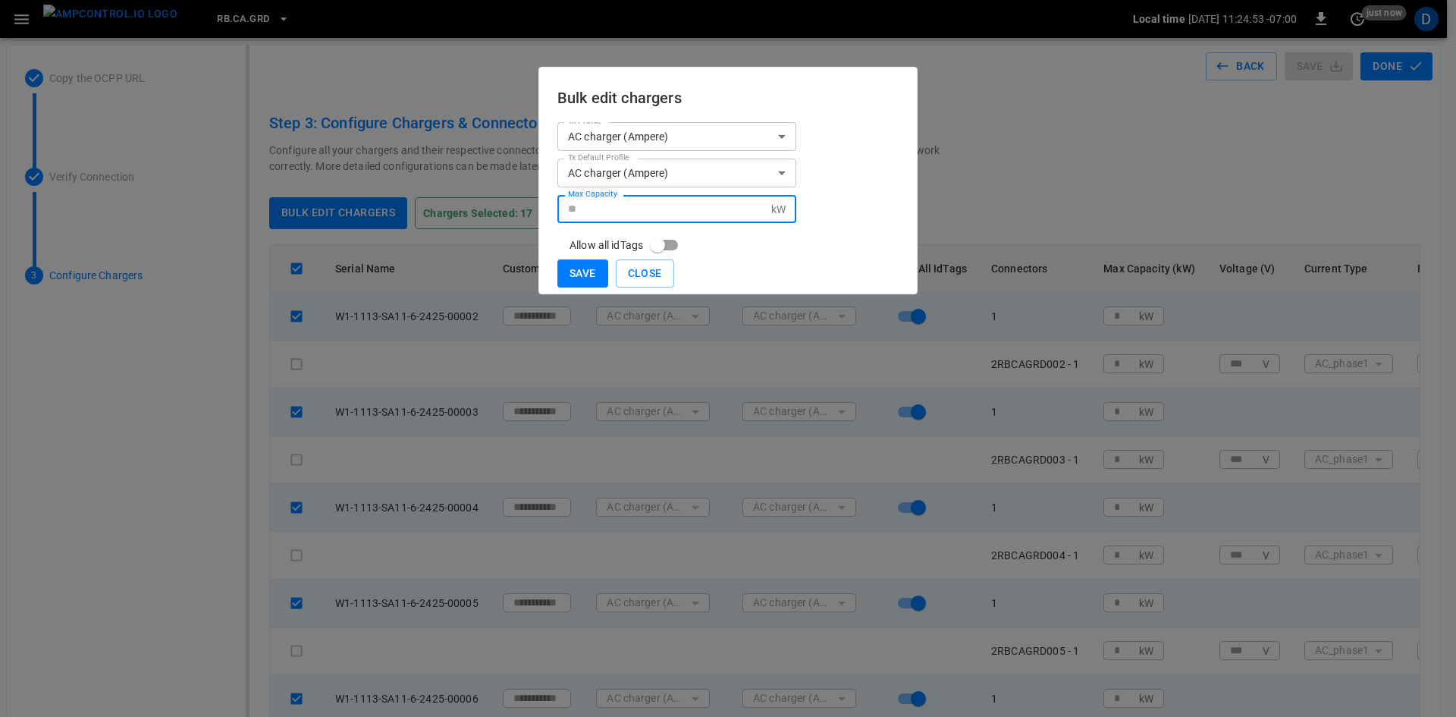
type input "*"
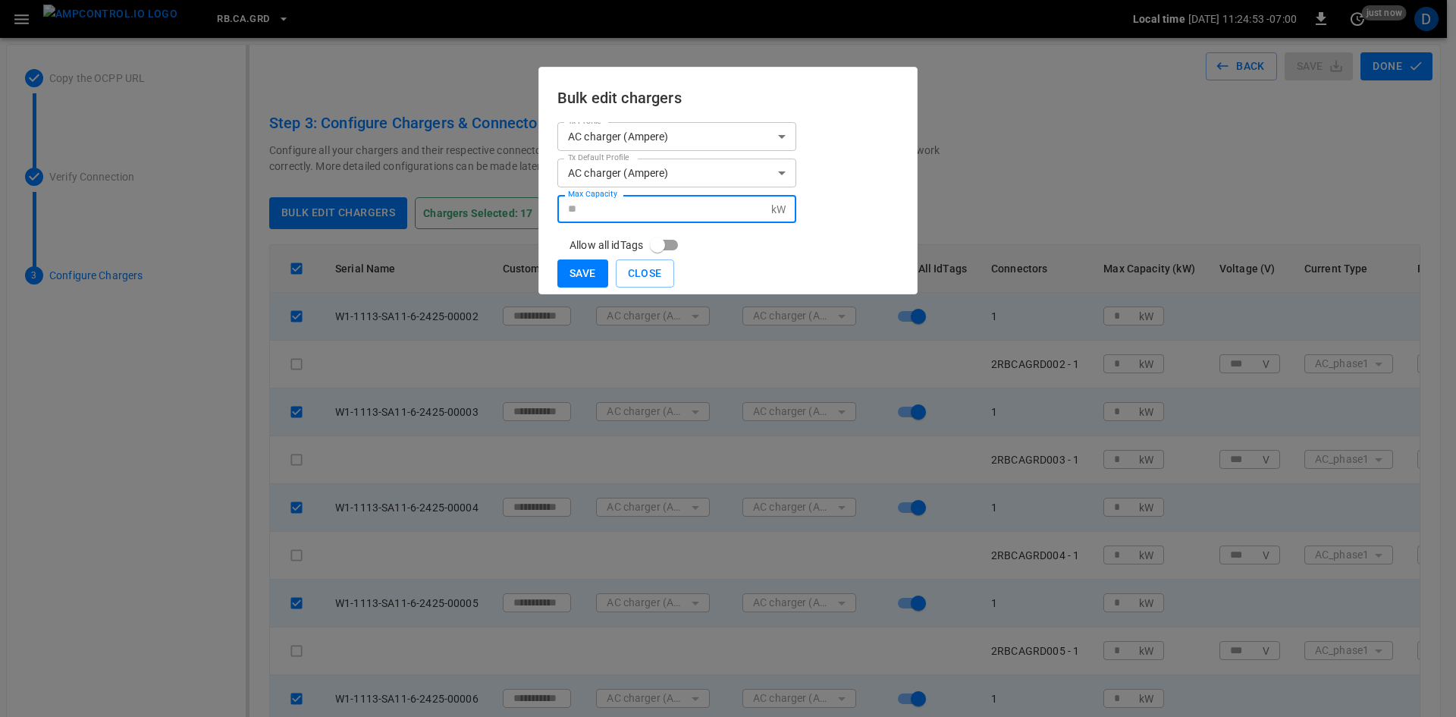
type input "*"
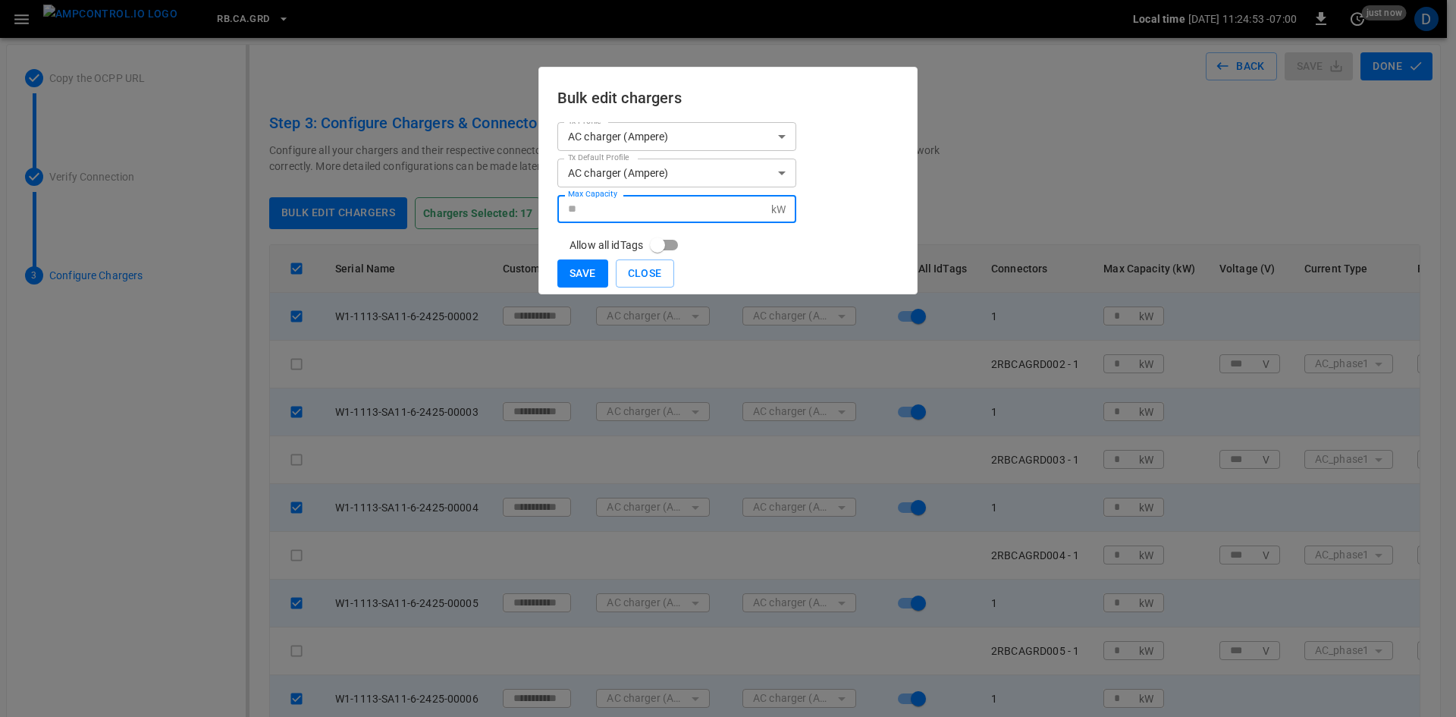
type input "*"
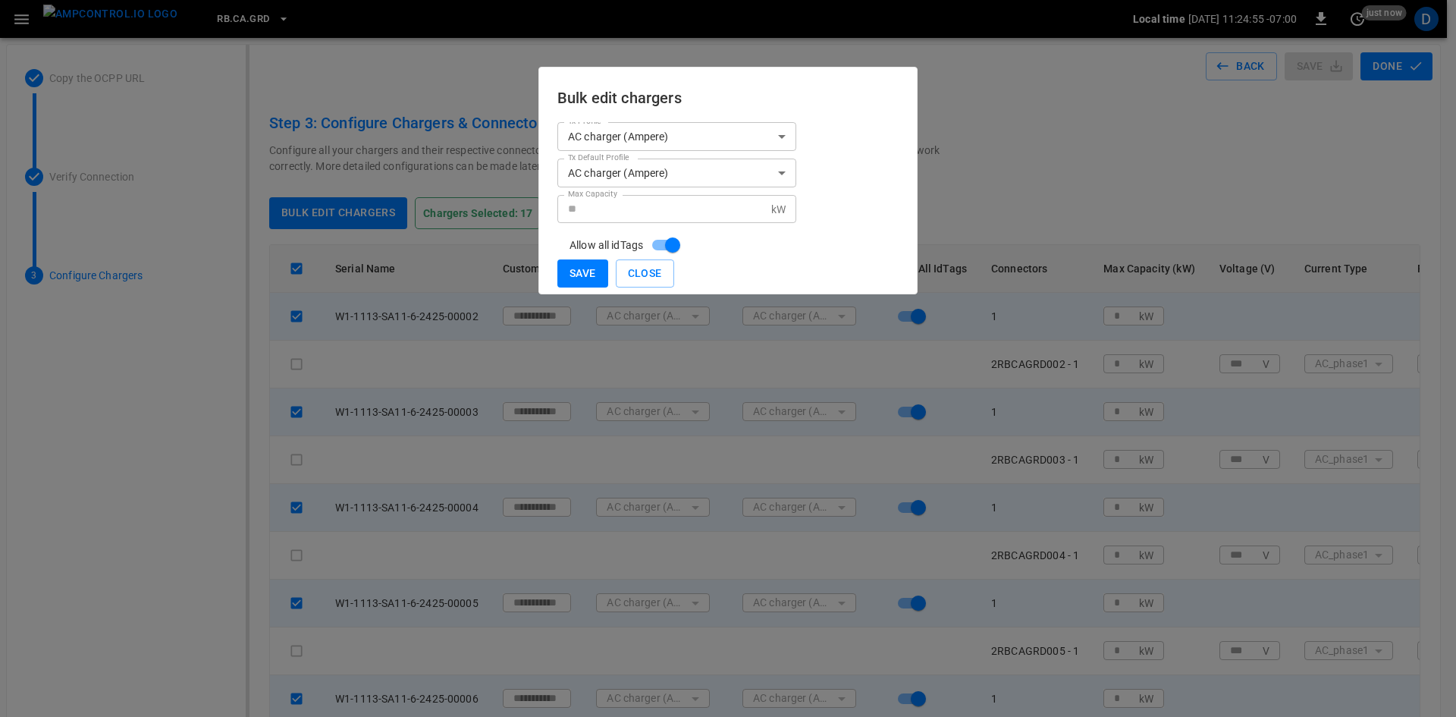
click at [589, 269] on button "Save" at bounding box center [583, 273] width 51 height 28
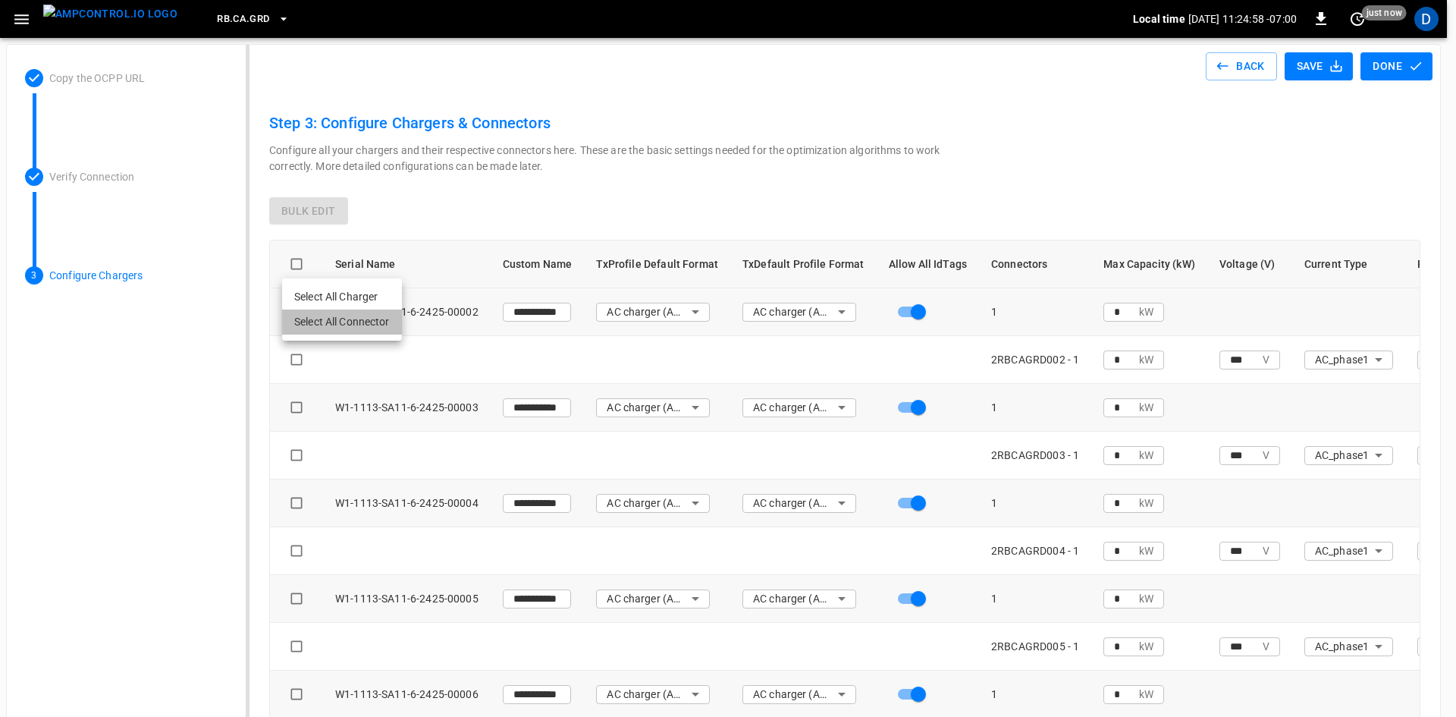
click at [329, 318] on li "Select All Connector" at bounding box center [342, 321] width 120 height 25
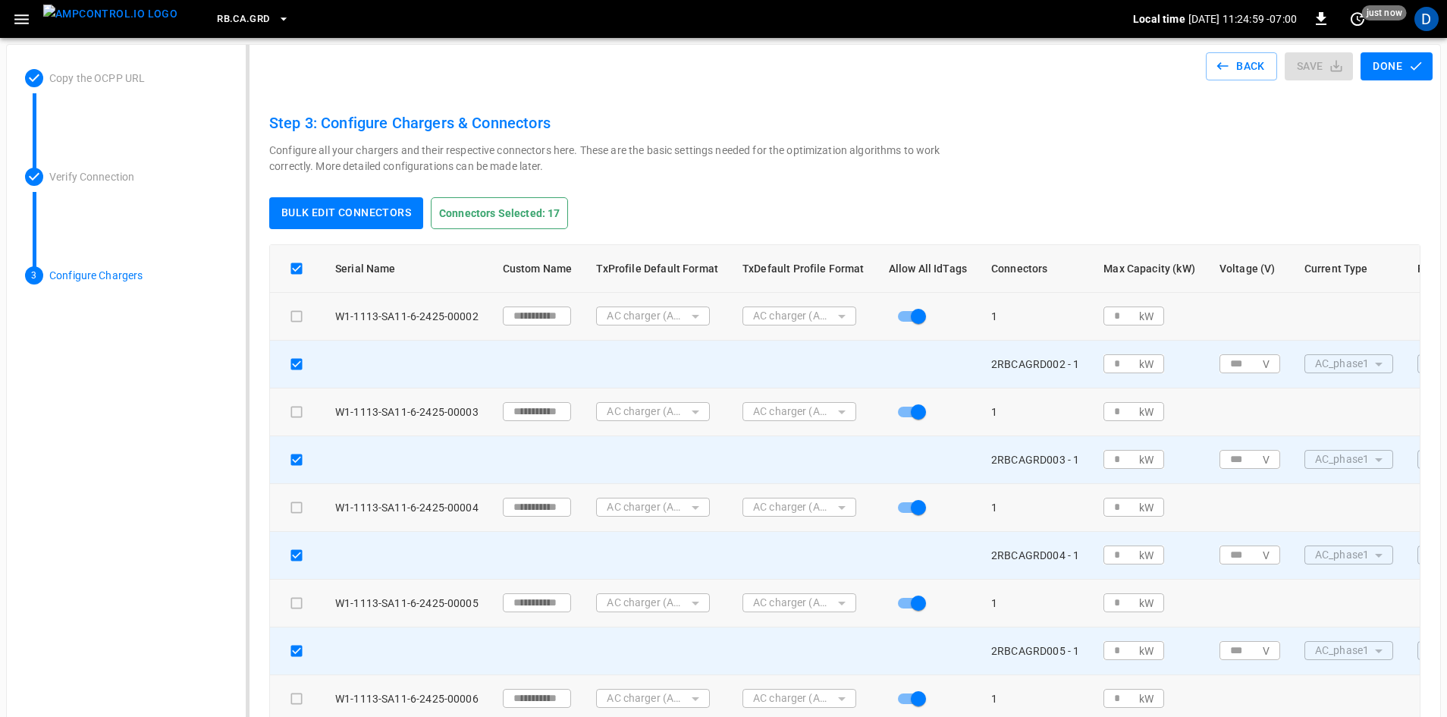
click at [365, 211] on button "Bulk edit connectors" at bounding box center [346, 213] width 154 height 32
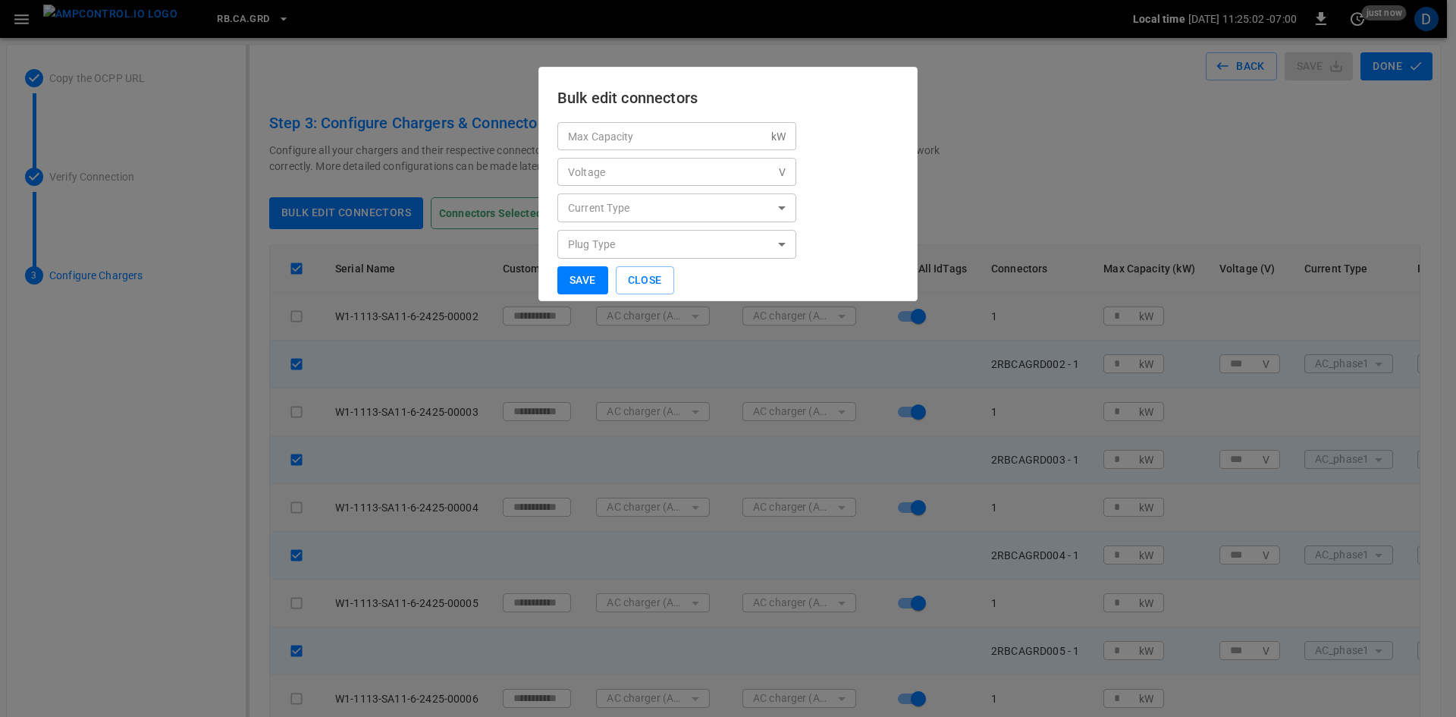
click at [600, 141] on input "Max Capacity" at bounding box center [665, 136] width 214 height 28
type input "*"
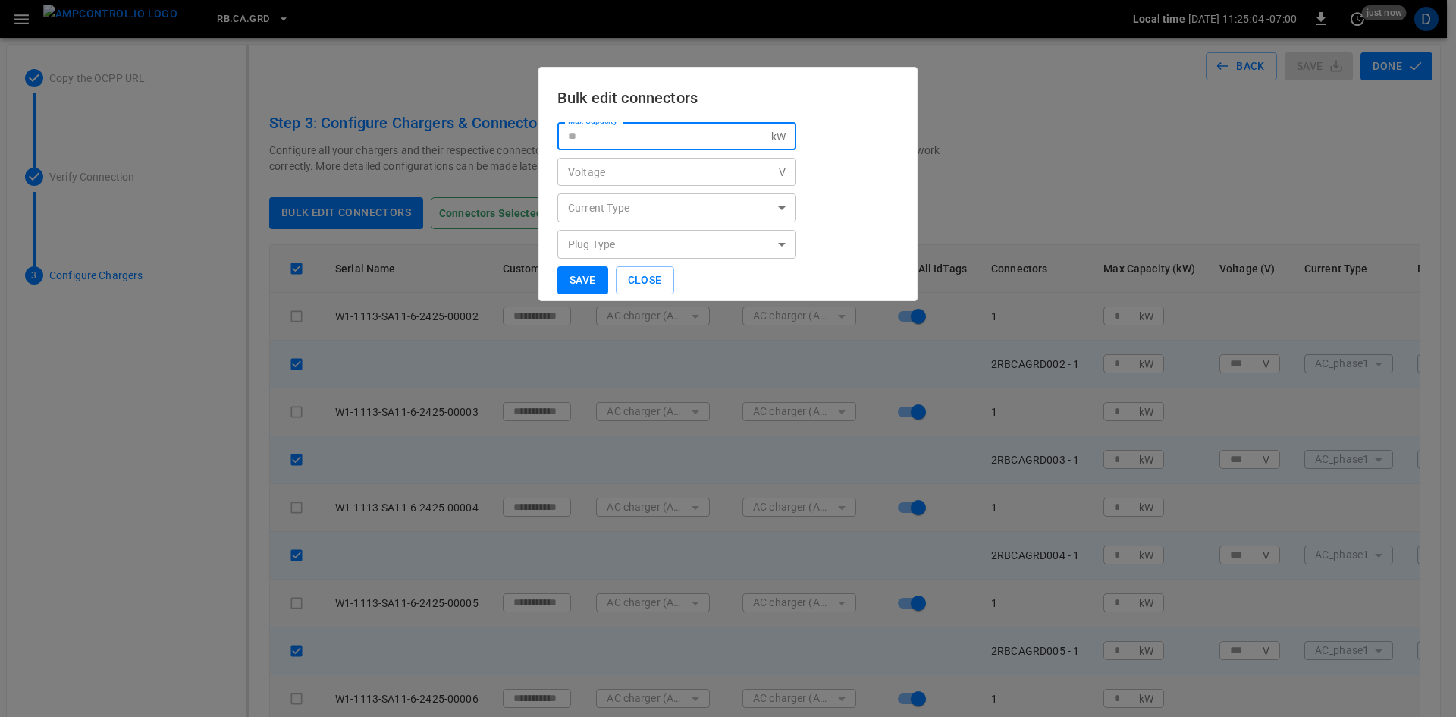
type input "*"
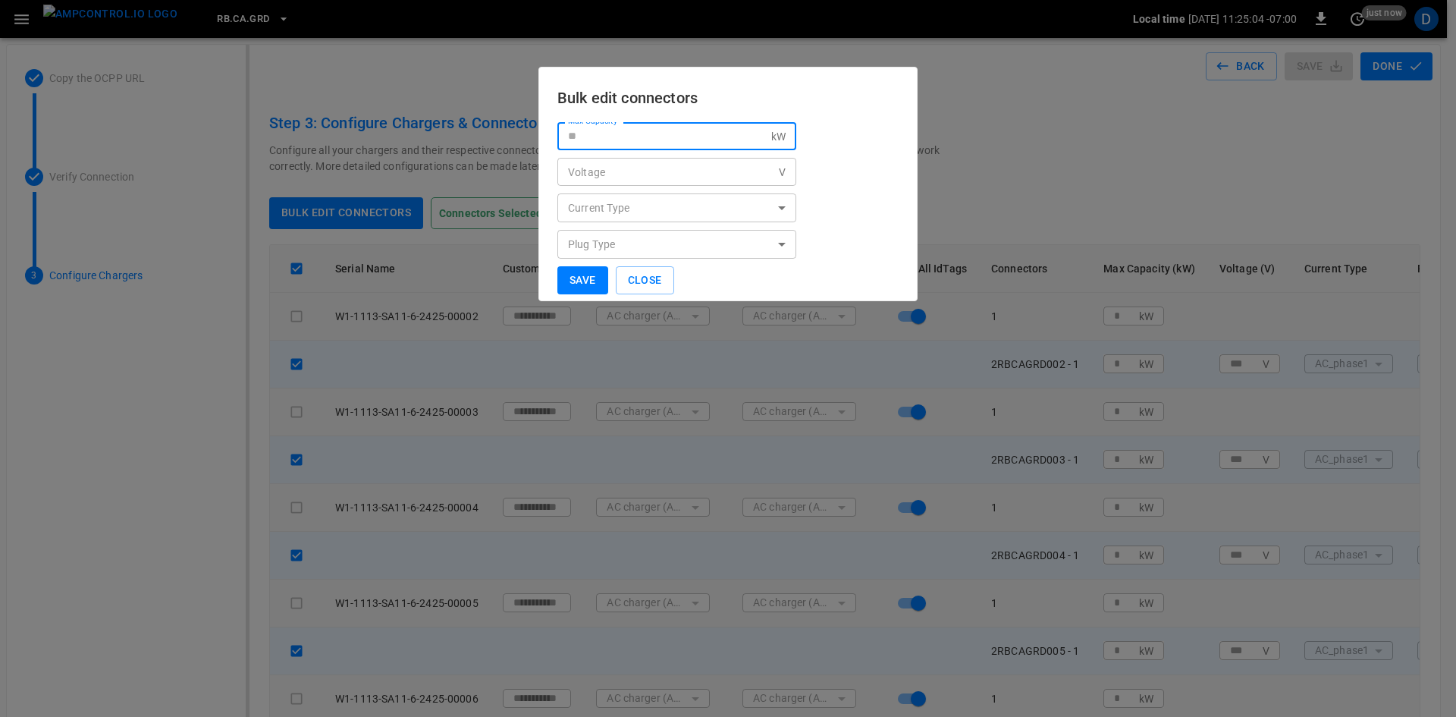
type input "*"
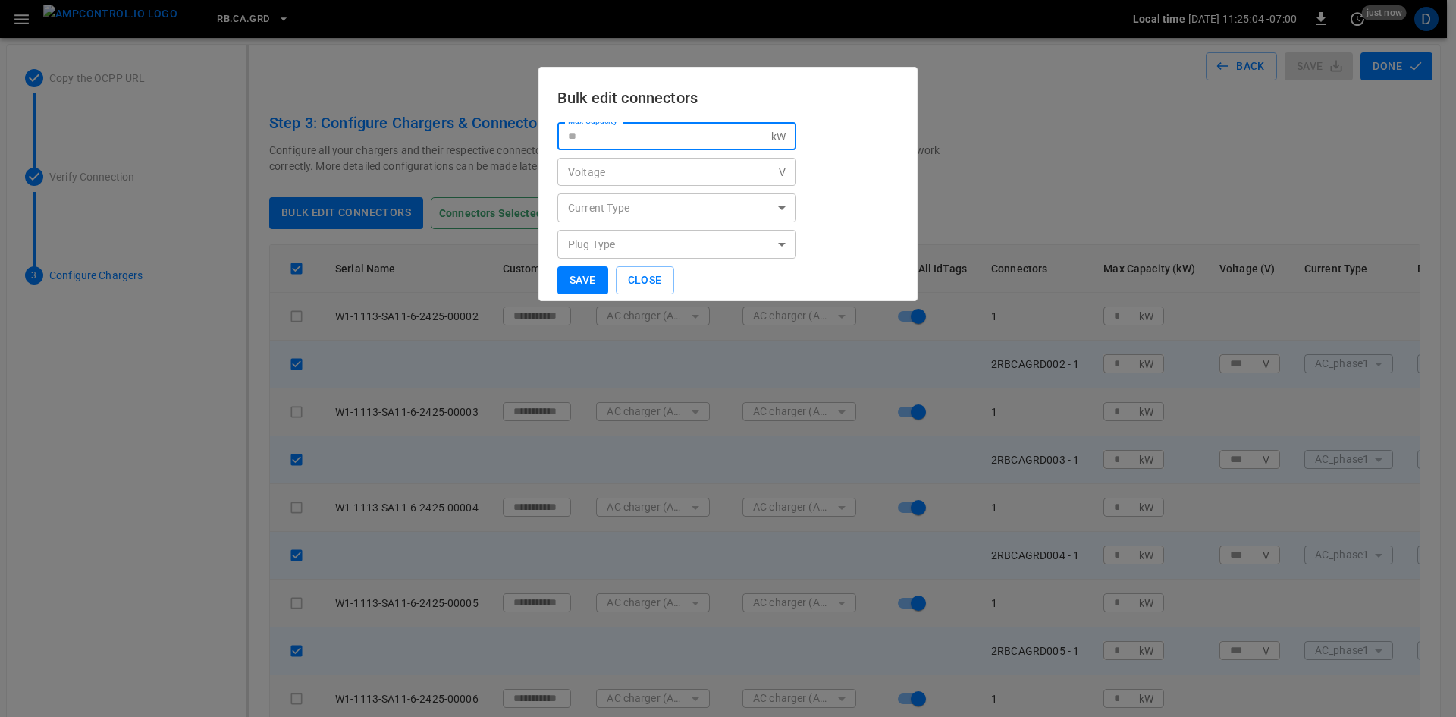
type input "*"
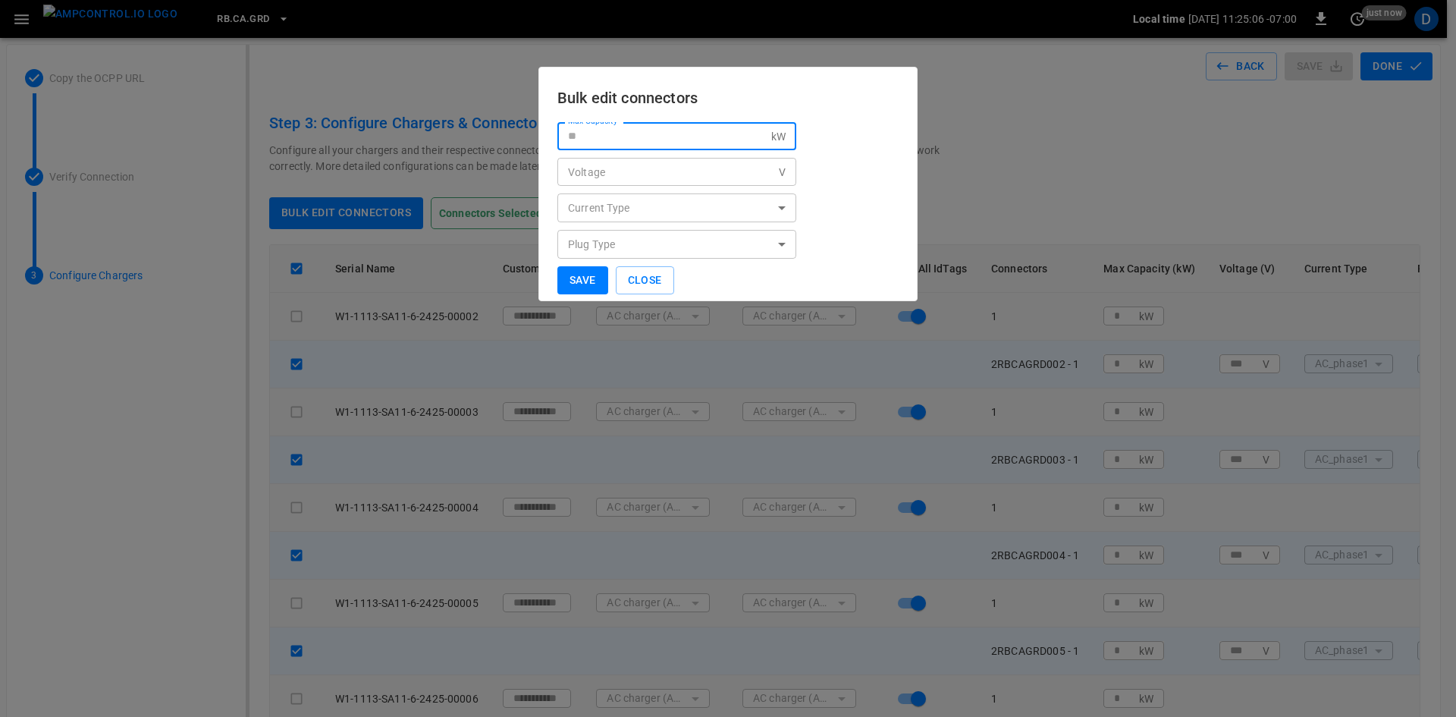
click at [583, 275] on button "Save" at bounding box center [583, 280] width 51 height 28
type input "*"
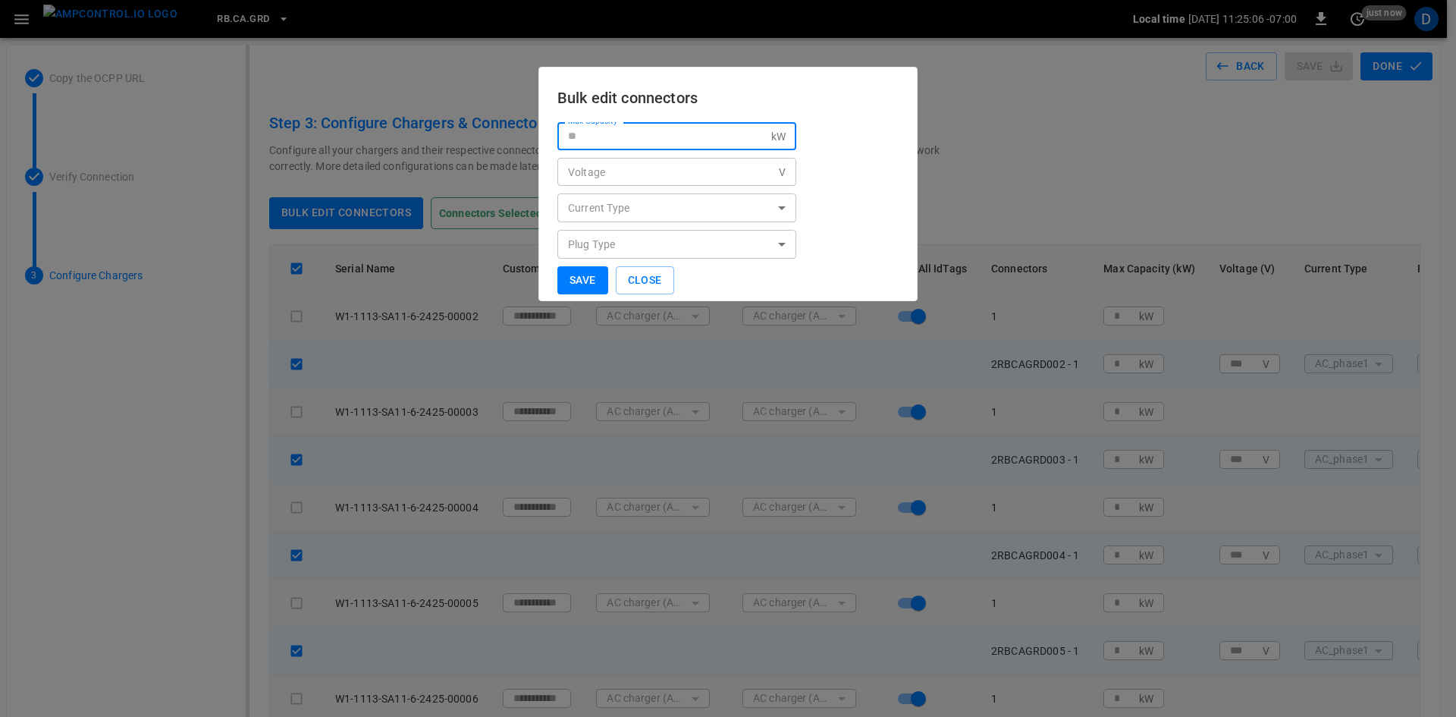
type input "*"
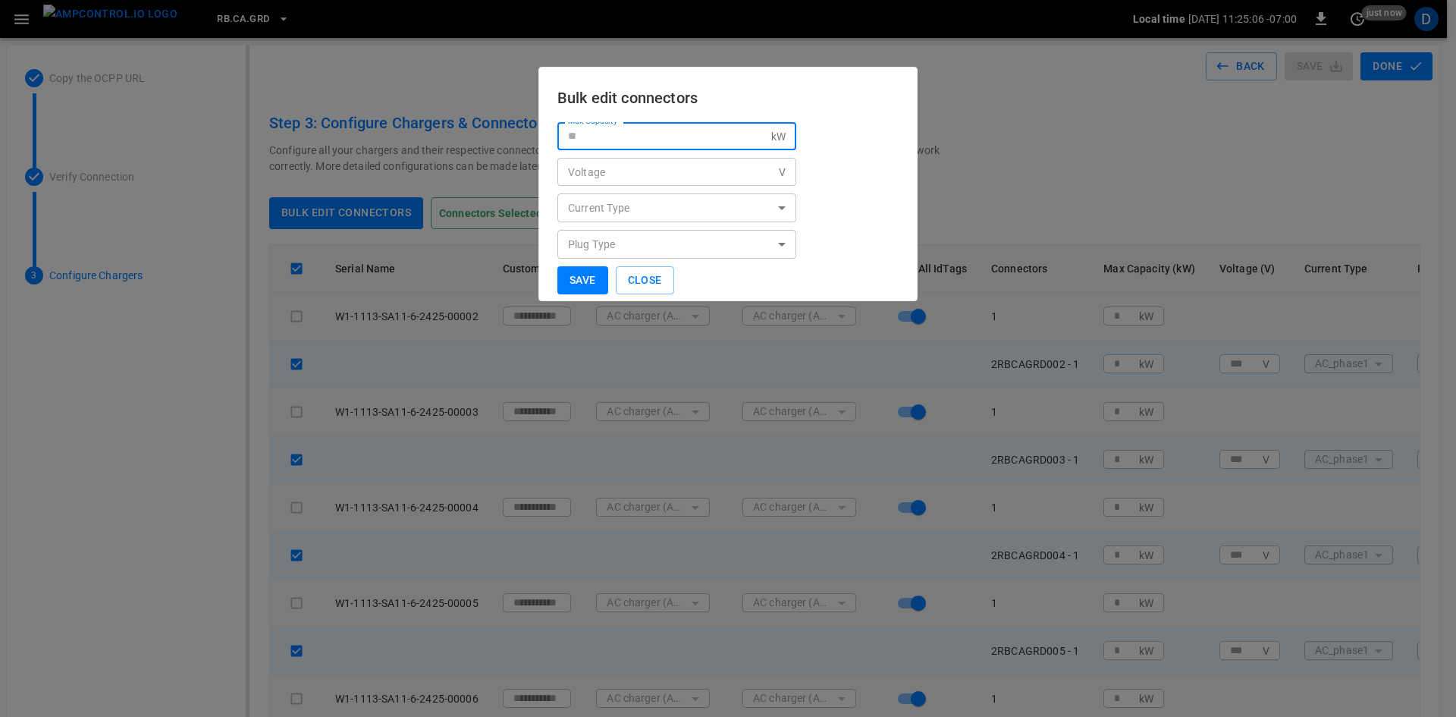
type input "*"
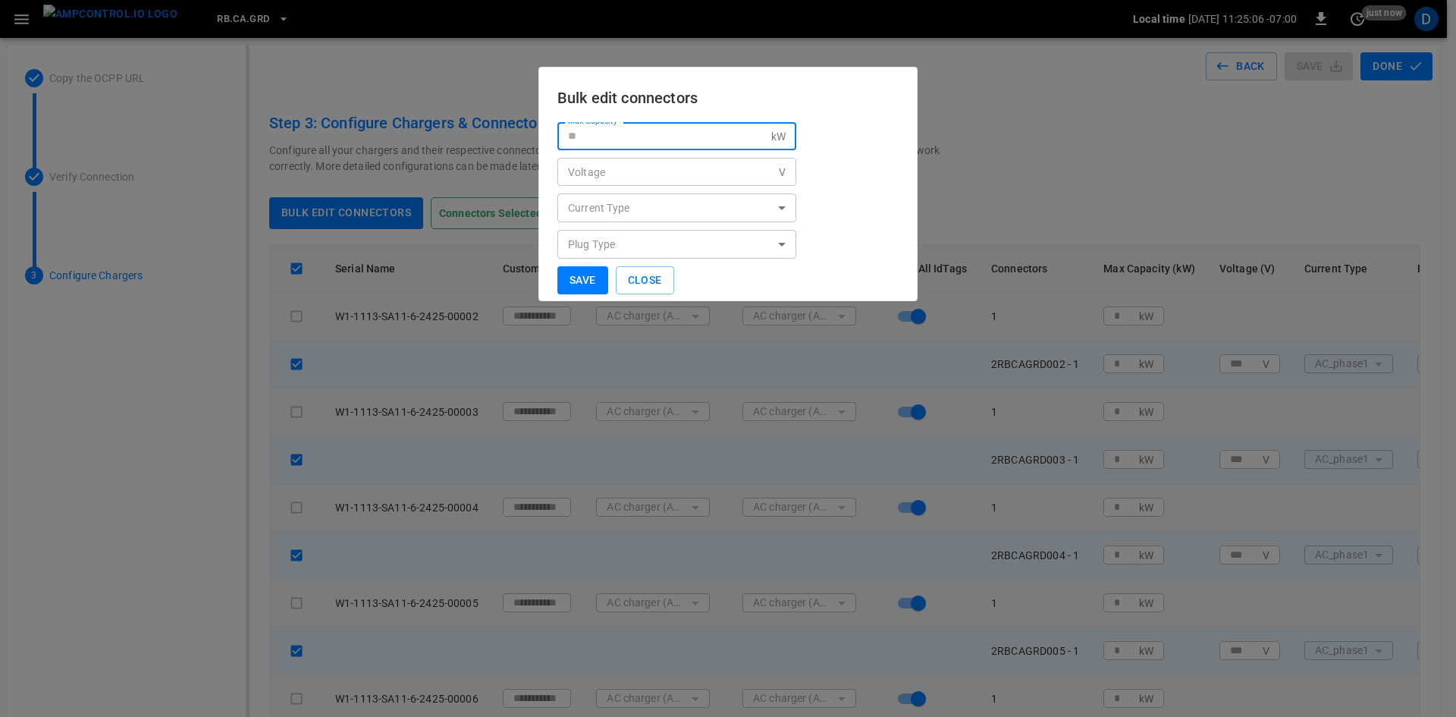
type input "*"
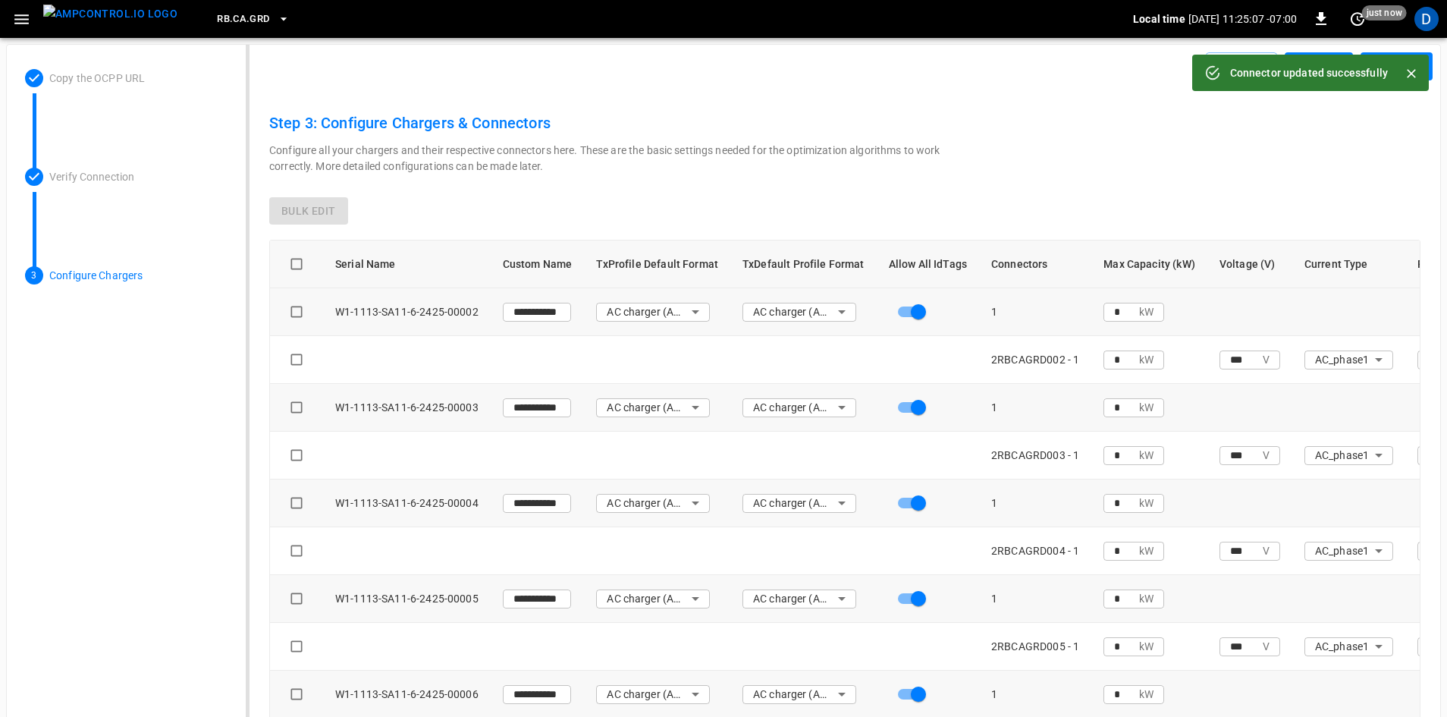
type input "*"
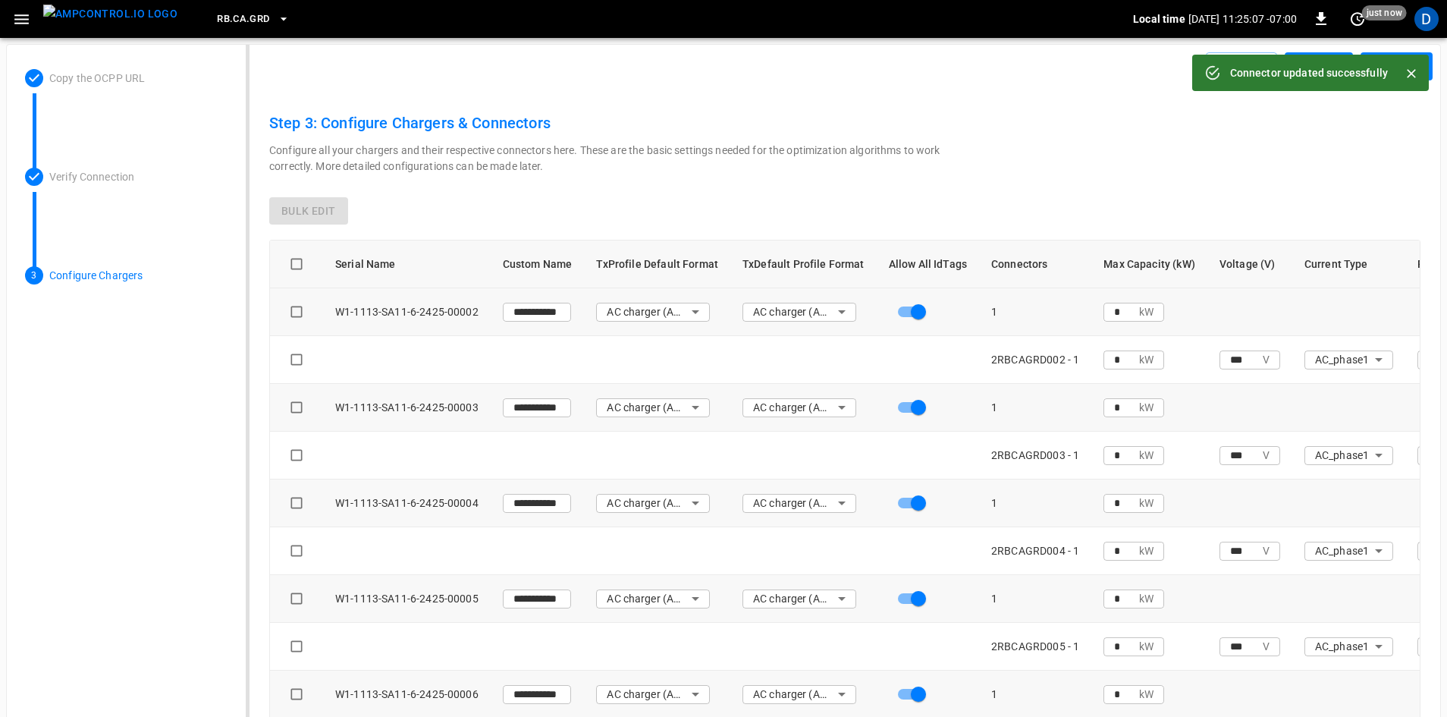
type input "*"
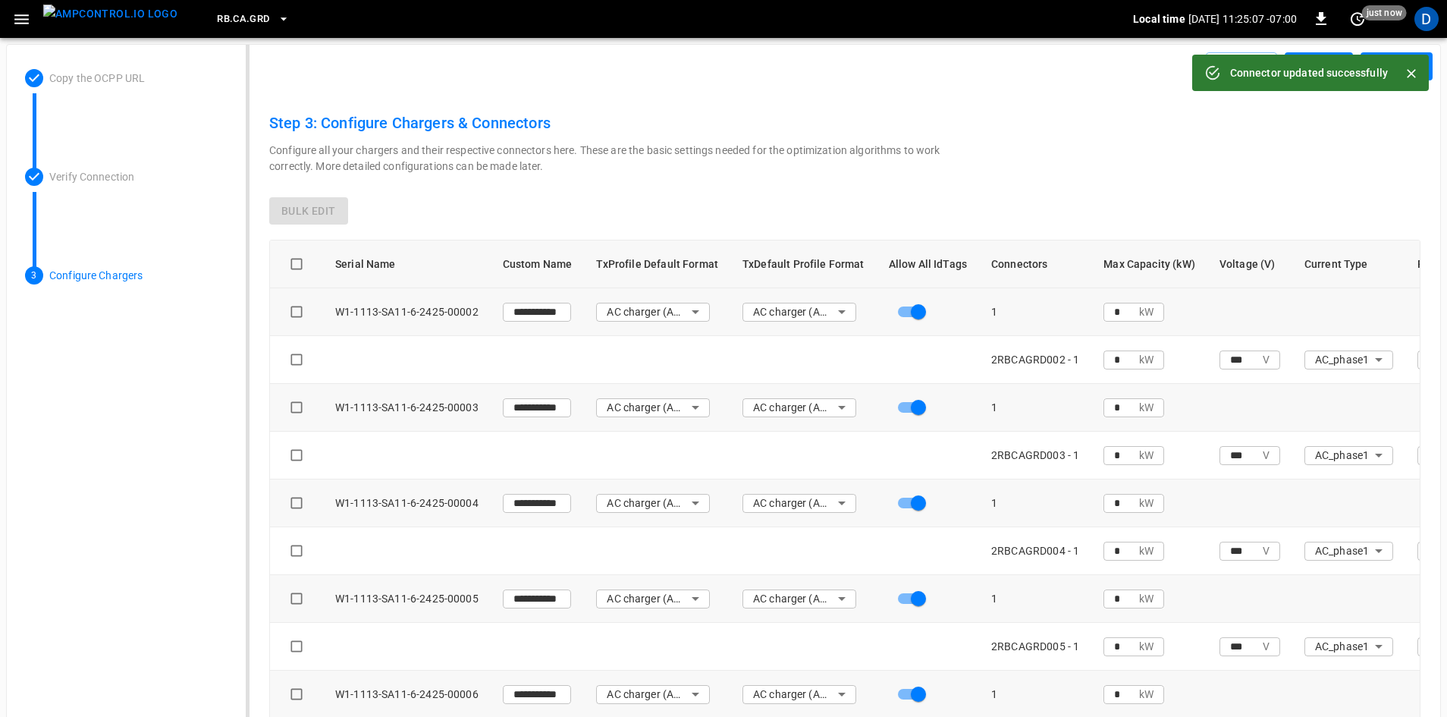
type input "*"
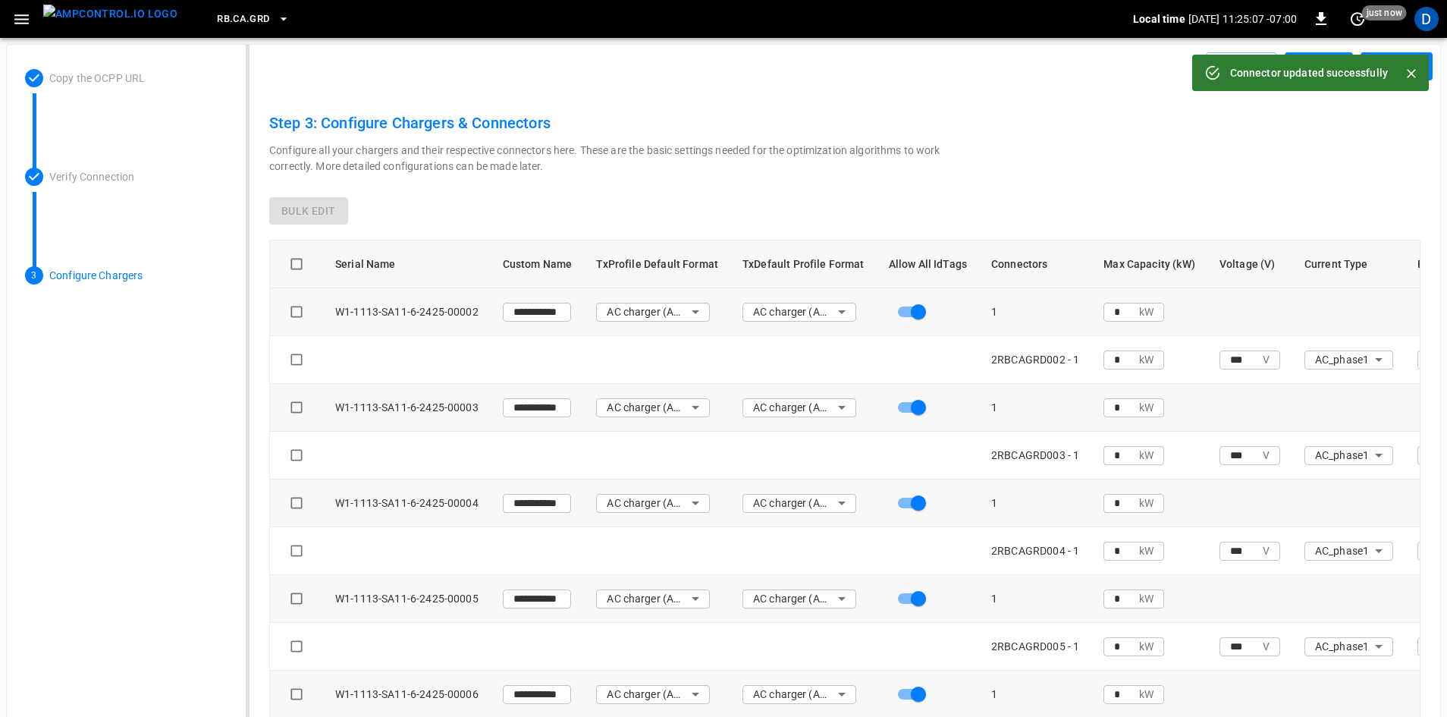
type input "*"
click at [1329, 58] on icon "button" at bounding box center [1336, 65] width 15 height 15
click at [1413, 65] on button "Close" at bounding box center [1411, 73] width 23 height 23
click at [1399, 66] on button "Done" at bounding box center [1397, 66] width 72 height 28
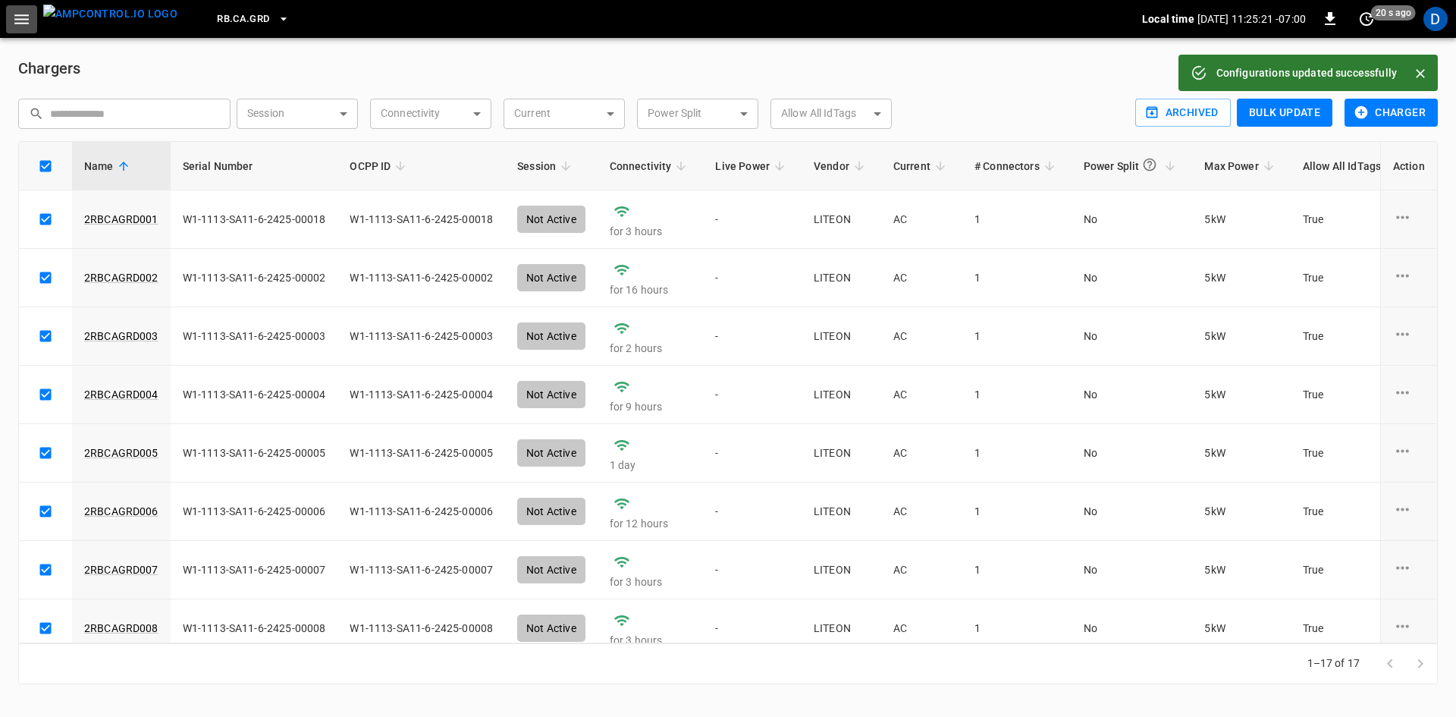
click at [16, 18] on icon "button" at bounding box center [21, 19] width 14 height 10
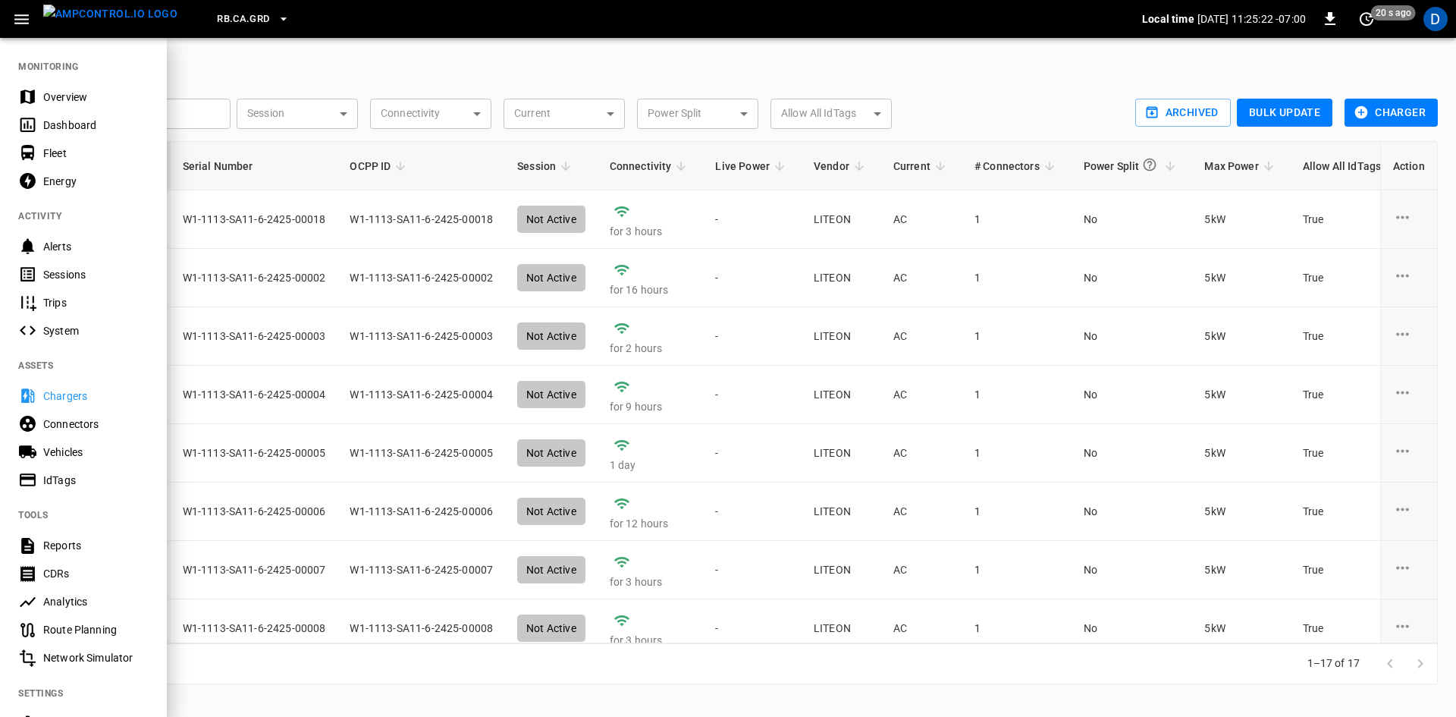
click at [40, 96] on div "Overview" at bounding box center [83, 97] width 167 height 28
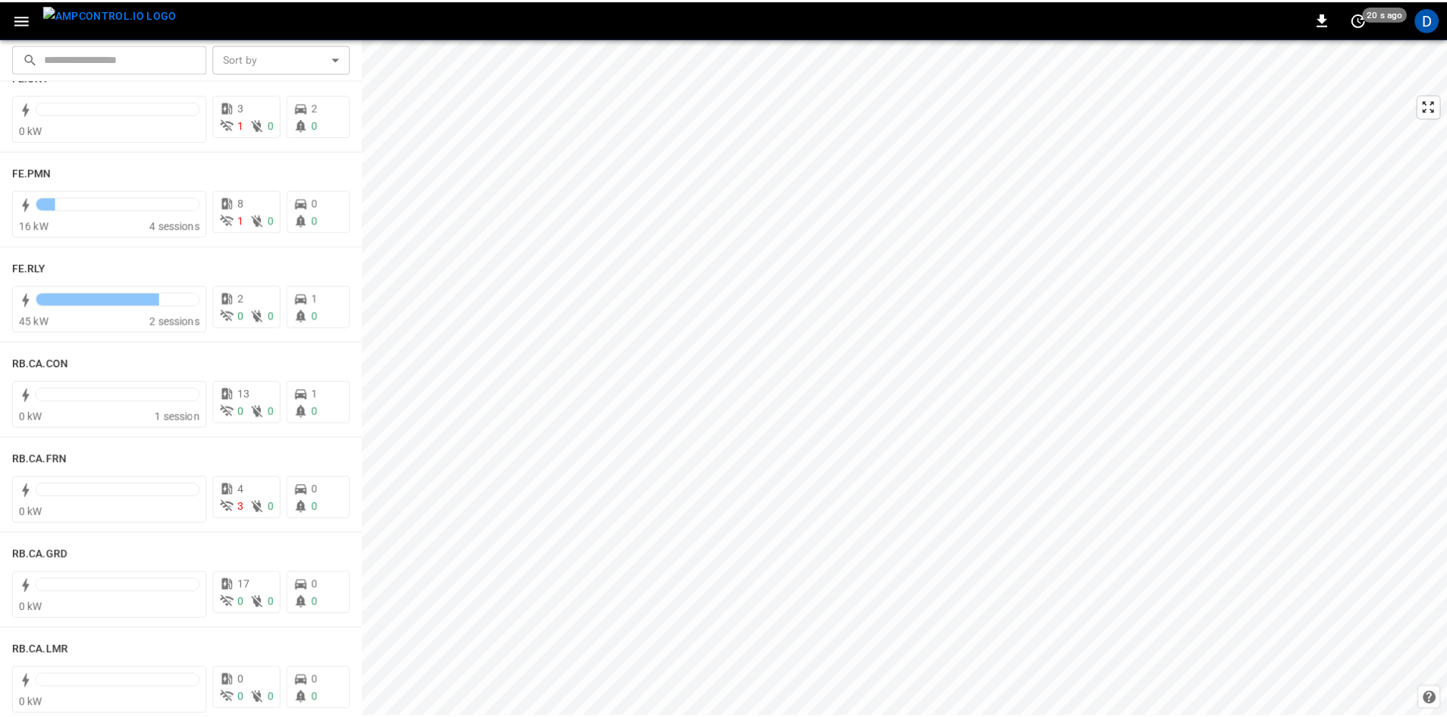
scroll to position [1896, 0]
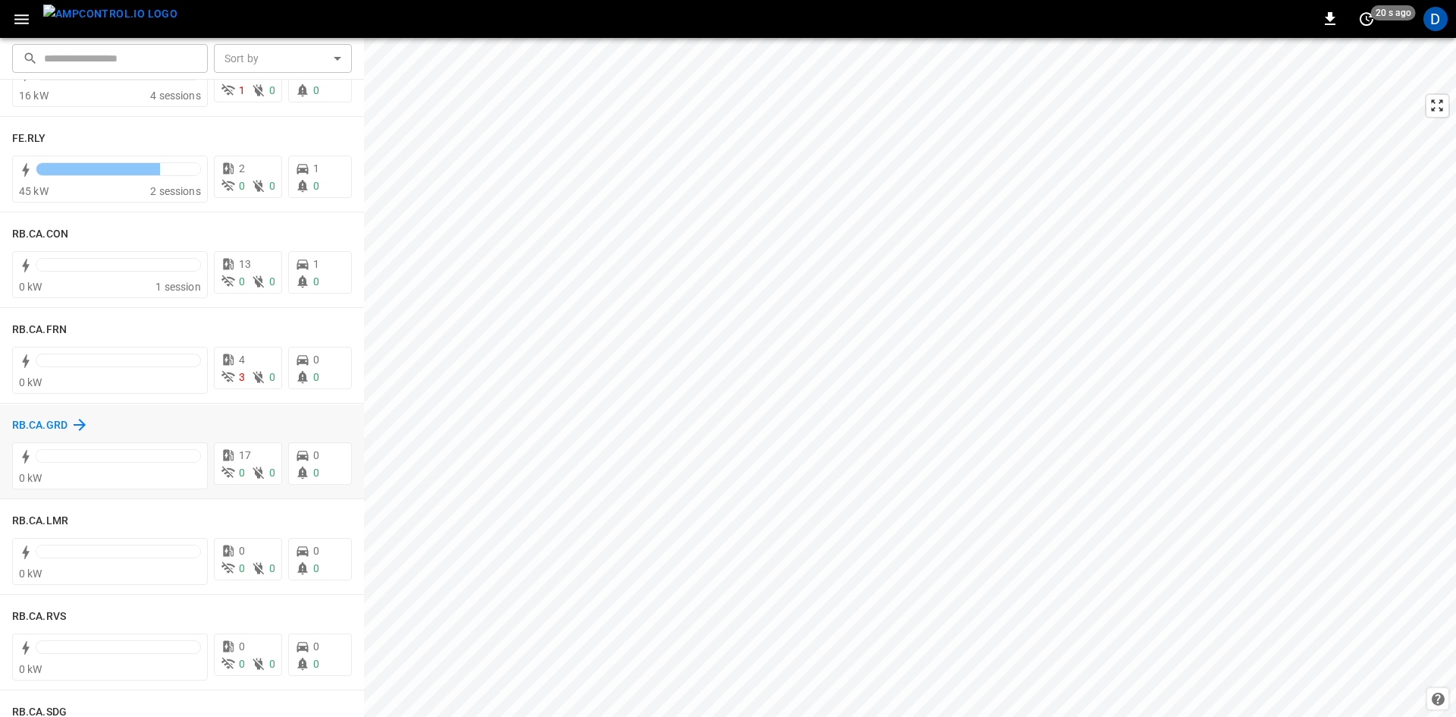
click at [37, 429] on h6 "RB.CA.GRD" at bounding box center [39, 425] width 55 height 17
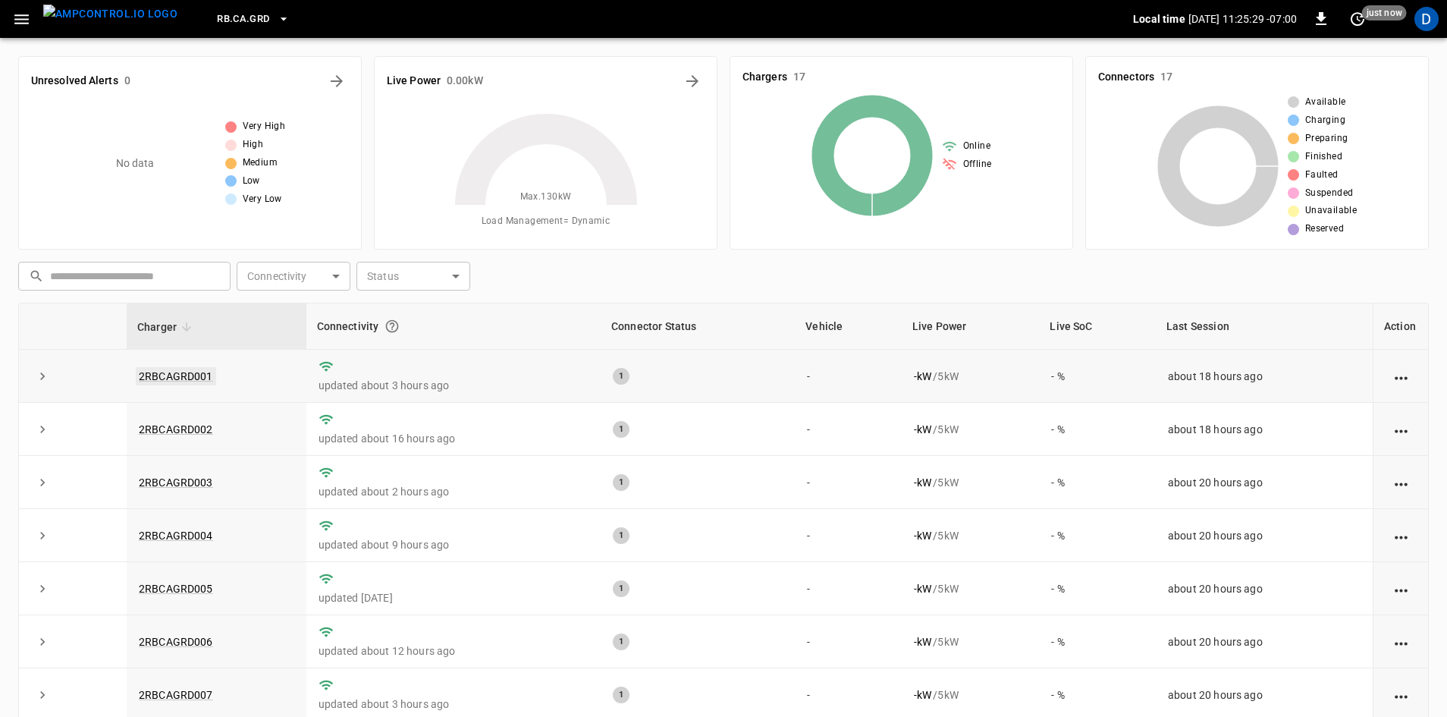
click at [170, 372] on link "2RBCAGRD001" at bounding box center [176, 376] width 80 height 18
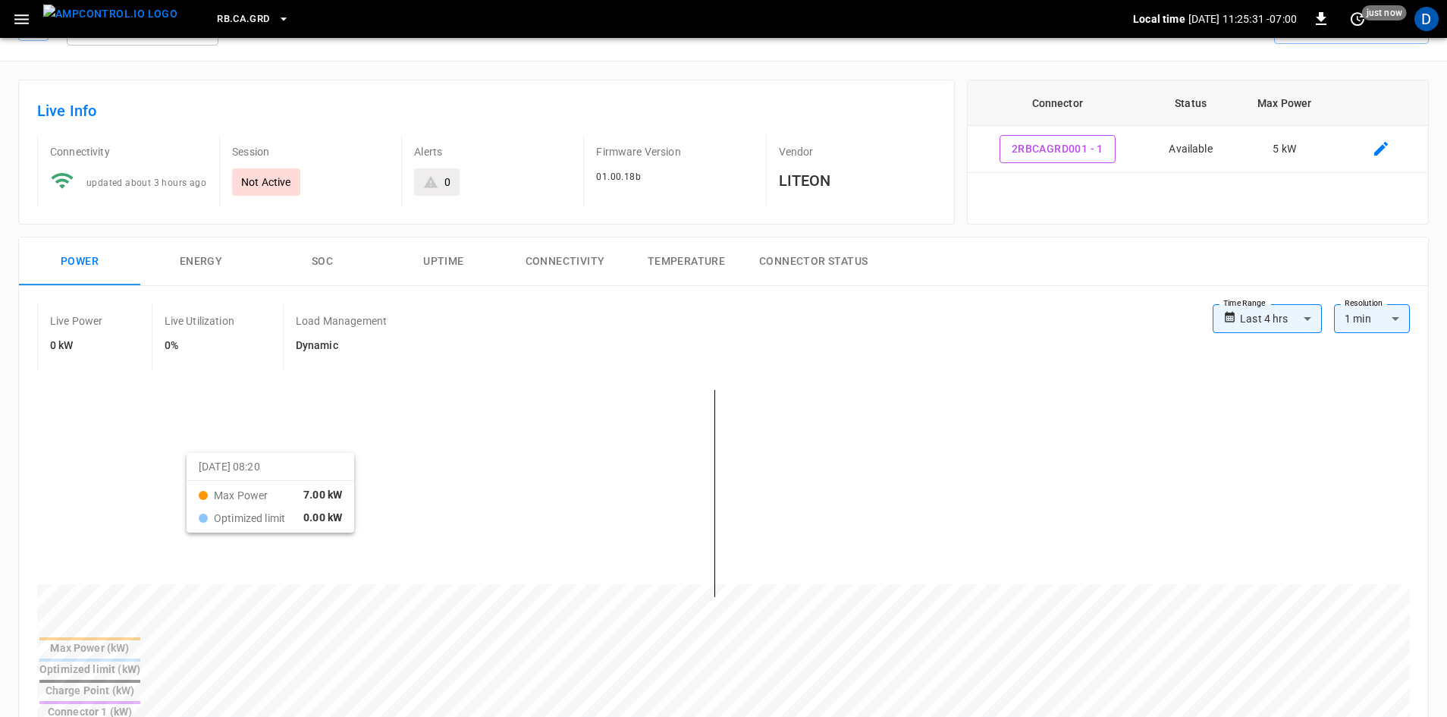
scroll to position [76, 0]
